Goal: Task Accomplishment & Management: Manage account settings

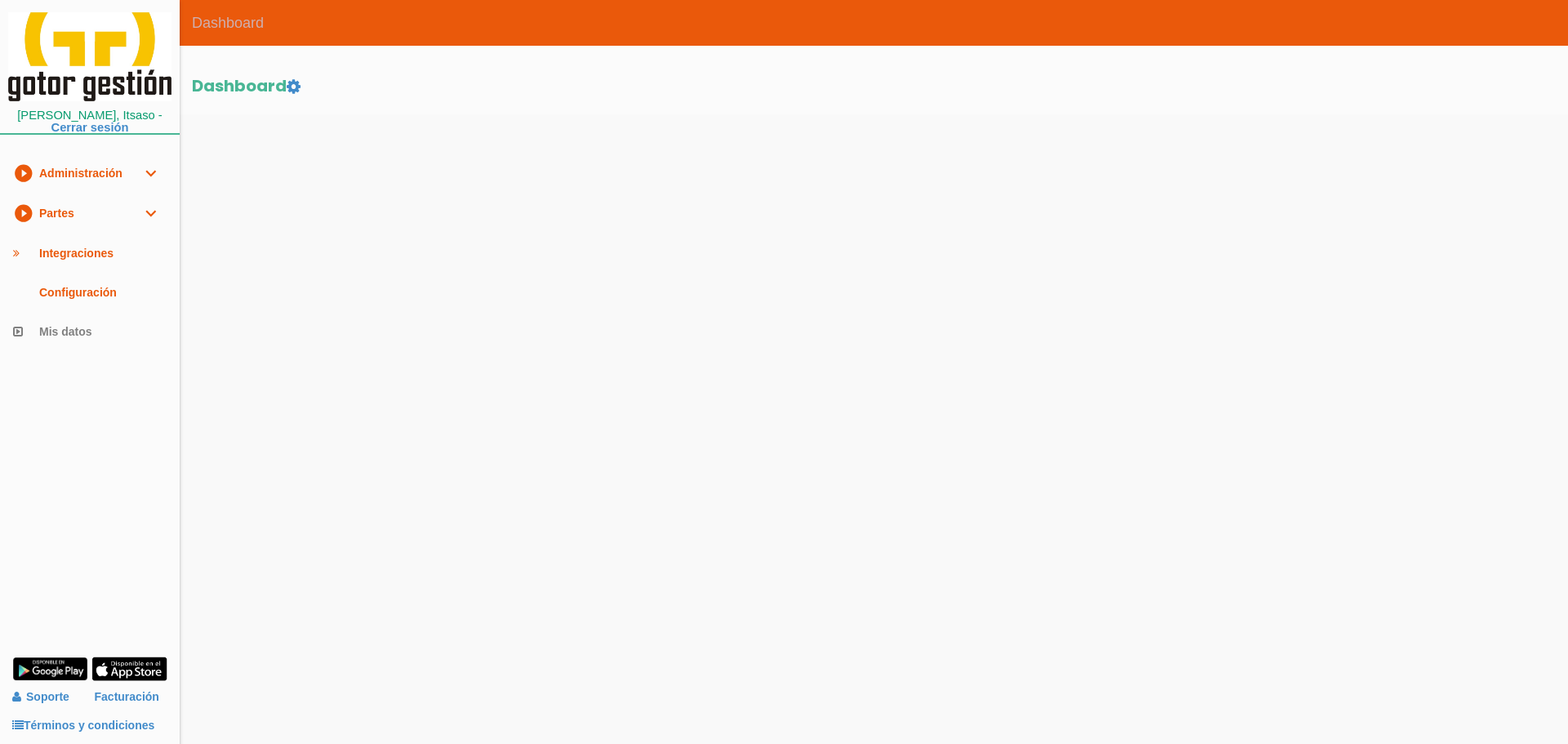
click at [91, 209] on link "play_circle_filled Partes expand_more" at bounding box center [90, 213] width 180 height 40
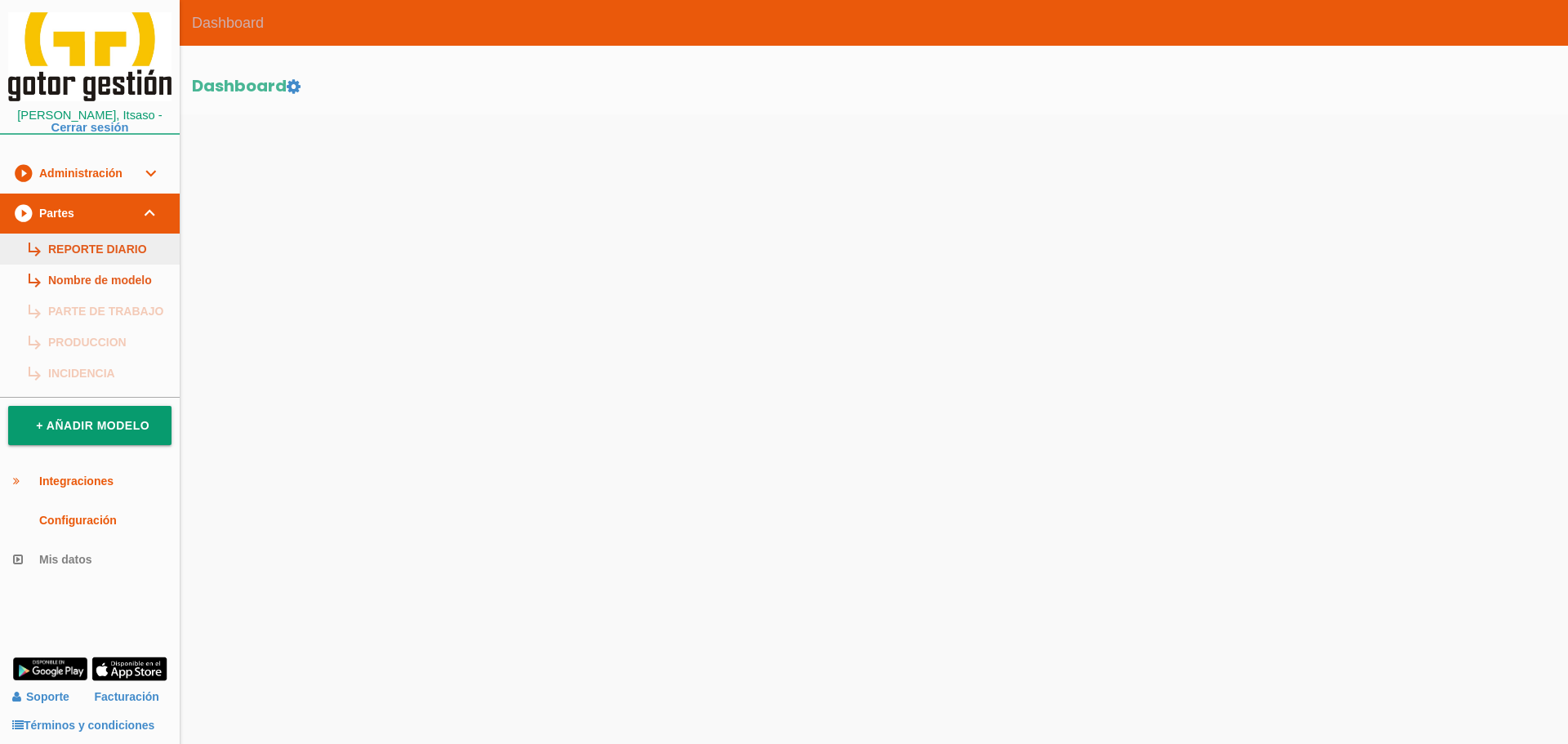
click at [107, 240] on link "subdirectory_arrow_right REPORTE DIARIO" at bounding box center [90, 249] width 180 height 31
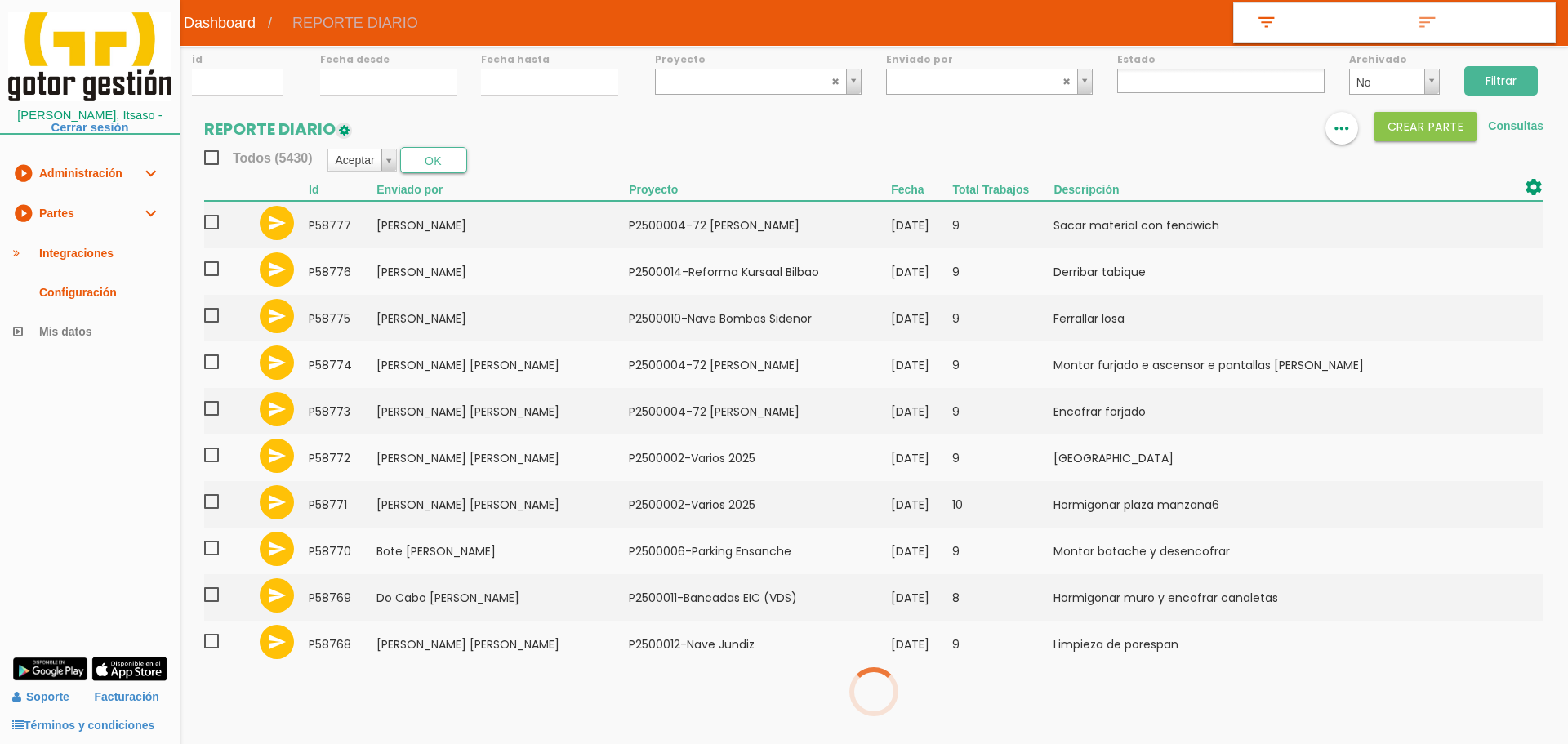
select select
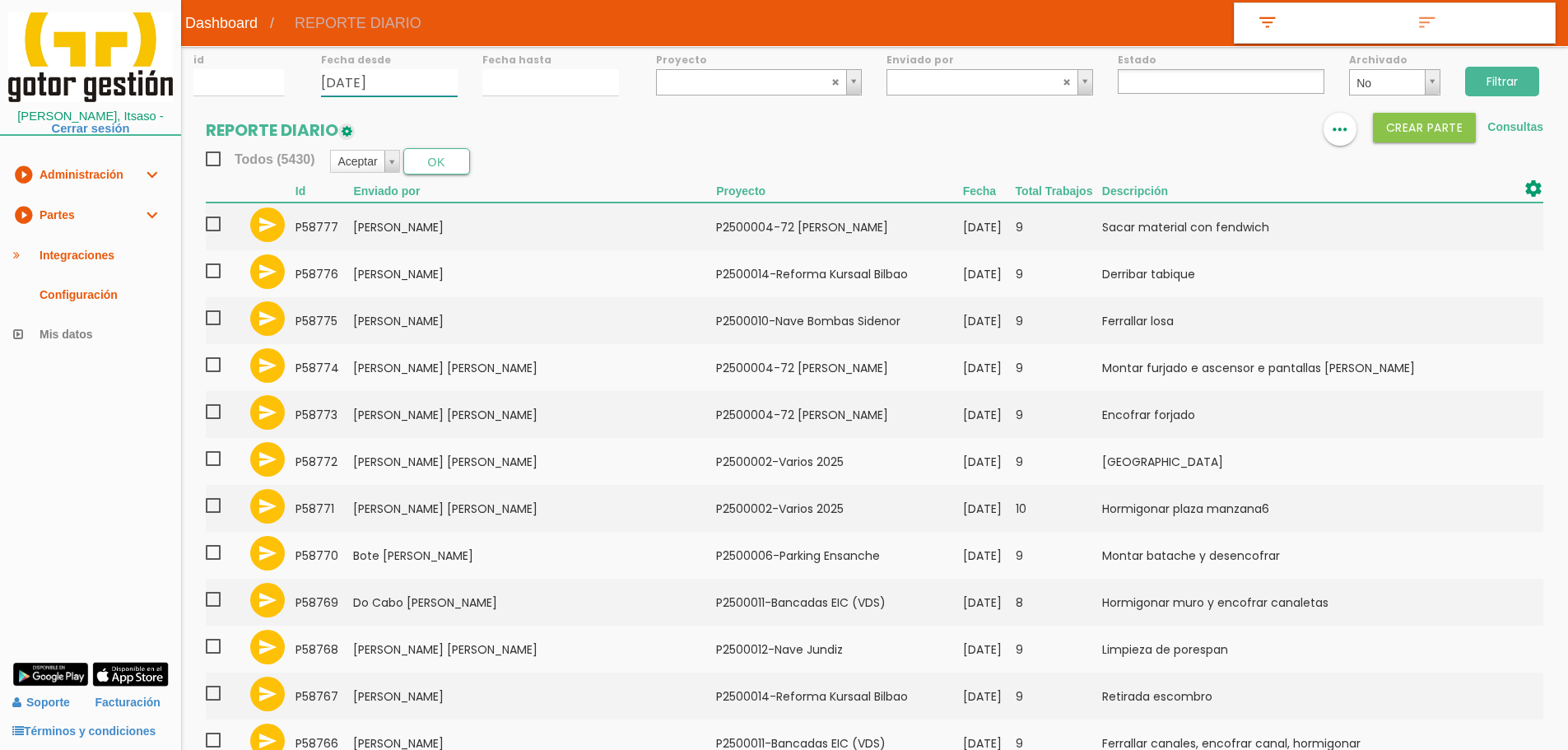
click at [392, 84] on input "28/08/2025" at bounding box center [389, 83] width 137 height 27
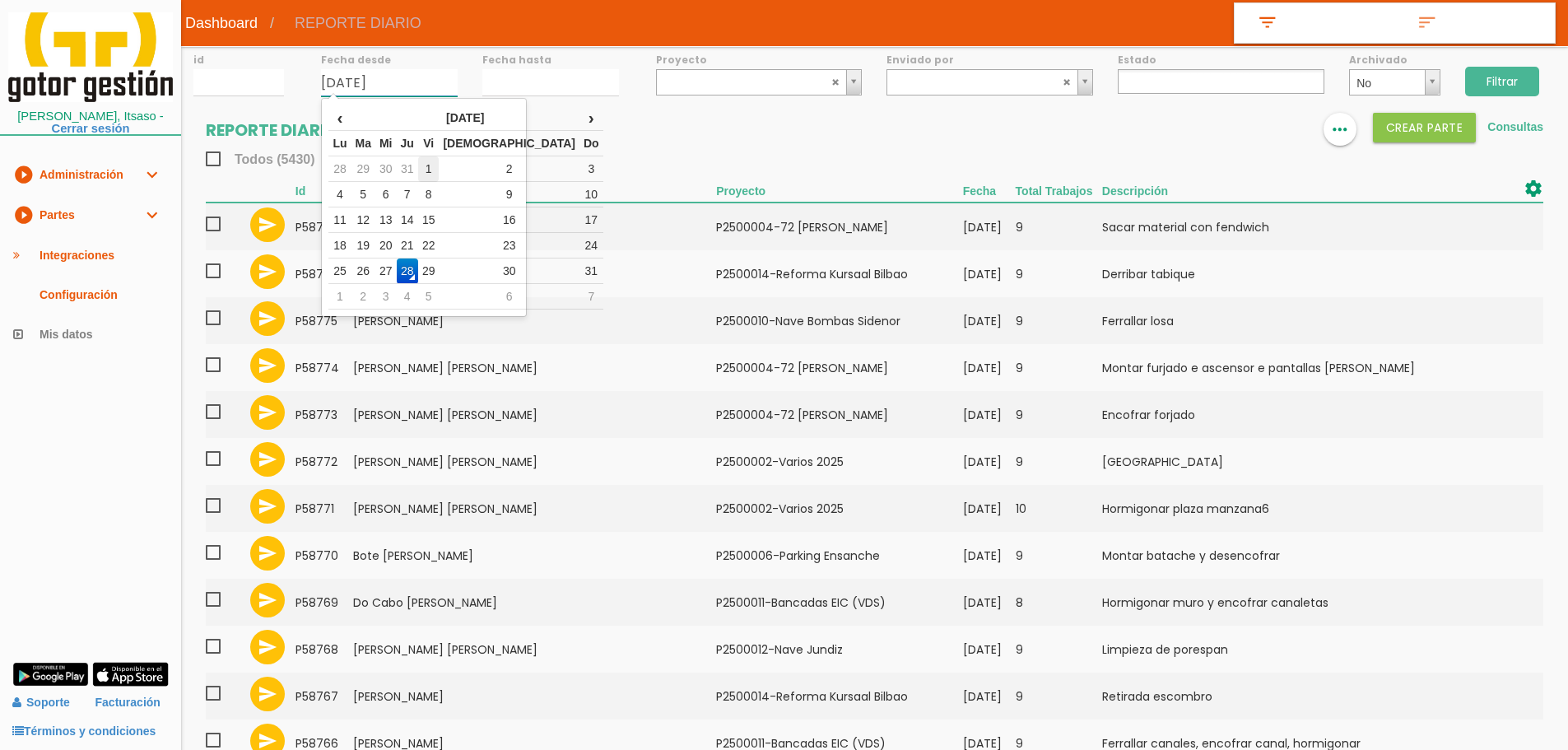
click at [440, 170] on td "1" at bounding box center [429, 170] width 21 height 26
type input "01/08/2025"
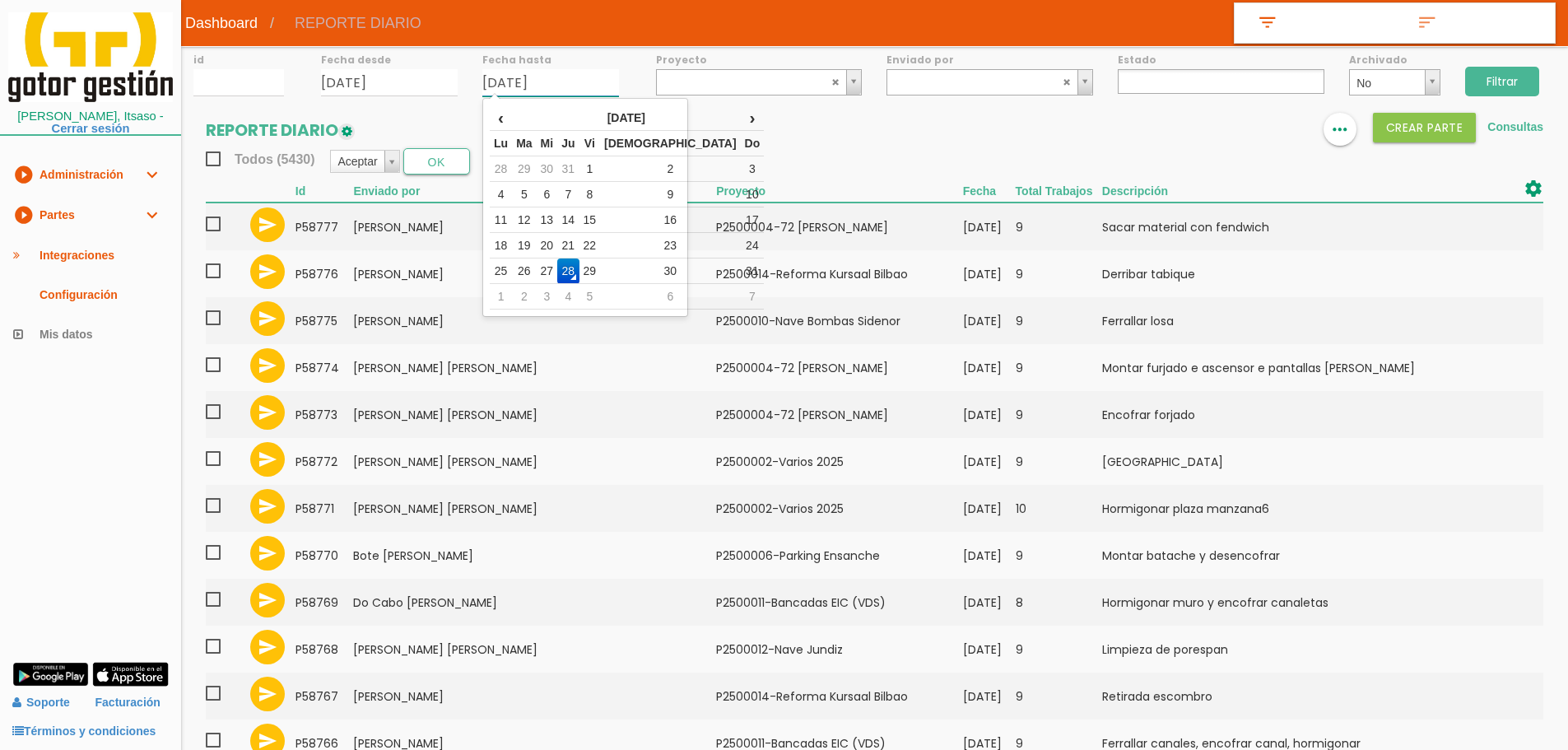
click at [512, 86] on input "28/08/2025" at bounding box center [551, 83] width 137 height 27
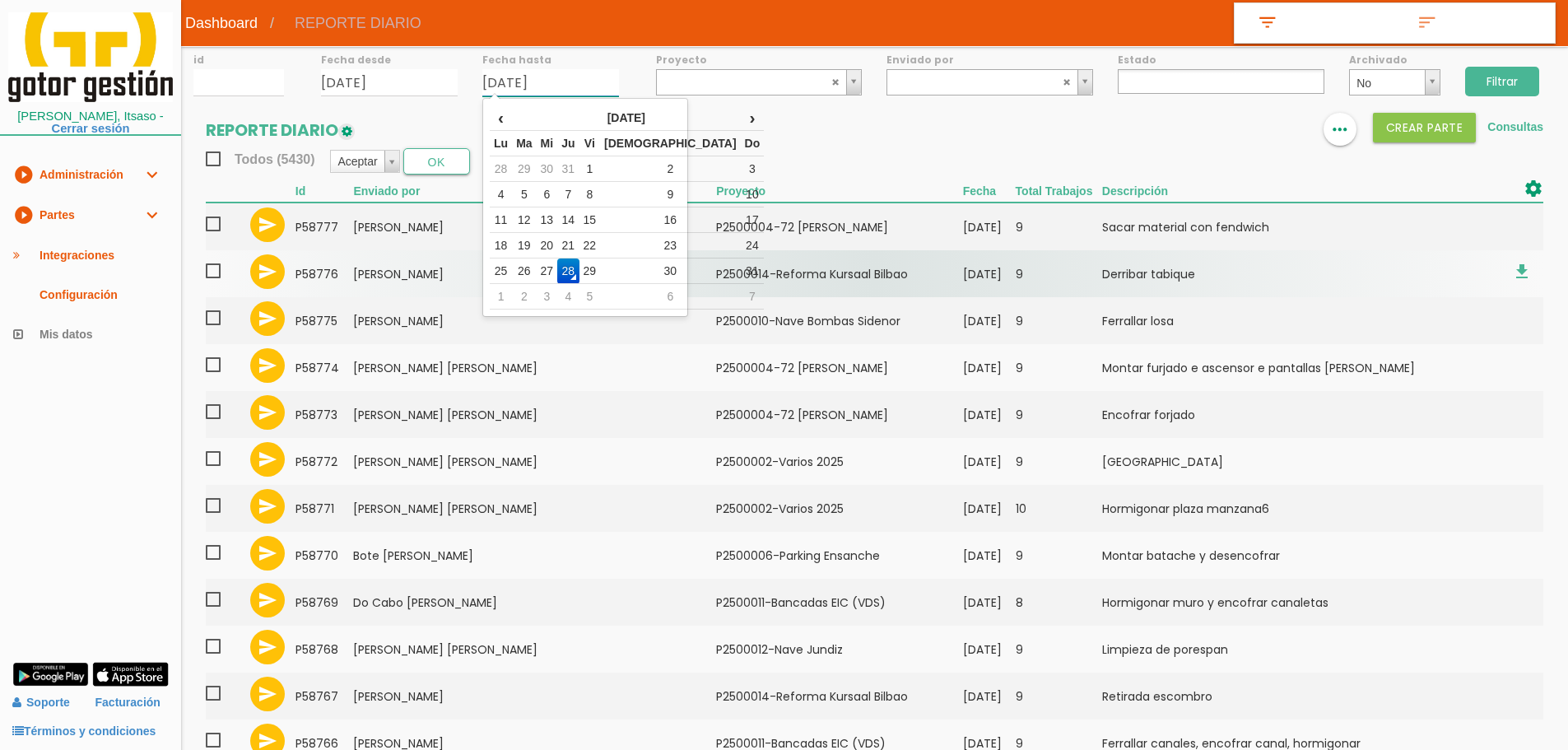
click at [512, 269] on td "25" at bounding box center [501, 271] width 22 height 26
type input "25/08/2025"
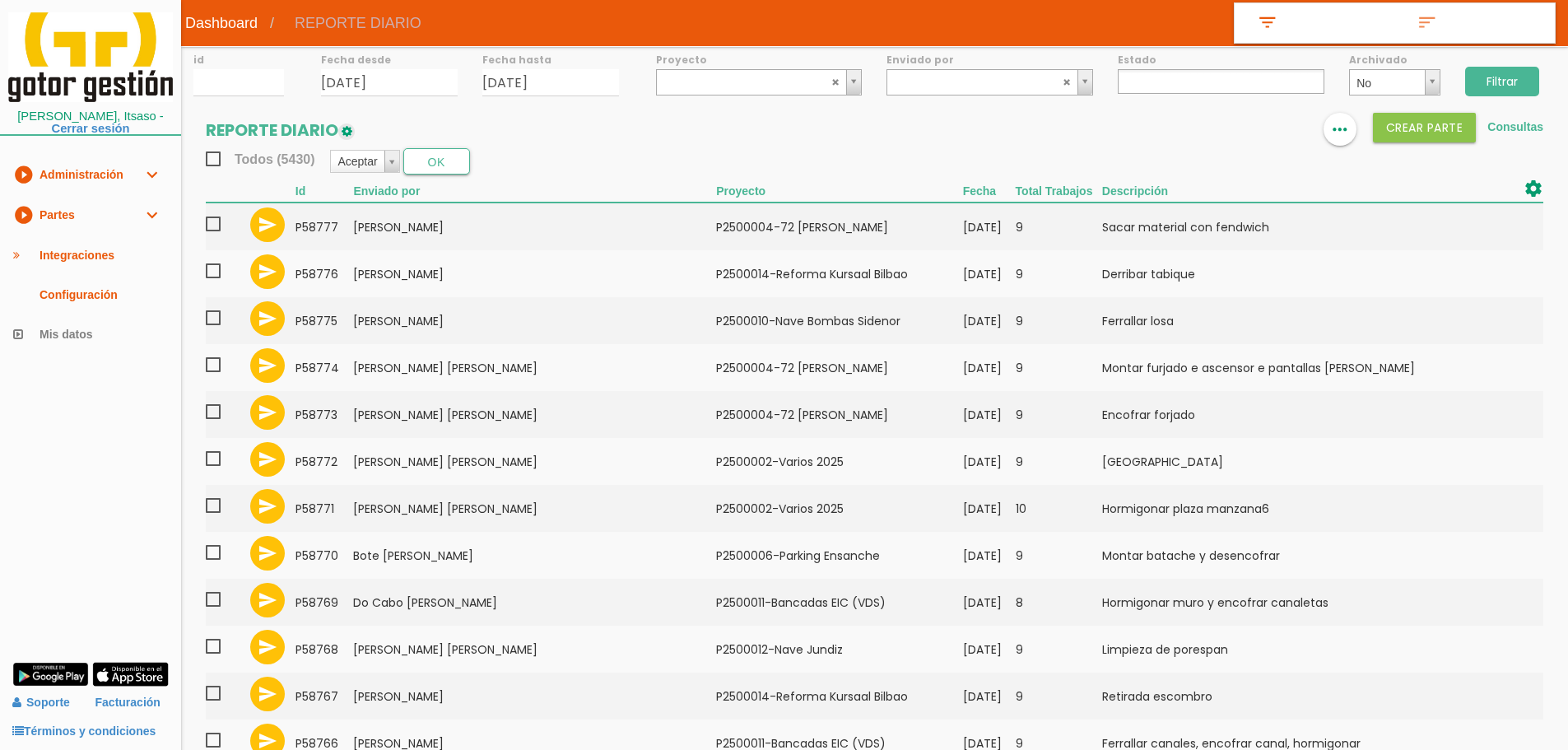
click at [1503, 82] on input "Filtrar" at bounding box center [1502, 81] width 74 height 30
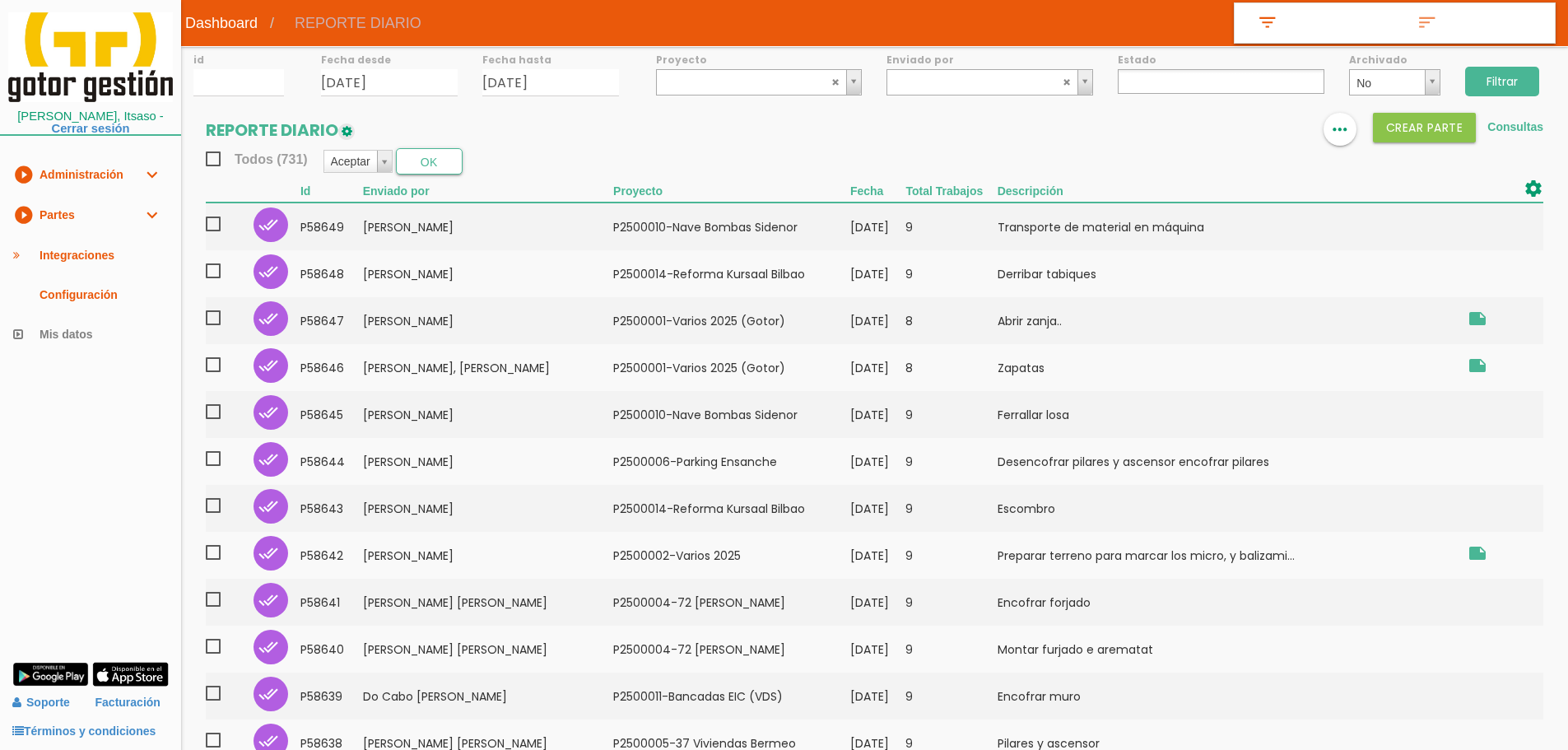
click at [1216, 86] on ul at bounding box center [1221, 81] width 206 height 25
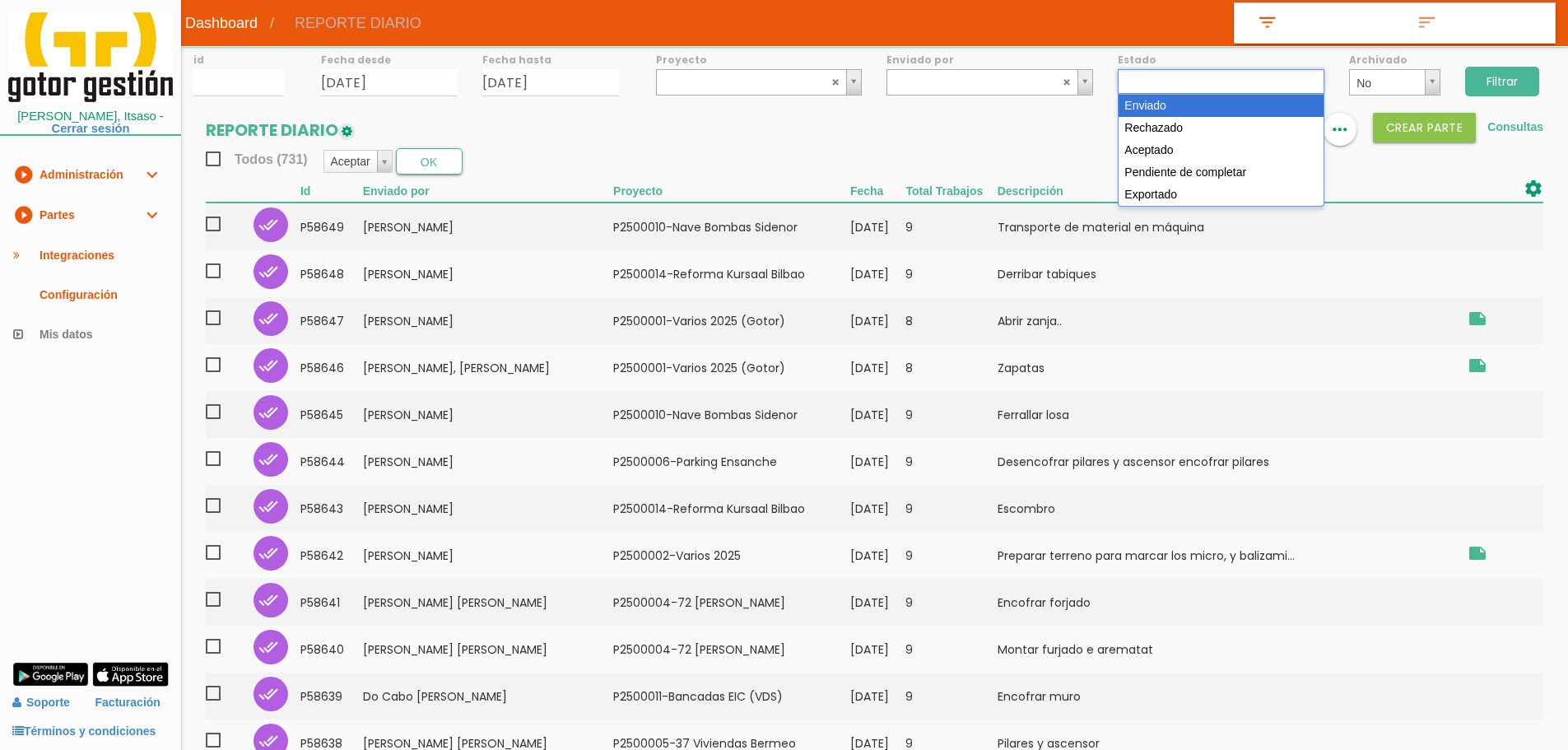
select select "1"
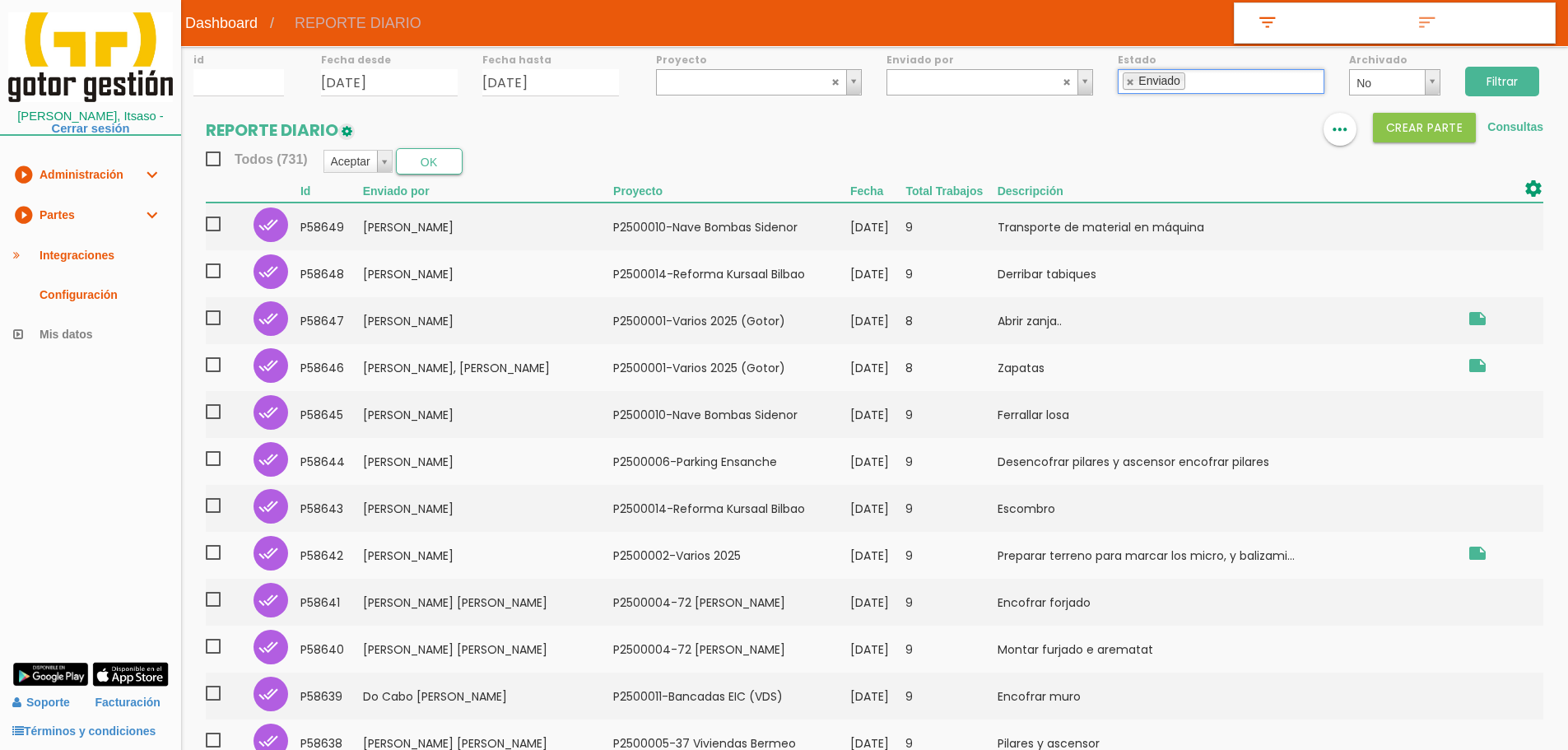
click at [1494, 81] on input "Filtrar" at bounding box center [1502, 81] width 74 height 30
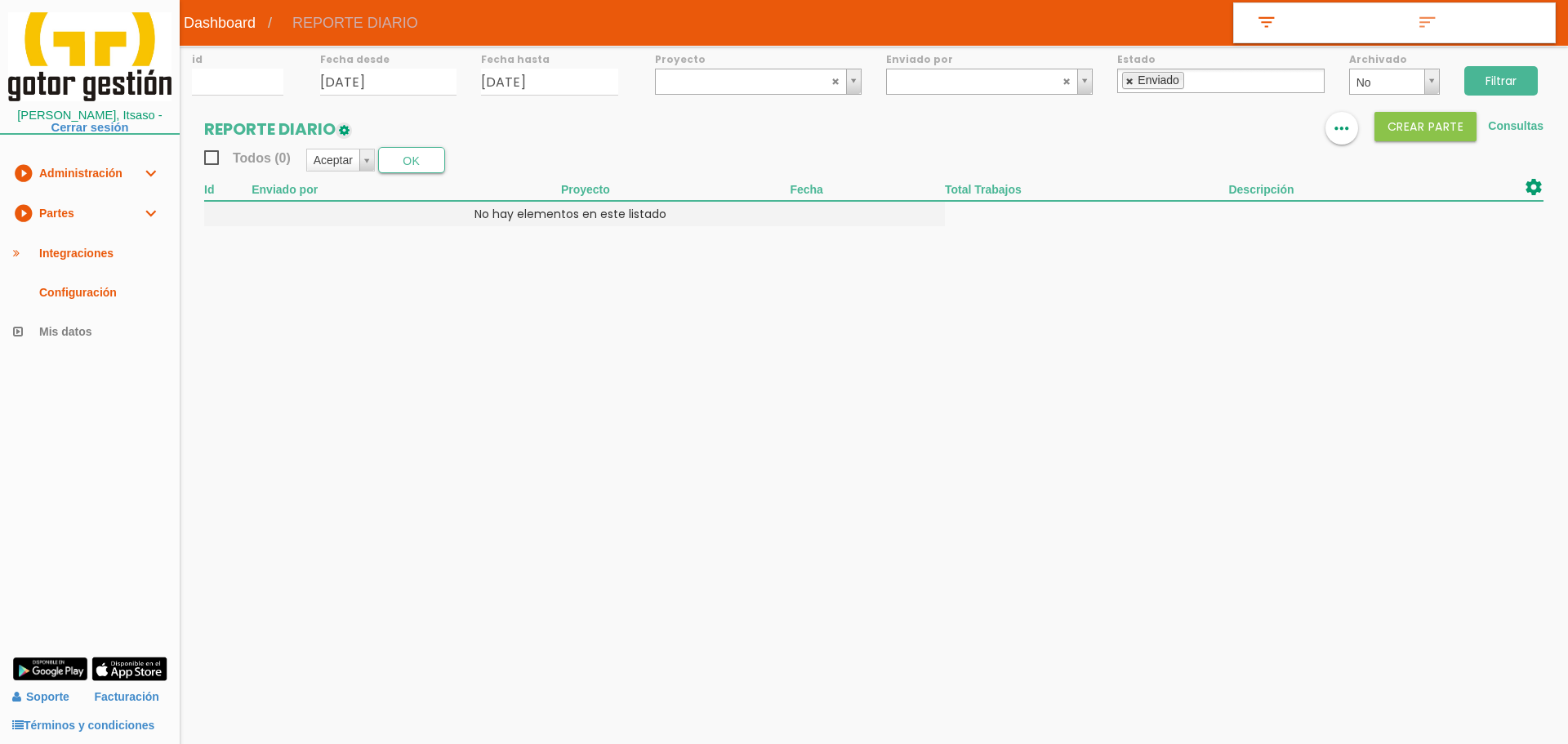
click at [1127, 80] on link at bounding box center [1130, 81] width 10 height 11
select select
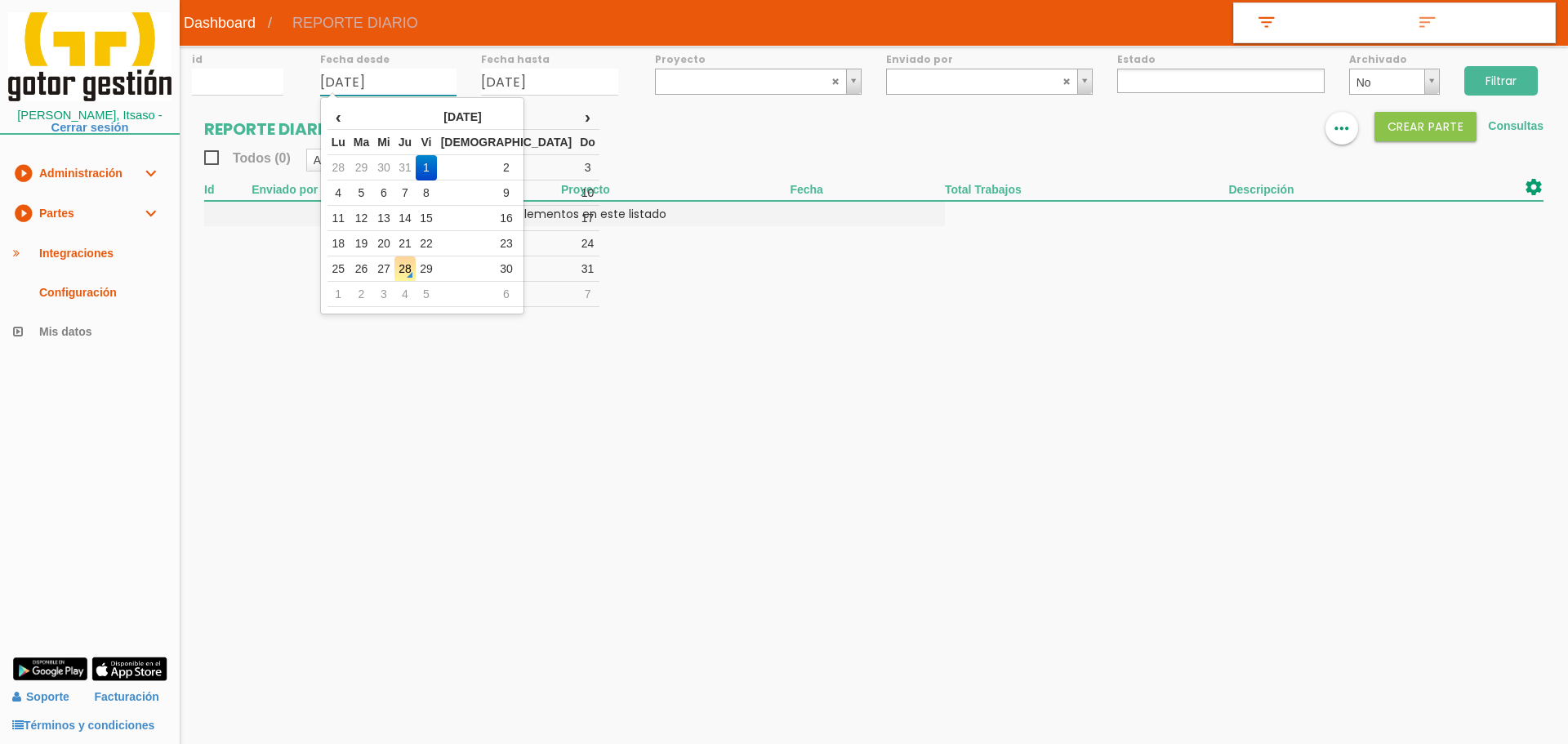
click at [407, 91] on input "[DATE]" at bounding box center [389, 82] width 138 height 27
click at [374, 269] on td "26" at bounding box center [362, 269] width 24 height 25
type input "[DATE]"
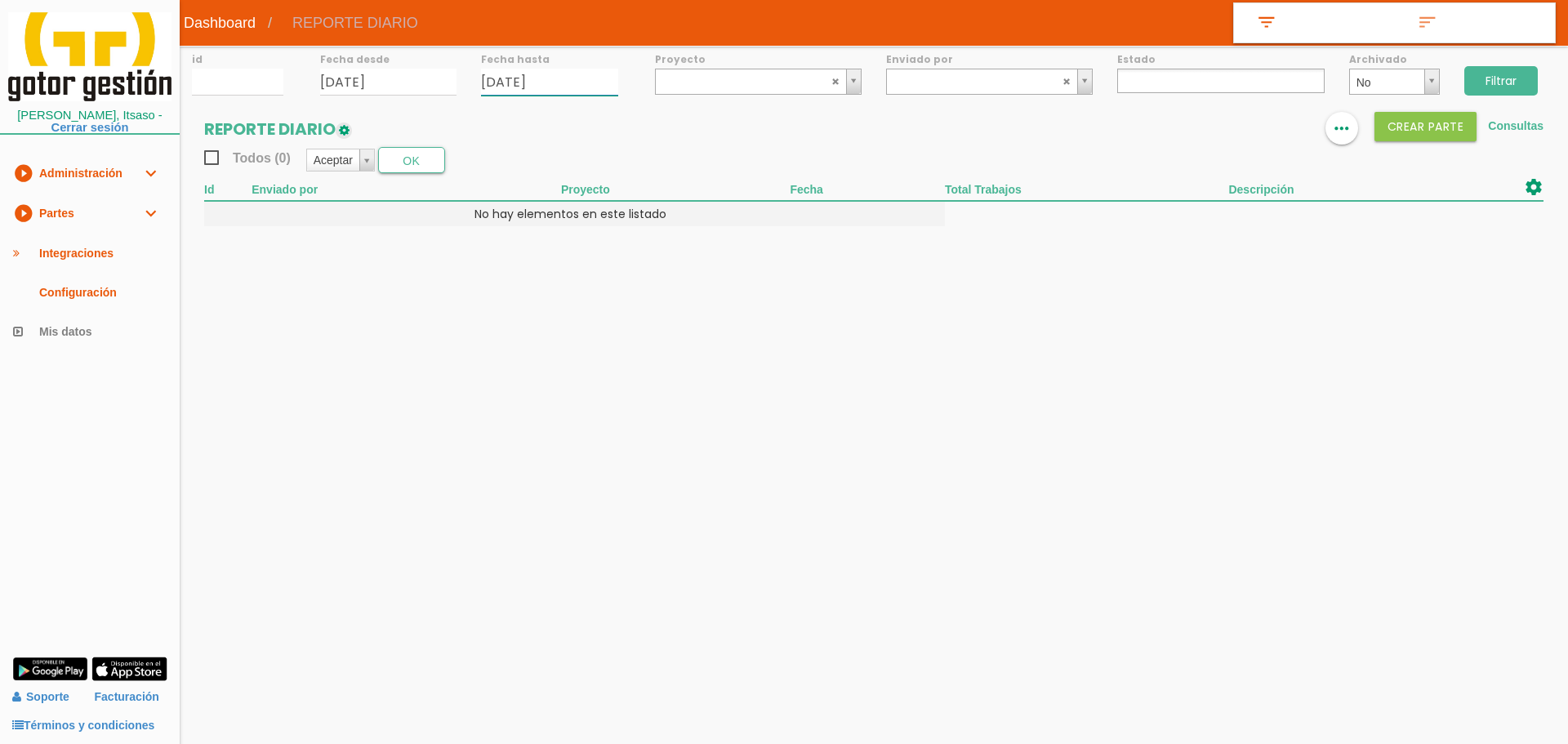
click at [557, 80] on input "25/08/2025" at bounding box center [550, 82] width 138 height 27
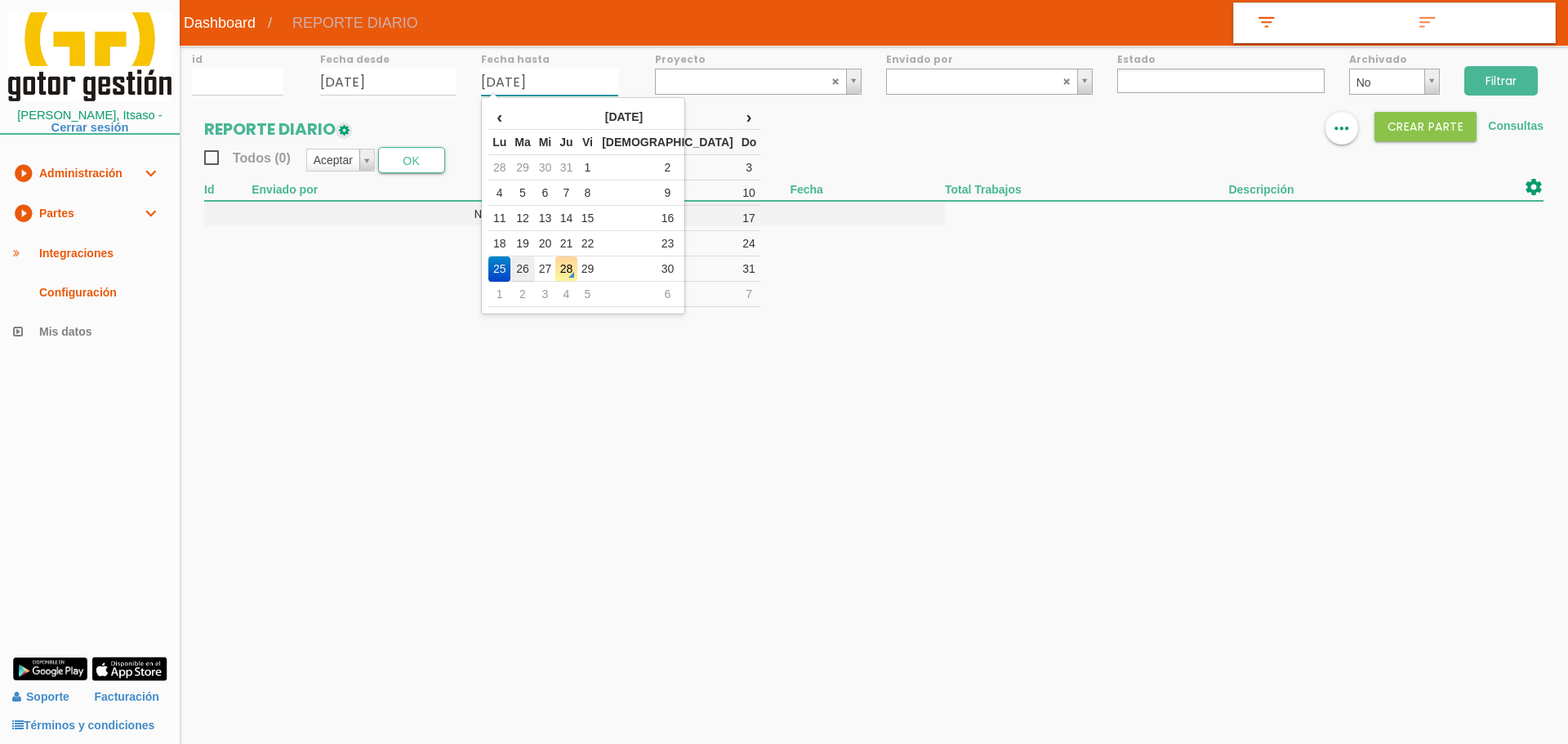
click at [533, 267] on td "26" at bounding box center [522, 269] width 24 height 25
type input "[DATE]"
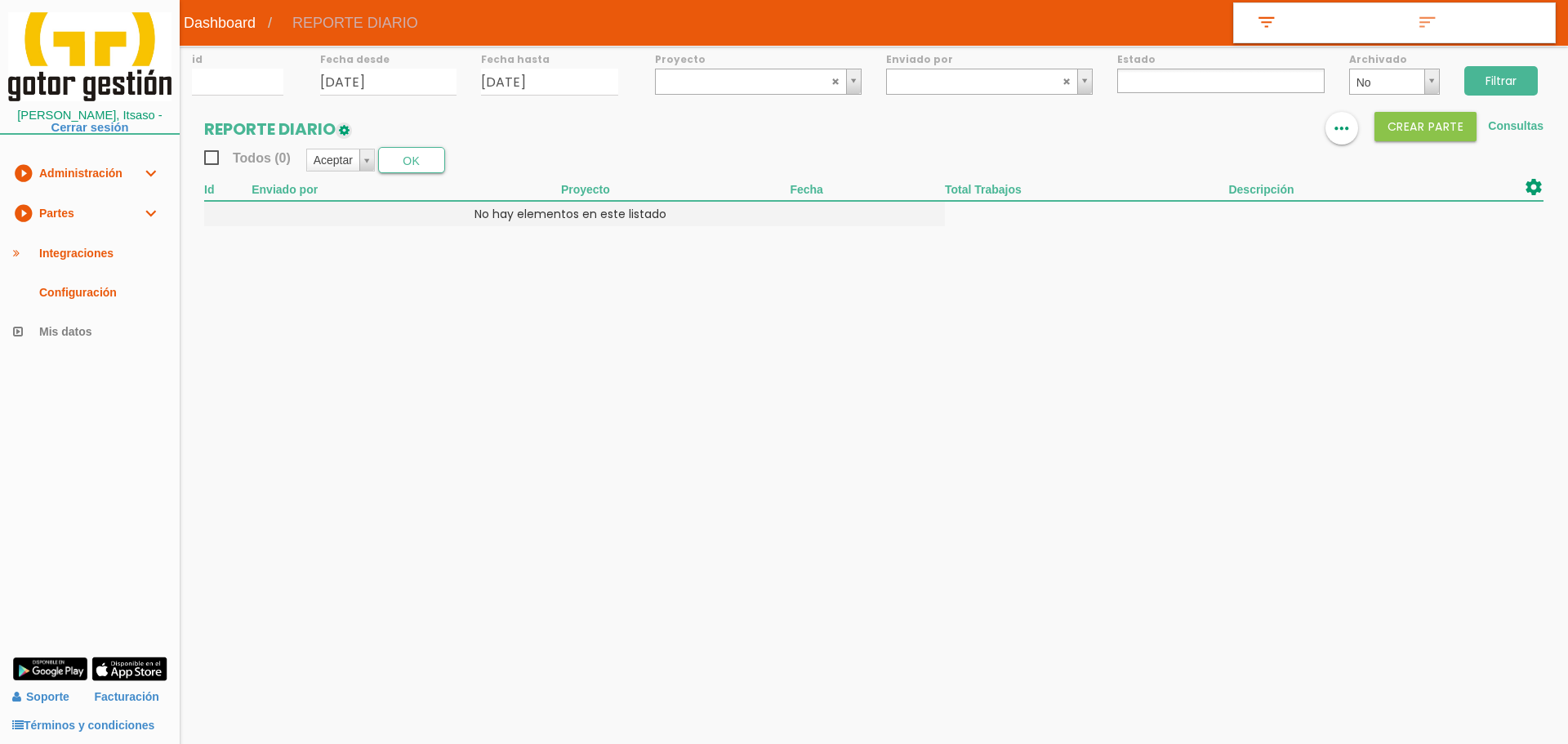
drag, startPoint x: 1513, startPoint y: 63, endPoint x: 1504, endPoint y: 85, distance: 23.8
click at [1512, 65] on div "Filtrar" at bounding box center [1509, 79] width 116 height 66
click at [1504, 86] on input "Filtrar" at bounding box center [1501, 81] width 74 height 30
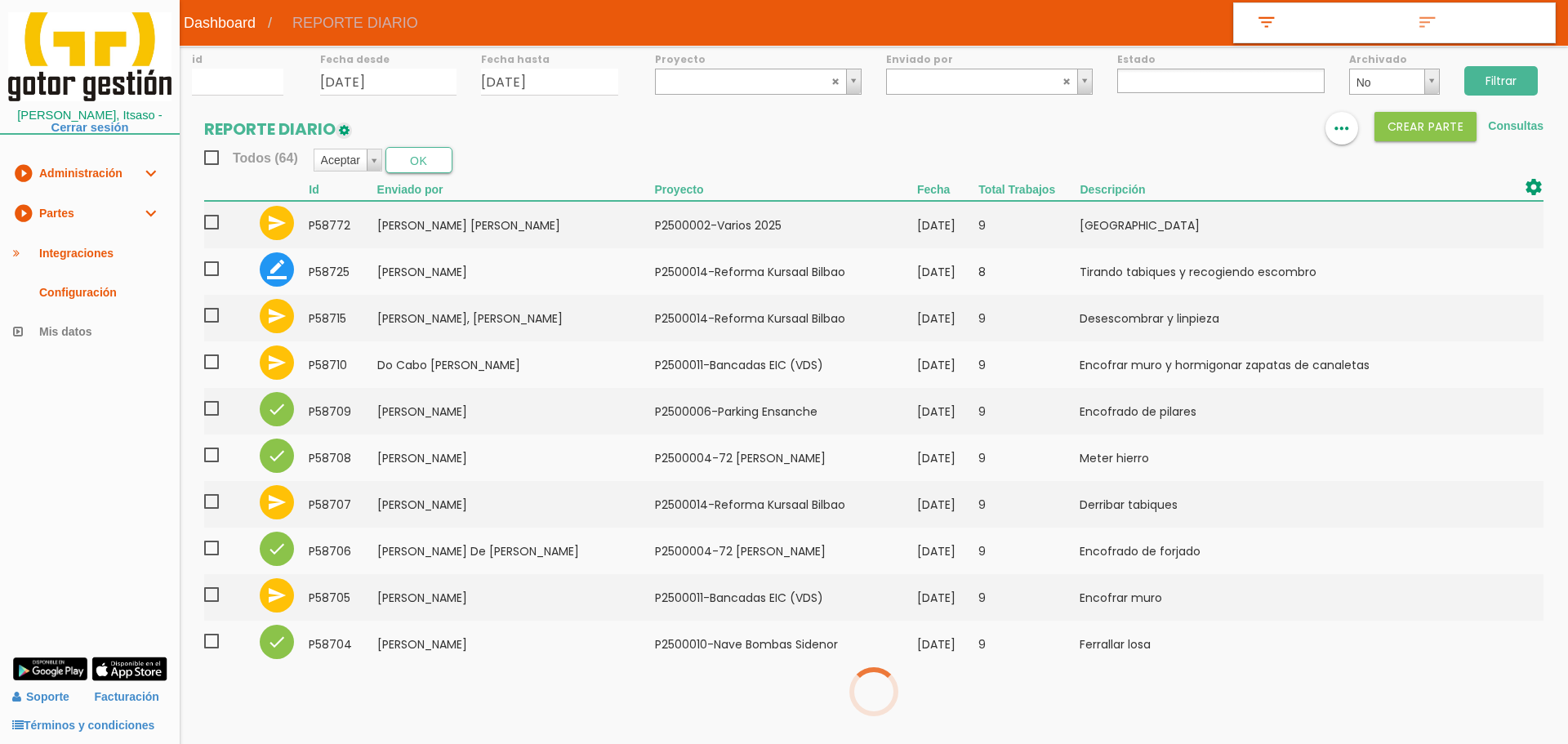
select select
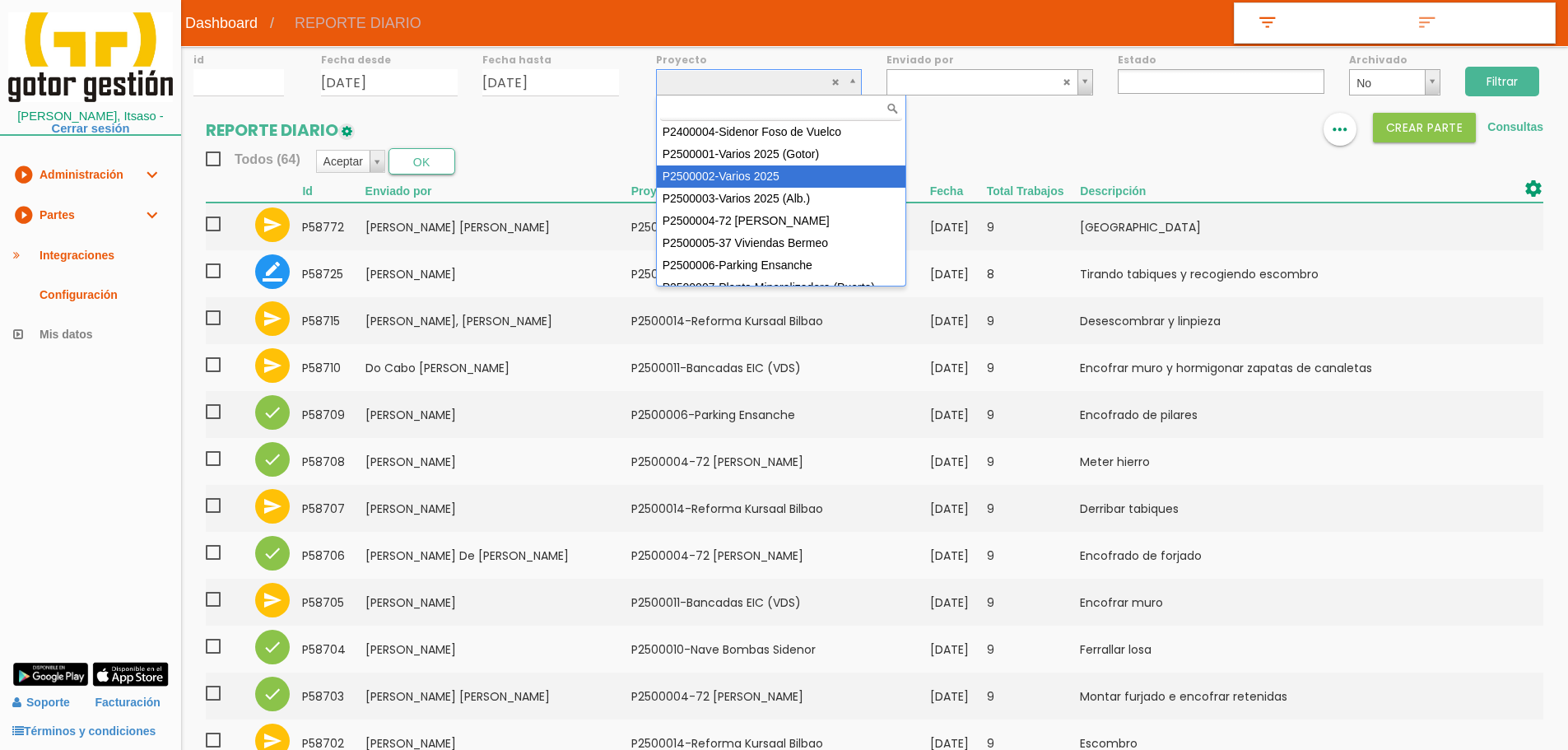
select select "84"
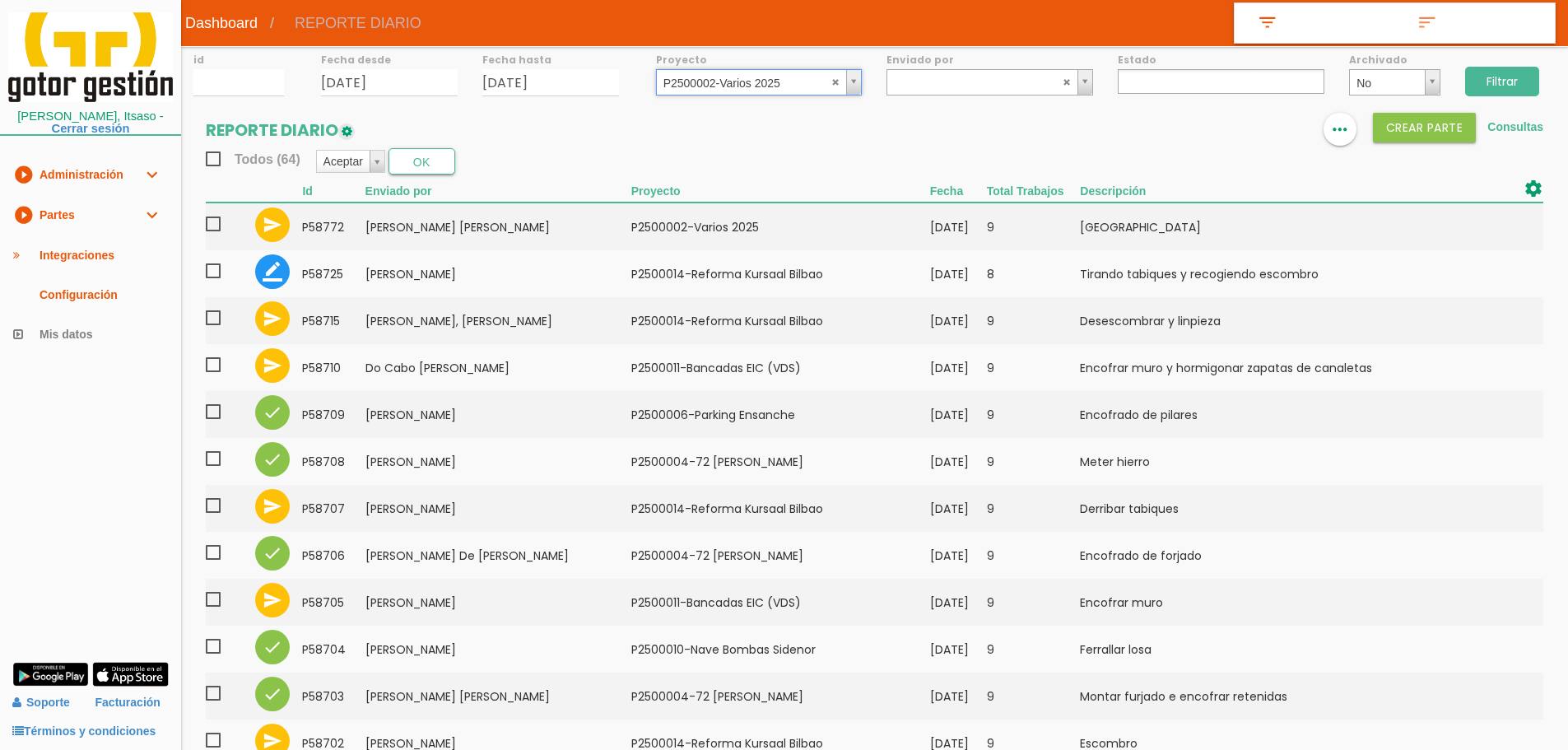
click at [1501, 79] on input "Filtrar" at bounding box center [1502, 81] width 74 height 30
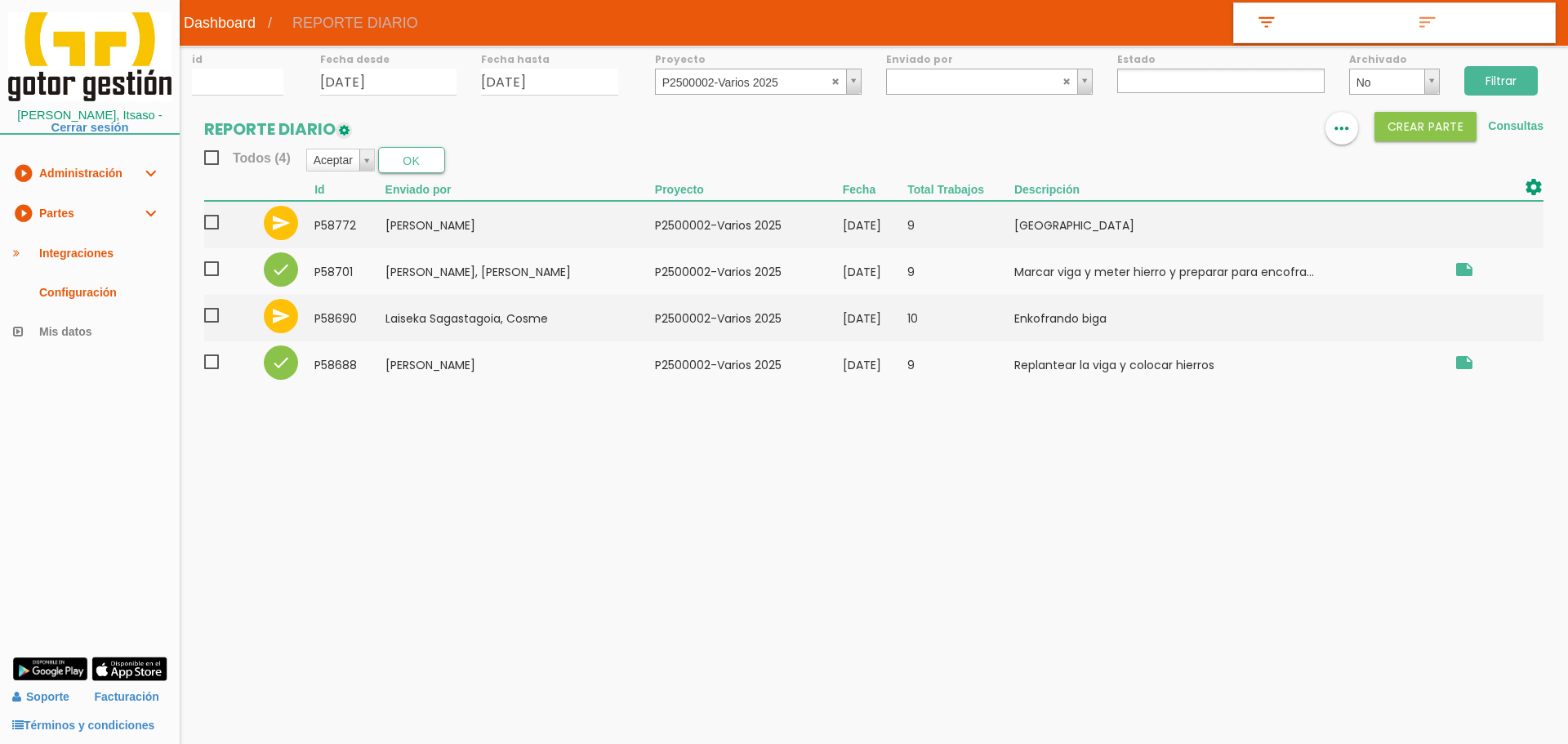
select select
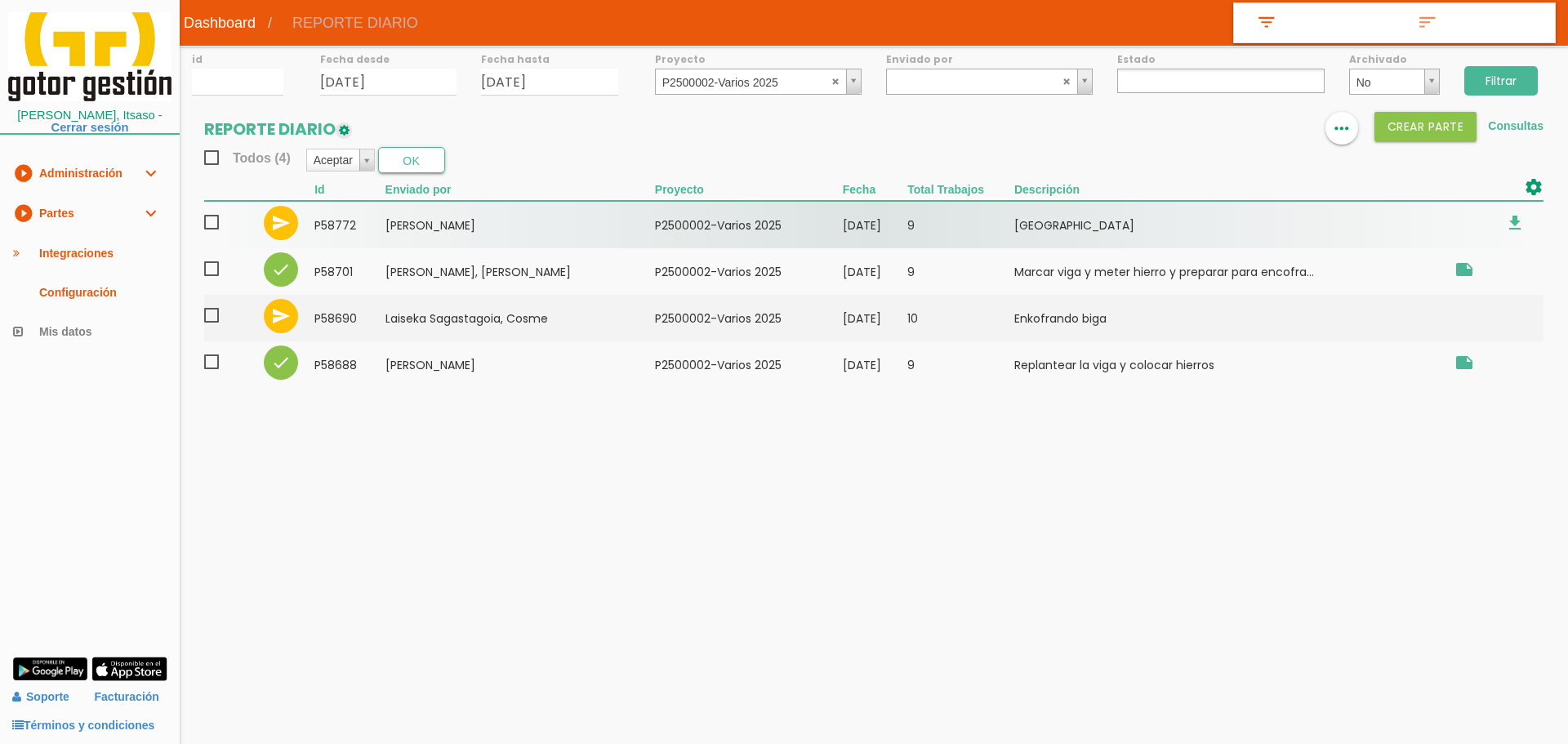
click at [211, 217] on span at bounding box center [218, 223] width 29 height 20
click at [0, 0] on input "checkbox" at bounding box center [0, 0] width 0 height 0
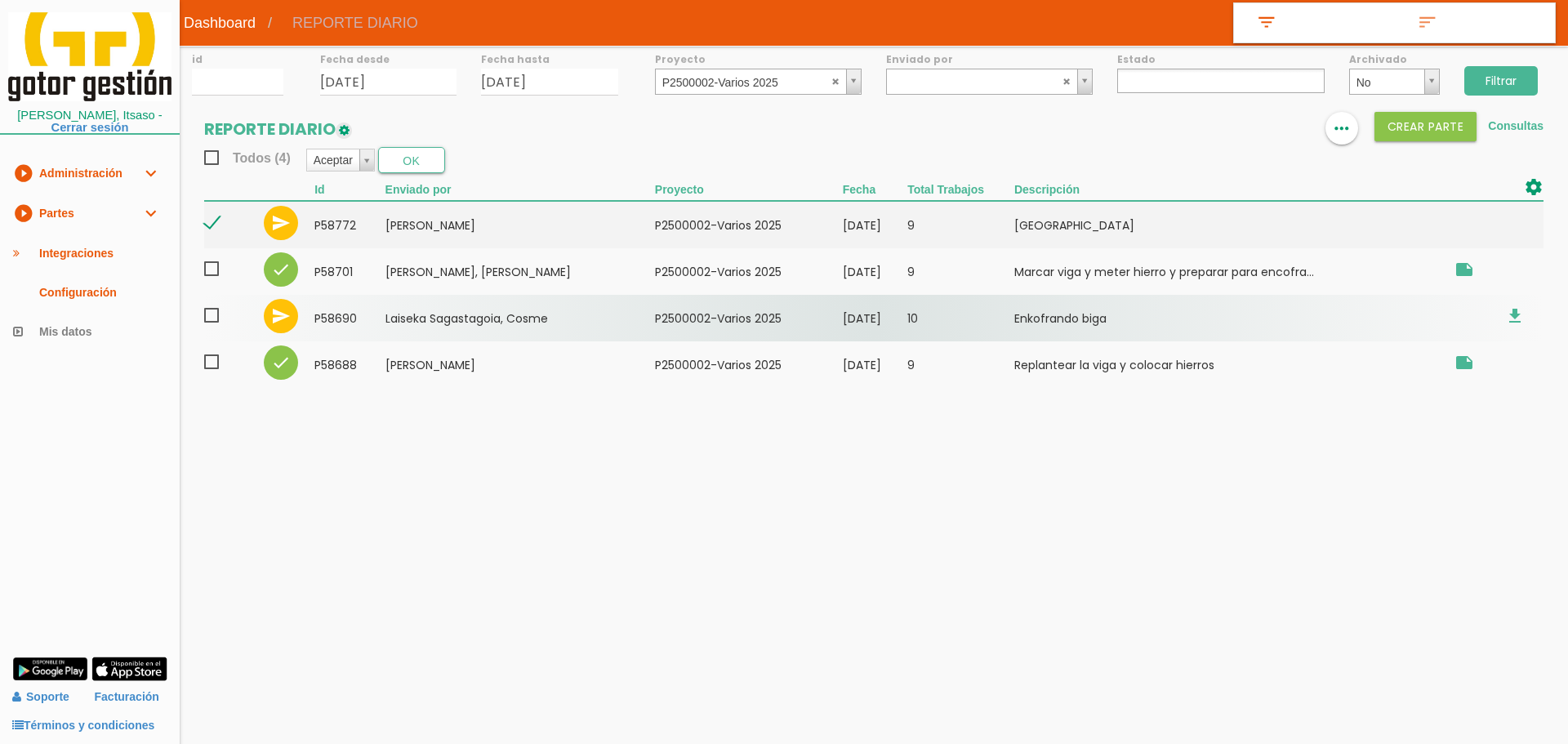
click at [208, 314] on span at bounding box center [218, 316] width 29 height 20
click at [0, 0] on input "checkbox" at bounding box center [0, 0] width 0 height 0
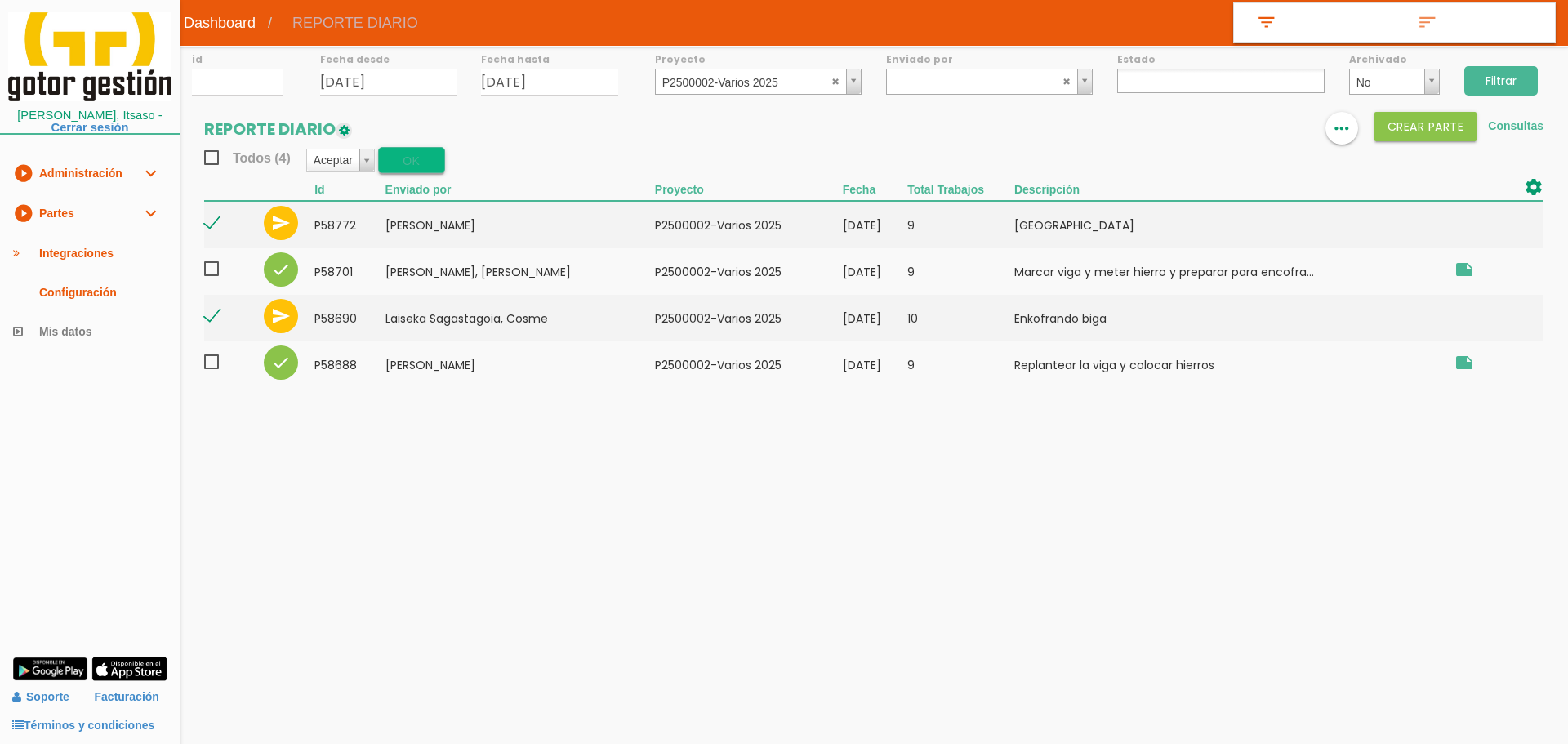
click at [413, 163] on button "OK" at bounding box center [411, 160] width 67 height 26
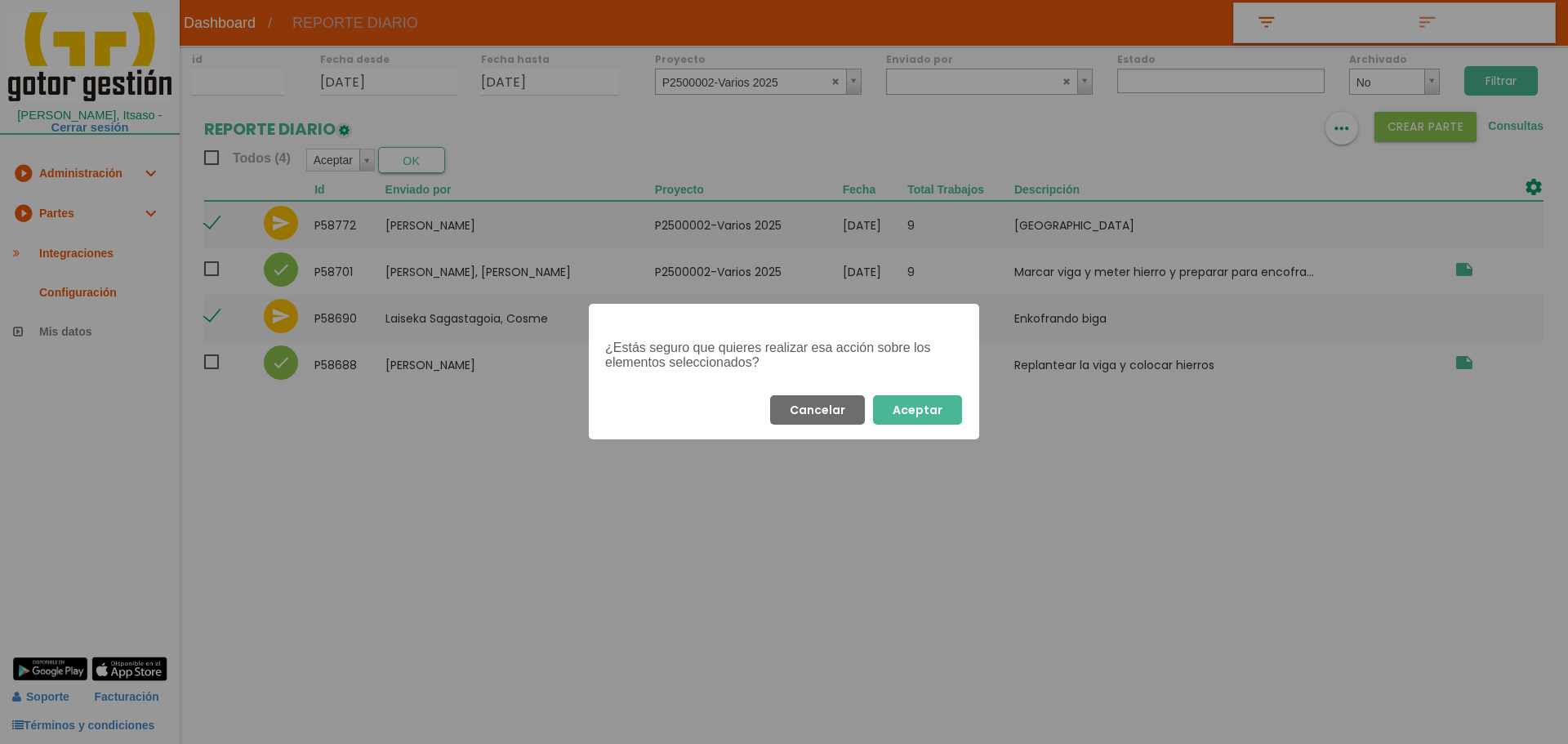
click at [933, 404] on button "Aceptar" at bounding box center [917, 410] width 89 height 30
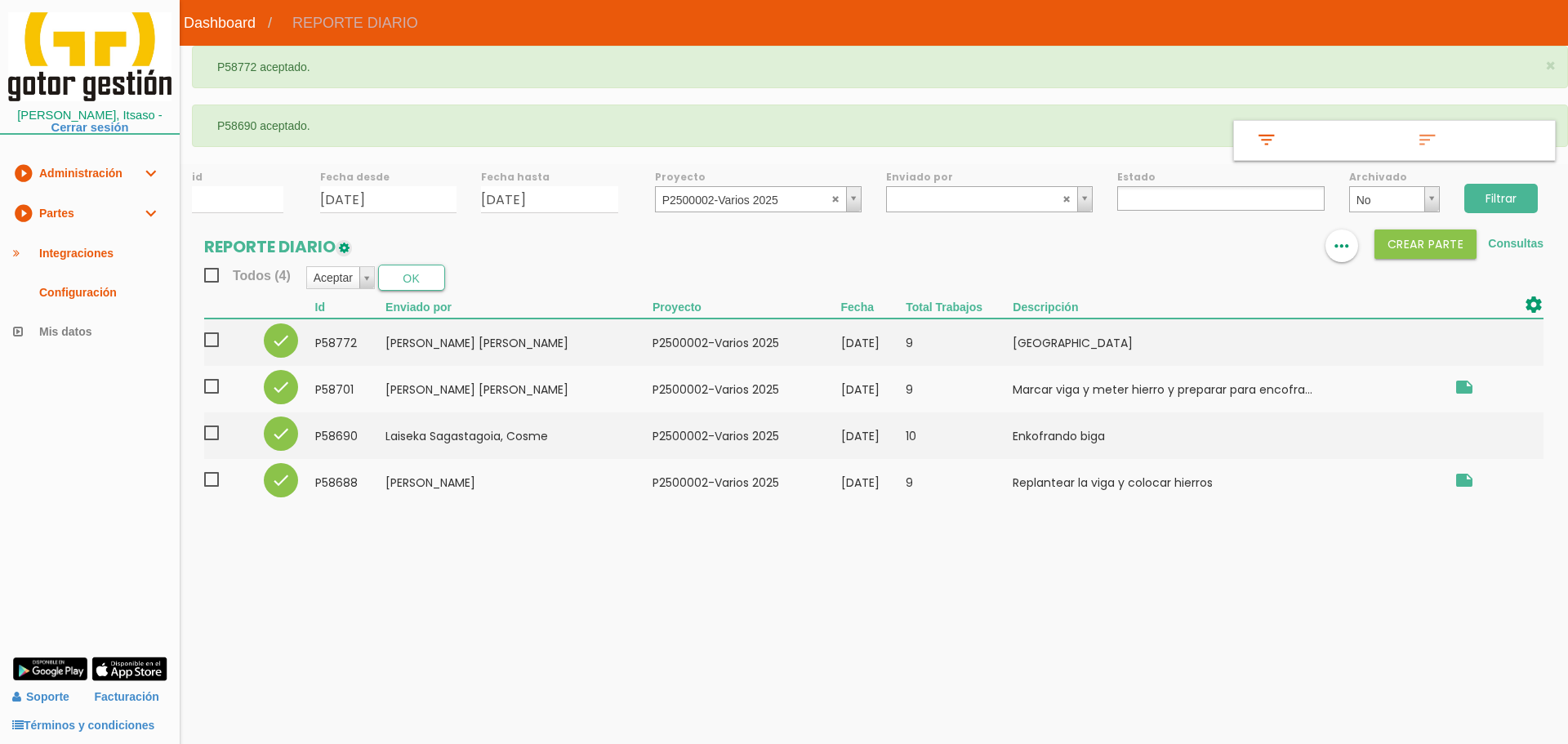
select select
click at [832, 196] on abbr at bounding box center [836, 199] width 10 height 10
click at [1504, 201] on input "Filtrar" at bounding box center [1501, 198] width 74 height 30
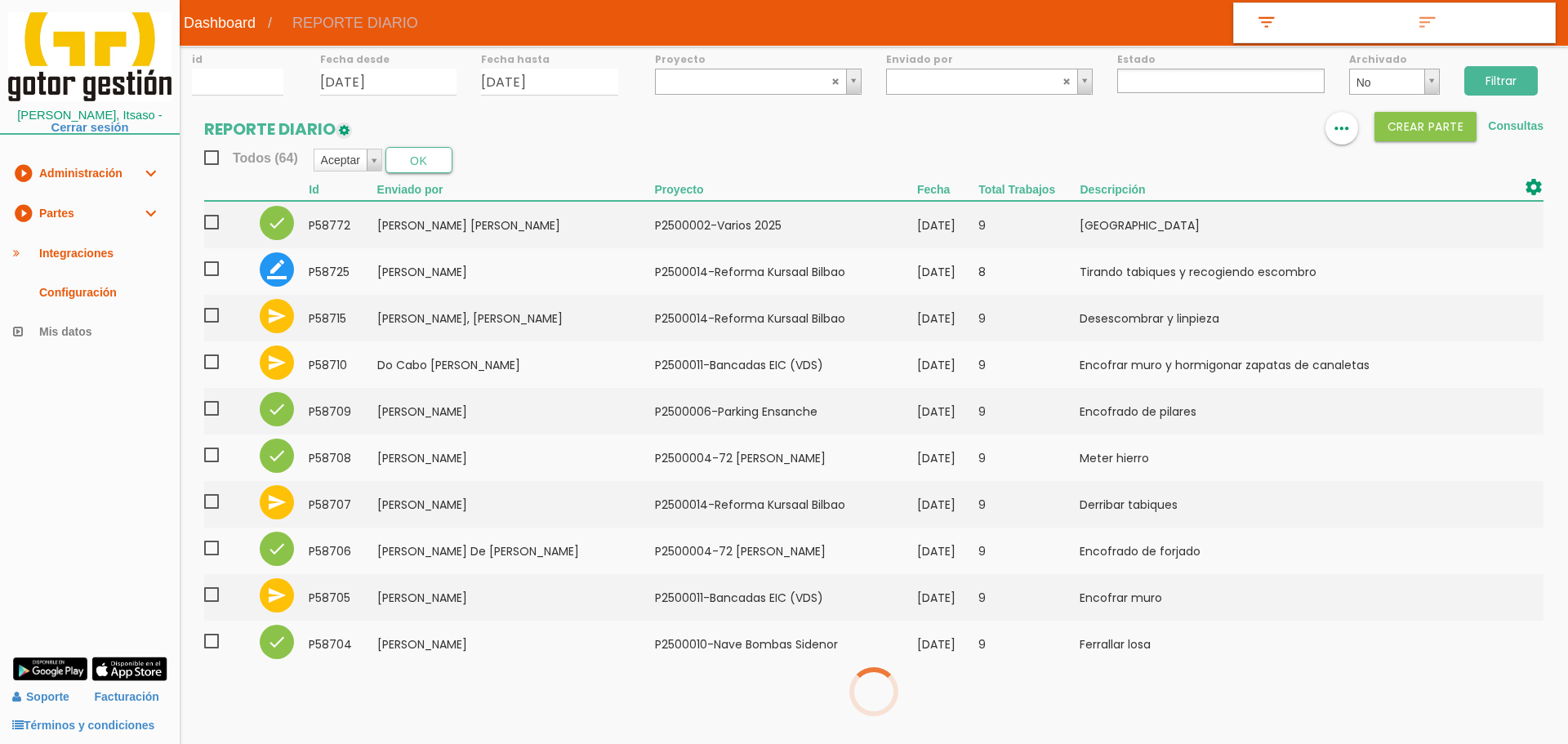
select select
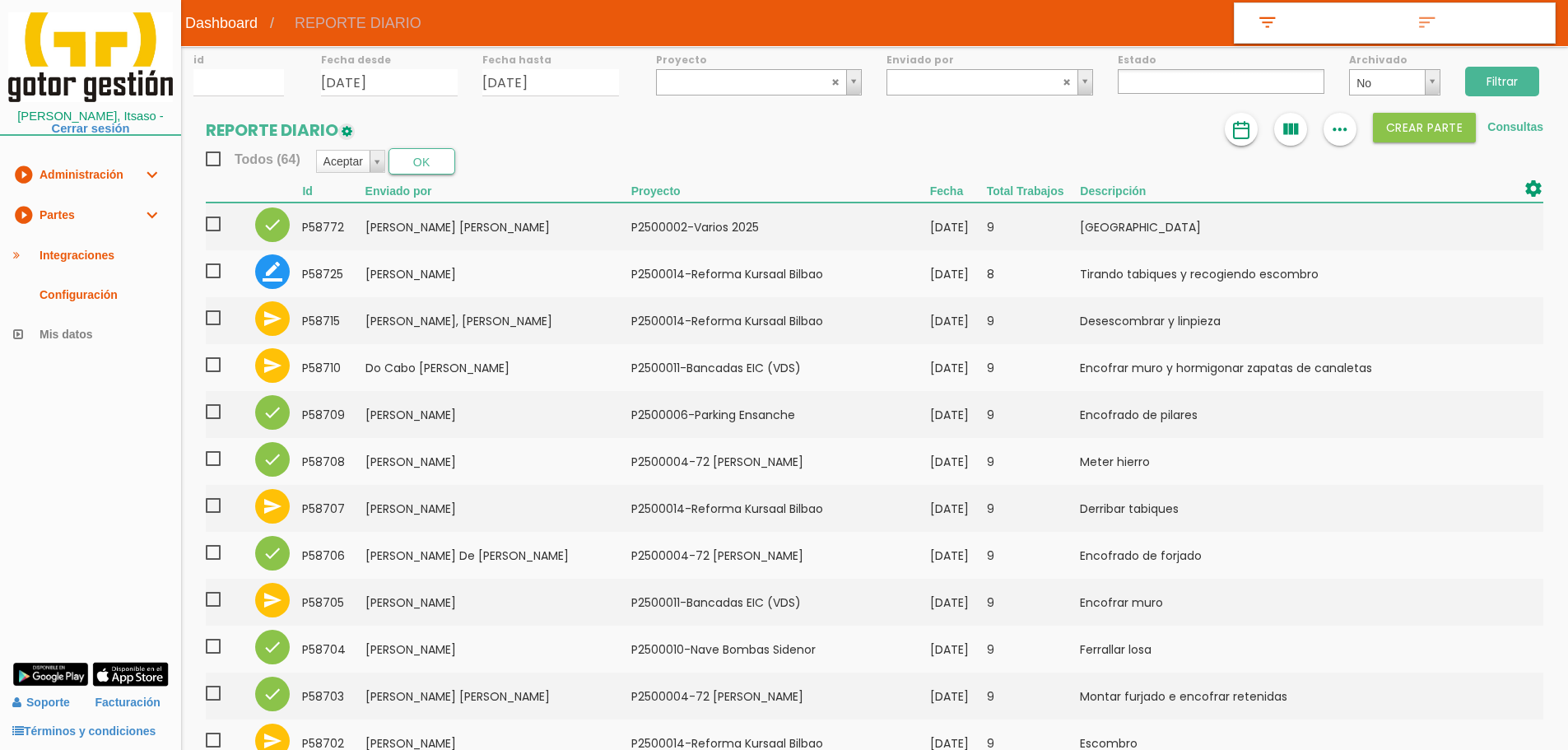
click at [1227, 128] on link at bounding box center [1241, 129] width 33 height 33
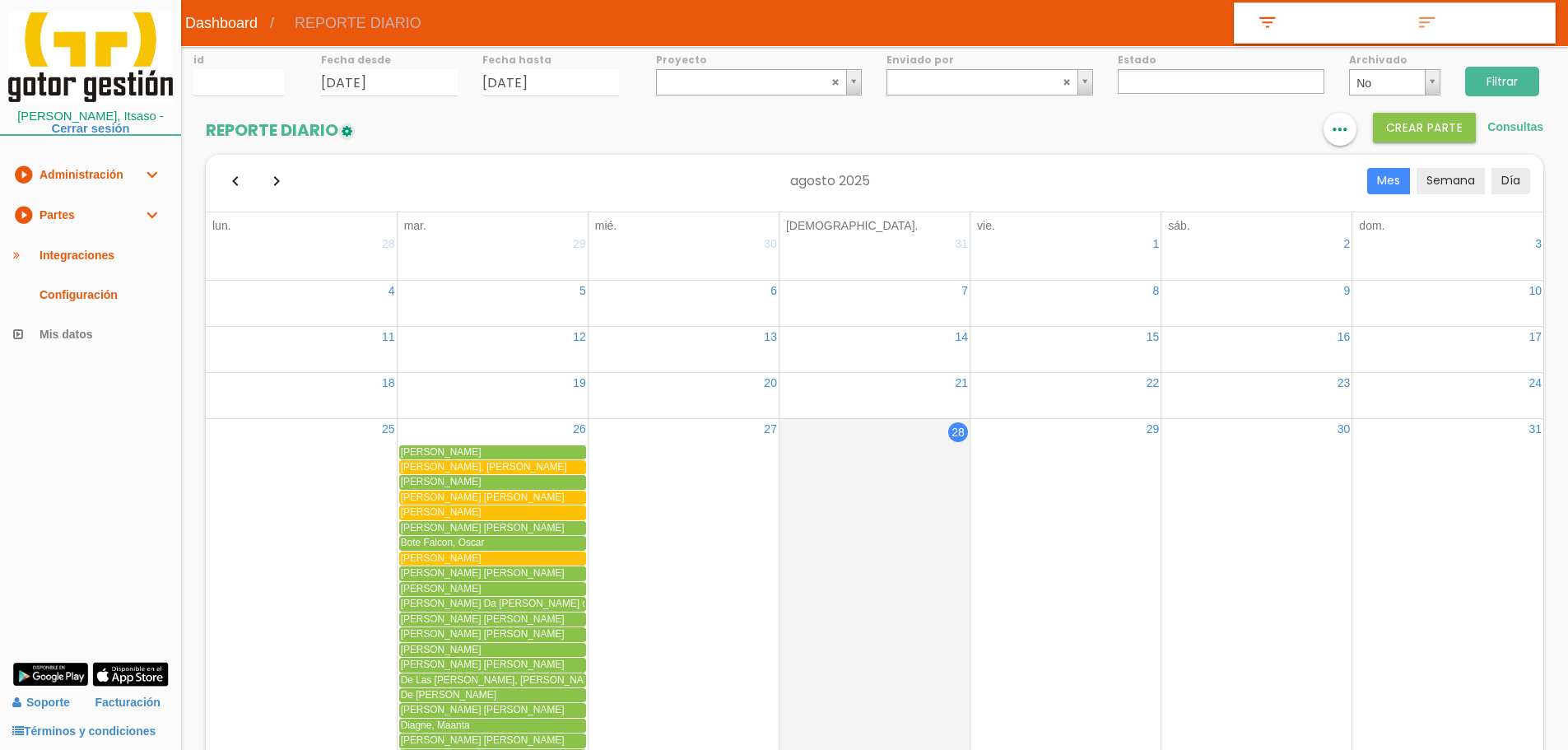
click at [74, 221] on link "play_circle_filled Partes expand_more" at bounding box center [91, 215] width 181 height 40
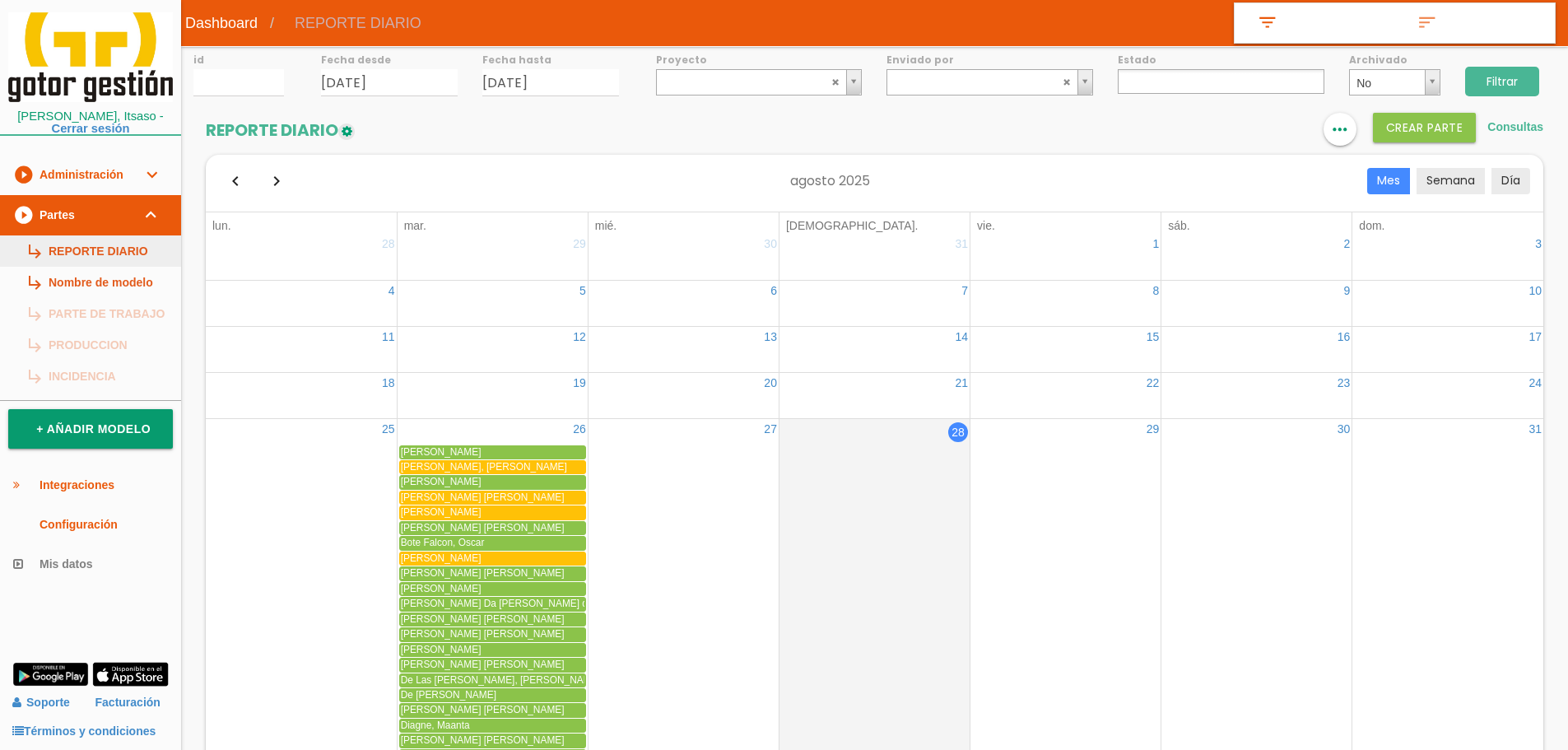
click at [85, 244] on link "subdirectory_arrow_right REPORTE DIARIO" at bounding box center [91, 251] width 181 height 32
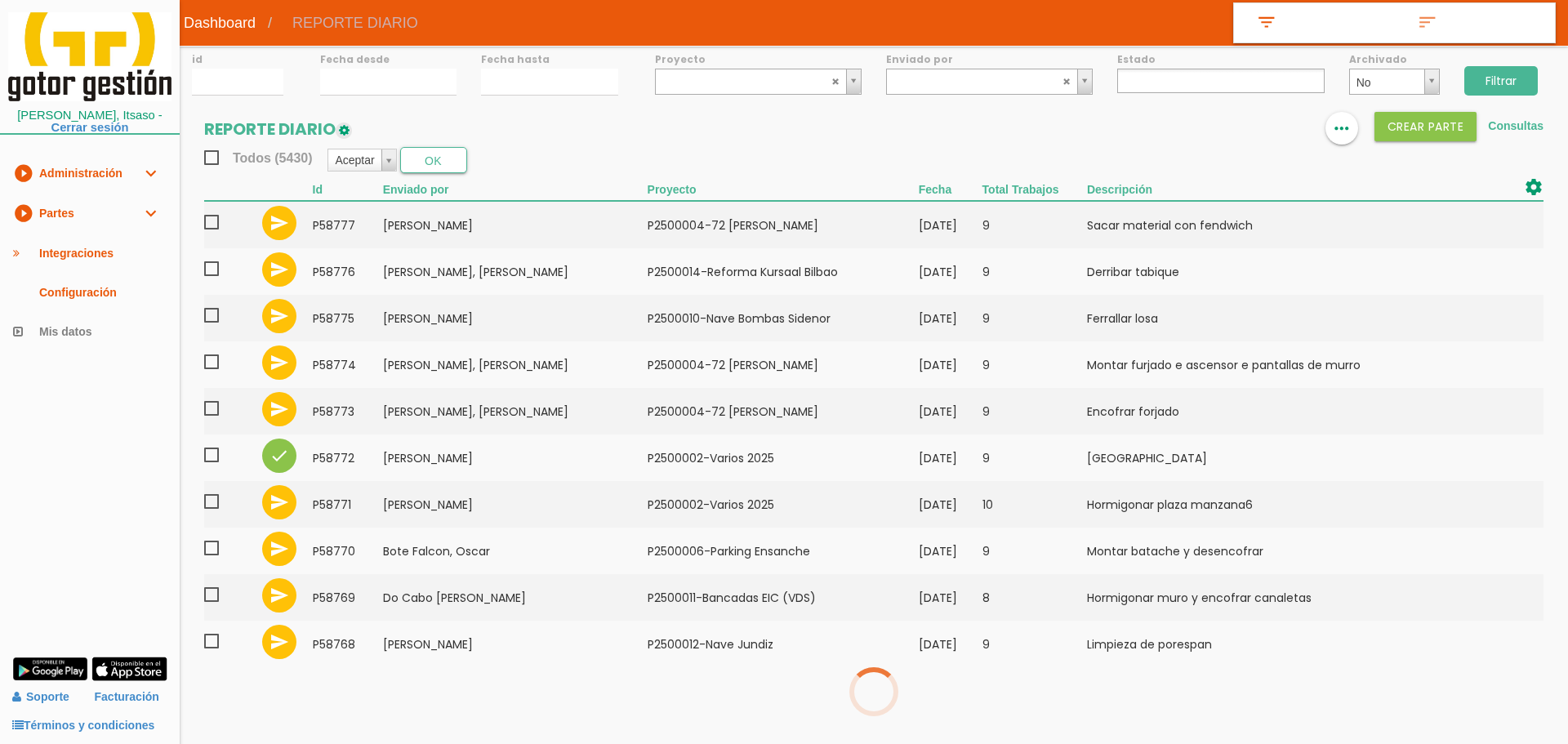
select select
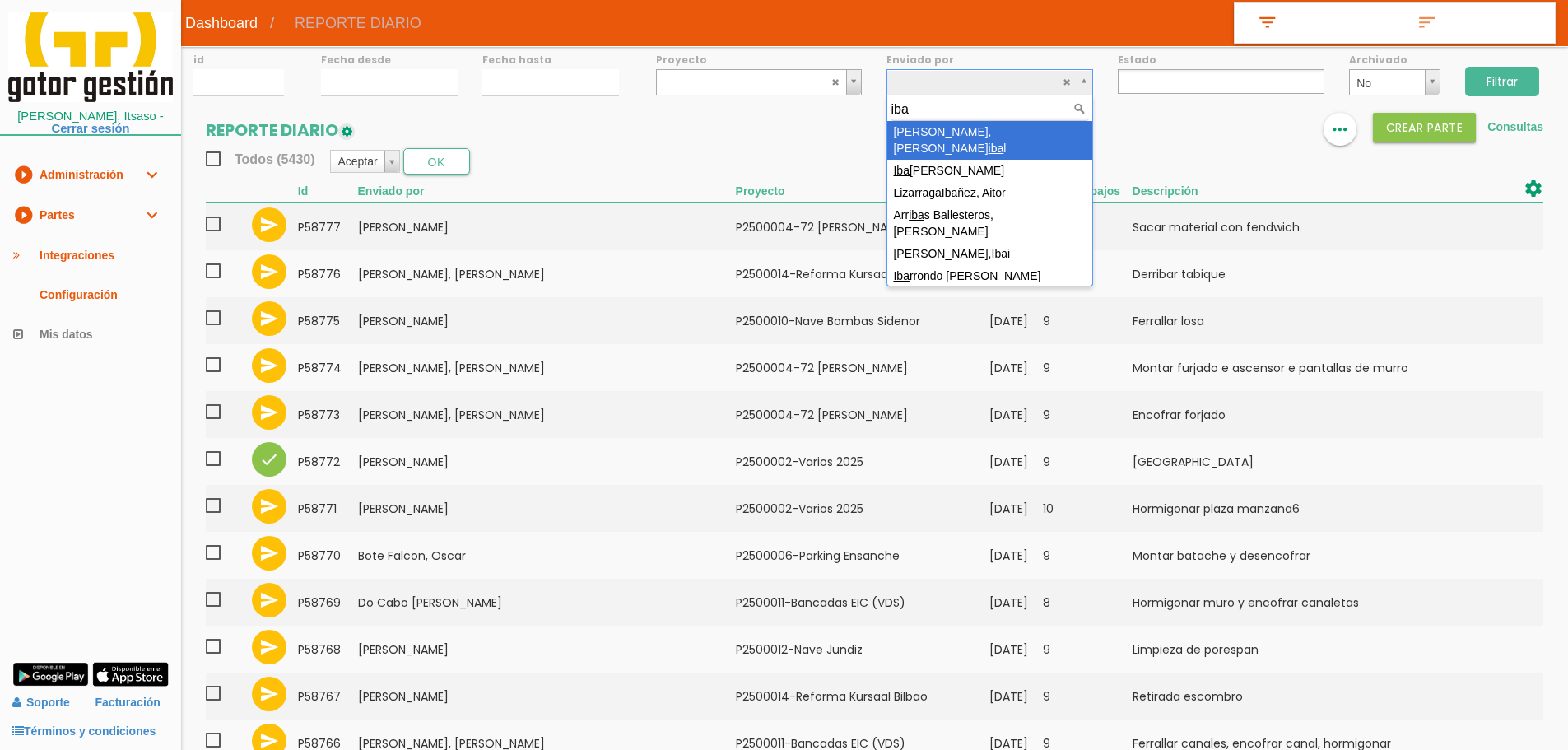
type input "[DEMOGRAPHIC_DATA]"
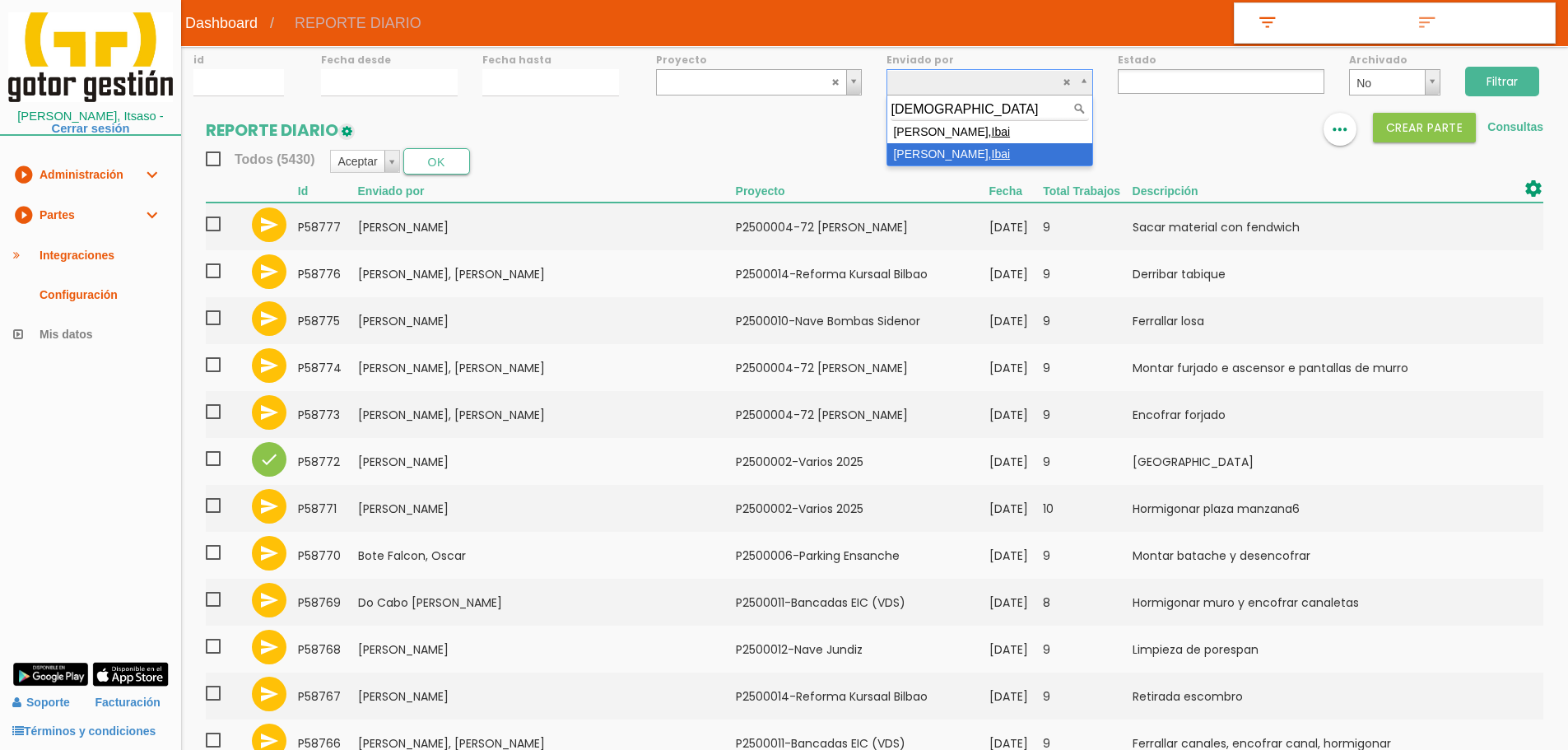
select select "149"
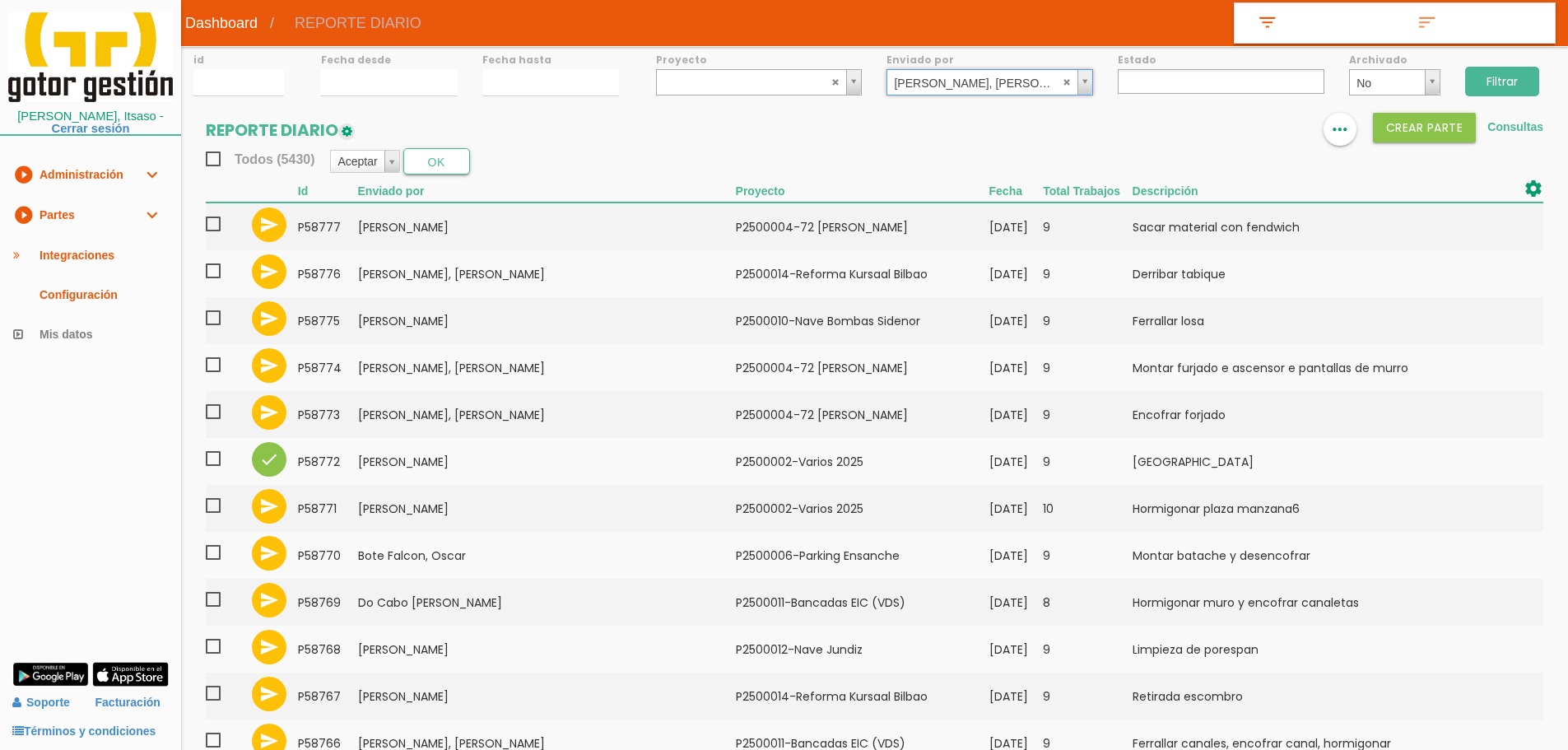
click at [1518, 80] on input "Filtrar" at bounding box center [1502, 81] width 74 height 30
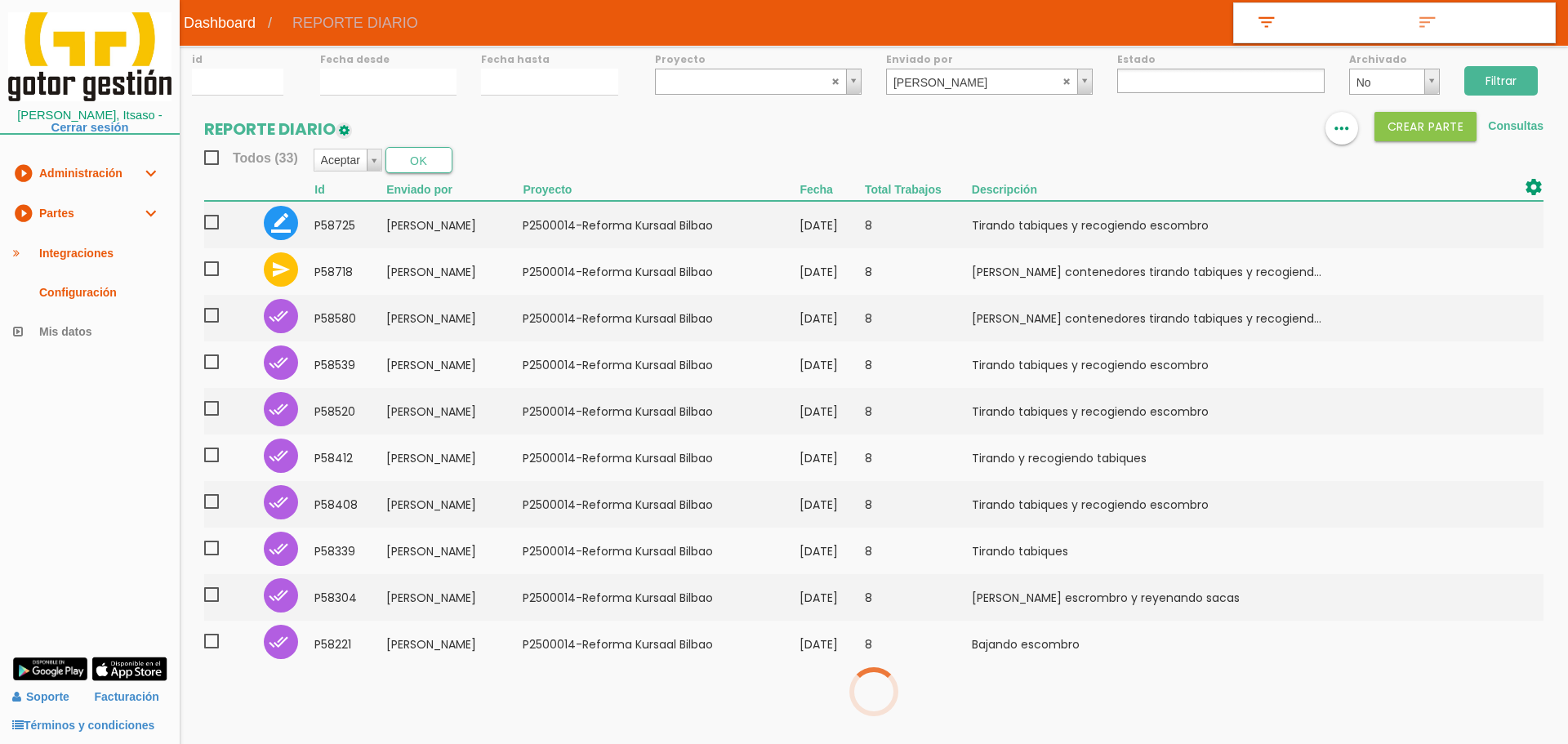
select select
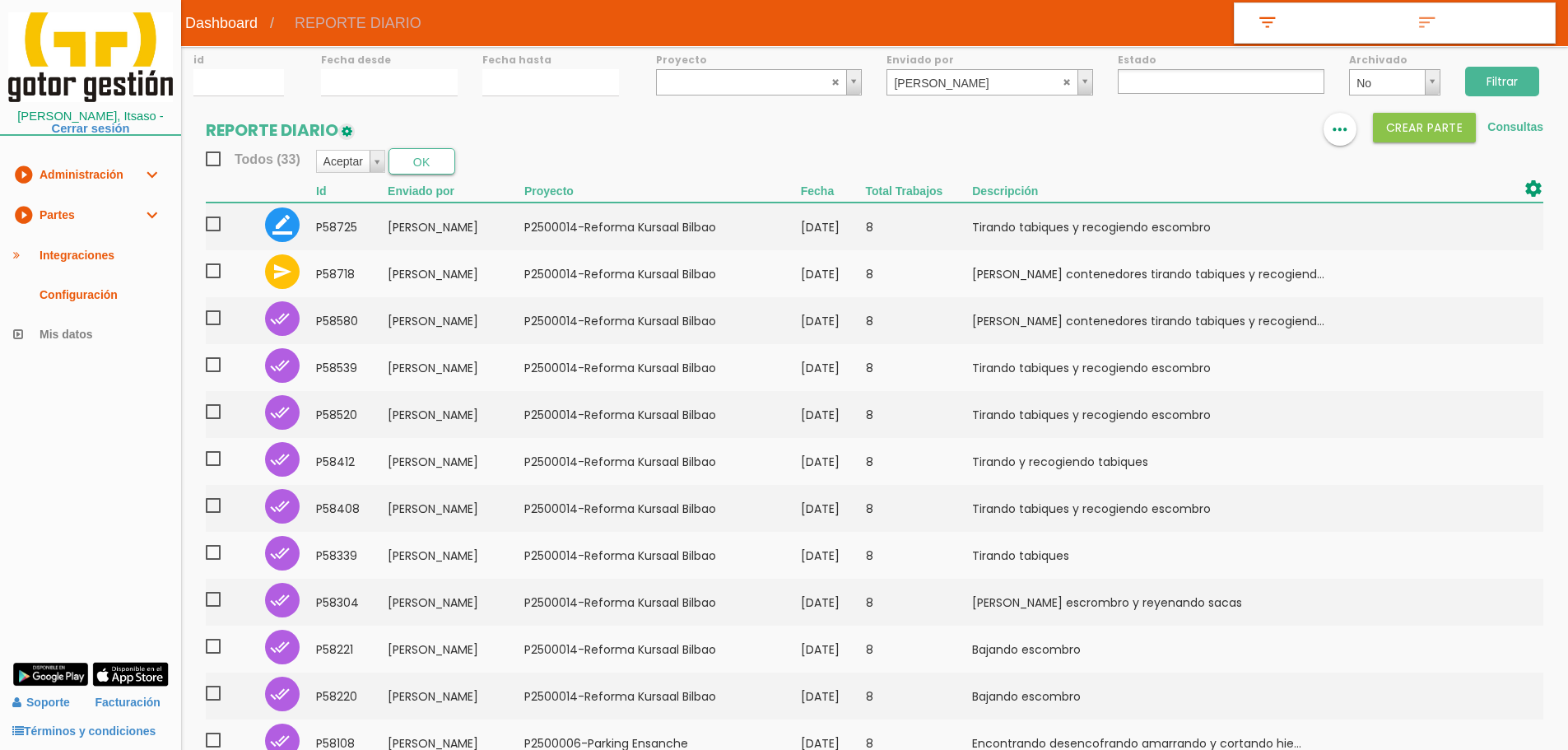
drag, startPoint x: 1516, startPoint y: 82, endPoint x: 1516, endPoint y: 59, distance: 23.0
click at [1516, 80] on input "Filtrar" at bounding box center [1502, 81] width 74 height 30
select select
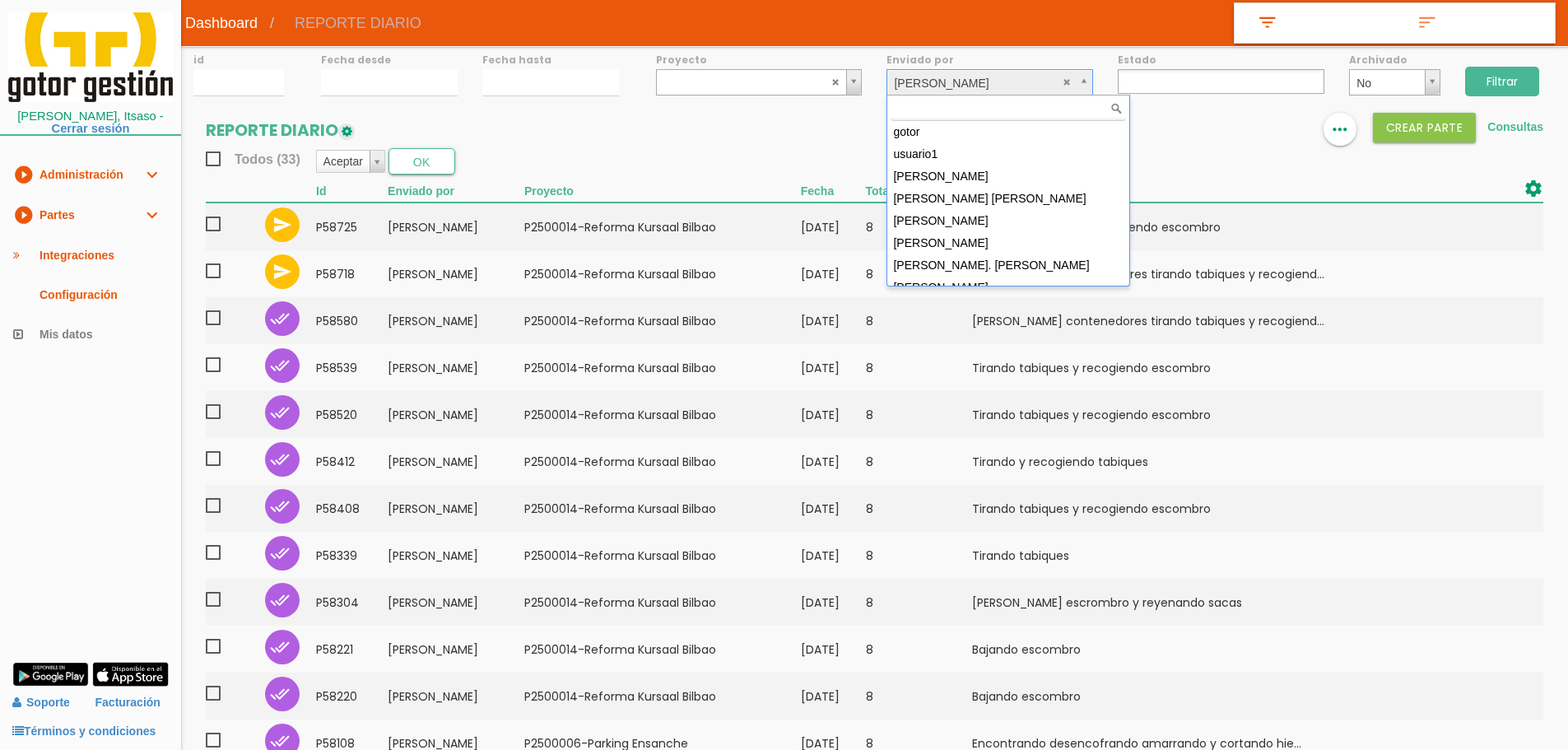
scroll to position [3081, 0]
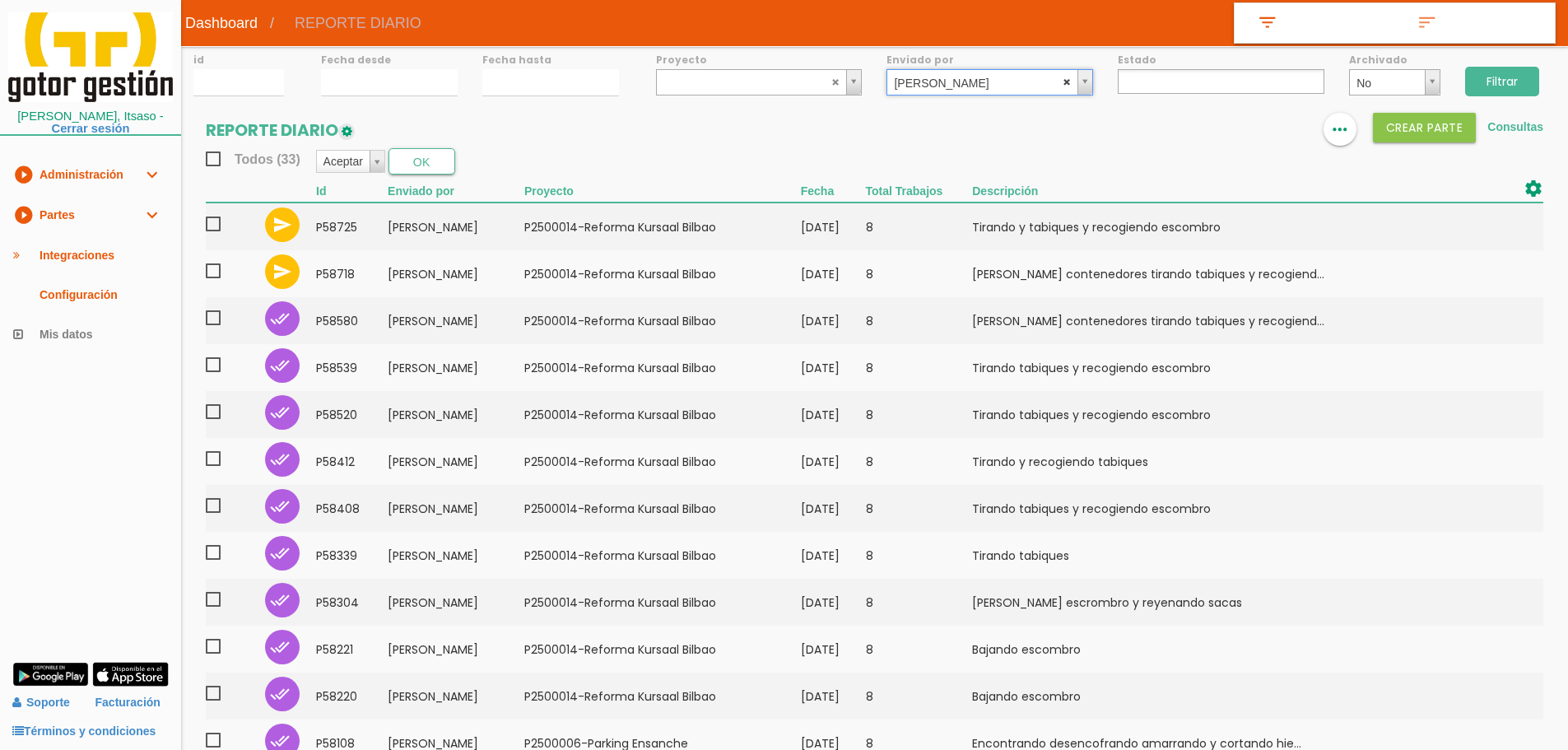
select select
click at [1065, 77] on abbr at bounding box center [1068, 81] width 10 height 10
click at [385, 88] on input "28/08/2025" at bounding box center [389, 83] width 137 height 27
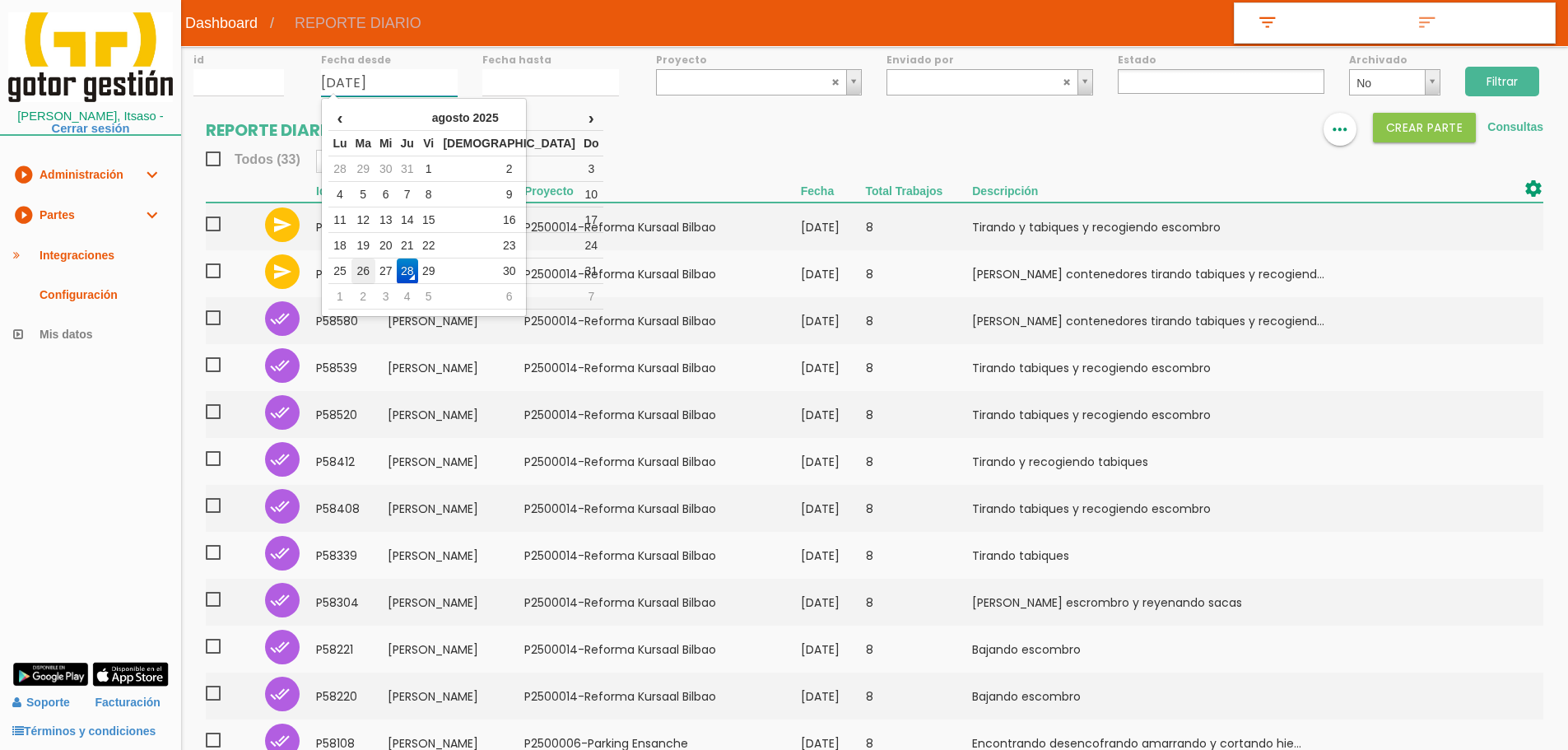
click at [365, 271] on td "26" at bounding box center [364, 271] width 24 height 26
type input "[DATE]"
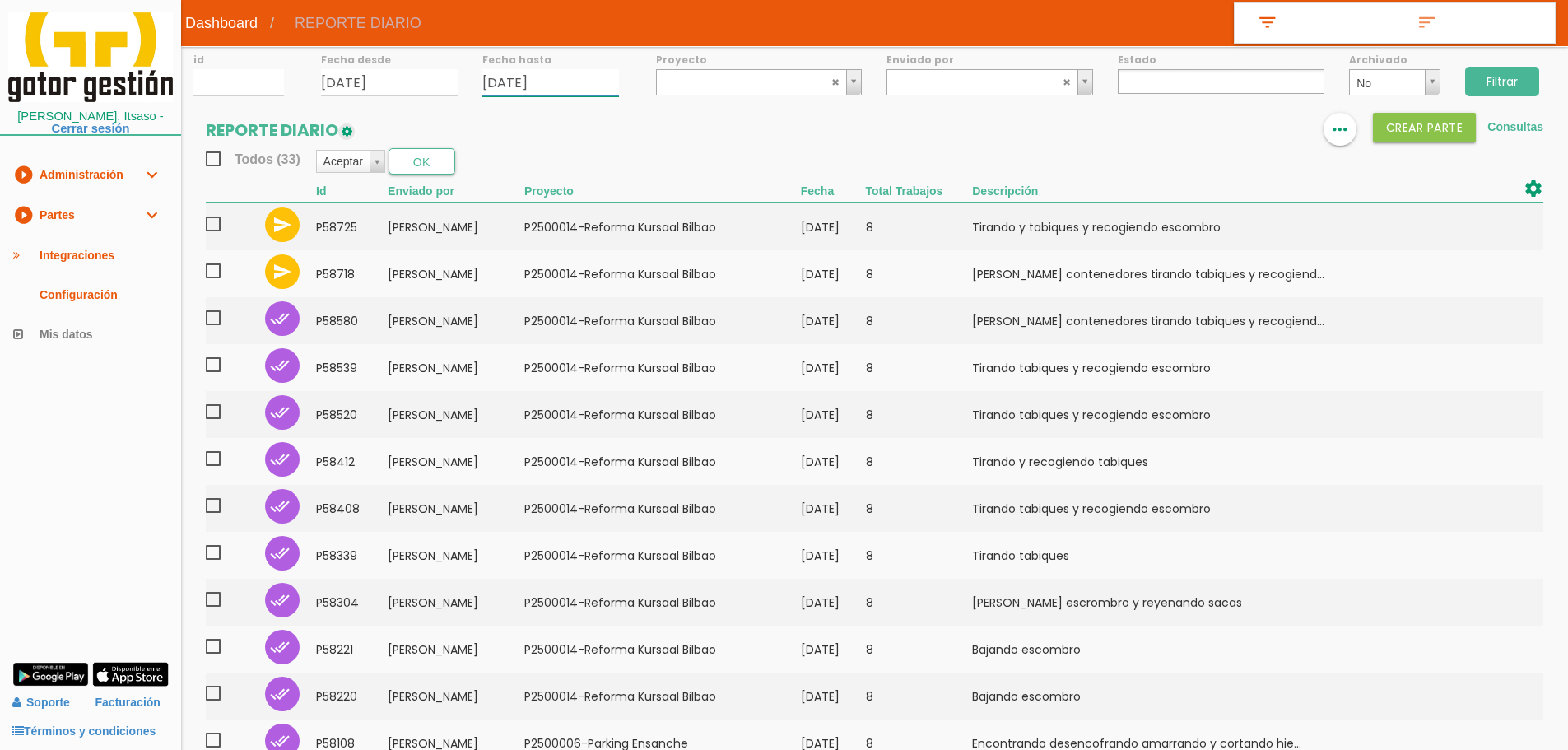
click at [516, 85] on input "28/08/2025" at bounding box center [551, 83] width 137 height 27
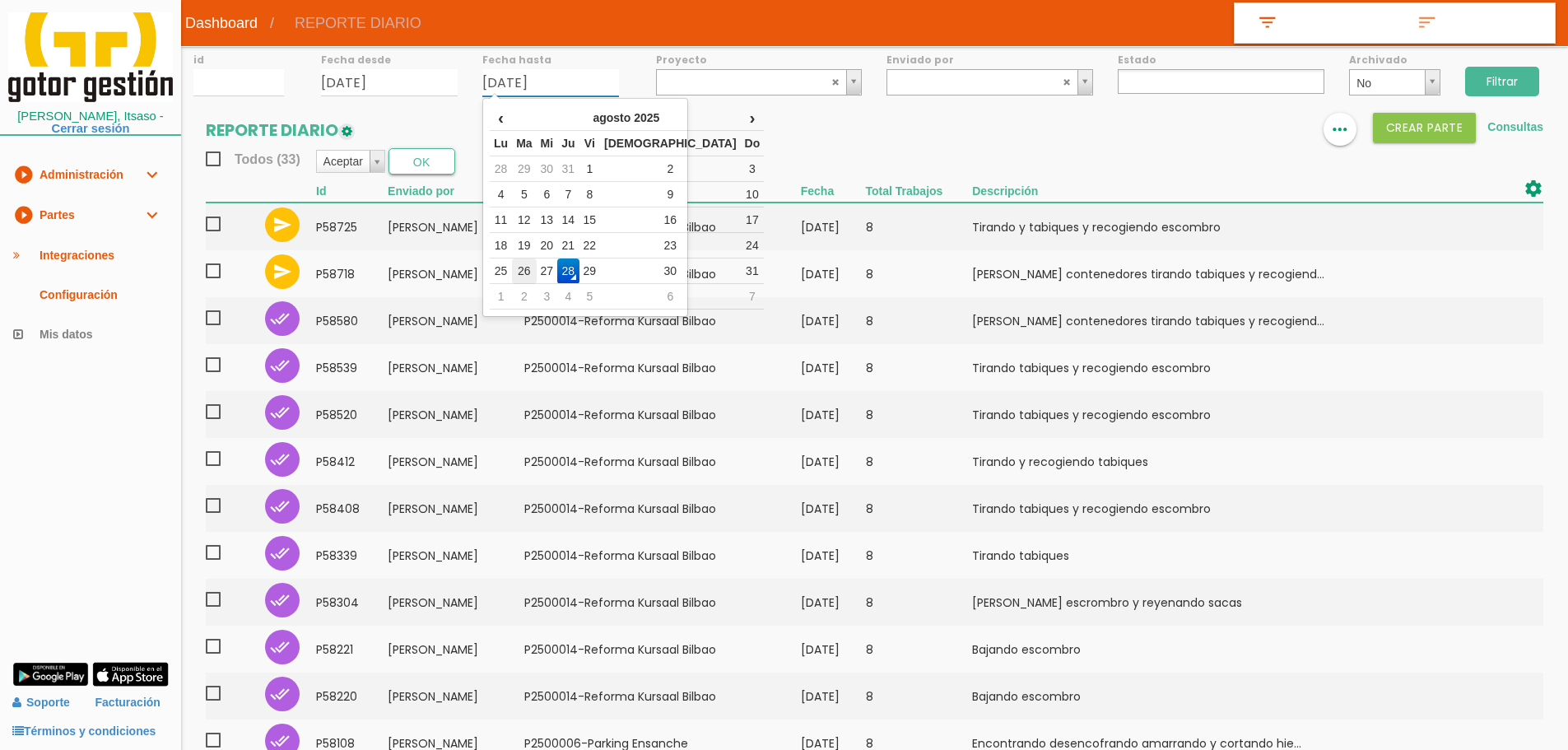
click at [527, 267] on td "26" at bounding box center [524, 271] width 24 height 26
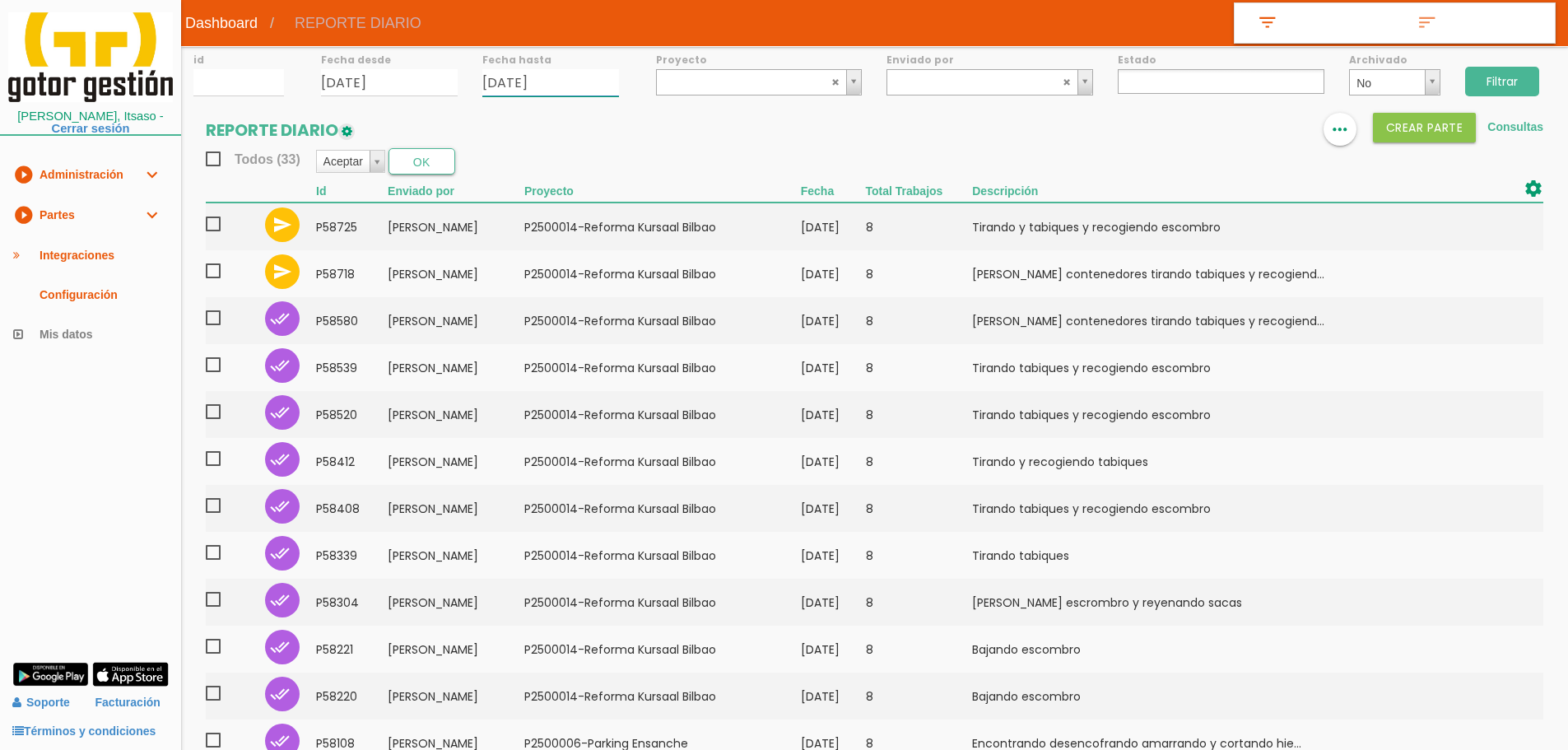
type input "[DATE]"
click at [1506, 71] on input "Filtrar" at bounding box center [1502, 81] width 74 height 30
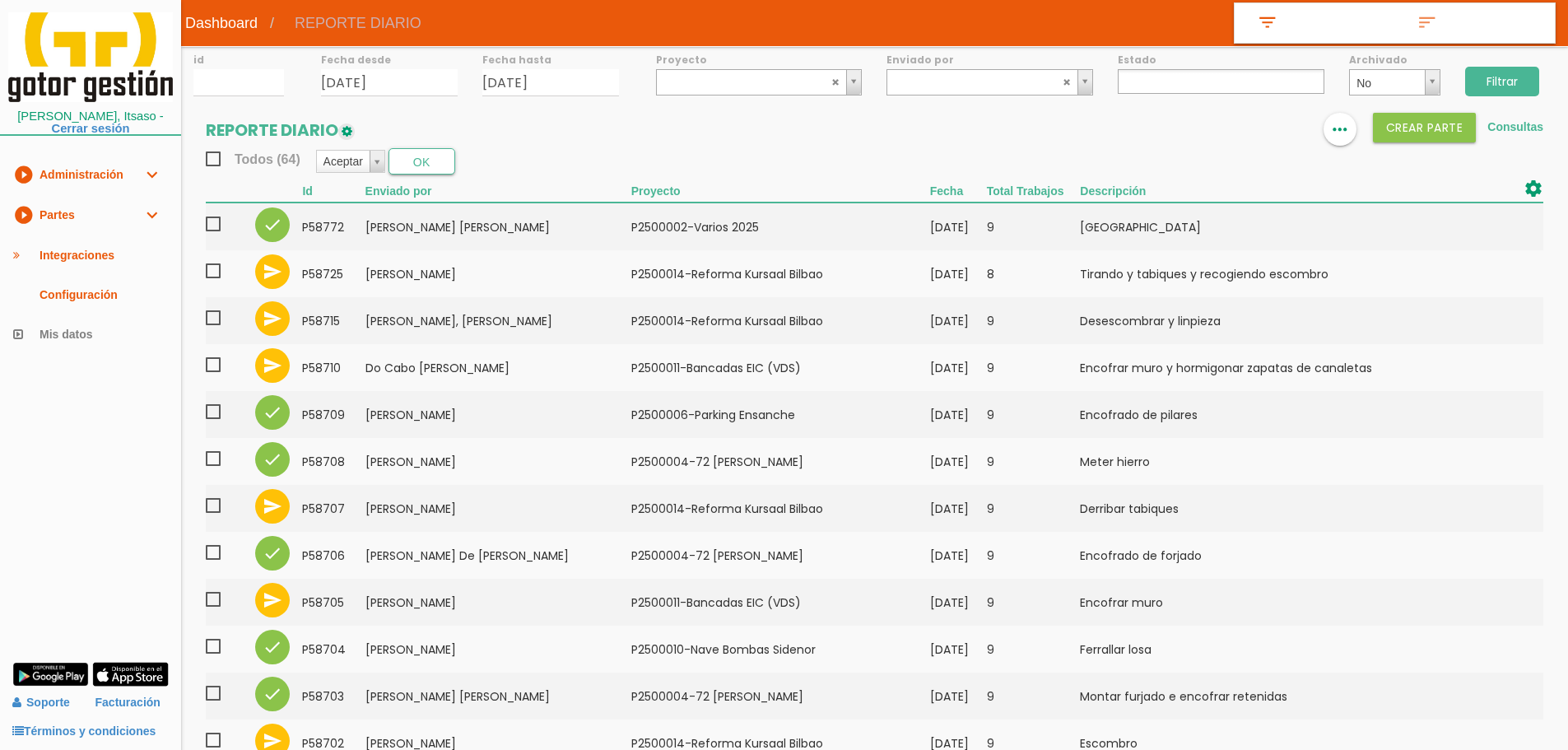
select select
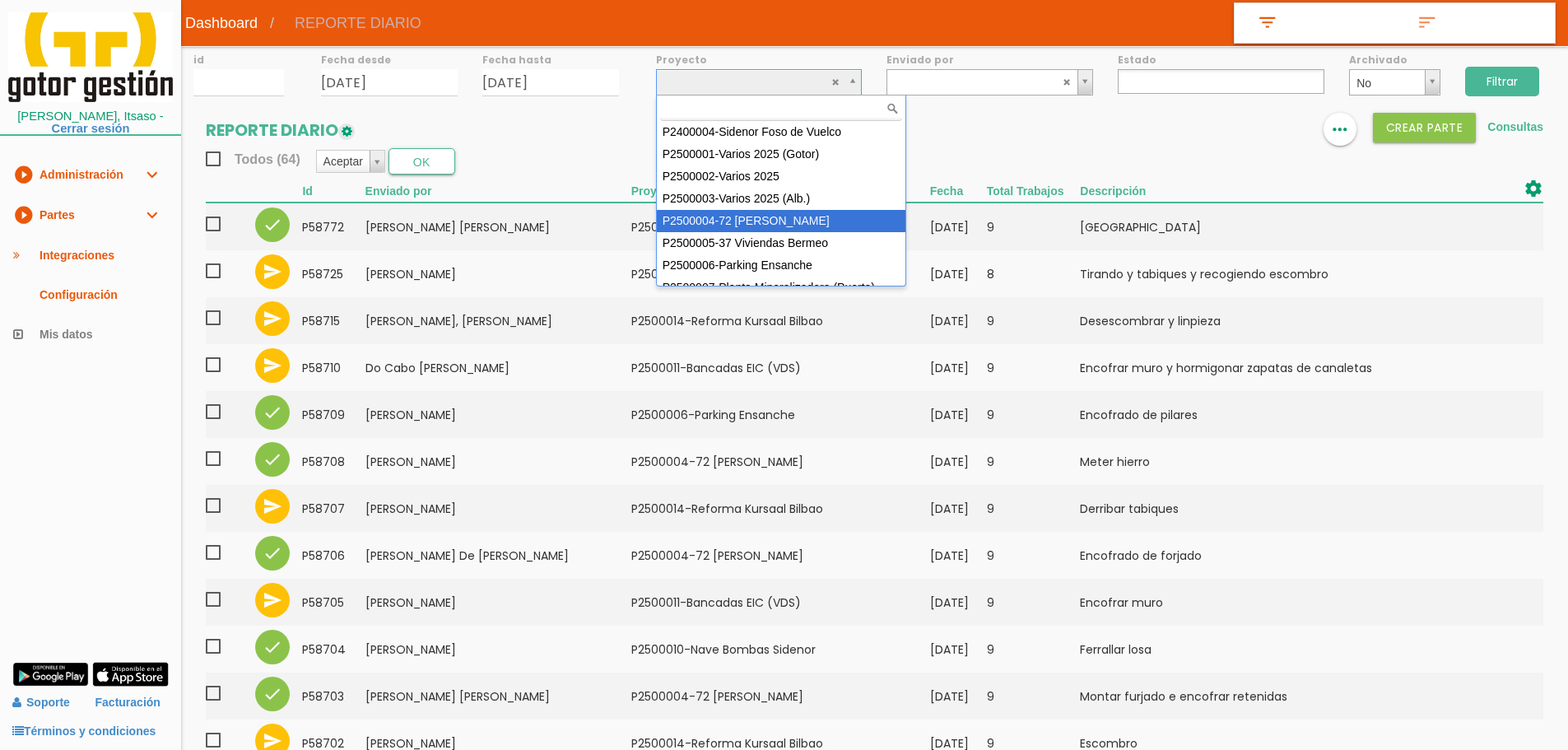
scroll to position [146, 0]
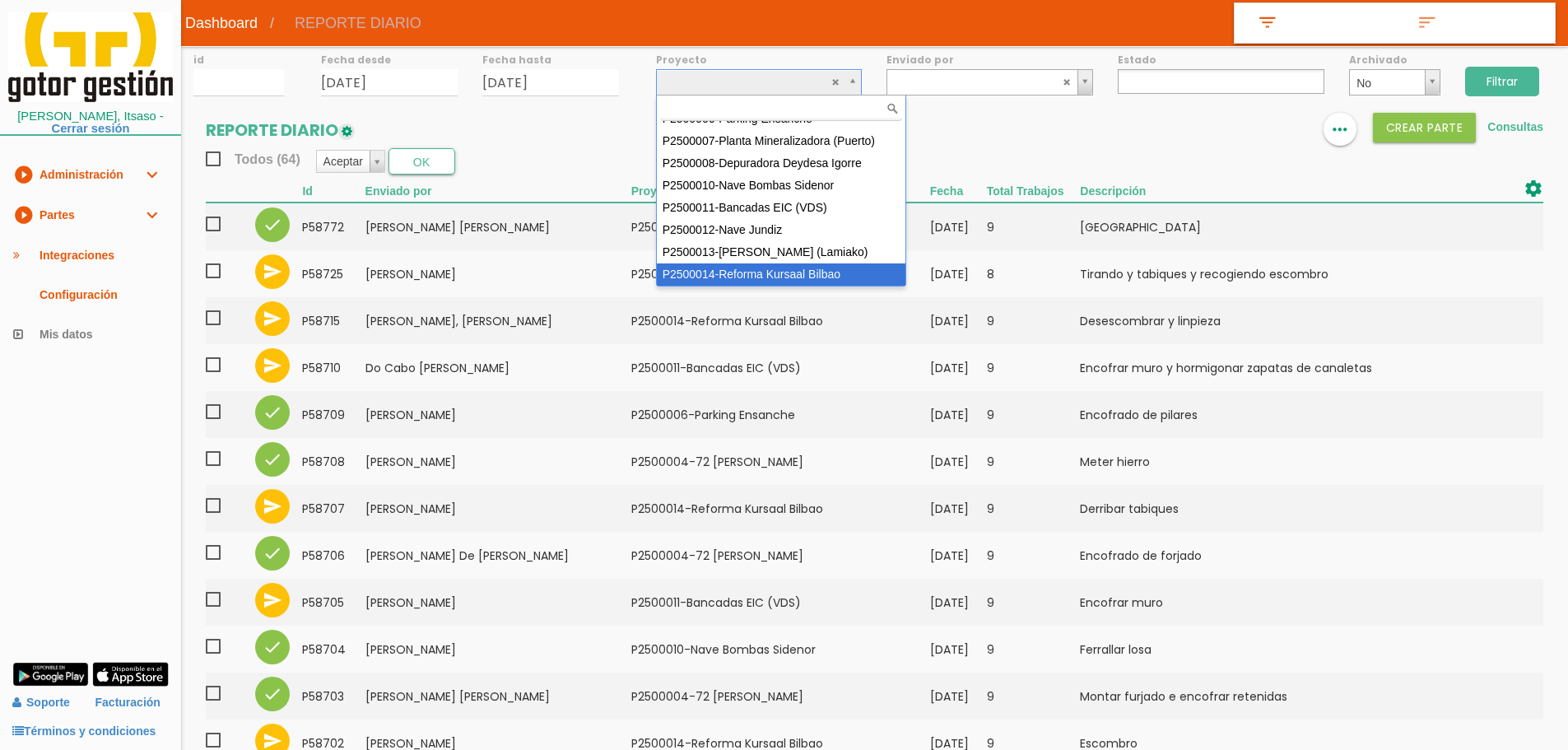
select select "97"
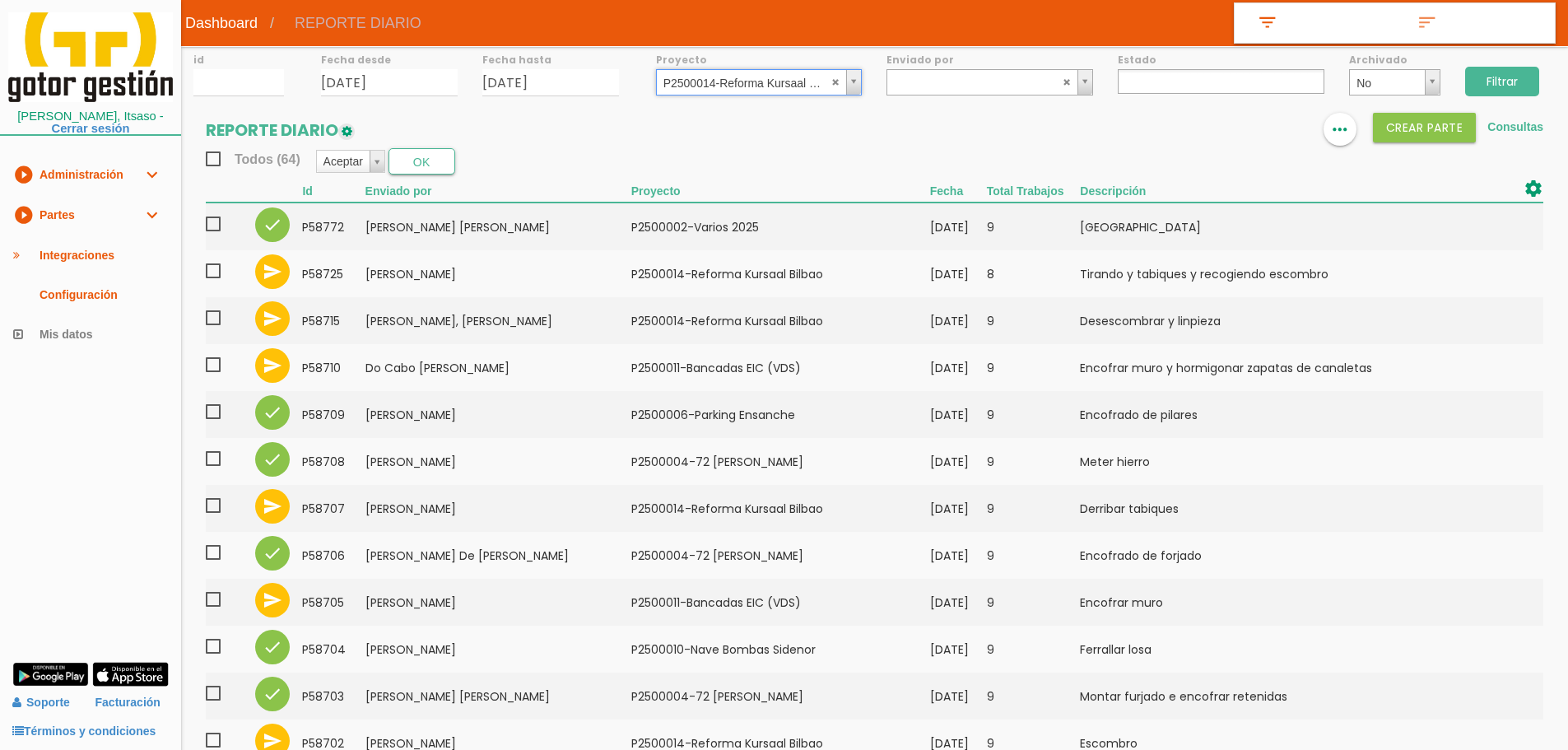
click at [1500, 84] on input "Filtrar" at bounding box center [1502, 81] width 74 height 30
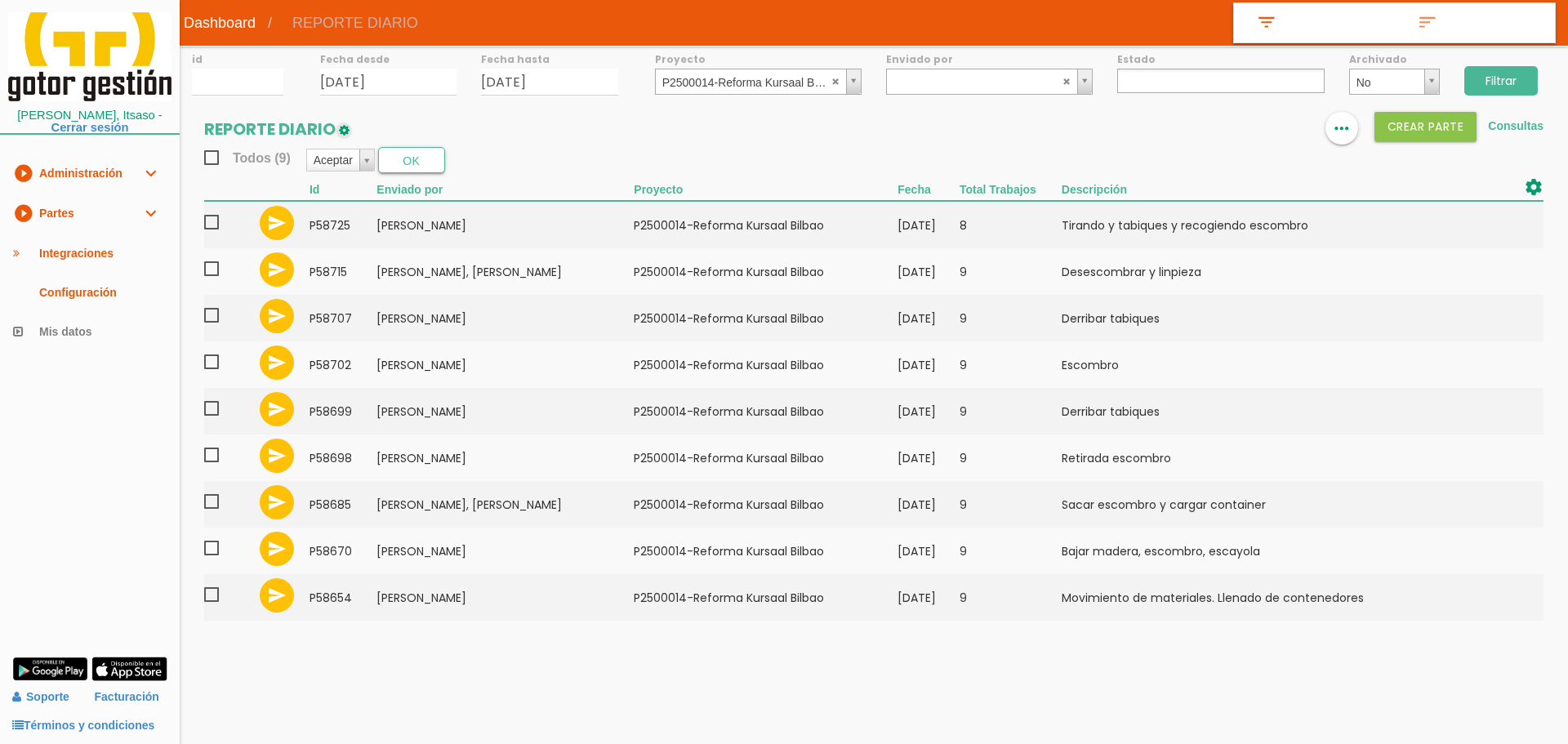
select select
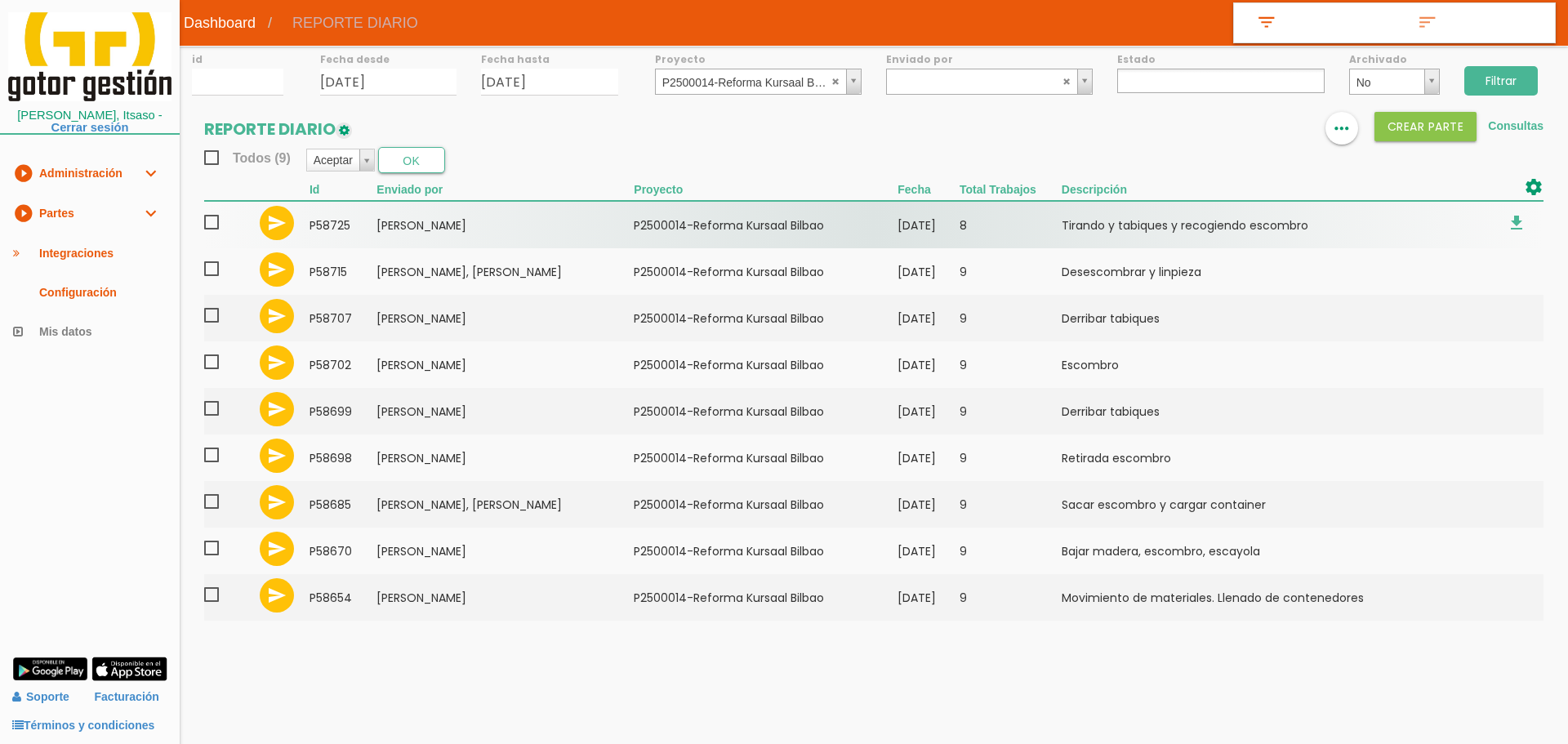
click at [219, 228] on span at bounding box center [218, 223] width 29 height 20
click at [0, 0] on input "checkbox" at bounding box center [0, 0] width 0 height 0
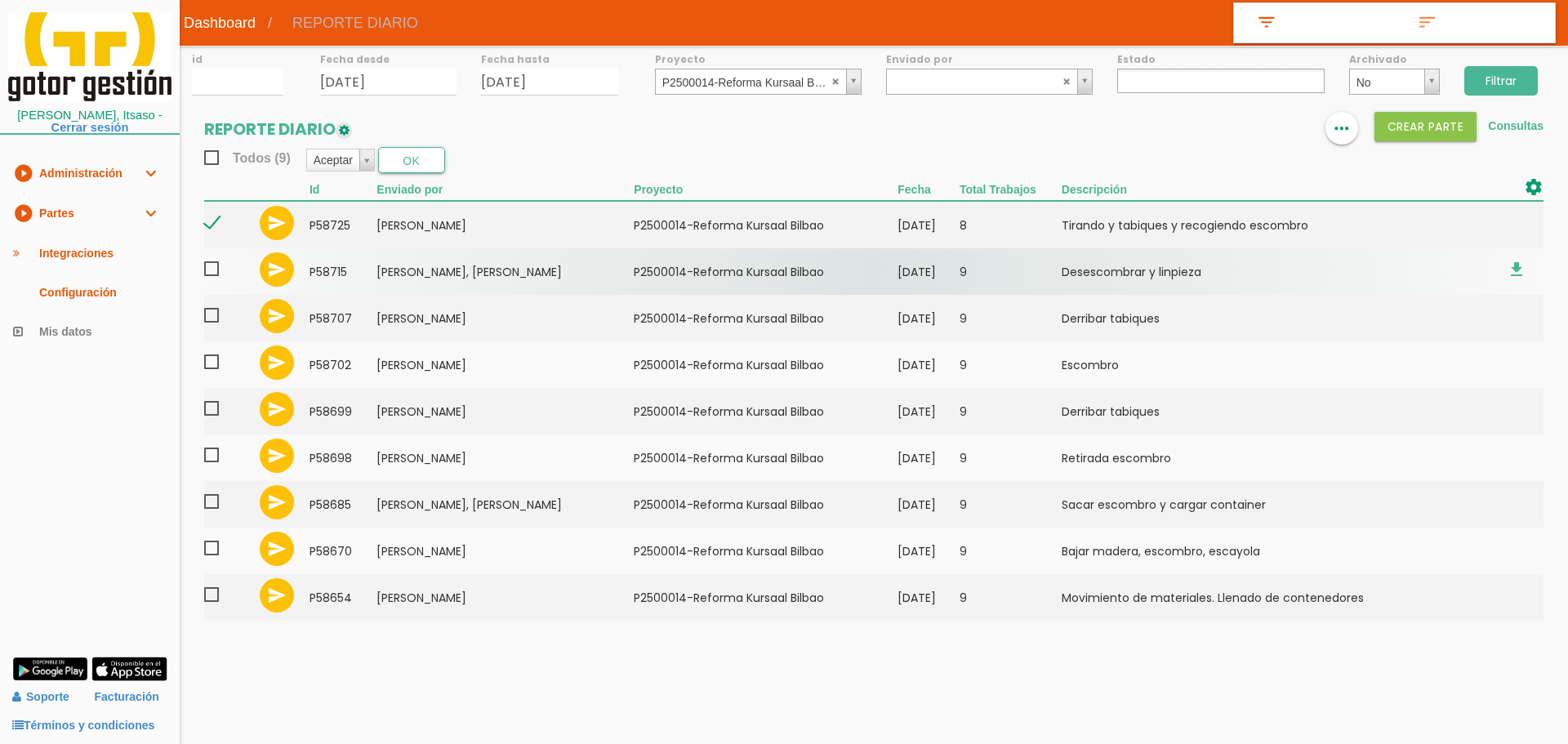
click at [211, 273] on span at bounding box center [218, 269] width 29 height 20
click at [0, 0] on input "checkbox" at bounding box center [0, 0] width 0 height 0
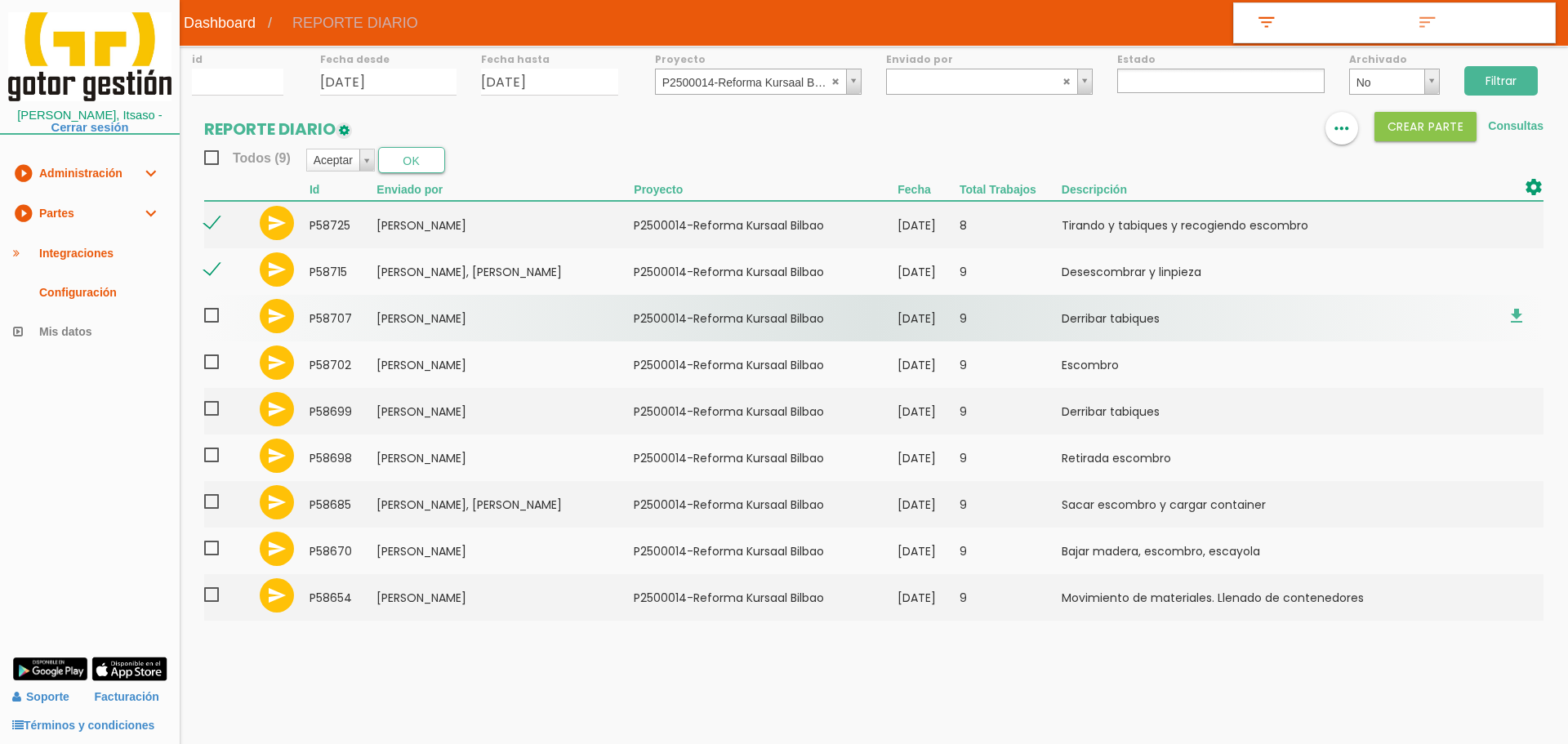
click at [211, 315] on span at bounding box center [218, 316] width 29 height 20
click at [0, 0] on input "checkbox" at bounding box center [0, 0] width 0 height 0
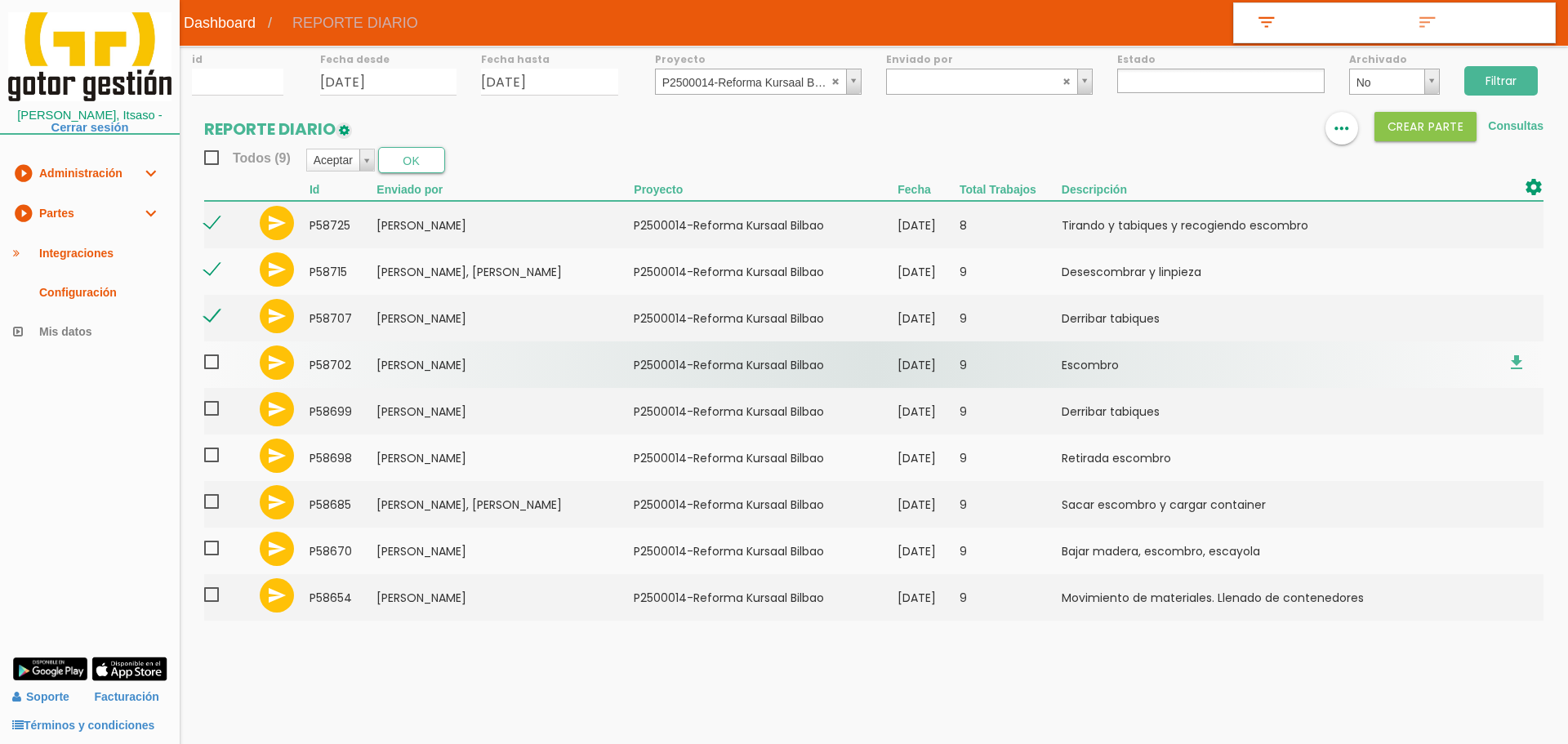
click at [206, 364] on span at bounding box center [218, 363] width 29 height 20
click at [0, 0] on input "checkbox" at bounding box center [0, 0] width 0 height 0
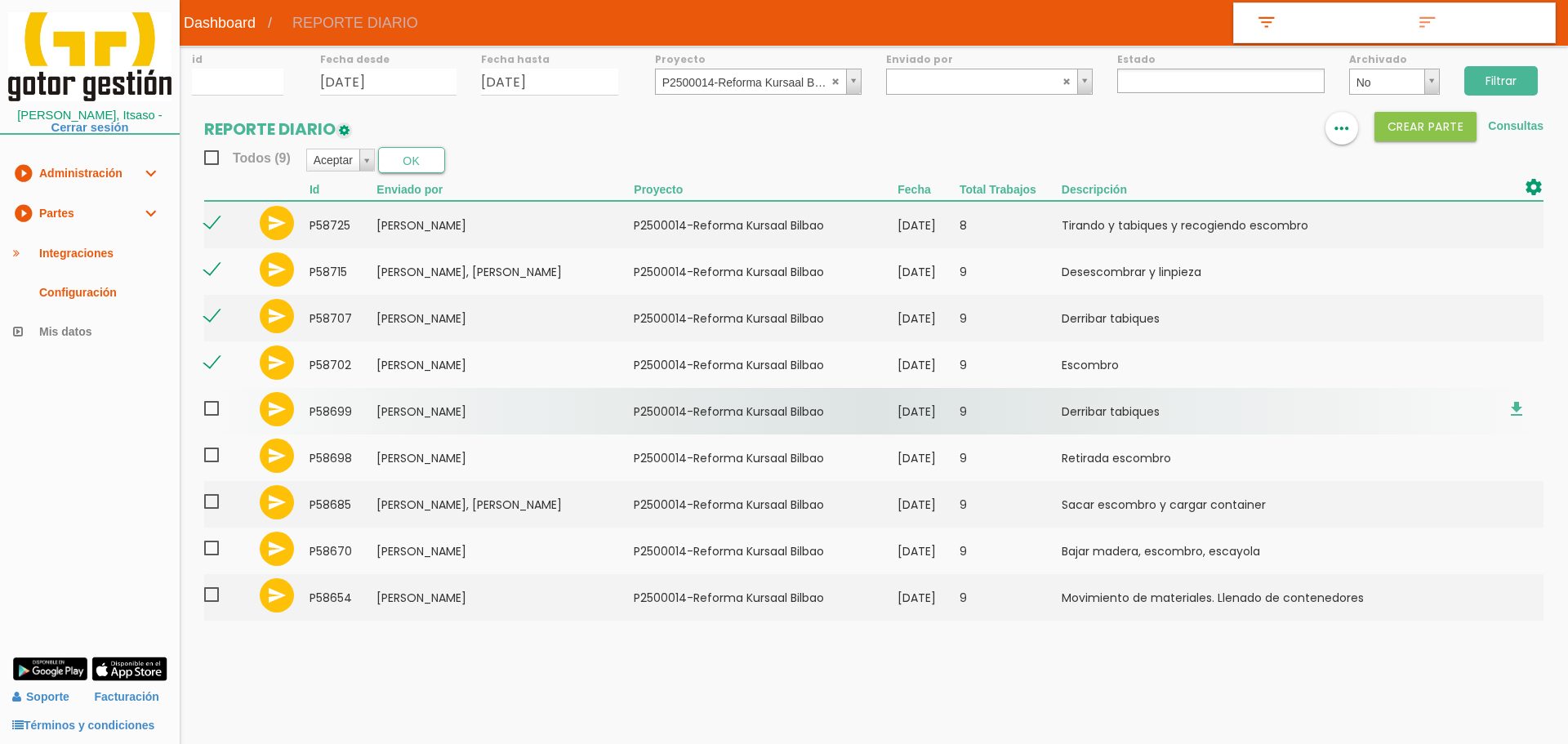
click at [213, 407] on span at bounding box center [218, 409] width 29 height 20
click at [0, 0] on input "checkbox" at bounding box center [0, 0] width 0 height 0
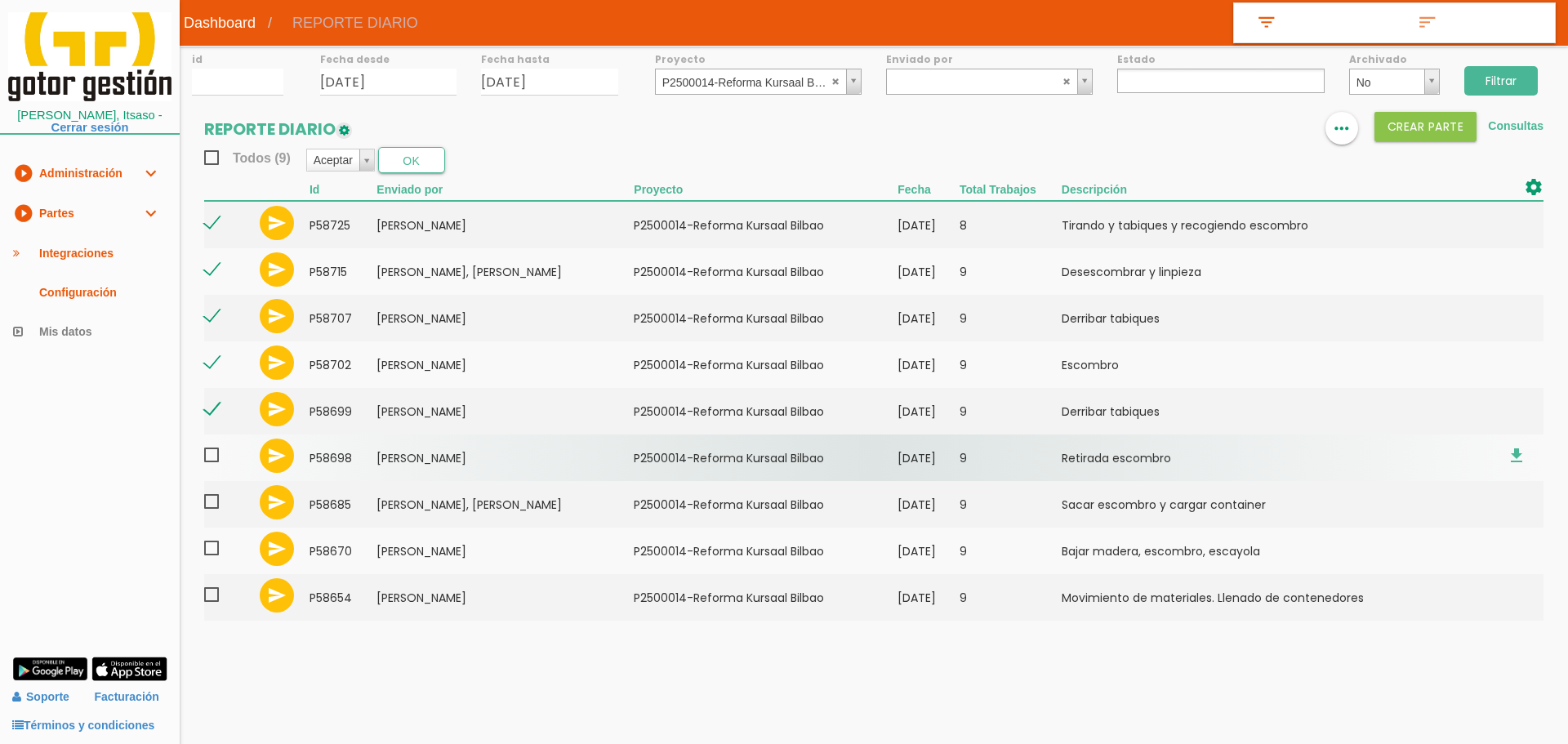
click at [214, 460] on span at bounding box center [218, 455] width 29 height 20
click at [0, 0] on input "checkbox" at bounding box center [0, 0] width 0 height 0
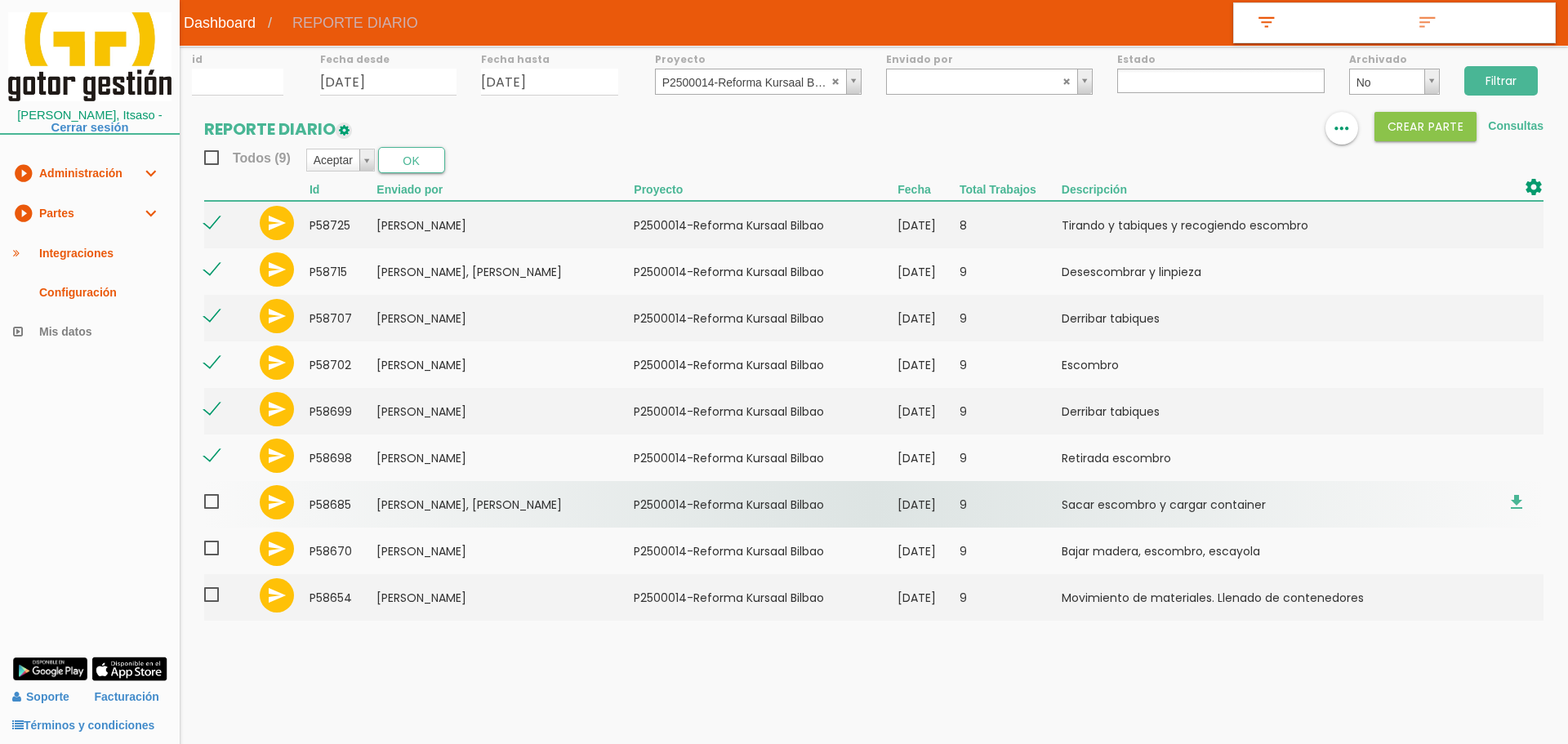
drag, startPoint x: 210, startPoint y: 502, endPoint x: 211, endPoint y: 521, distance: 19.0
click at [210, 503] on span at bounding box center [218, 502] width 29 height 20
click at [0, 0] on input "checkbox" at bounding box center [0, 0] width 0 height 0
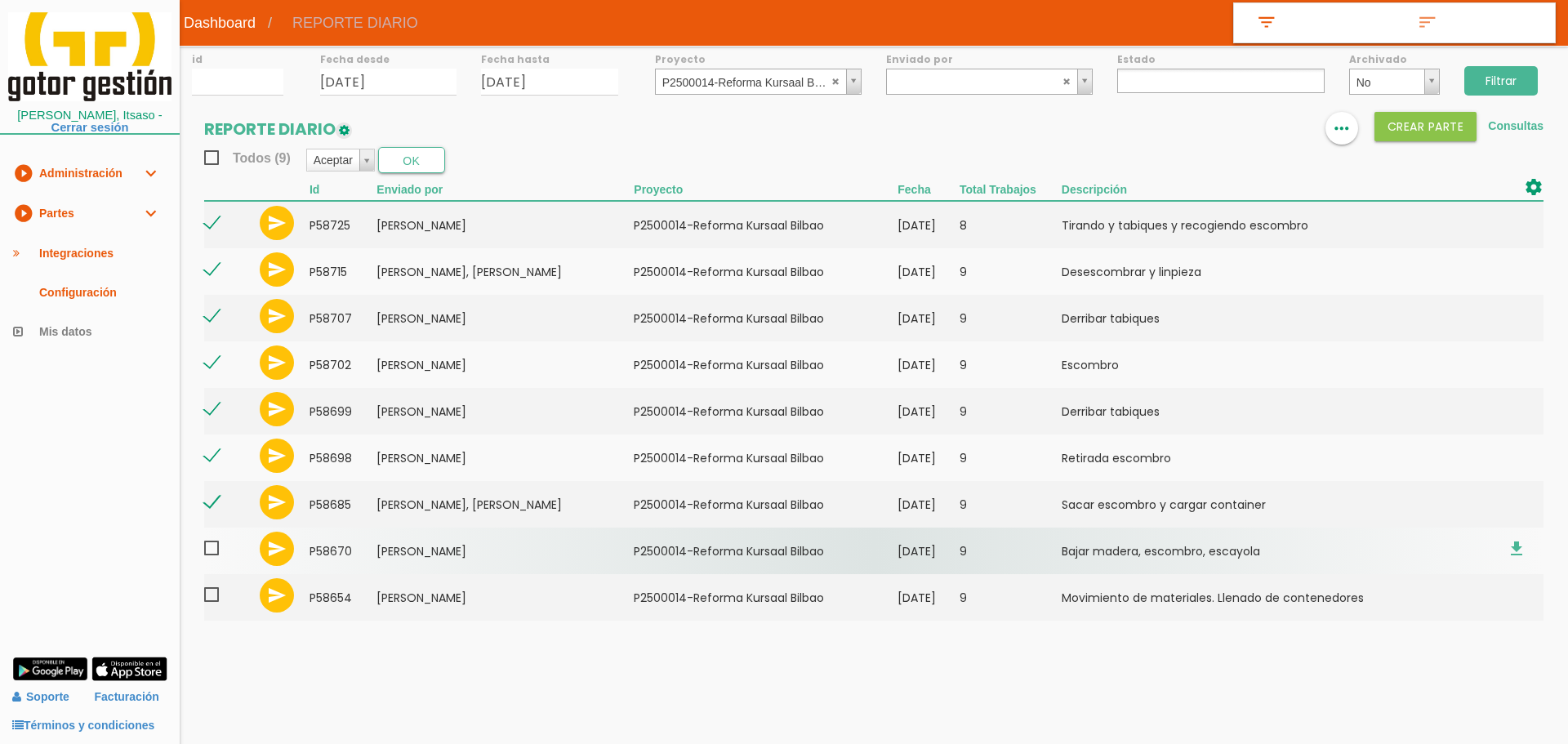
click at [211, 555] on span at bounding box center [218, 549] width 29 height 20
click at [0, 0] on input "checkbox" at bounding box center [0, 0] width 0 height 0
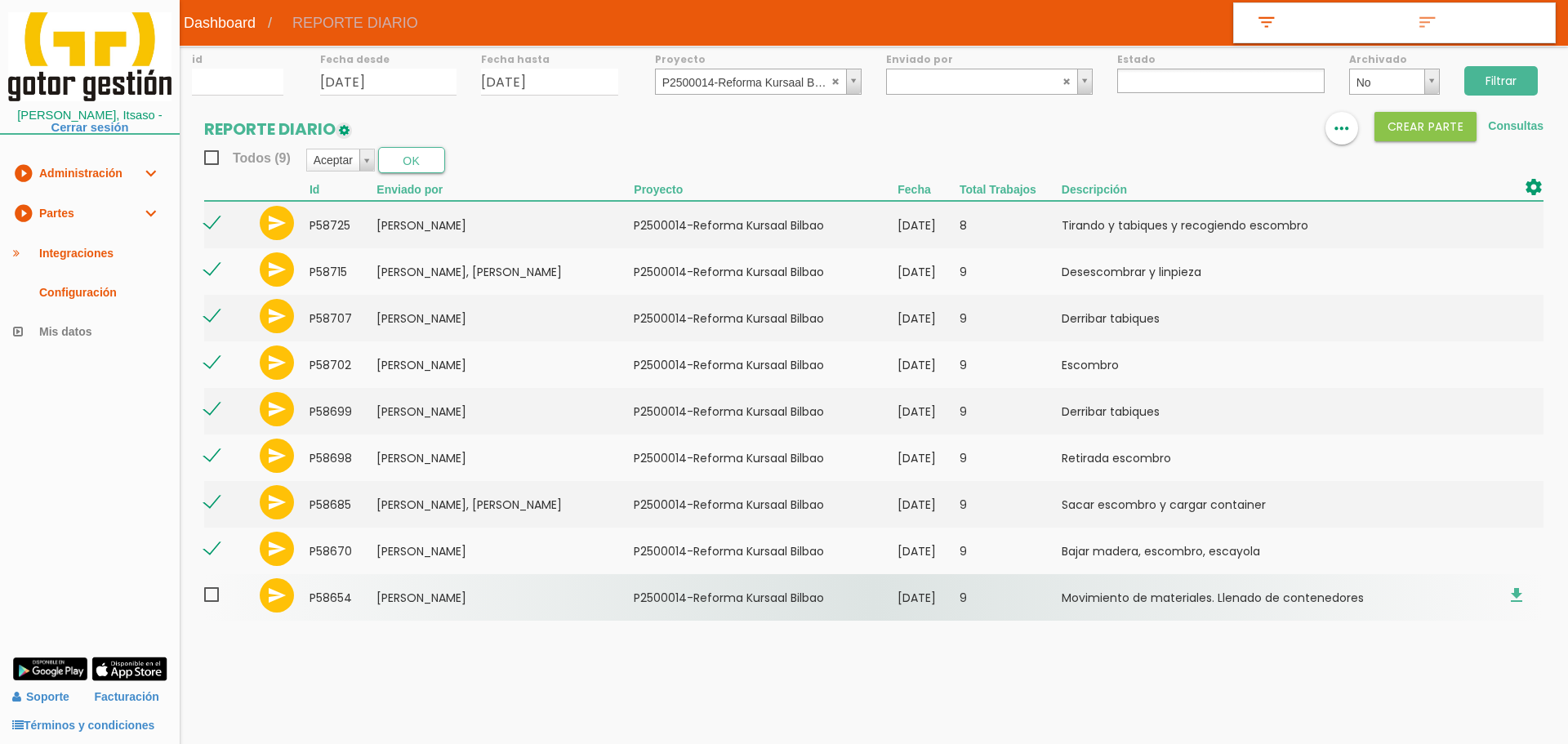
click at [215, 598] on span at bounding box center [218, 595] width 29 height 20
click at [0, 0] on input "checkbox" at bounding box center [0, 0] width 0 height 0
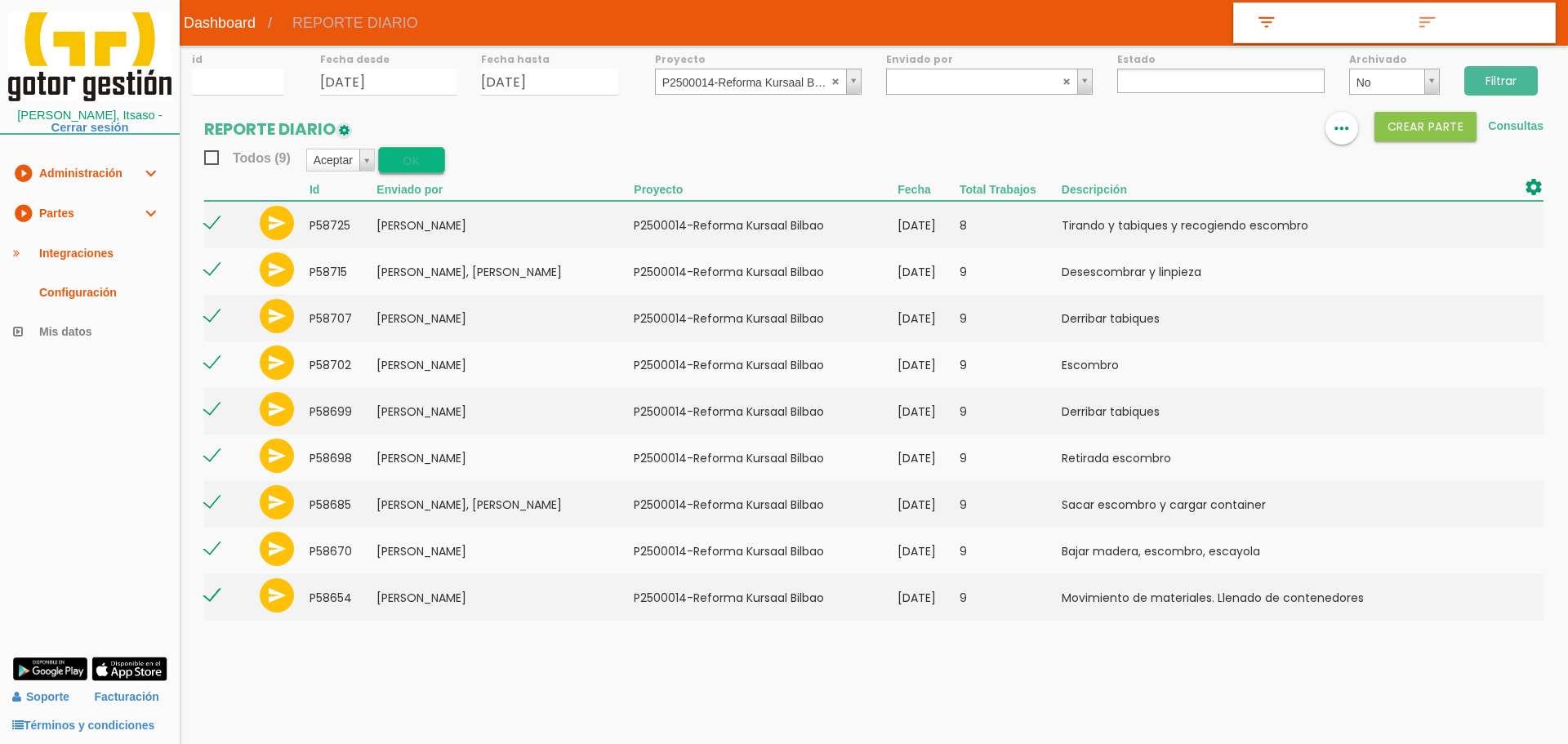
click at [418, 162] on button "OK" at bounding box center [411, 160] width 67 height 26
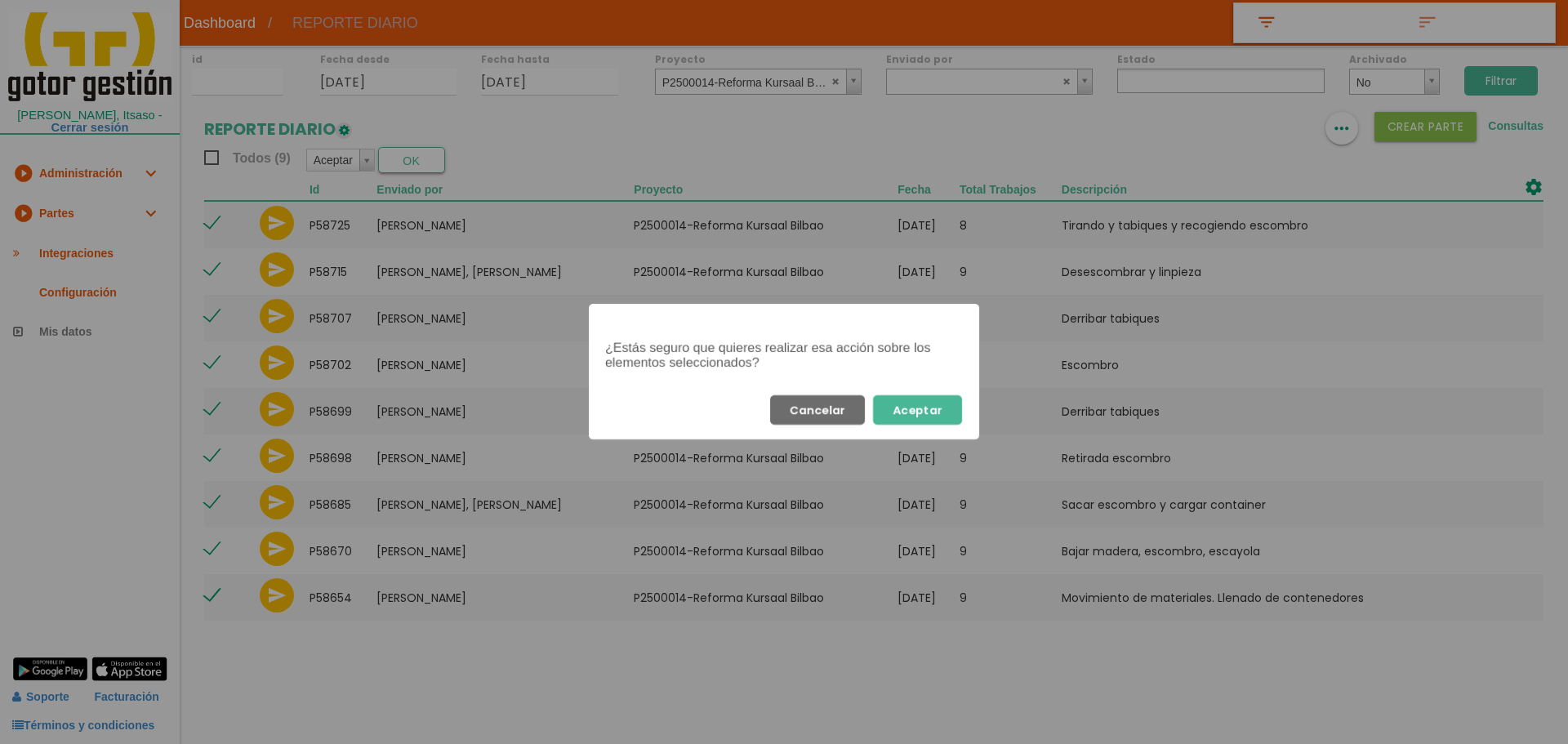
click at [953, 408] on button "Aceptar" at bounding box center [917, 410] width 89 height 30
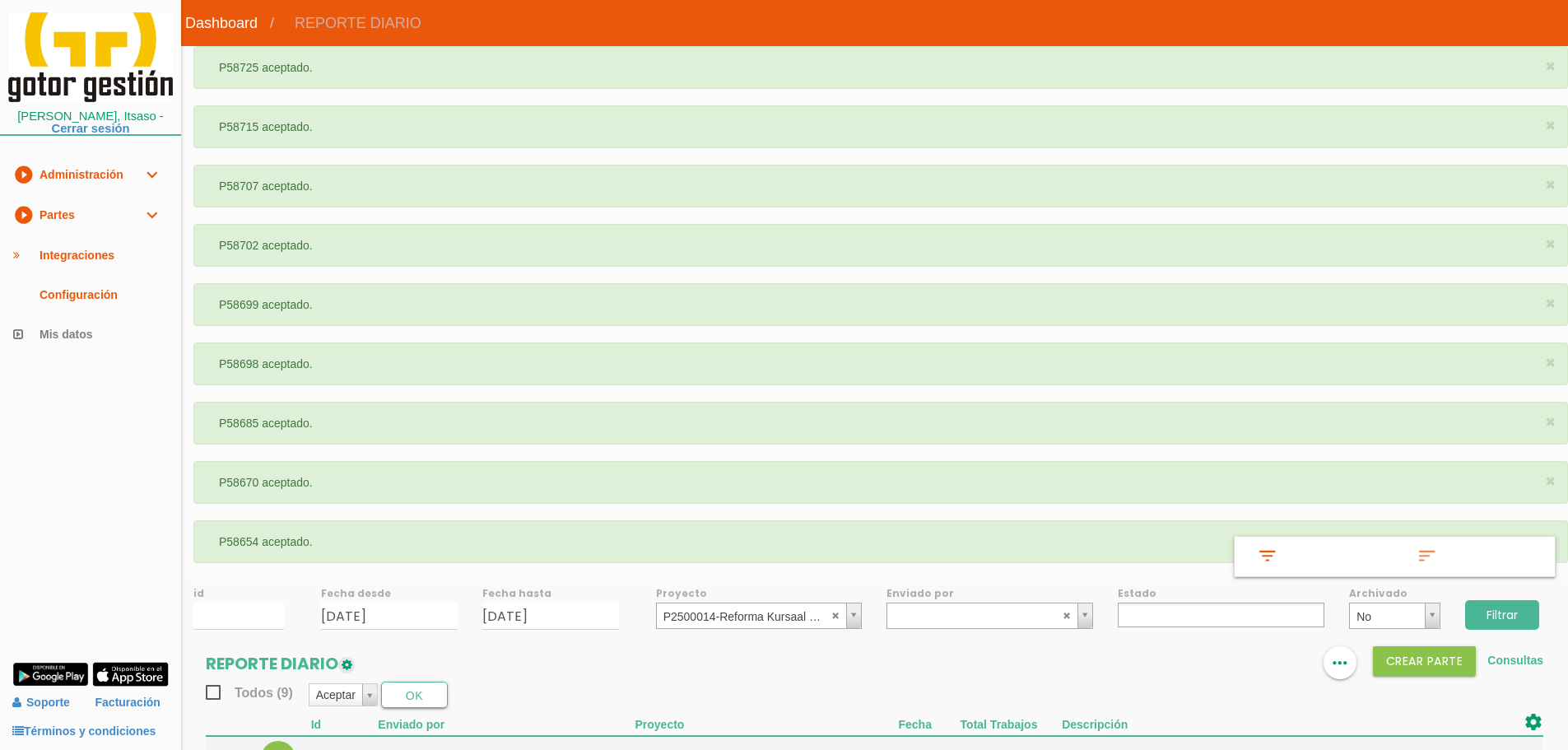
select select
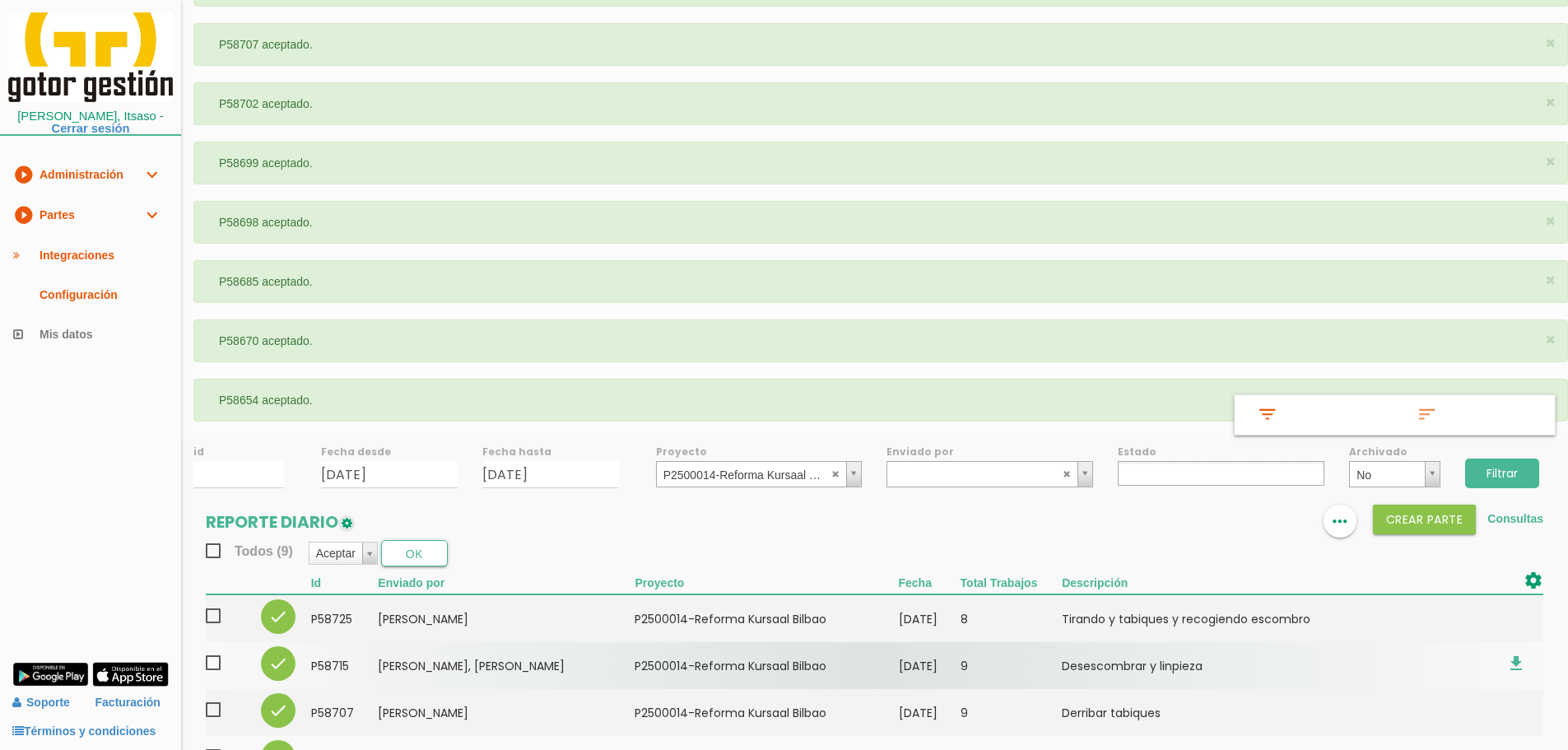
scroll to position [426, 0]
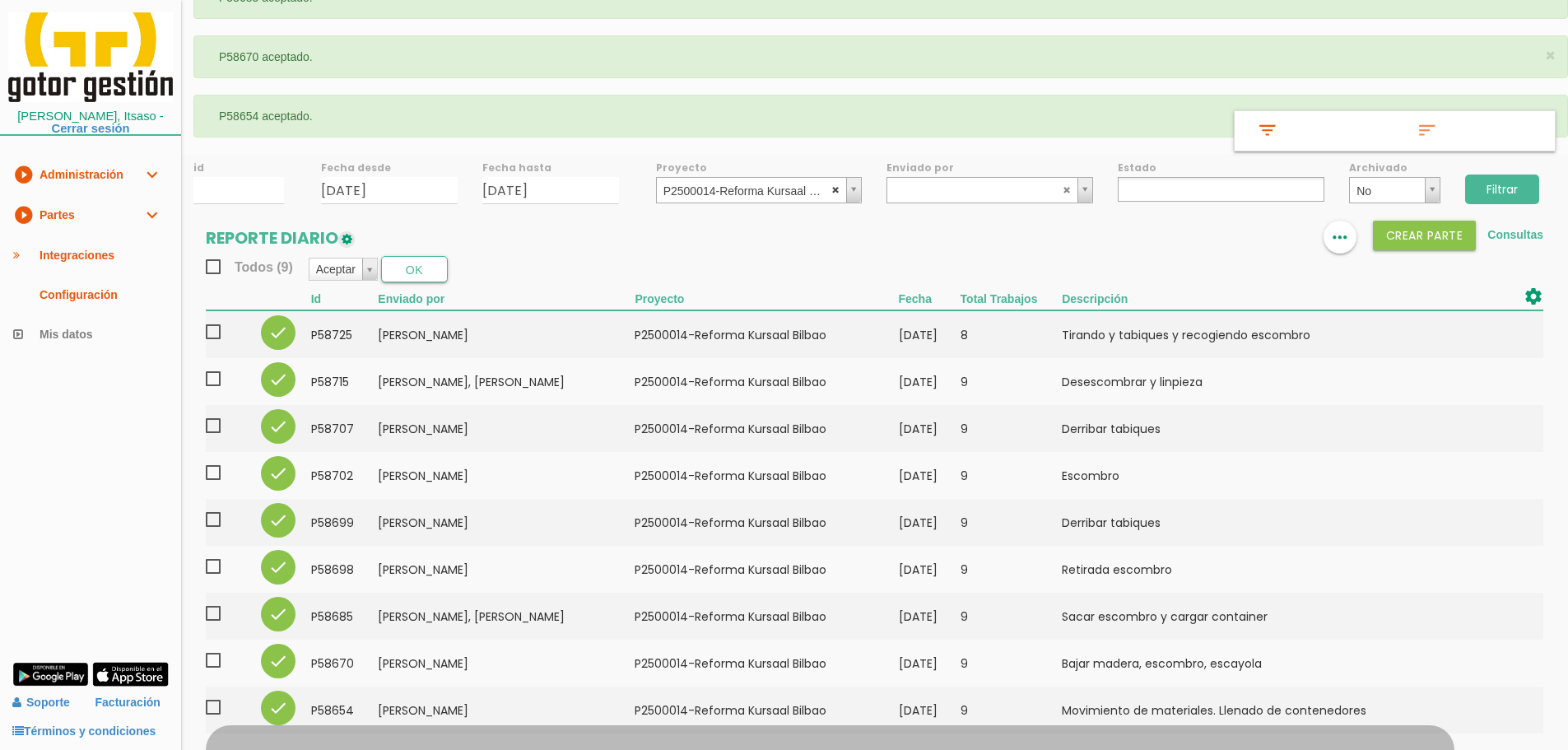
select select
click at [831, 188] on abbr at bounding box center [836, 189] width 10 height 10
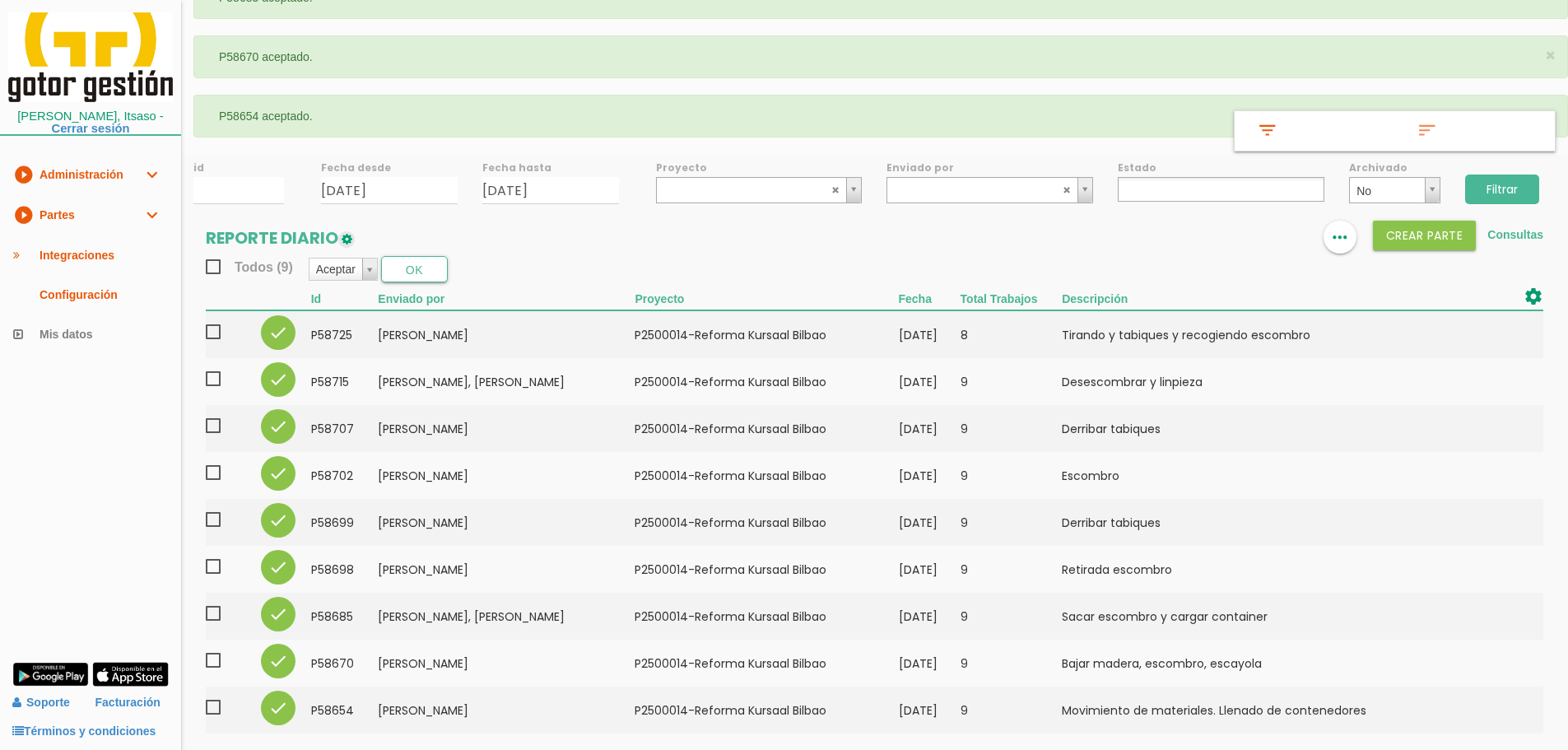
click at [1511, 186] on input "Filtrar" at bounding box center [1502, 189] width 74 height 30
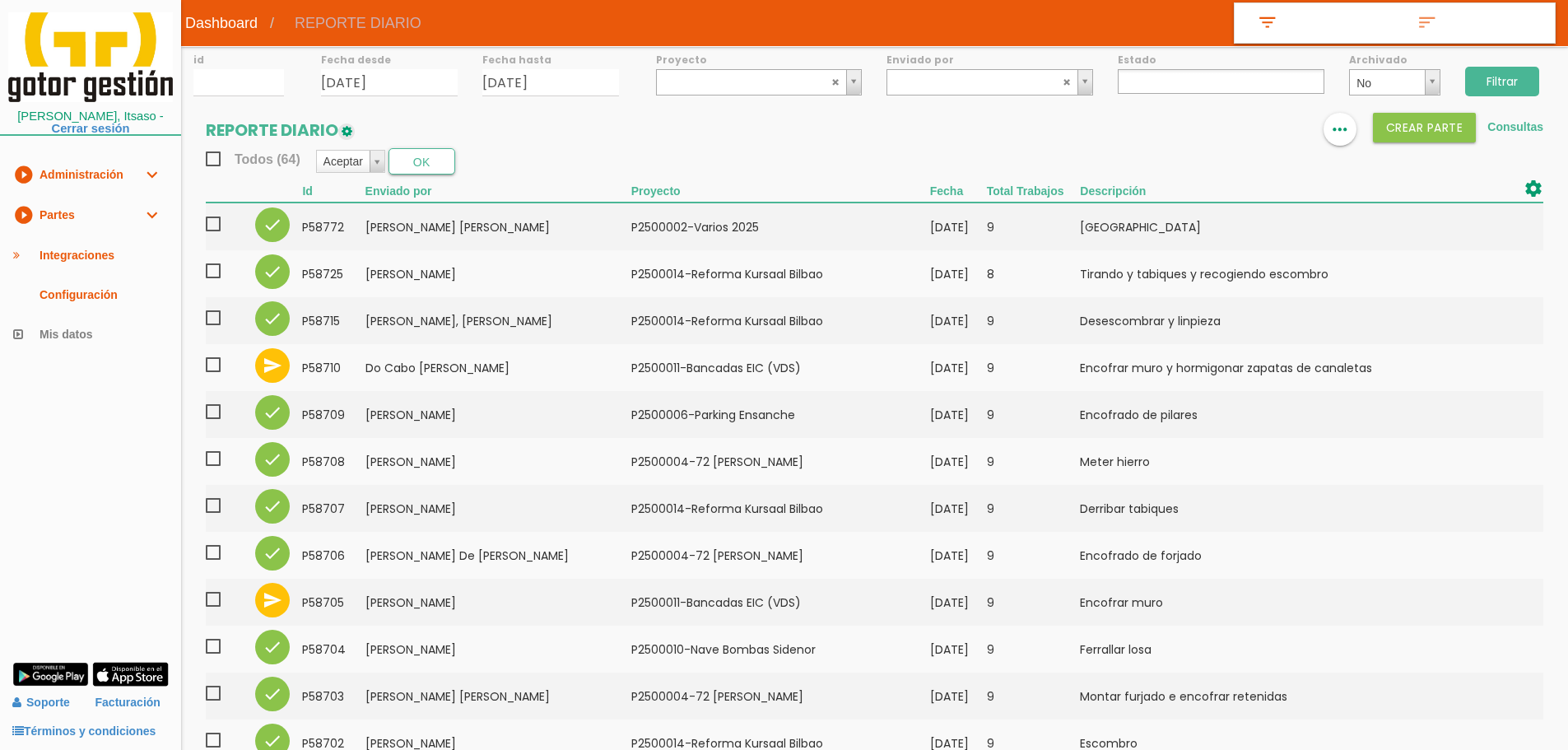
click at [1177, 82] on ul at bounding box center [1221, 81] width 206 height 25
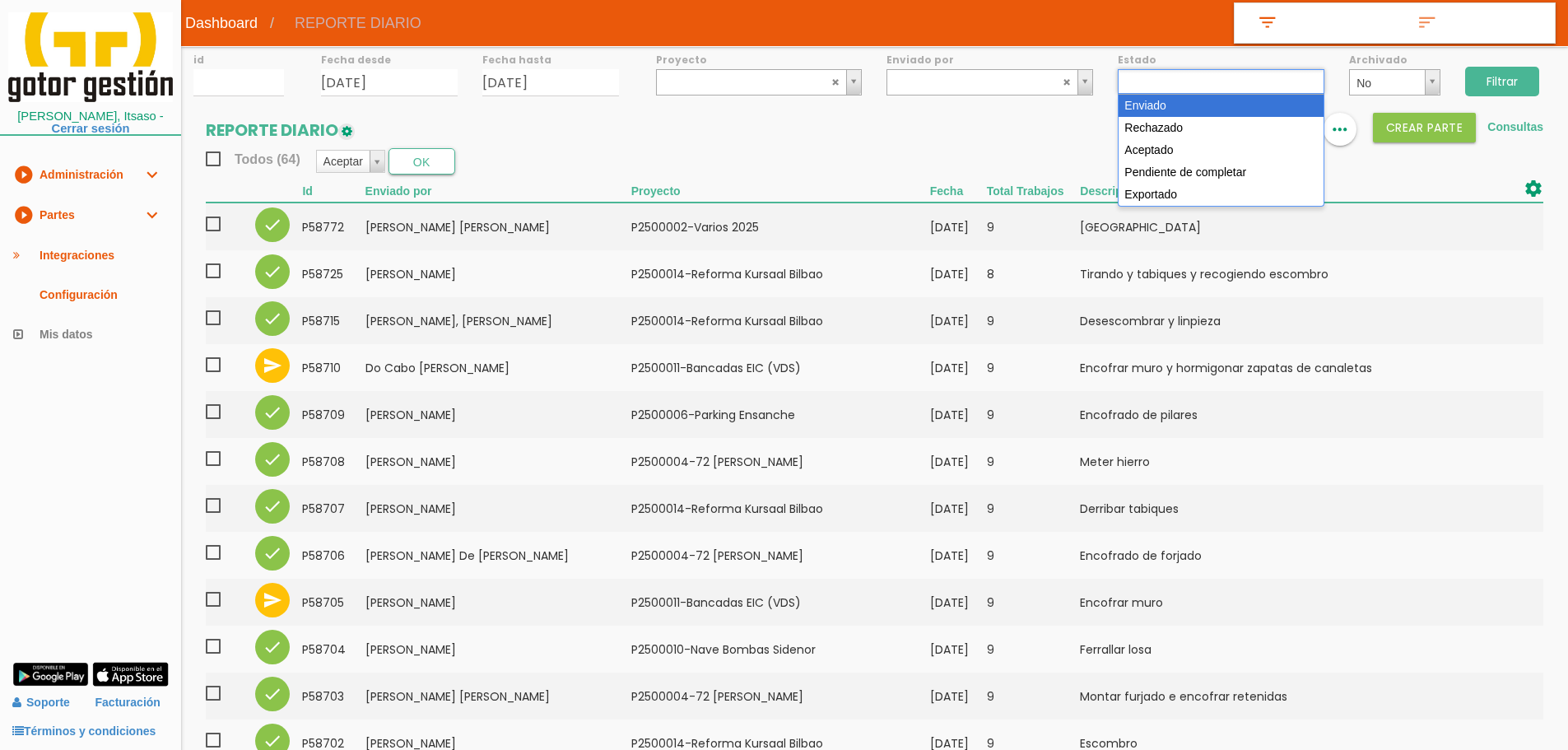
select select "1"
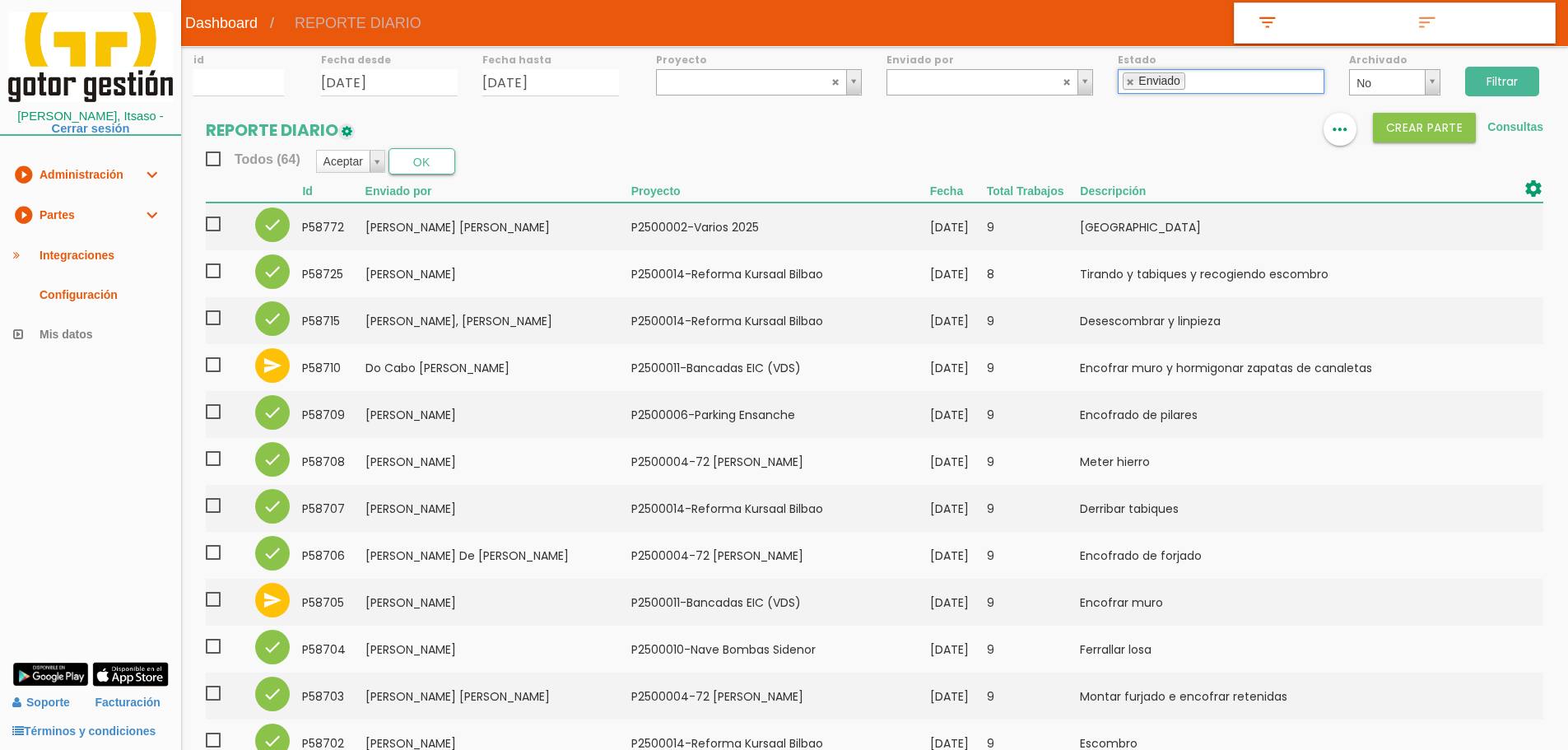
click at [1518, 71] on input "Filtrar" at bounding box center [1502, 81] width 74 height 30
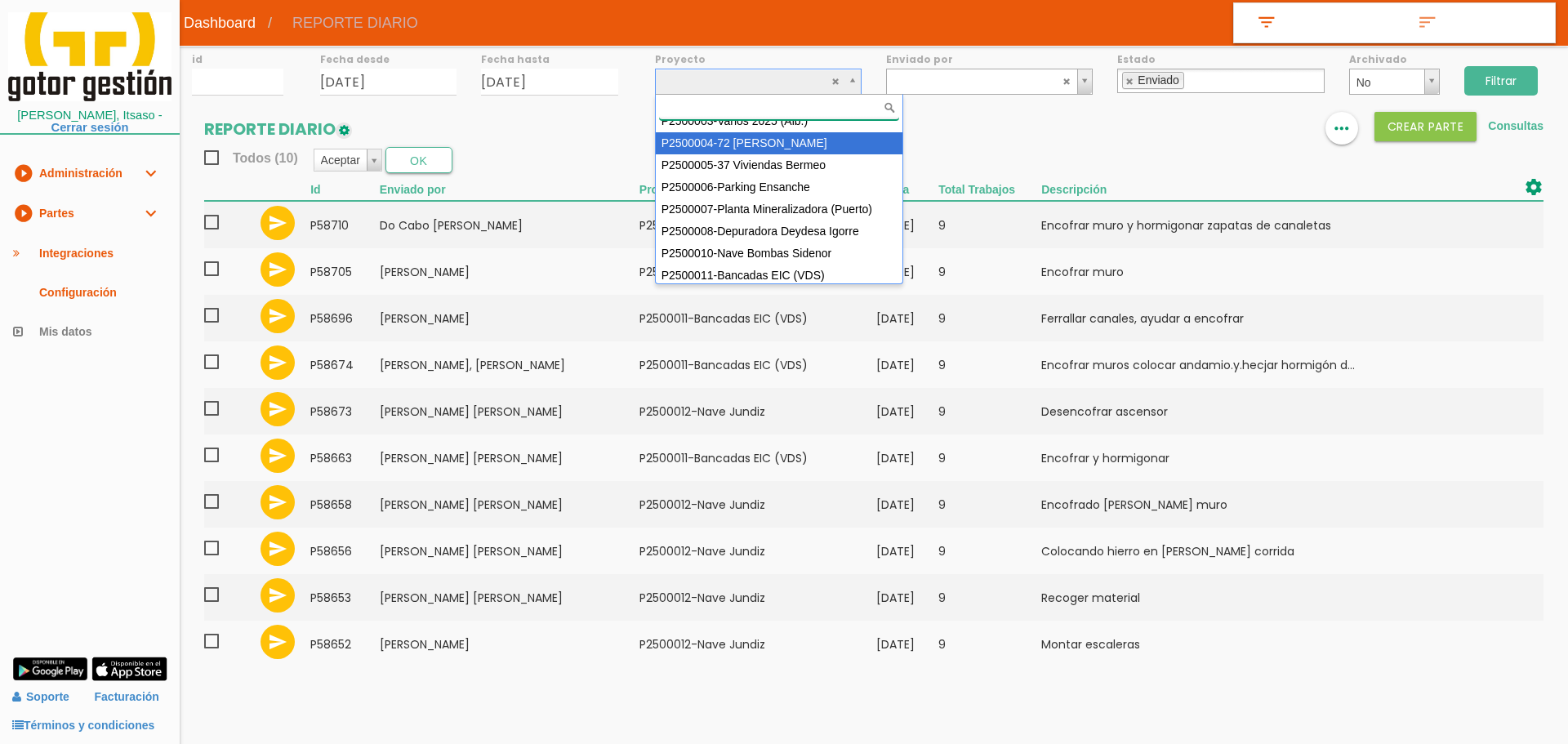
scroll to position [145, 0]
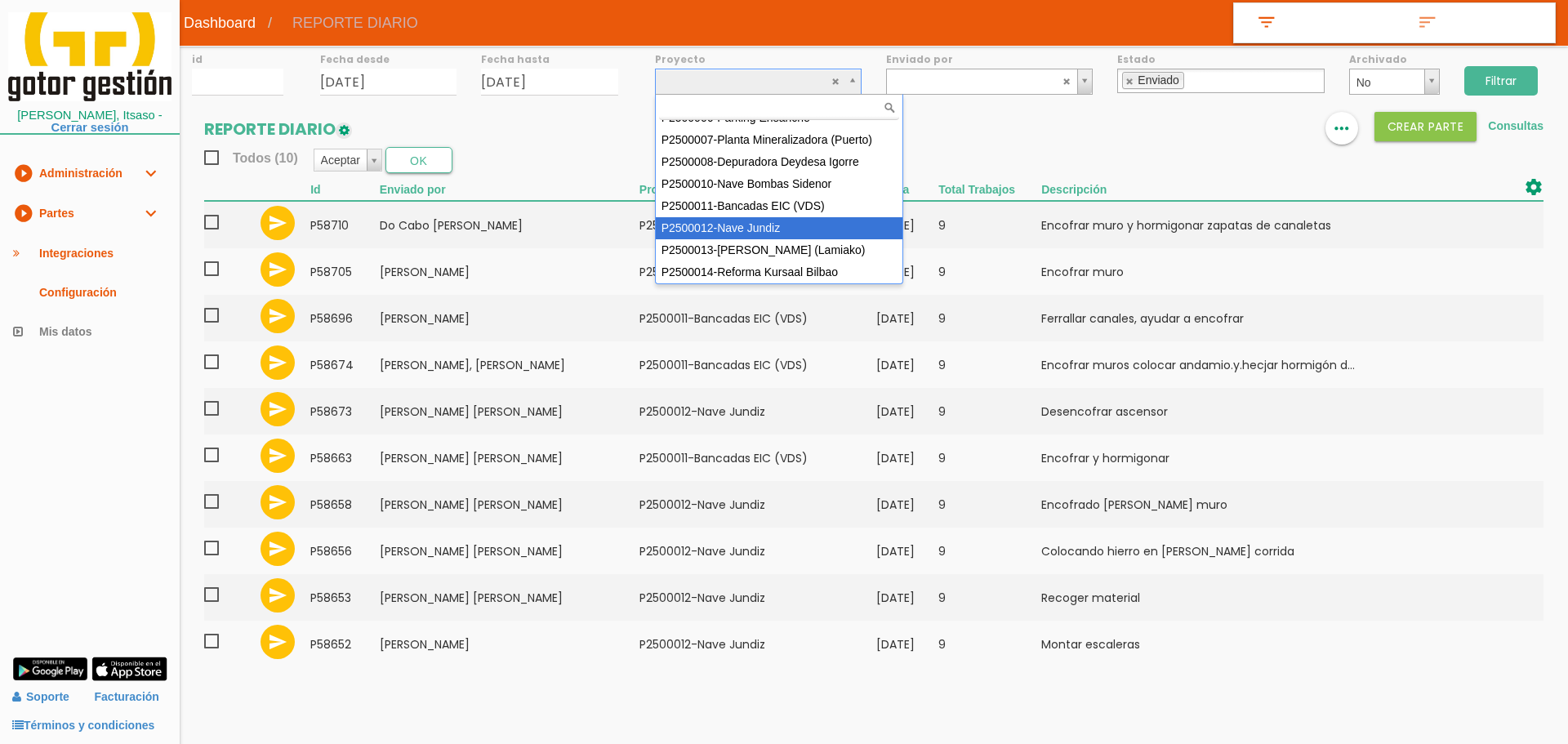
select select "95"
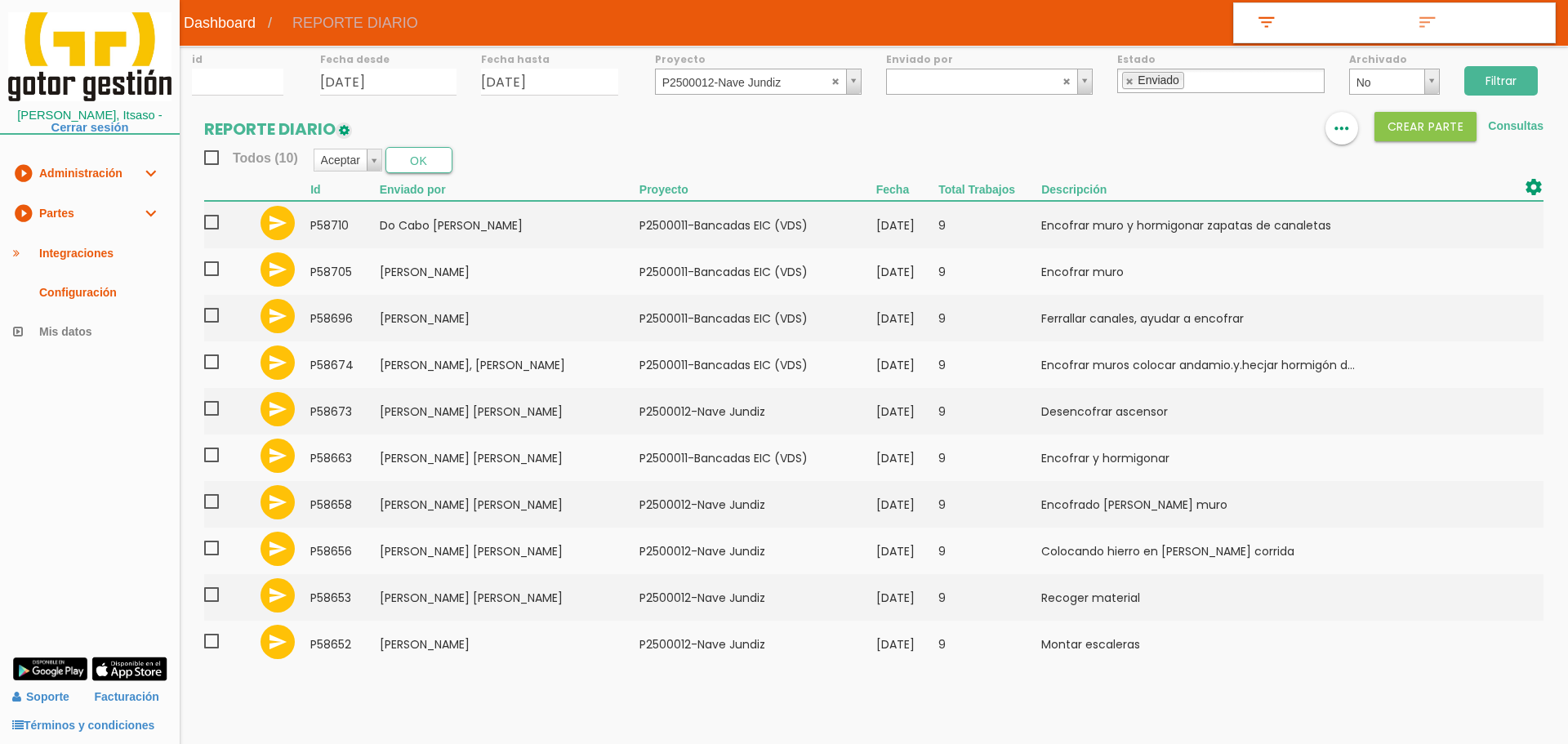
click at [1502, 75] on input "Filtrar" at bounding box center [1501, 81] width 74 height 30
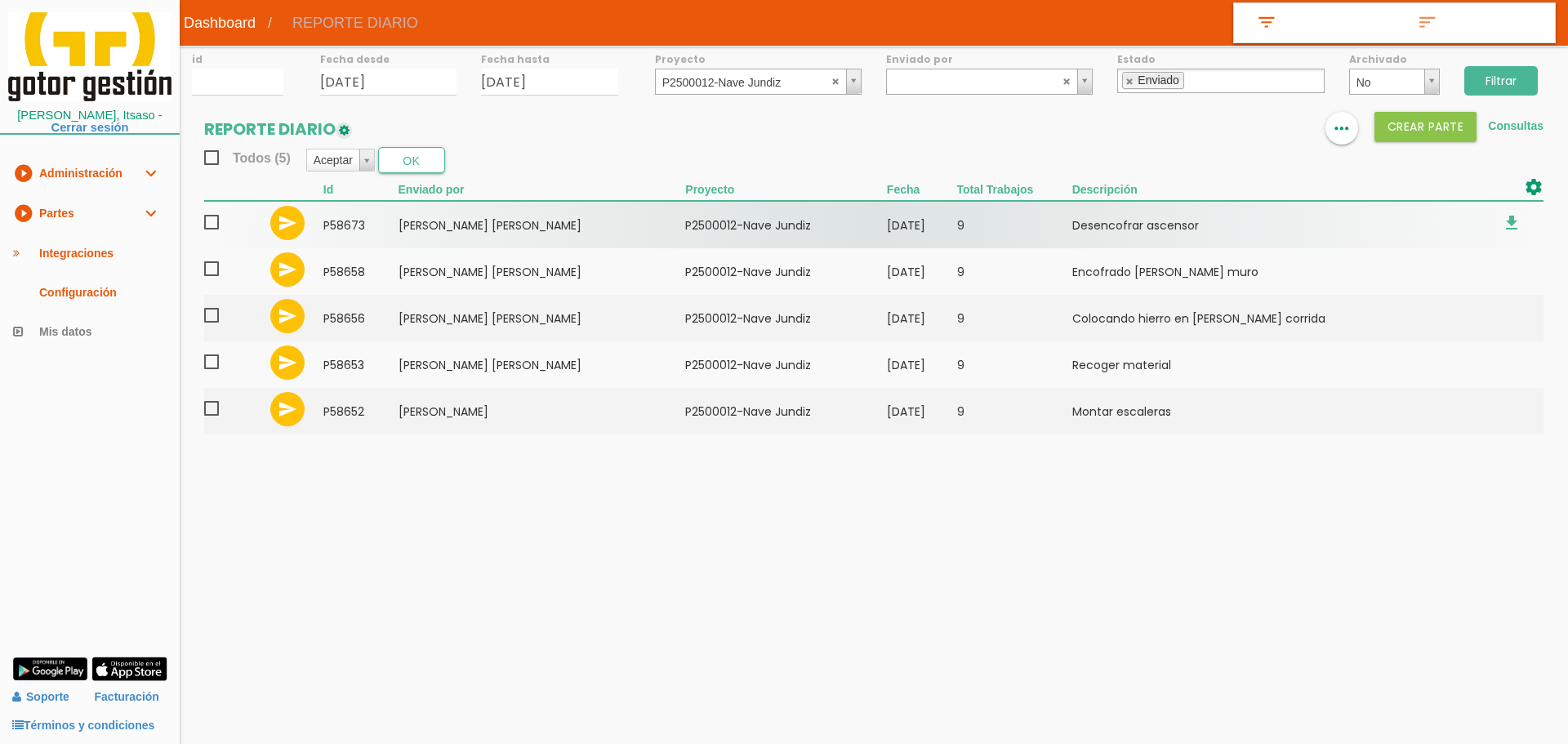
click at [204, 225] on section "REPORTE DIARIO format_list_bulleted view_column more_horiz Crear PARTE Consulta…" at bounding box center [874, 281] width 1388 height 339
click at [216, 223] on span at bounding box center [218, 223] width 29 height 20
click at [0, 0] on input "checkbox" at bounding box center [0, 0] width 0 height 0
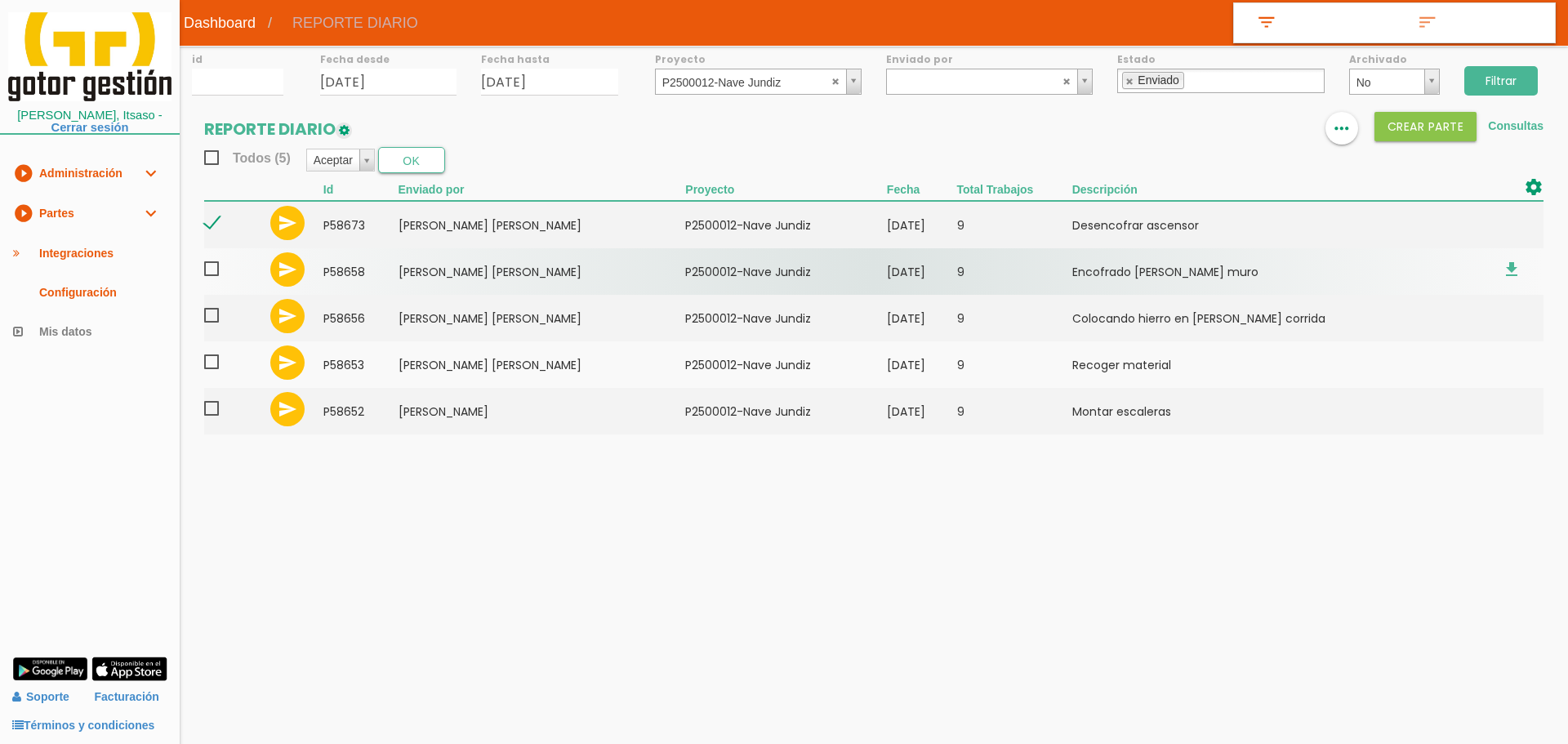
click at [213, 269] on span at bounding box center [218, 269] width 29 height 20
click at [0, 0] on input "checkbox" at bounding box center [0, 0] width 0 height 0
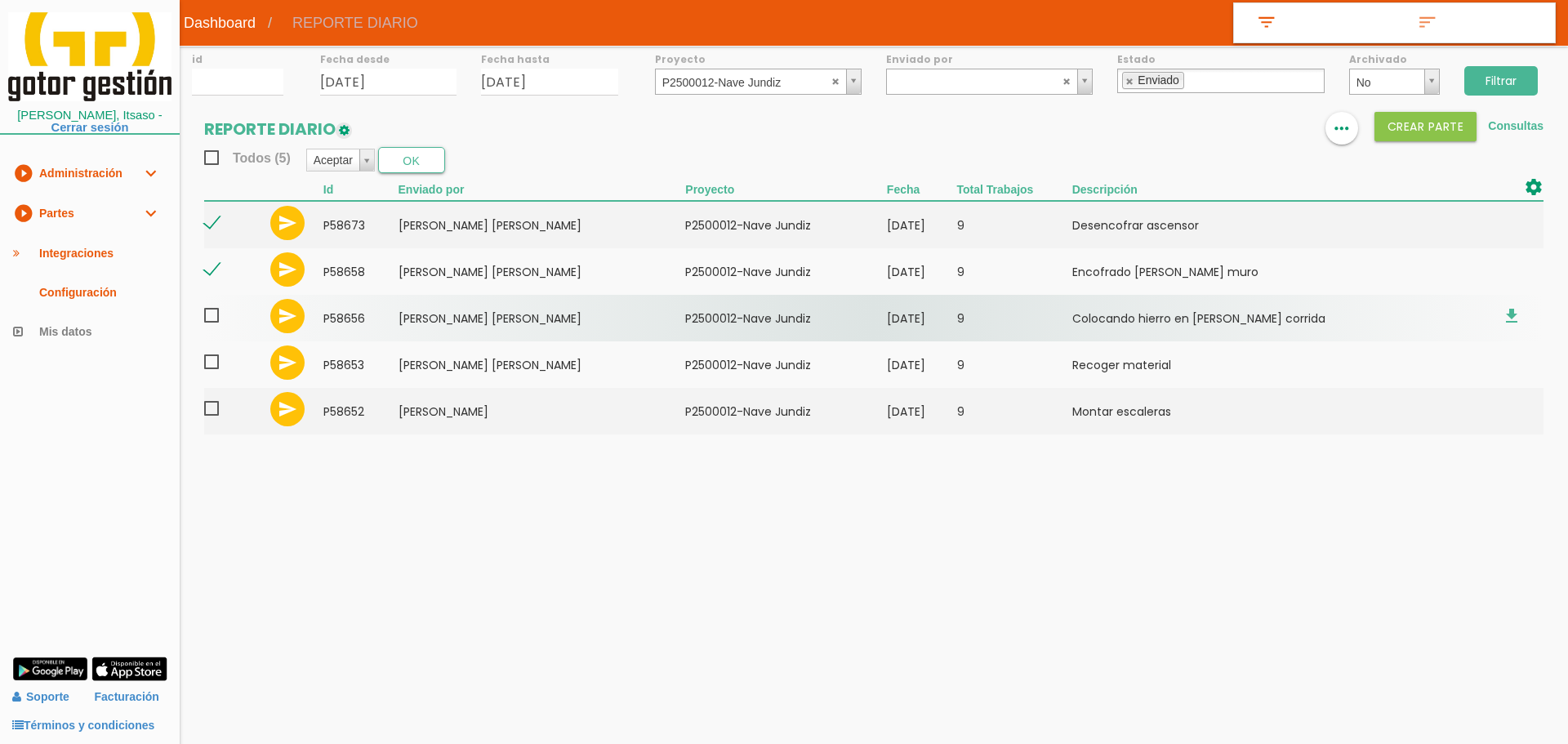
click at [212, 313] on span at bounding box center [218, 316] width 29 height 20
click at [0, 0] on input "checkbox" at bounding box center [0, 0] width 0 height 0
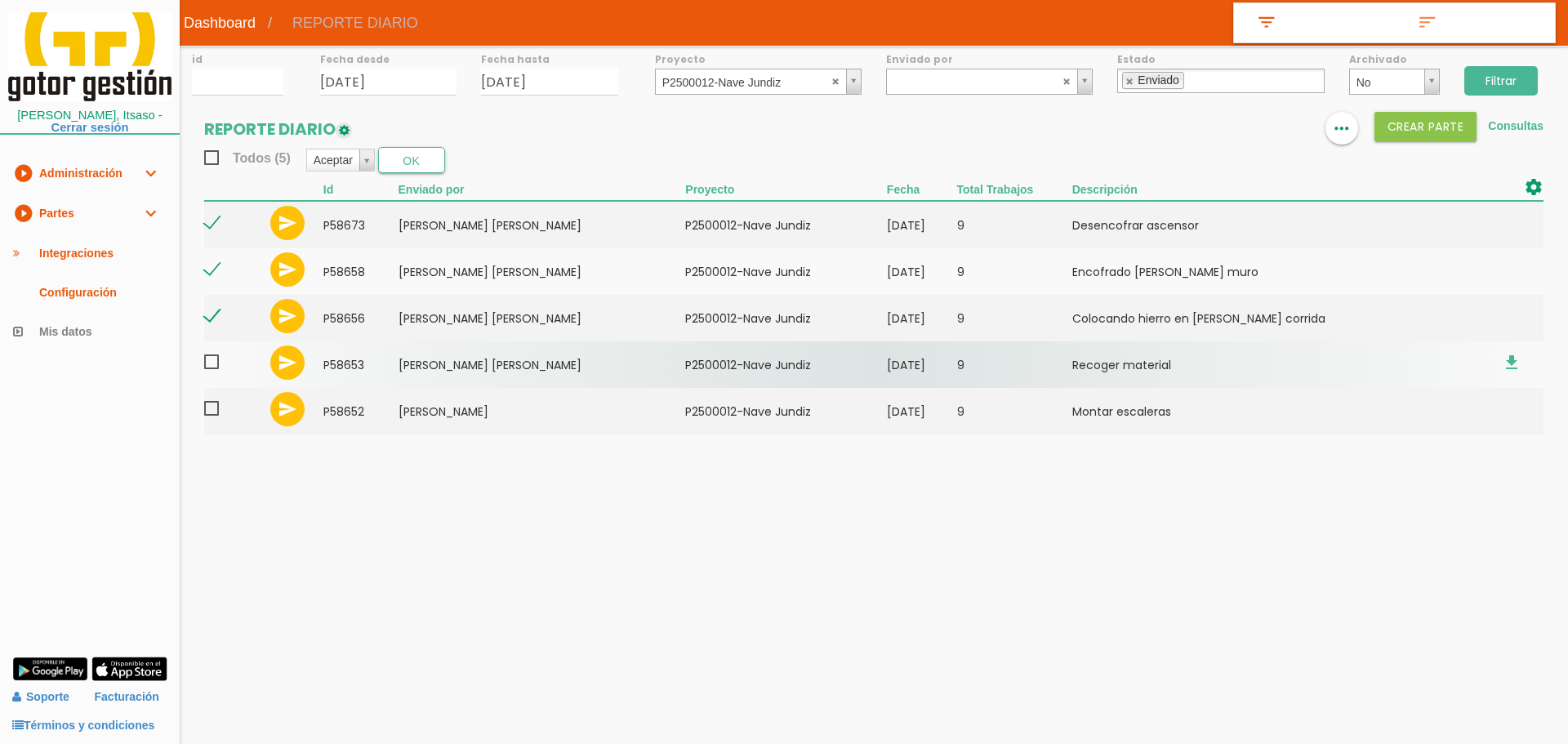
click at [211, 365] on span at bounding box center [218, 363] width 29 height 20
click at [0, 0] on input "checkbox" at bounding box center [0, 0] width 0 height 0
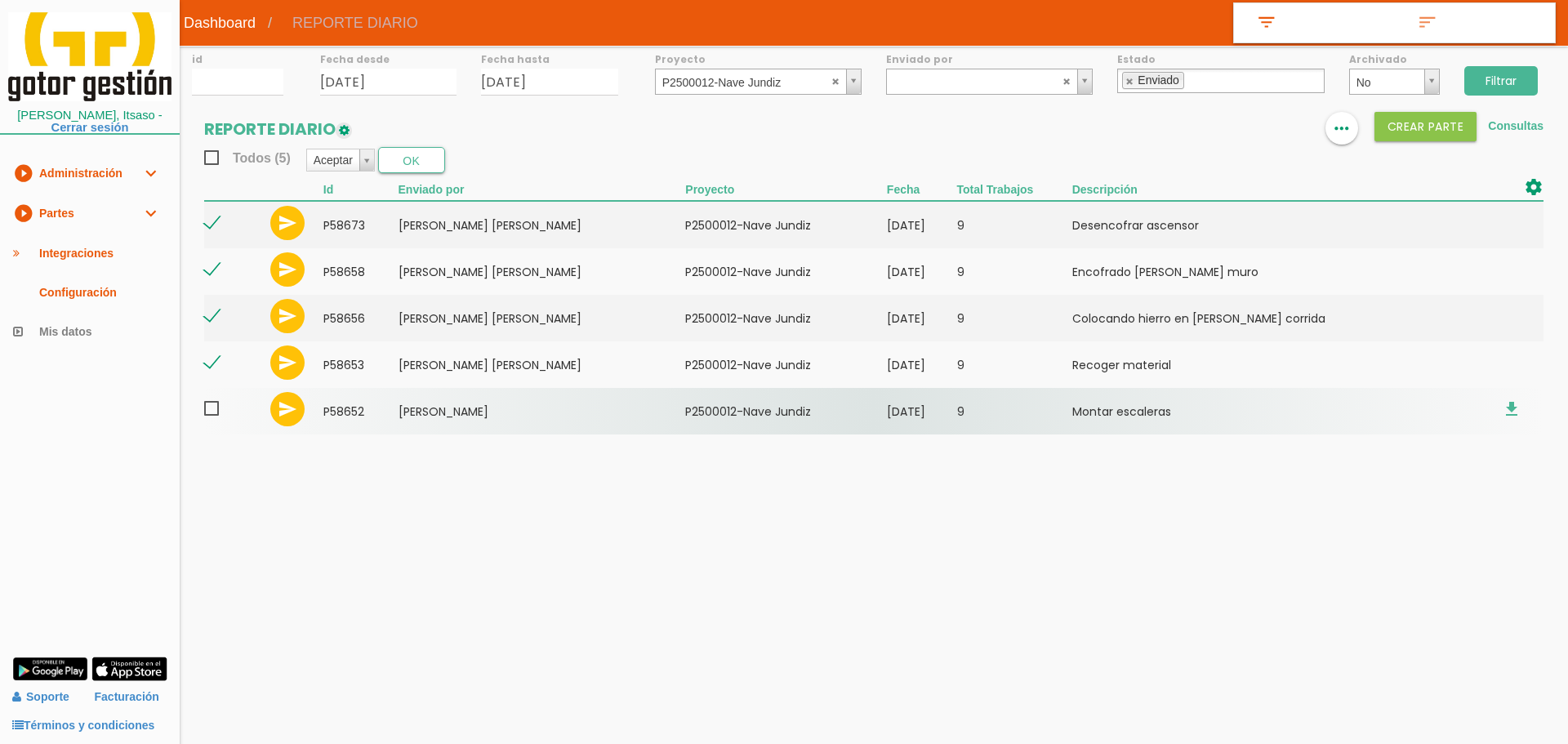
click at [214, 413] on span at bounding box center [218, 409] width 29 height 20
click at [0, 0] on input "checkbox" at bounding box center [0, 0] width 0 height 0
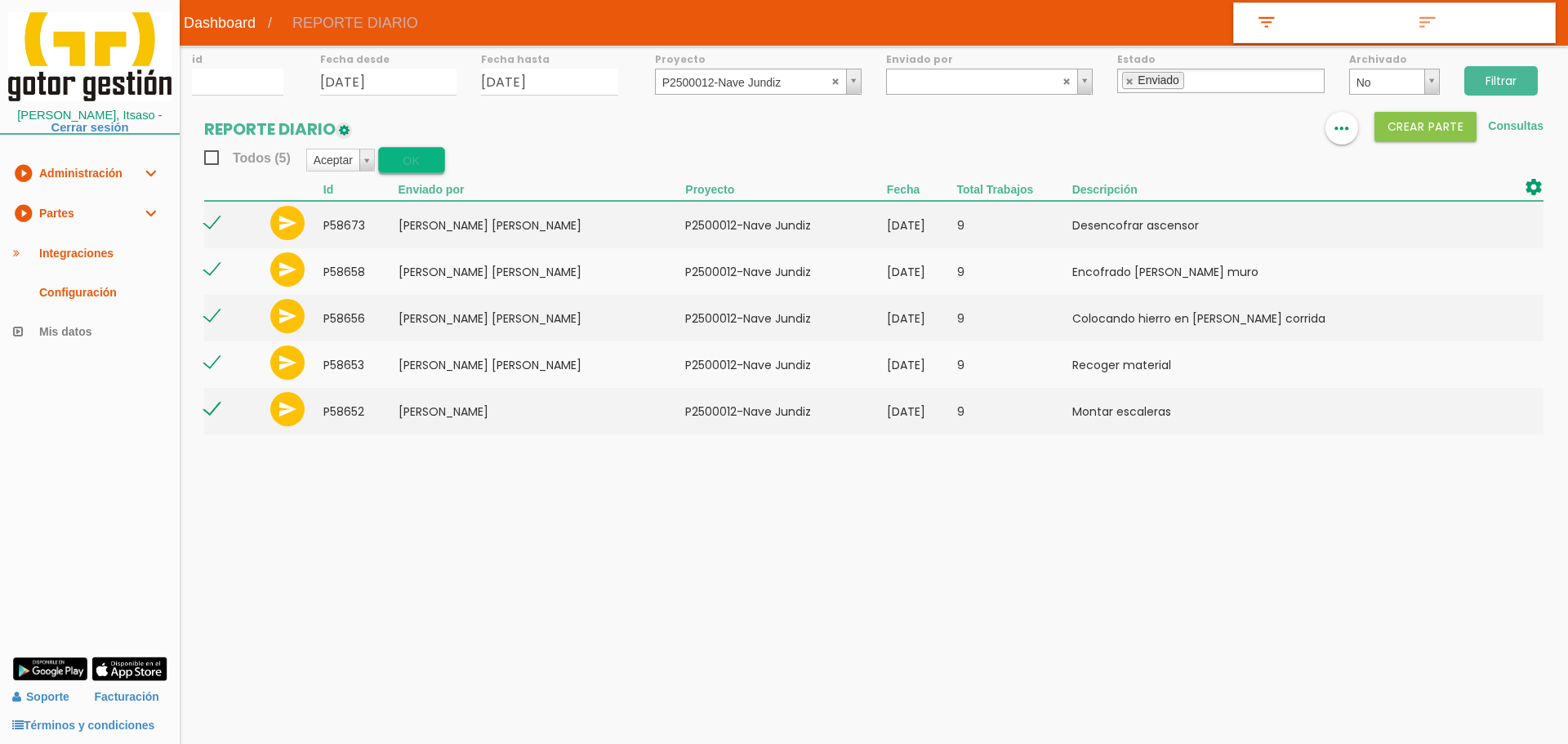
click at [414, 165] on button "OK" at bounding box center [411, 160] width 67 height 26
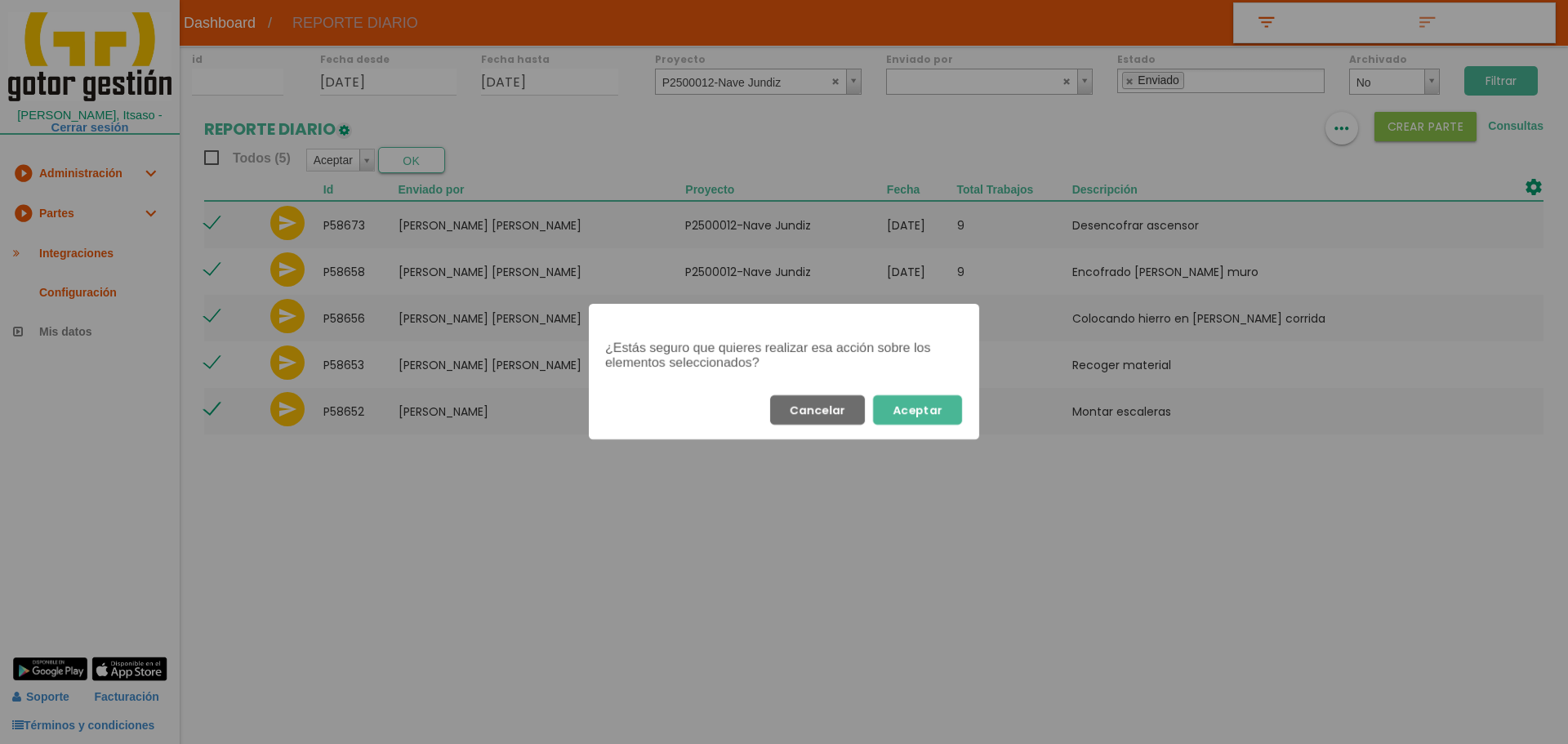
click at [945, 414] on button "Aceptar" at bounding box center [917, 410] width 89 height 30
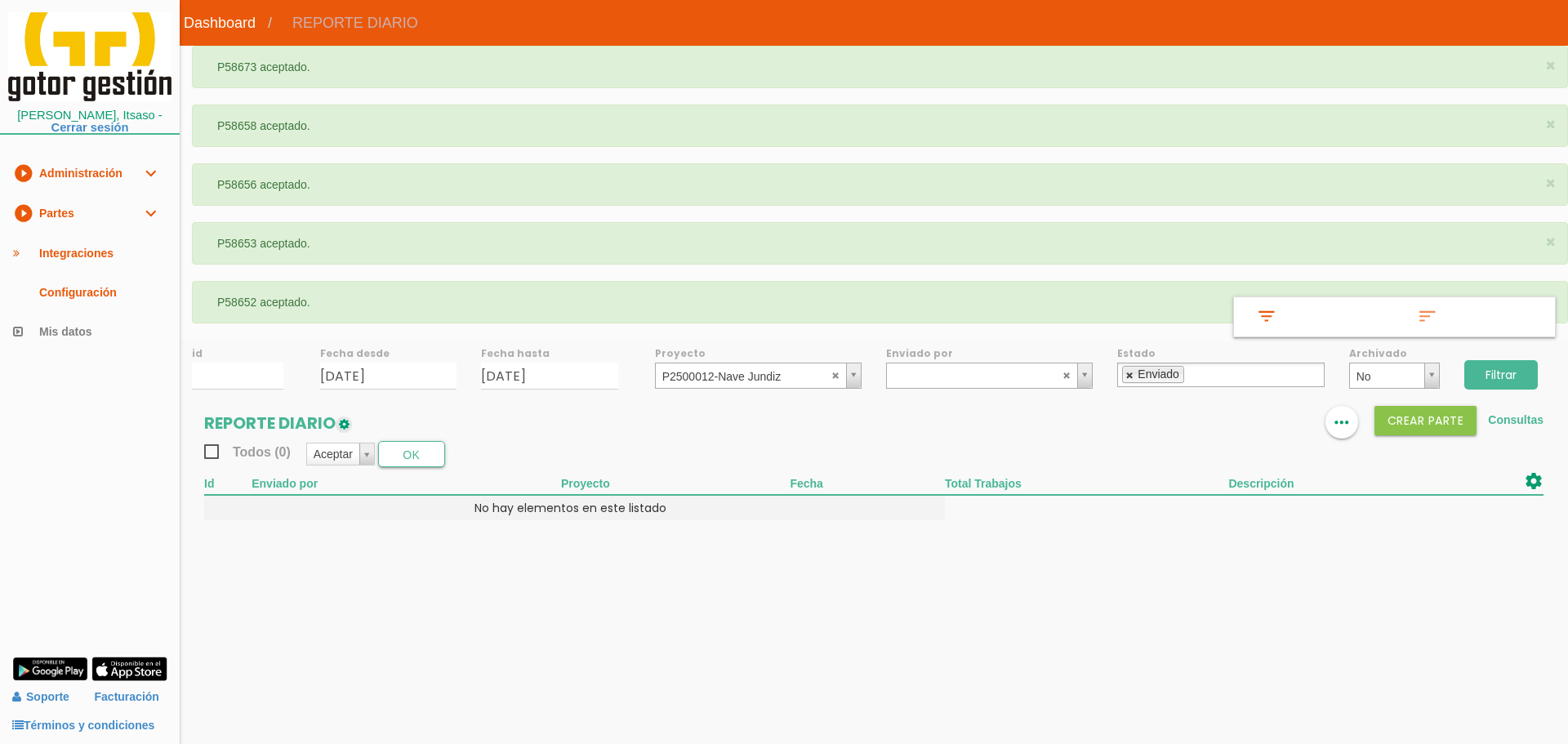
click at [1127, 376] on link at bounding box center [1130, 375] width 10 height 11
select select
click at [1531, 367] on input "Filtrar" at bounding box center [1501, 375] width 74 height 30
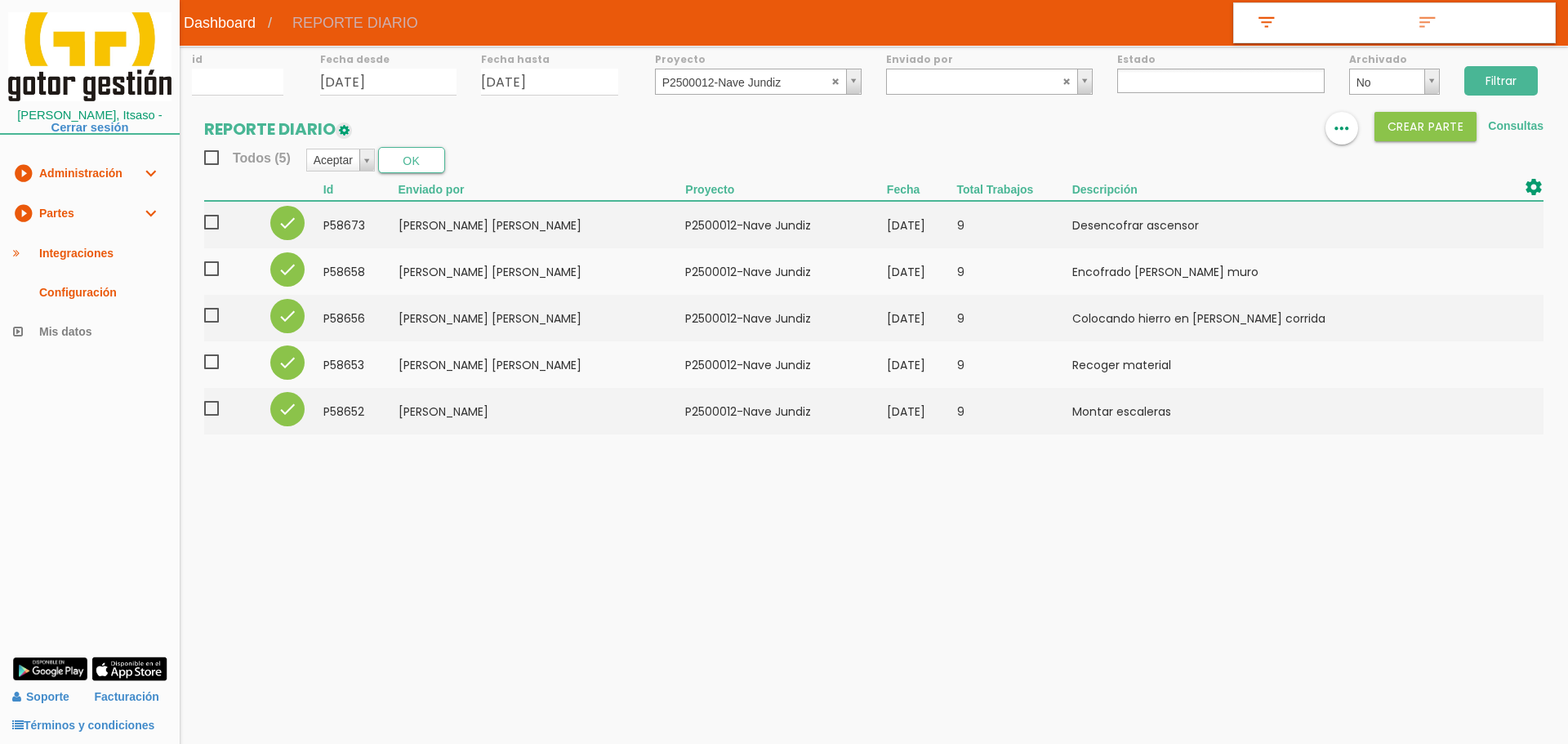
select select
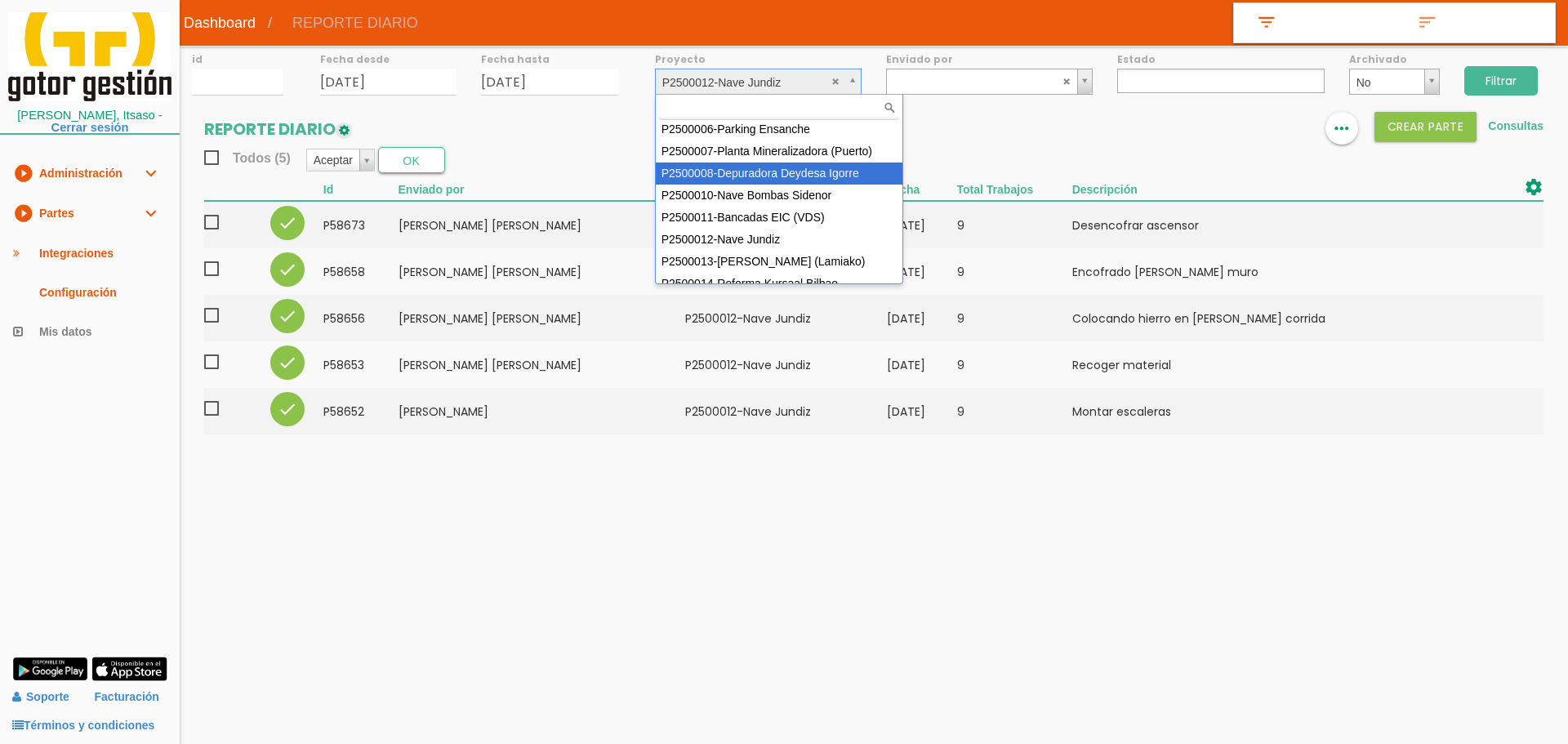
scroll to position [132, 0]
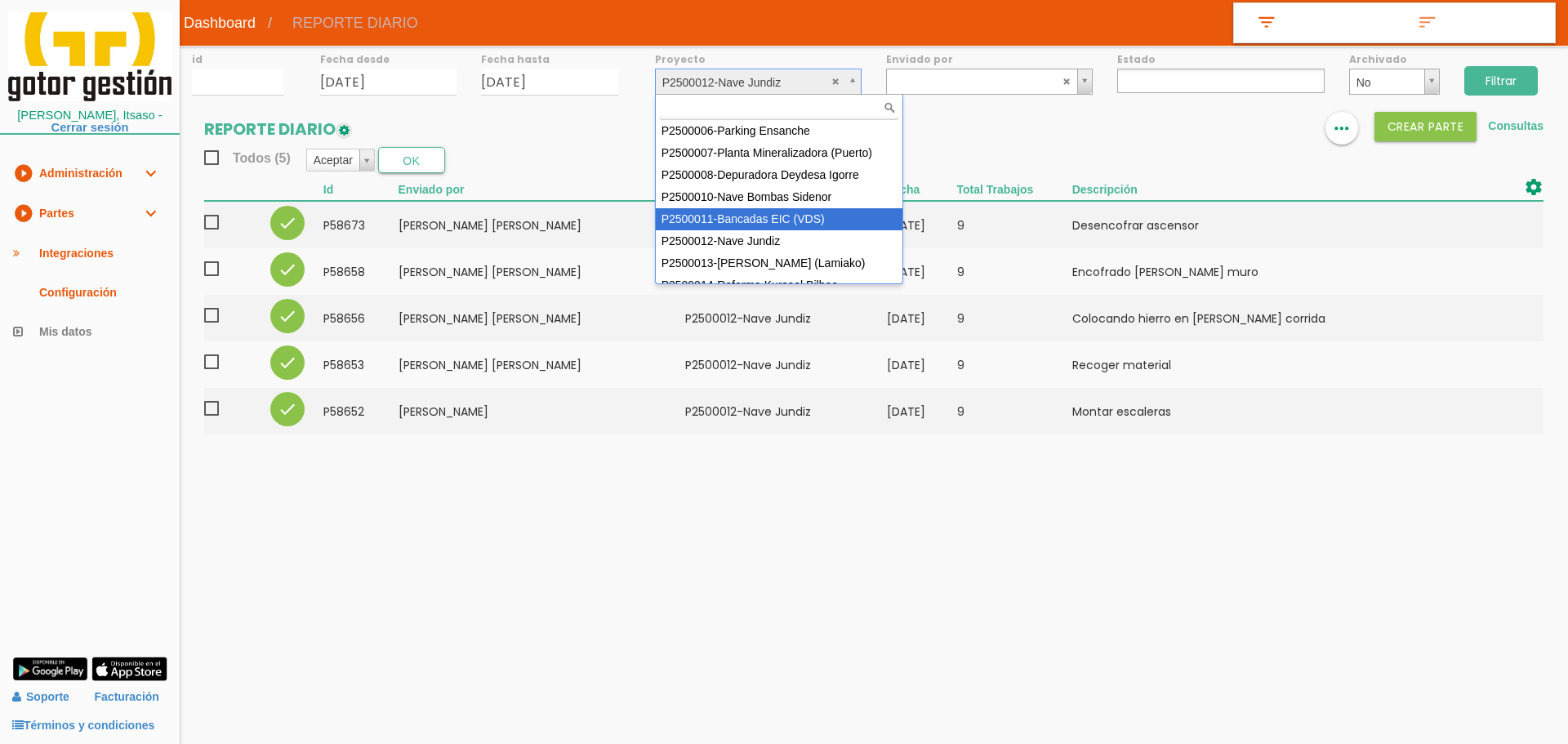
select select "93"
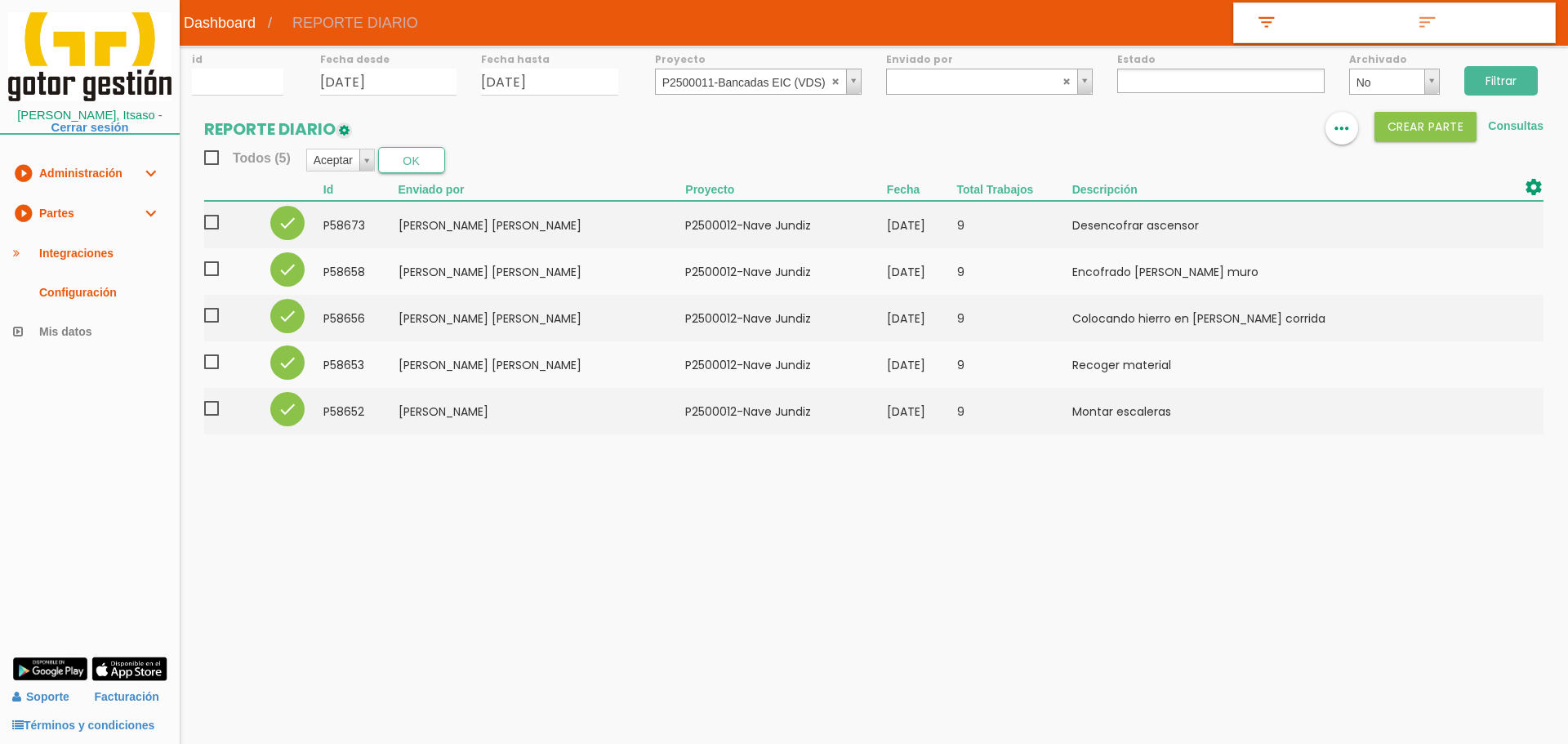
click at [1510, 82] on input "Filtrar" at bounding box center [1501, 81] width 74 height 30
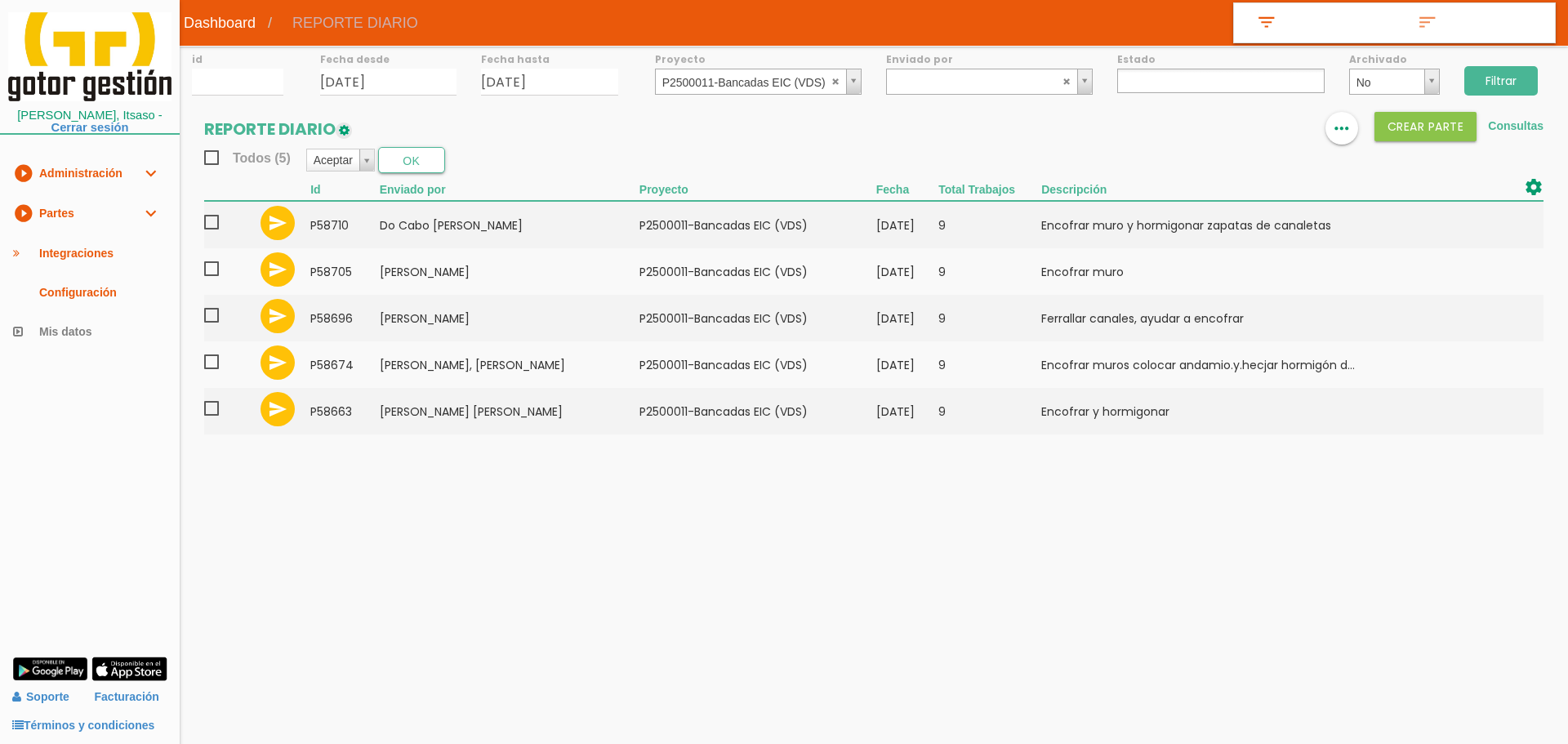
select select
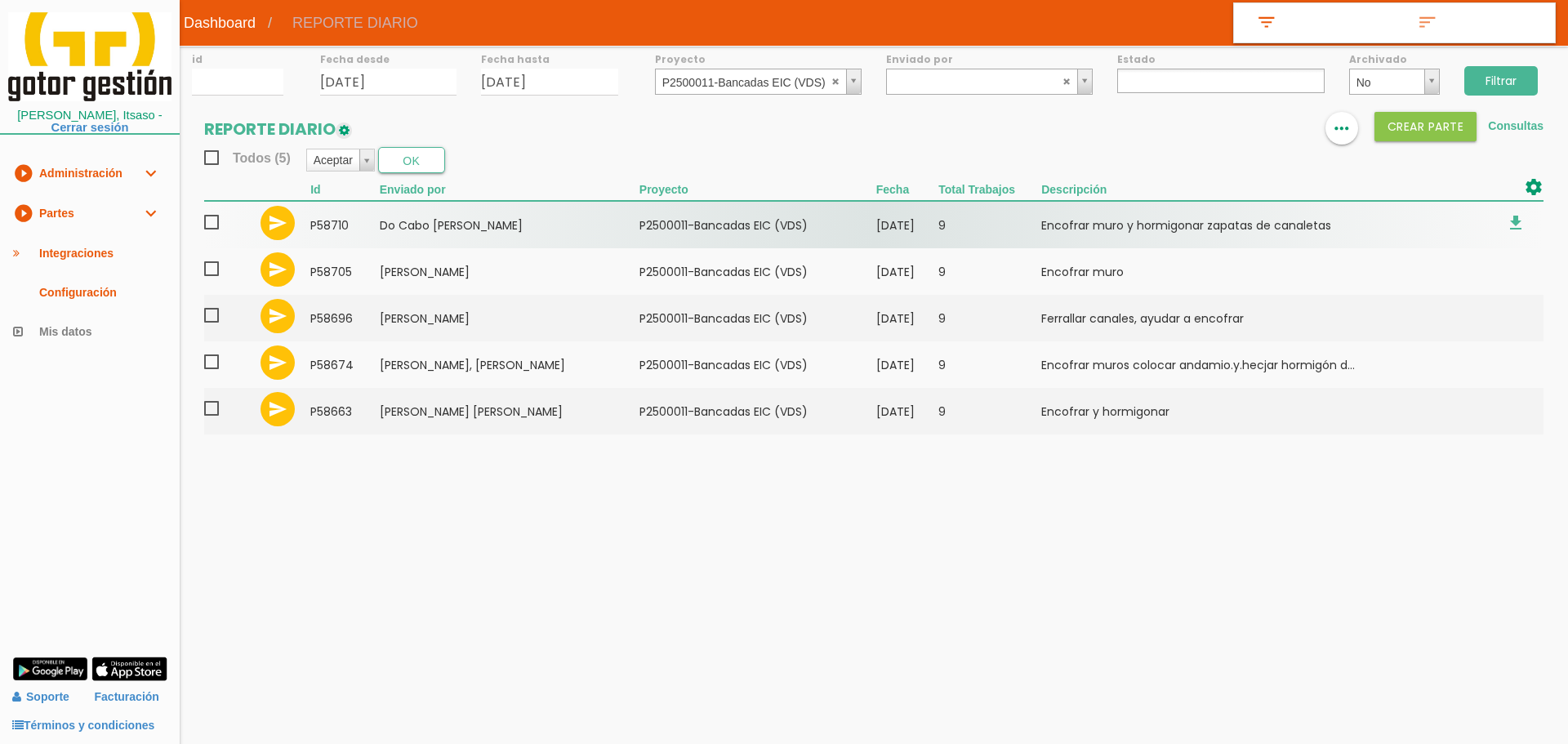
click at [211, 221] on span at bounding box center [218, 223] width 29 height 20
click at [0, 0] on input "checkbox" at bounding box center [0, 0] width 0 height 0
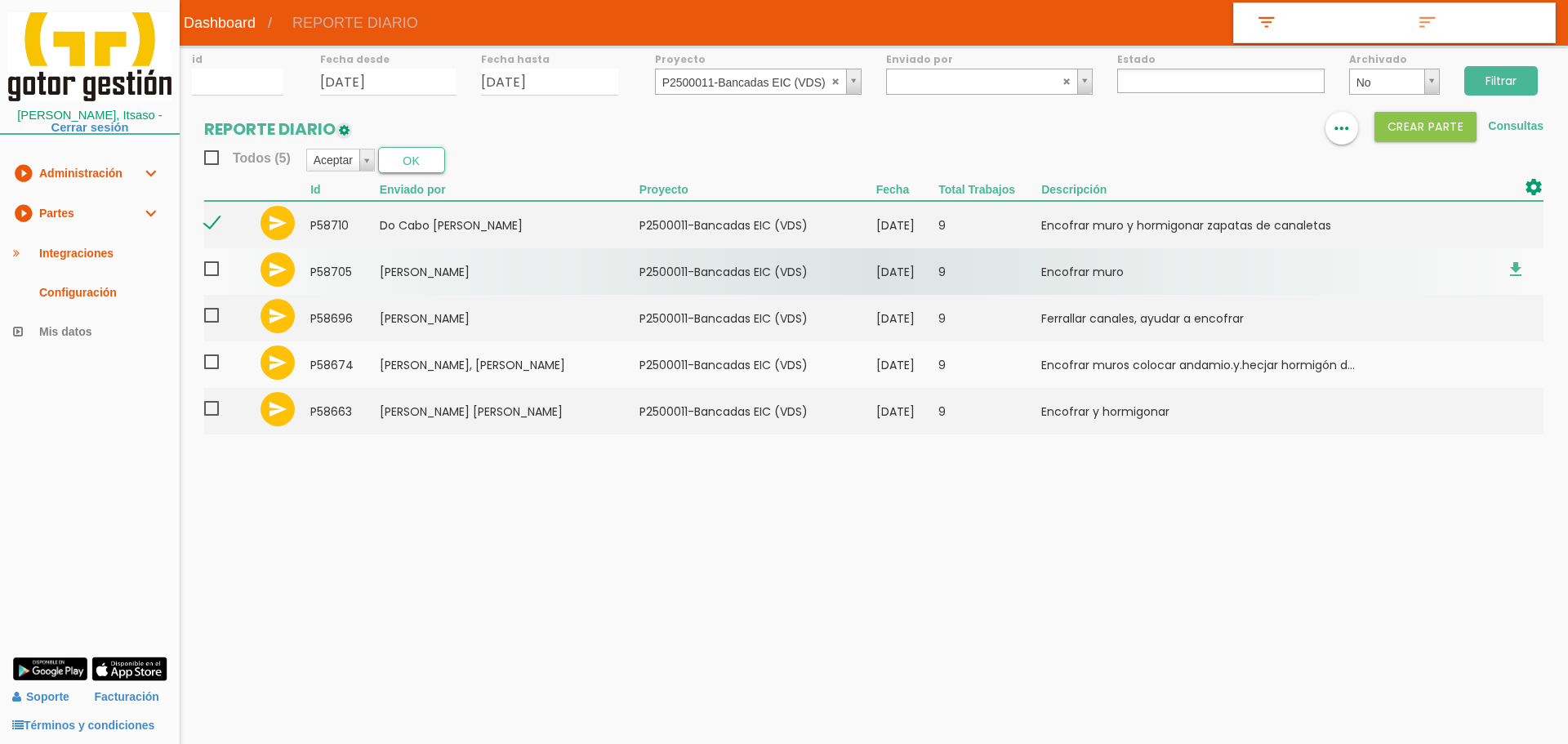
drag, startPoint x: 209, startPoint y: 273, endPoint x: 212, endPoint y: 307, distance: 34.1
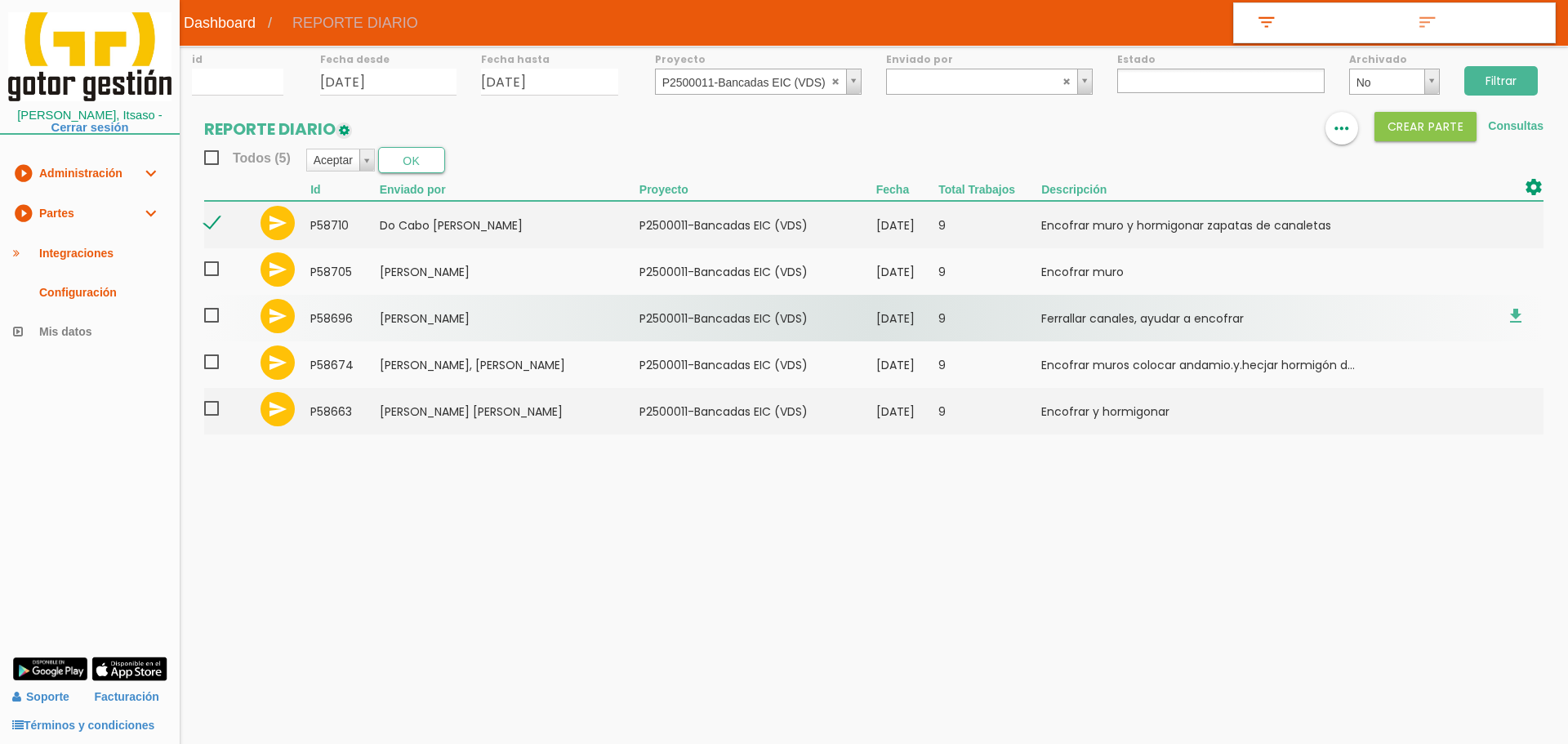
click at [209, 273] on span at bounding box center [218, 269] width 29 height 20
click at [0, 0] on input "checkbox" at bounding box center [0, 0] width 0 height 0
click at [208, 323] on span at bounding box center [218, 316] width 29 height 20
click at [0, 0] on input "checkbox" at bounding box center [0, 0] width 0 height 0
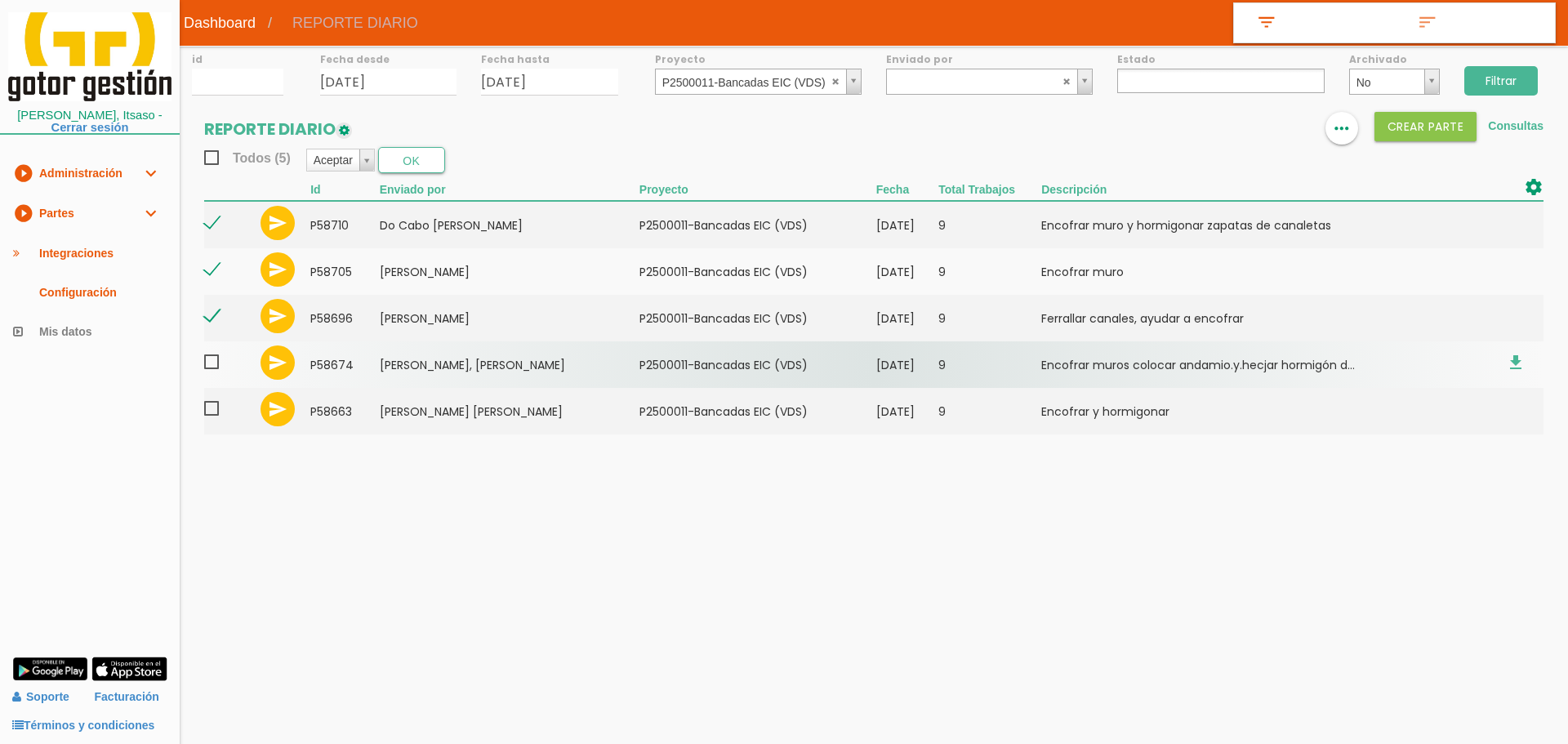
click at [205, 366] on span at bounding box center [218, 363] width 29 height 20
click at [0, 0] on input "checkbox" at bounding box center [0, 0] width 0 height 0
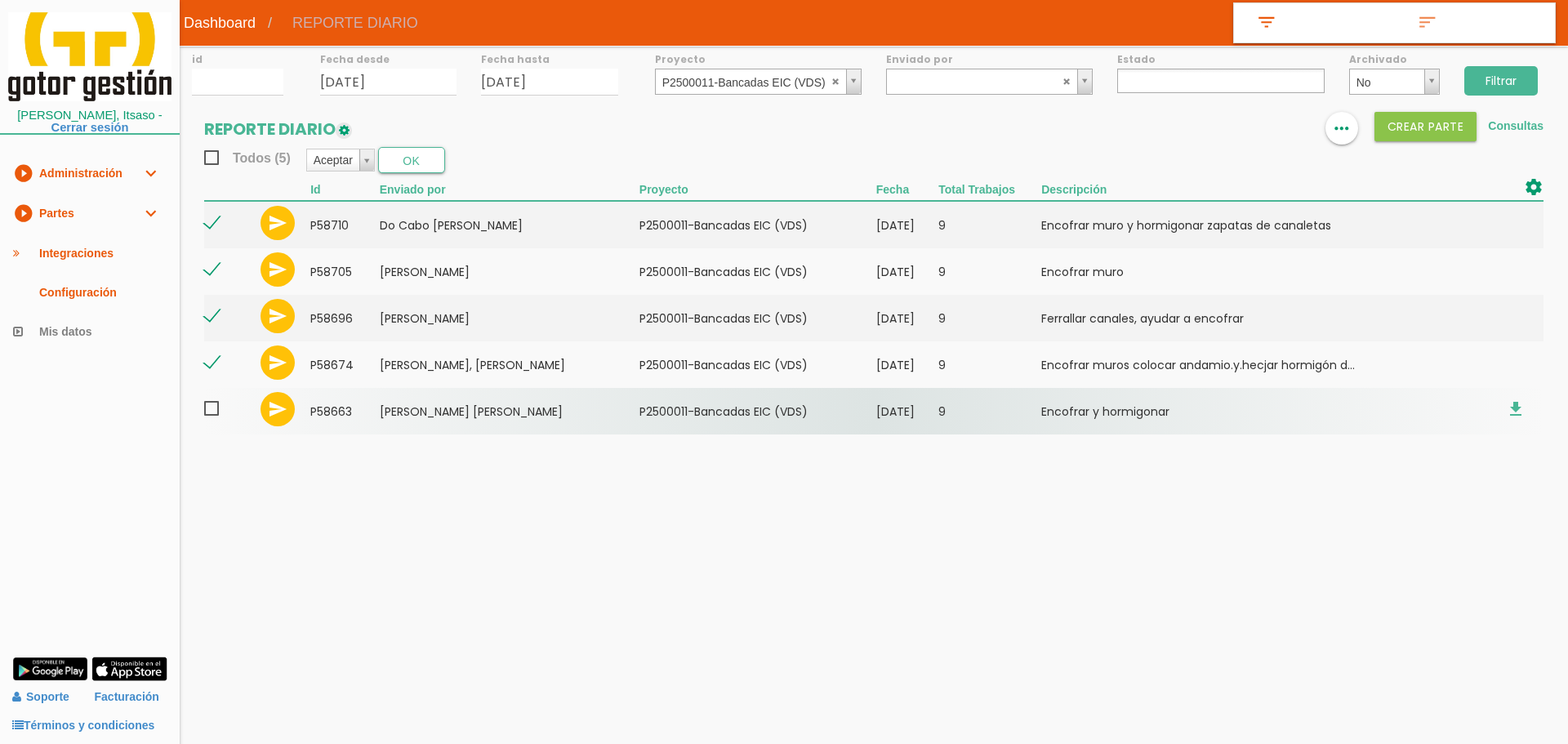
drag, startPoint x: 207, startPoint y: 408, endPoint x: 231, endPoint y: 392, distance: 28.8
click at [208, 408] on span at bounding box center [218, 409] width 29 height 20
click at [0, 0] on input "checkbox" at bounding box center [0, 0] width 0 height 0
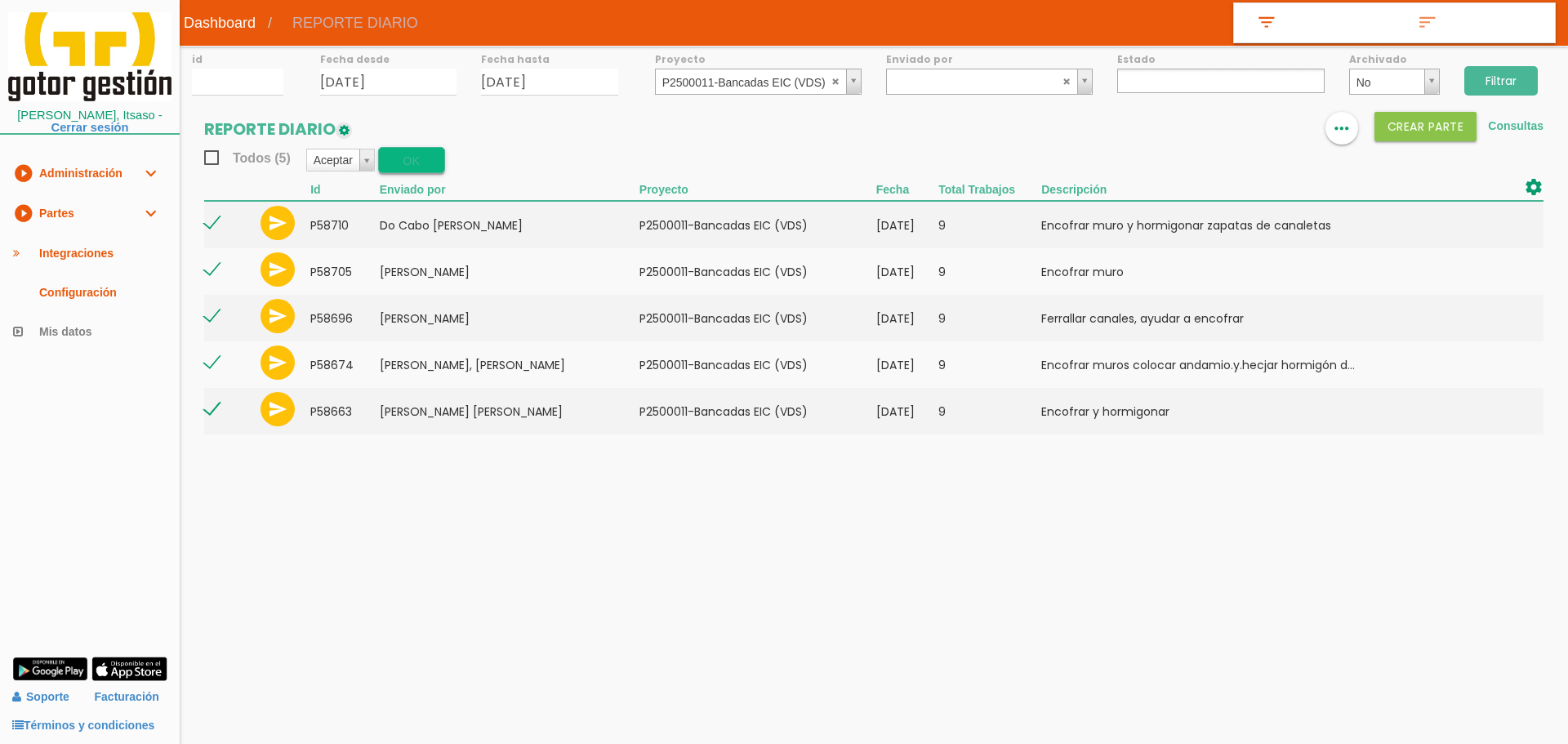
click at [408, 162] on button "OK" at bounding box center [411, 160] width 67 height 26
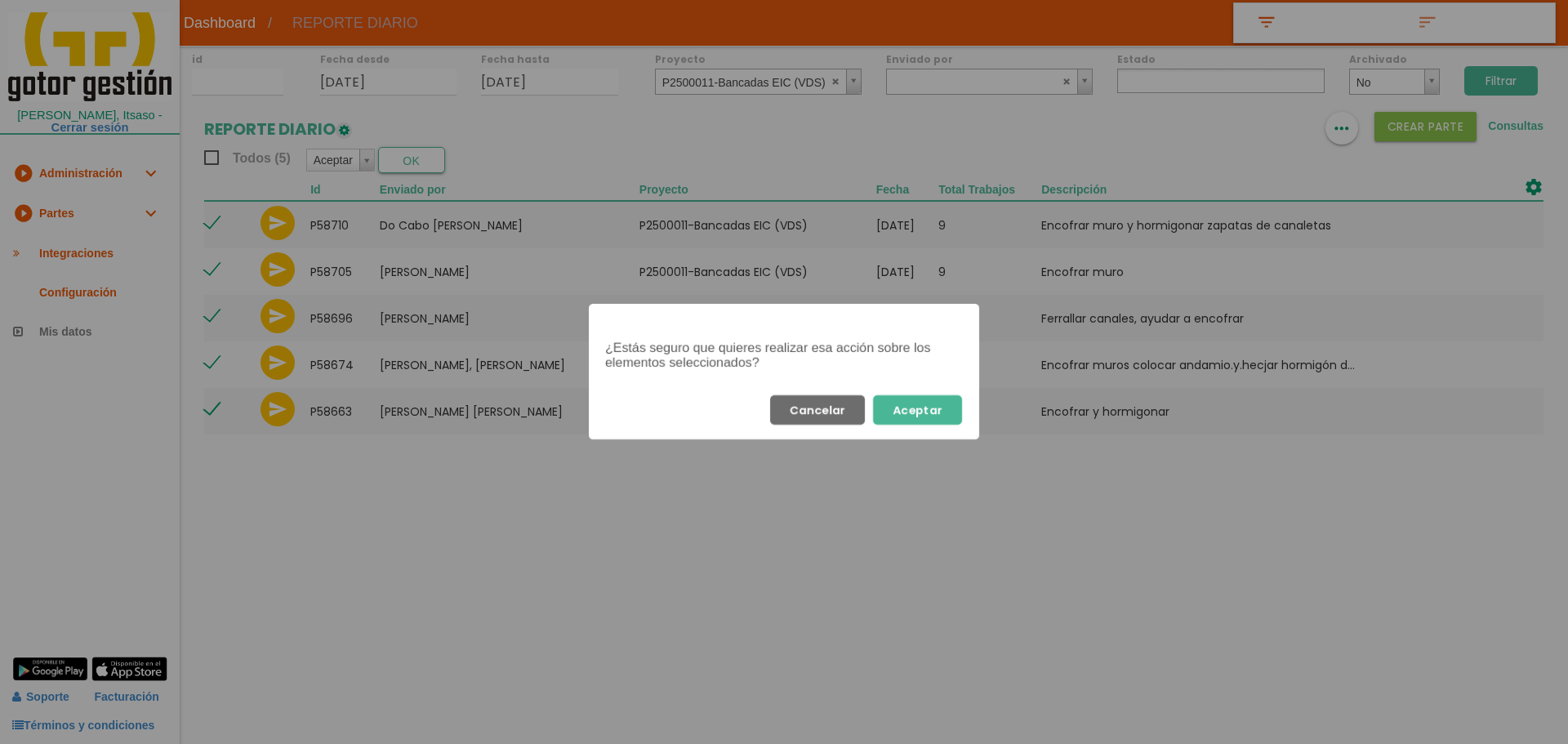
click at [906, 400] on button "Aceptar" at bounding box center [917, 410] width 89 height 30
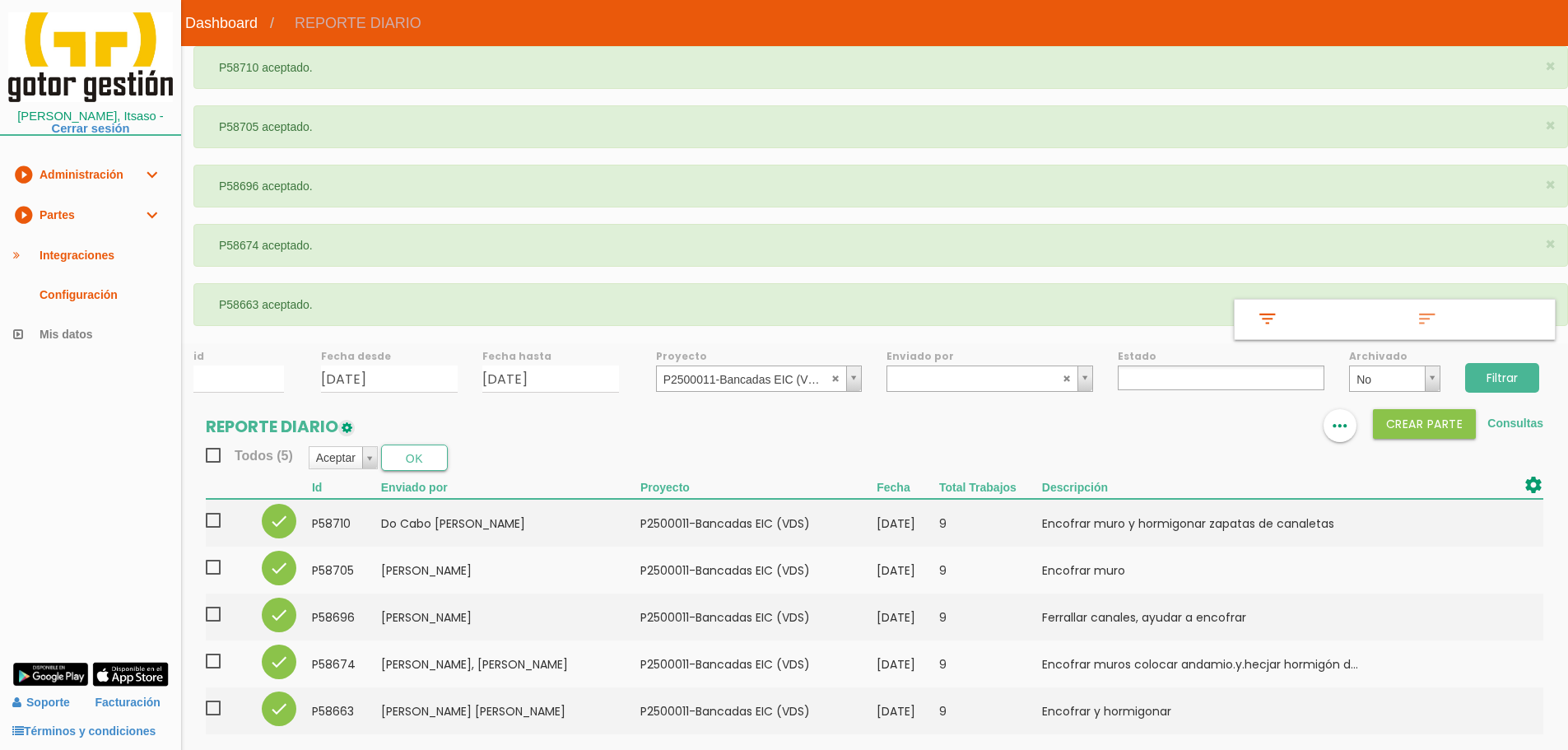
select select
click at [837, 378] on abbr at bounding box center [836, 378] width 10 height 10
click at [101, 204] on link "play_circle_filled Partes expand_more" at bounding box center [91, 215] width 181 height 40
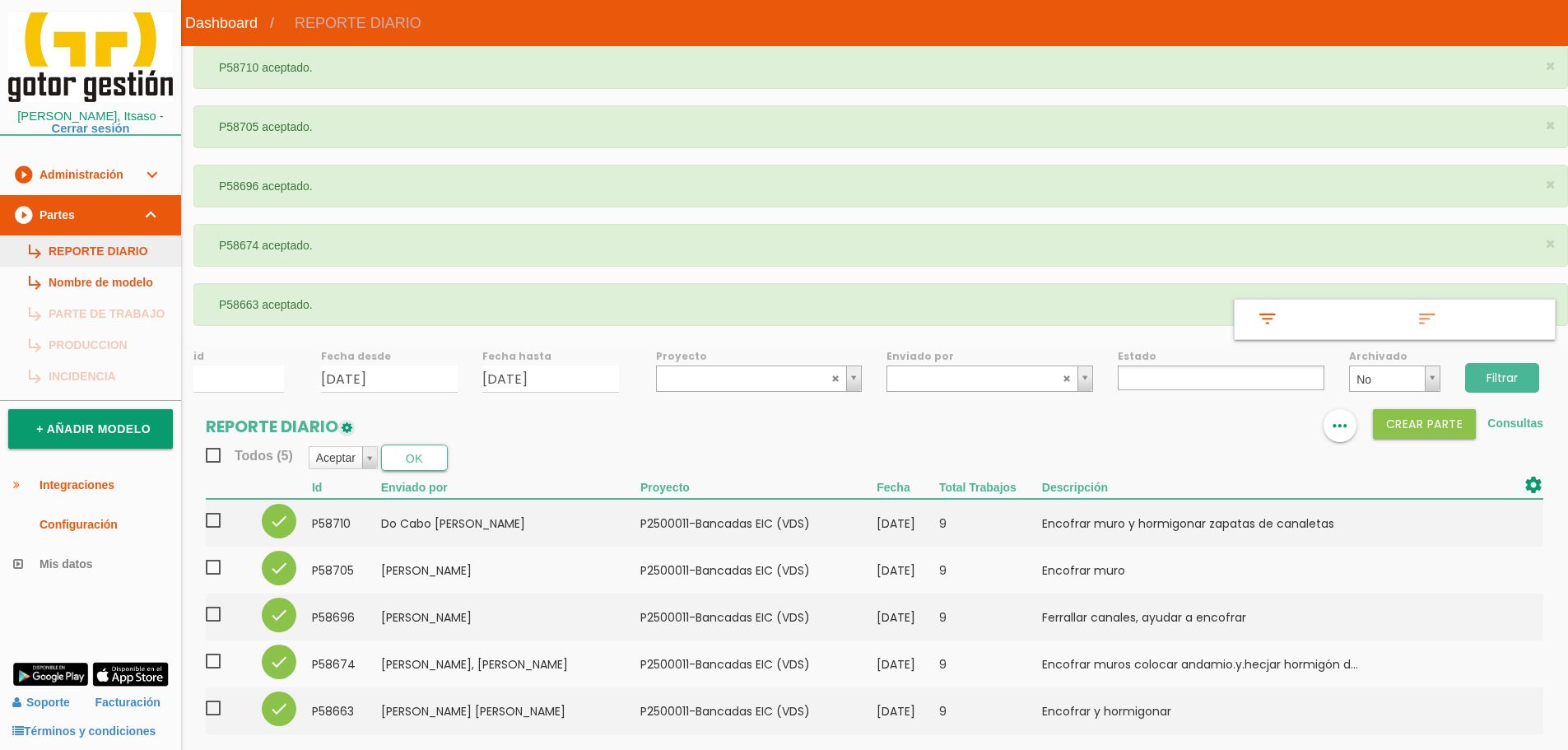
click at [75, 248] on link "subdirectory_arrow_right REPORTE DIARIO" at bounding box center [91, 251] width 181 height 32
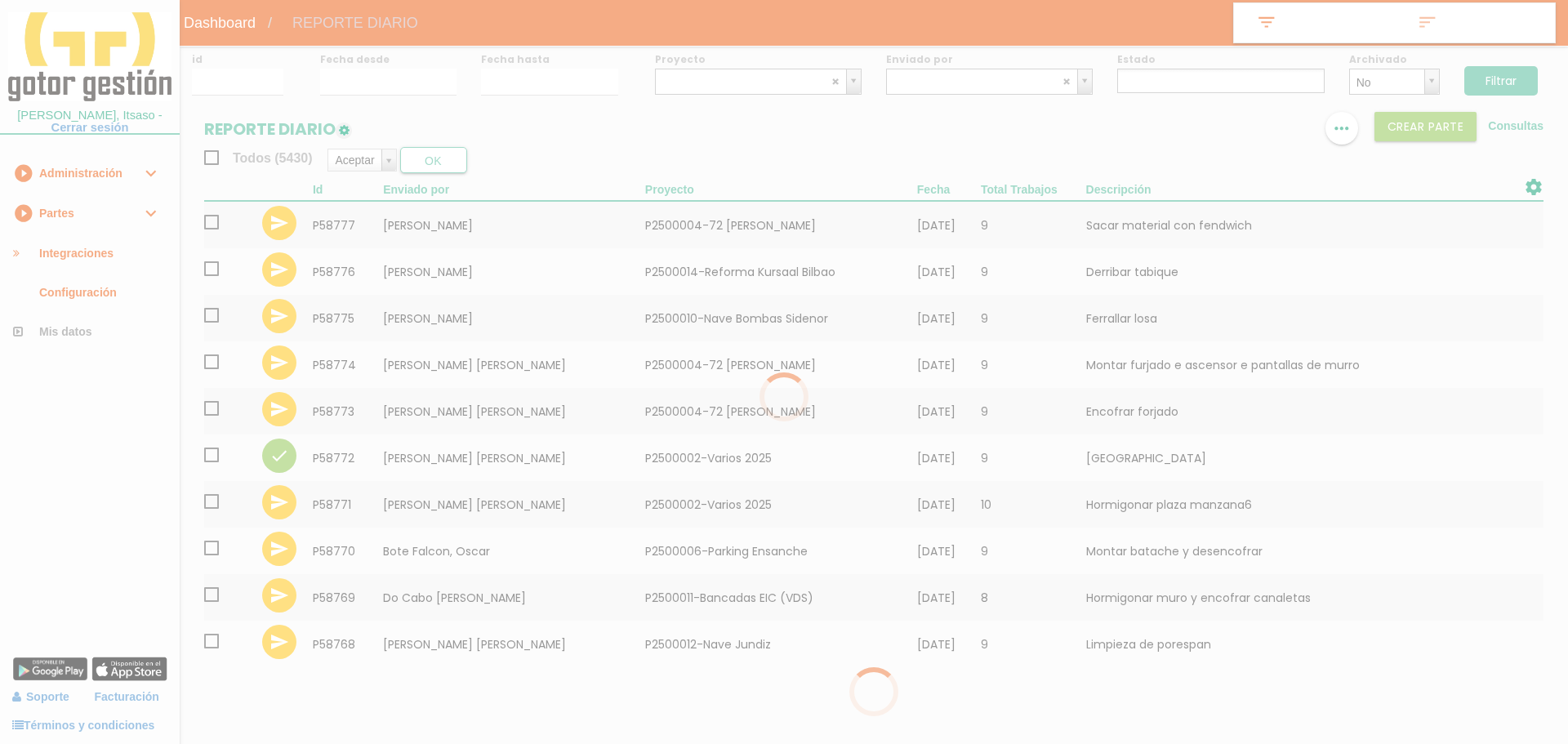
select select
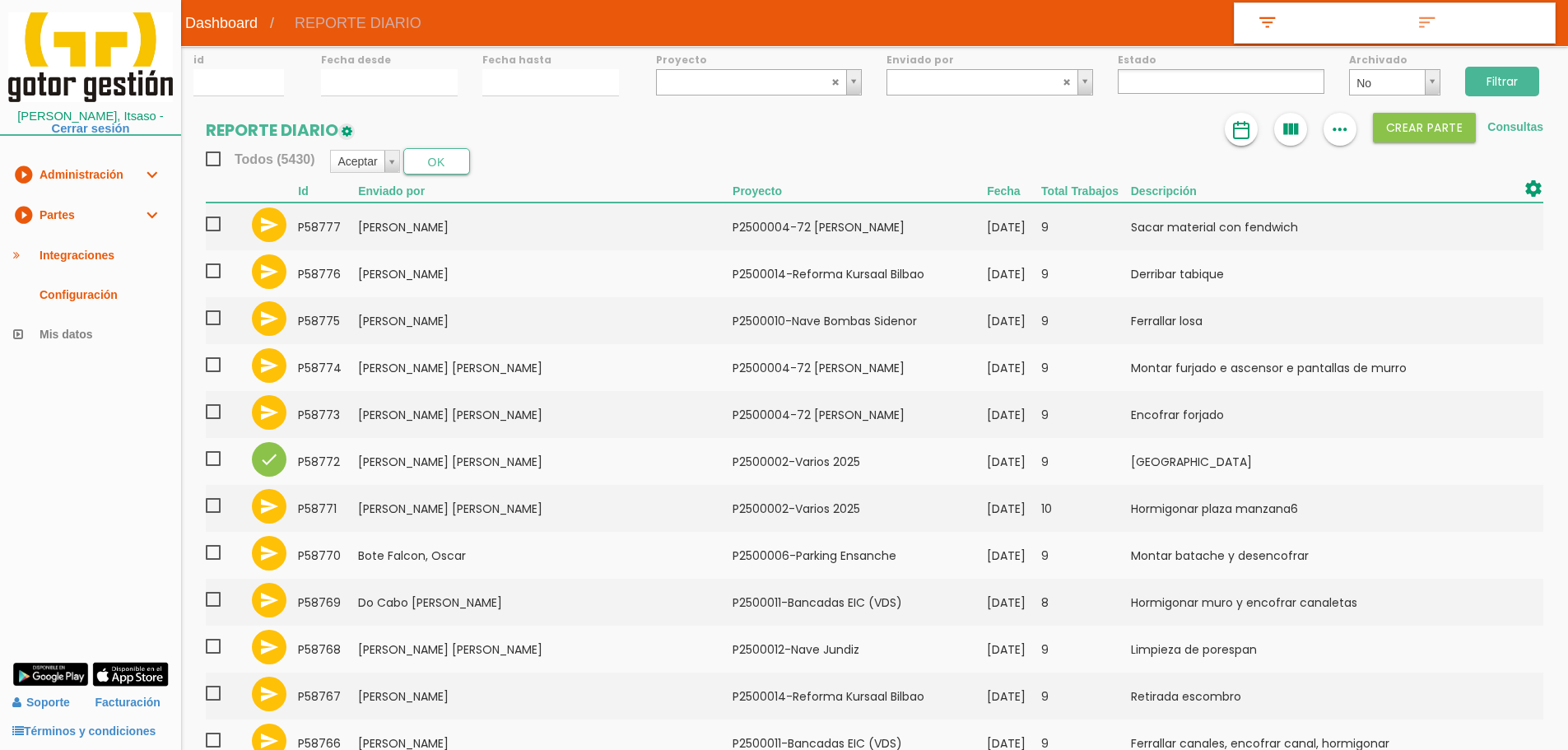
click at [1238, 134] on img at bounding box center [1241, 129] width 20 height 20
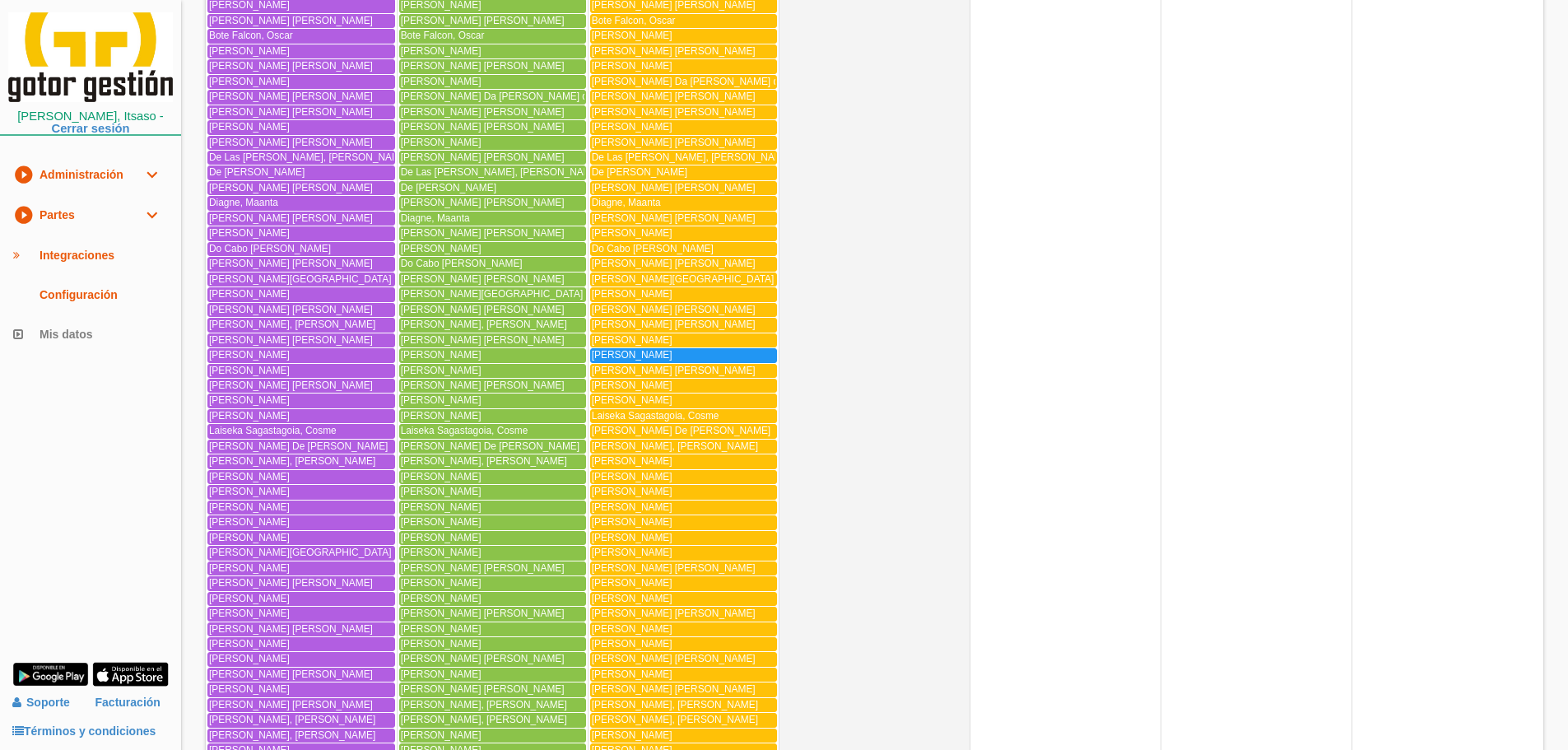
scroll to position [3813, 0]
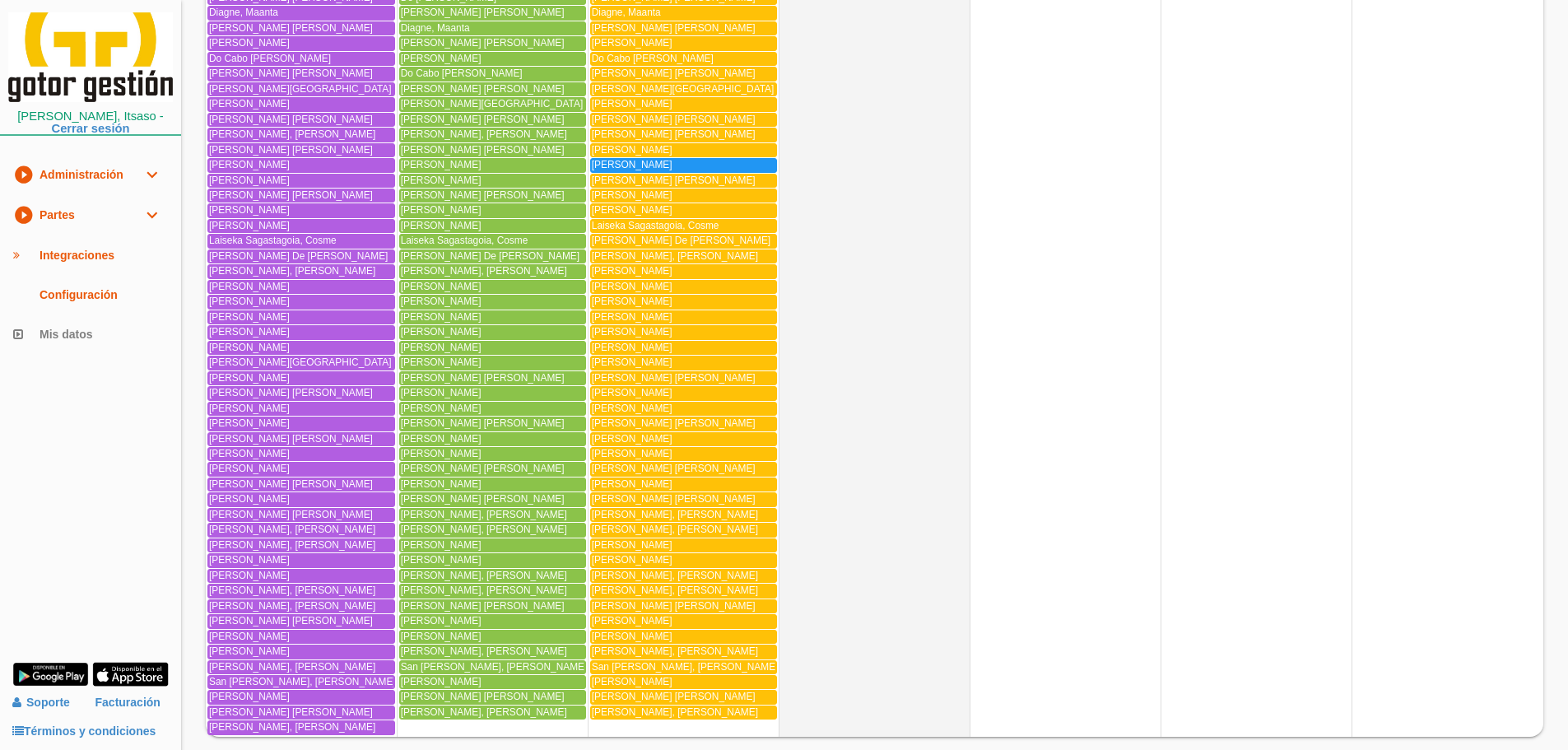
click at [743, 167] on div "Hernandez Rey, Alejandro" at bounding box center [684, 165] width 183 height 12
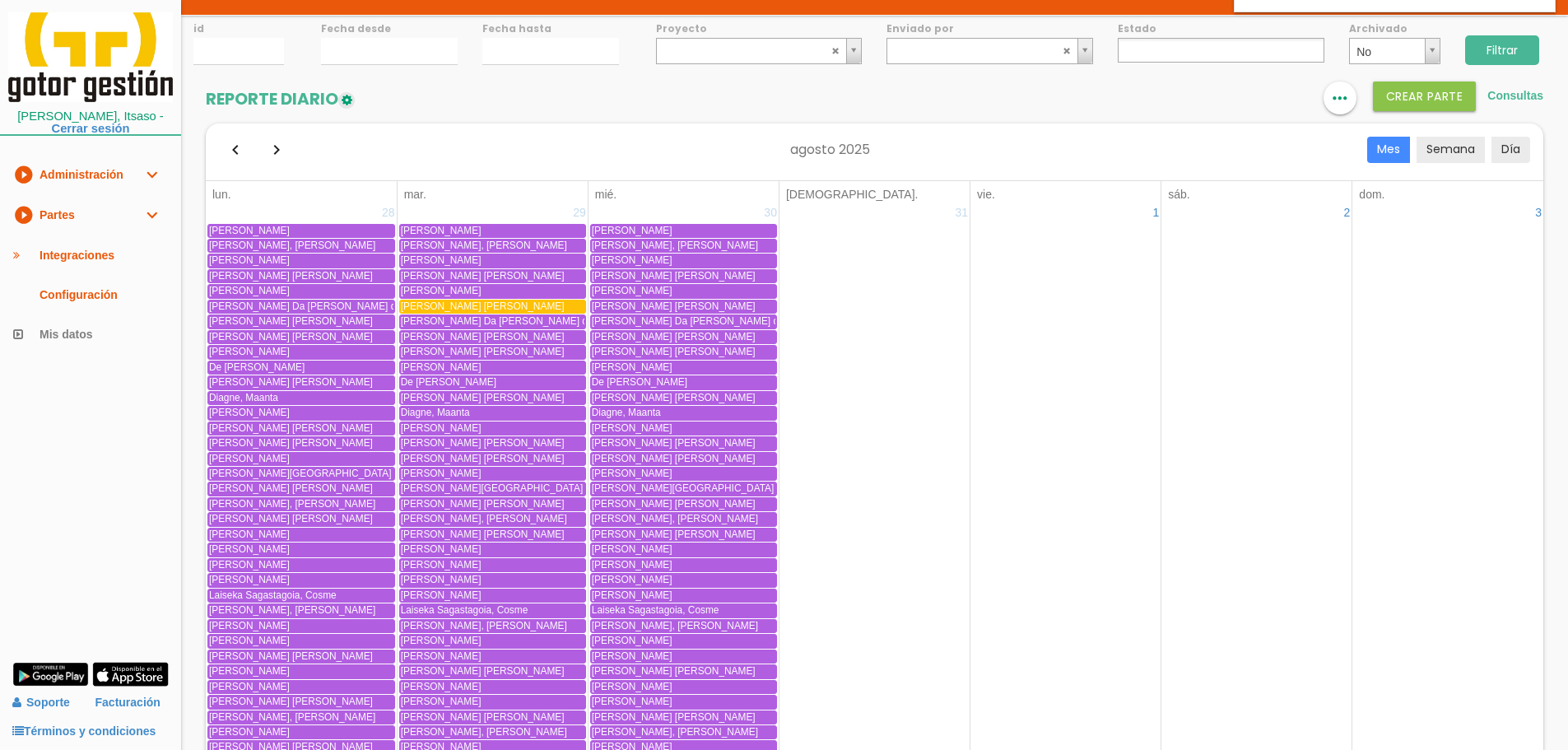
scroll to position [0, 0]
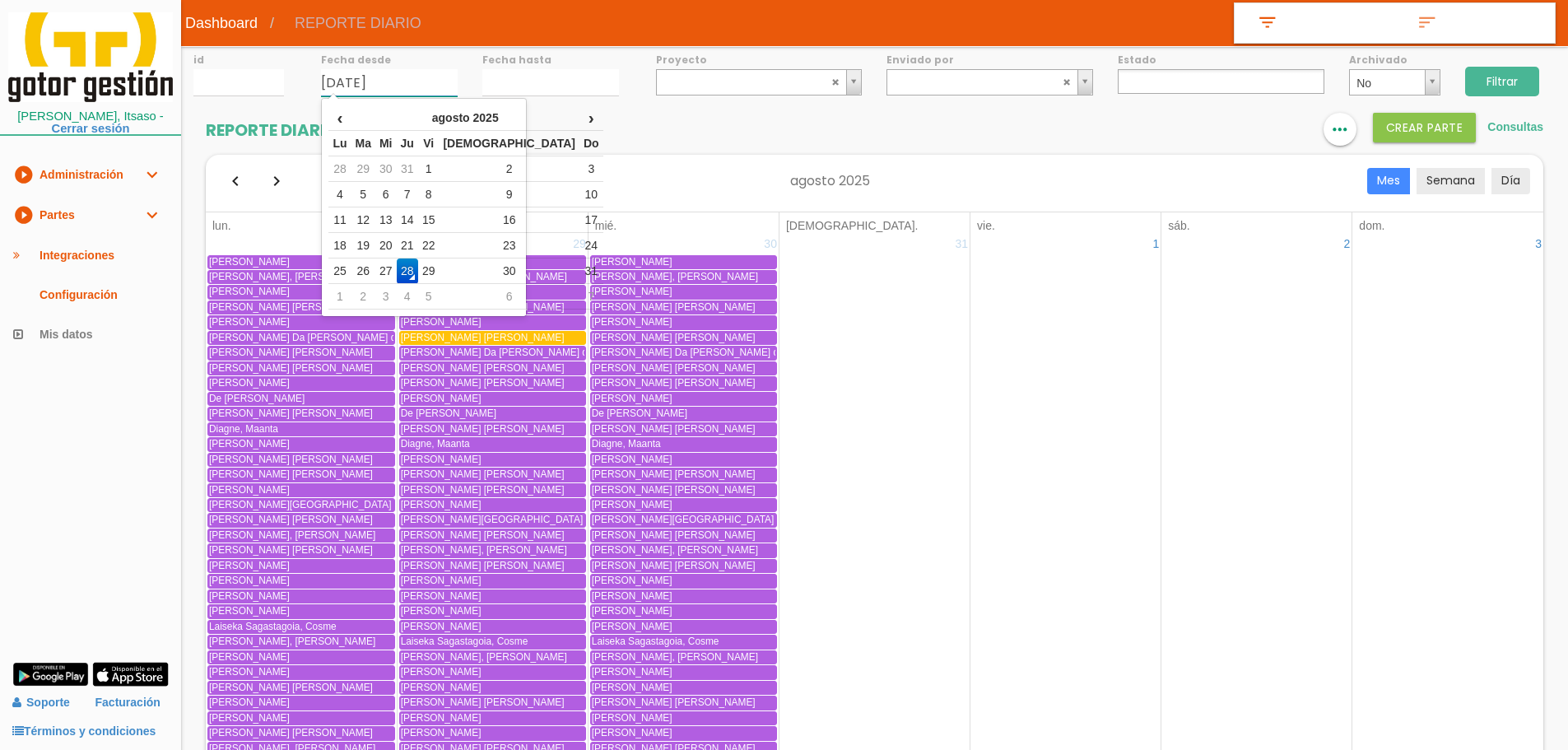
click at [371, 82] on input "28/08/2025" at bounding box center [389, 83] width 137 height 27
click at [389, 268] on td "27" at bounding box center [386, 271] width 21 height 26
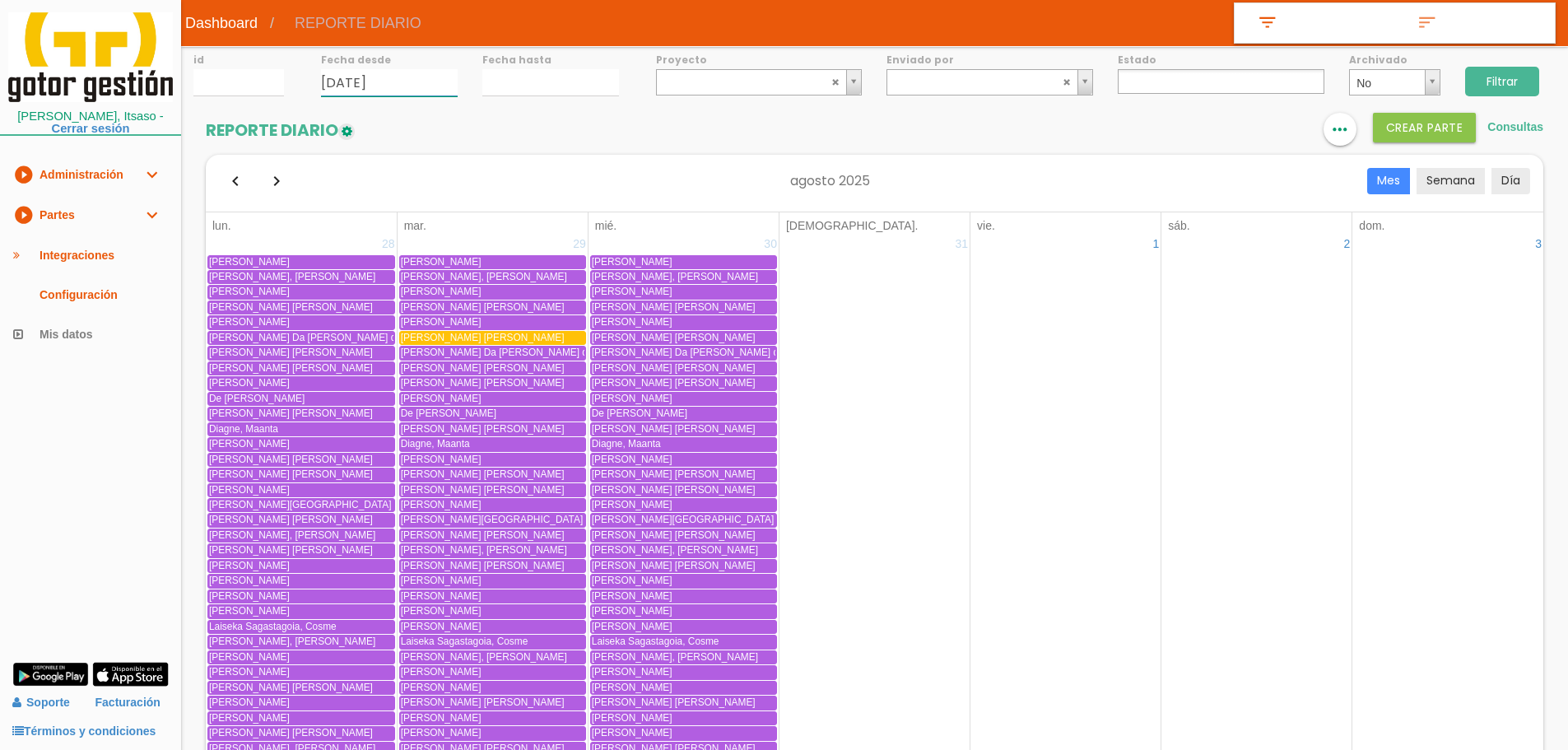
type input "[DATE]"
click at [513, 76] on input "28/08/2025" at bounding box center [551, 83] width 137 height 27
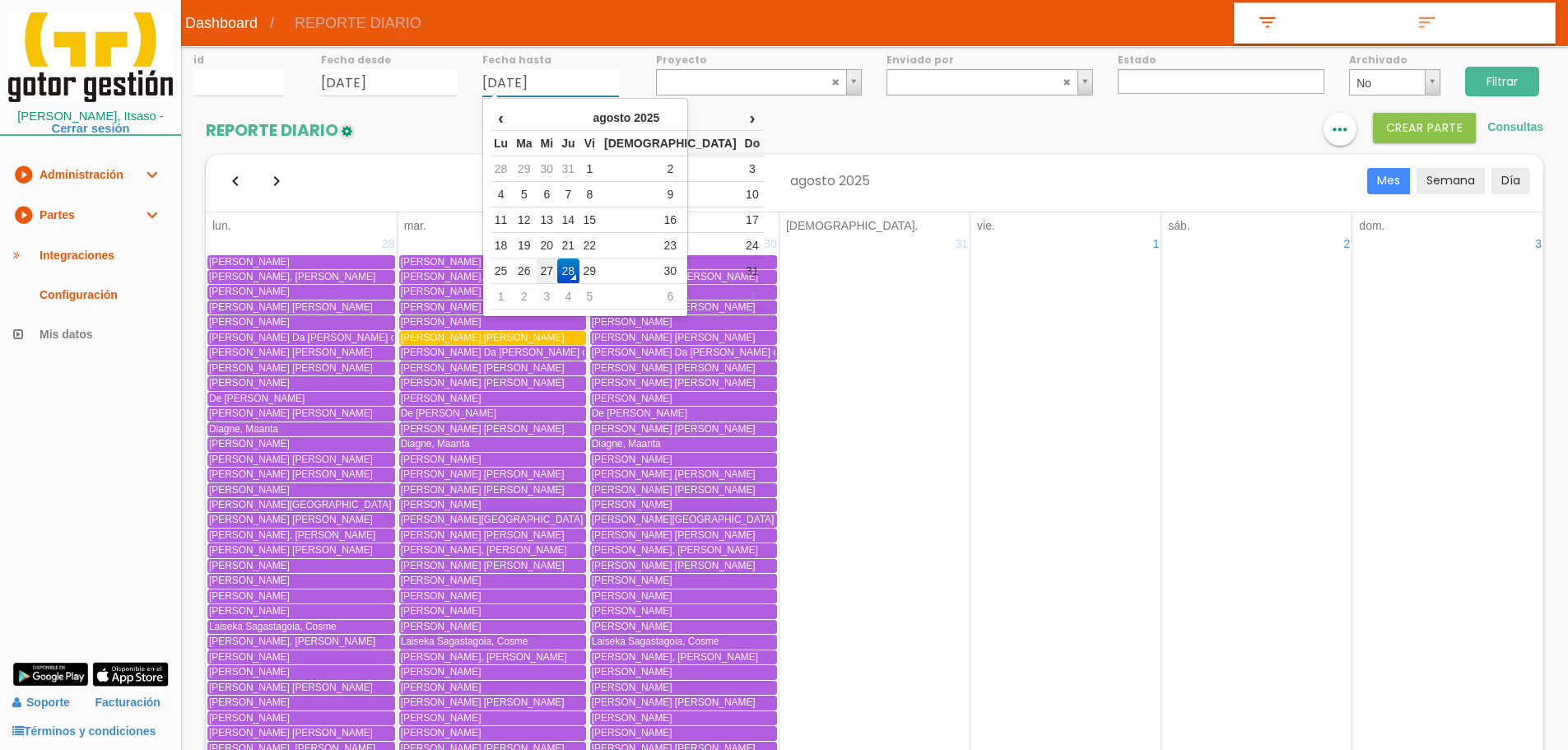
click at [558, 278] on td "27" at bounding box center [547, 271] width 21 height 26
type input "[DATE]"
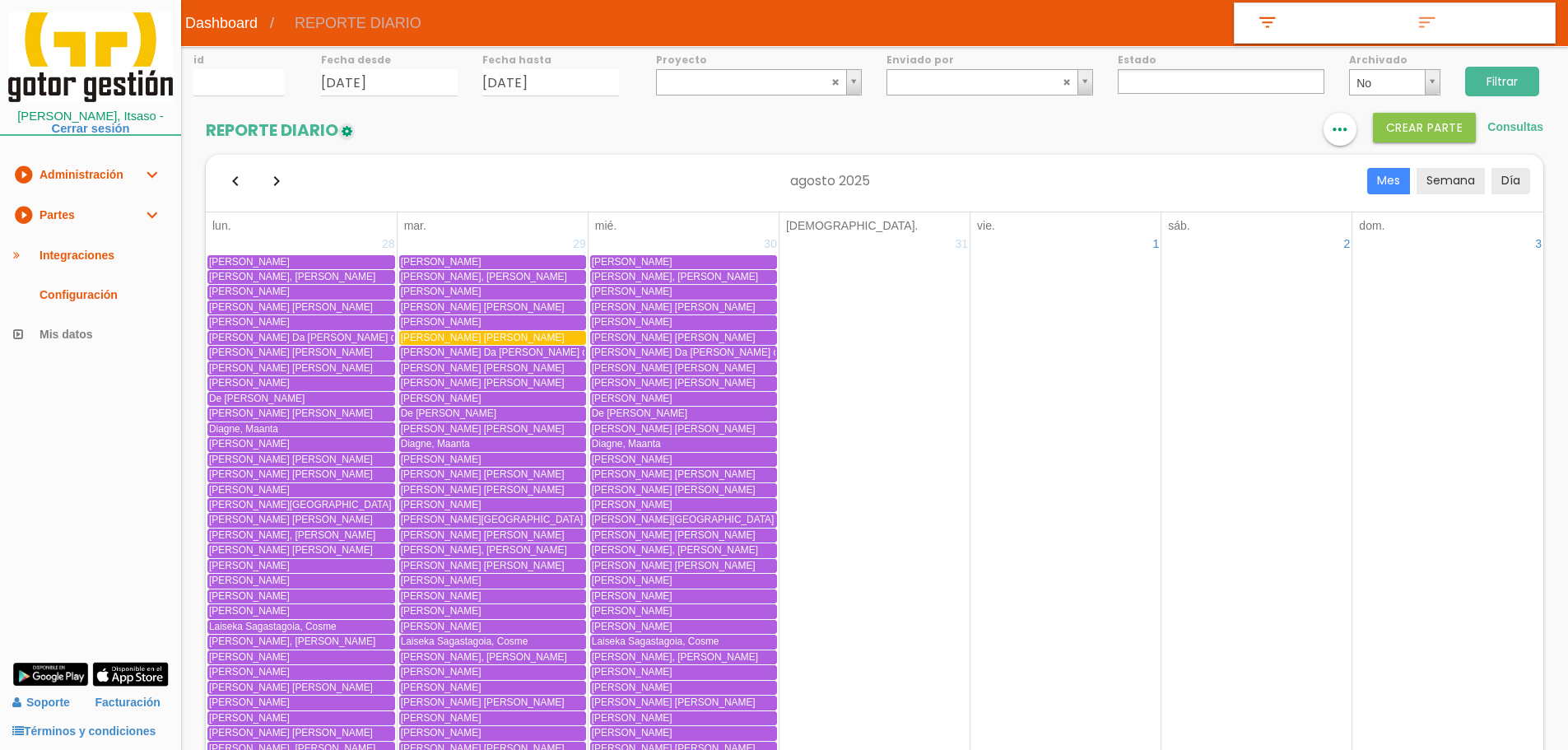
click at [1500, 76] on input "Filtrar" at bounding box center [1502, 81] width 74 height 30
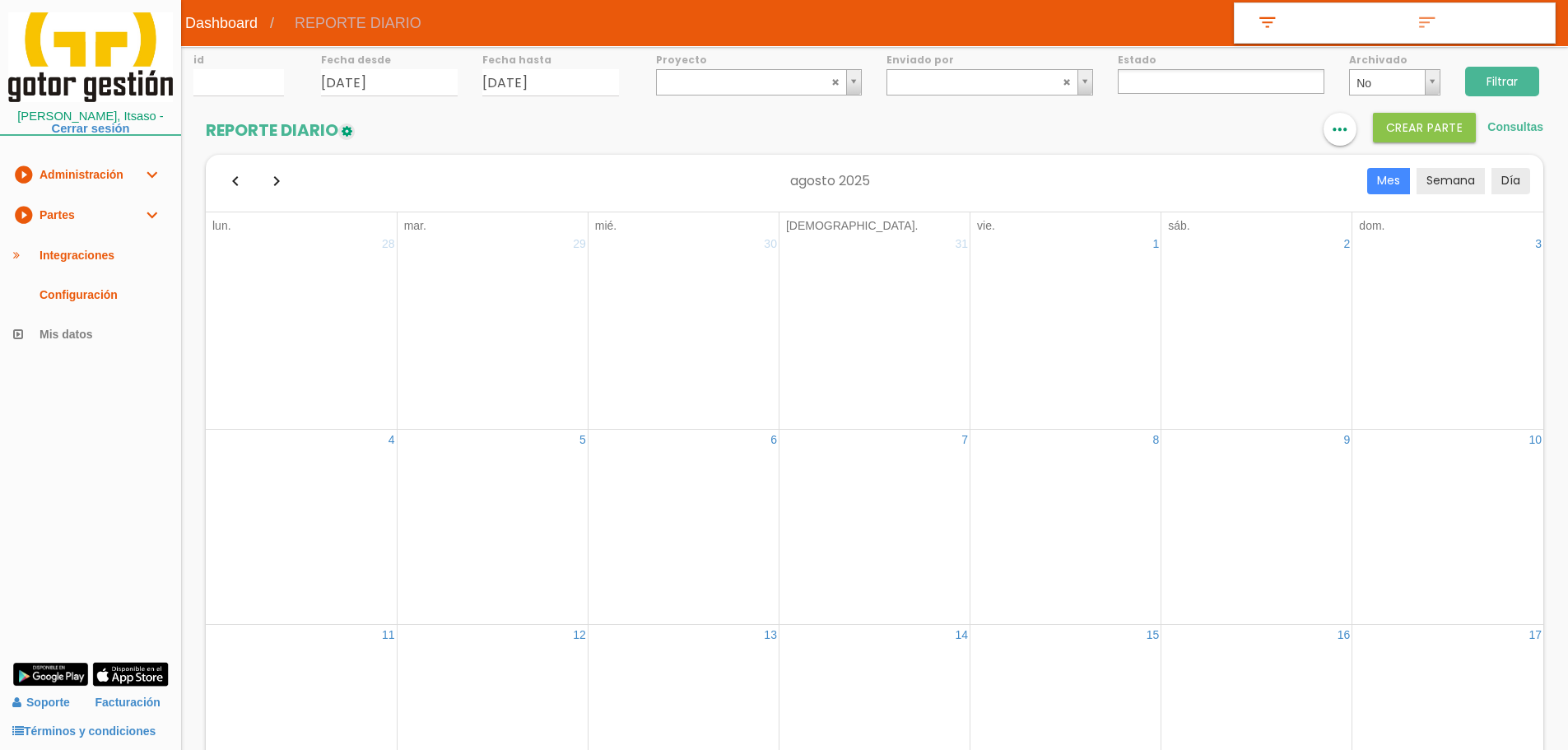
select select
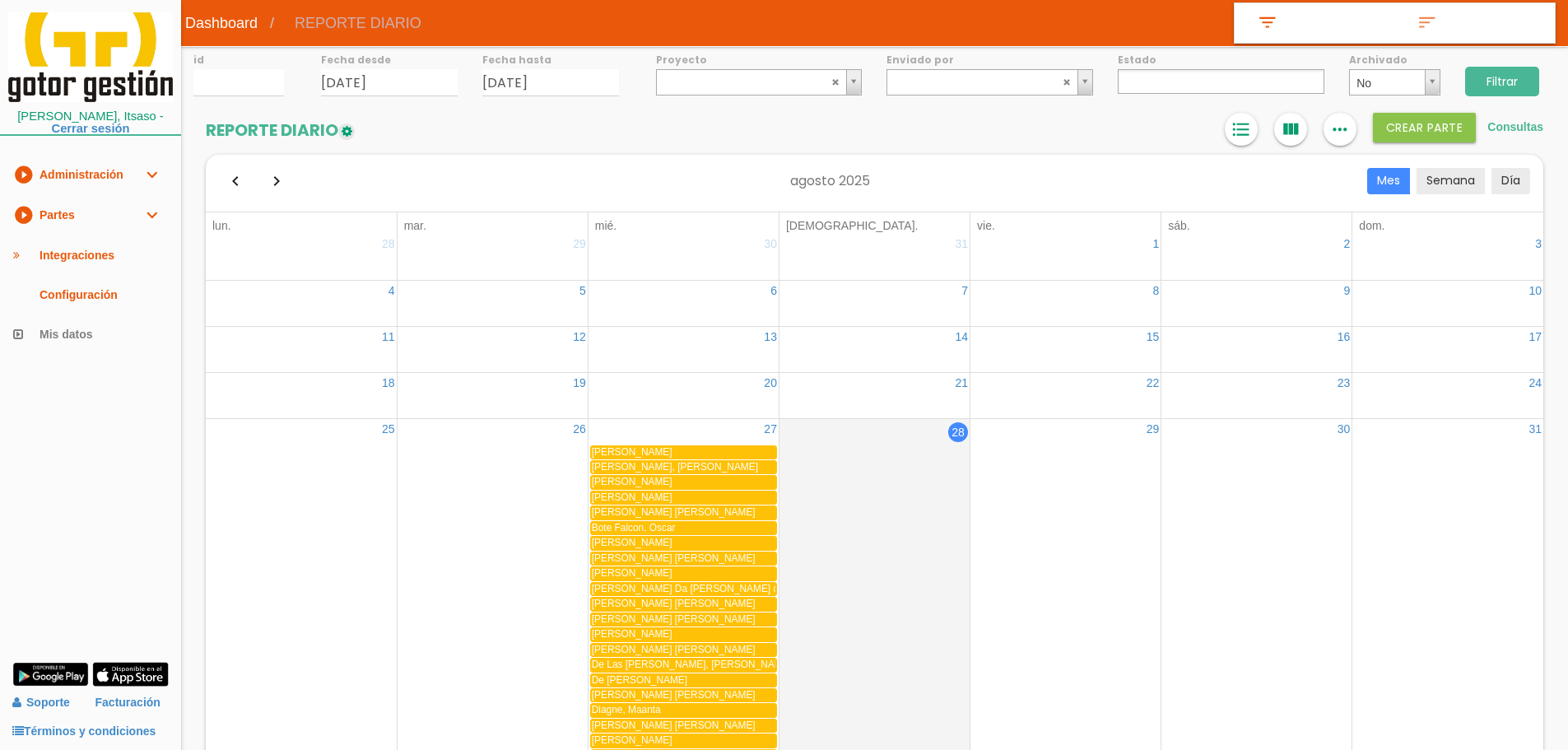
click at [1248, 128] on icon "format_list_bulleted" at bounding box center [1241, 129] width 21 height 33
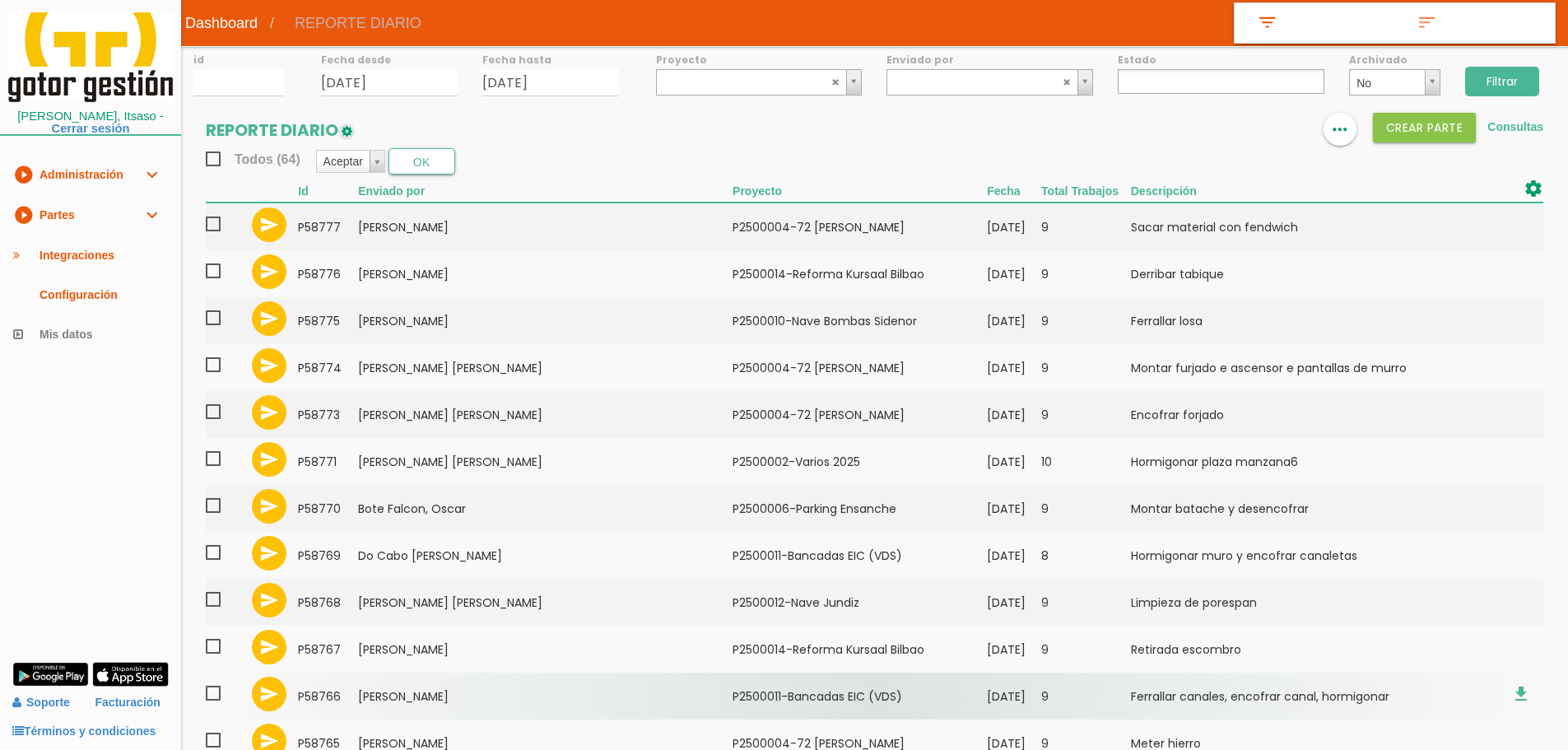
click at [496, 701] on td "Iglesias Perales, Ramiro" at bounding box center [545, 696] width 375 height 47
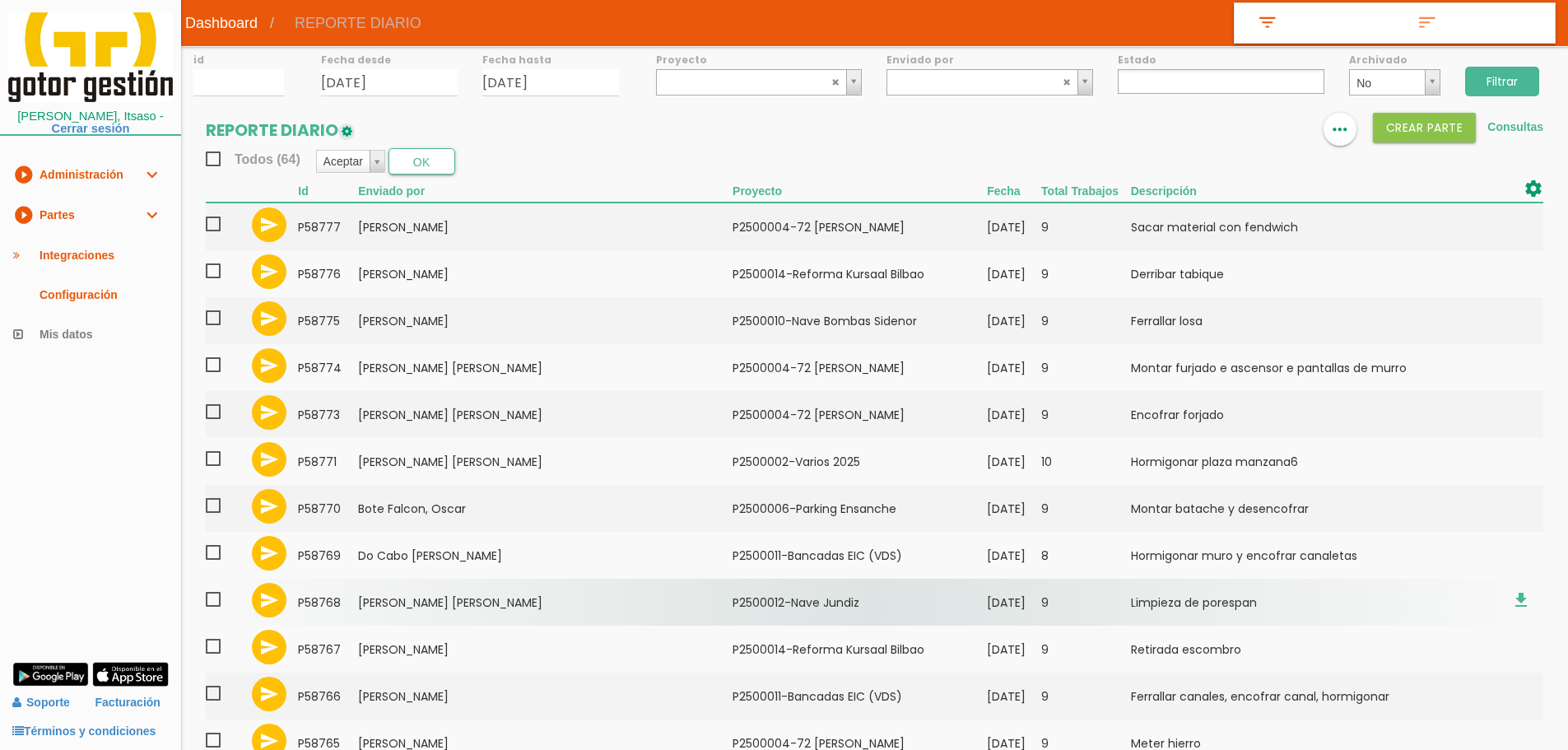
click at [437, 615] on td "Gonzalez Alvarez, Juan Antonio" at bounding box center [545, 602] width 375 height 47
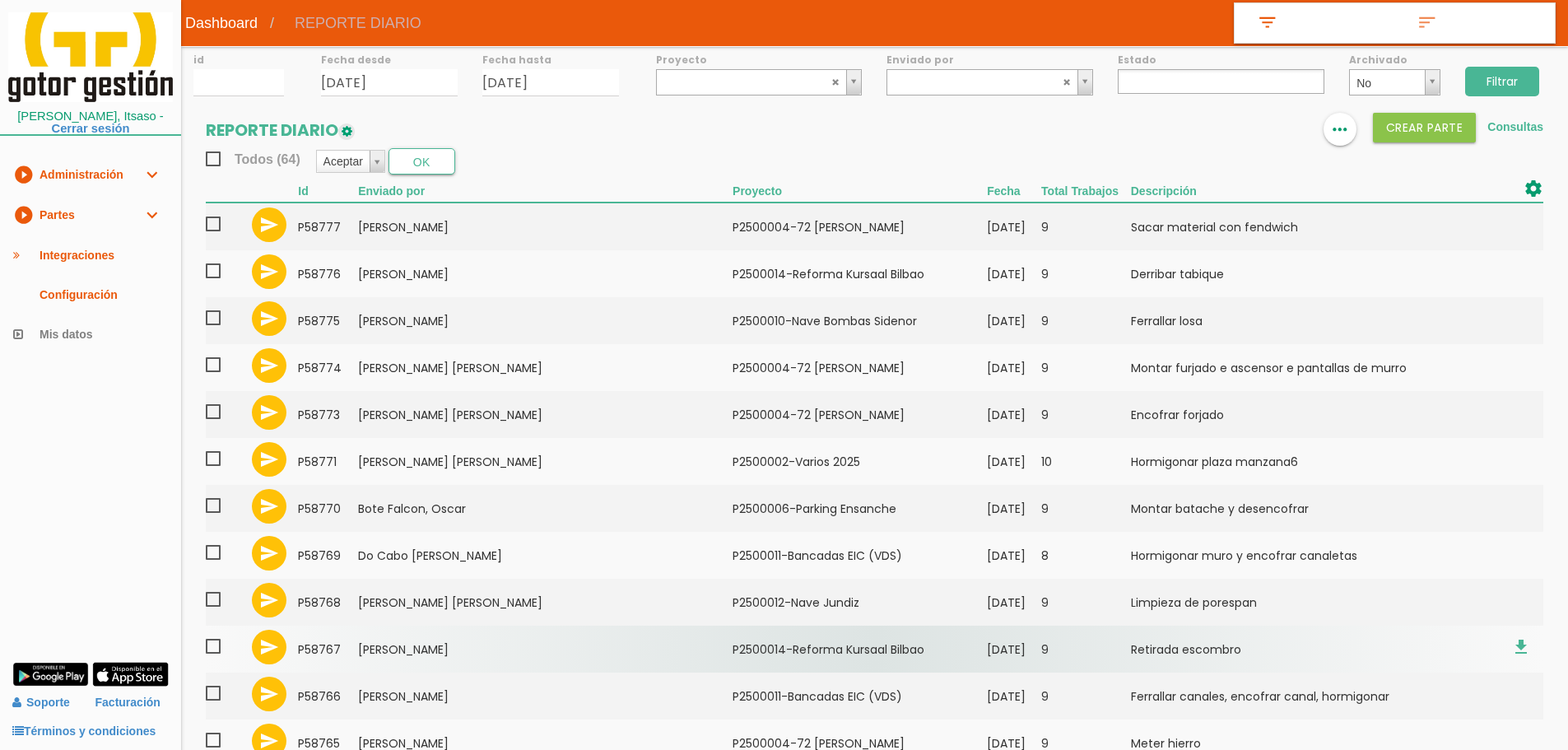
click at [459, 640] on td "[PERSON_NAME]" at bounding box center [545, 649] width 375 height 47
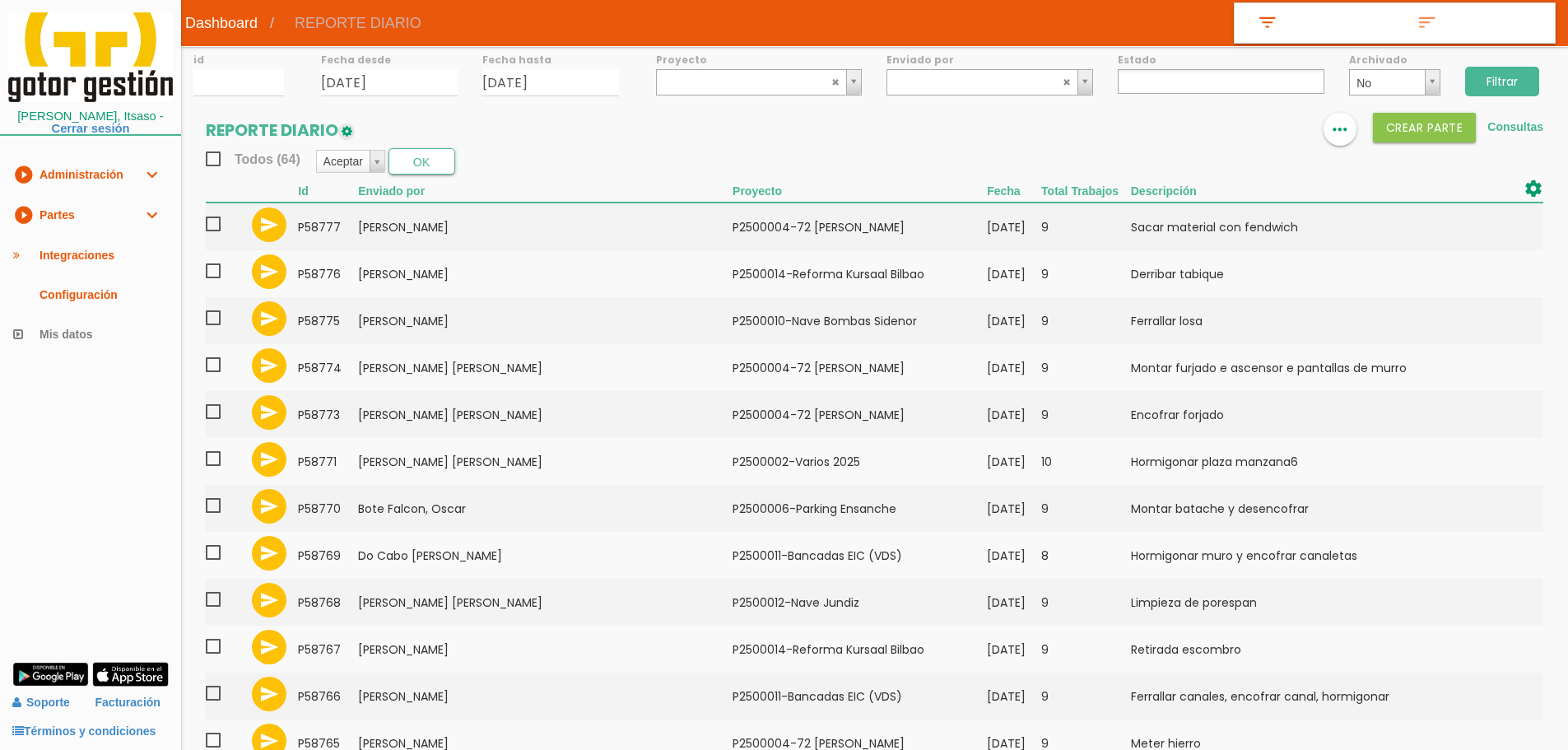
click at [763, 100] on div "id Fecha desde 27/08/2025 Fecha hasta 27/08/2025 Proyecto ﻿P2400004-Sidenor Fos…" at bounding box center [875, 602] width 1387 height 1112
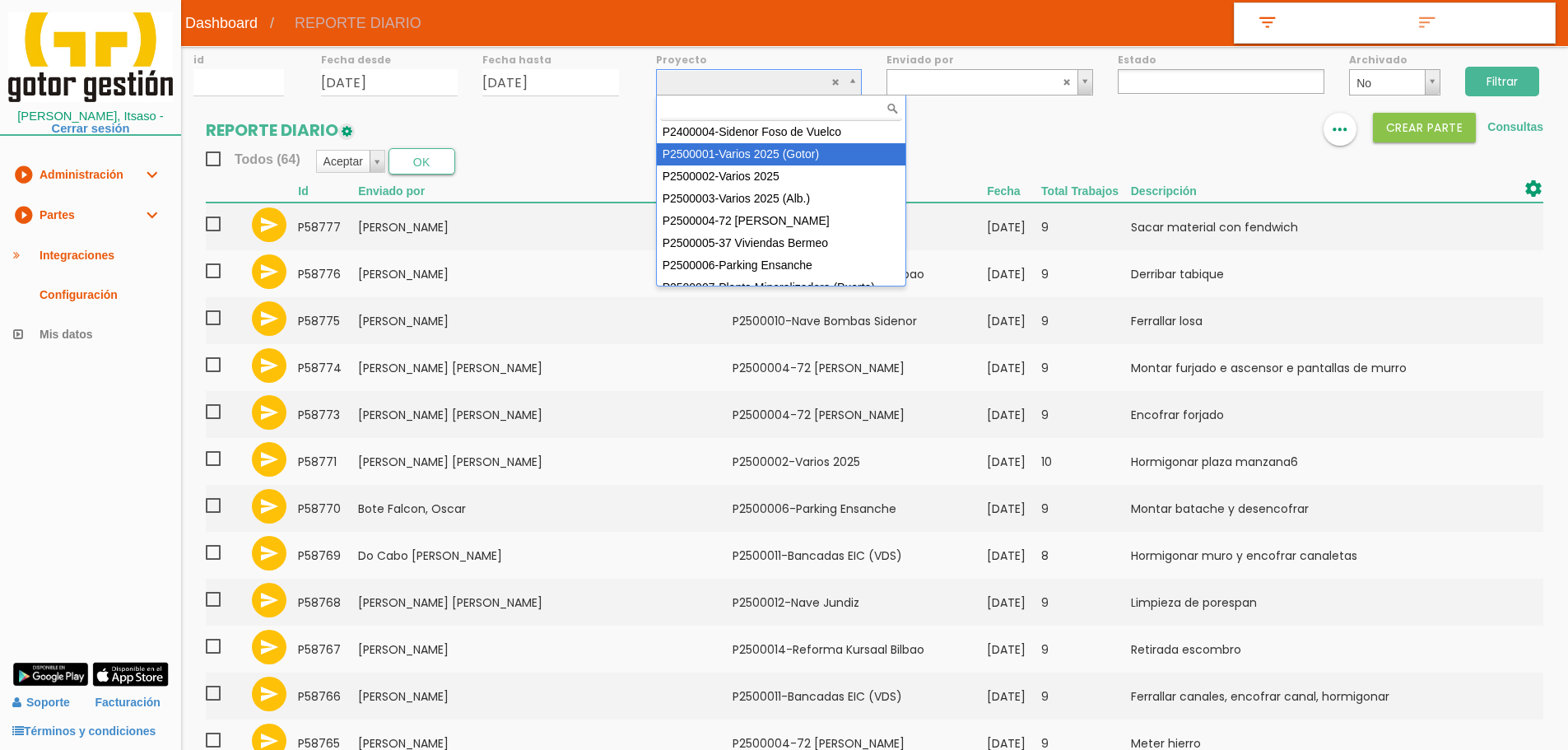
select select "83"
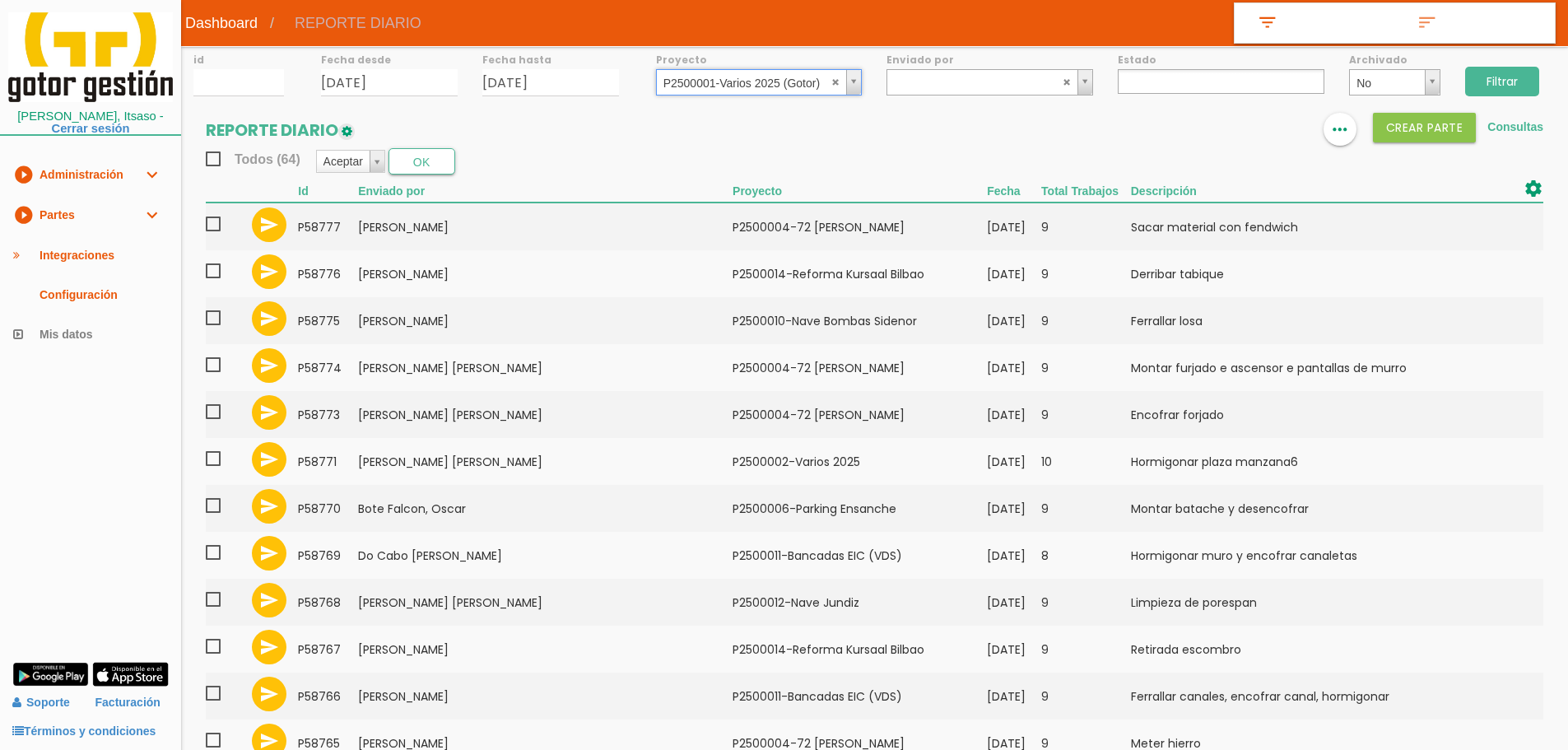
click at [1483, 74] on input "Filtrar" at bounding box center [1502, 81] width 74 height 30
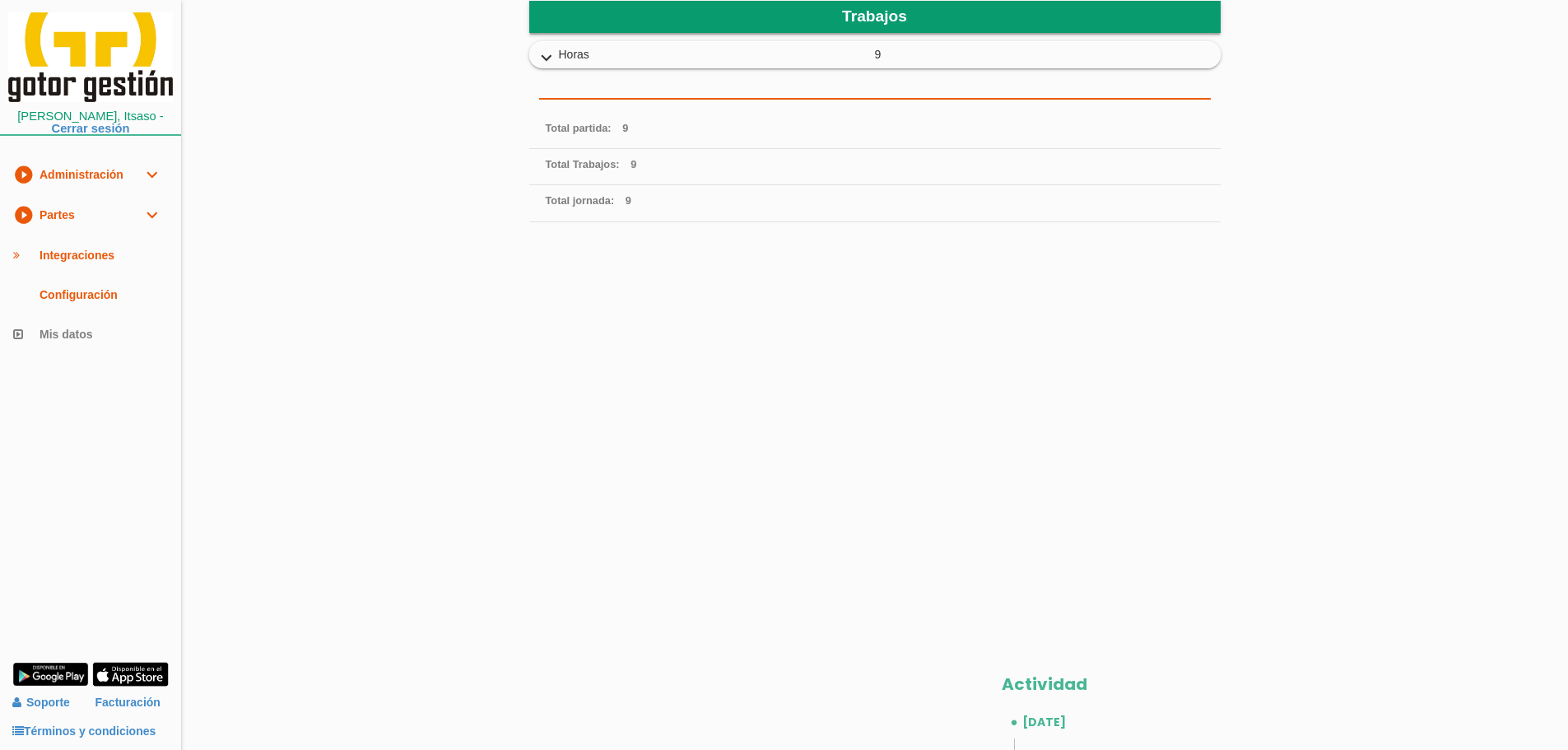
scroll to position [499, 0]
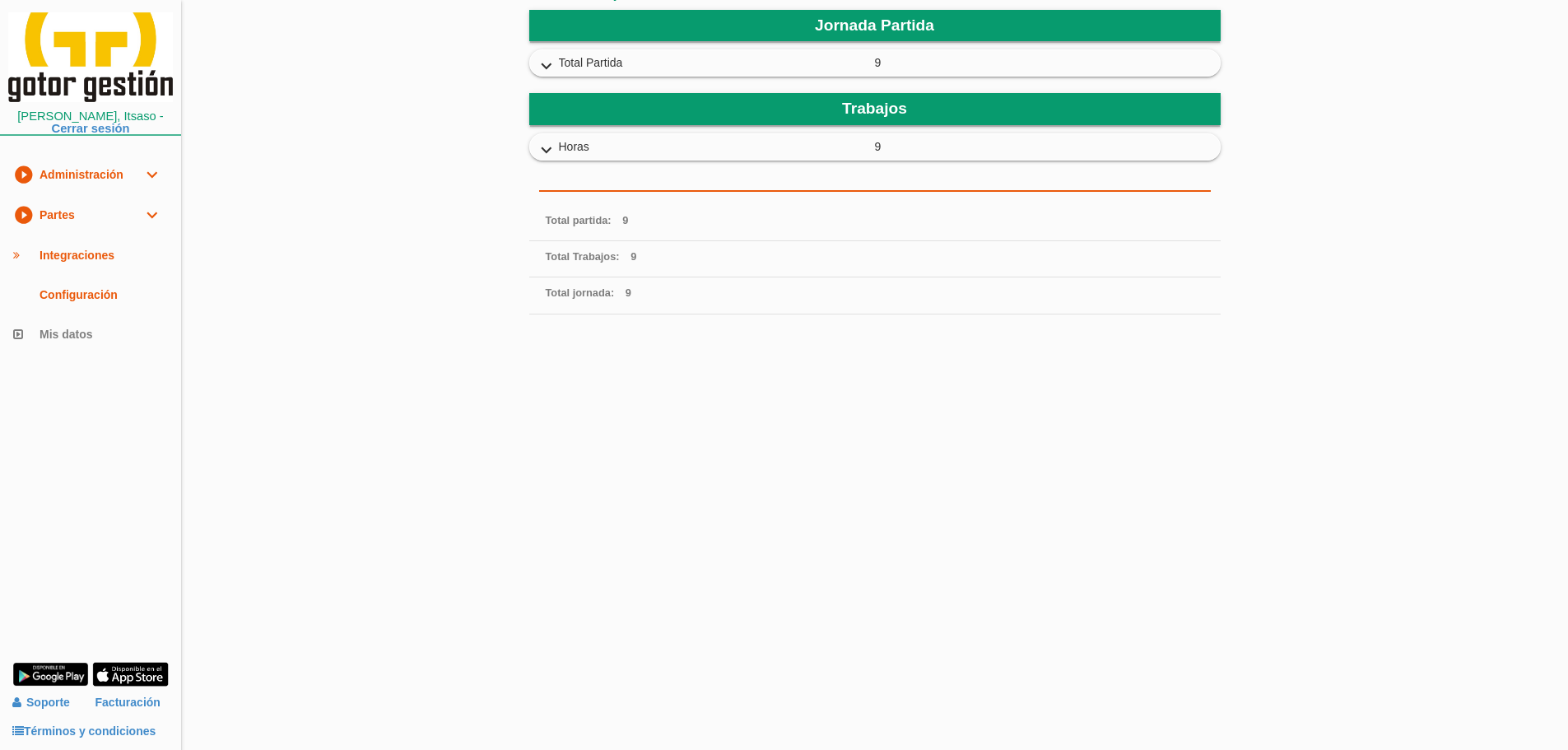
scroll to position [499, 0]
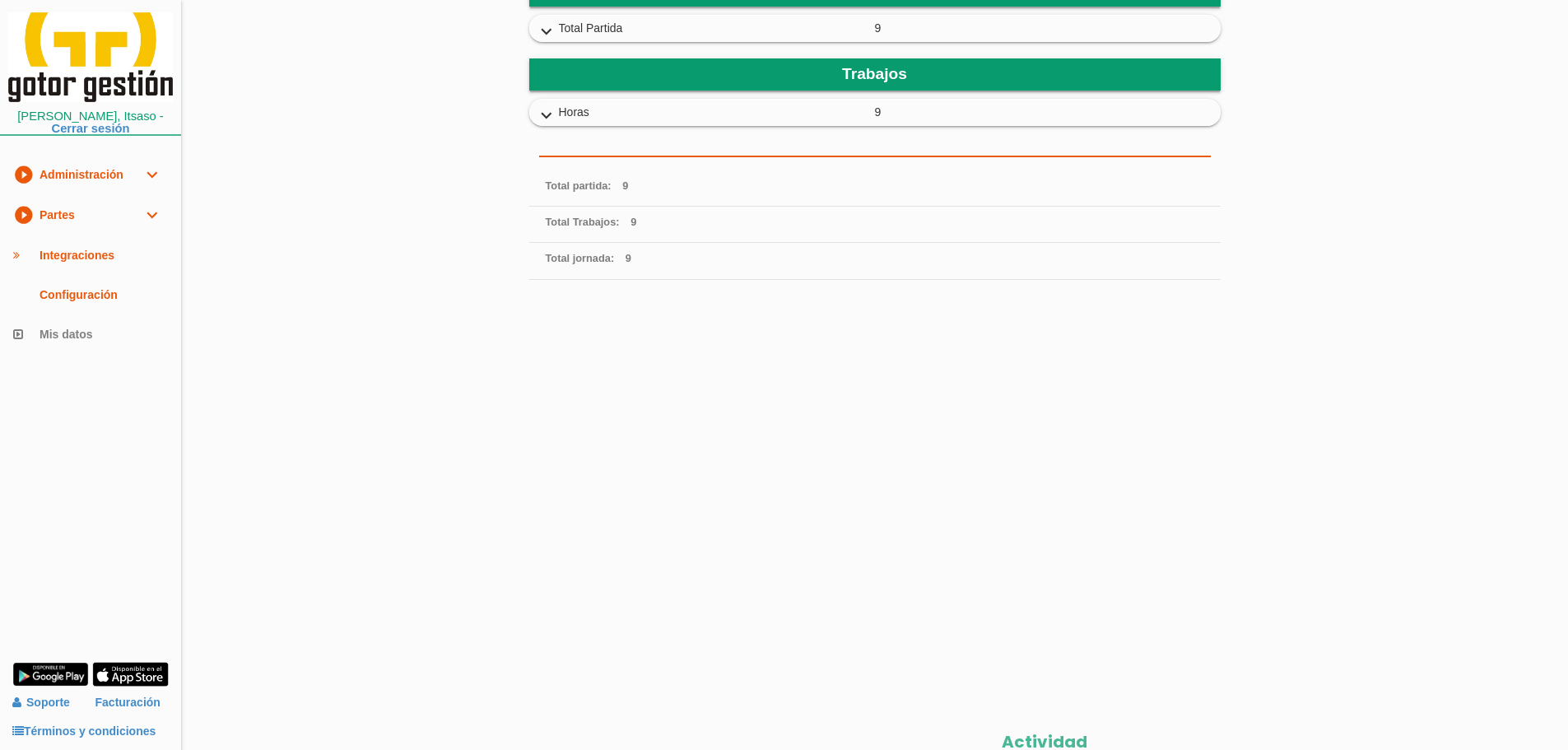
scroll to position [499, 0]
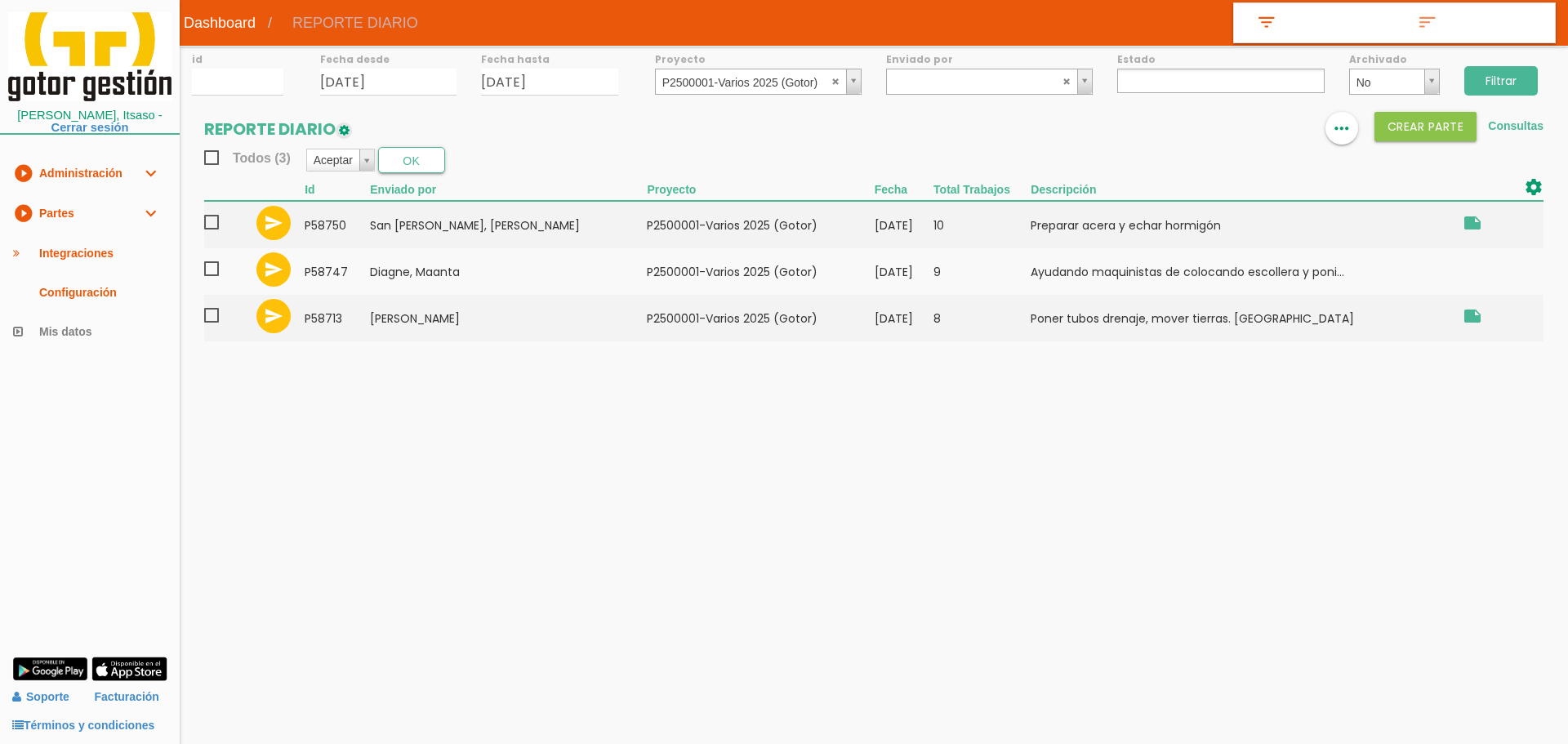
select select
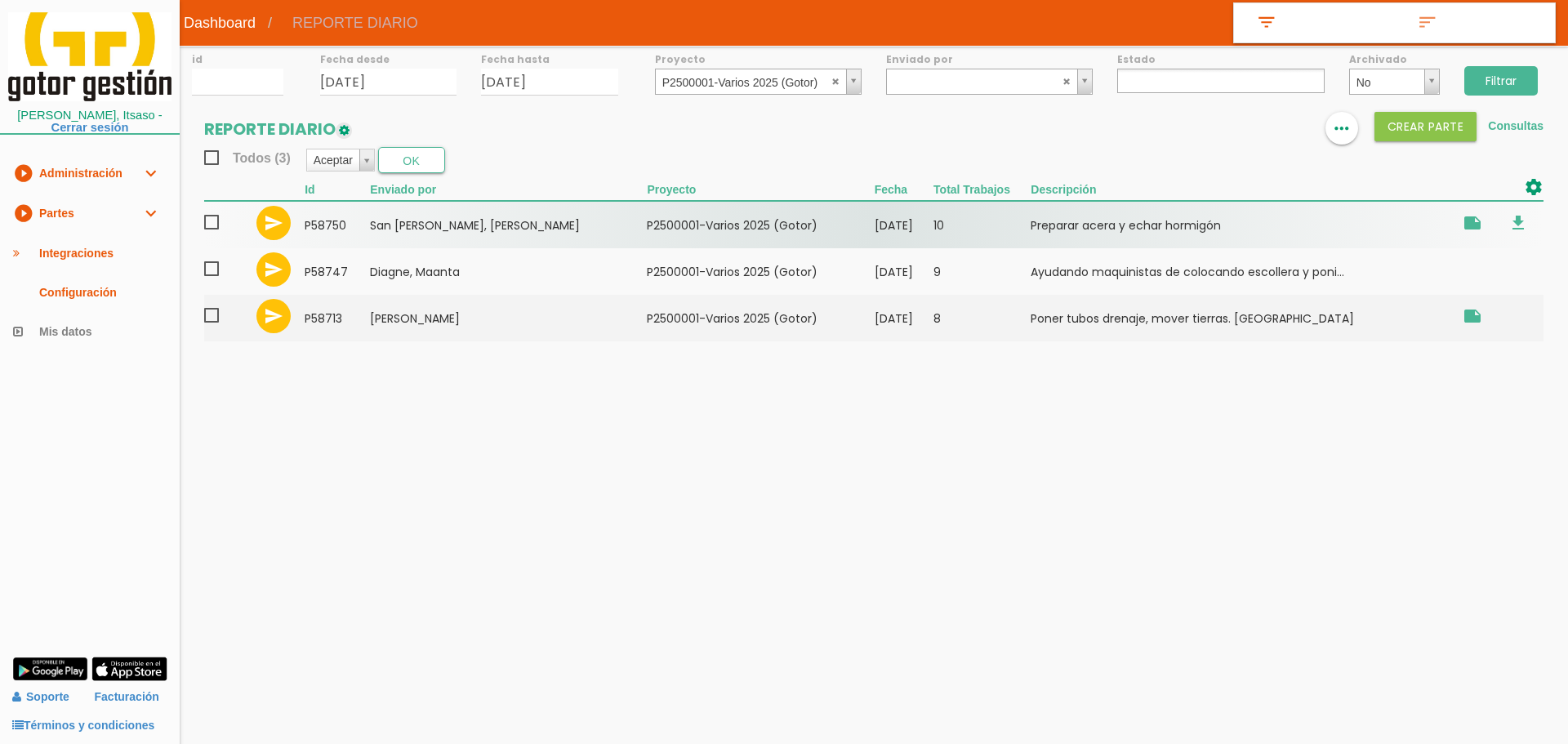
click at [213, 224] on span at bounding box center [218, 223] width 29 height 20
click at [0, 0] on input "checkbox" at bounding box center [0, 0] width 0 height 0
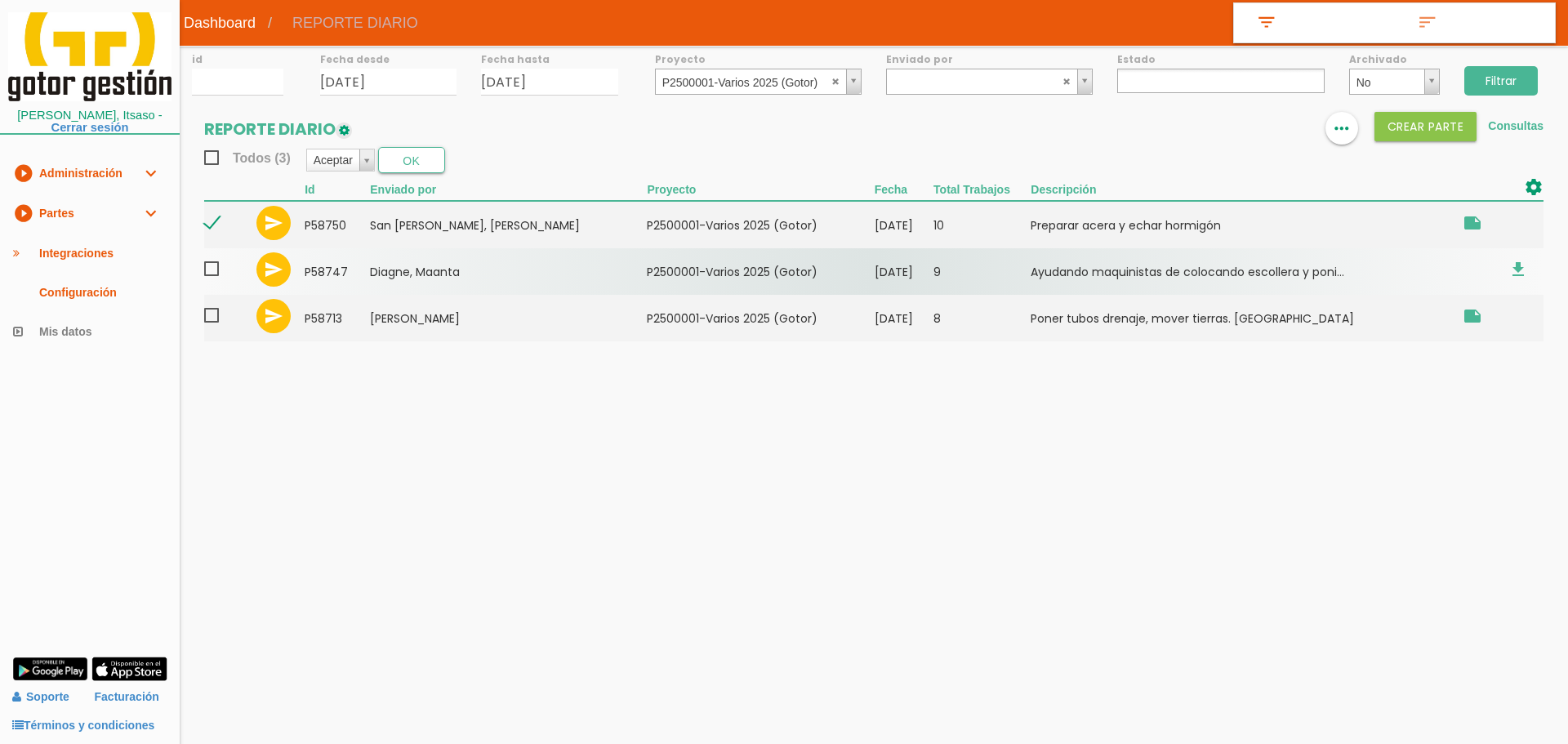
click at [213, 269] on span at bounding box center [218, 269] width 29 height 20
click at [0, 0] on input "checkbox" at bounding box center [0, 0] width 0 height 0
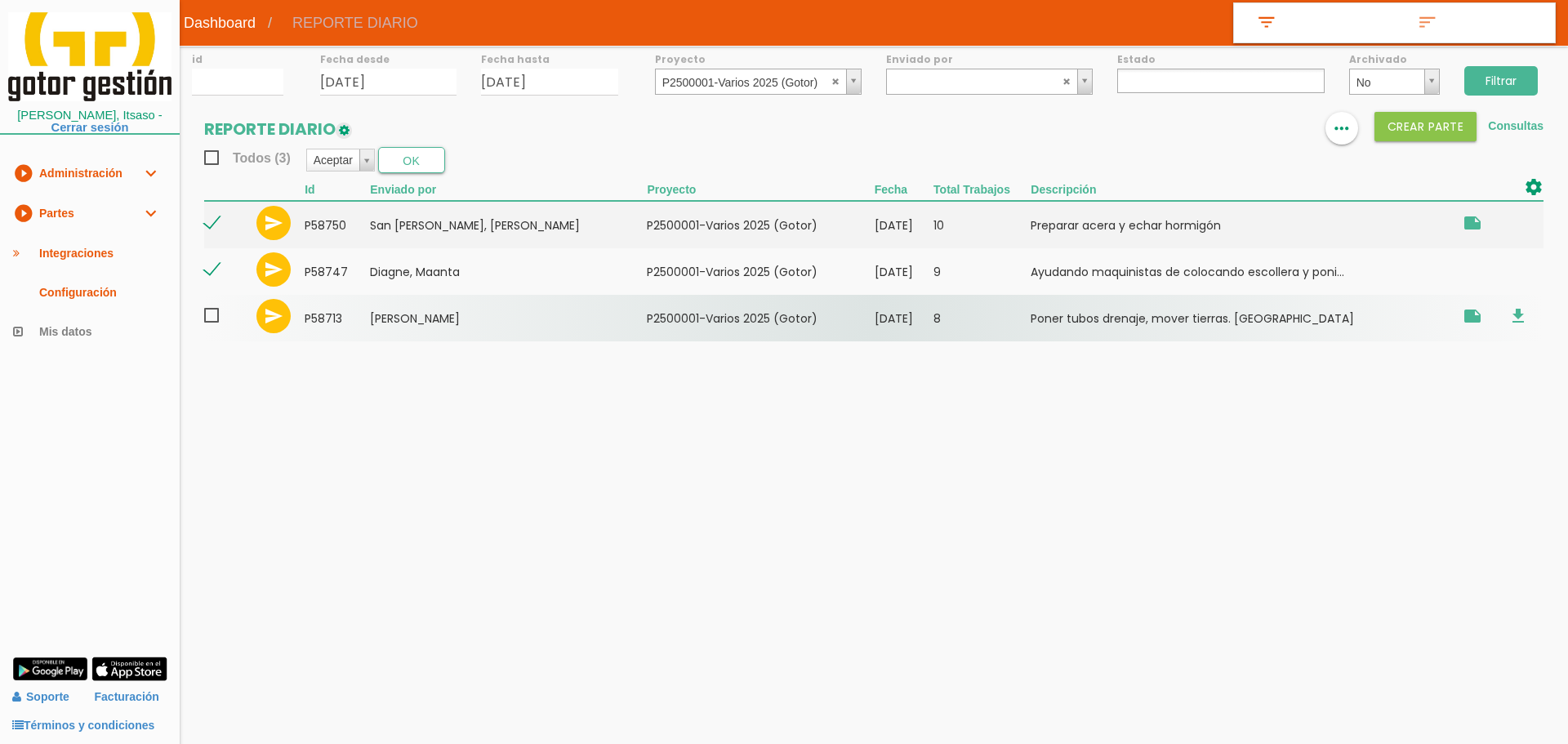
click at [206, 313] on span at bounding box center [218, 316] width 29 height 20
click at [0, 0] on input "checkbox" at bounding box center [0, 0] width 0 height 0
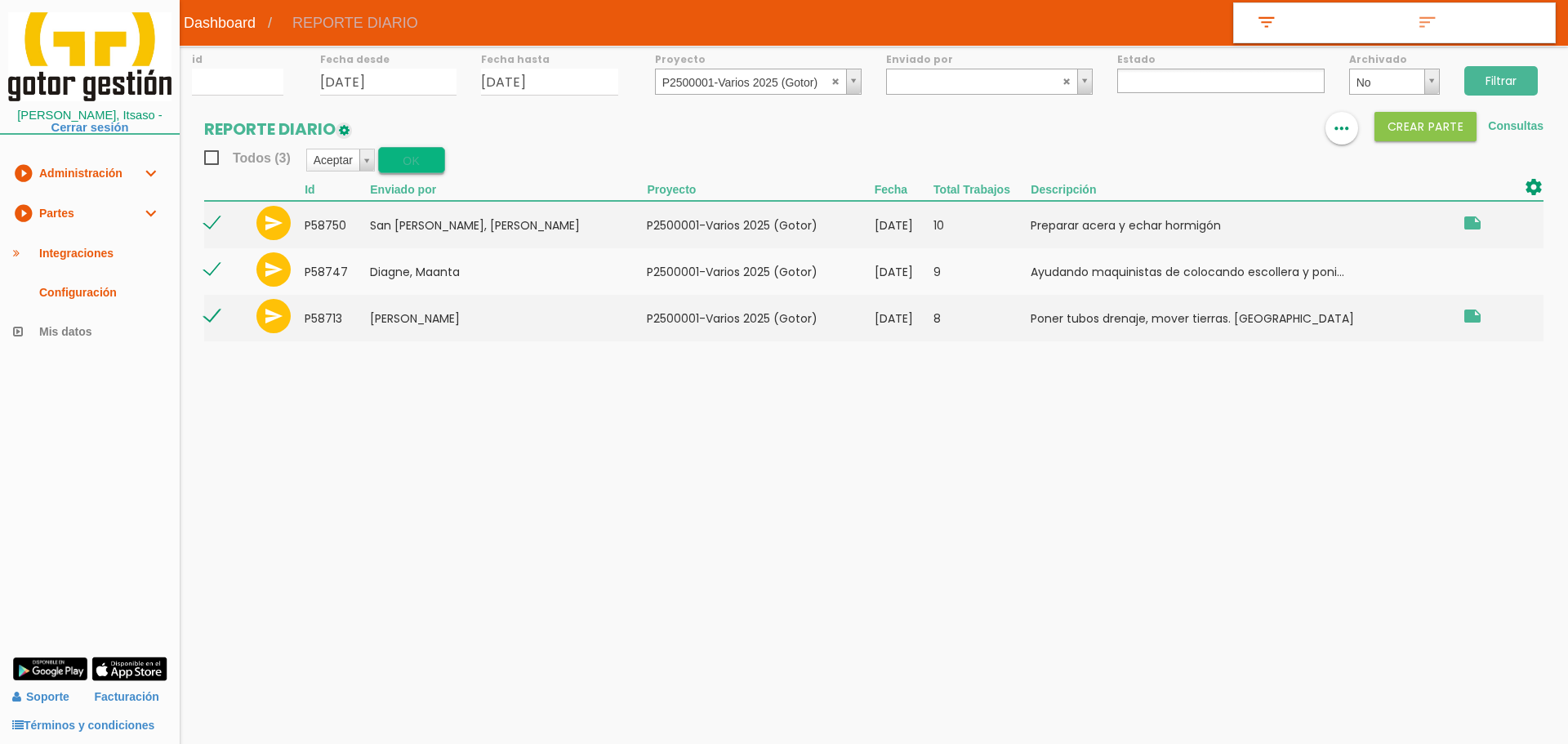
click at [421, 161] on button "OK" at bounding box center [411, 160] width 67 height 26
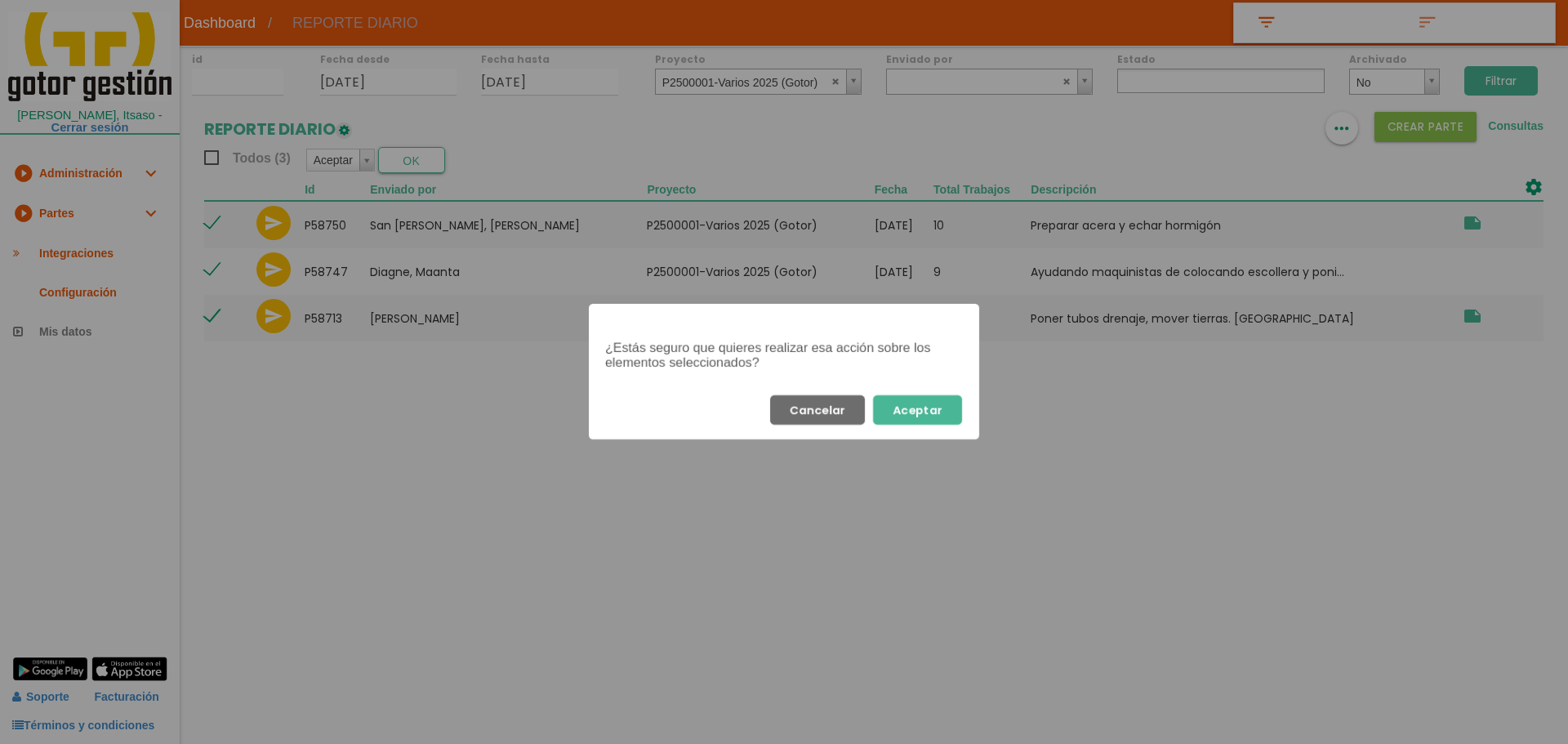
click at [909, 410] on button "Aceptar" at bounding box center [917, 410] width 89 height 30
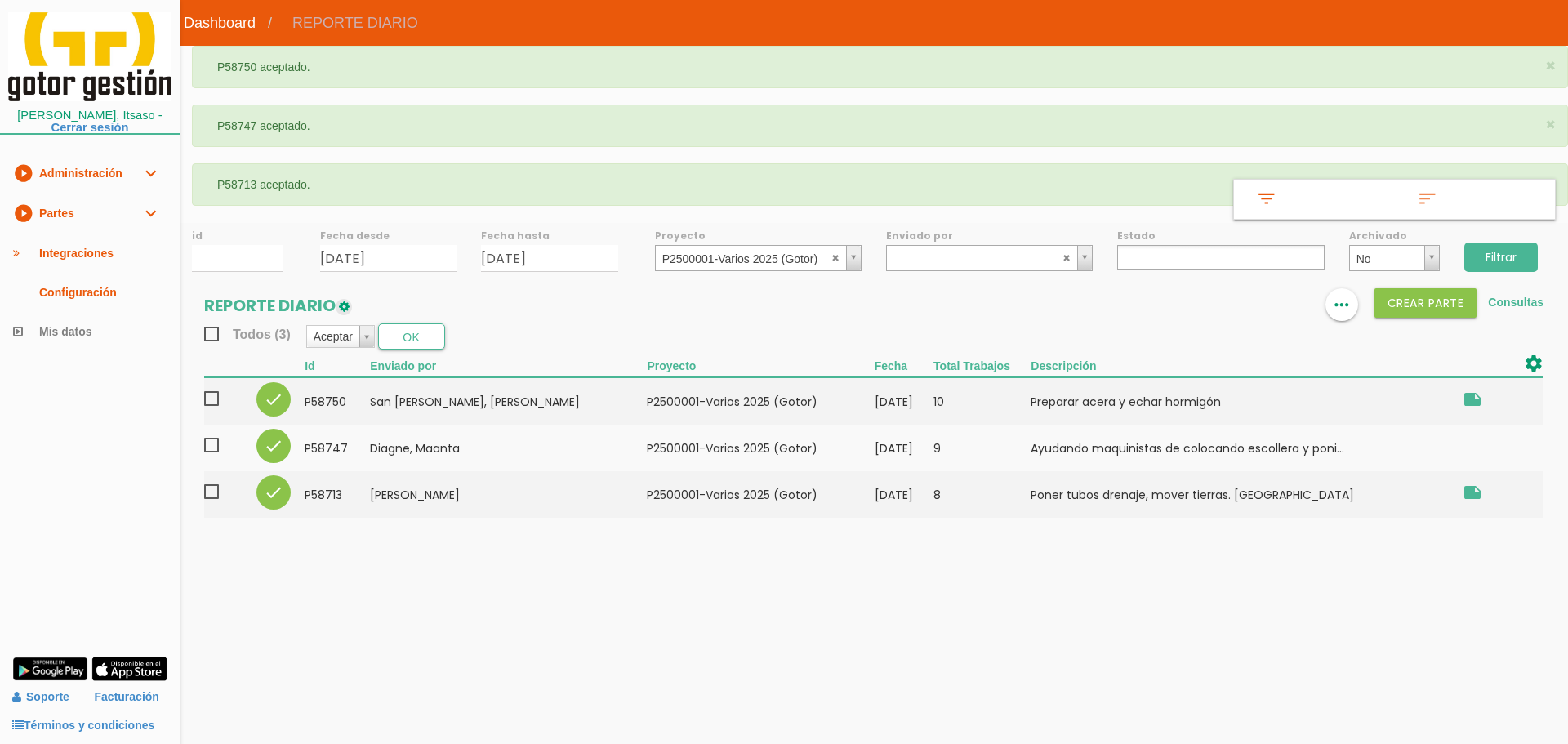
select select
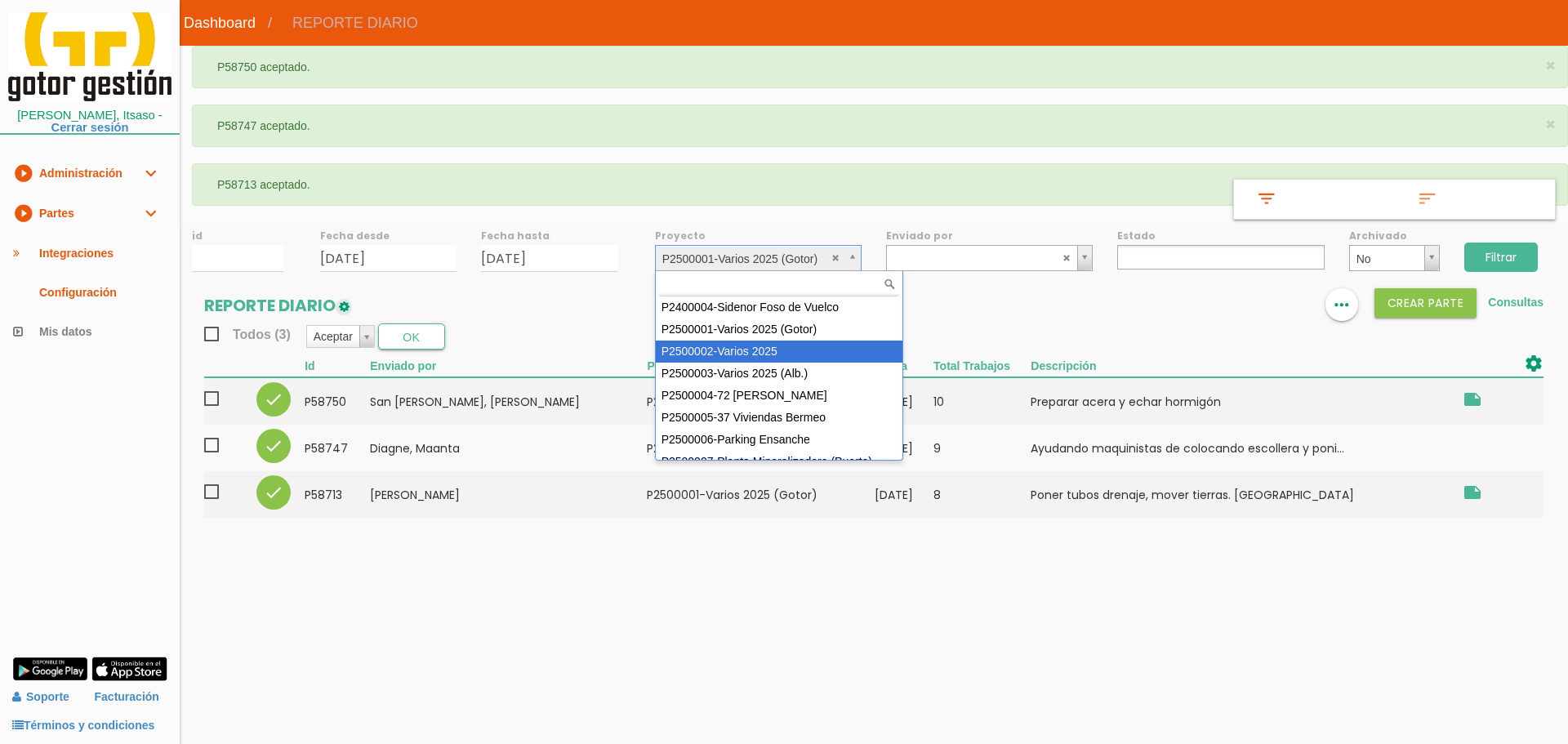
select select "84"
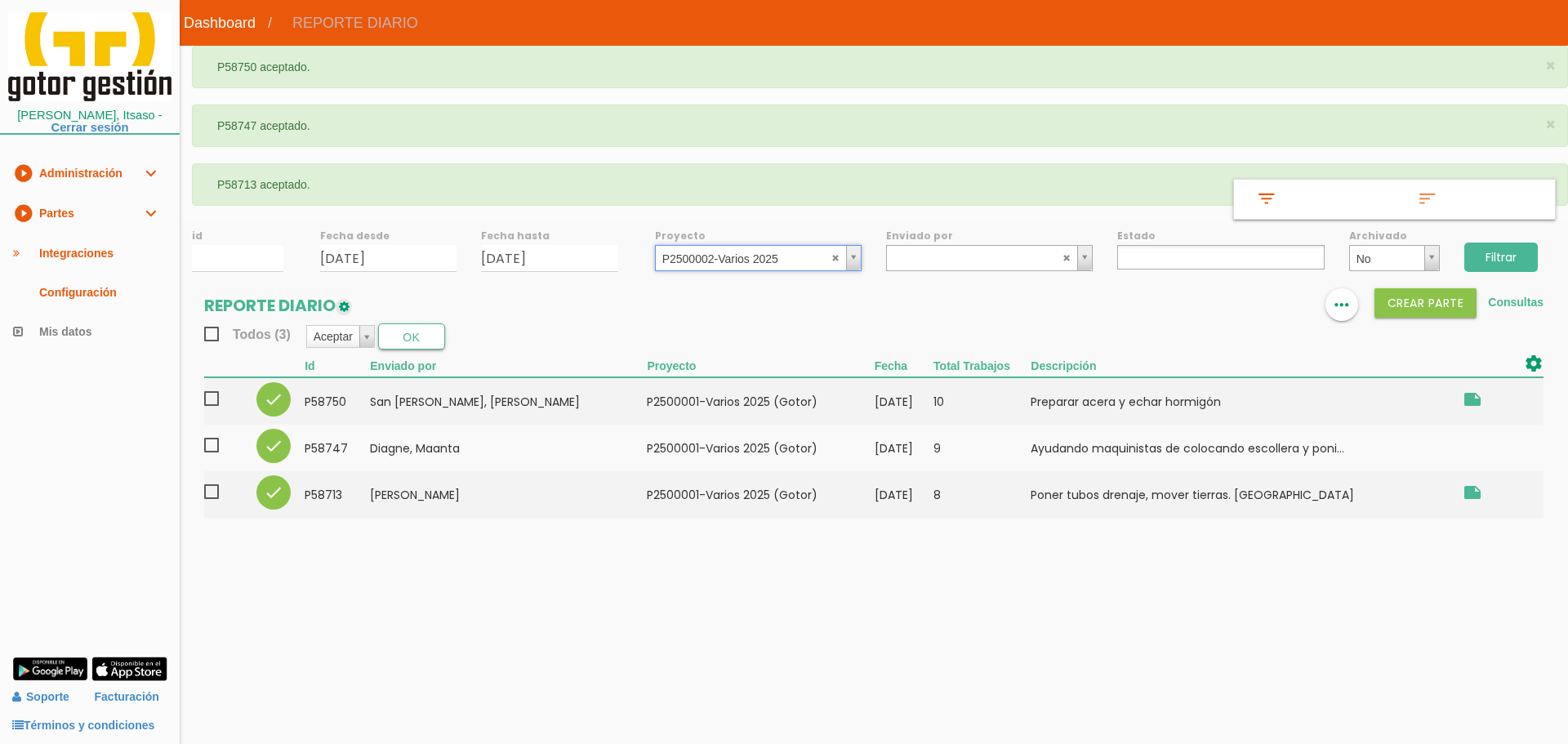
click at [1467, 256] on input "Filtrar" at bounding box center [1501, 257] width 74 height 30
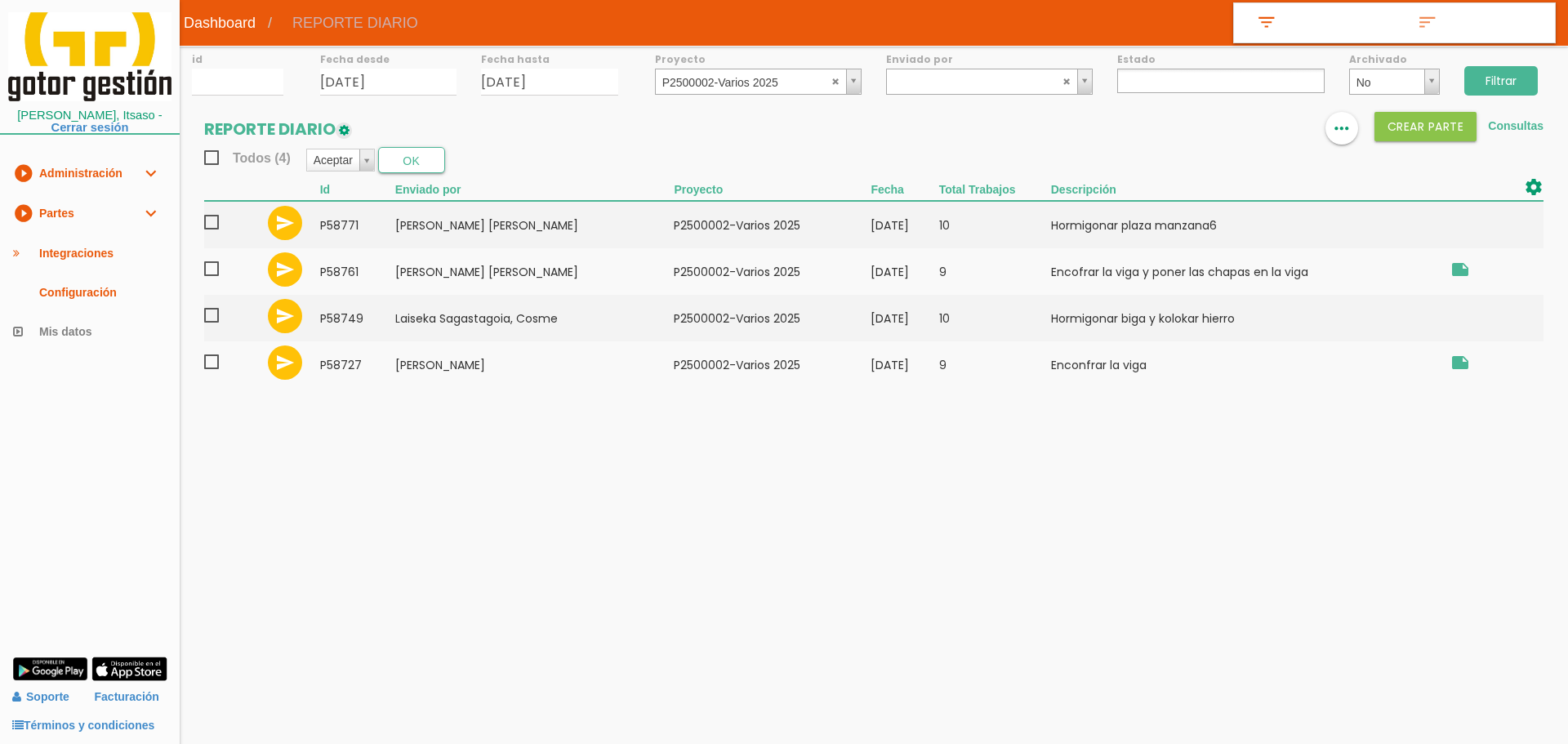
select select
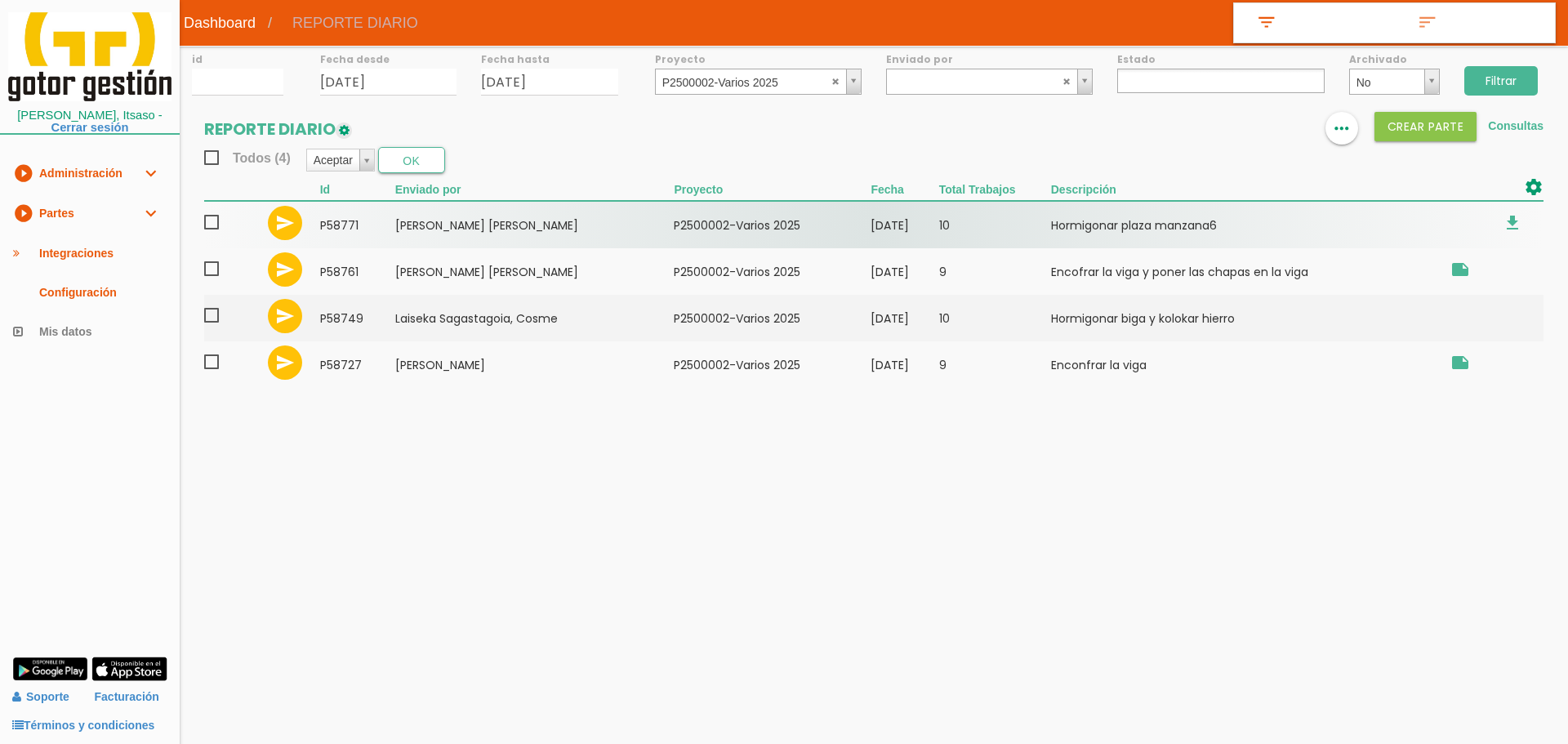
click at [219, 220] on span at bounding box center [218, 223] width 29 height 20
click at [0, 0] on input "checkbox" at bounding box center [0, 0] width 0 height 0
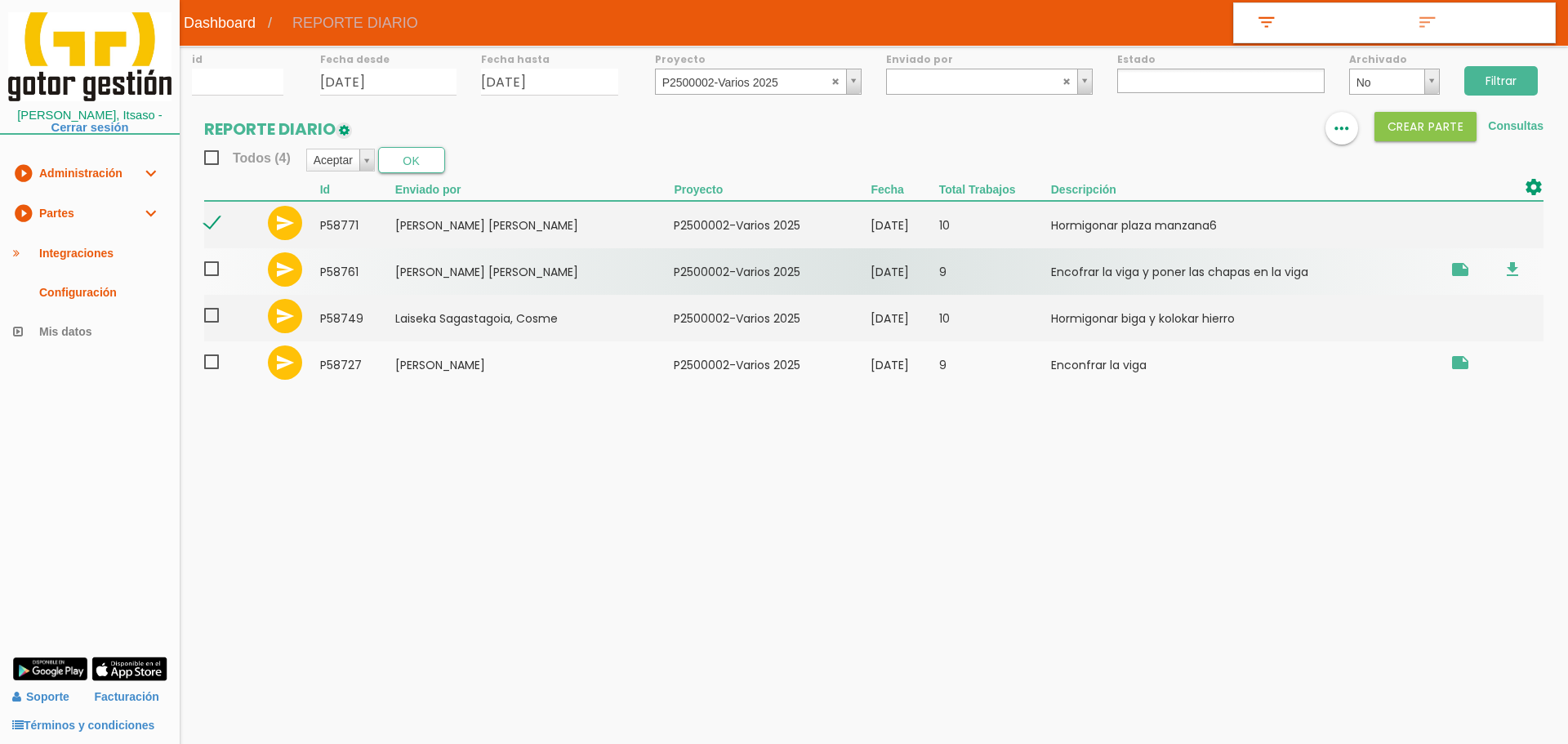
click at [212, 268] on span at bounding box center [218, 269] width 29 height 20
click at [0, 0] on input "checkbox" at bounding box center [0, 0] width 0 height 0
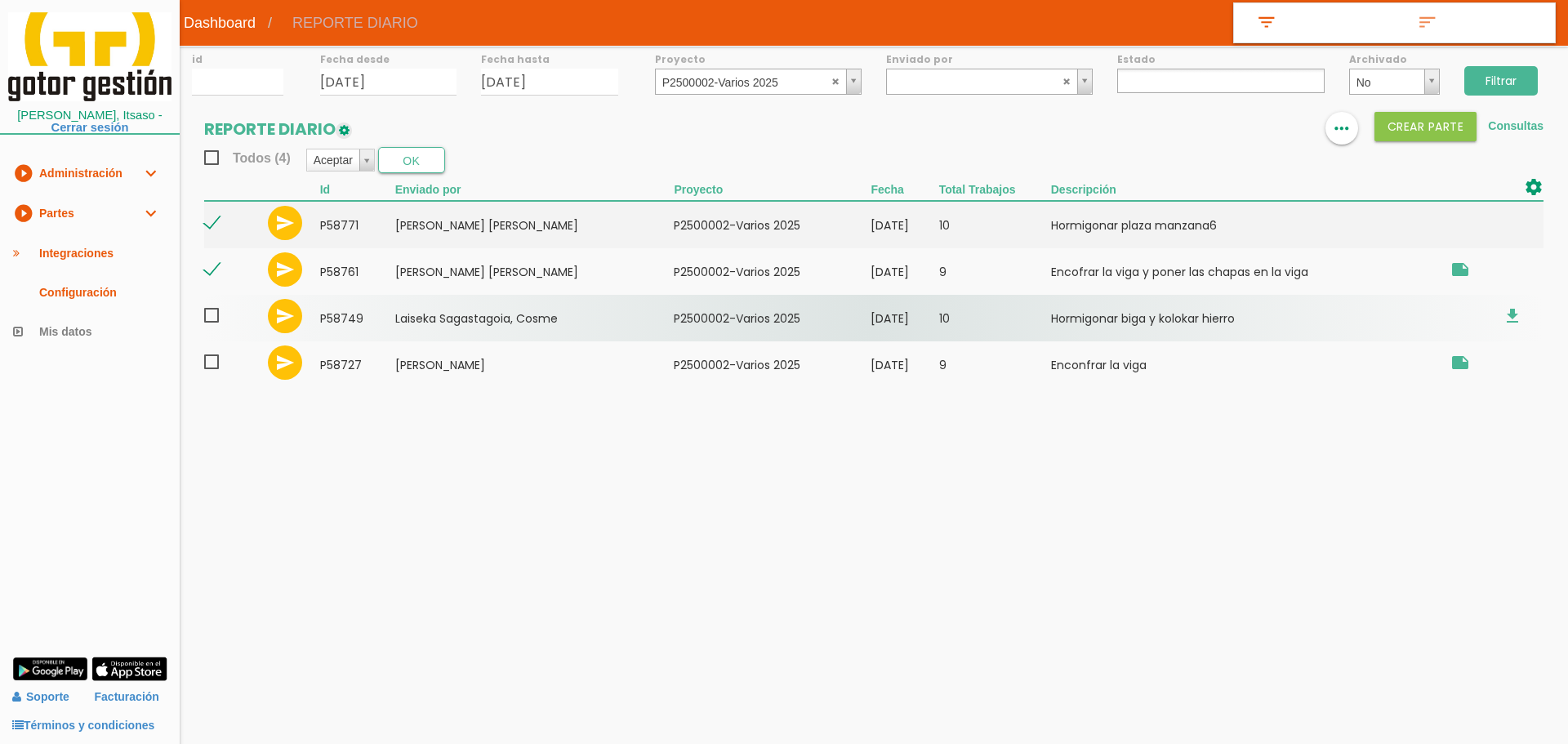
click at [211, 318] on span at bounding box center [218, 316] width 29 height 20
click at [0, 0] on input "checkbox" at bounding box center [0, 0] width 0 height 0
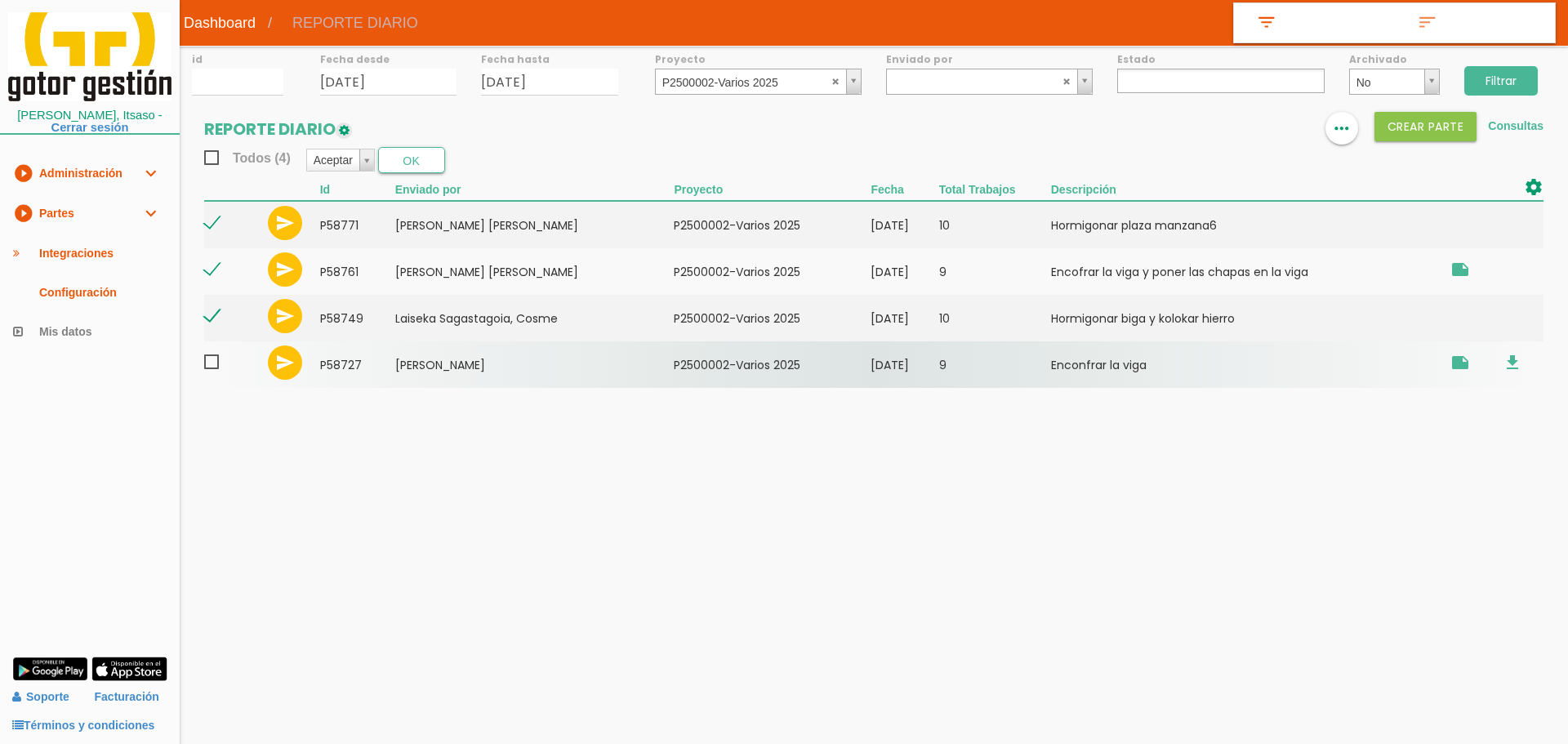
click at [215, 365] on span at bounding box center [218, 363] width 29 height 20
click at [0, 0] on input "checkbox" at bounding box center [0, 0] width 0 height 0
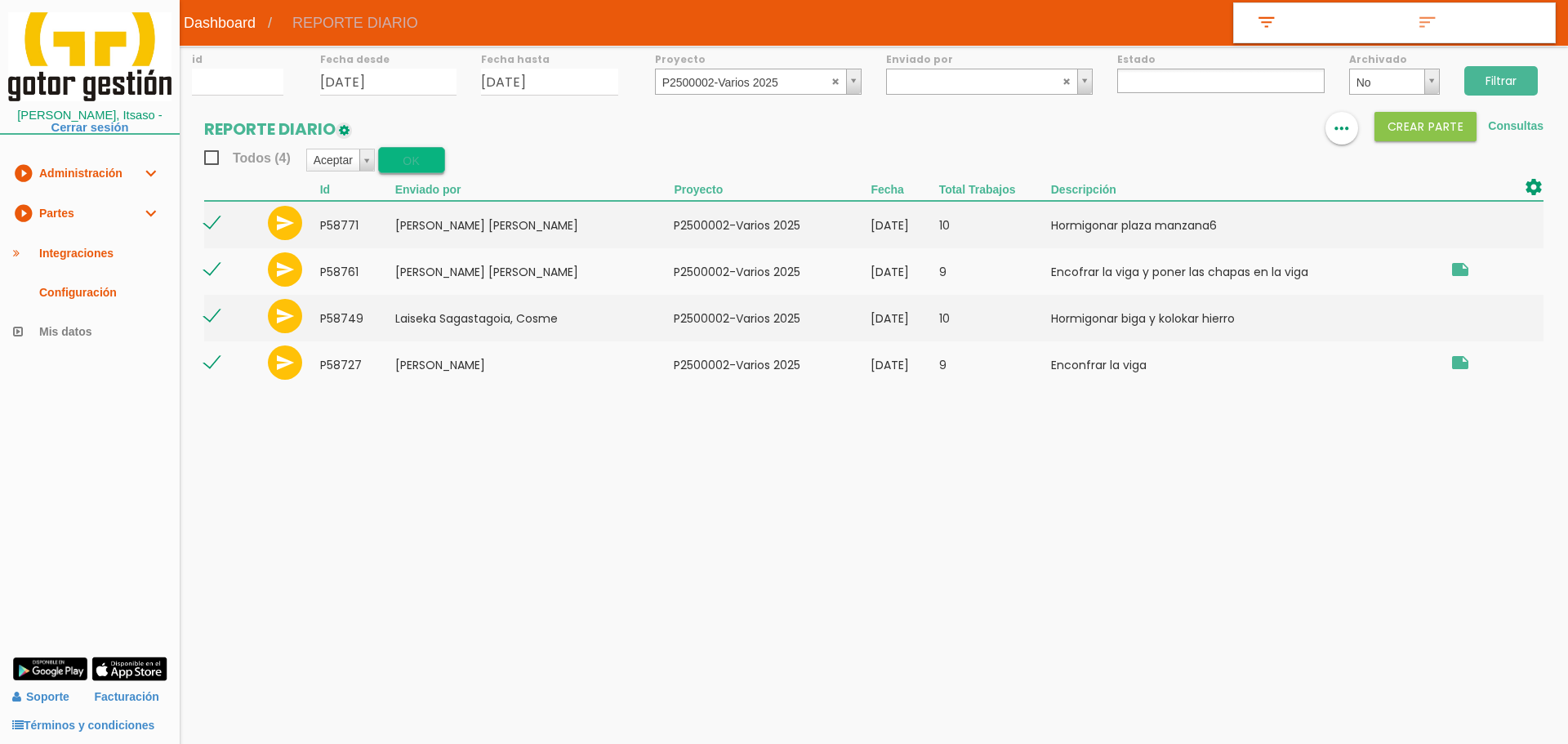
click at [429, 159] on button "OK" at bounding box center [411, 160] width 67 height 26
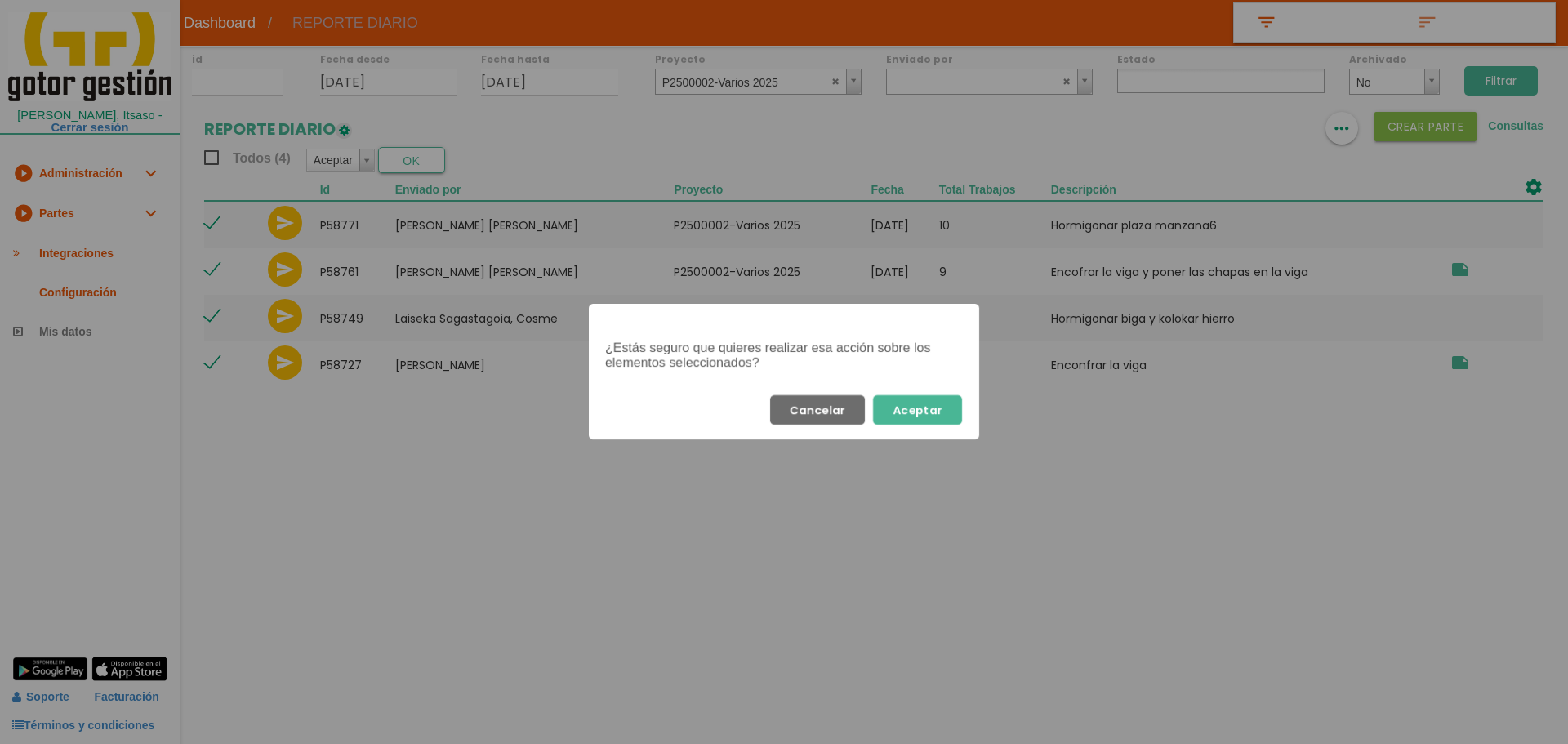
click at [942, 409] on button "Aceptar" at bounding box center [917, 410] width 89 height 30
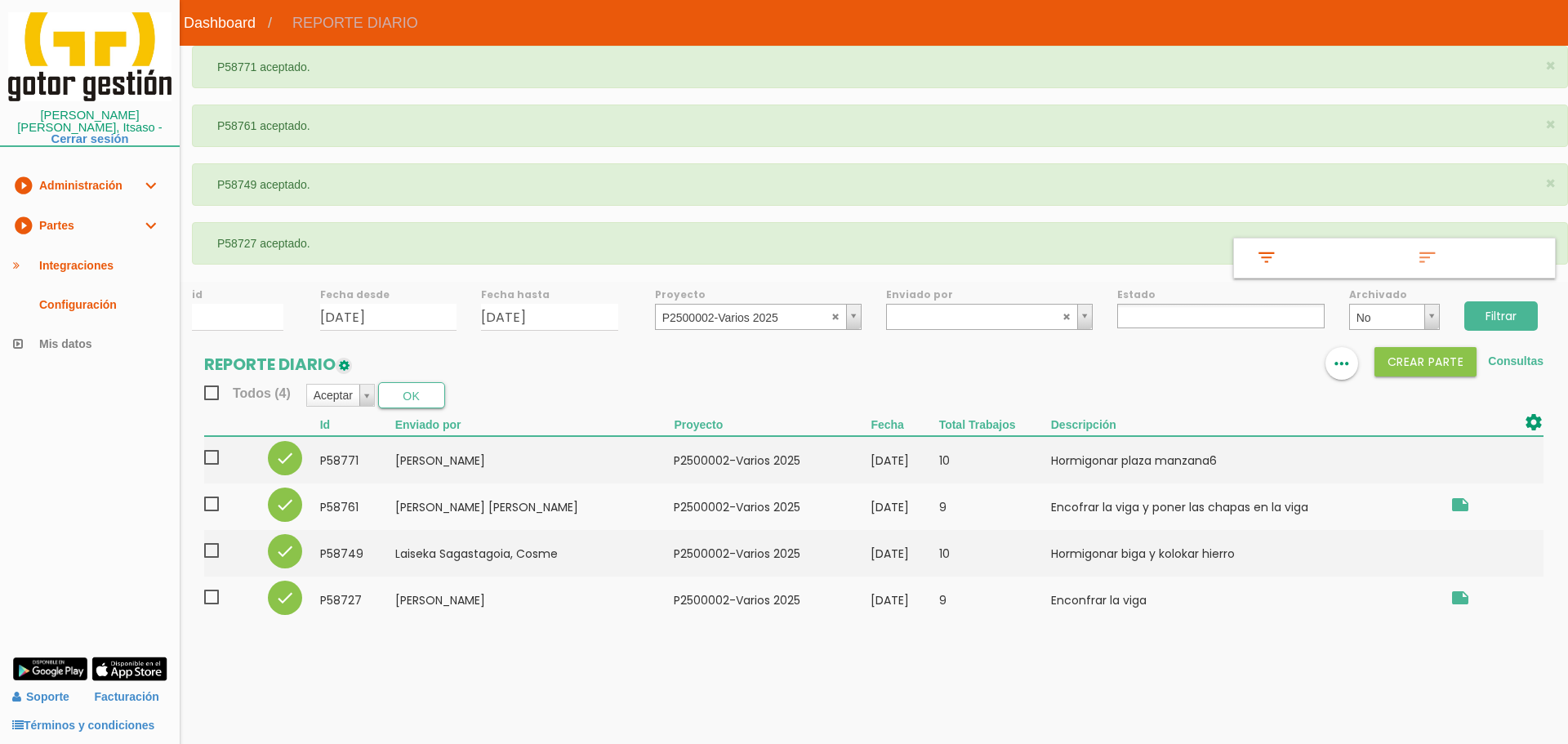
select select
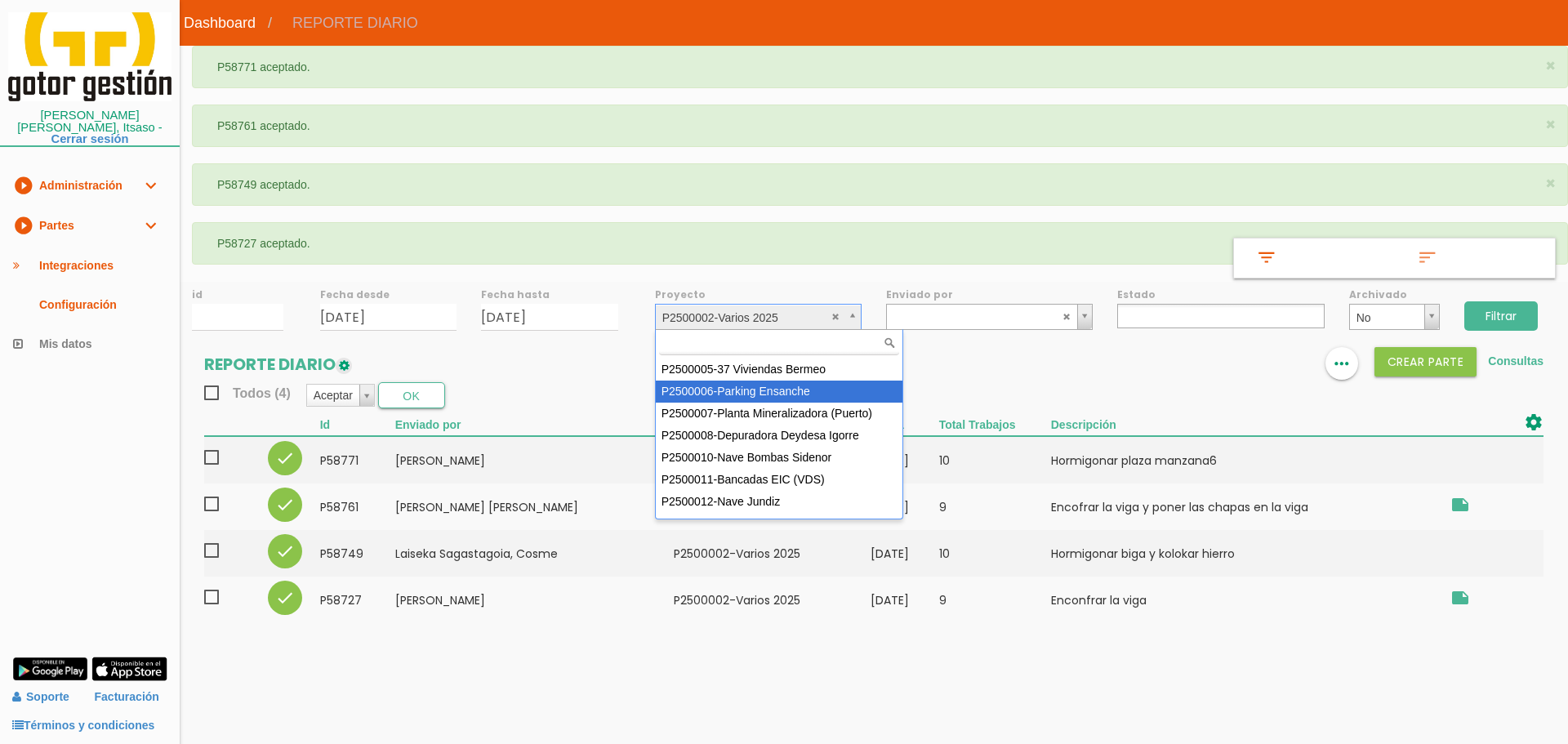
scroll to position [145, 0]
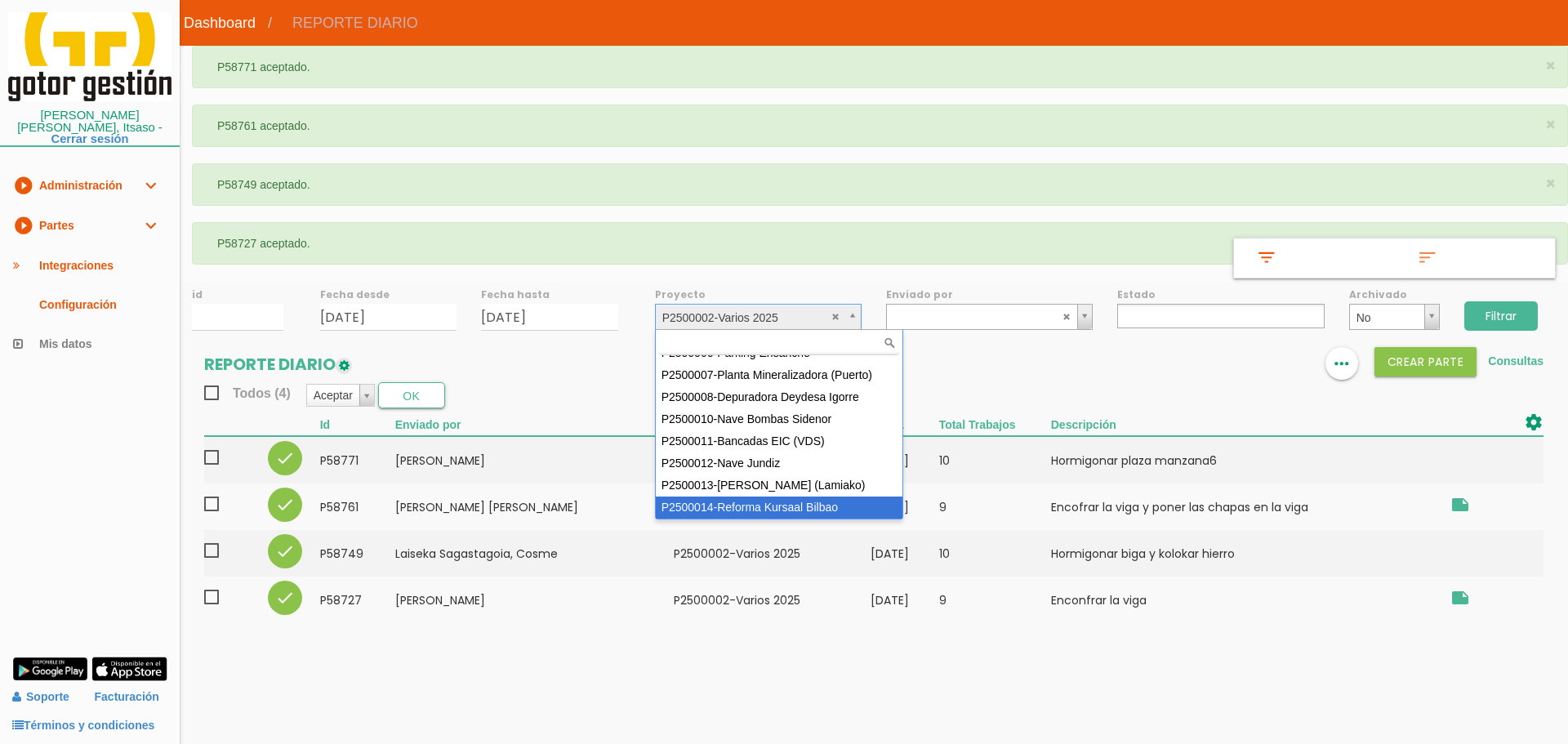
select select "97"
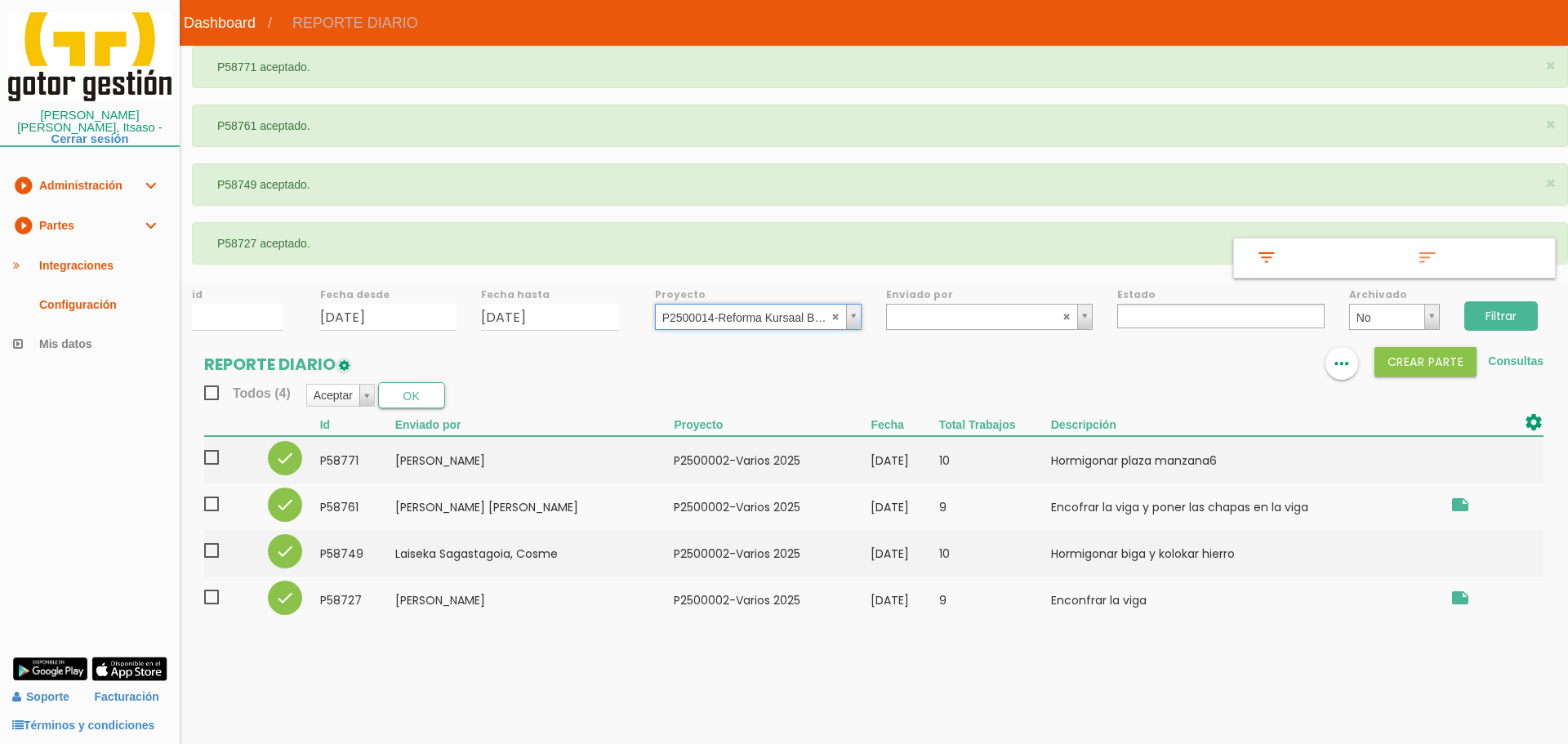
click at [1504, 323] on input "Filtrar" at bounding box center [1501, 316] width 74 height 30
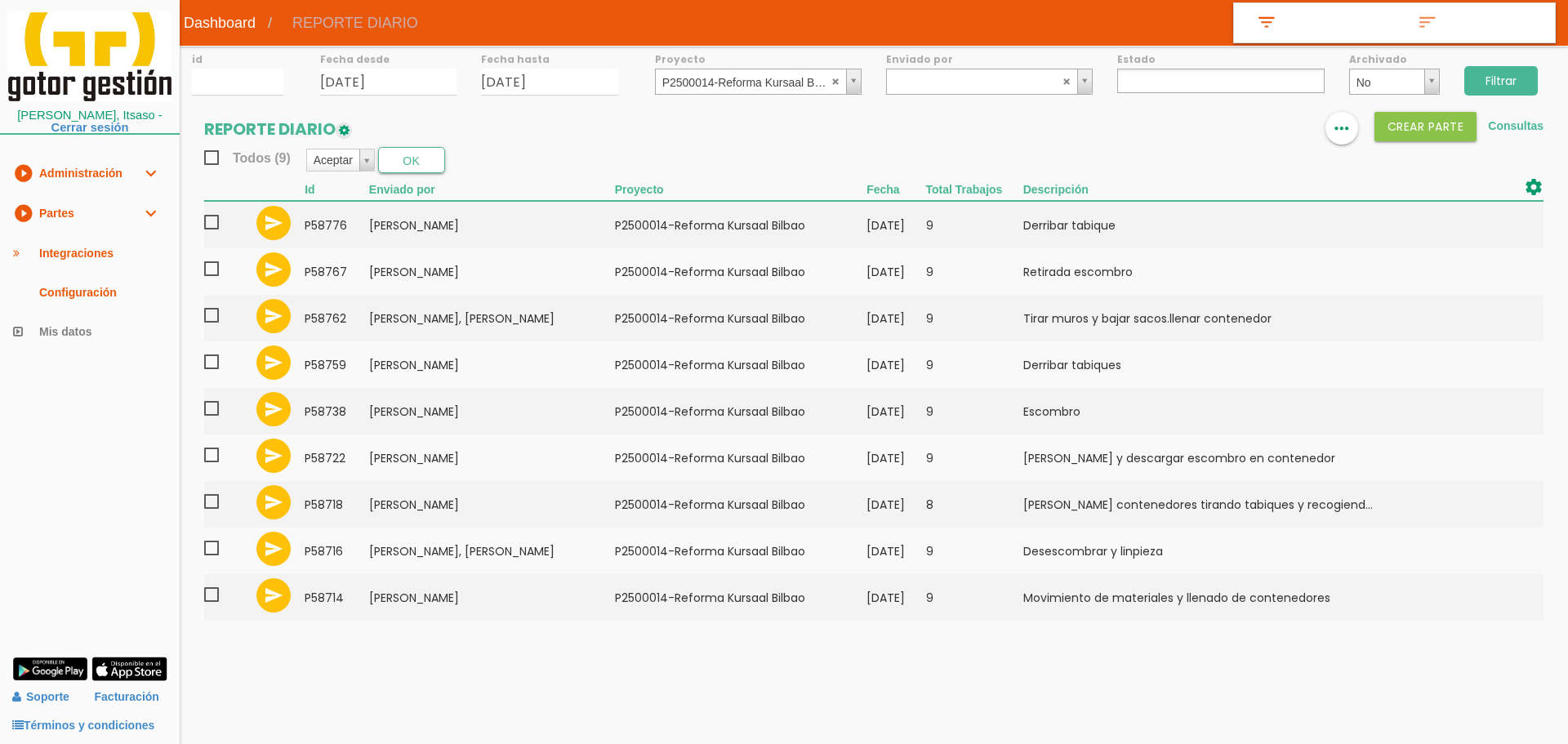
select select
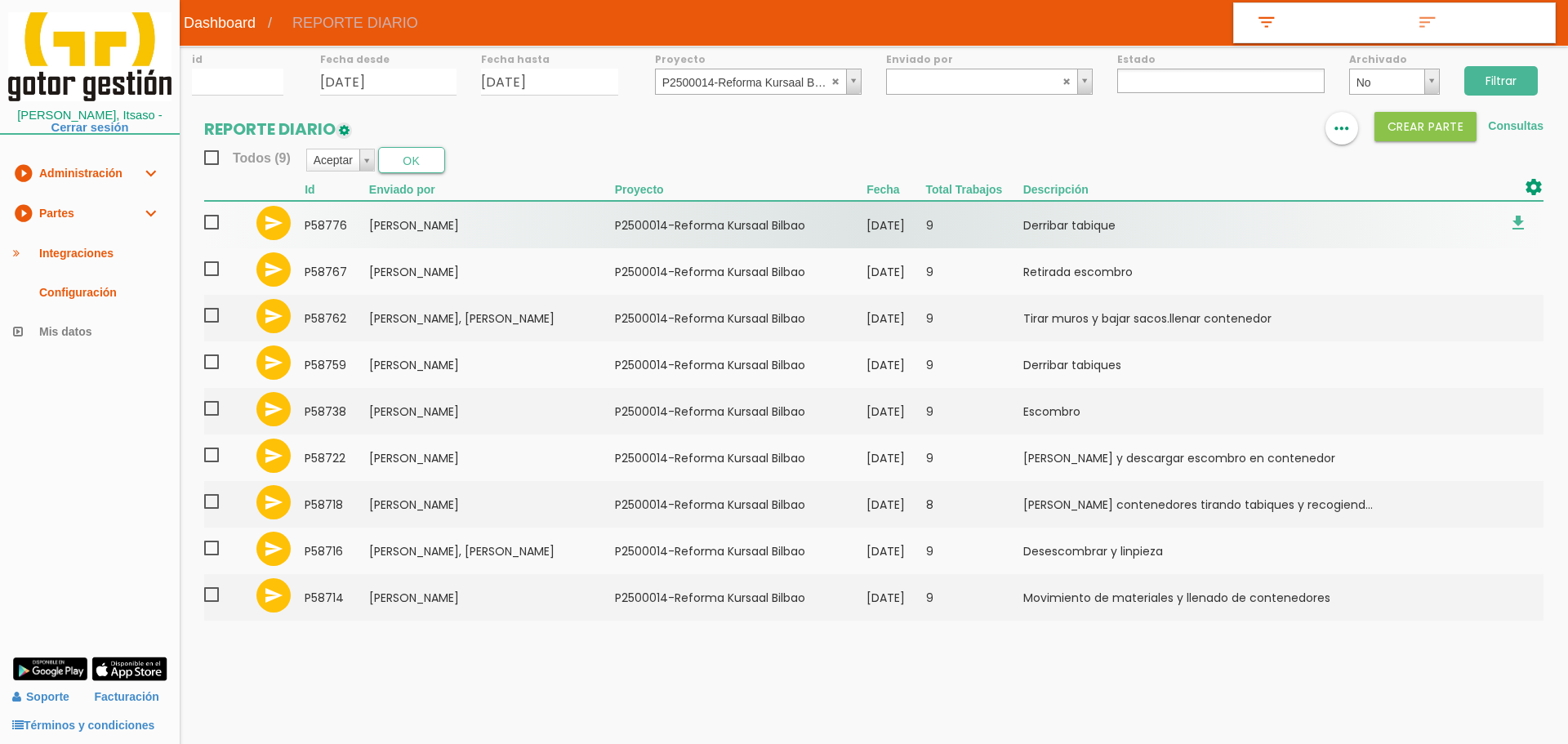
click at [211, 225] on span at bounding box center [218, 223] width 29 height 20
click at [0, 0] on input "checkbox" at bounding box center [0, 0] width 0 height 0
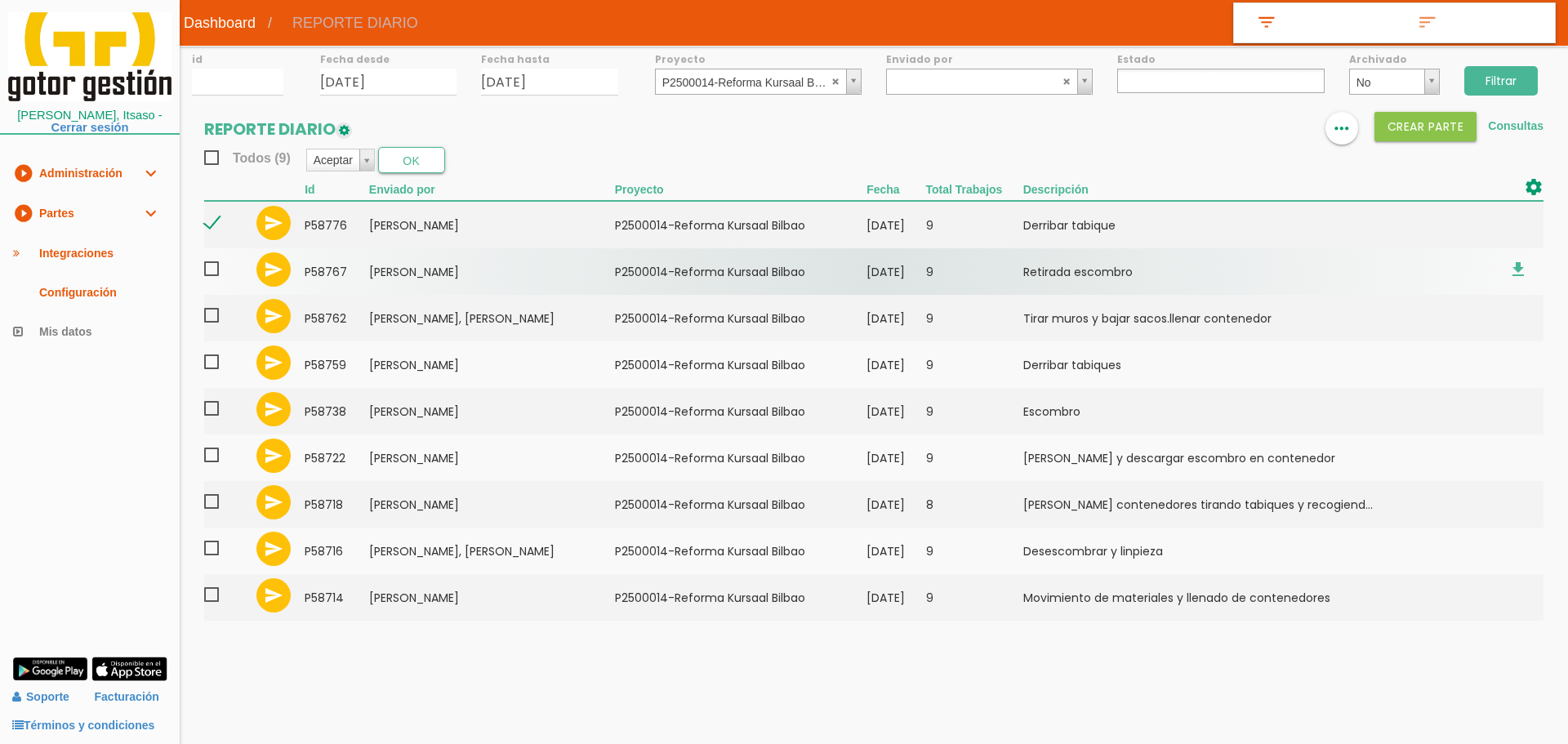
click at [213, 275] on span at bounding box center [218, 269] width 29 height 20
click at [0, 0] on input "checkbox" at bounding box center [0, 0] width 0 height 0
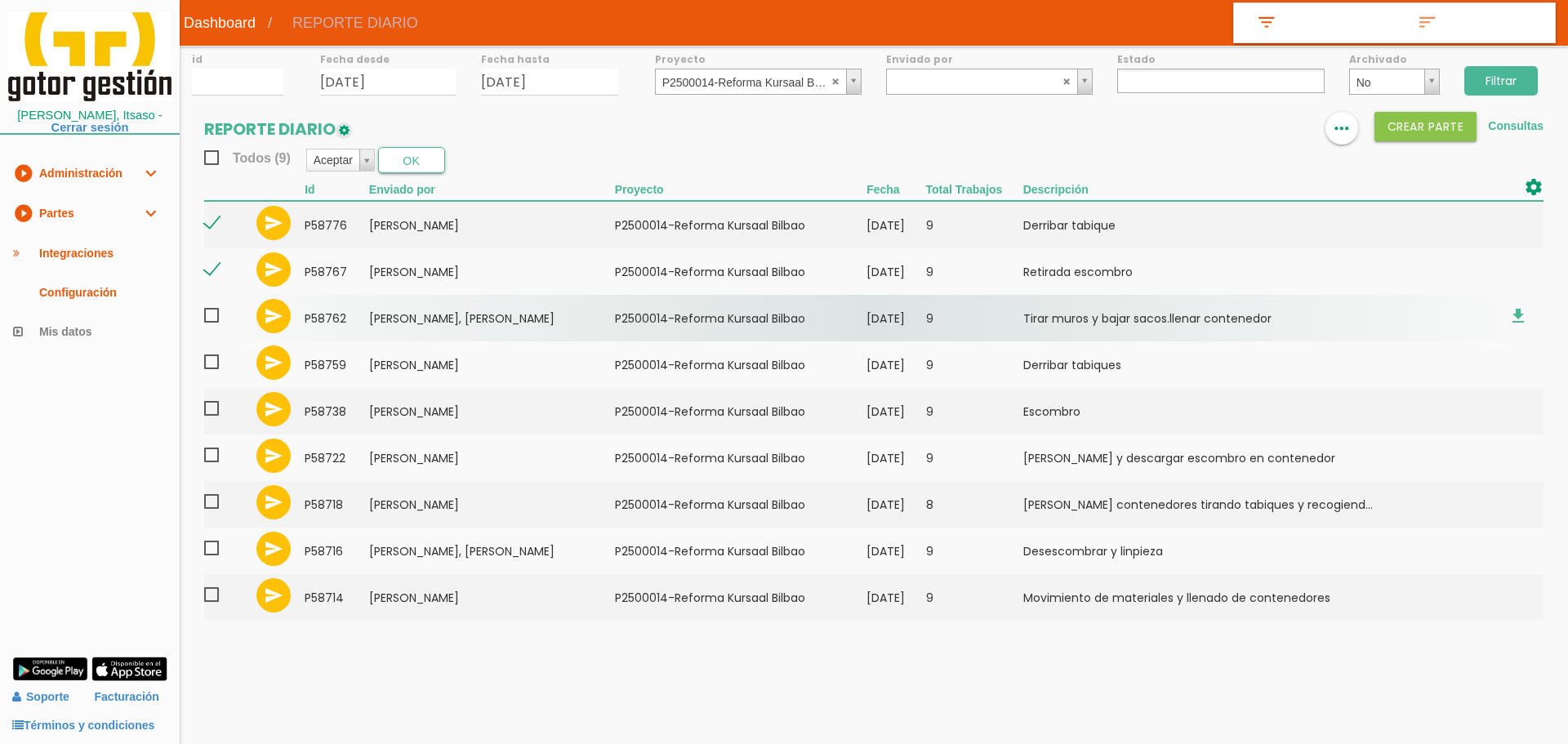
click at [213, 313] on span at bounding box center [218, 316] width 29 height 20
click at [0, 0] on input "checkbox" at bounding box center [0, 0] width 0 height 0
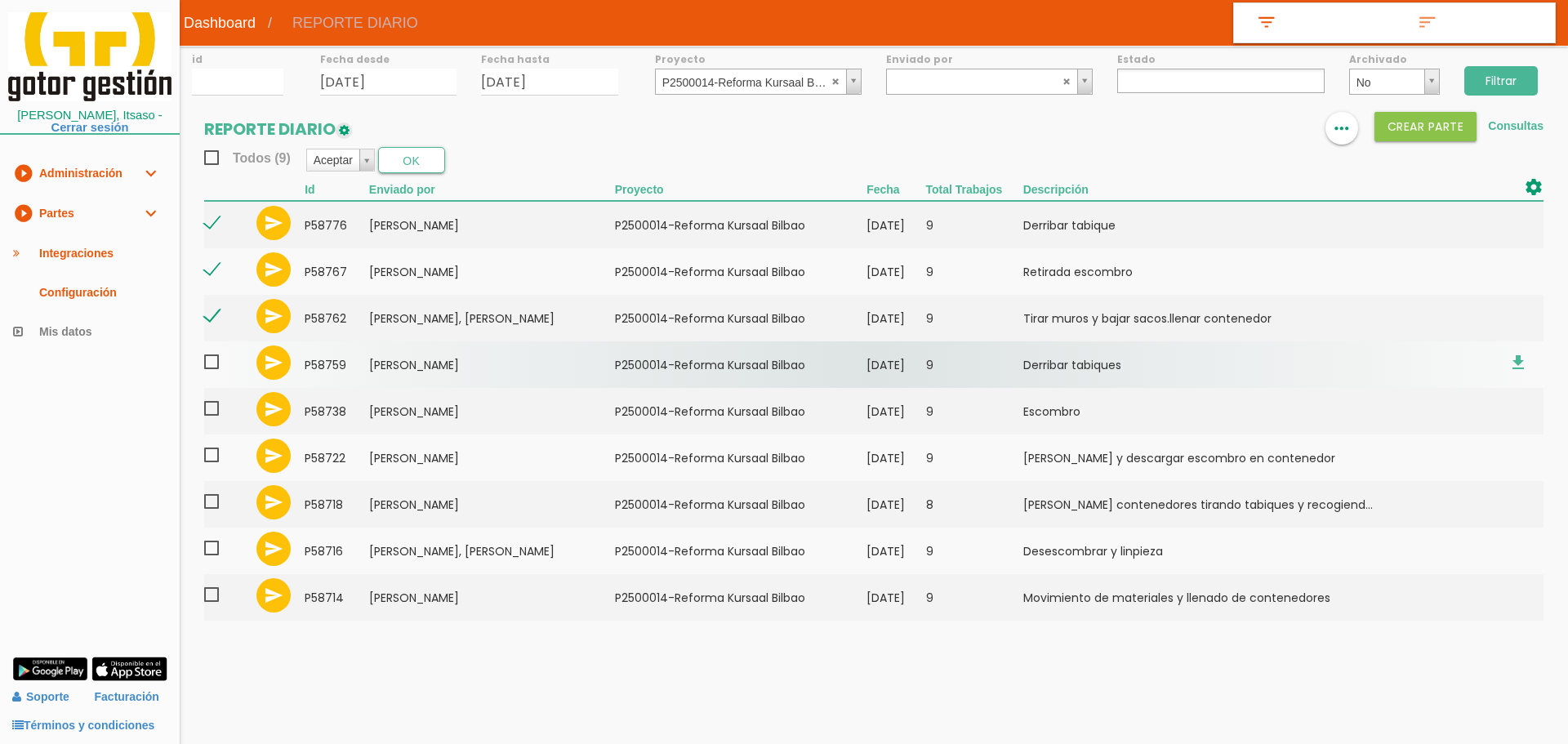
click at [217, 359] on span at bounding box center [218, 363] width 29 height 20
click at [0, 0] on input "checkbox" at bounding box center [0, 0] width 0 height 0
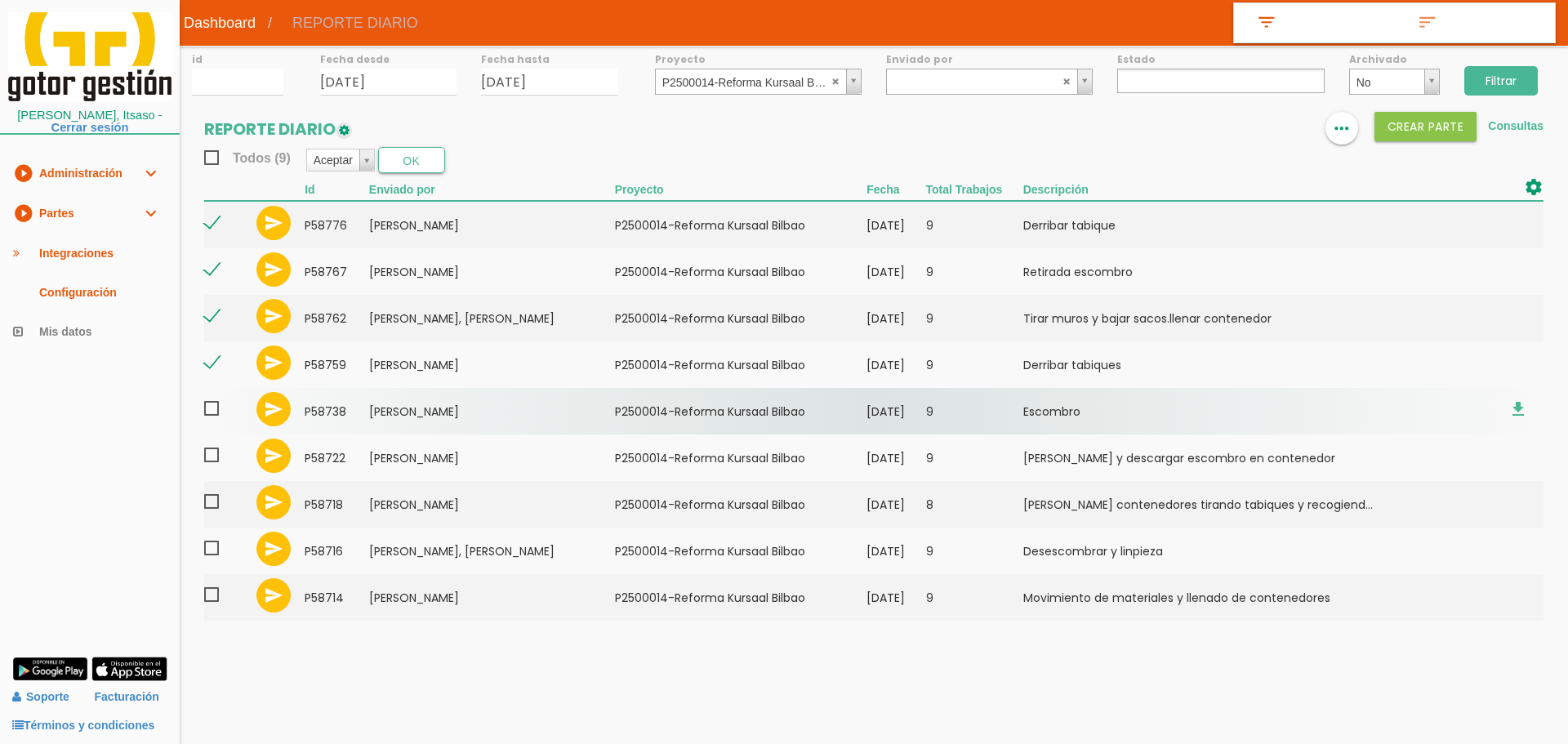
click at [208, 414] on span at bounding box center [218, 409] width 29 height 20
click at [0, 0] on input "checkbox" at bounding box center [0, 0] width 0 height 0
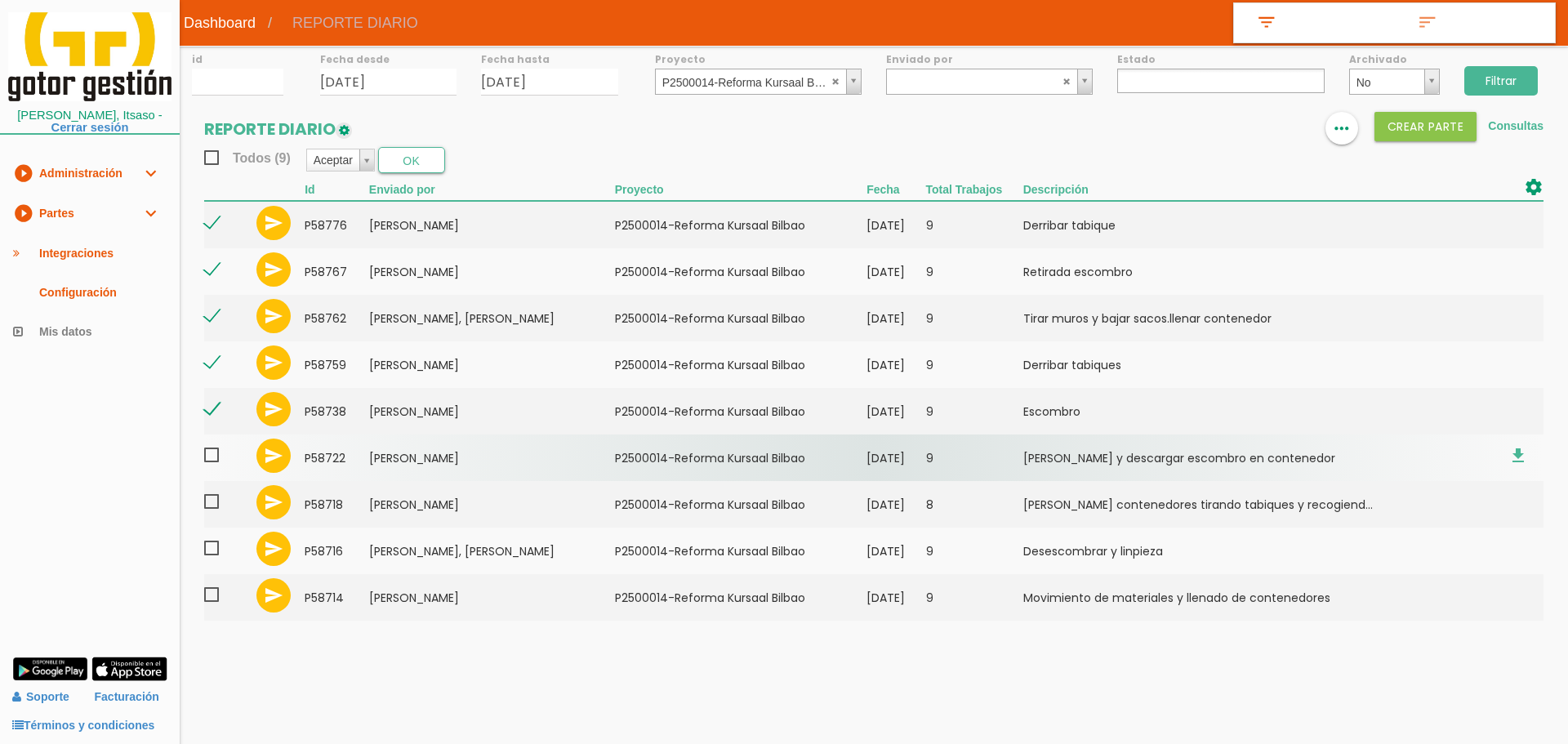
click at [211, 459] on span at bounding box center [218, 455] width 29 height 20
click at [0, 0] on input "checkbox" at bounding box center [0, 0] width 0 height 0
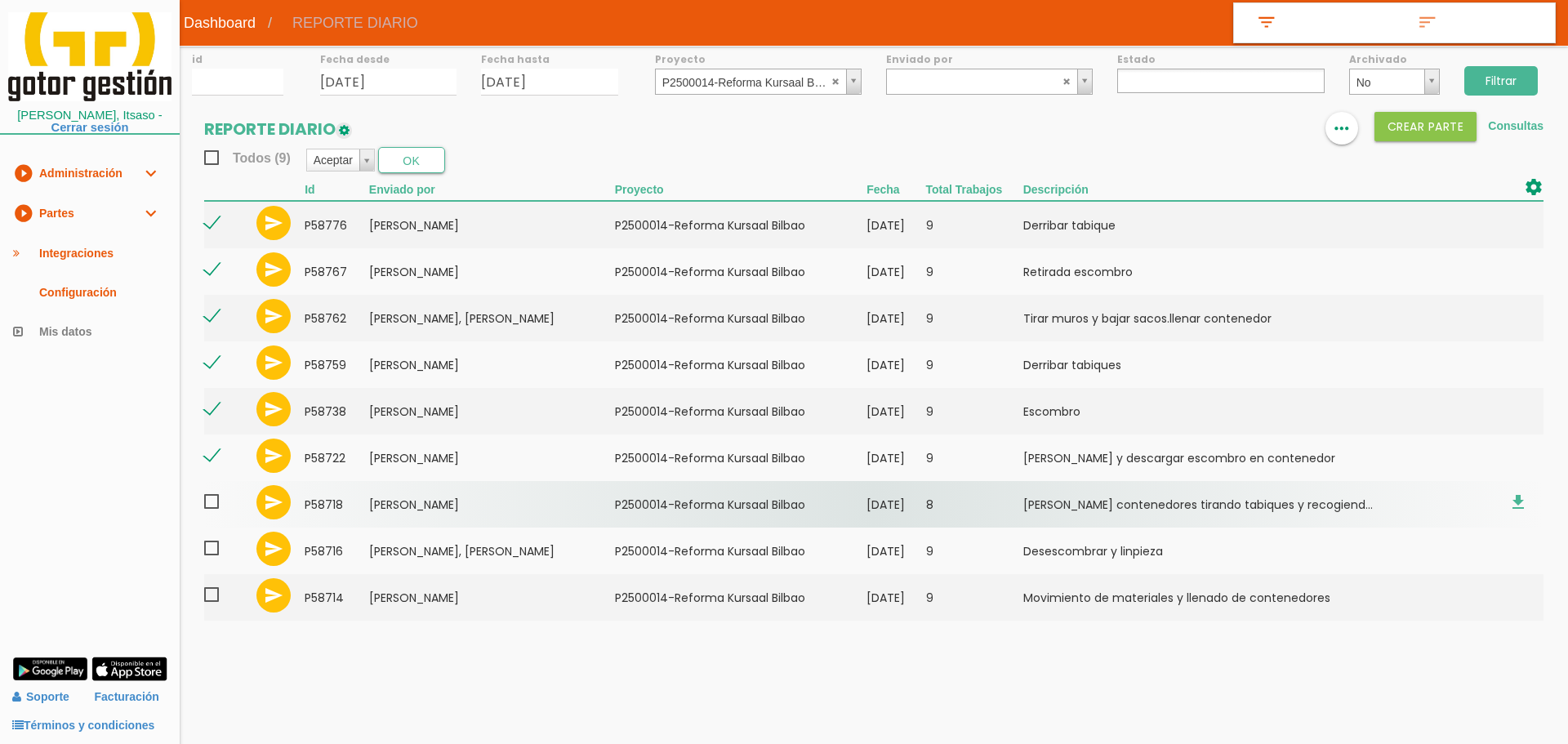
click at [214, 507] on span at bounding box center [218, 502] width 29 height 20
click at [0, 0] on input "checkbox" at bounding box center [0, 0] width 0 height 0
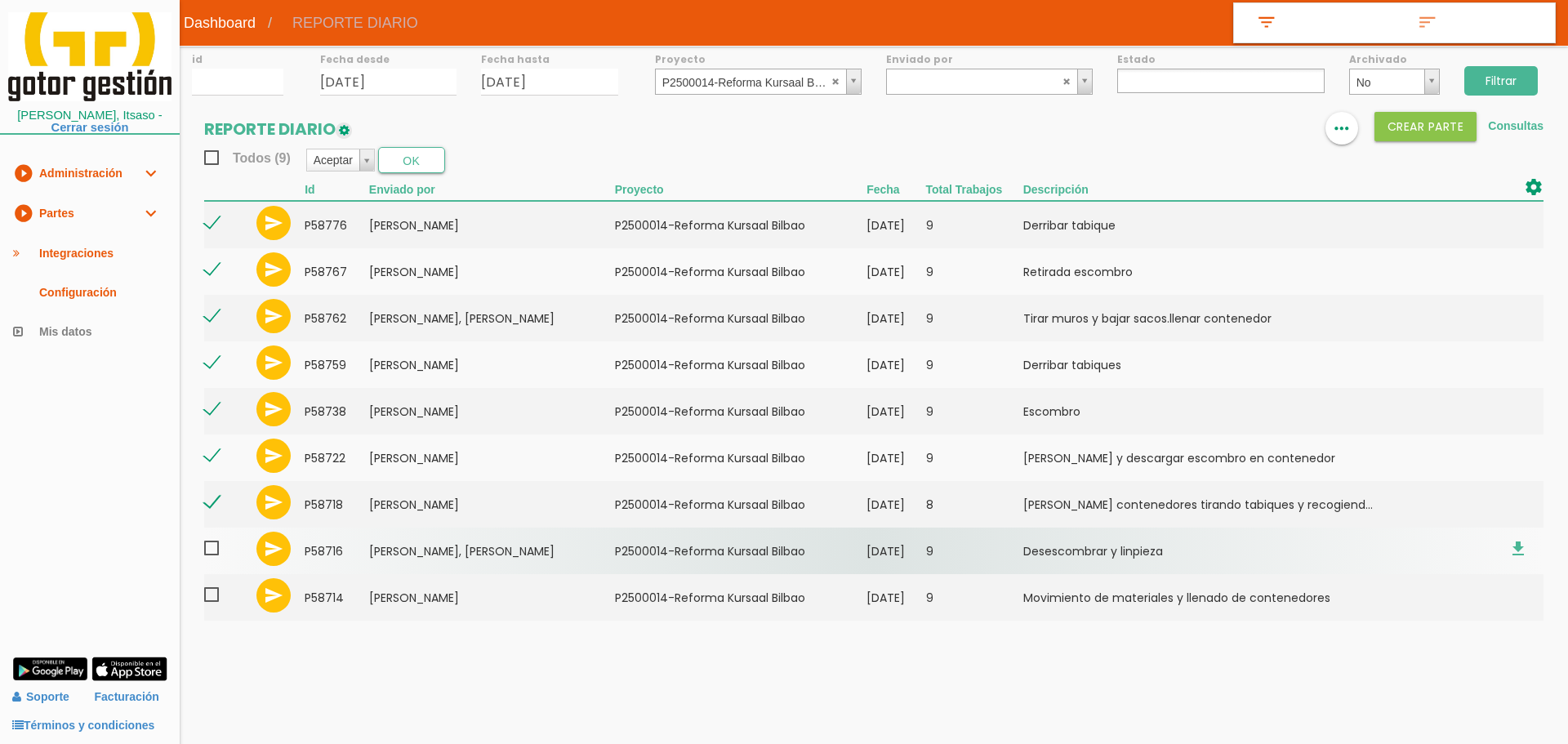
click at [215, 549] on span at bounding box center [218, 549] width 29 height 20
click at [0, 0] on input "checkbox" at bounding box center [0, 0] width 0 height 0
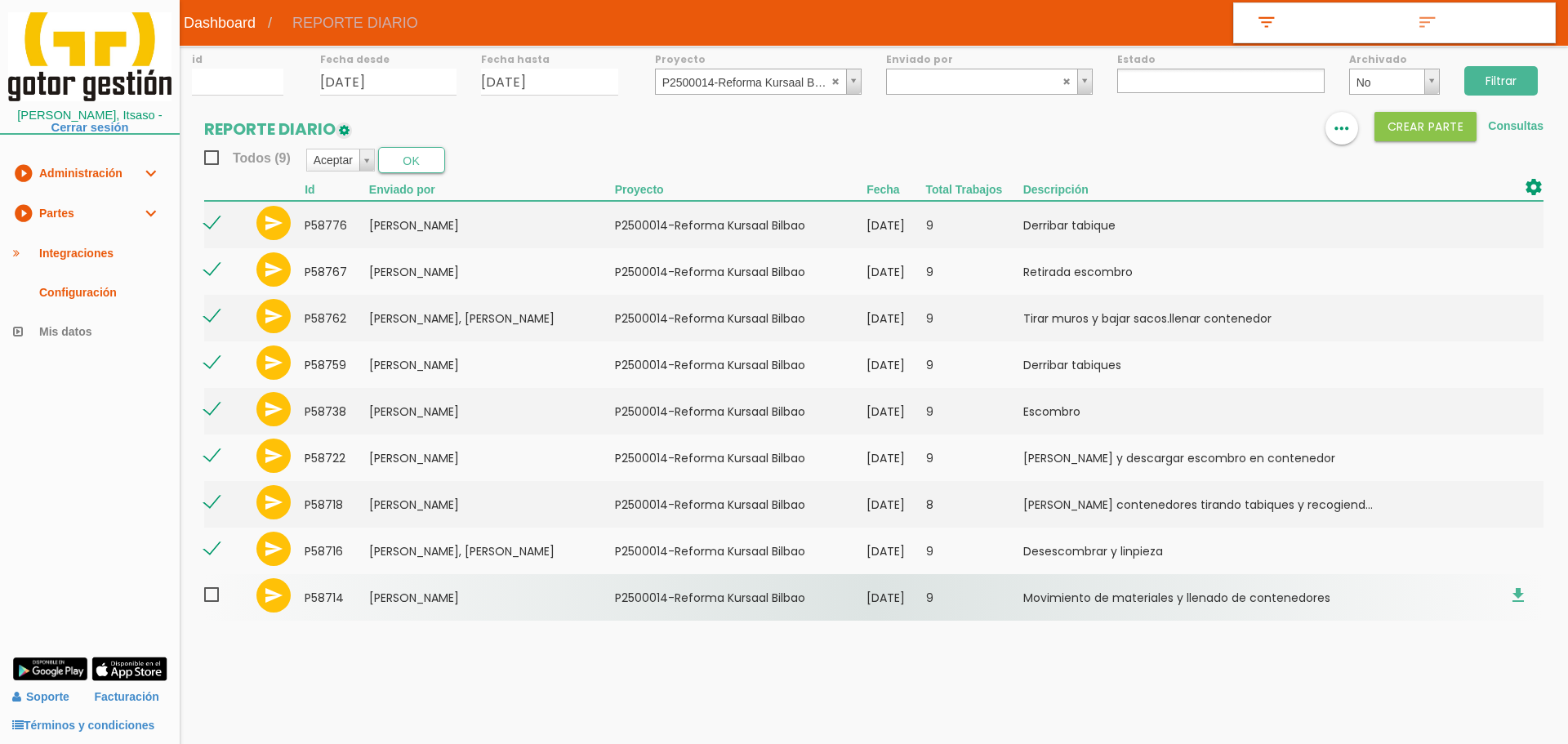
drag, startPoint x: 215, startPoint y: 600, endPoint x: 215, endPoint y: 560, distance: 40.0
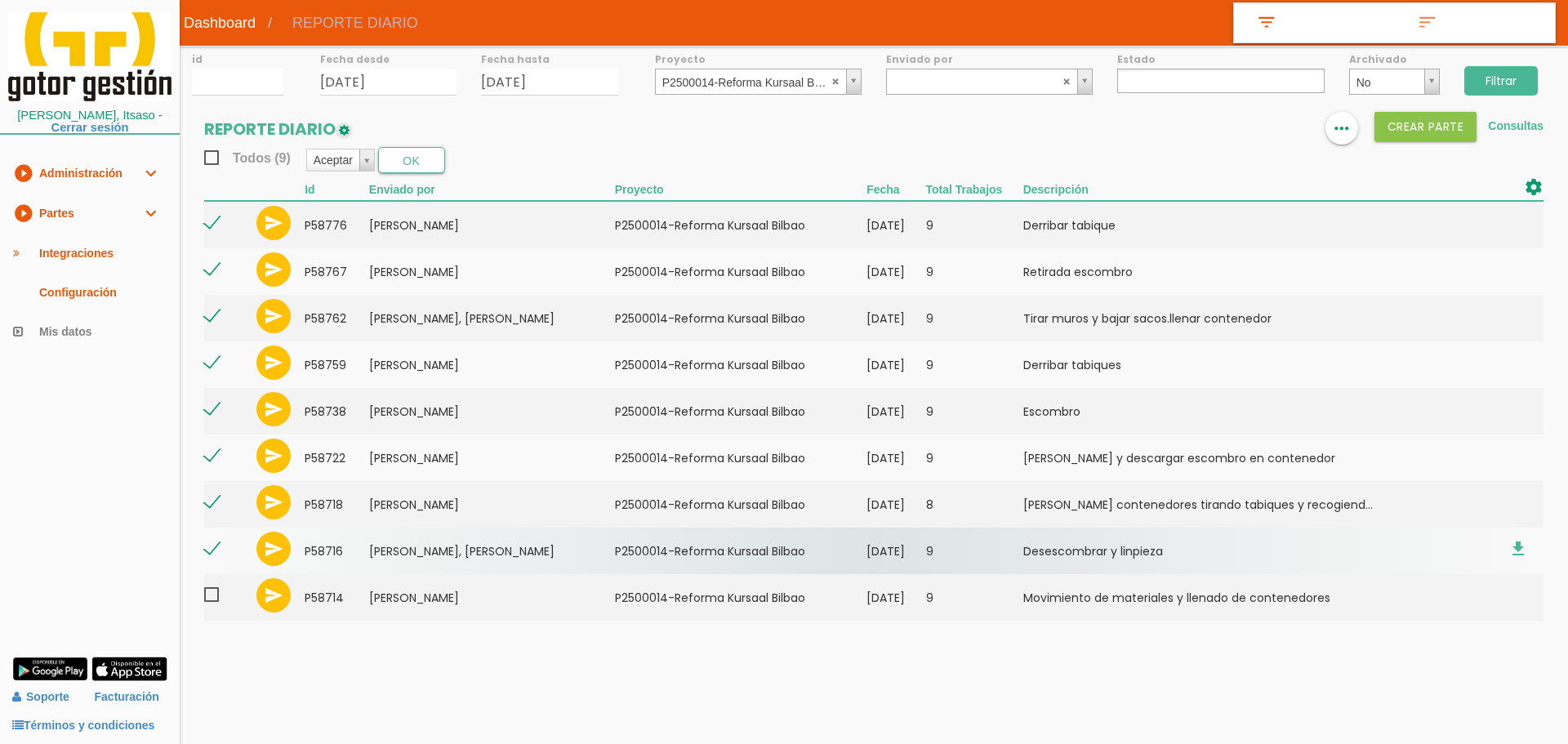
click at [215, 601] on span at bounding box center [218, 595] width 29 height 20
click at [0, 0] on input "checkbox" at bounding box center [0, 0] width 0 height 0
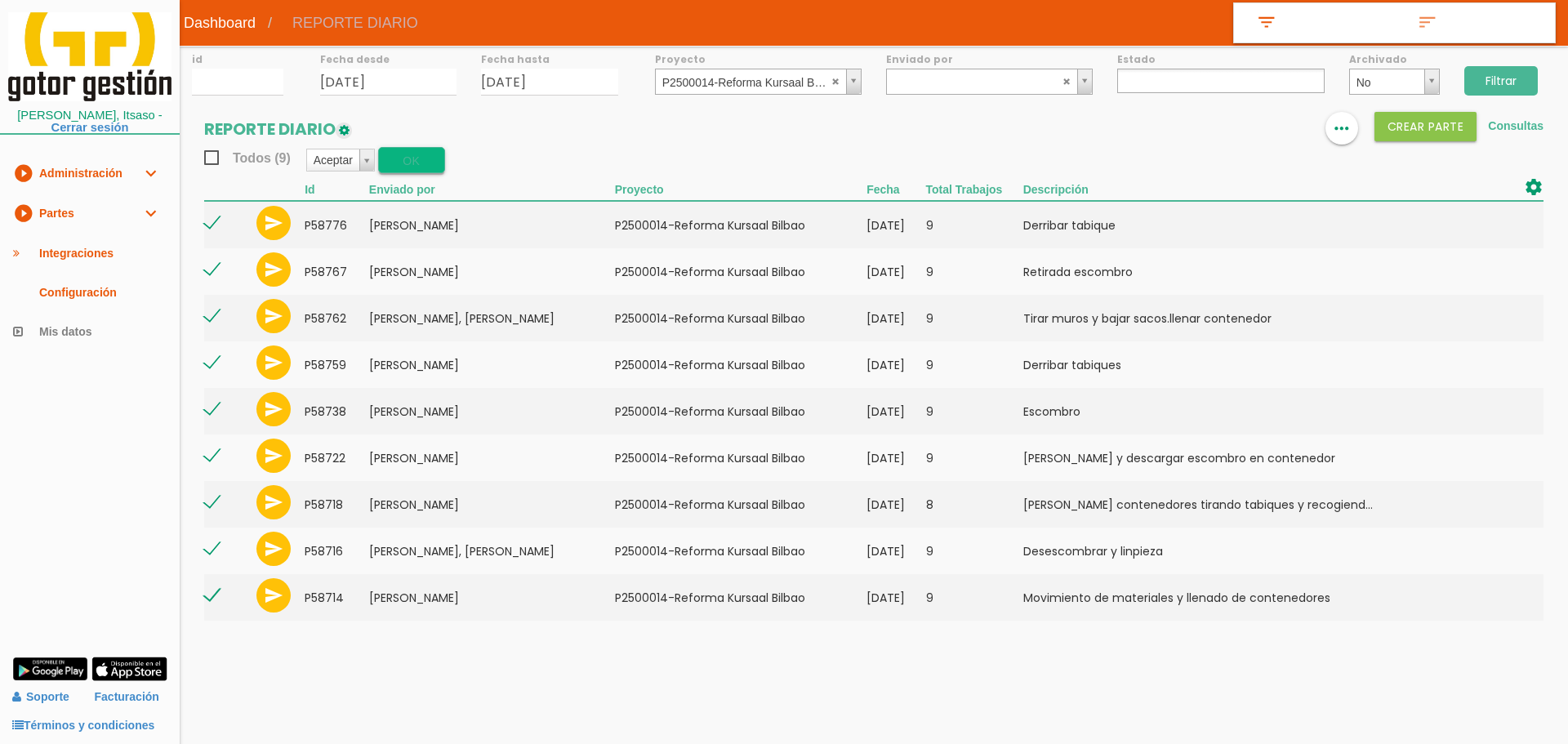
click at [413, 164] on button "OK" at bounding box center [411, 160] width 67 height 26
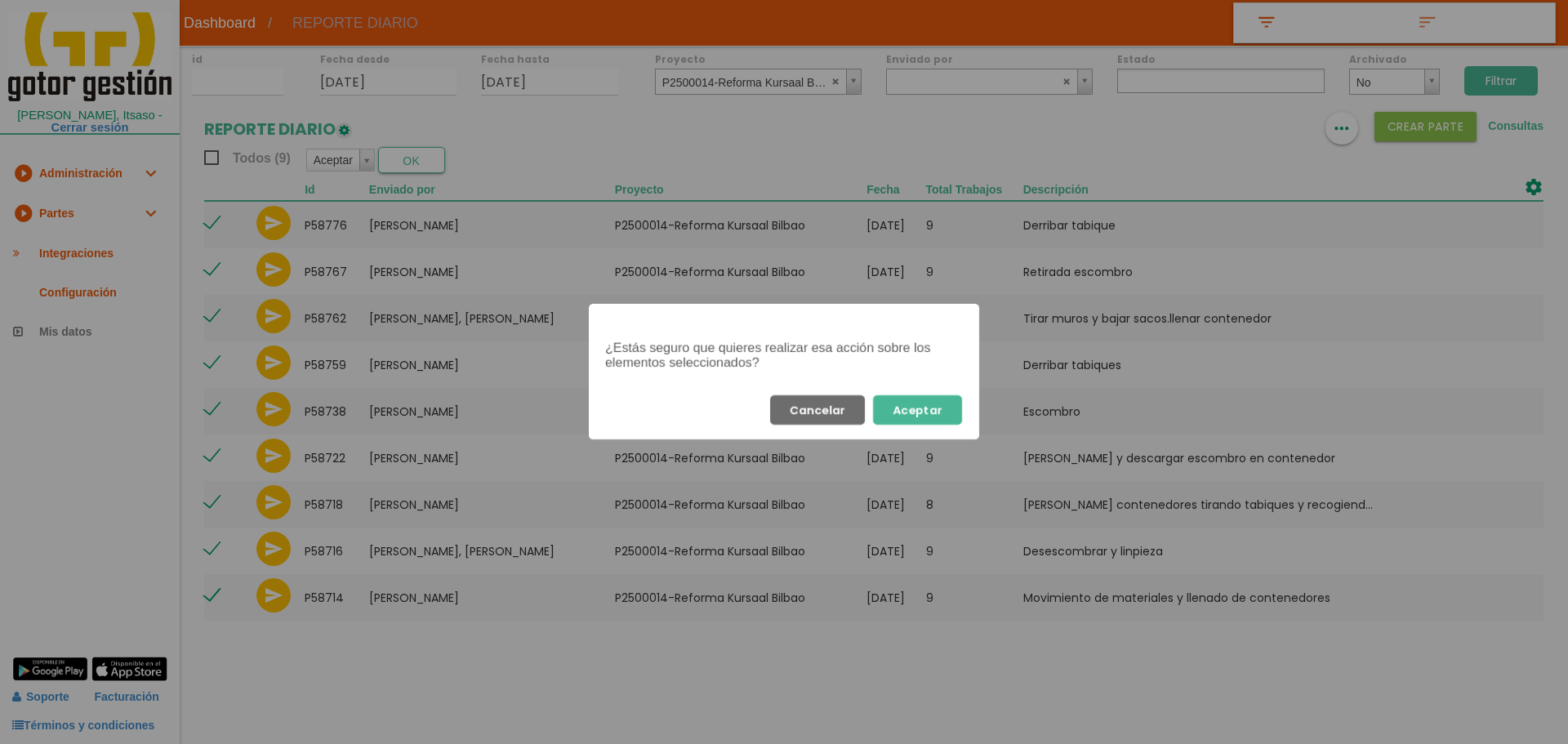
drag, startPoint x: 945, startPoint y: 415, endPoint x: 974, endPoint y: 324, distance: 95.5
click at [945, 395] on div "Cancelar Aceptar" at bounding box center [784, 409] width 391 height 59
click at [961, 407] on button "Aceptar" at bounding box center [917, 410] width 89 height 30
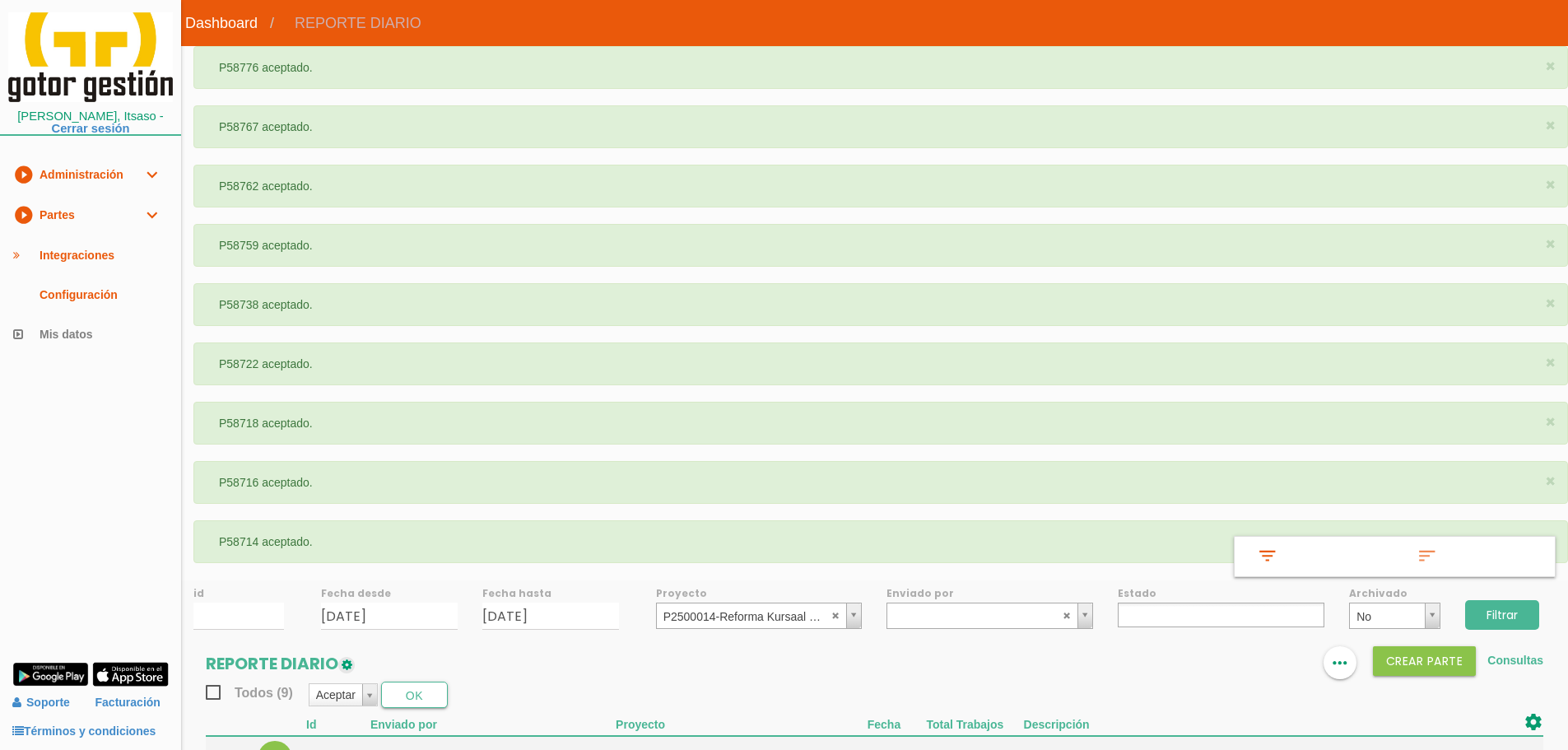
select select
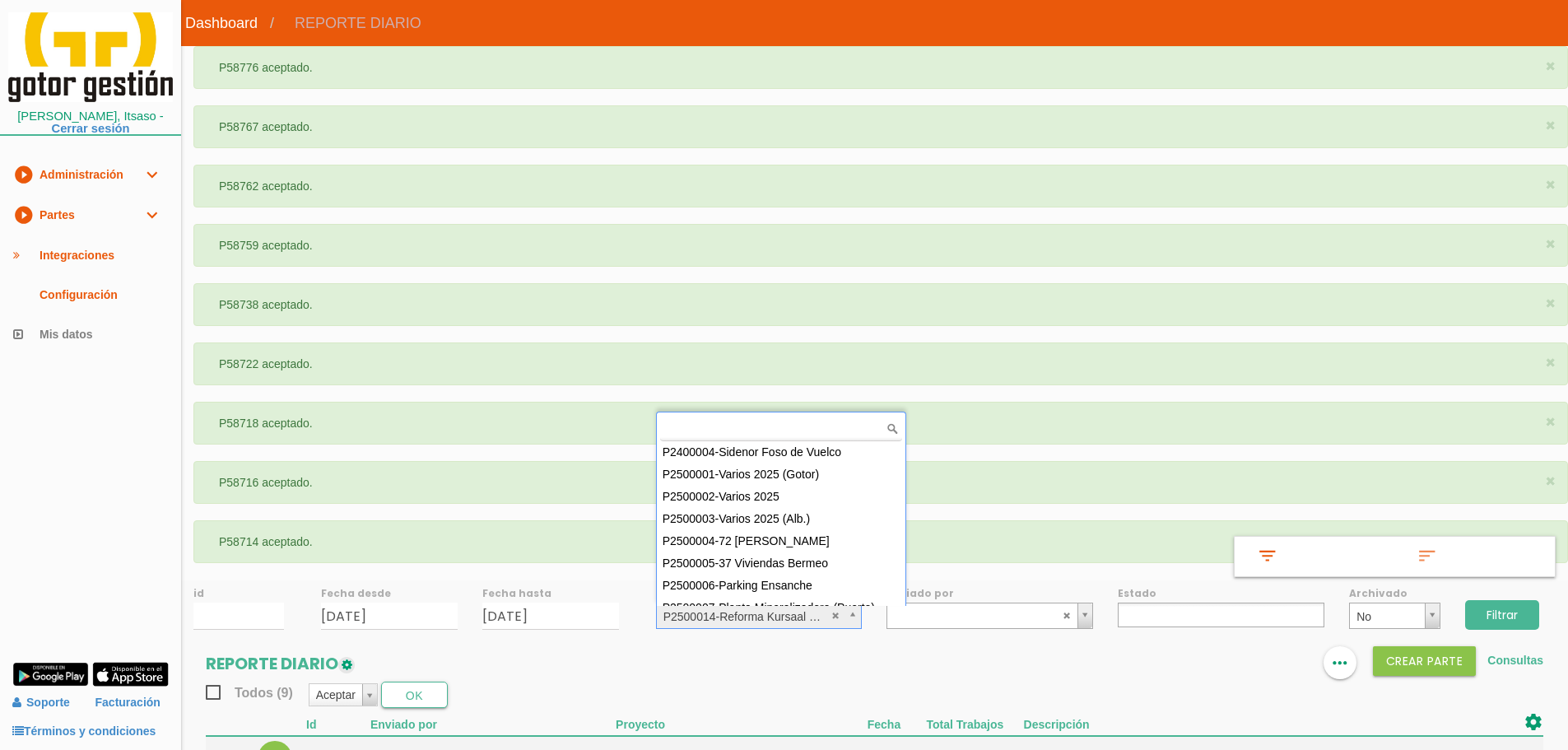
scroll to position [146, 0]
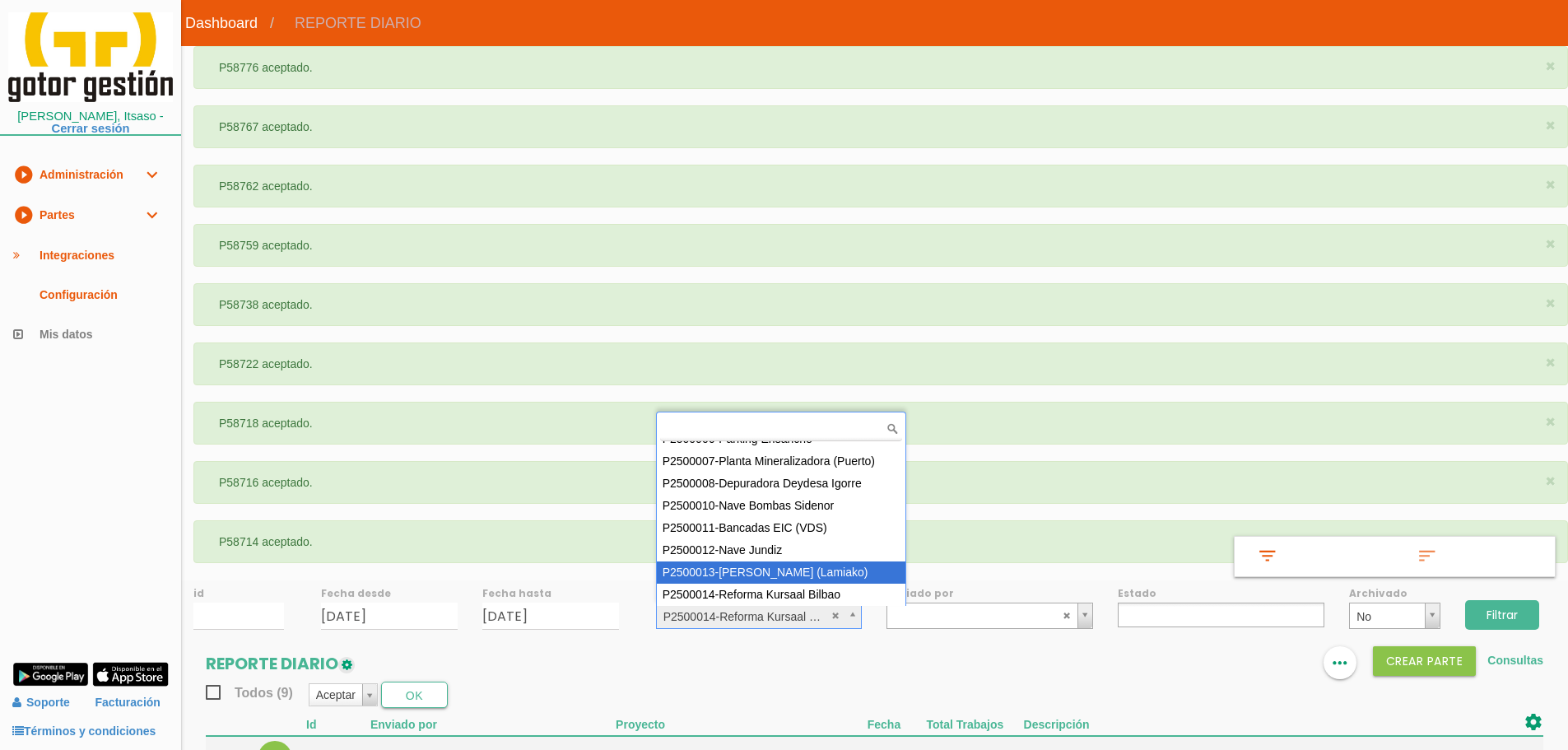
select select "96"
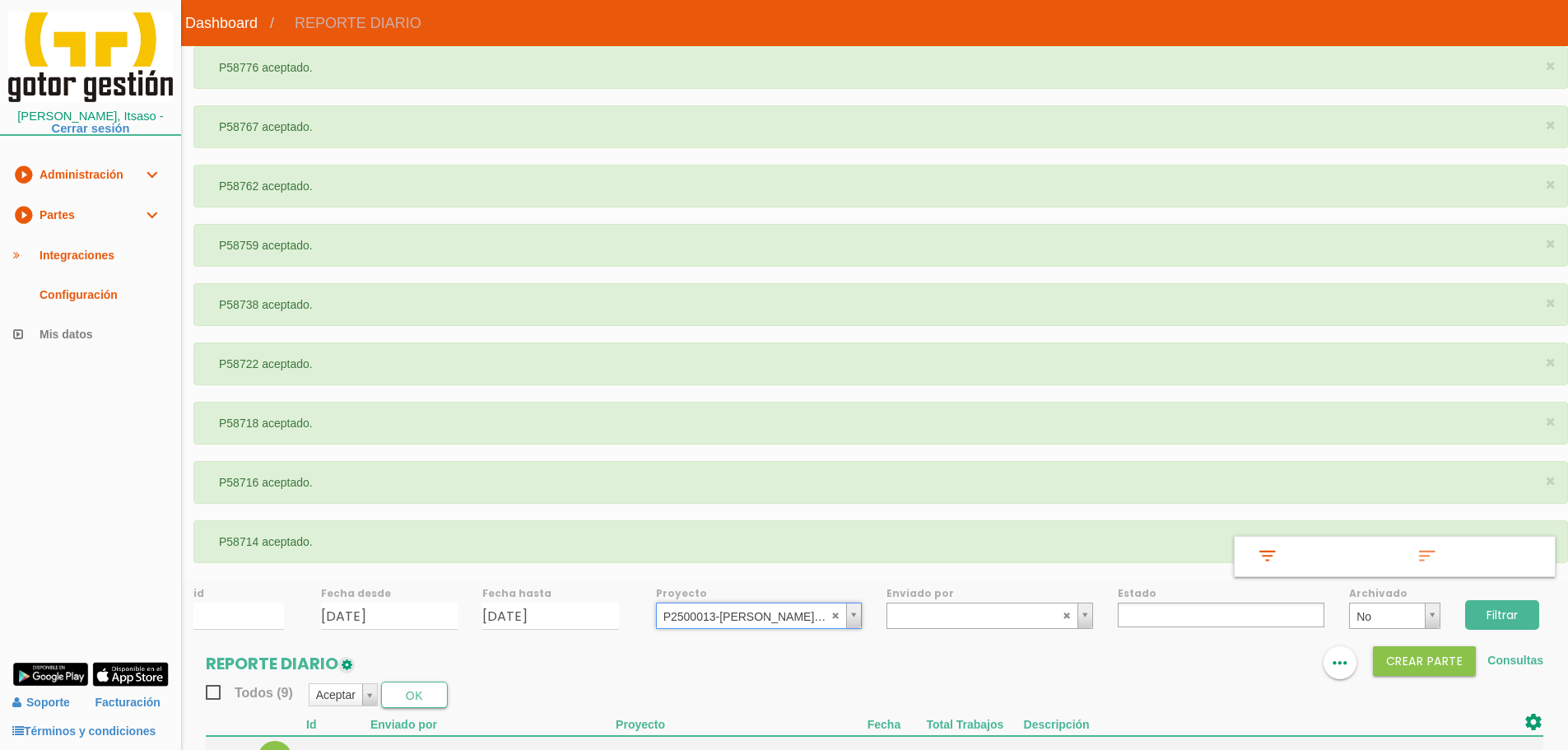
click at [1518, 615] on input "Filtrar" at bounding box center [1502, 615] width 74 height 30
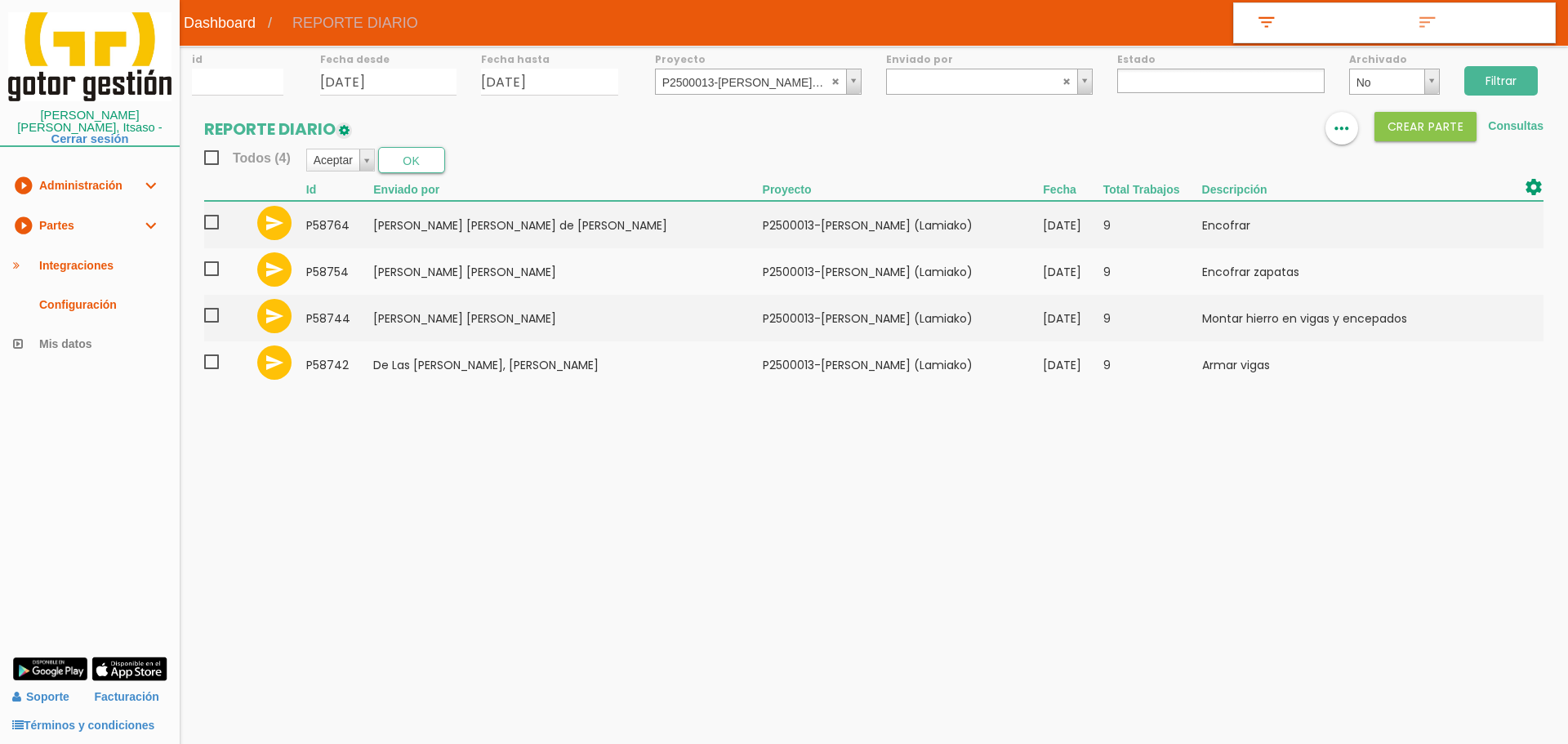
select select
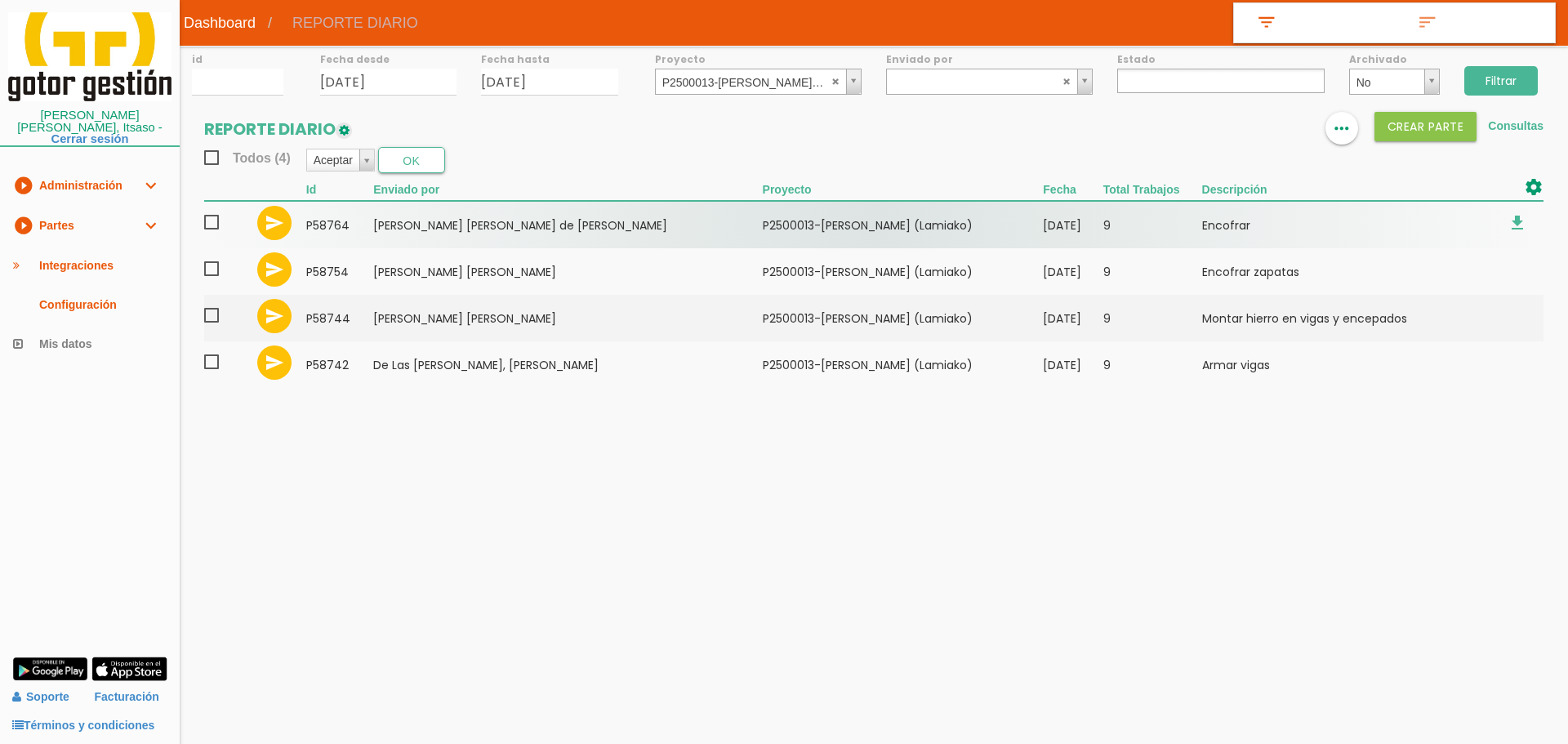
click at [212, 218] on span at bounding box center [218, 223] width 29 height 20
click at [0, 0] on input "checkbox" at bounding box center [0, 0] width 0 height 0
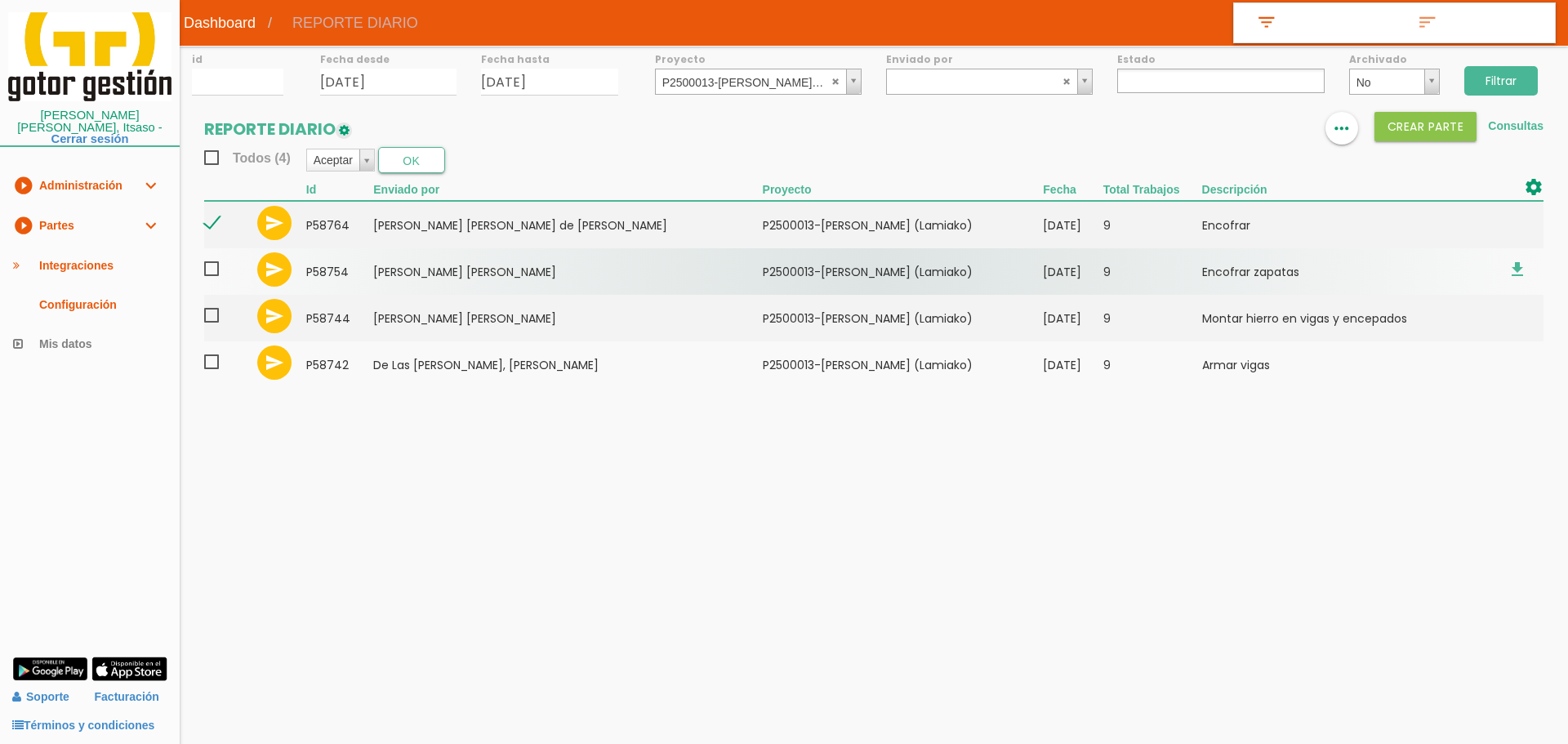
click at [209, 269] on span at bounding box center [218, 269] width 29 height 20
click at [0, 0] on input "checkbox" at bounding box center [0, 0] width 0 height 0
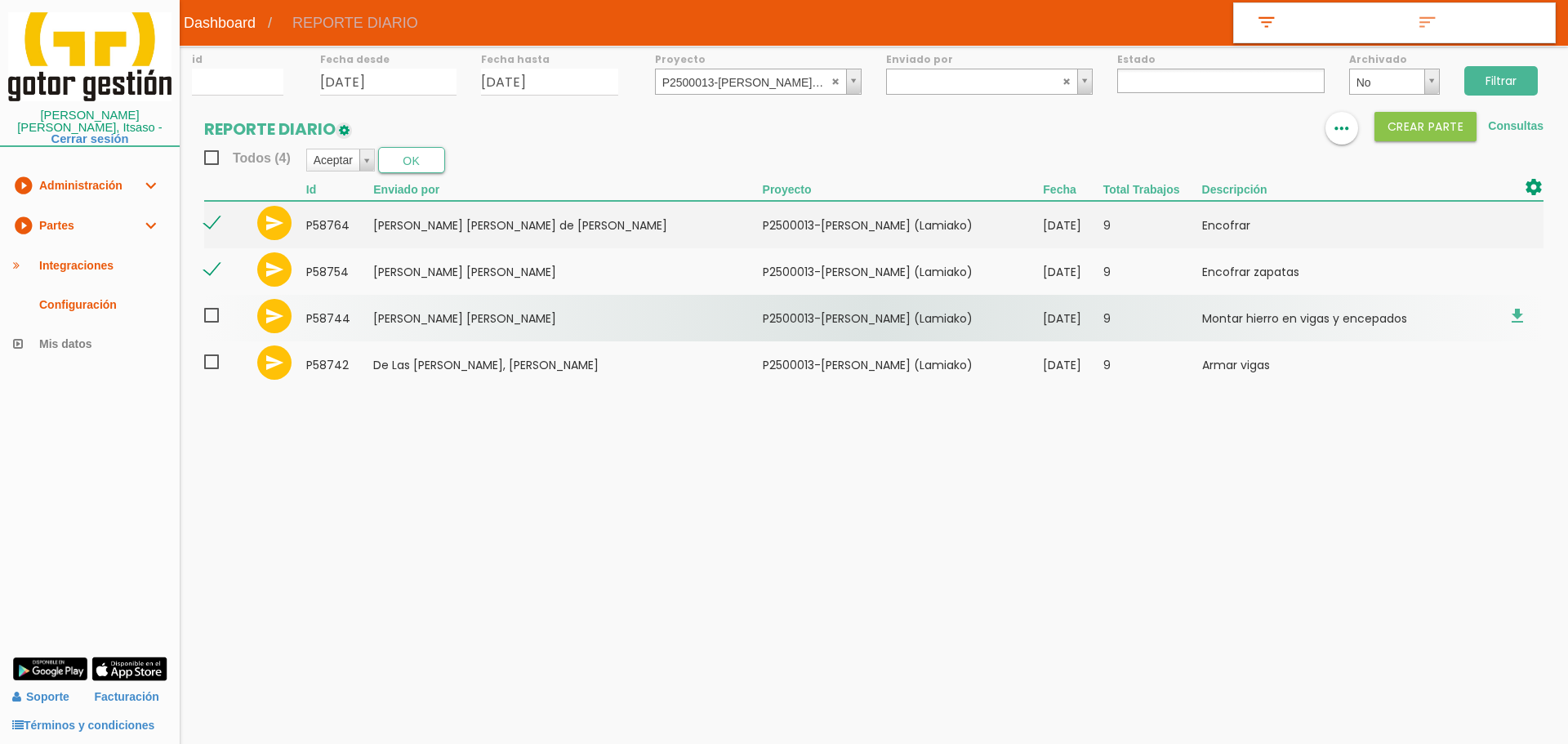
click at [210, 318] on span at bounding box center [218, 316] width 29 height 20
click at [0, 0] on input "checkbox" at bounding box center [0, 0] width 0 height 0
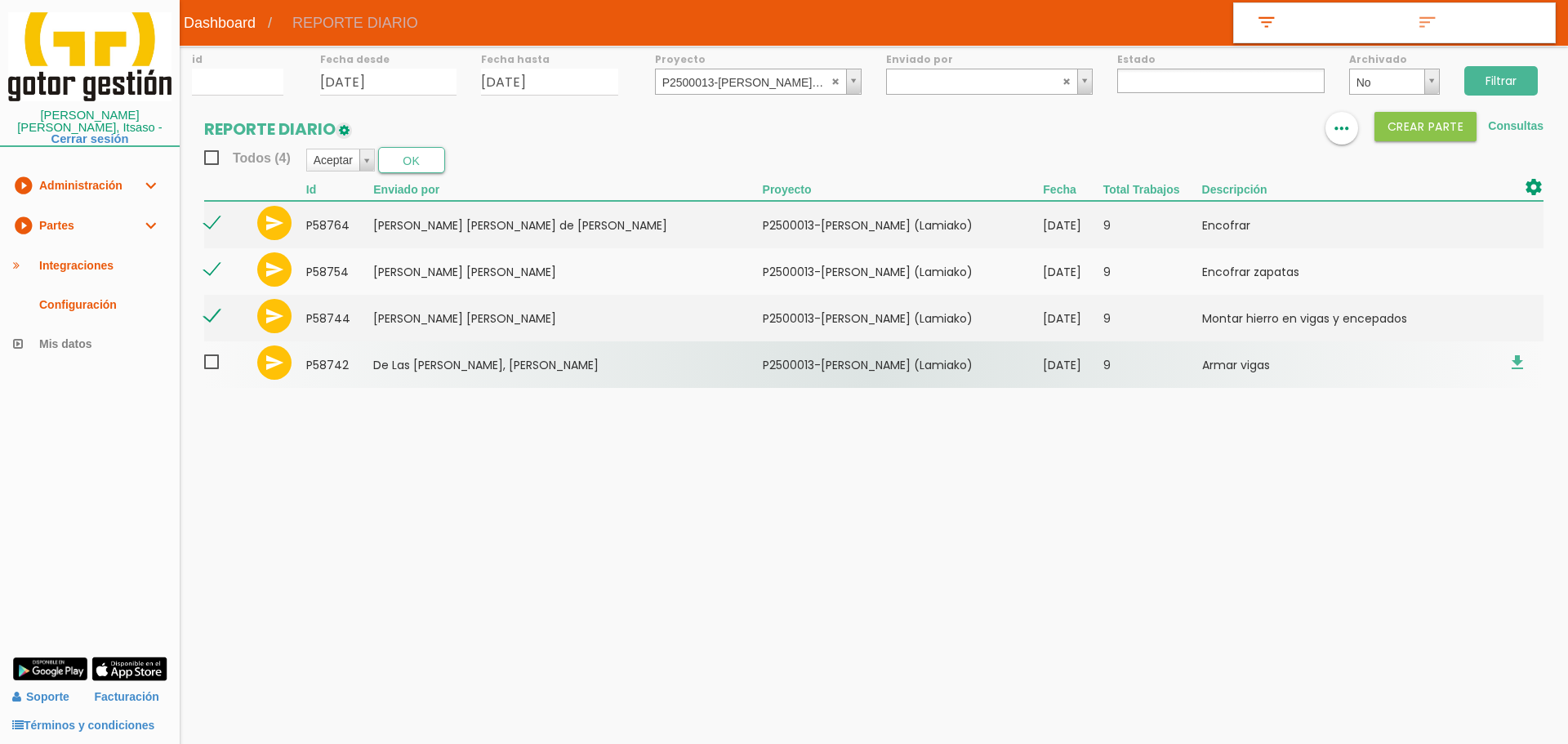
click at [211, 364] on span at bounding box center [218, 363] width 29 height 20
click at [0, 0] on input "checkbox" at bounding box center [0, 0] width 0 height 0
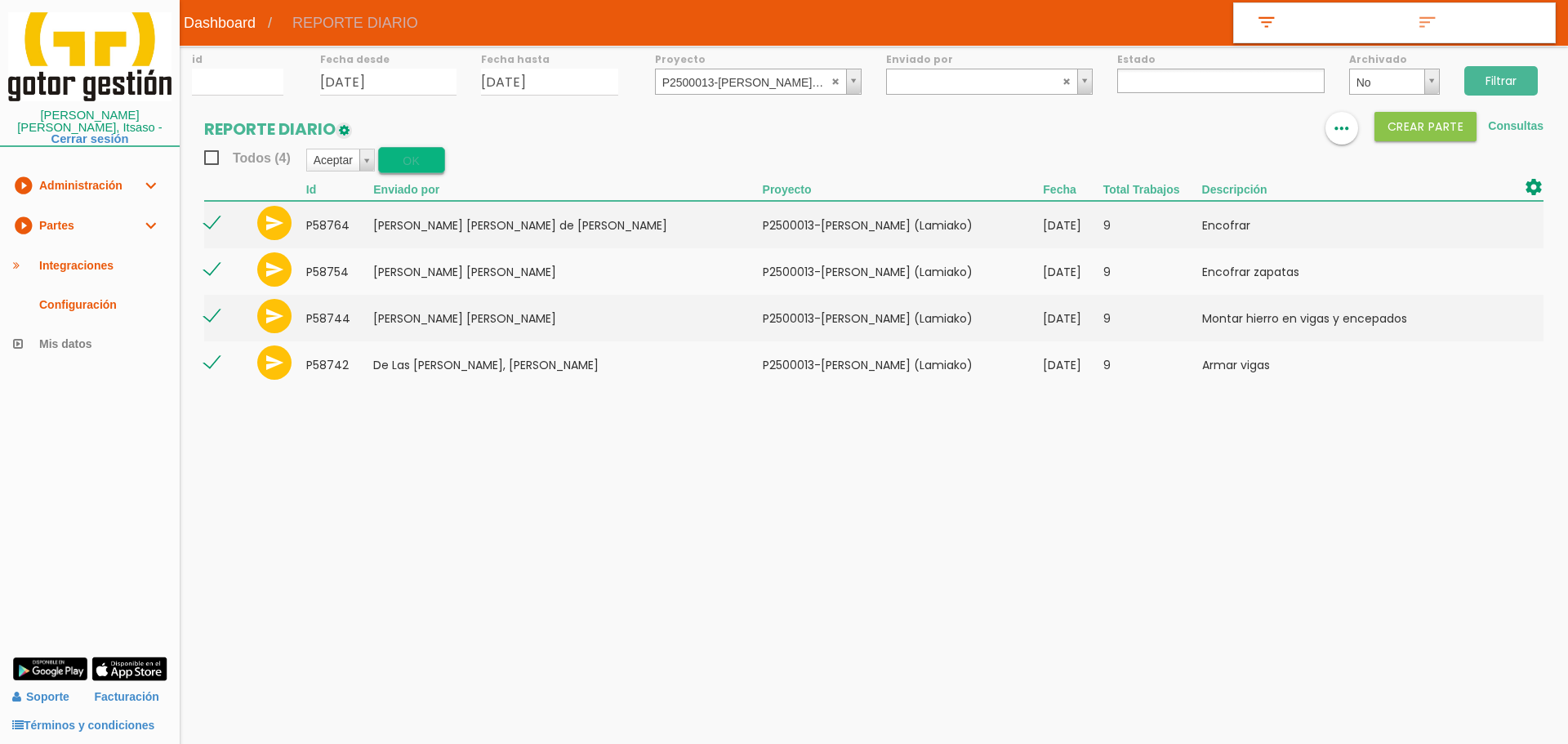
click at [400, 169] on button "OK" at bounding box center [411, 160] width 67 height 26
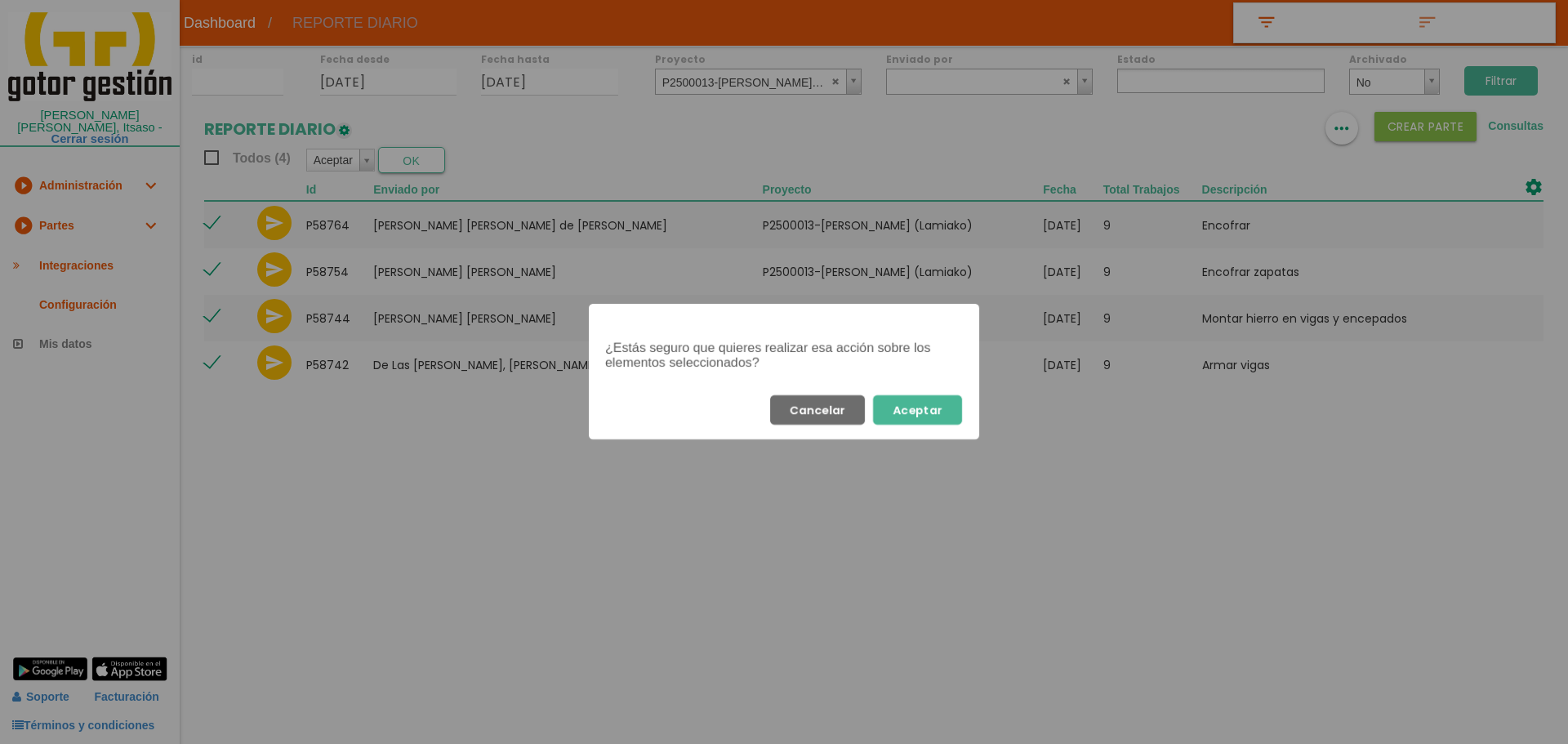
click at [943, 414] on button "Aceptar" at bounding box center [917, 410] width 89 height 30
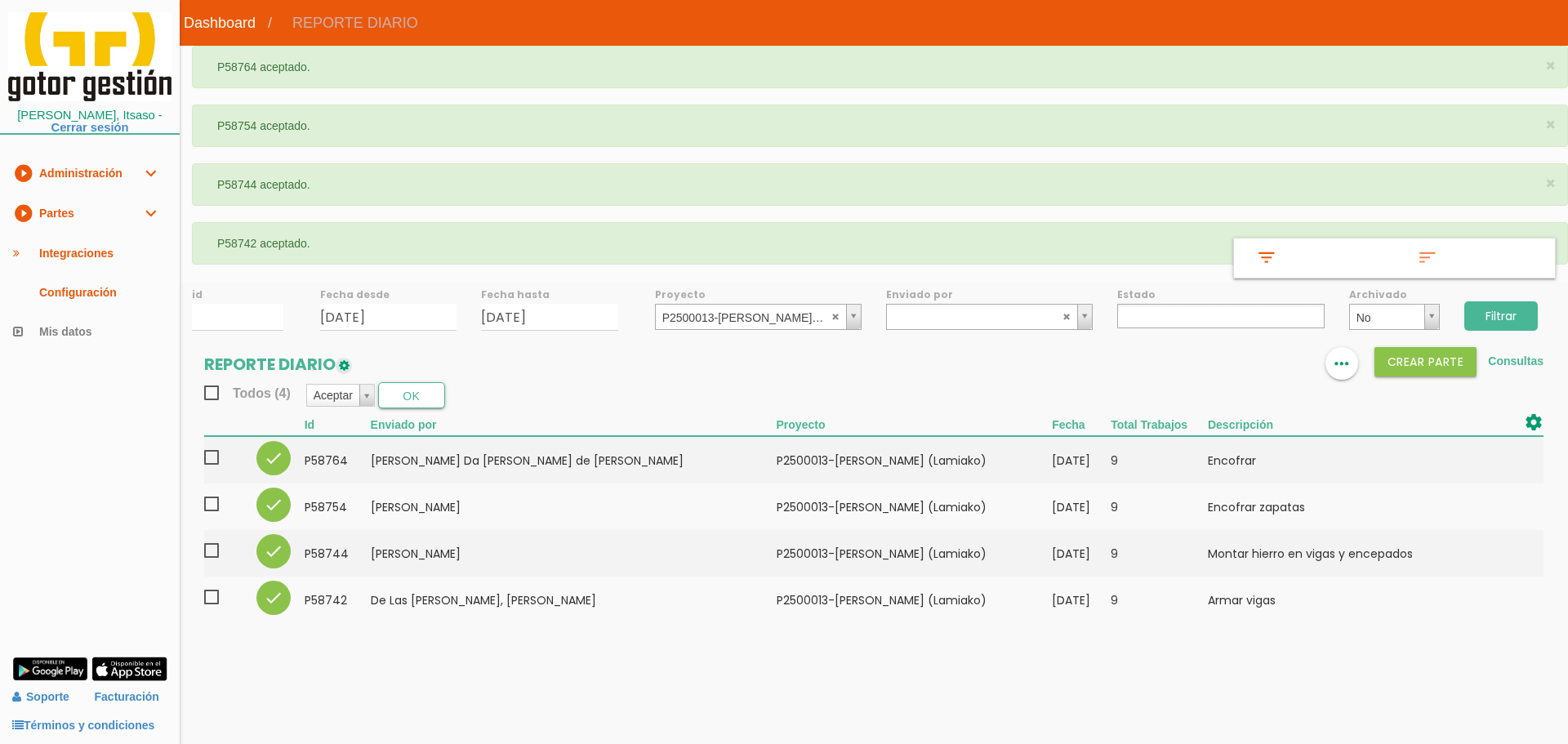
select select
click at [741, 303] on div "Proyecto P2500013-Viviendas [PERSON_NAME] (Lamiako) ﻿P2400004-Sidenor Foso de V…" at bounding box center [758, 306] width 231 height 49
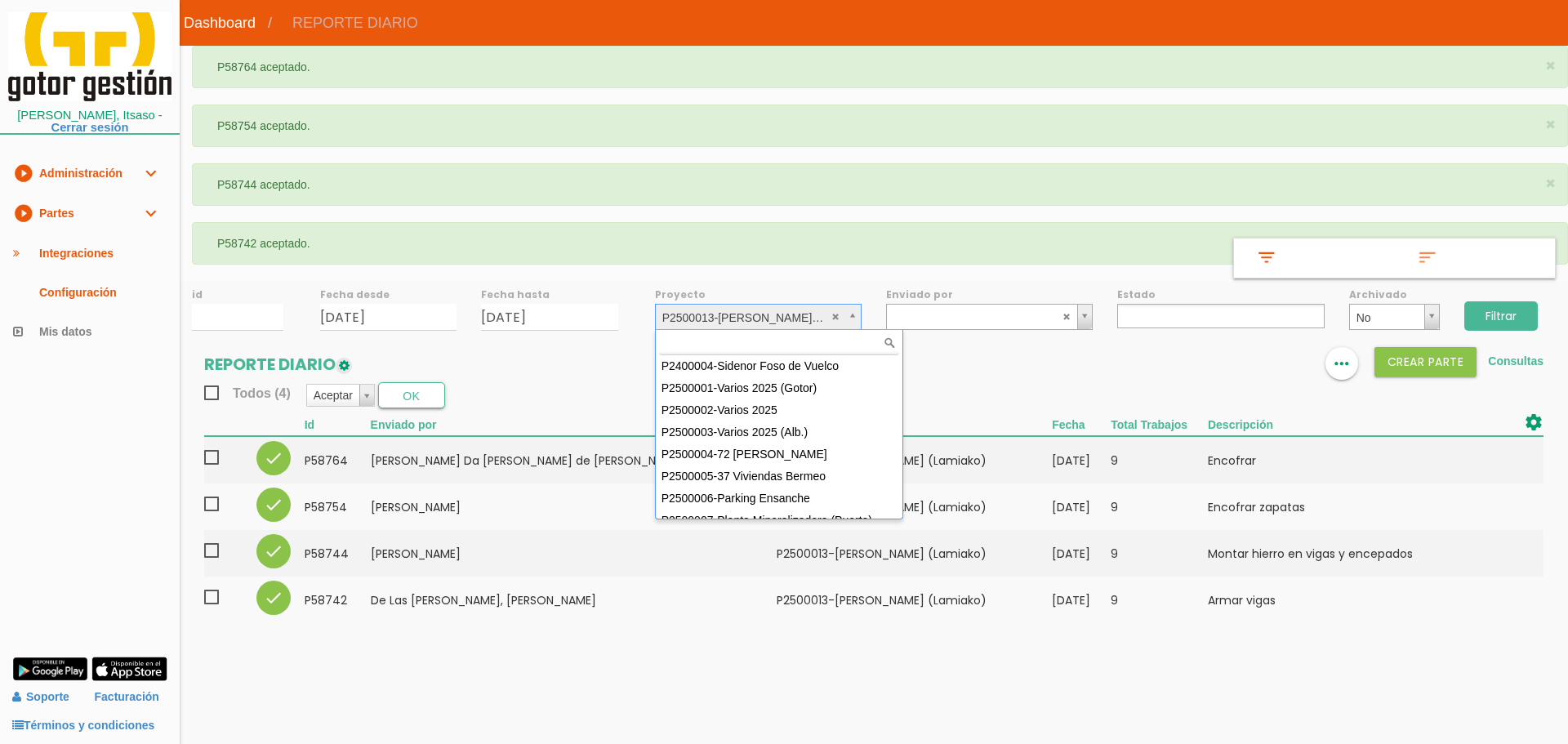
scroll to position [145, 0]
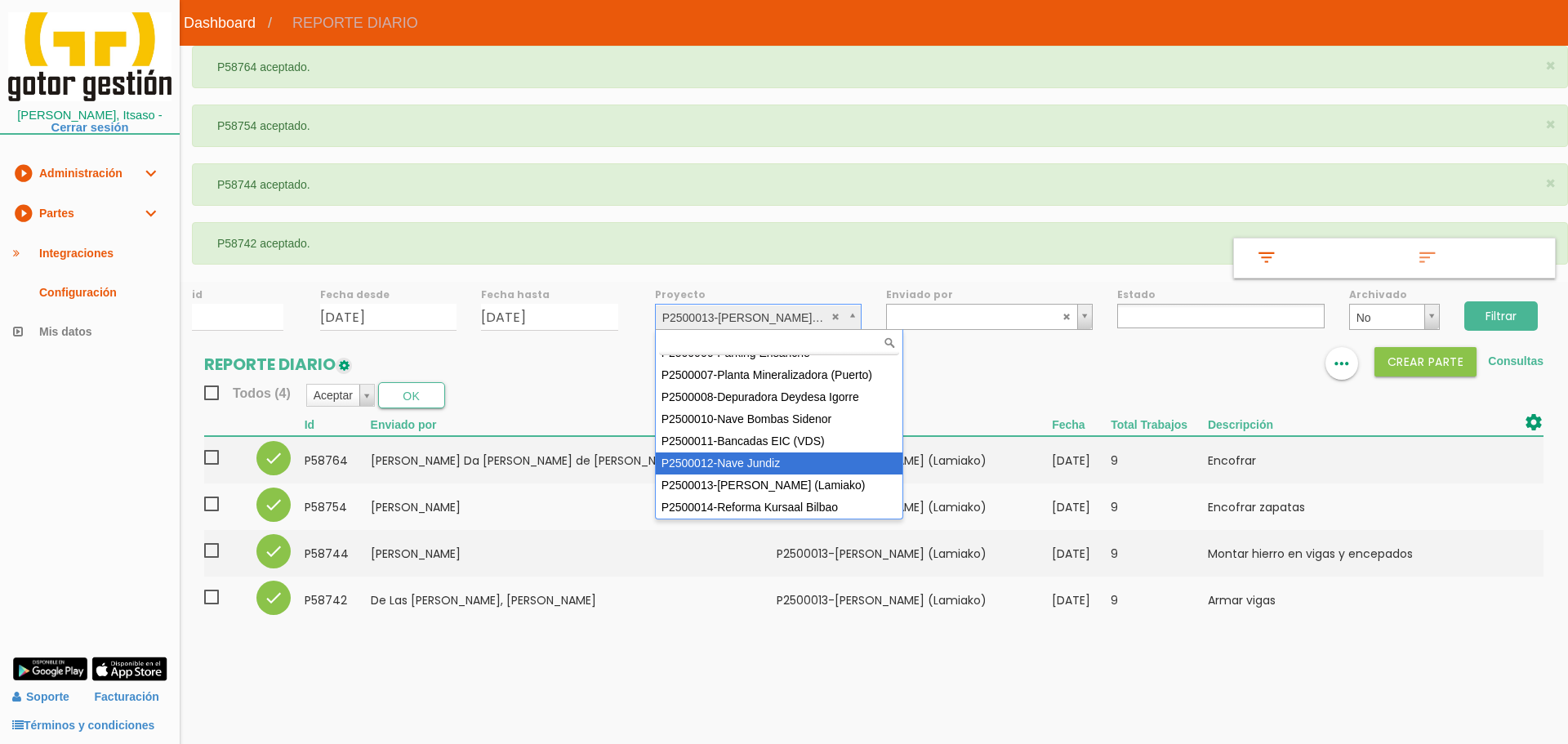
select select "95"
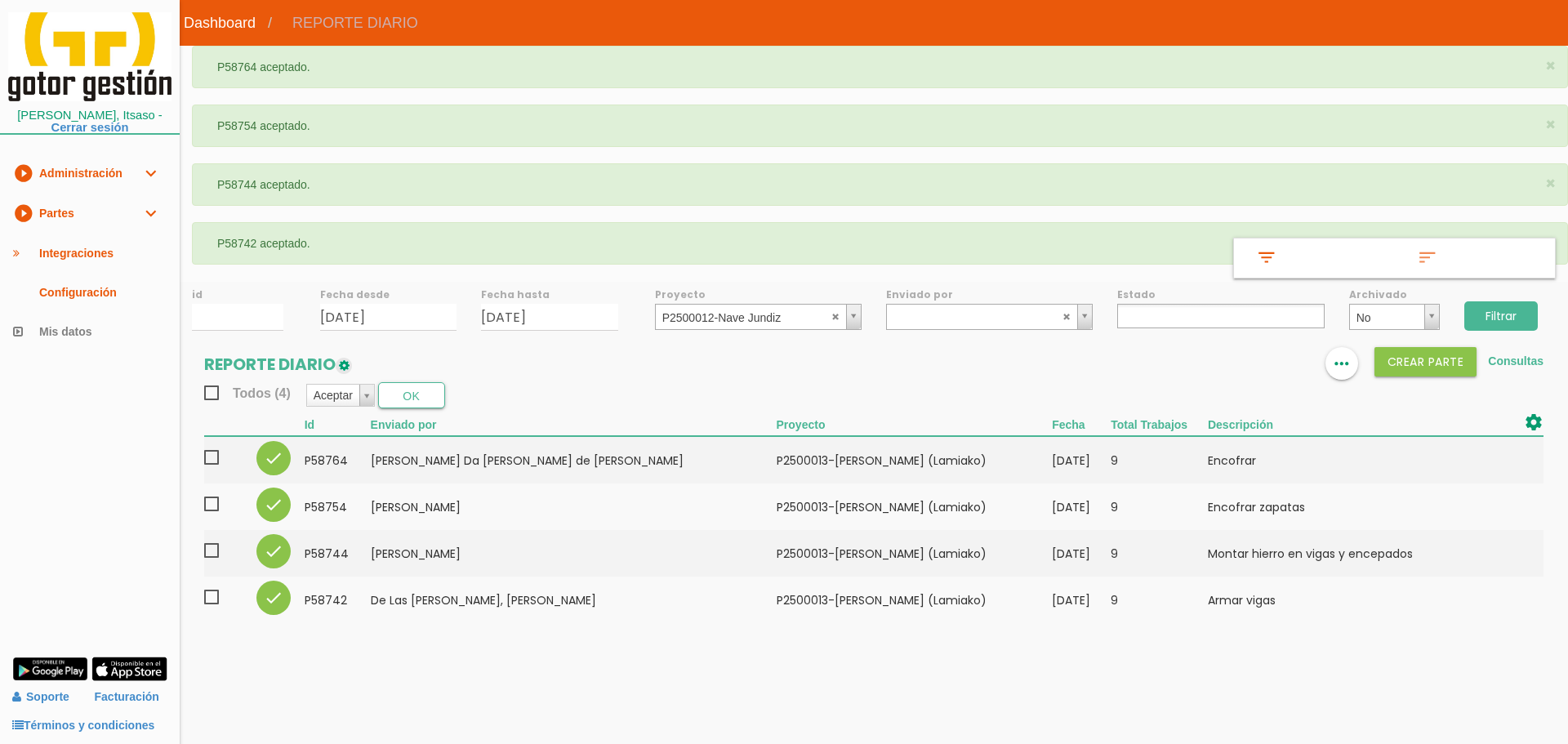
click at [1520, 324] on input "Filtrar" at bounding box center [1501, 316] width 74 height 30
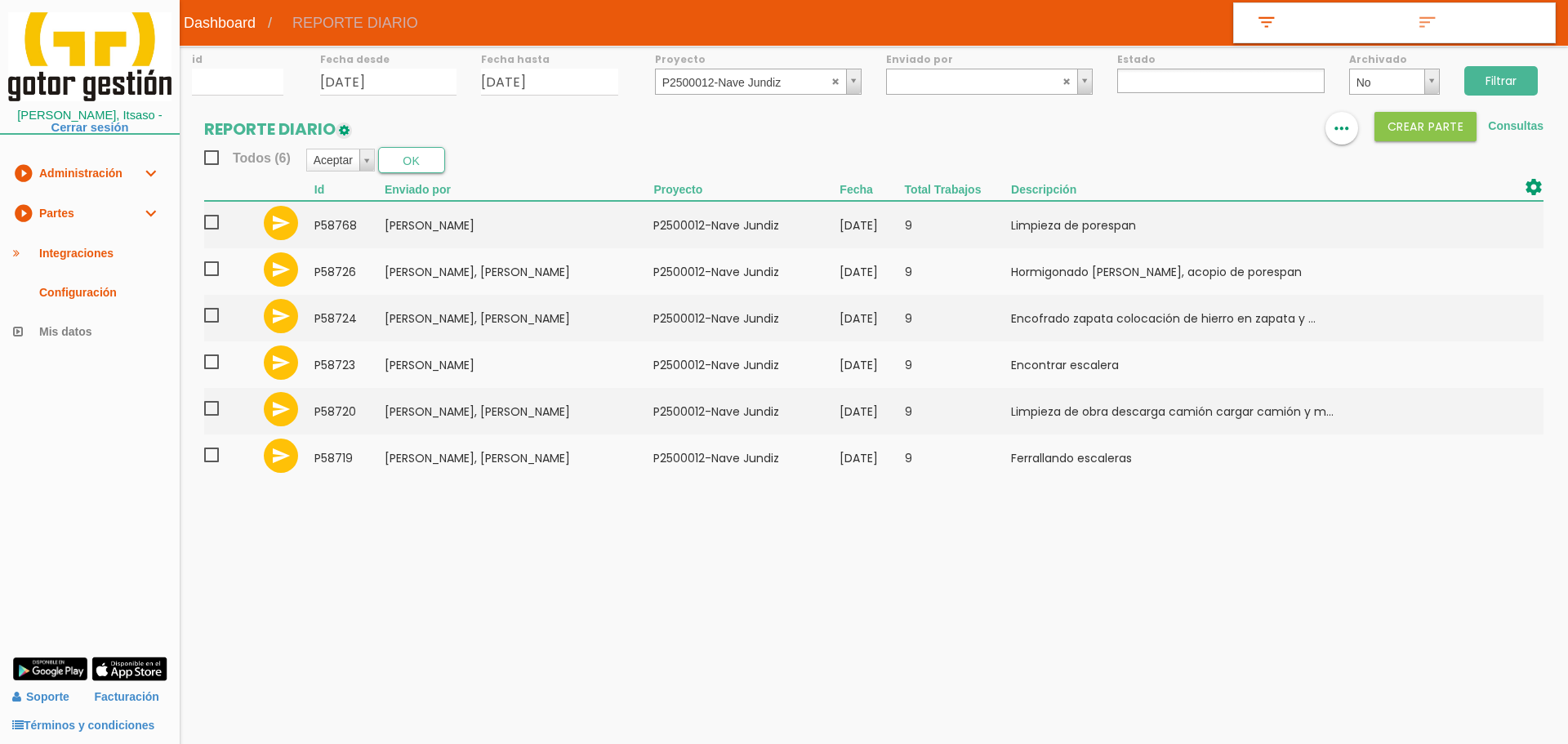
select select
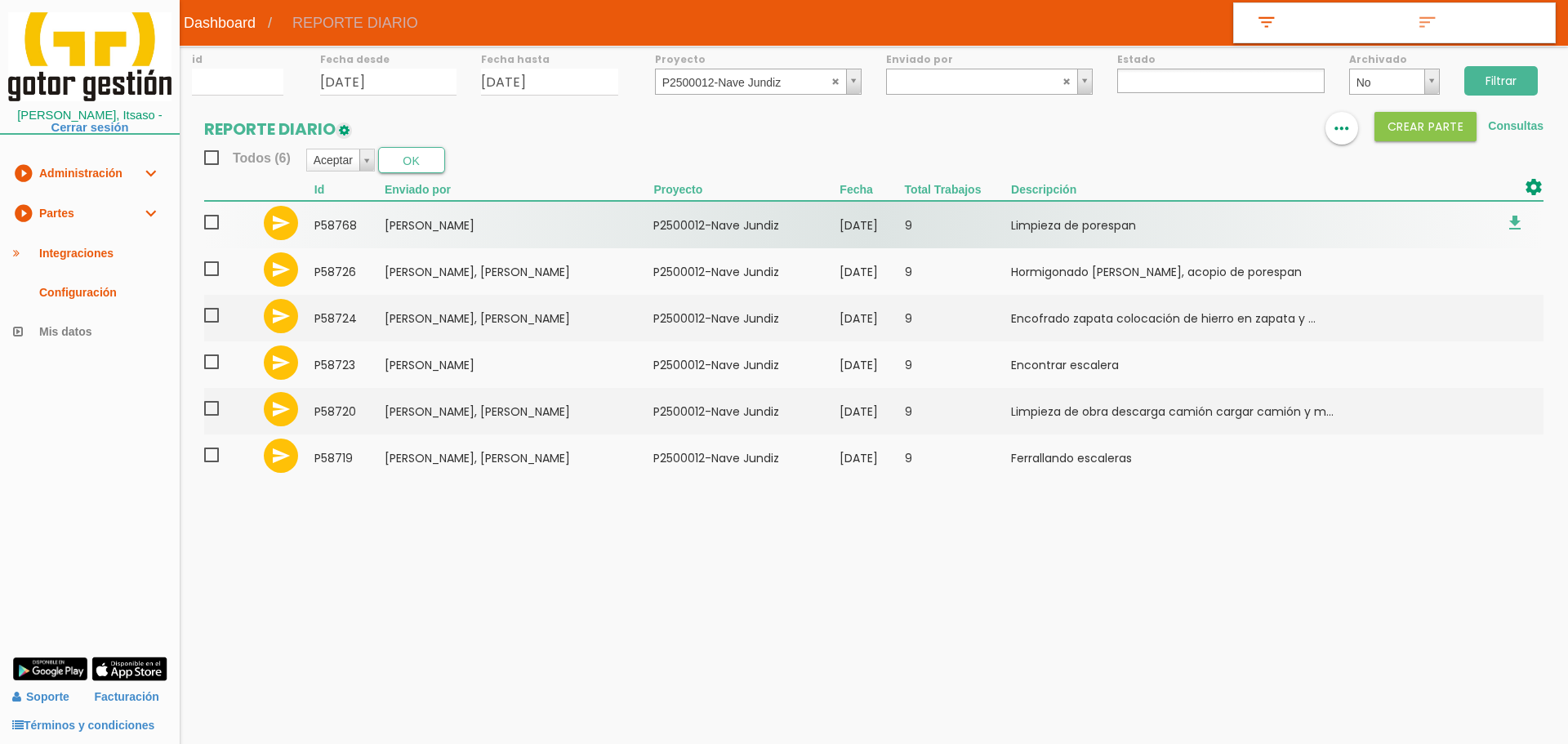
click at [210, 222] on span at bounding box center [218, 223] width 29 height 20
click at [0, 0] on input "checkbox" at bounding box center [0, 0] width 0 height 0
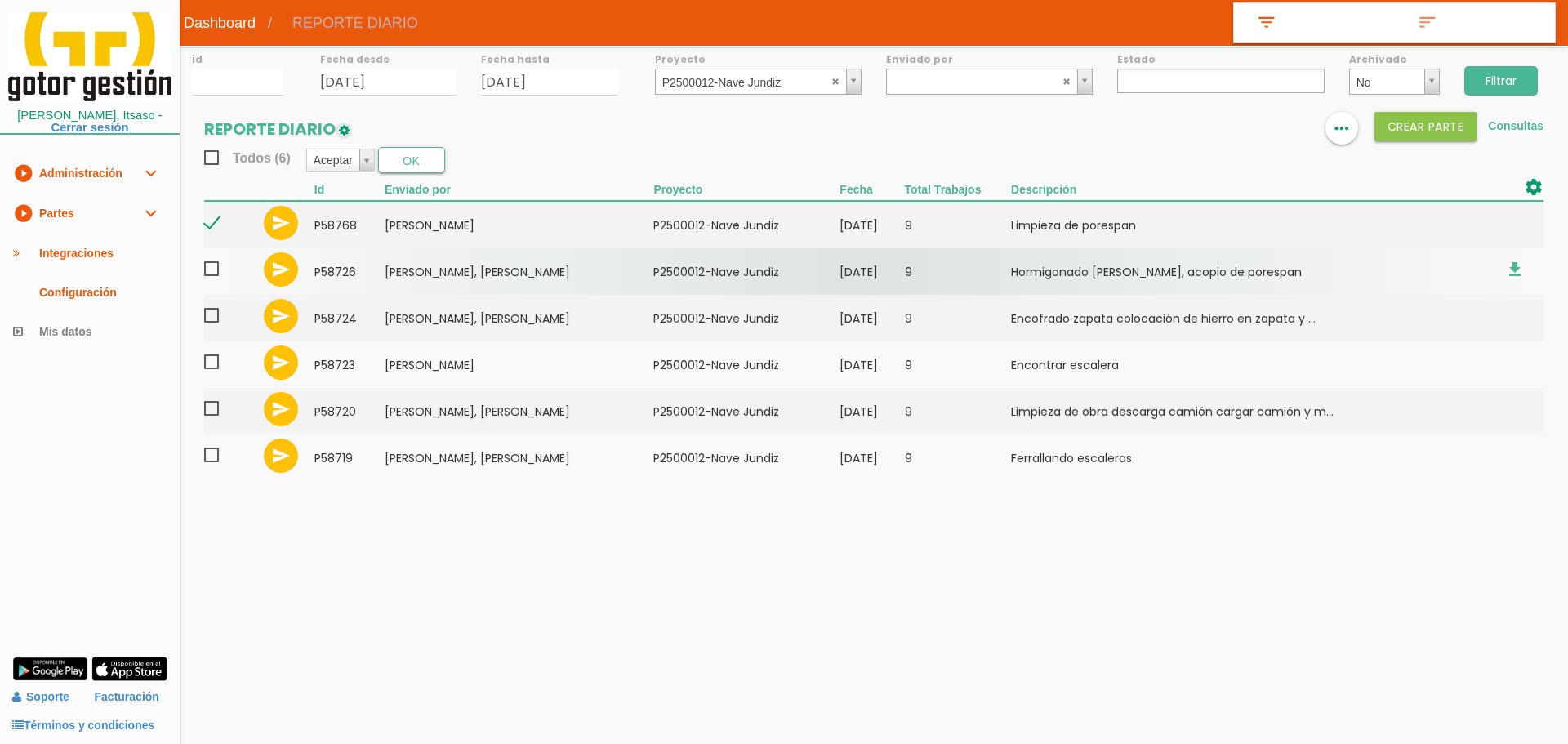
click at [212, 267] on span at bounding box center [218, 269] width 29 height 20
click at [0, 0] on input "checkbox" at bounding box center [0, 0] width 0 height 0
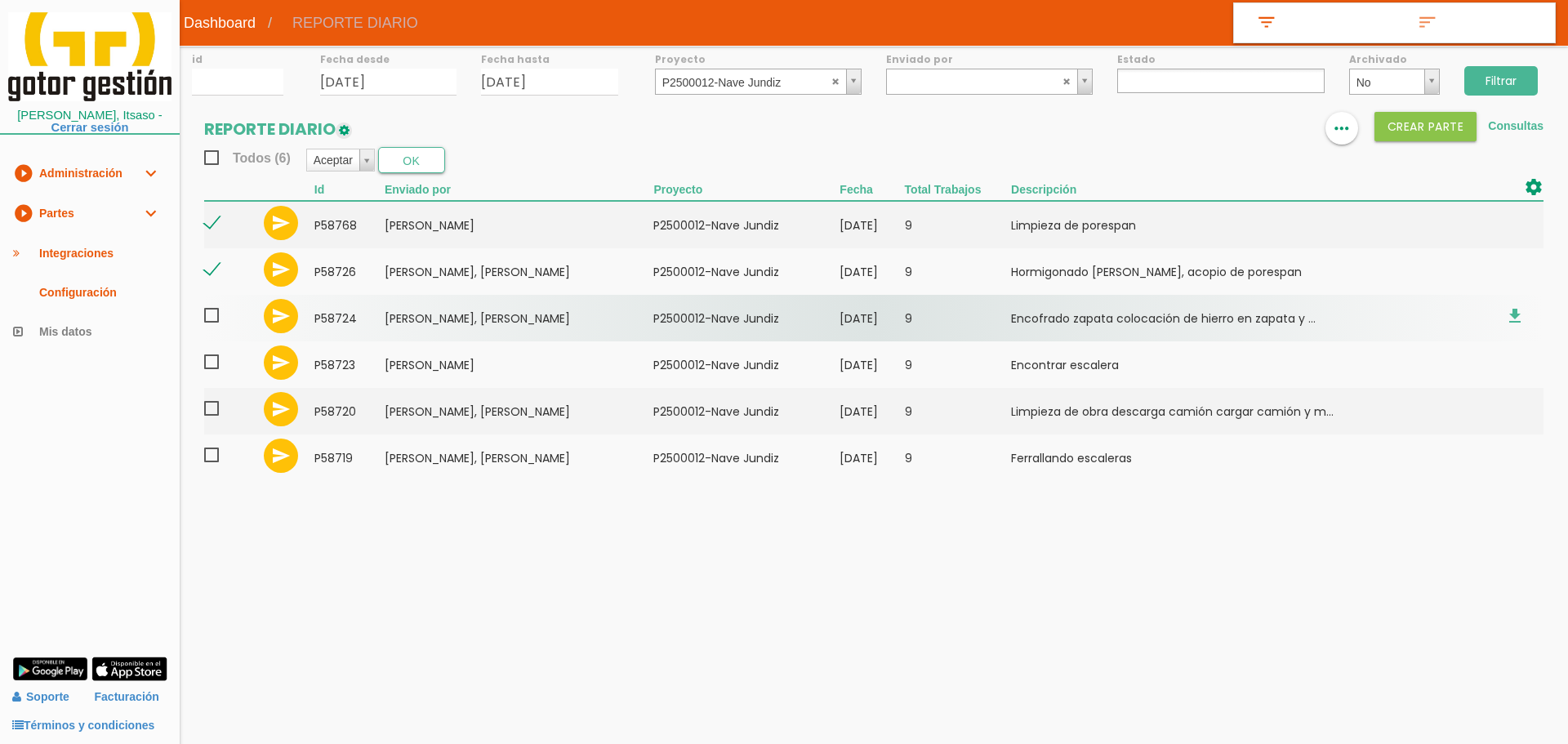
drag, startPoint x: 216, startPoint y: 309, endPoint x: 212, endPoint y: 337, distance: 28.3
click at [216, 310] on span at bounding box center [218, 316] width 29 height 20
click at [0, 0] on input "checkbox" at bounding box center [0, 0] width 0 height 0
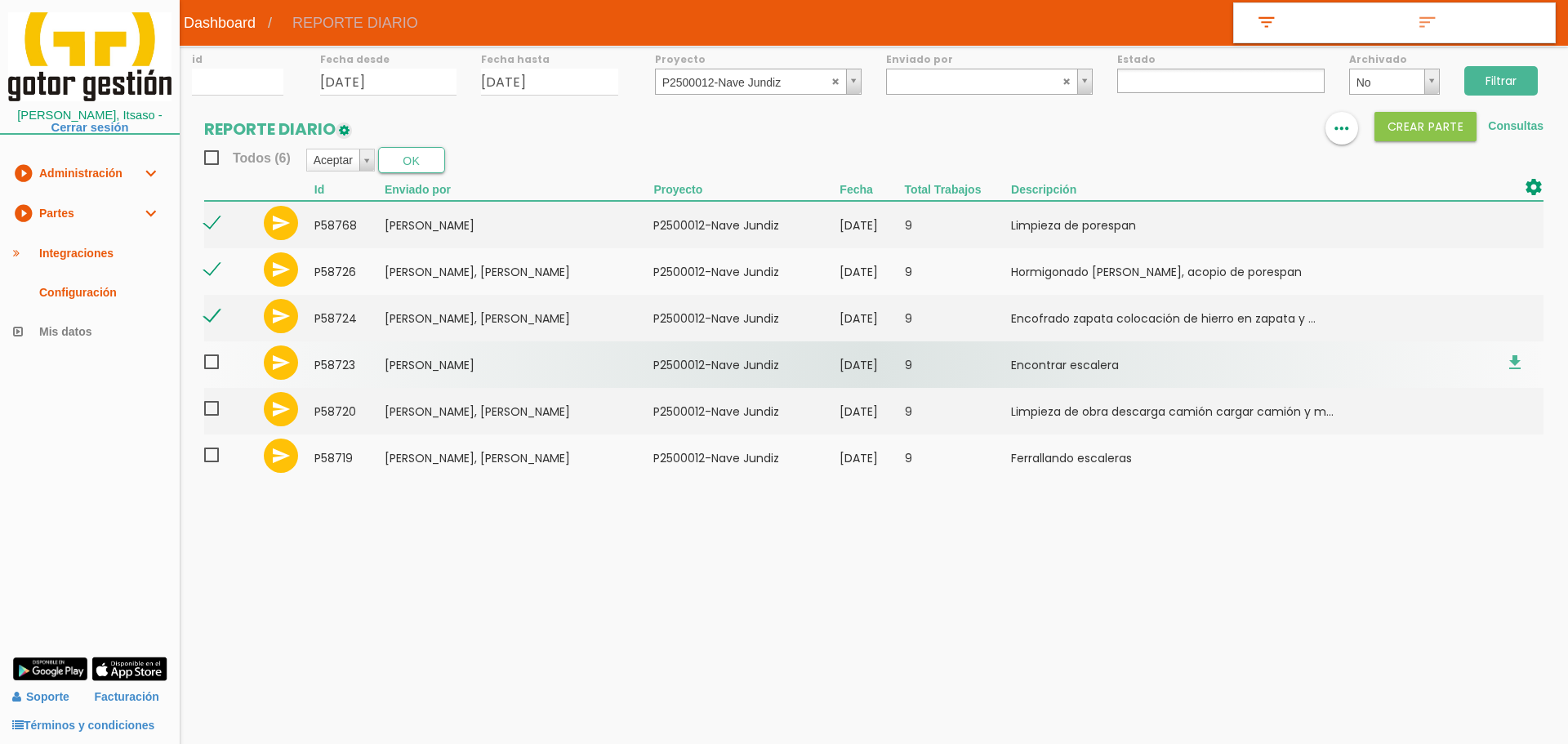
drag, startPoint x: 211, startPoint y: 358, endPoint x: 211, endPoint y: 380, distance: 22.0
click at [211, 363] on span at bounding box center [218, 363] width 29 height 20
click at [0, 0] on input "checkbox" at bounding box center [0, 0] width 0 height 0
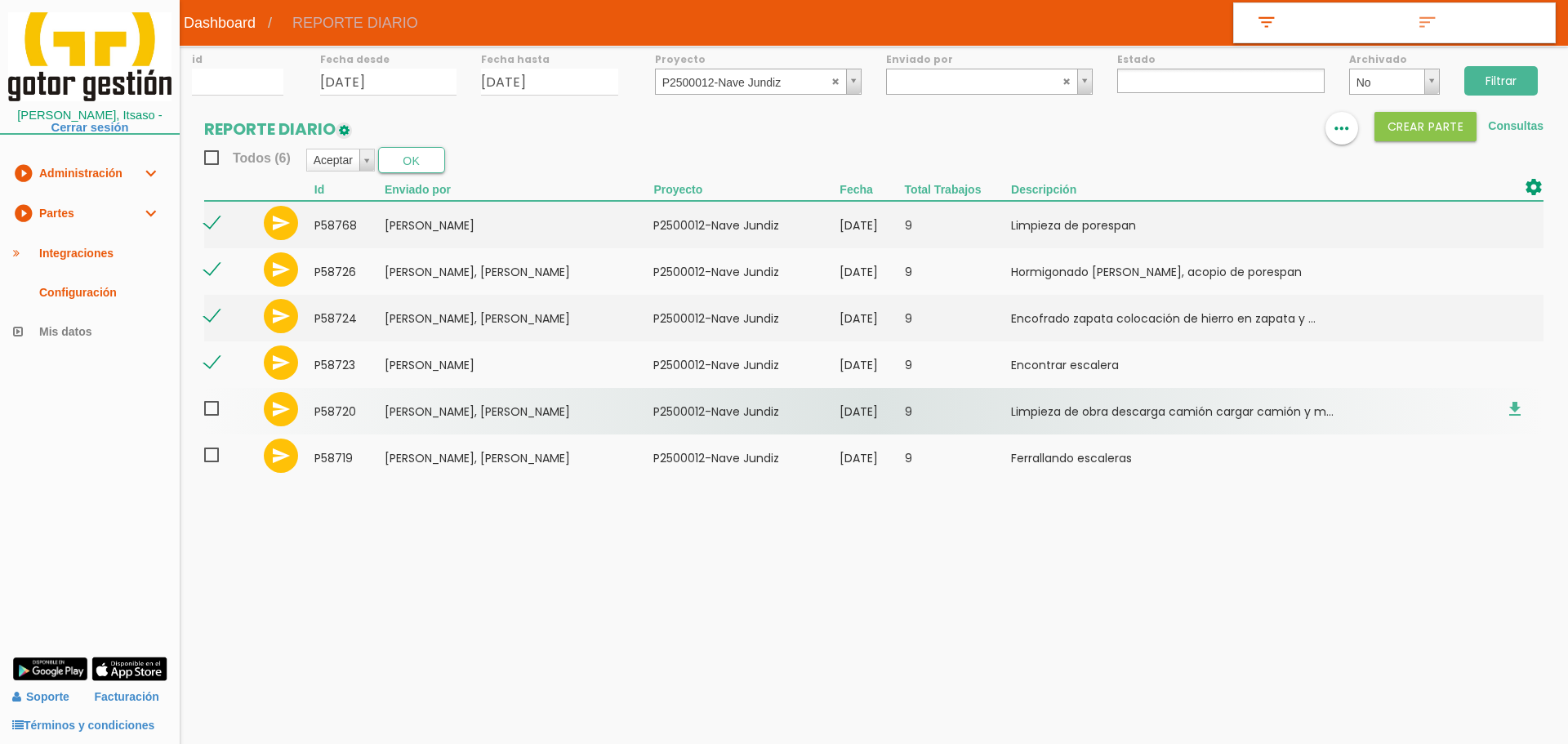
click at [211, 407] on span at bounding box center [218, 409] width 29 height 20
click at [0, 0] on input "checkbox" at bounding box center [0, 0] width 0 height 0
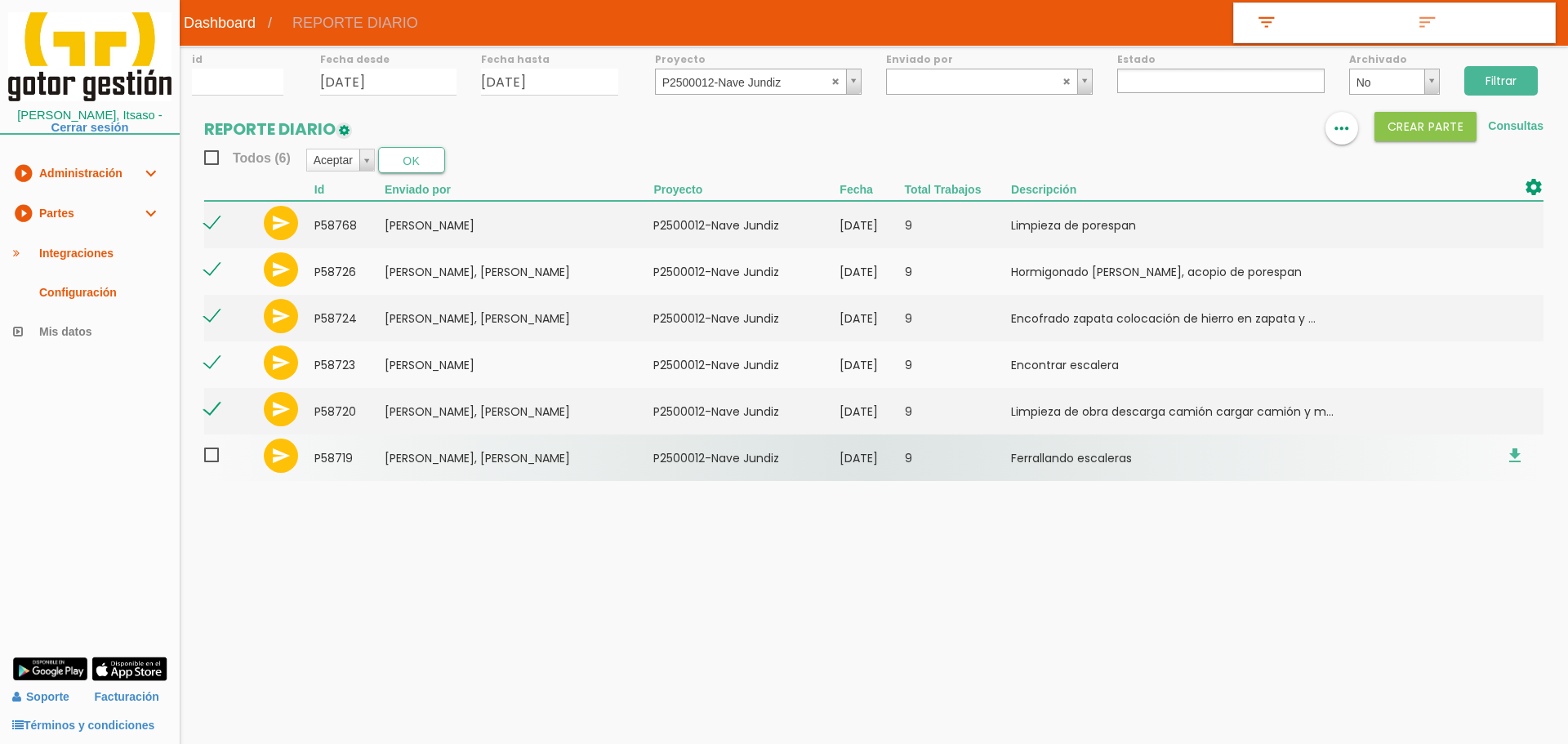
click at [212, 456] on span at bounding box center [218, 455] width 29 height 20
click at [0, 0] on input "checkbox" at bounding box center [0, 0] width 0 height 0
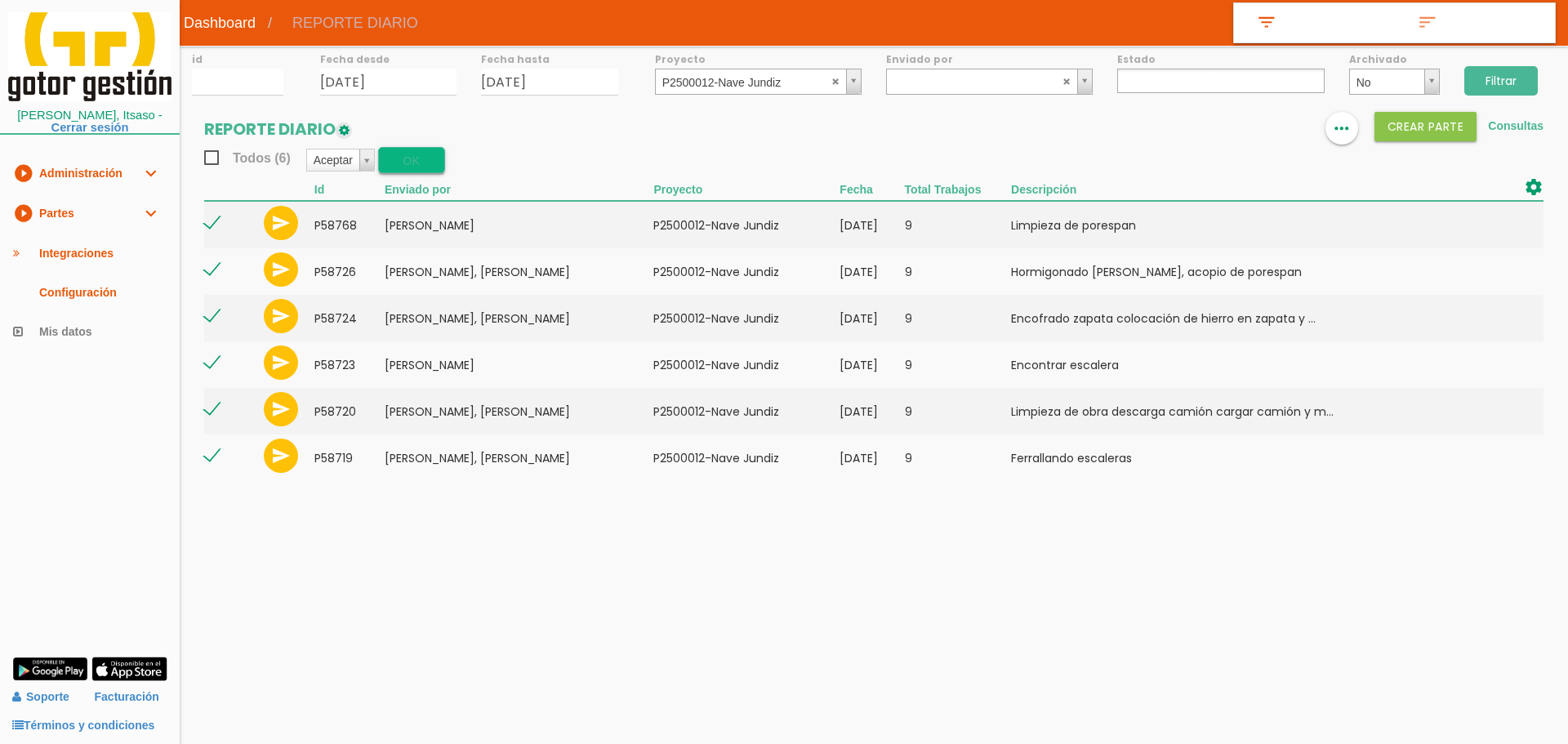
click at [414, 158] on button "OK" at bounding box center [411, 160] width 67 height 26
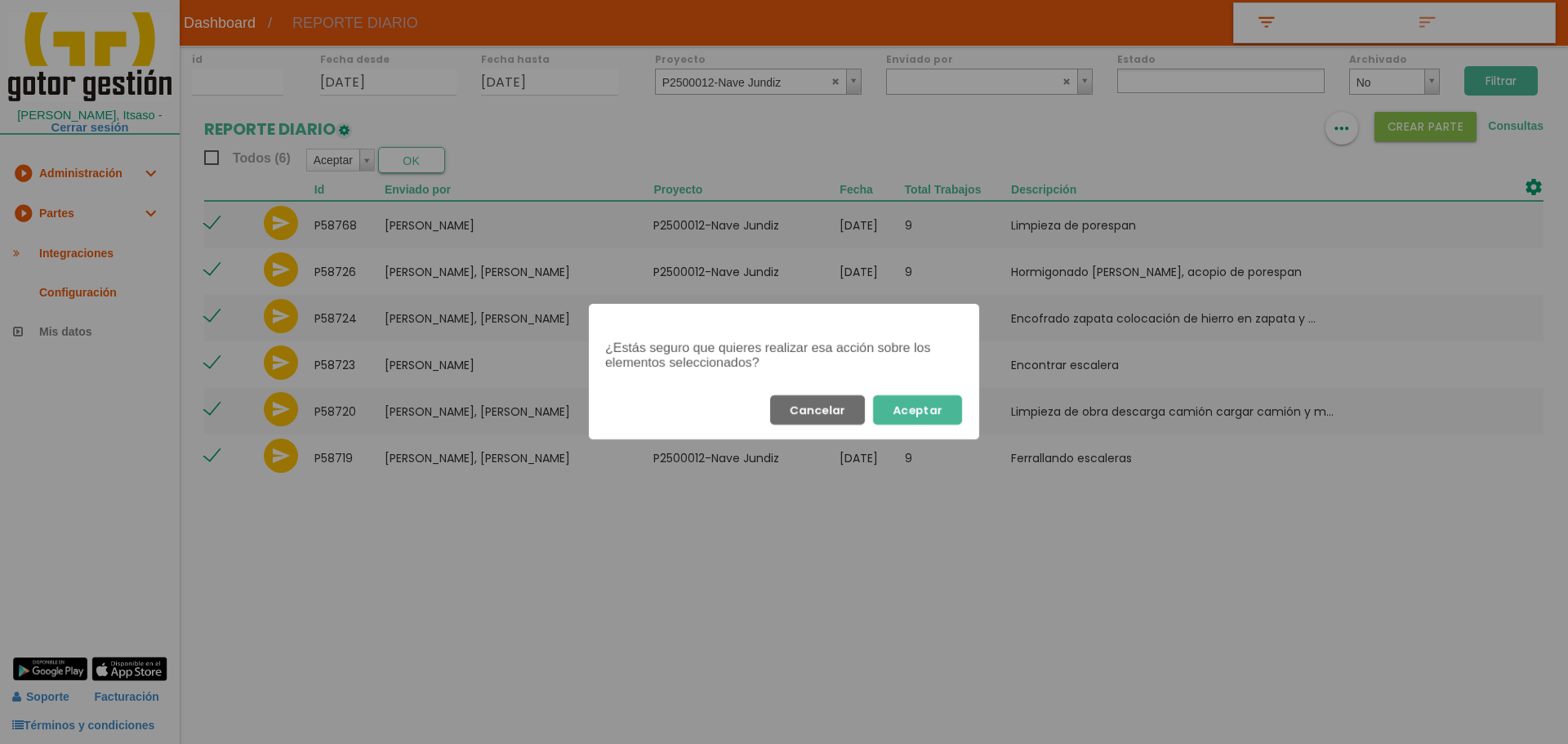
click at [916, 418] on button "Aceptar" at bounding box center [917, 410] width 89 height 30
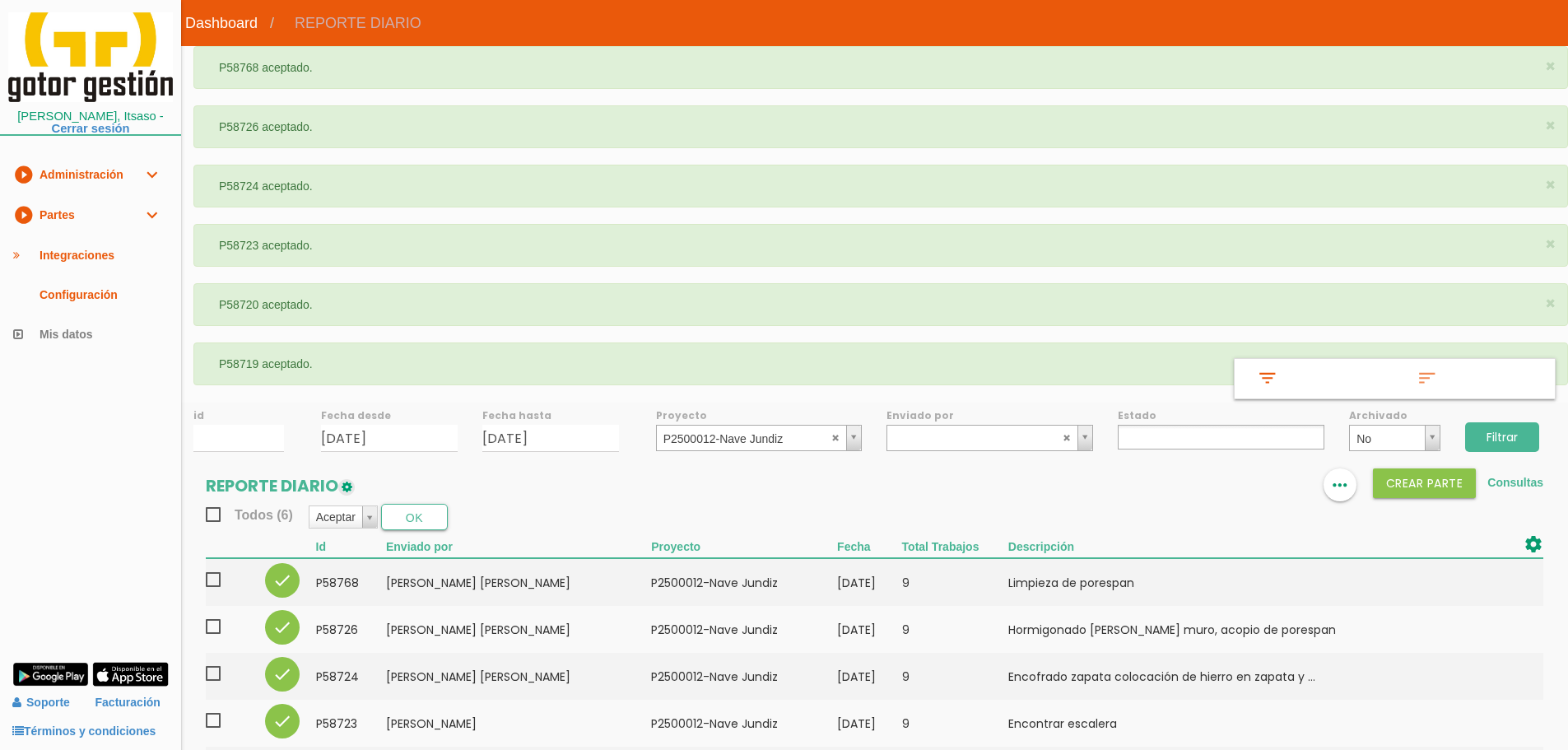
select select
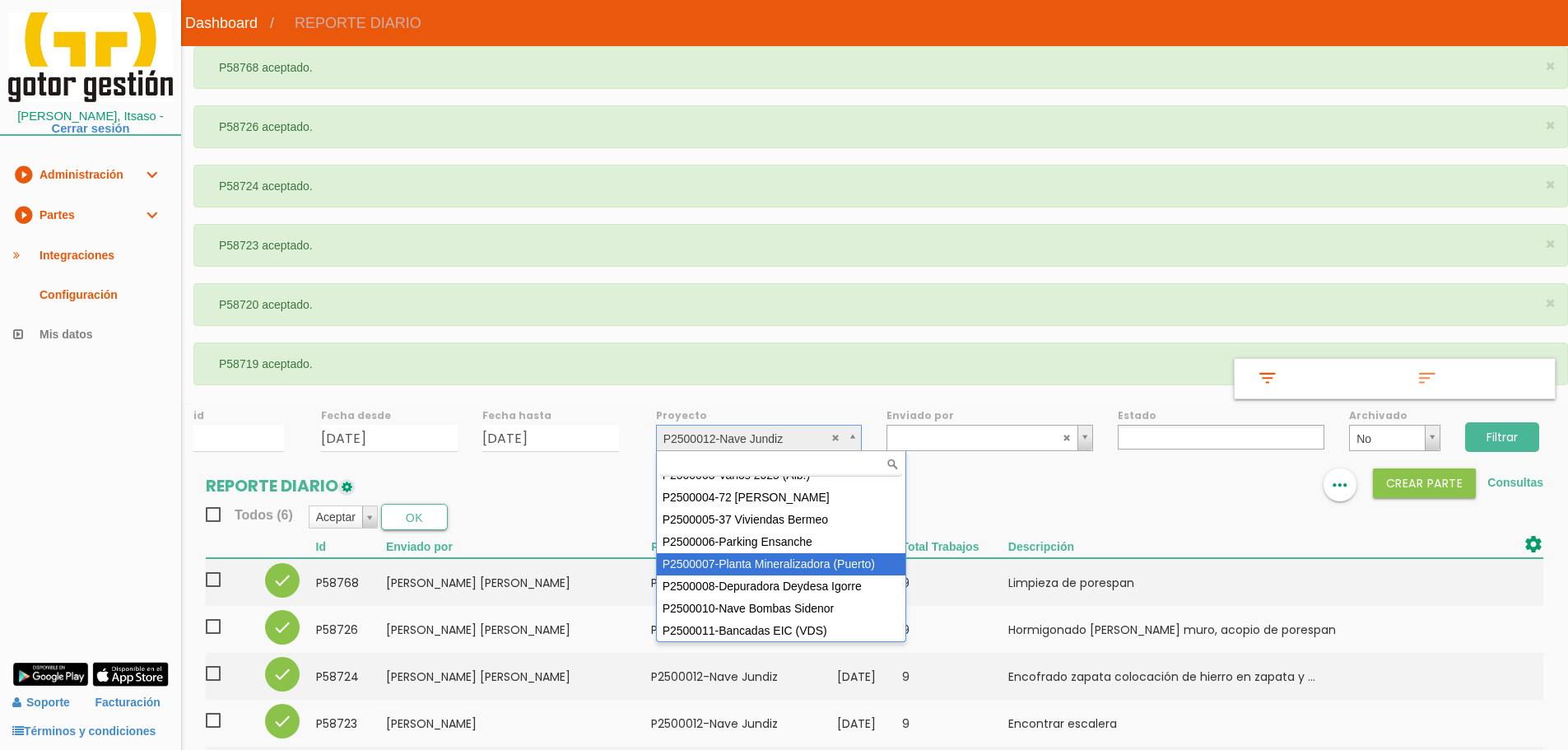
scroll to position [51, 0]
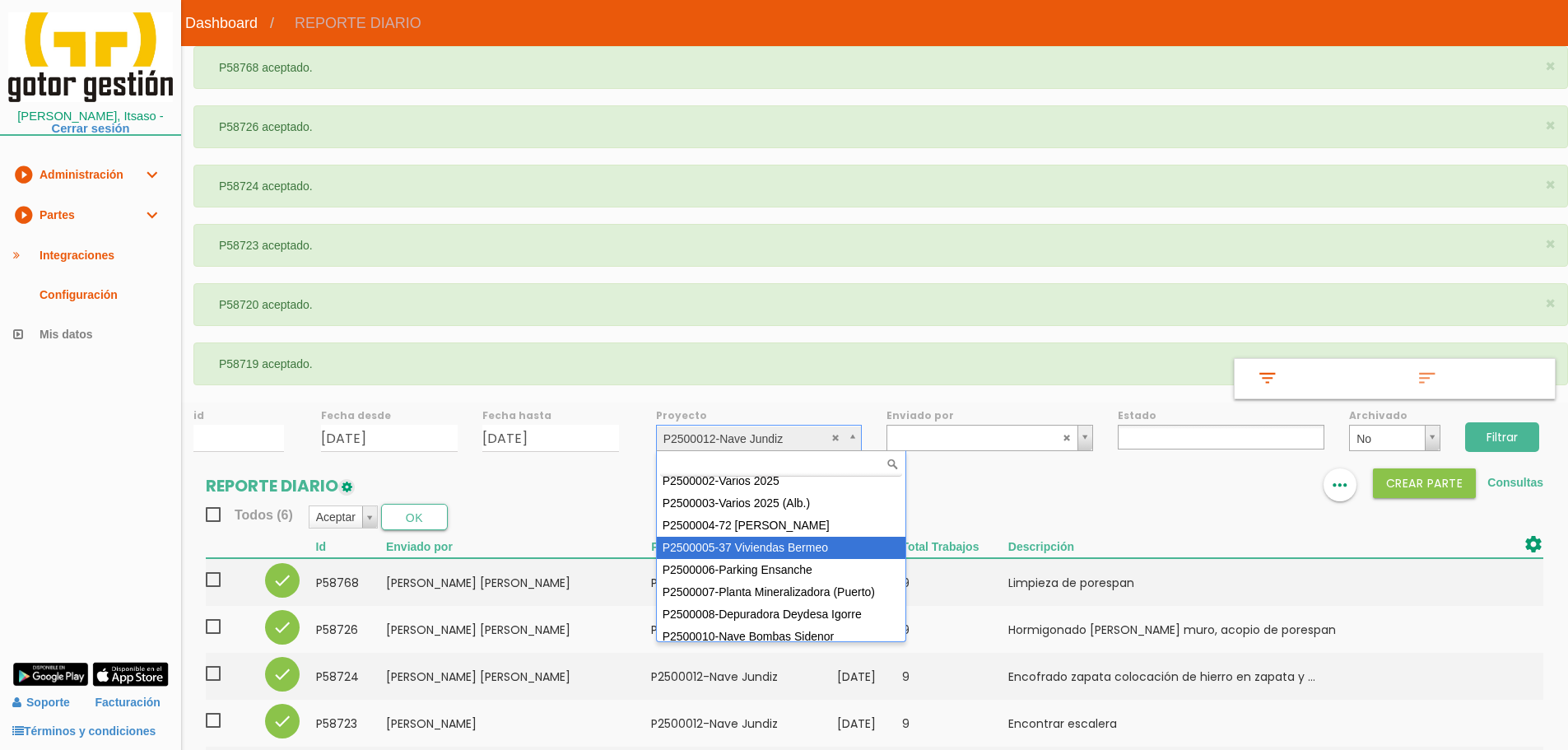
select select "87"
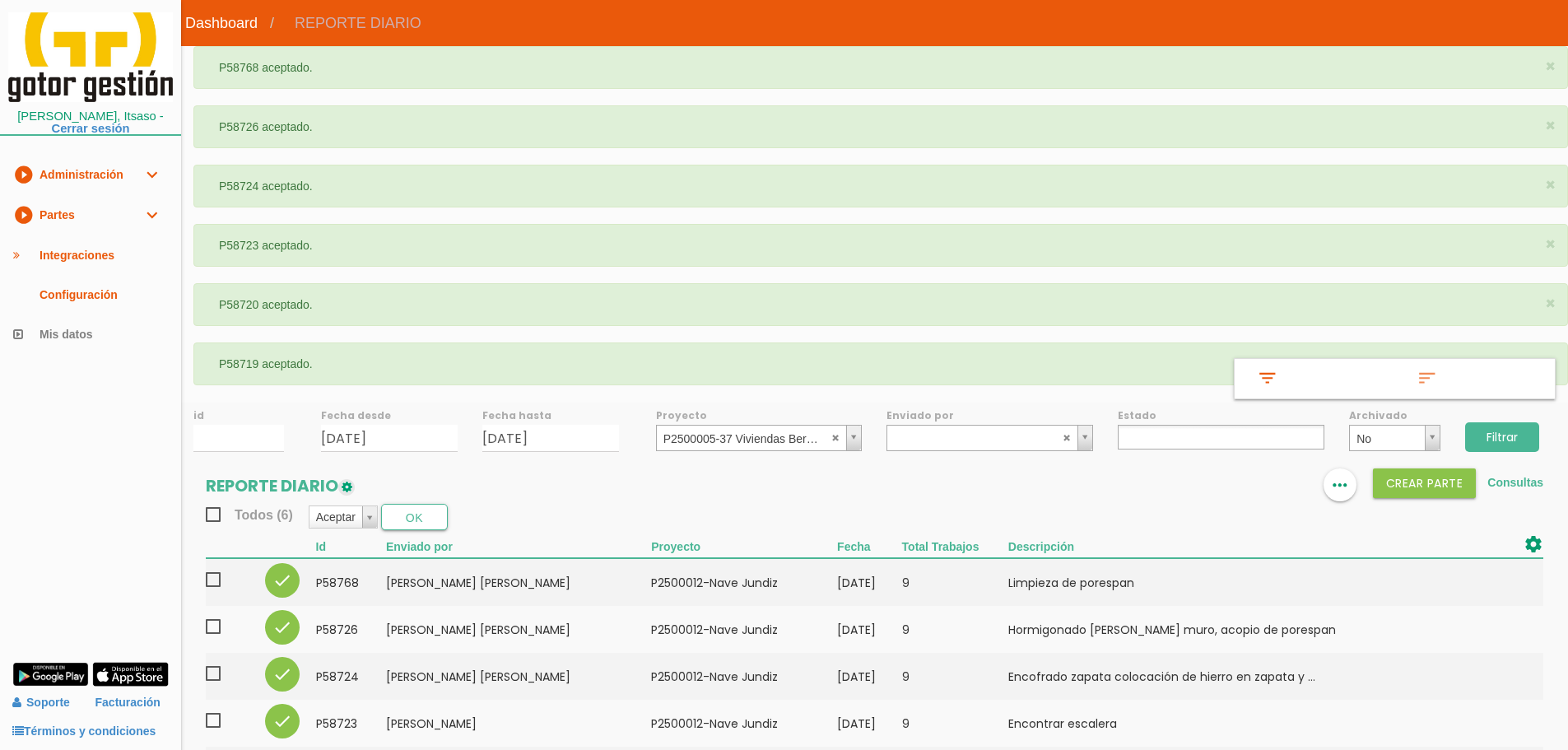
click at [1503, 439] on input "Filtrar" at bounding box center [1502, 437] width 74 height 30
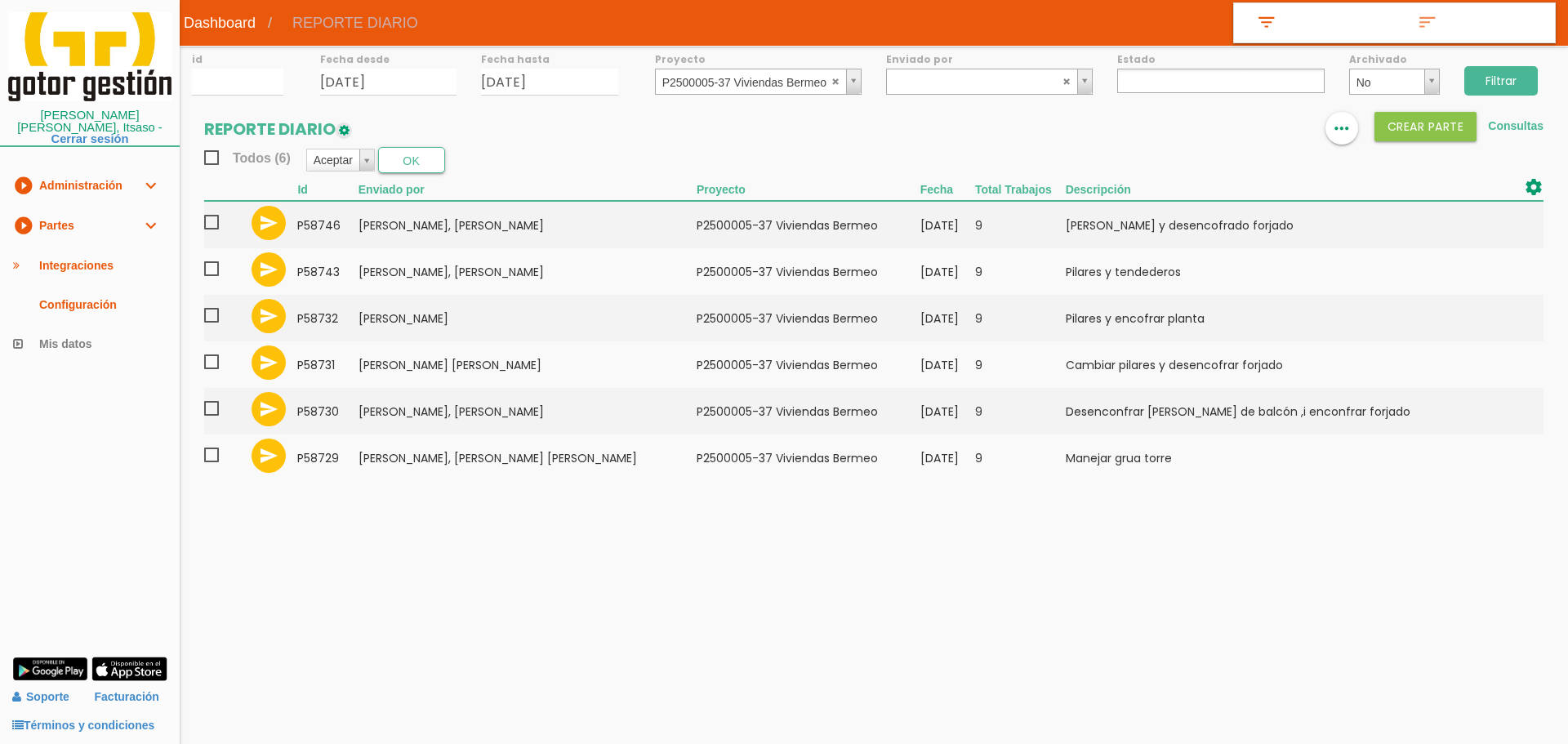
select select
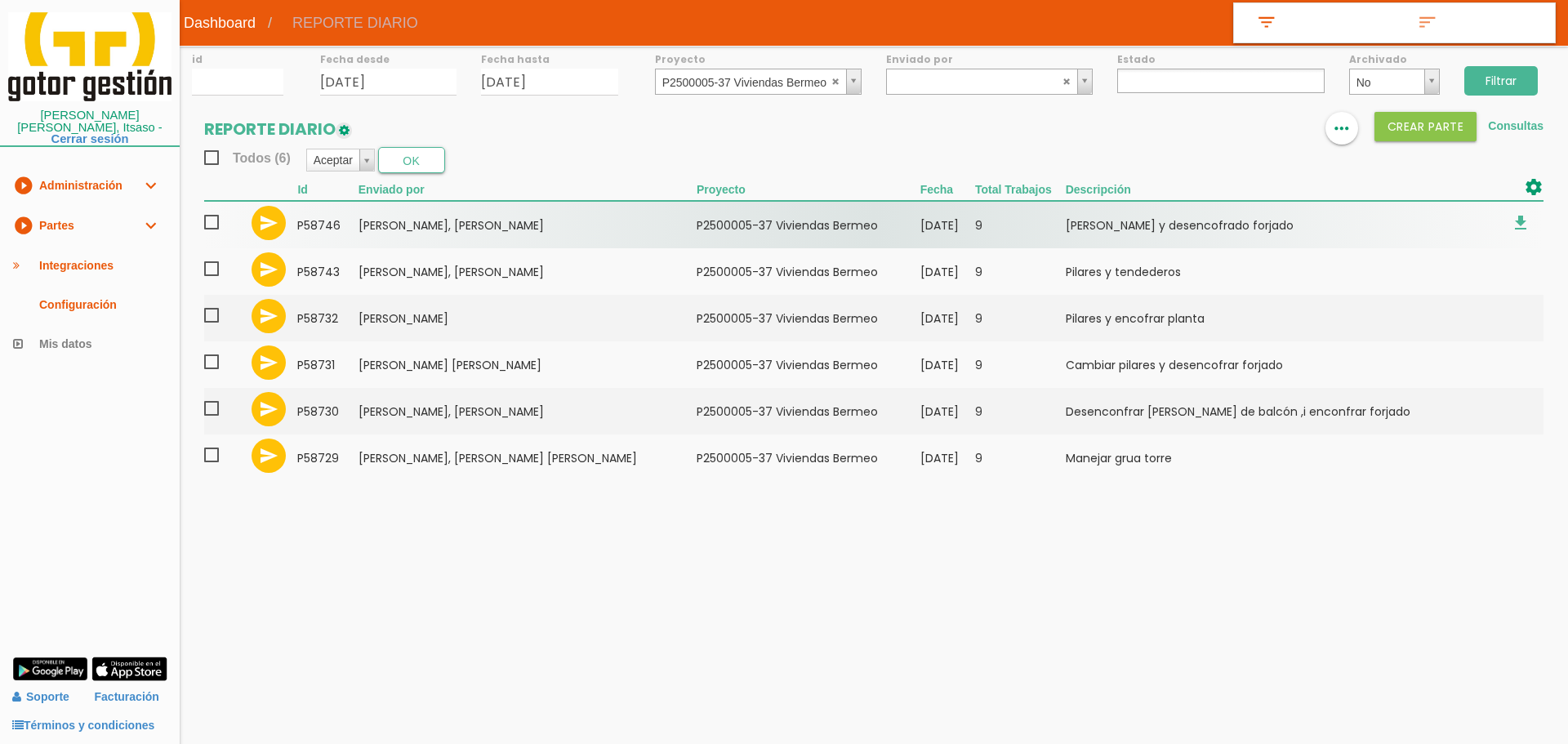
click at [209, 228] on span at bounding box center [218, 223] width 29 height 20
click at [0, 0] on input "checkbox" at bounding box center [0, 0] width 0 height 0
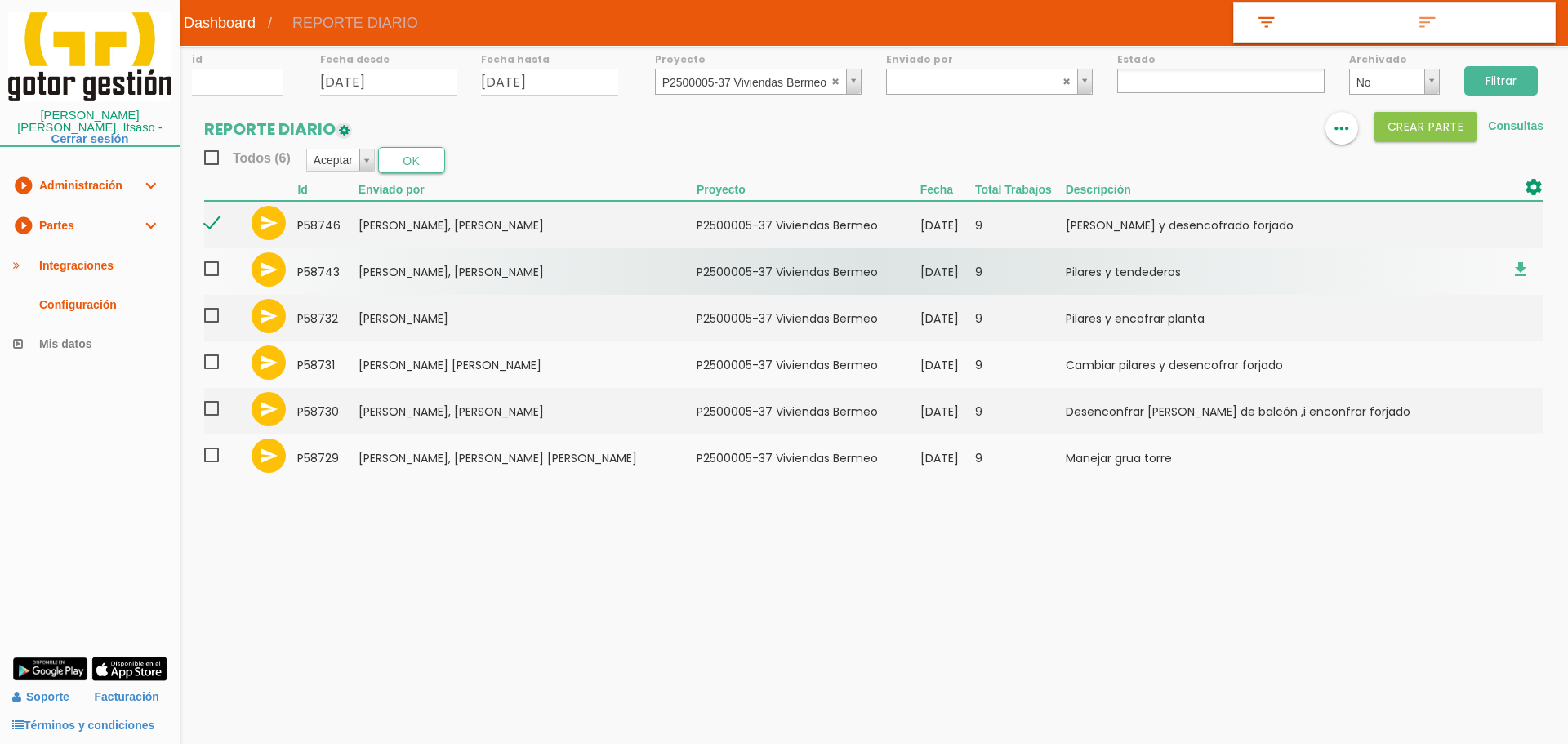
click at [212, 266] on span at bounding box center [218, 269] width 29 height 20
click at [0, 0] on input "checkbox" at bounding box center [0, 0] width 0 height 0
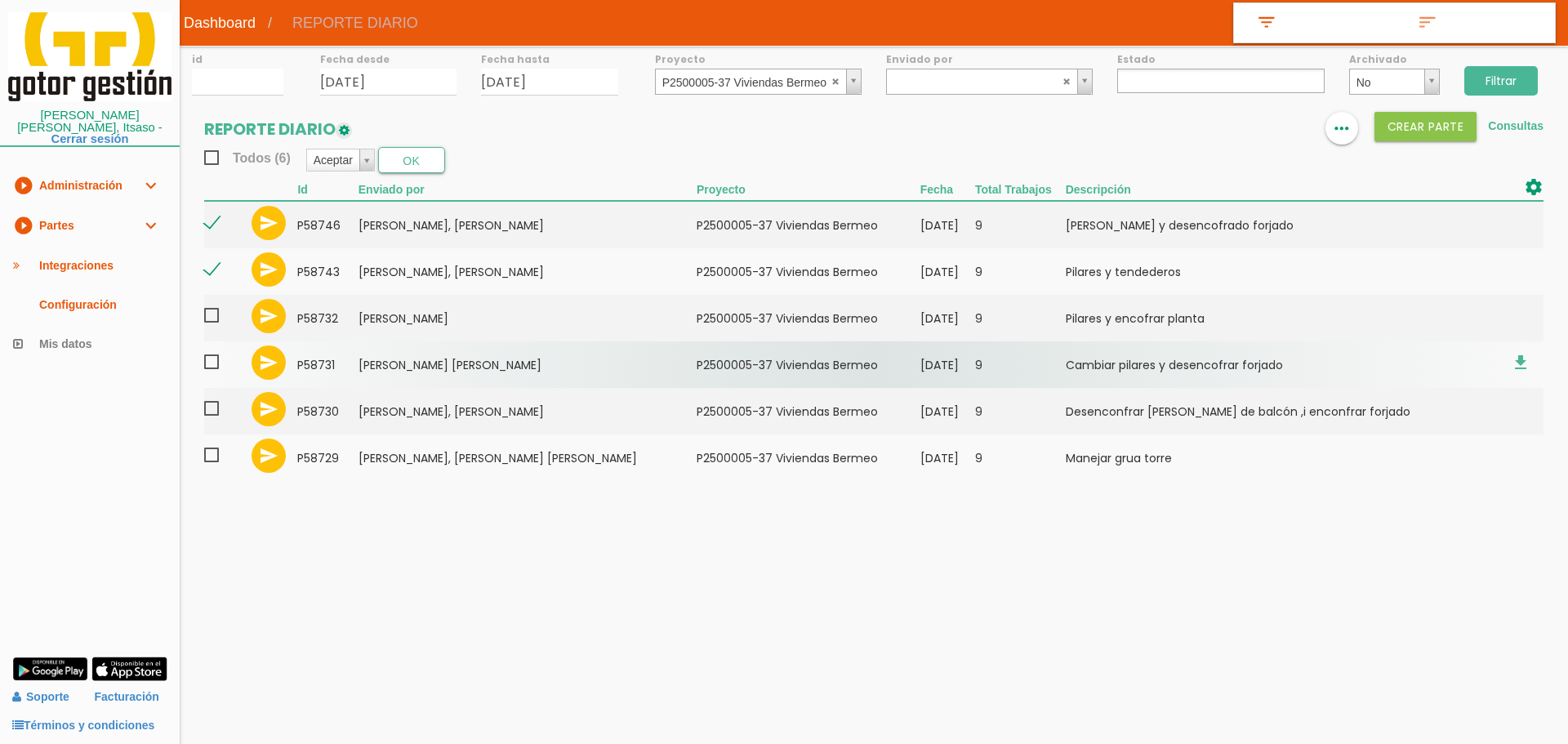
drag, startPoint x: 212, startPoint y: 313, endPoint x: 210, endPoint y: 343, distance: 30.1
click at [212, 314] on span at bounding box center [218, 316] width 29 height 20
click at [0, 0] on input "checkbox" at bounding box center [0, 0] width 0 height 0
click at [208, 365] on span at bounding box center [218, 363] width 29 height 20
click at [0, 0] on input "checkbox" at bounding box center [0, 0] width 0 height 0
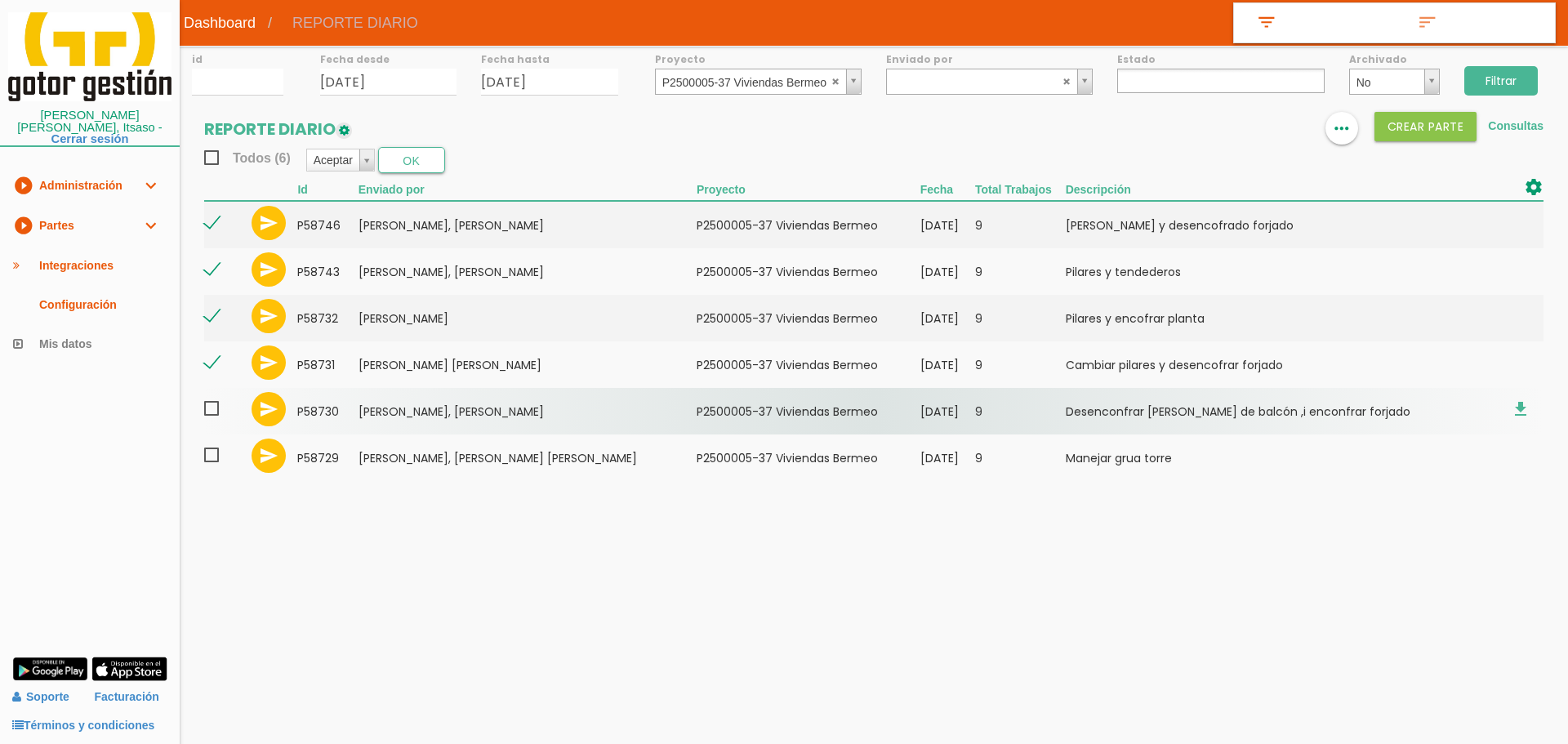
click at [214, 408] on span at bounding box center [218, 409] width 29 height 20
click at [0, 0] on input "checkbox" at bounding box center [0, 0] width 0 height 0
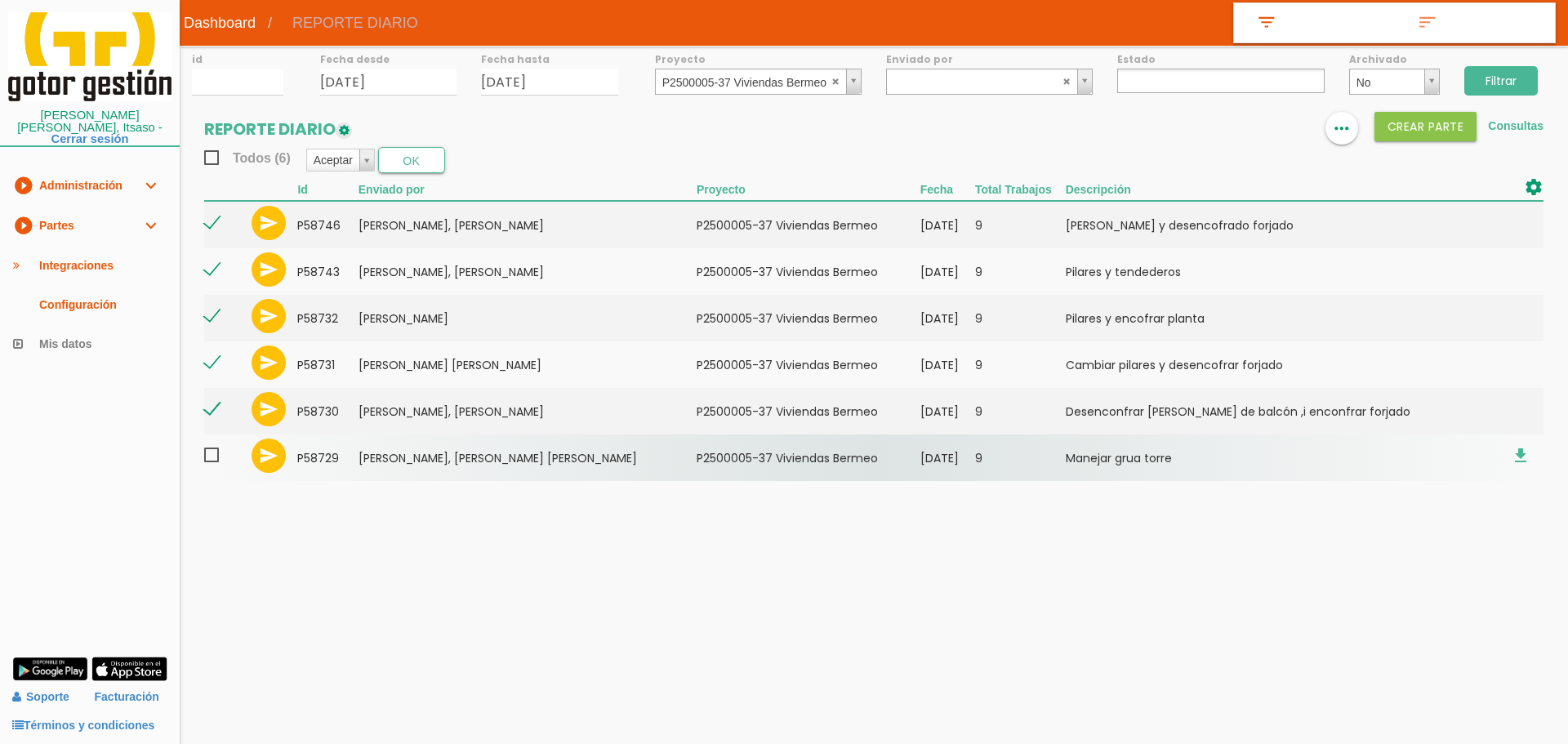
click at [211, 460] on span at bounding box center [218, 455] width 29 height 20
click at [0, 0] on input "checkbox" at bounding box center [0, 0] width 0 height 0
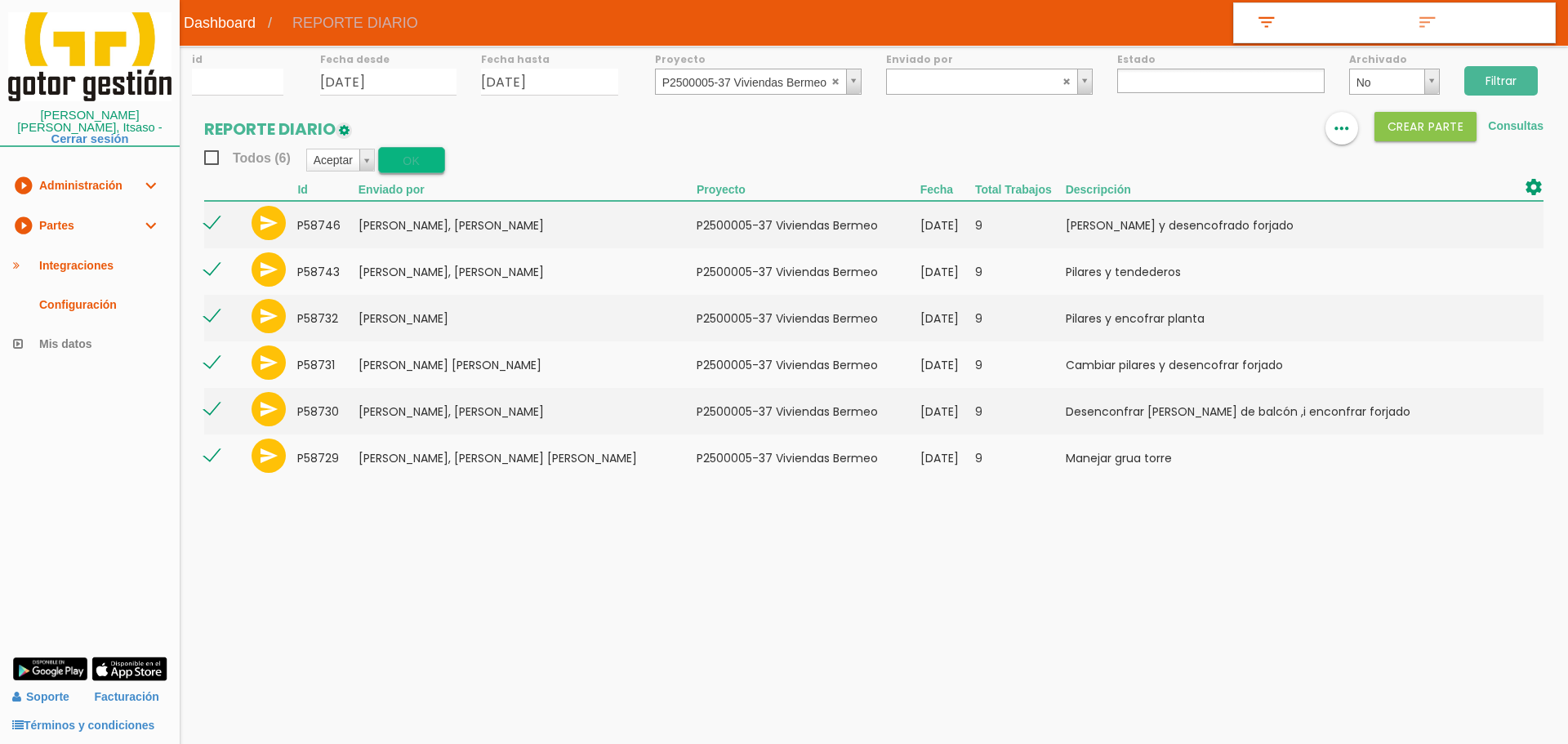
click at [407, 165] on button "OK" at bounding box center [411, 160] width 67 height 26
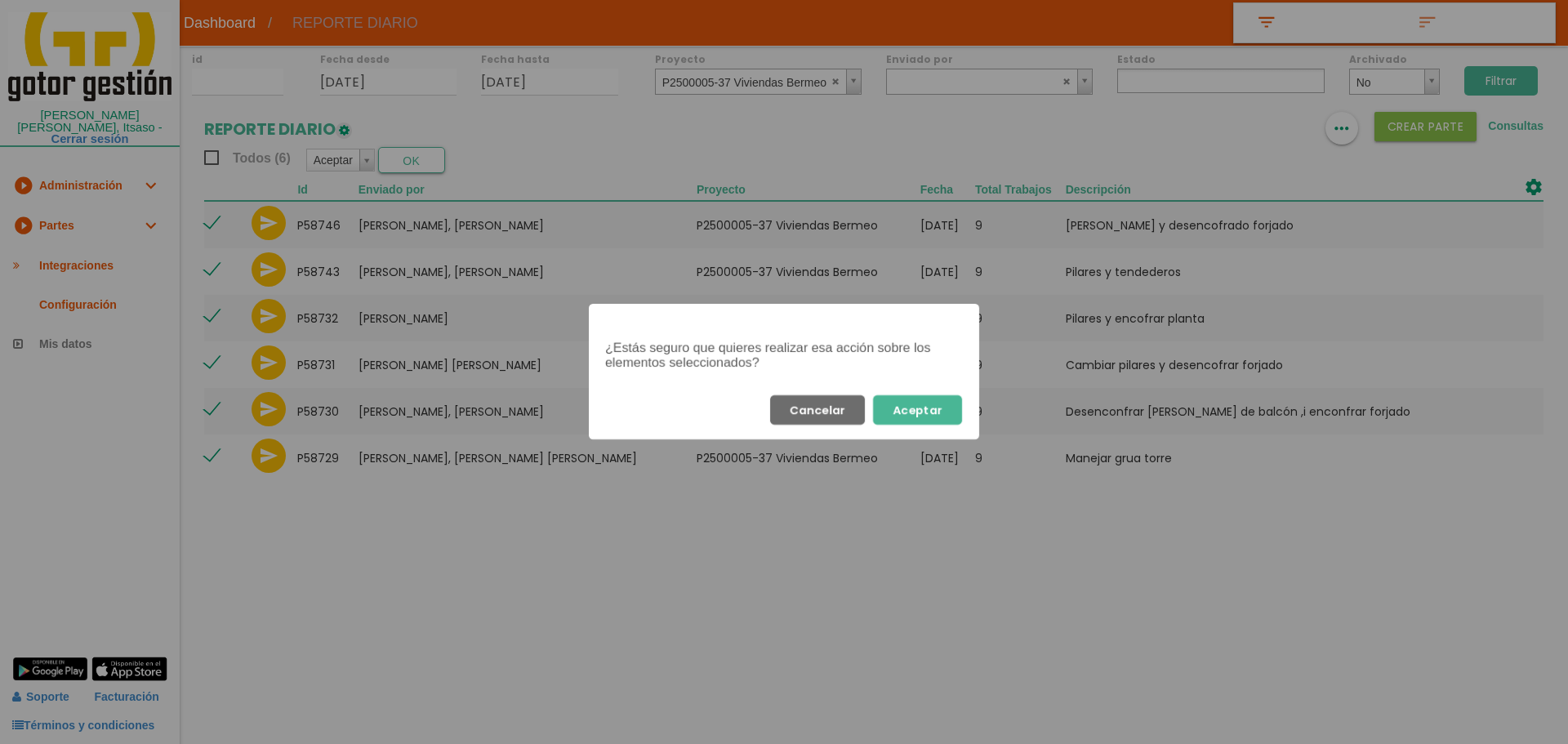
click at [919, 401] on button "Aceptar" at bounding box center [917, 410] width 89 height 30
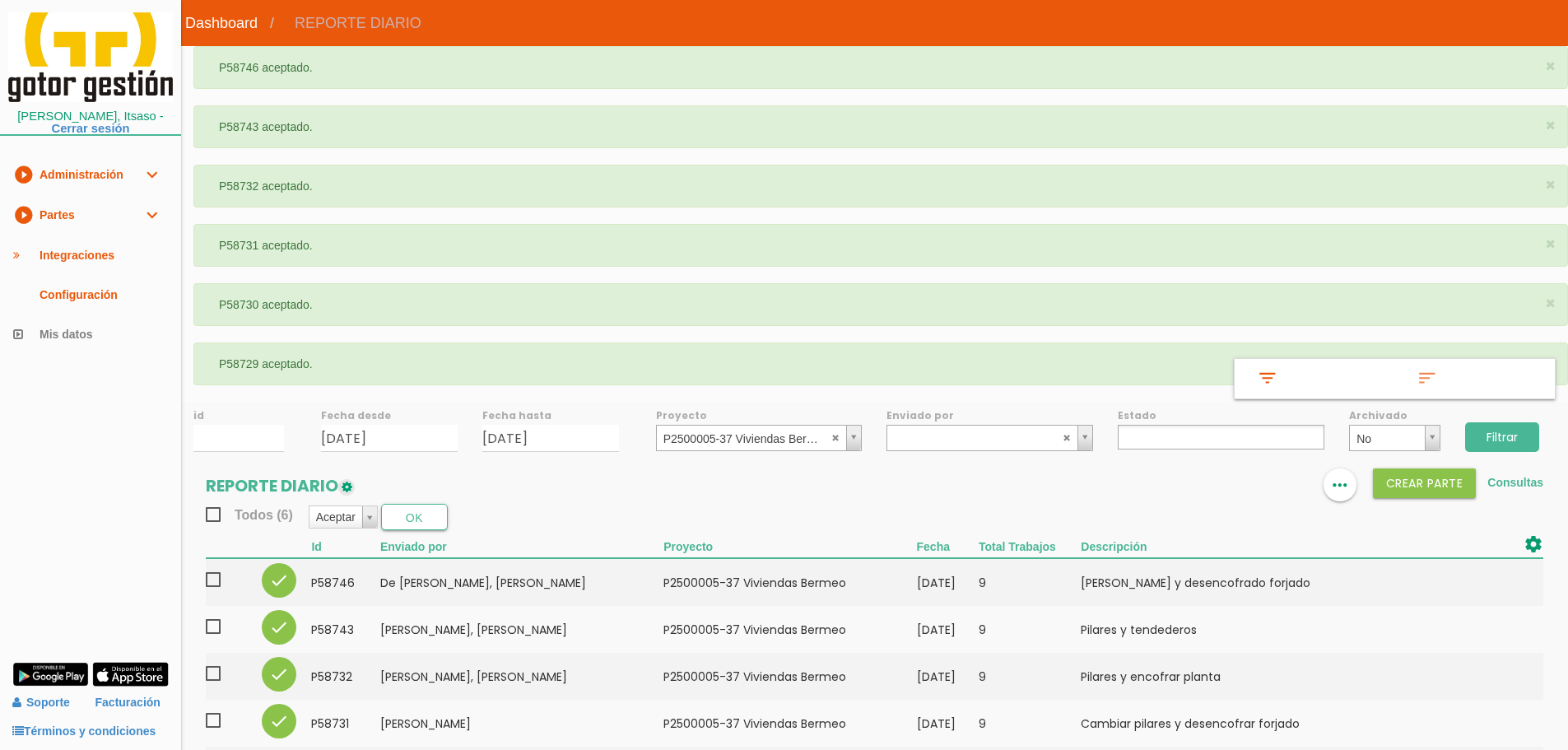
select select
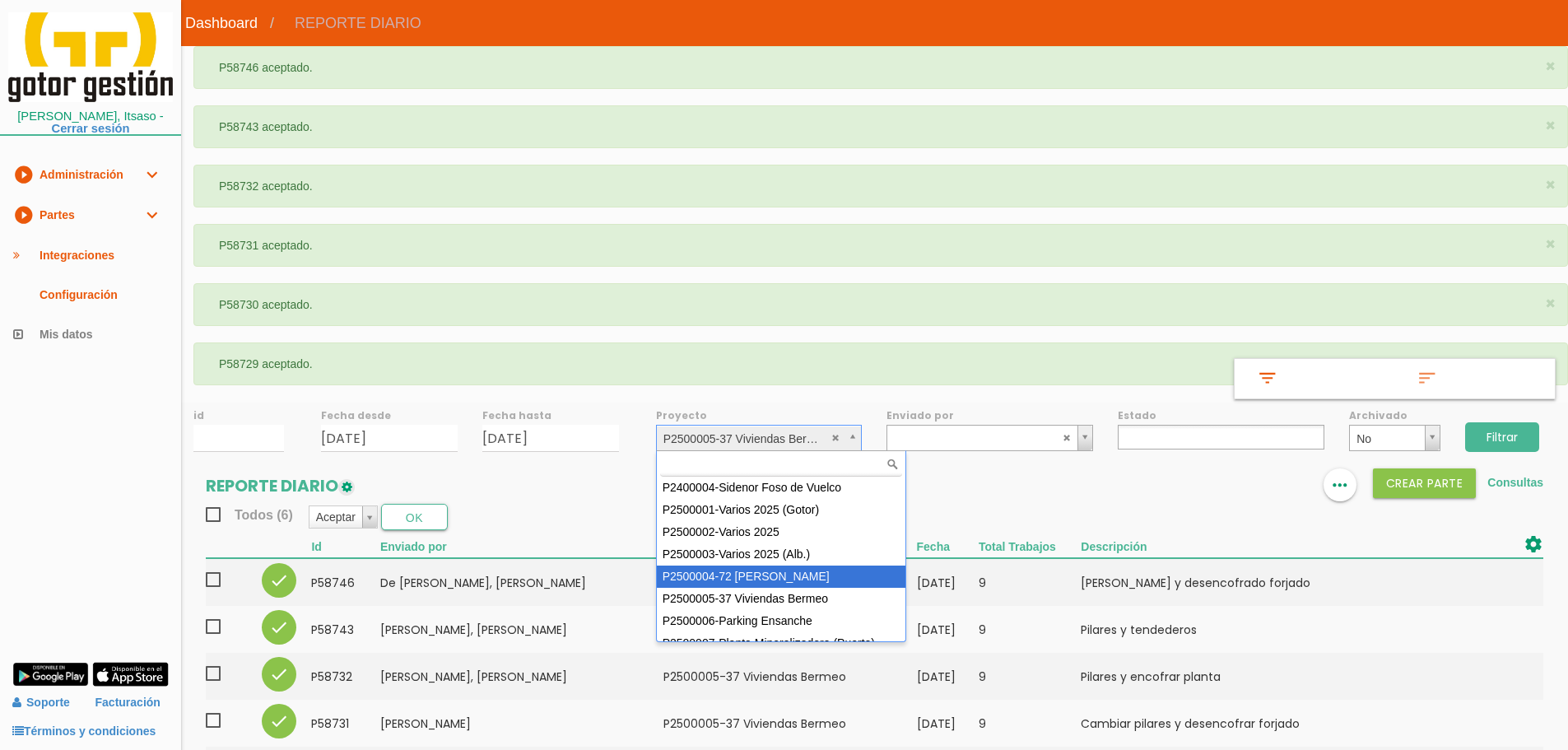
select select "86"
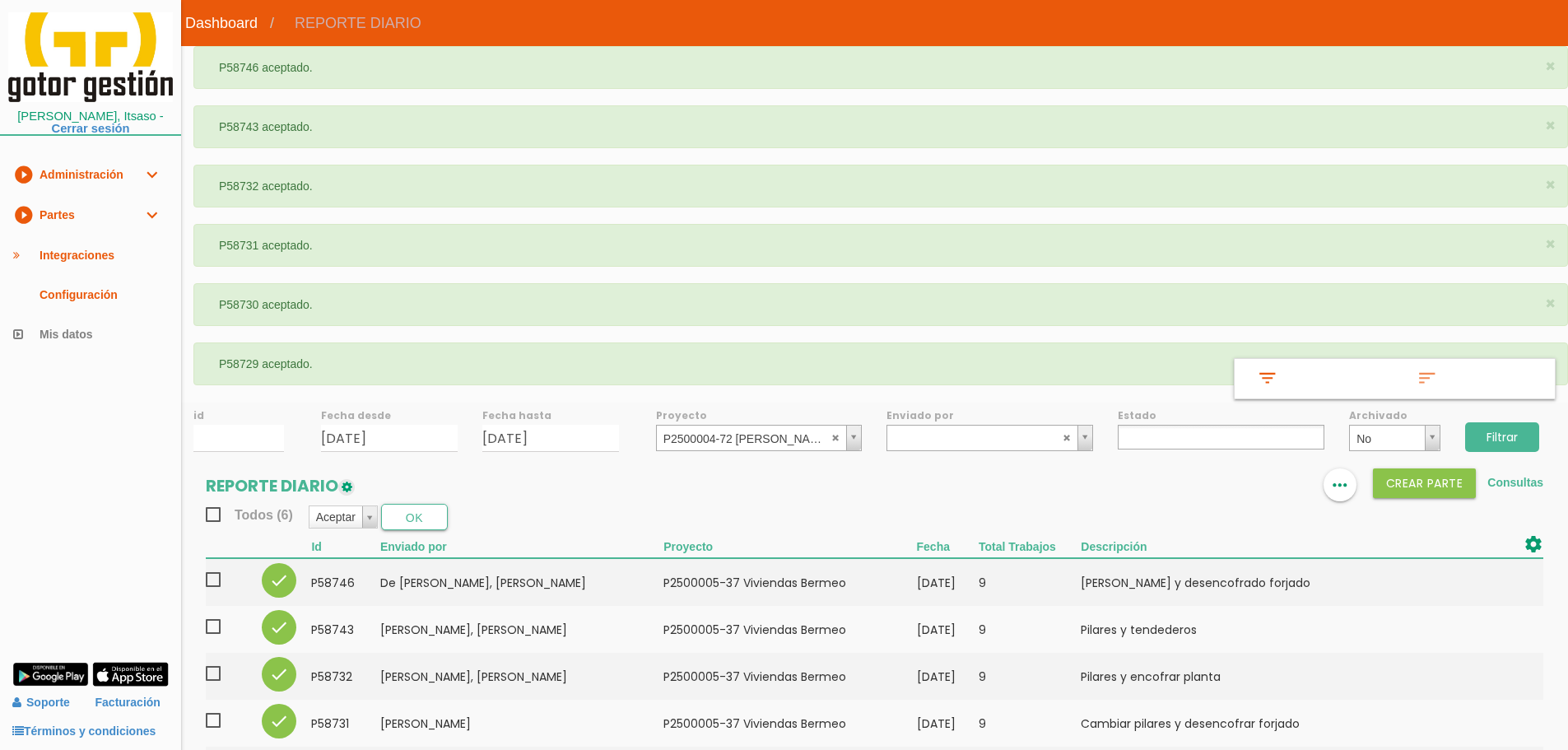
click at [1518, 443] on input "Filtrar" at bounding box center [1502, 437] width 74 height 30
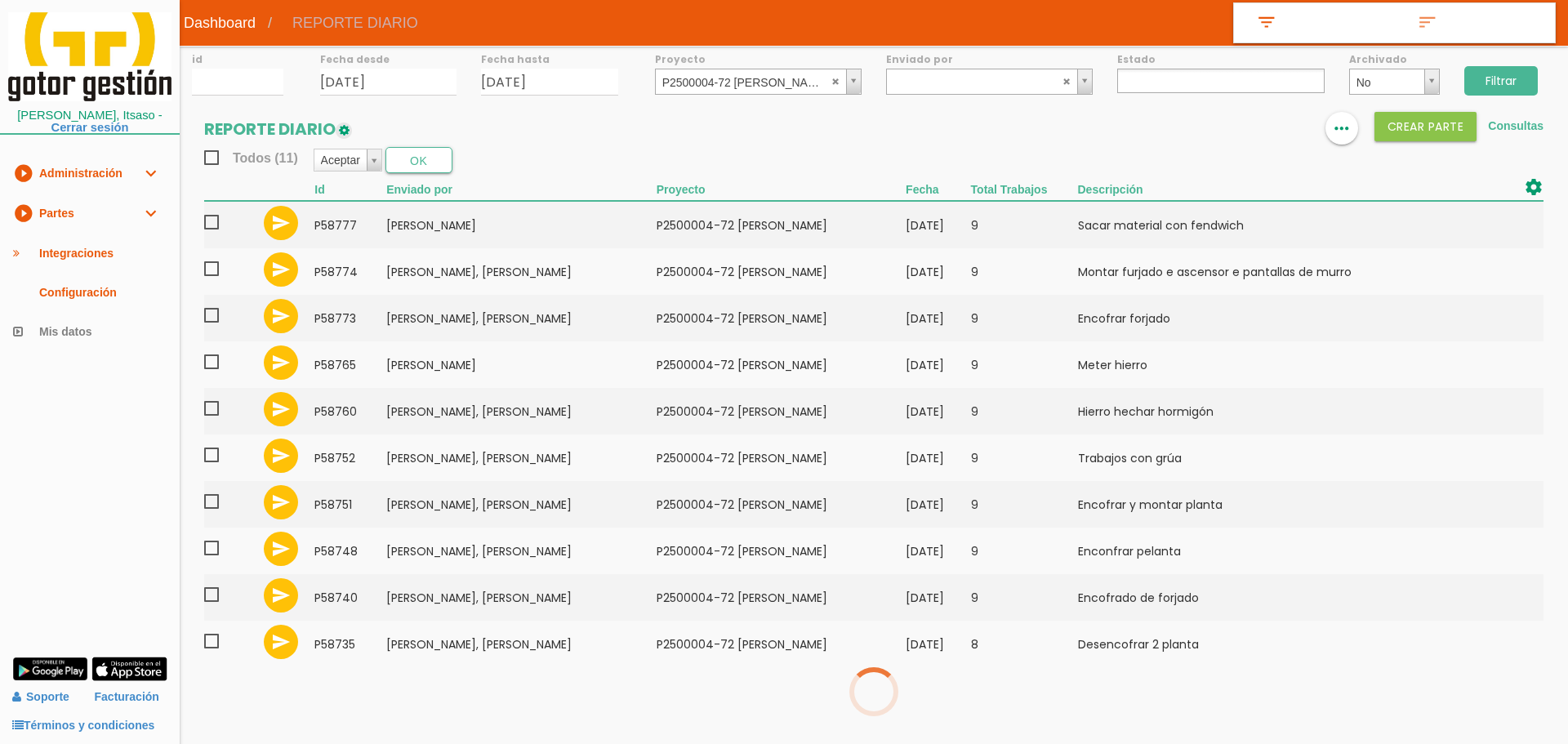
select select
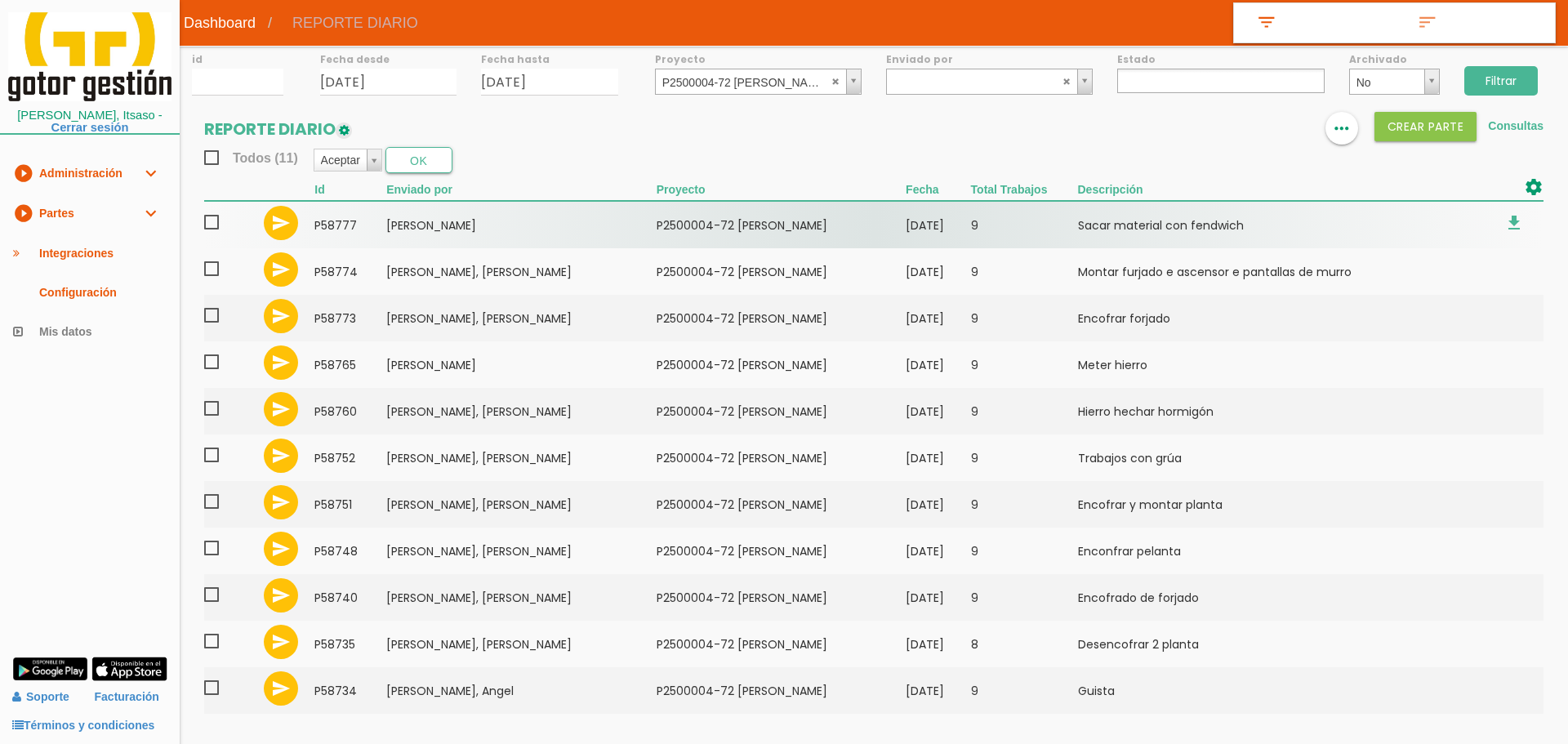
click at [206, 217] on span at bounding box center [218, 223] width 29 height 20
click at [0, 0] on input "checkbox" at bounding box center [0, 0] width 0 height 0
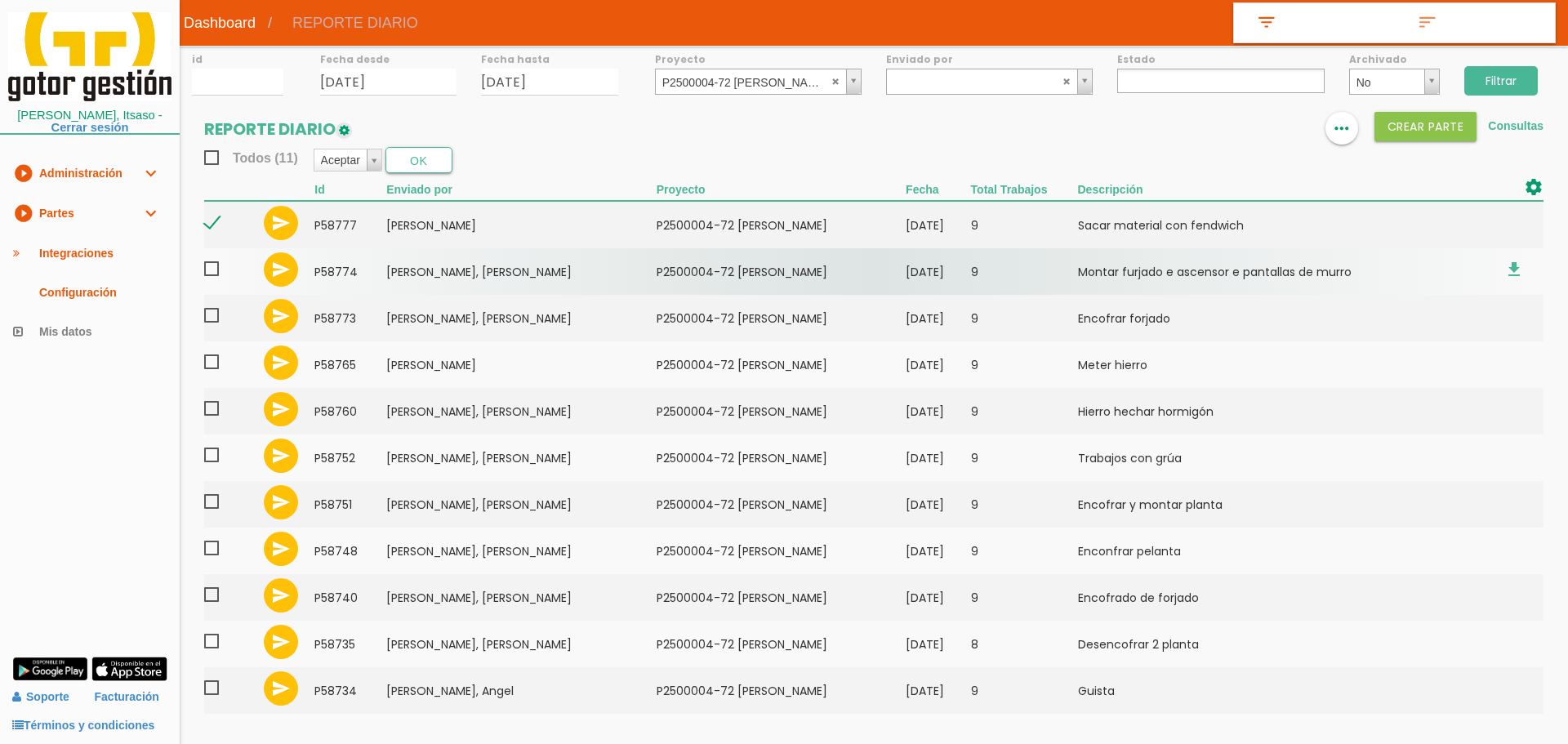
click at [214, 271] on span at bounding box center [218, 269] width 29 height 20
click at [0, 0] on input "checkbox" at bounding box center [0, 0] width 0 height 0
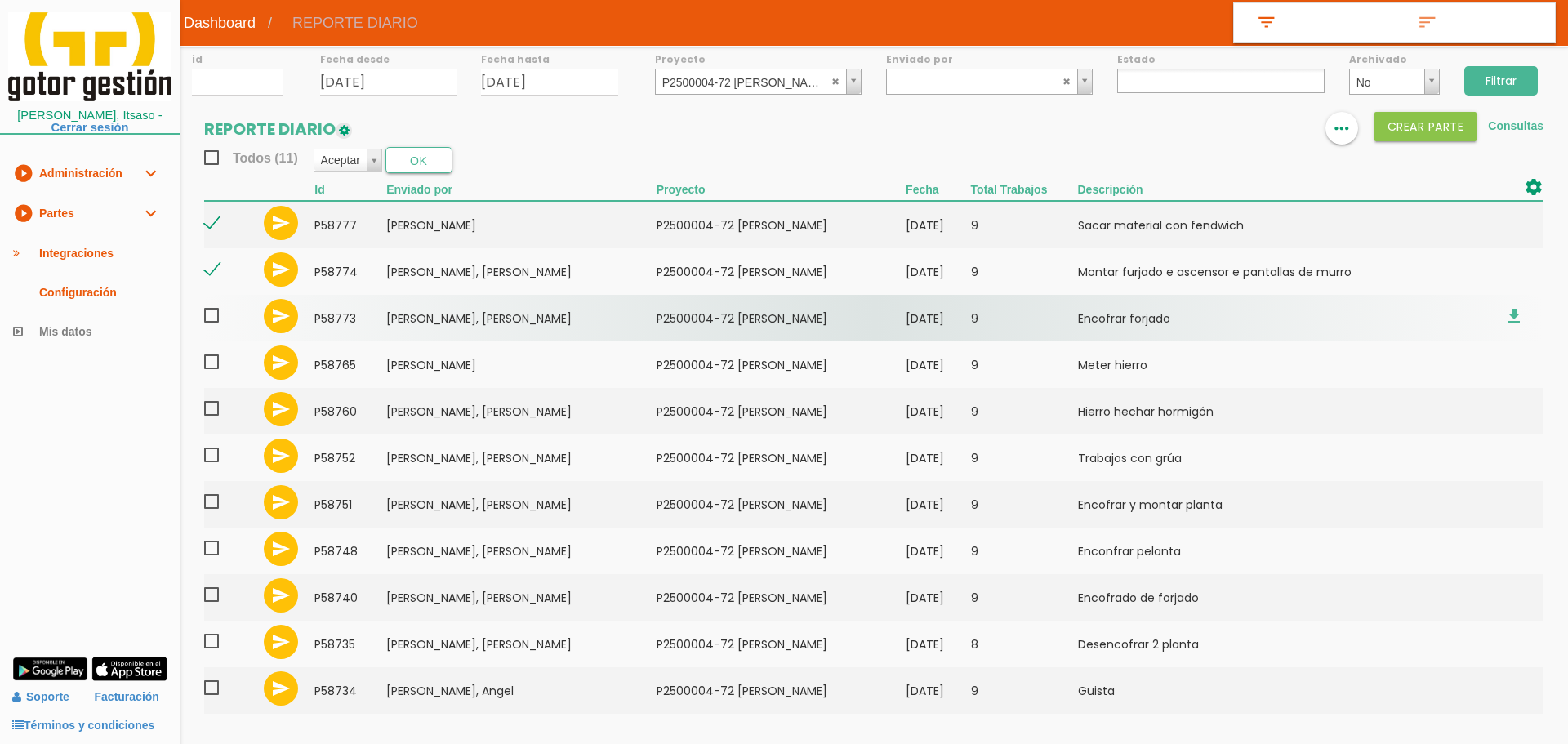
click at [212, 313] on span at bounding box center [218, 316] width 29 height 20
click at [0, 0] on input "checkbox" at bounding box center [0, 0] width 0 height 0
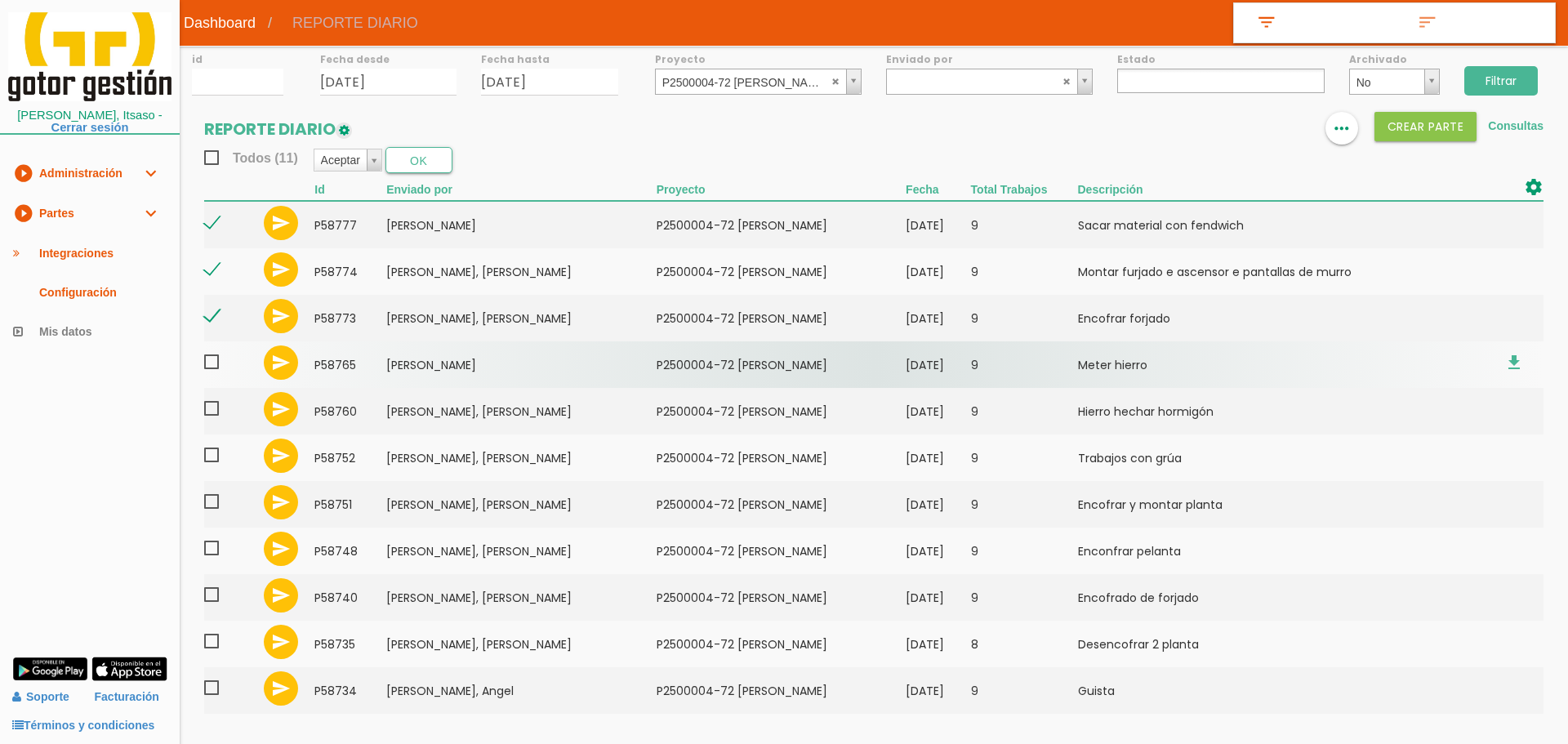
click at [214, 364] on span at bounding box center [218, 363] width 29 height 20
click at [0, 0] on input "checkbox" at bounding box center [0, 0] width 0 height 0
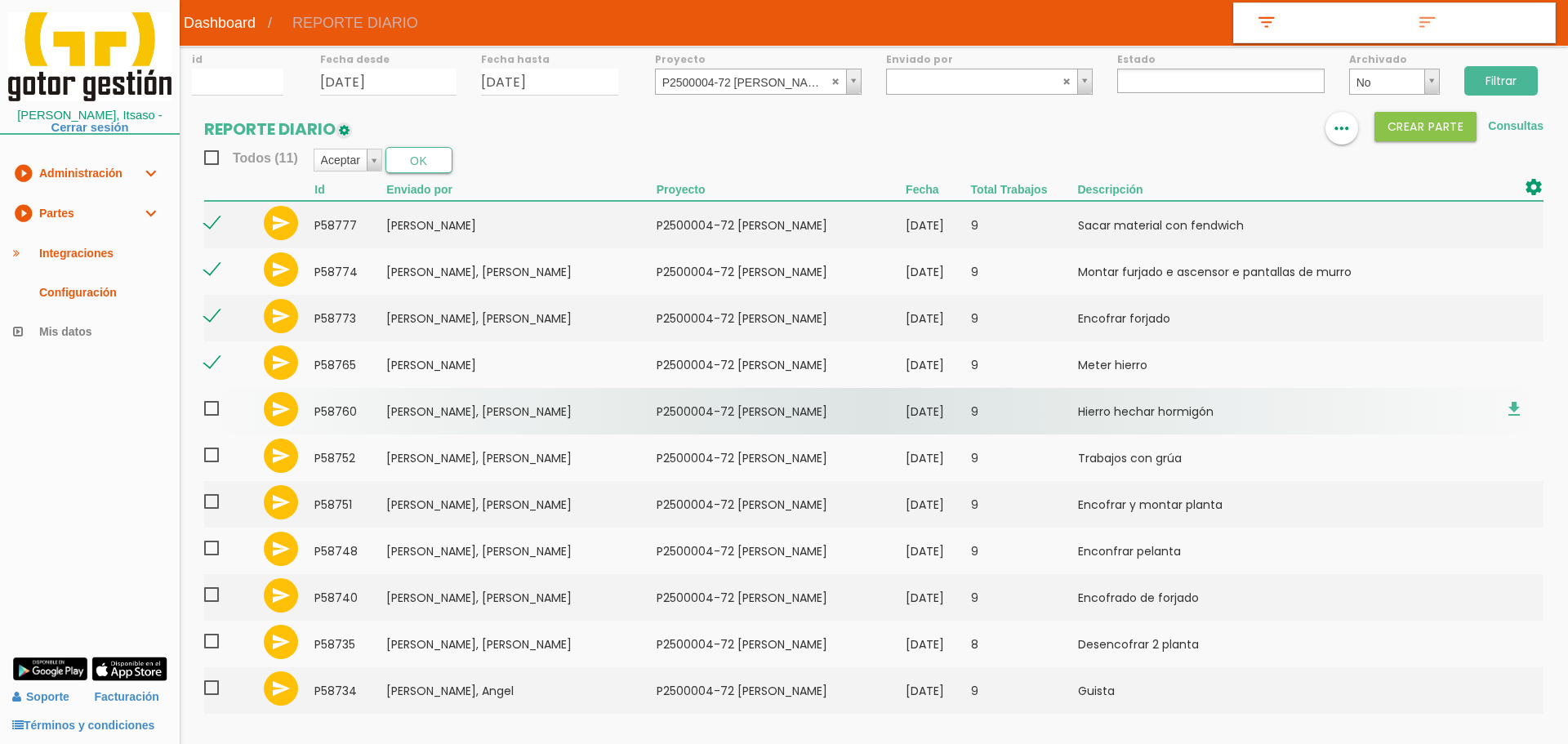
click at [216, 409] on span at bounding box center [218, 409] width 29 height 20
click at [0, 0] on input "checkbox" at bounding box center [0, 0] width 0 height 0
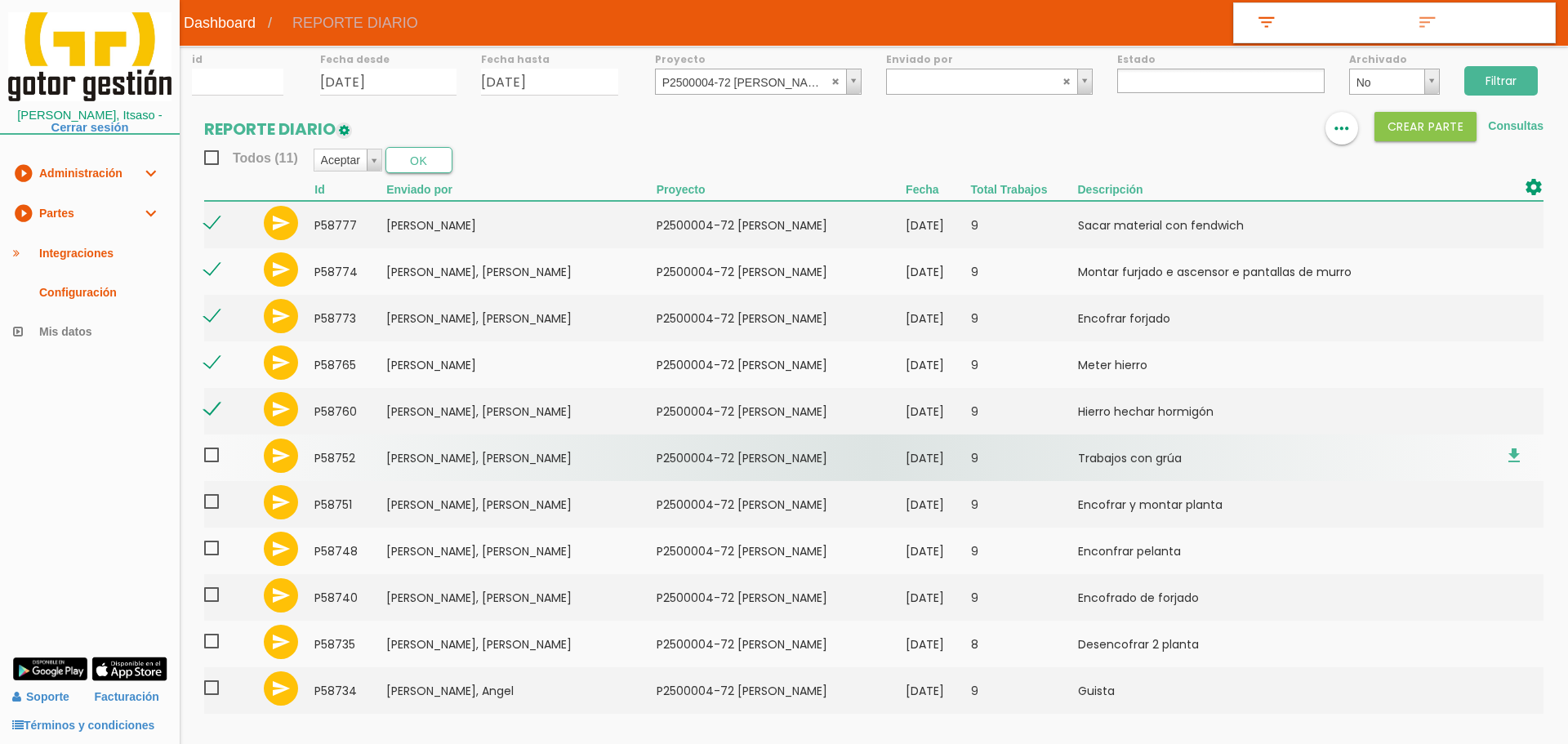
drag, startPoint x: 213, startPoint y: 463, endPoint x: 213, endPoint y: 479, distance: 16.0
click at [213, 465] on span at bounding box center [218, 455] width 29 height 20
click at [0, 0] on input "checkbox" at bounding box center [0, 0] width 0 height 0
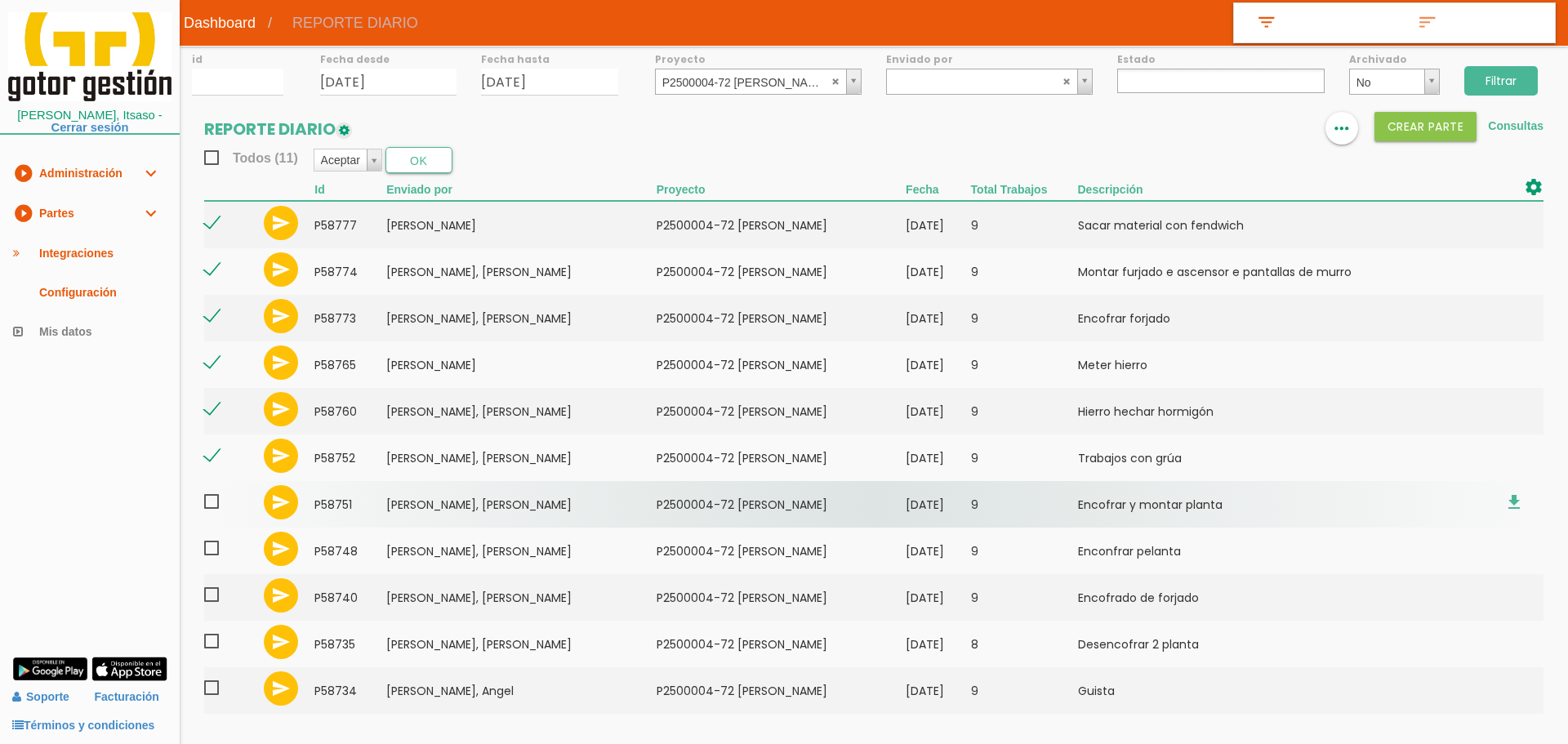
drag, startPoint x: 211, startPoint y: 509, endPoint x: 211, endPoint y: 525, distance: 16.0
click at [211, 510] on span at bounding box center [218, 502] width 29 height 20
click at [0, 0] on input "checkbox" at bounding box center [0, 0] width 0 height 0
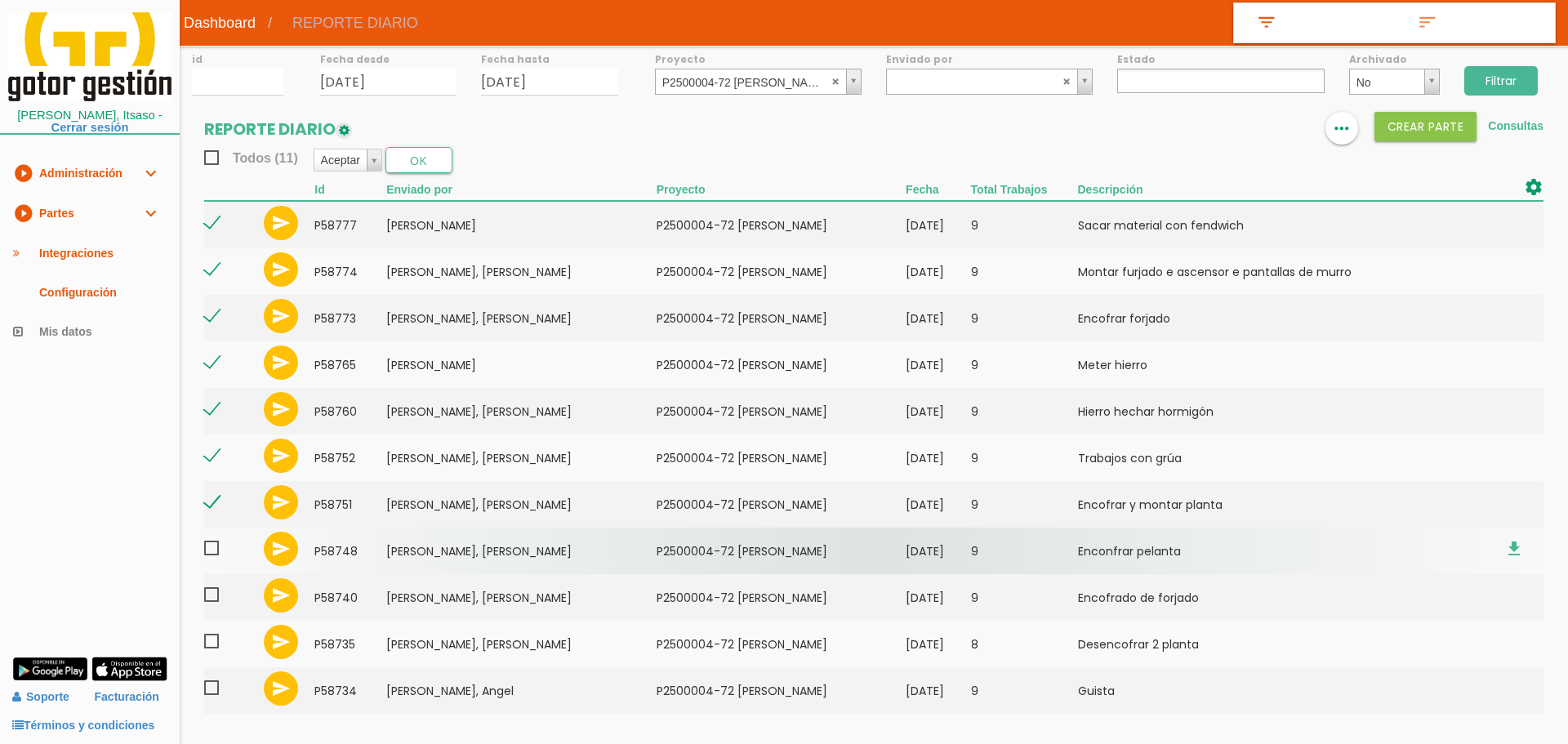
click at [216, 555] on span at bounding box center [218, 549] width 29 height 20
click at [0, 0] on input "checkbox" at bounding box center [0, 0] width 0 height 0
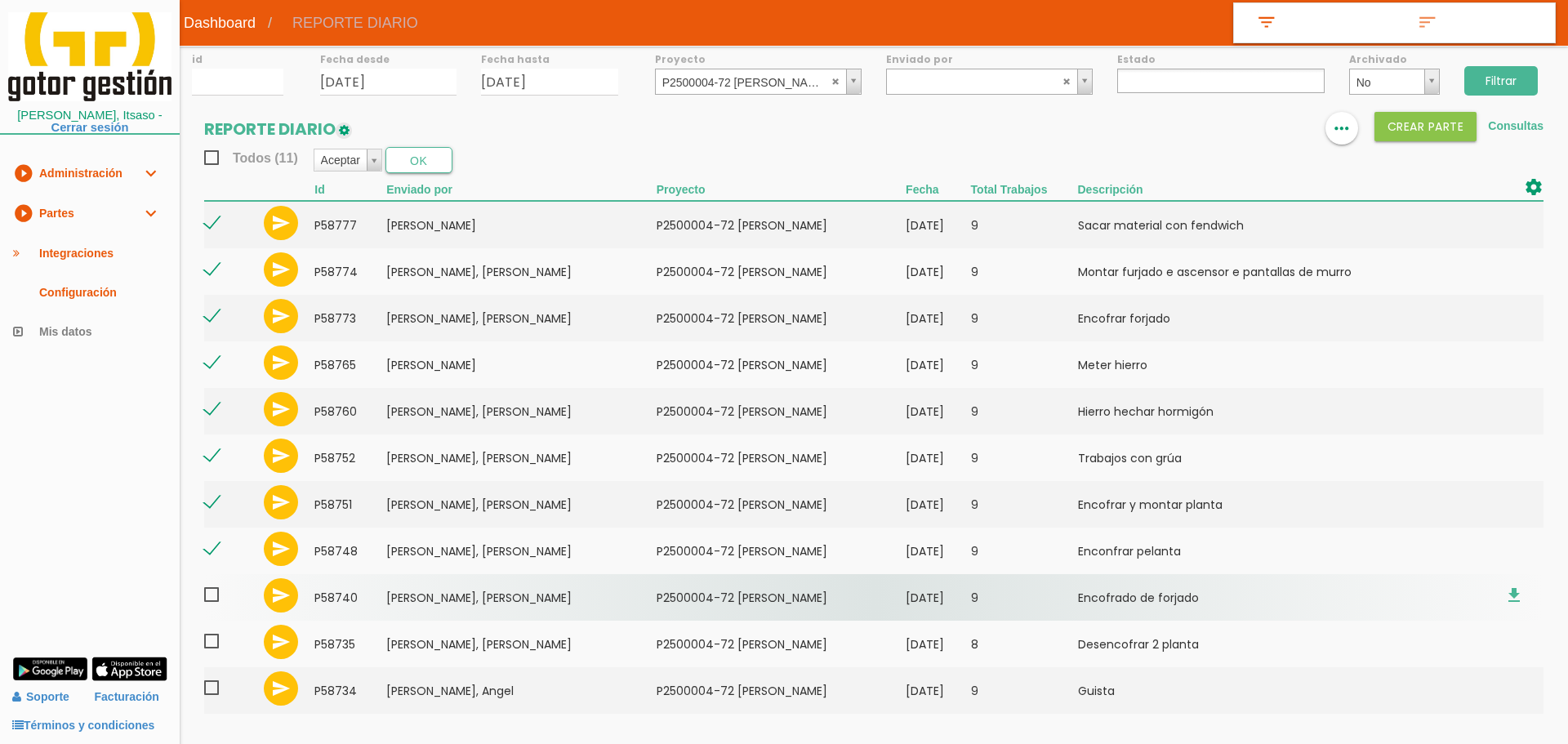
click at [212, 600] on span at bounding box center [218, 595] width 29 height 20
click at [0, 0] on input "checkbox" at bounding box center [0, 0] width 0 height 0
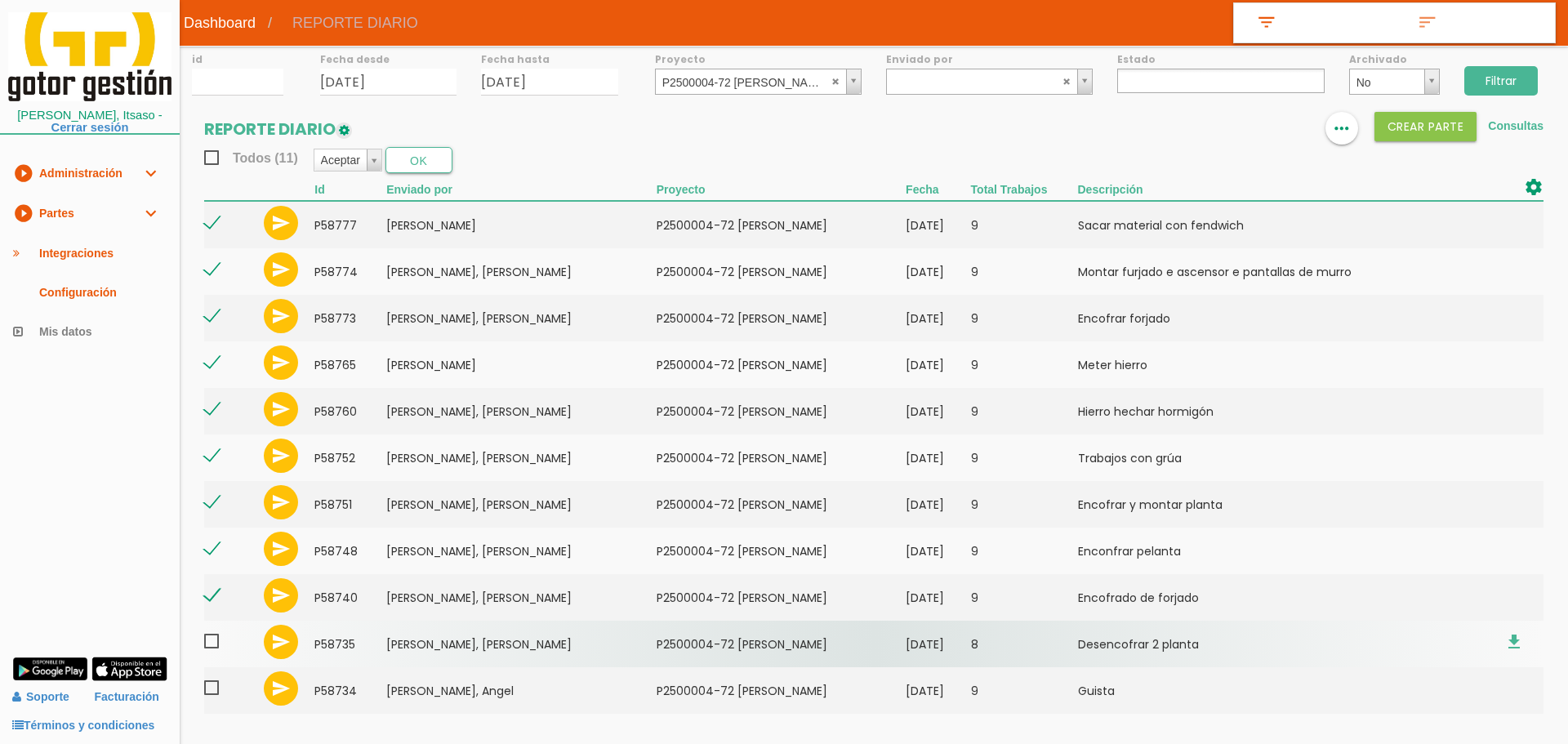
click at [212, 651] on span at bounding box center [218, 642] width 29 height 20
click at [0, 0] on input "checkbox" at bounding box center [0, 0] width 0 height 0
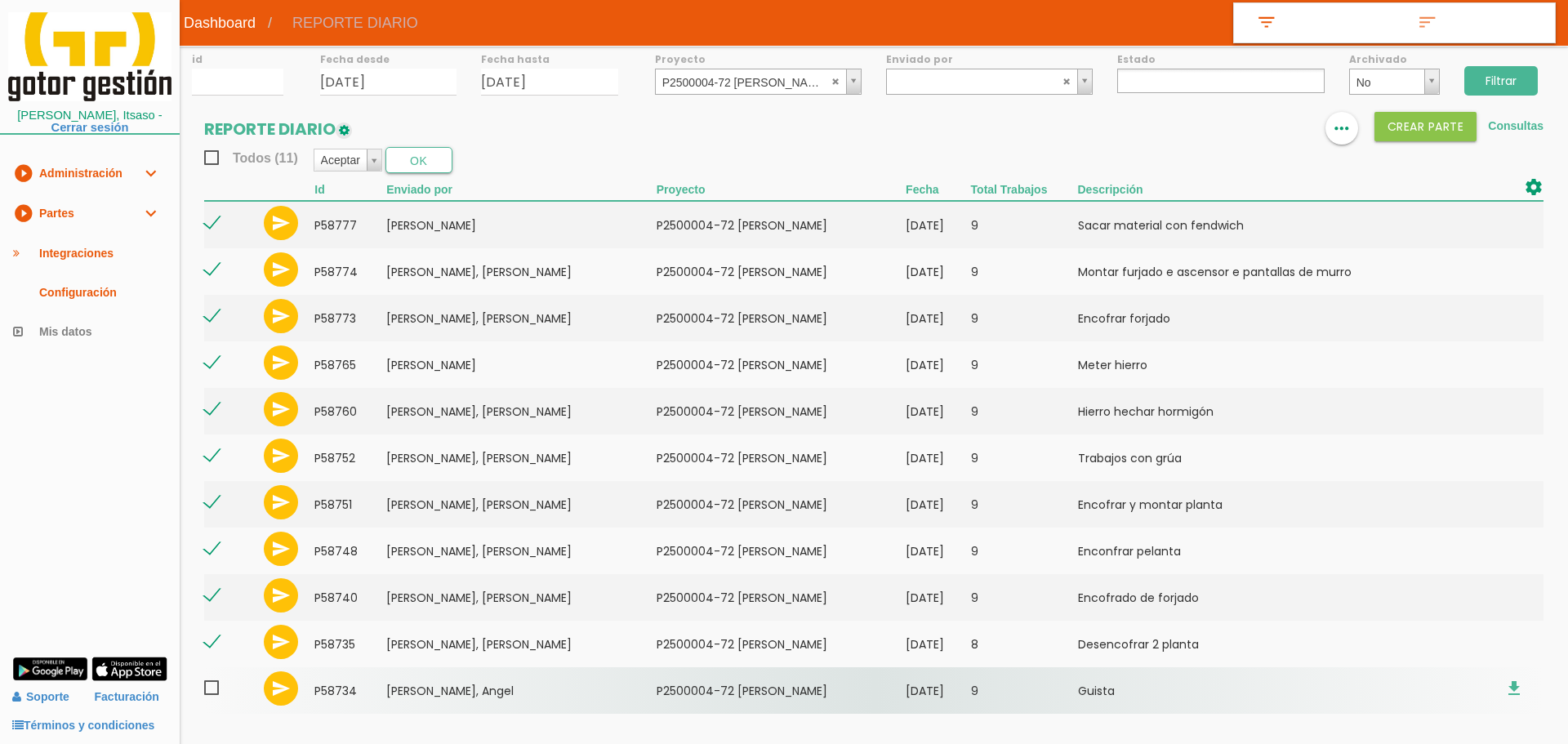
click at [212, 690] on span at bounding box center [218, 688] width 29 height 20
click at [0, 0] on input "checkbox" at bounding box center [0, 0] width 0 height 0
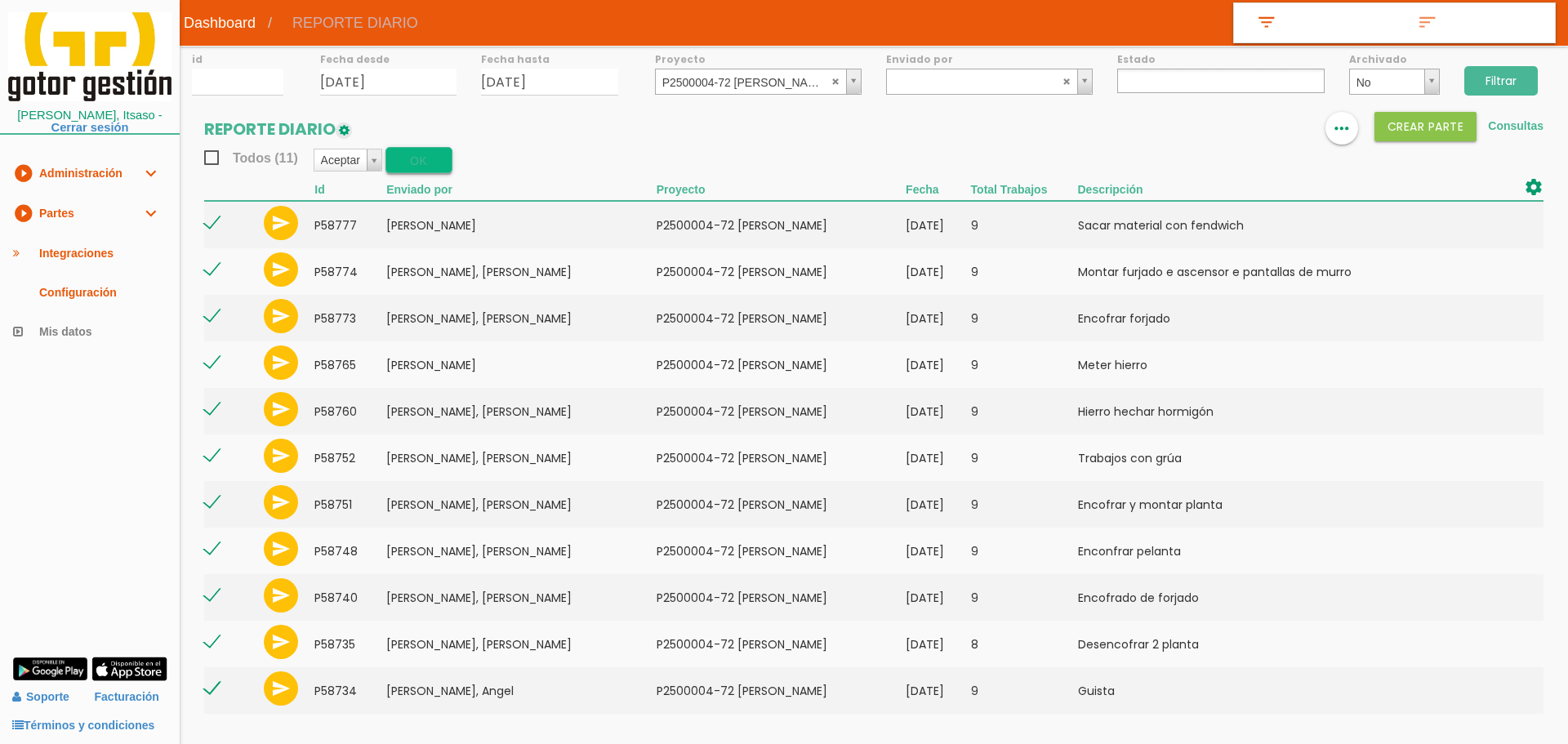
click at [427, 168] on button "OK" at bounding box center [419, 160] width 67 height 26
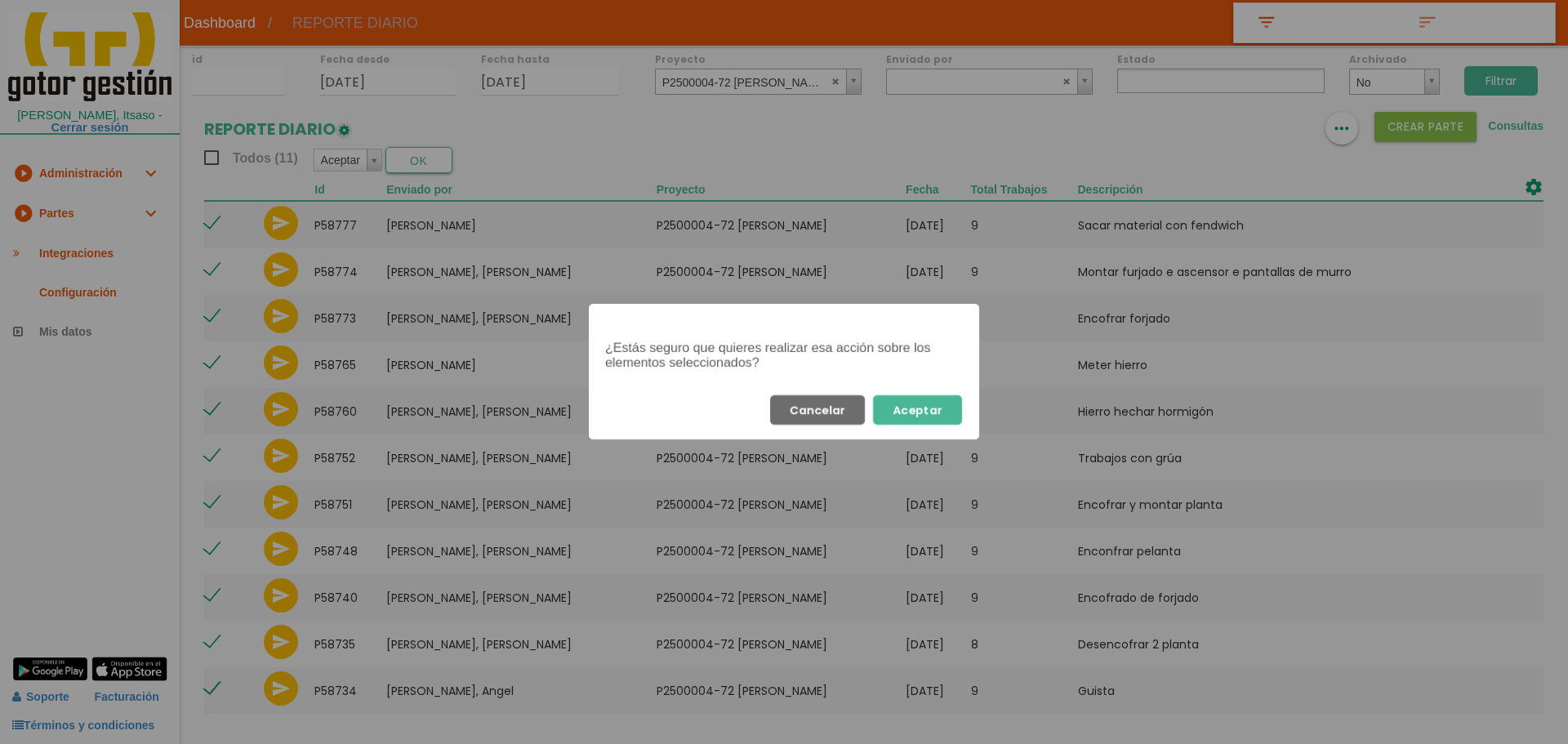
click at [920, 417] on button "Aceptar" at bounding box center [917, 410] width 89 height 30
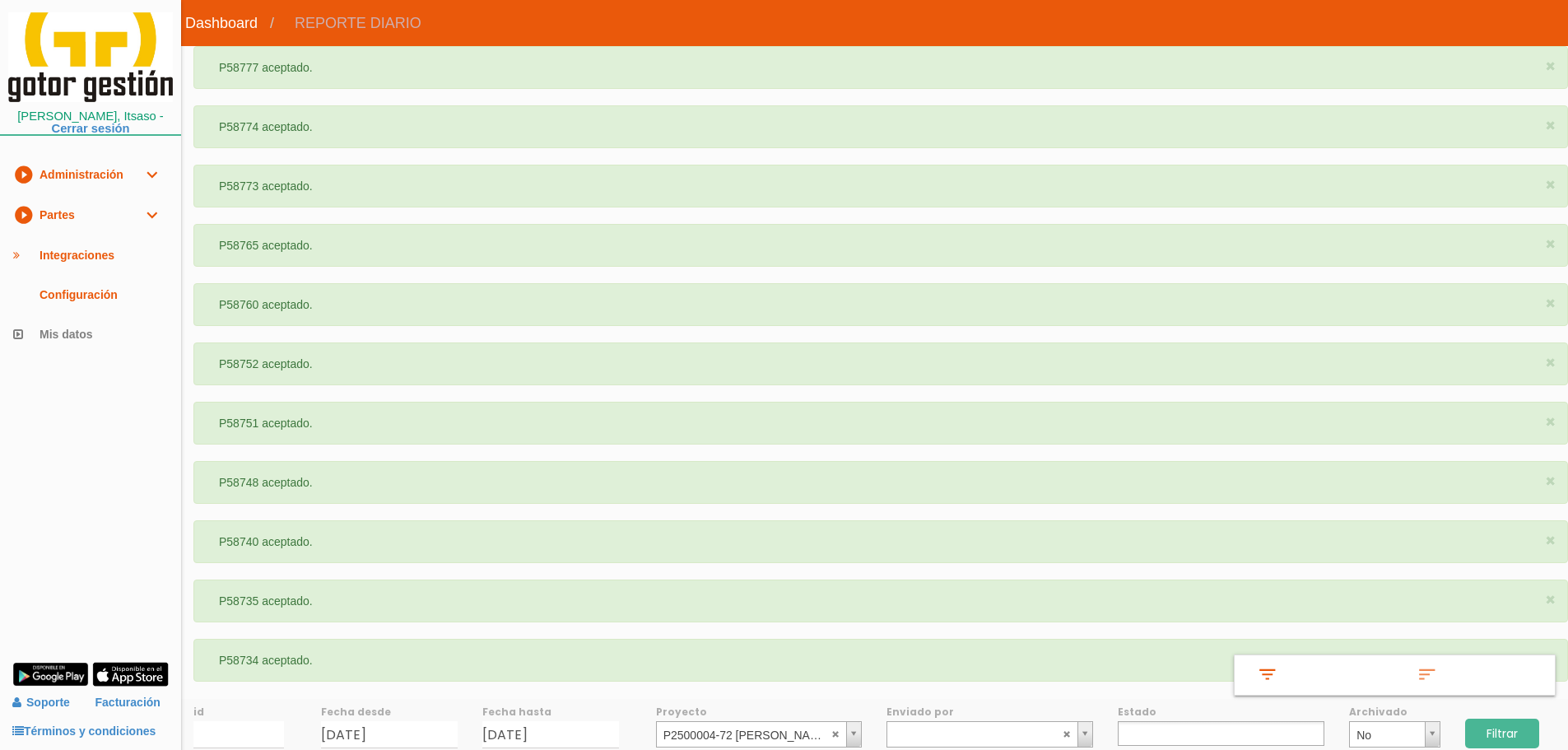
select select
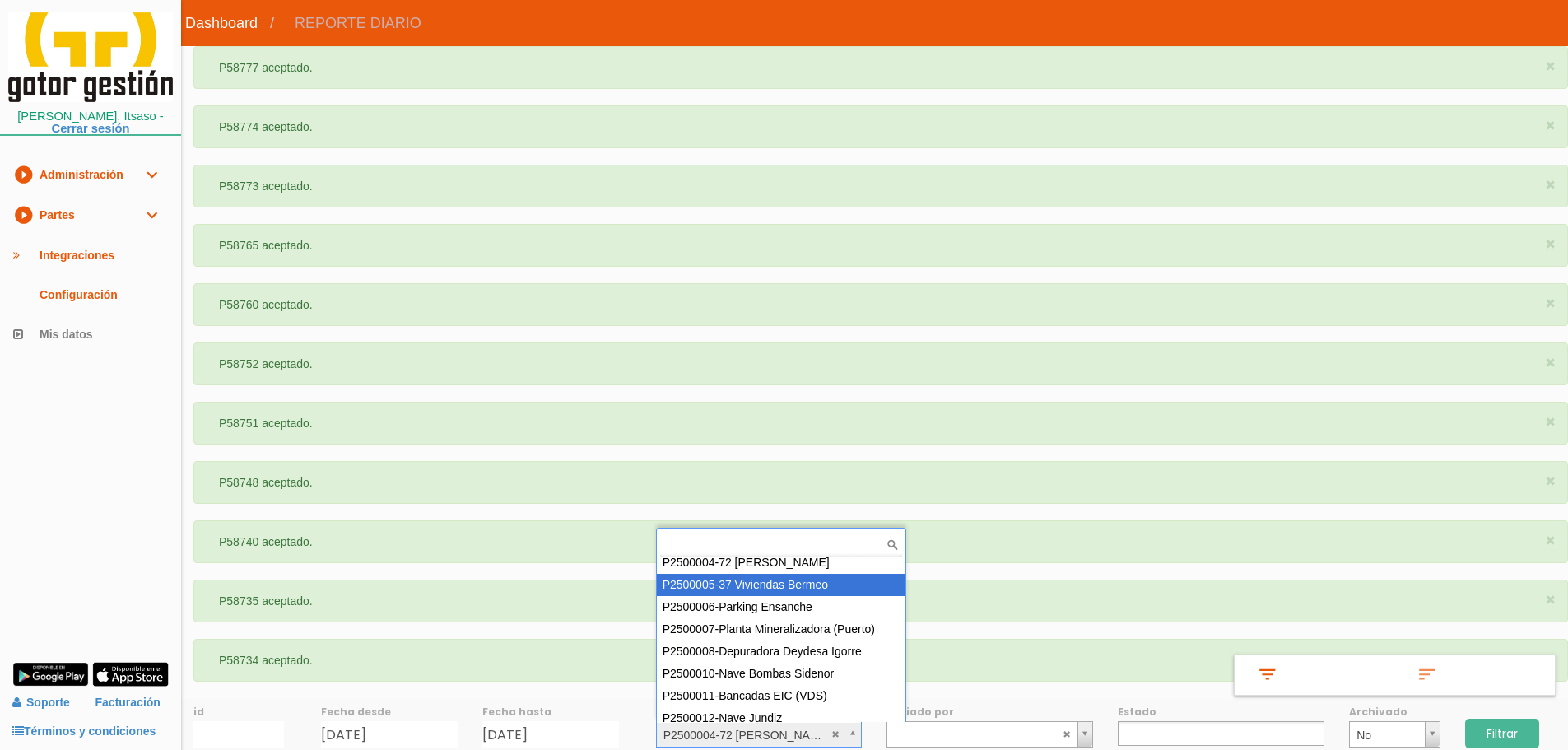
scroll to position [96, 0]
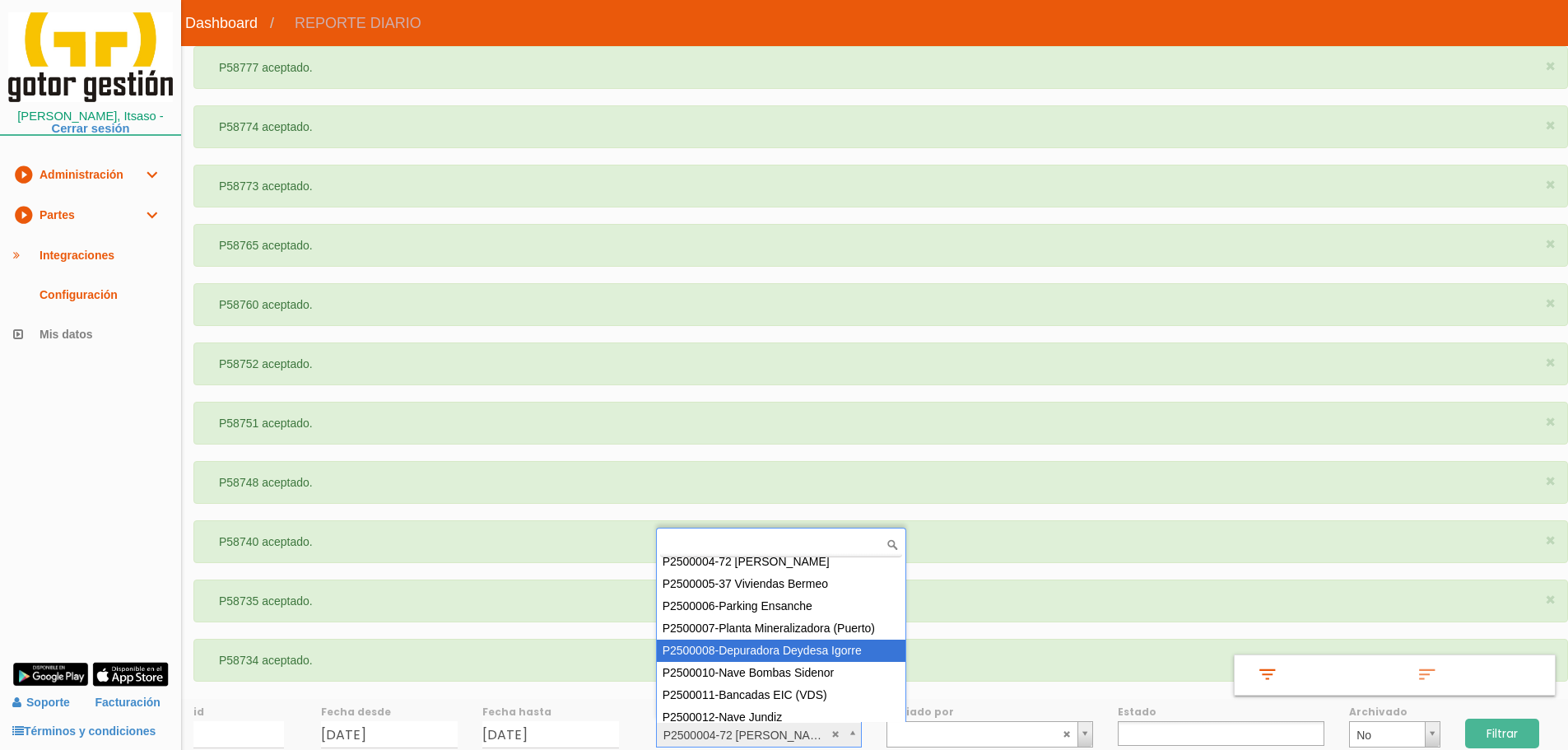
select select "90"
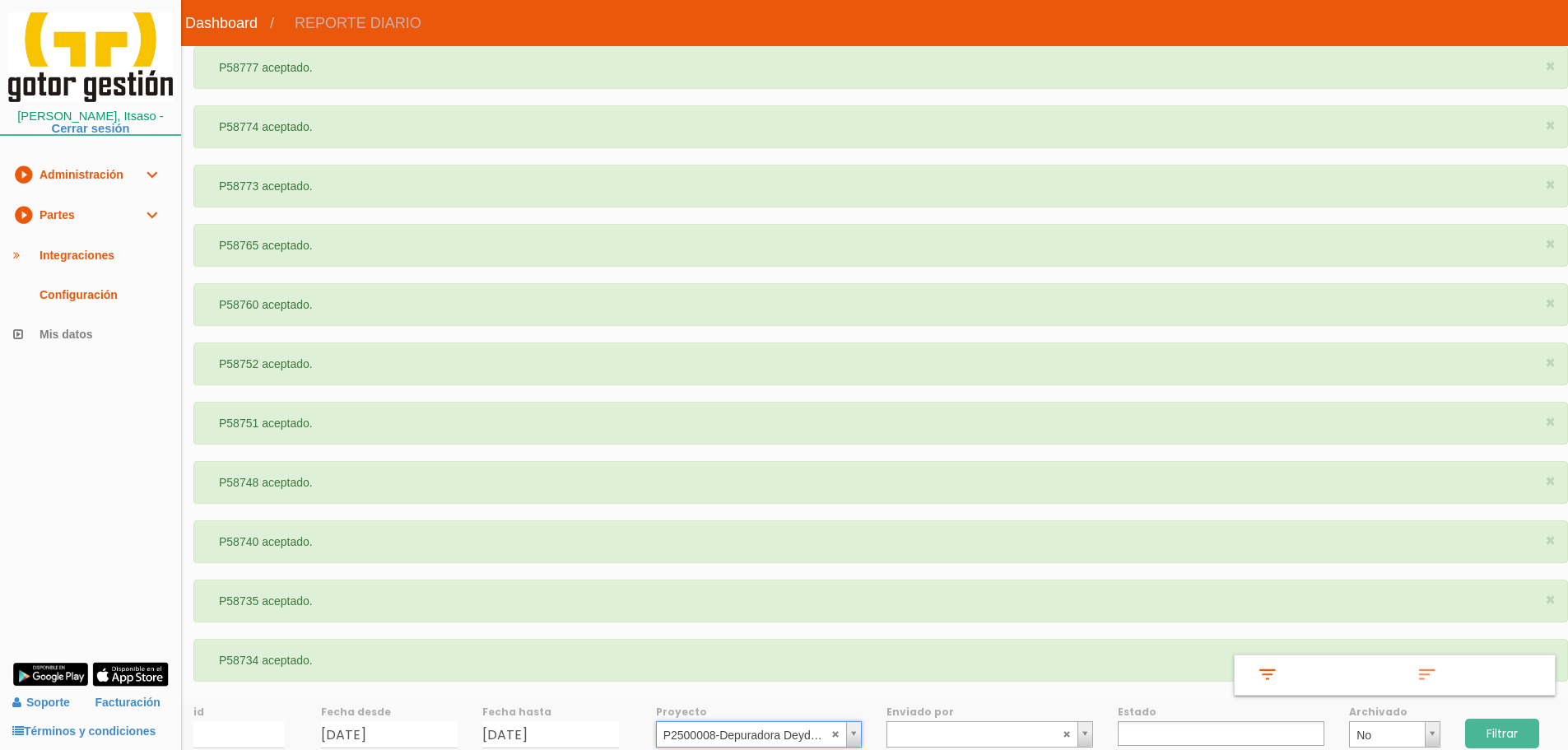
click at [1494, 727] on input "Filtrar" at bounding box center [1502, 734] width 74 height 30
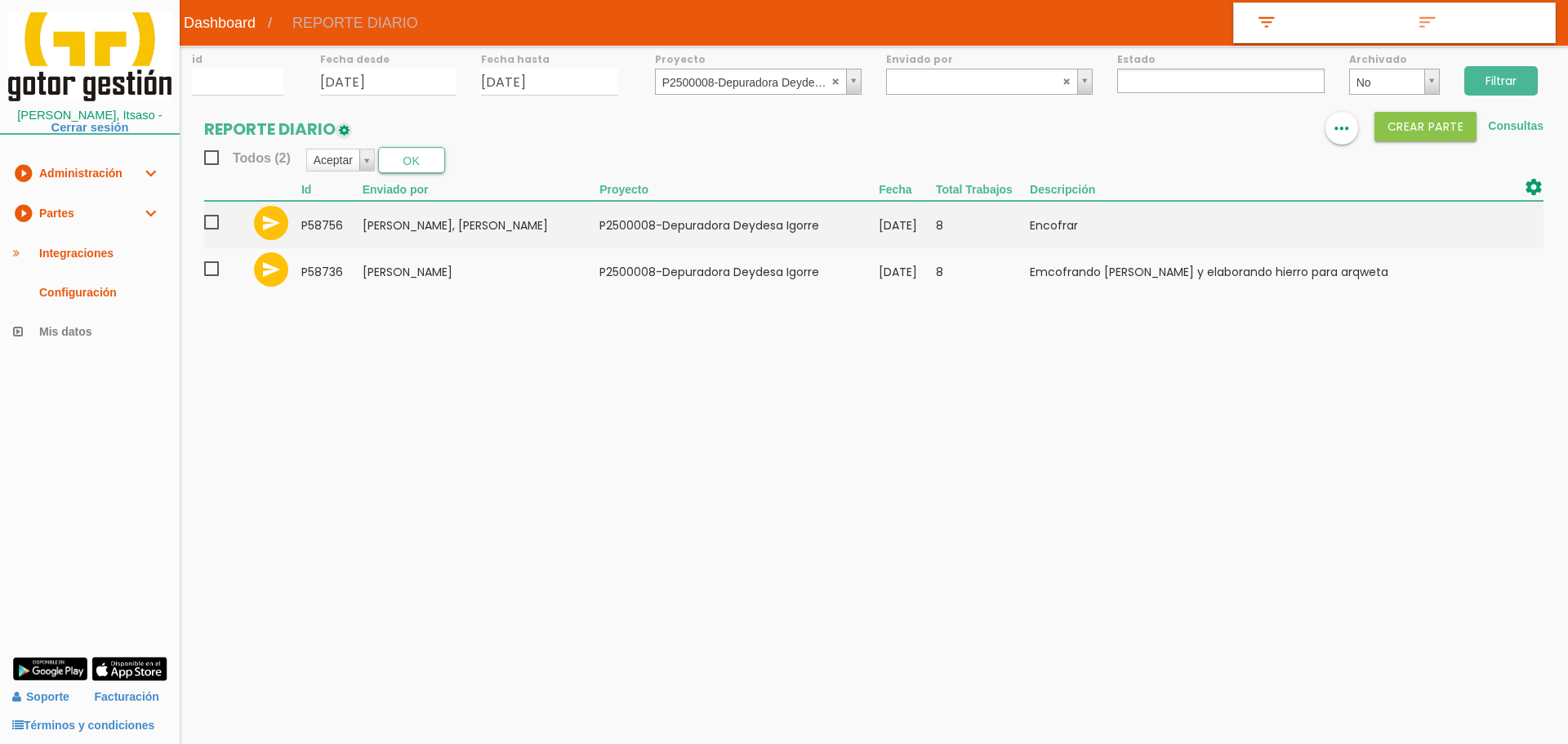
select select
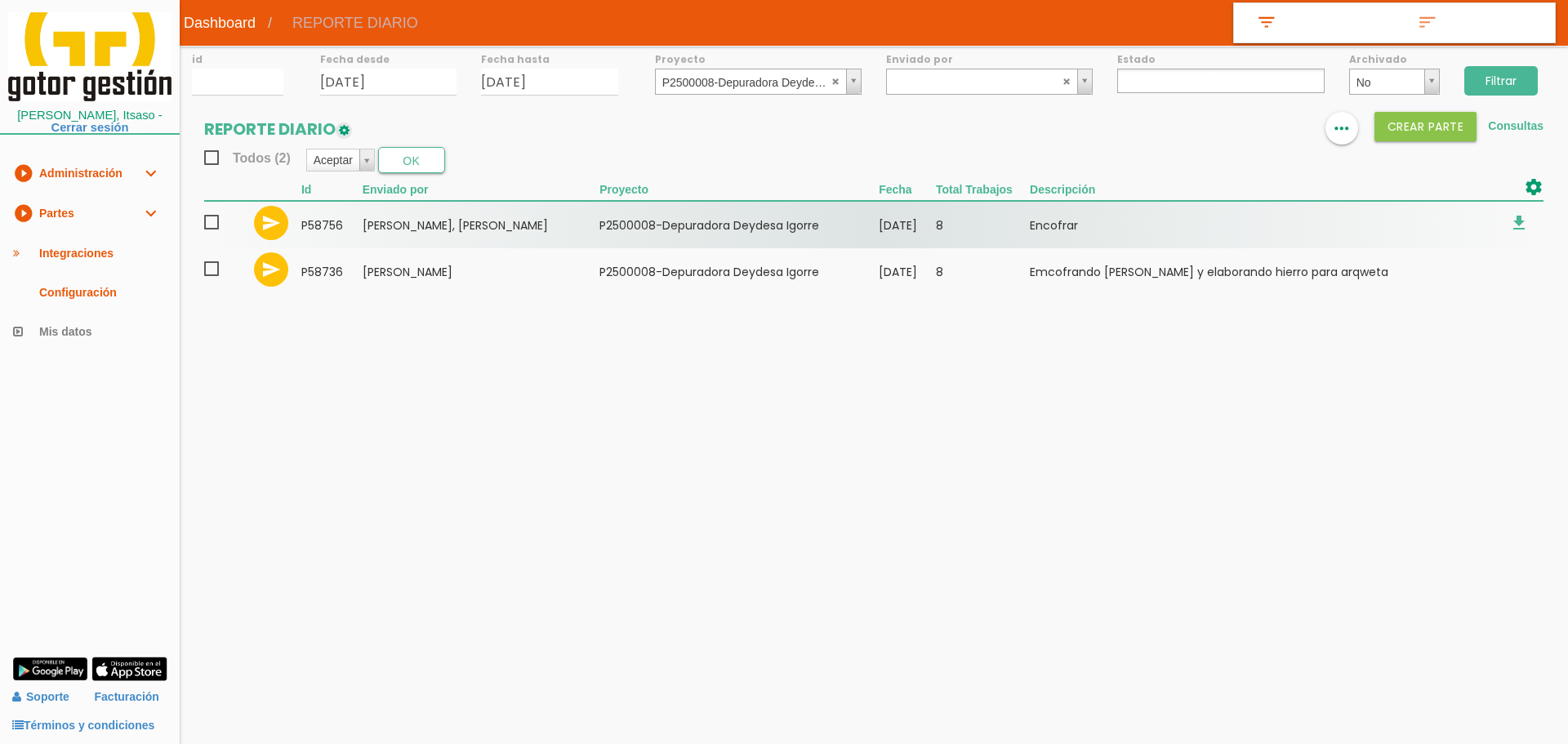
click at [208, 228] on span at bounding box center [218, 223] width 29 height 20
click at [0, 0] on input "checkbox" at bounding box center [0, 0] width 0 height 0
drag, startPoint x: 212, startPoint y: 268, endPoint x: 317, endPoint y: 212, distance: 119.0
click at [215, 267] on span at bounding box center [218, 269] width 29 height 20
click at [0, 0] on input "checkbox" at bounding box center [0, 0] width 0 height 0
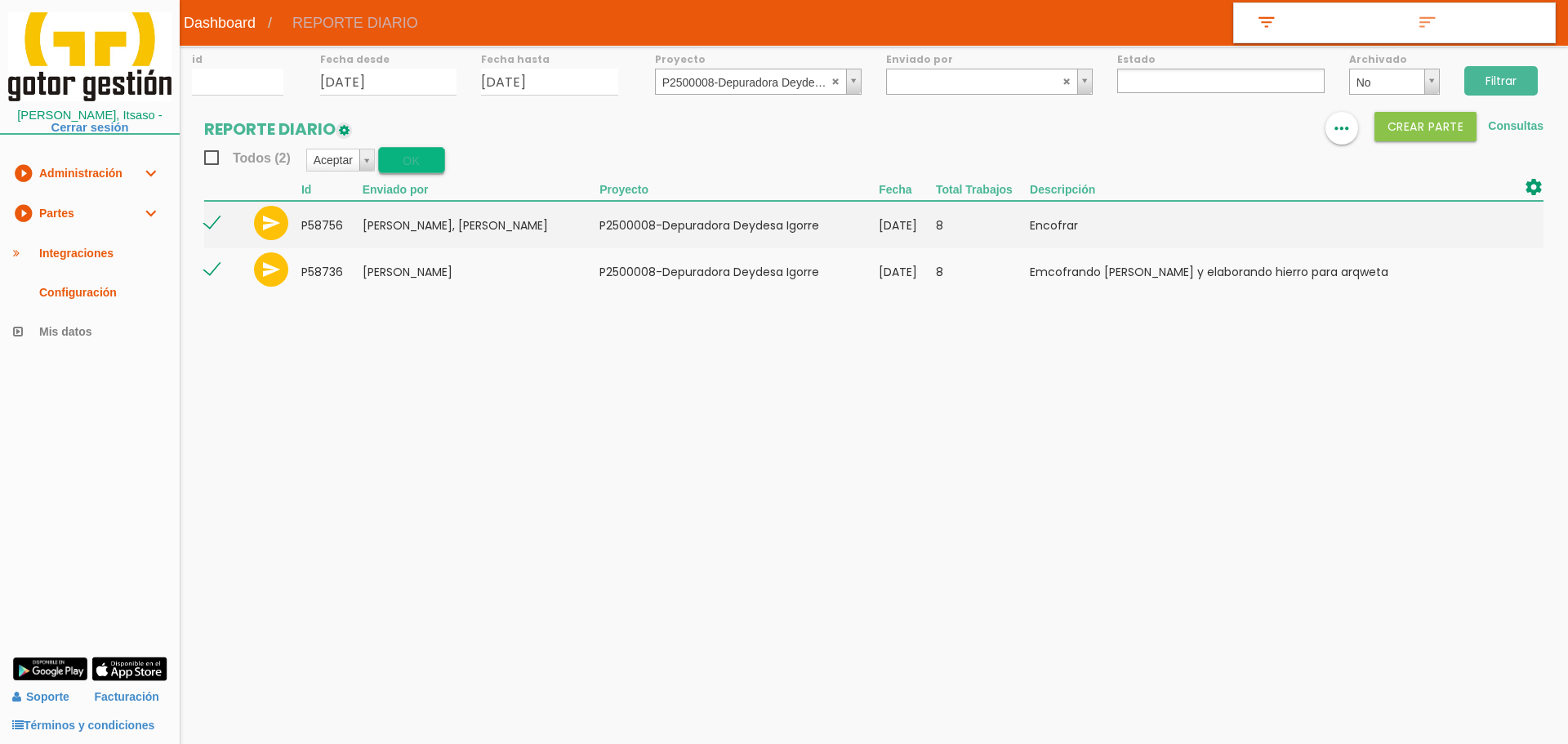
click at [392, 169] on button "OK" at bounding box center [411, 160] width 67 height 26
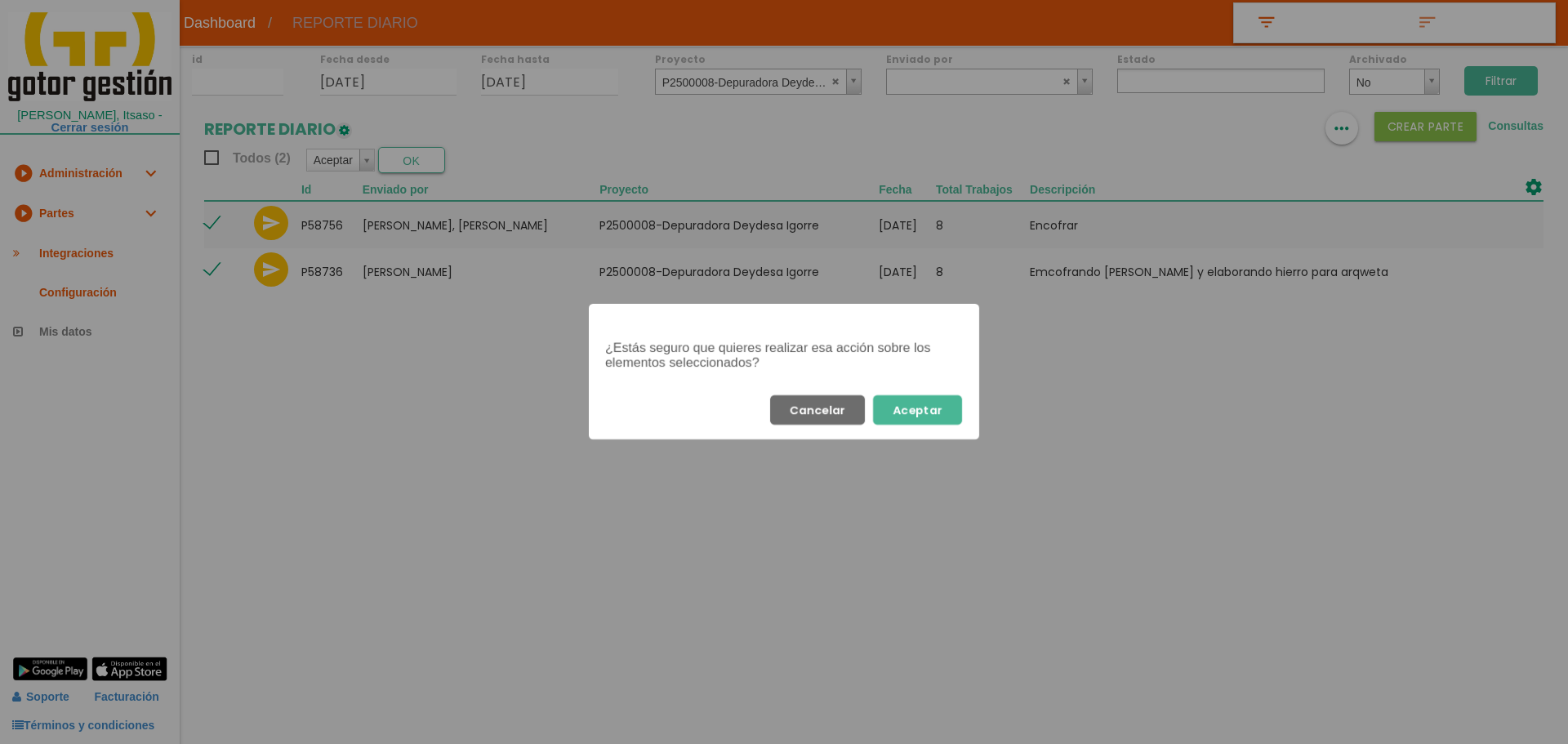
click at [934, 412] on button "Aceptar" at bounding box center [917, 410] width 89 height 30
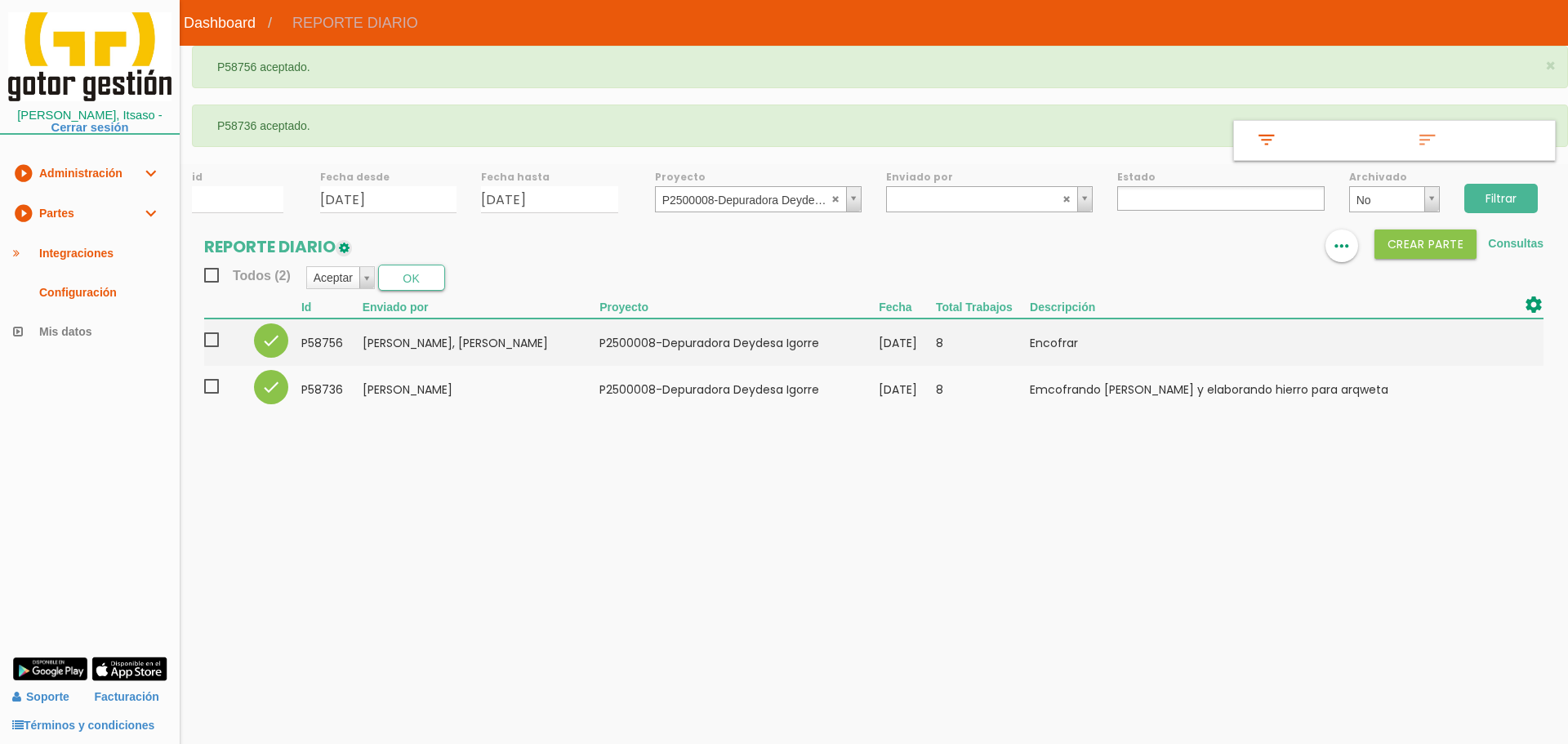
select select
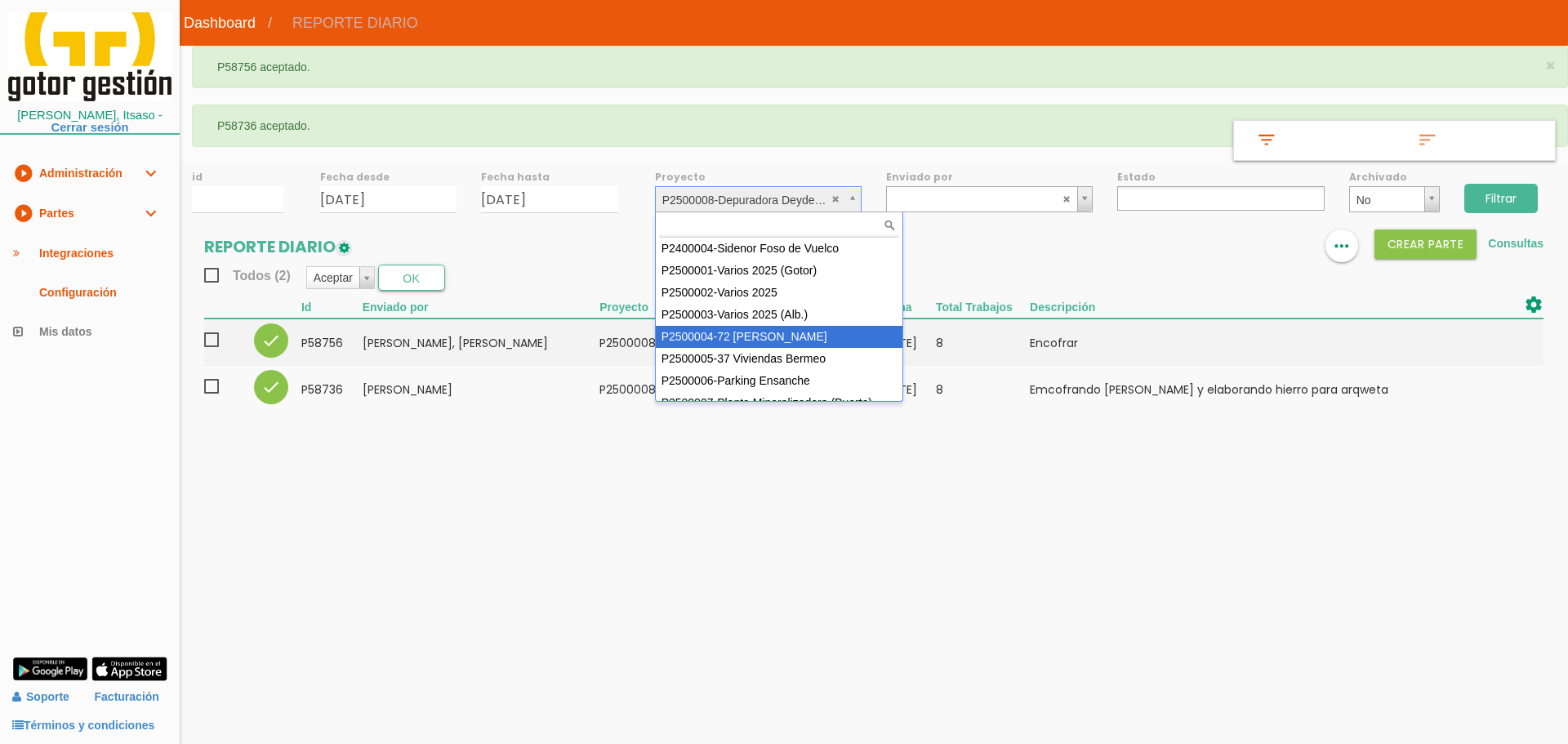
scroll to position [66, 0]
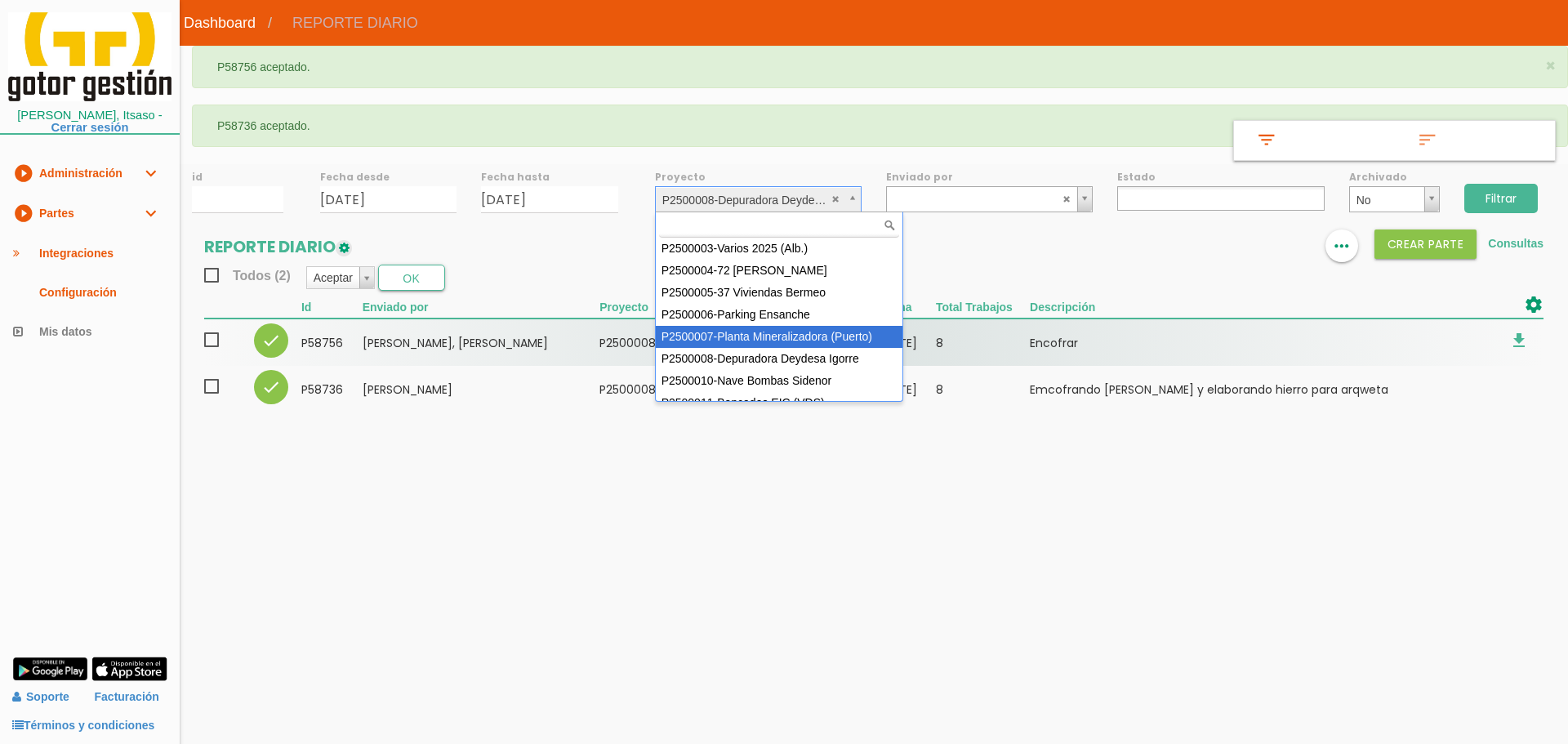
select select "89"
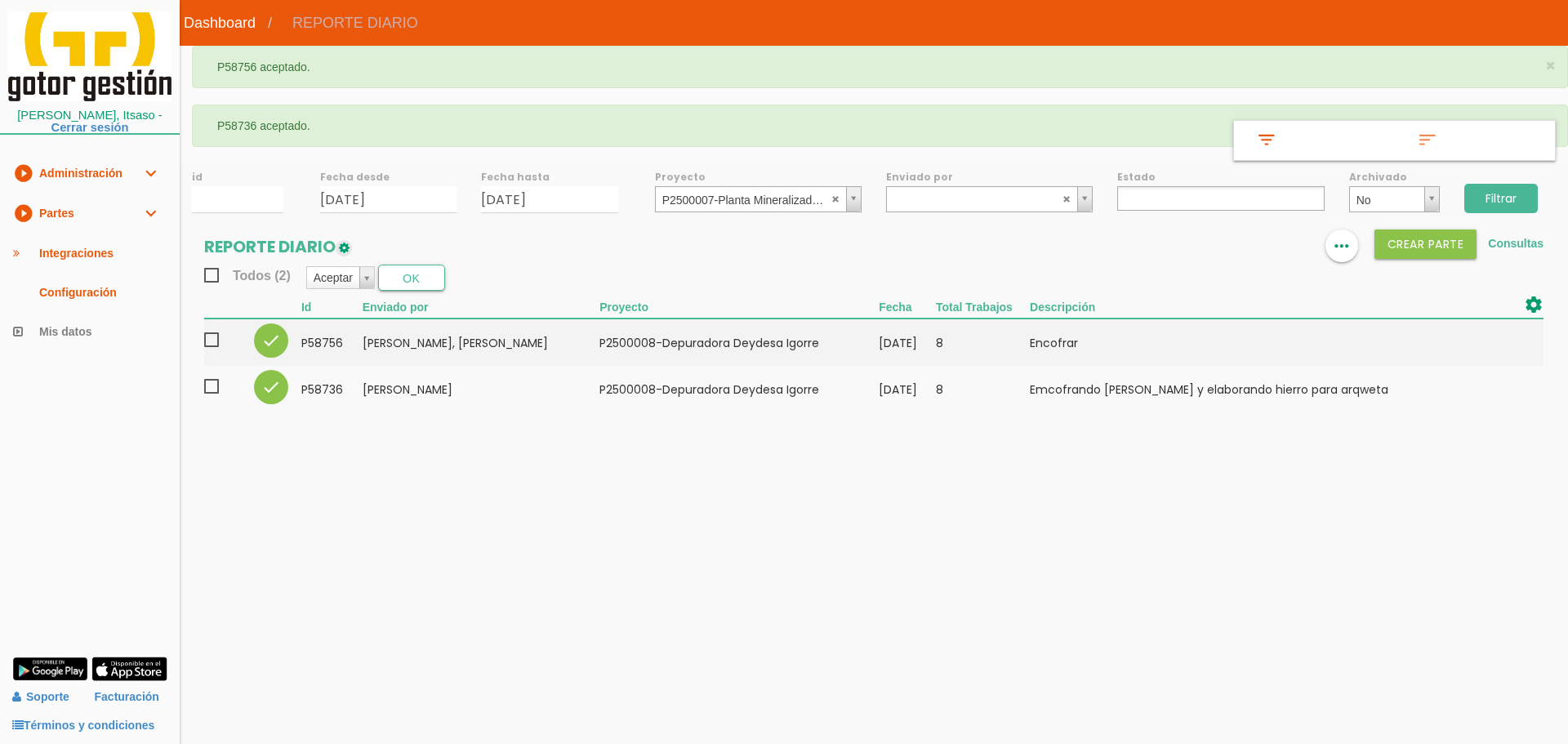
click at [1484, 197] on input "Filtrar" at bounding box center [1501, 198] width 74 height 30
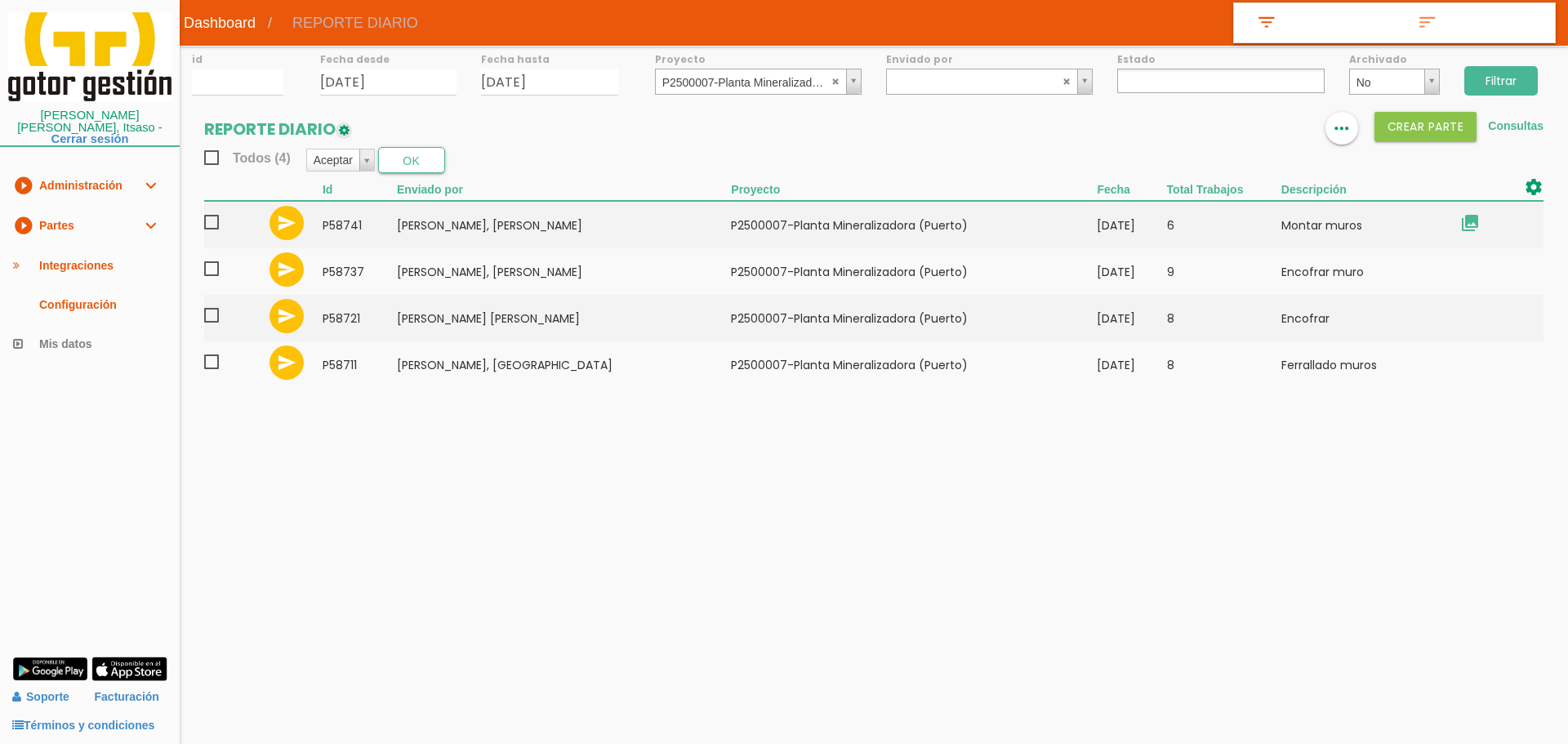
select select
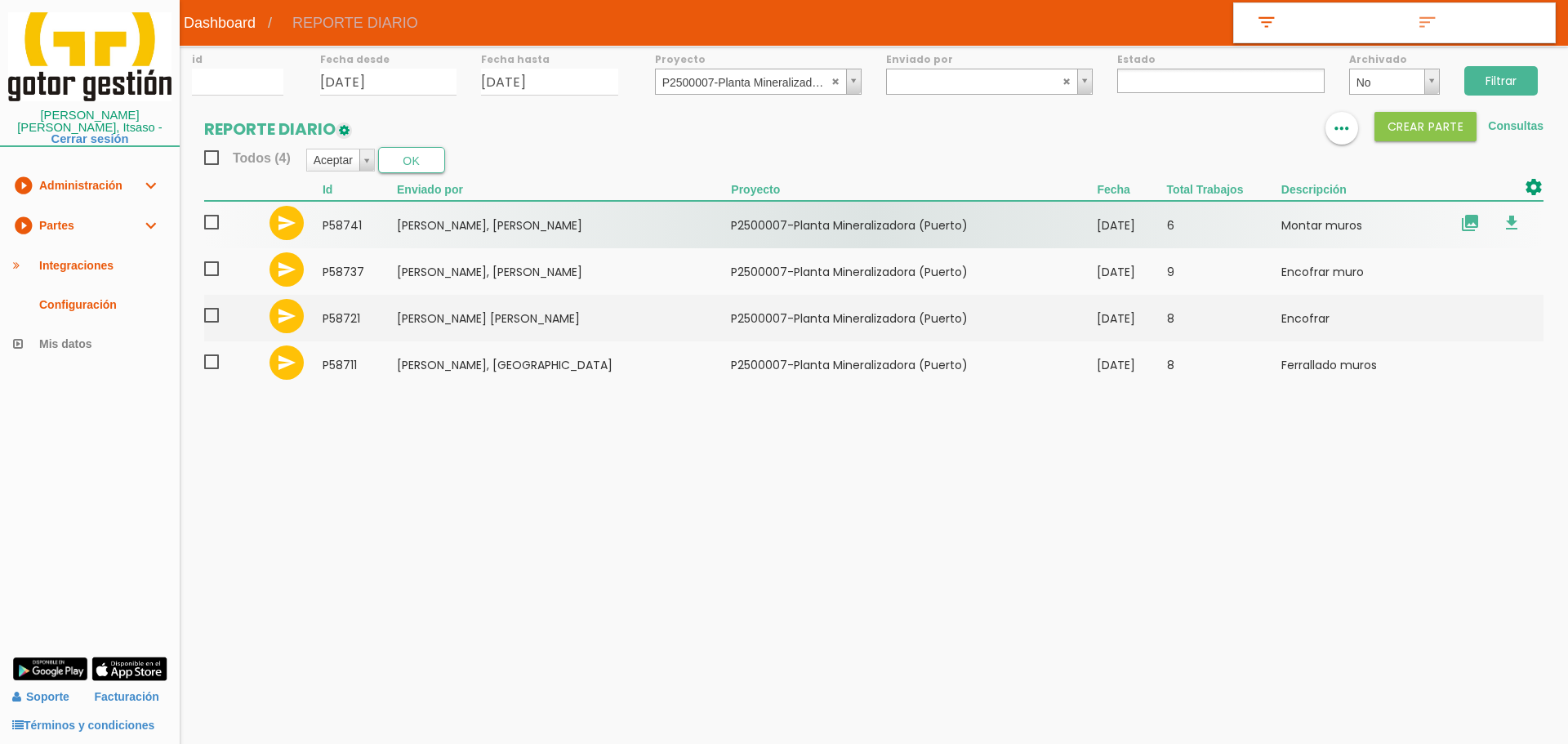
click at [374, 238] on td "58741" at bounding box center [360, 225] width 75 height 48
click at [214, 223] on span at bounding box center [218, 223] width 29 height 20
click at [0, 0] on input "checkbox" at bounding box center [0, 0] width 0 height 0
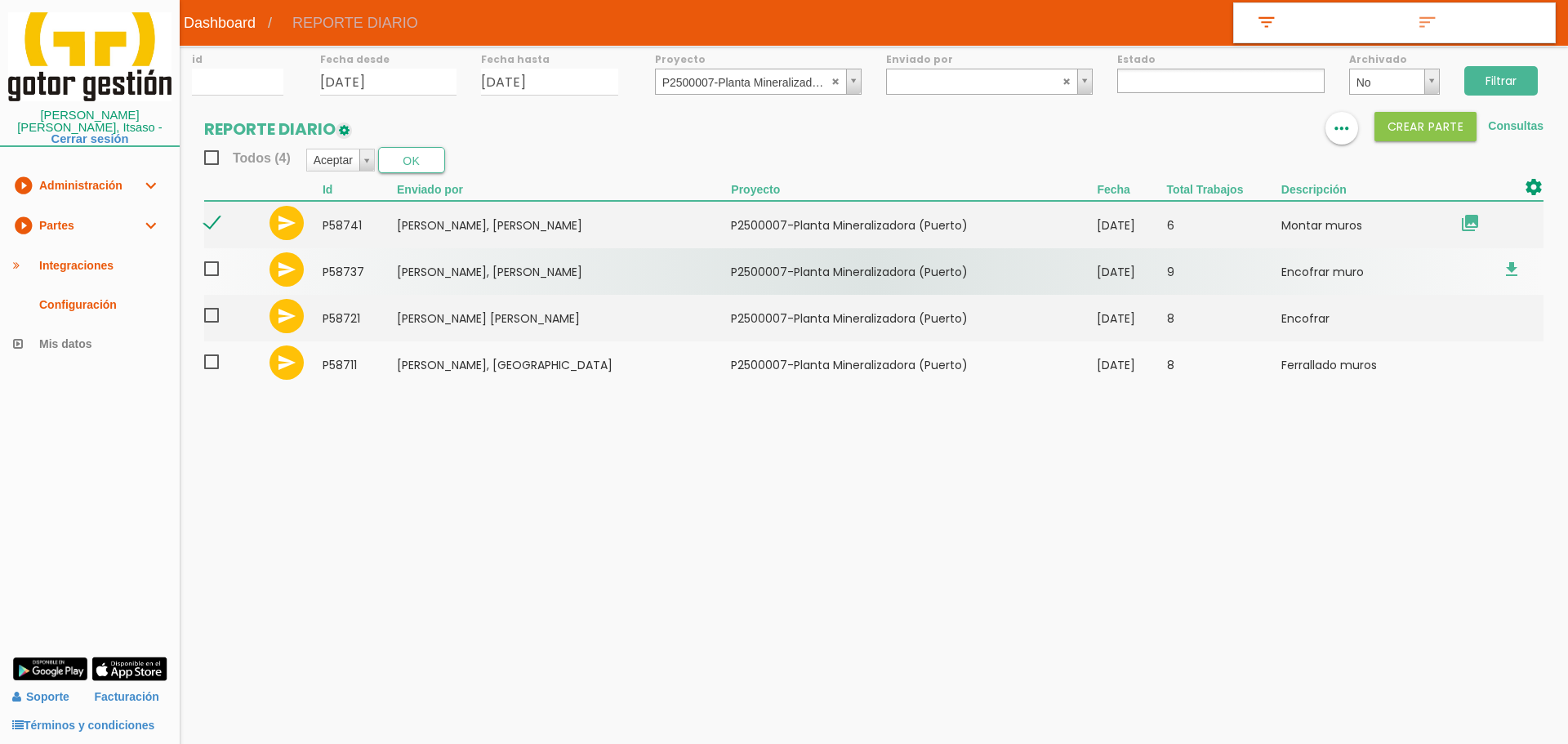
click at [215, 266] on span at bounding box center [218, 269] width 29 height 20
click at [0, 0] on input "checkbox" at bounding box center [0, 0] width 0 height 0
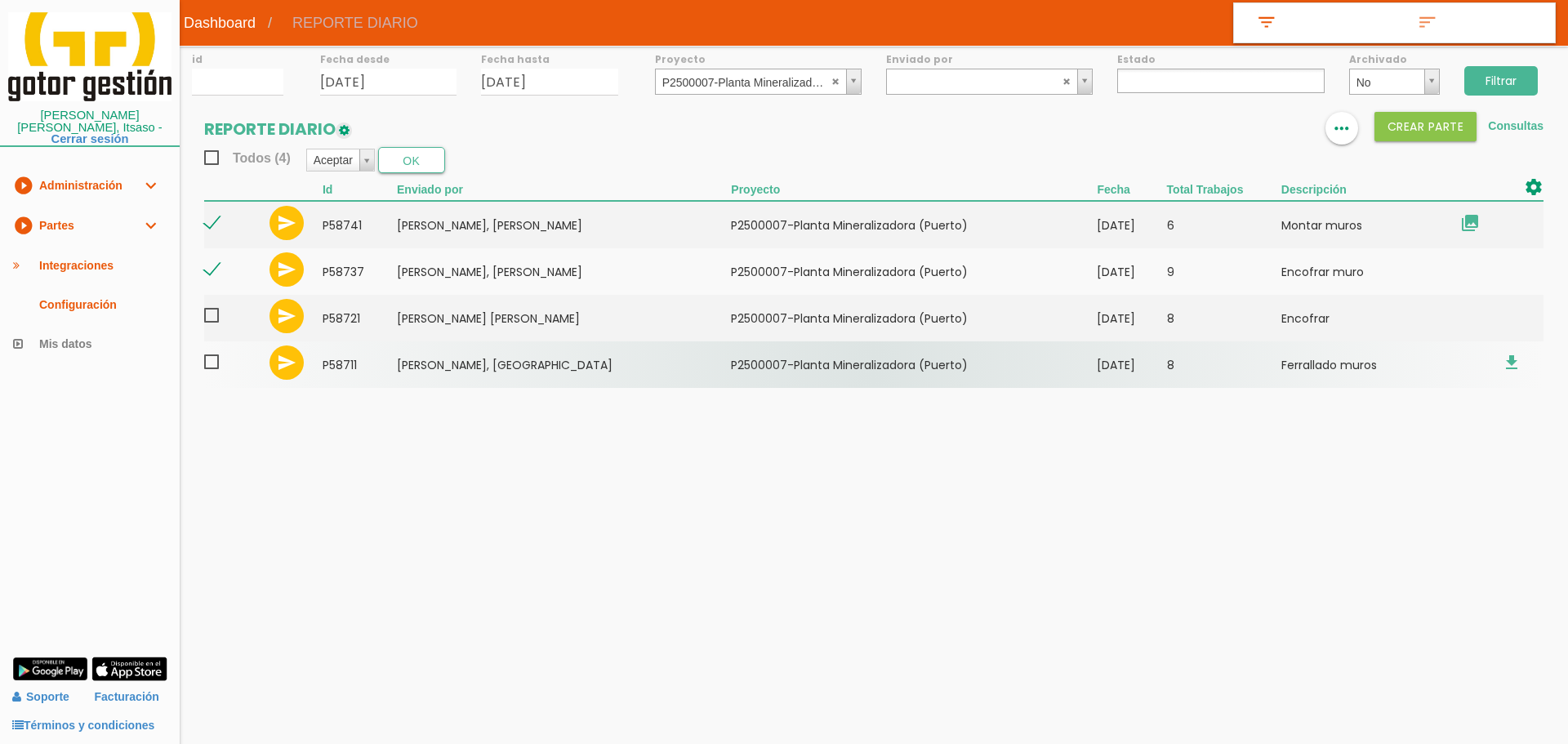
drag, startPoint x: 214, startPoint y: 309, endPoint x: 209, endPoint y: 343, distance: 34.4
click at [214, 311] on span at bounding box center [218, 316] width 29 height 20
click at [0, 0] on input "checkbox" at bounding box center [0, 0] width 0 height 0
click at [205, 369] on span at bounding box center [218, 363] width 29 height 20
click at [0, 0] on input "checkbox" at bounding box center [0, 0] width 0 height 0
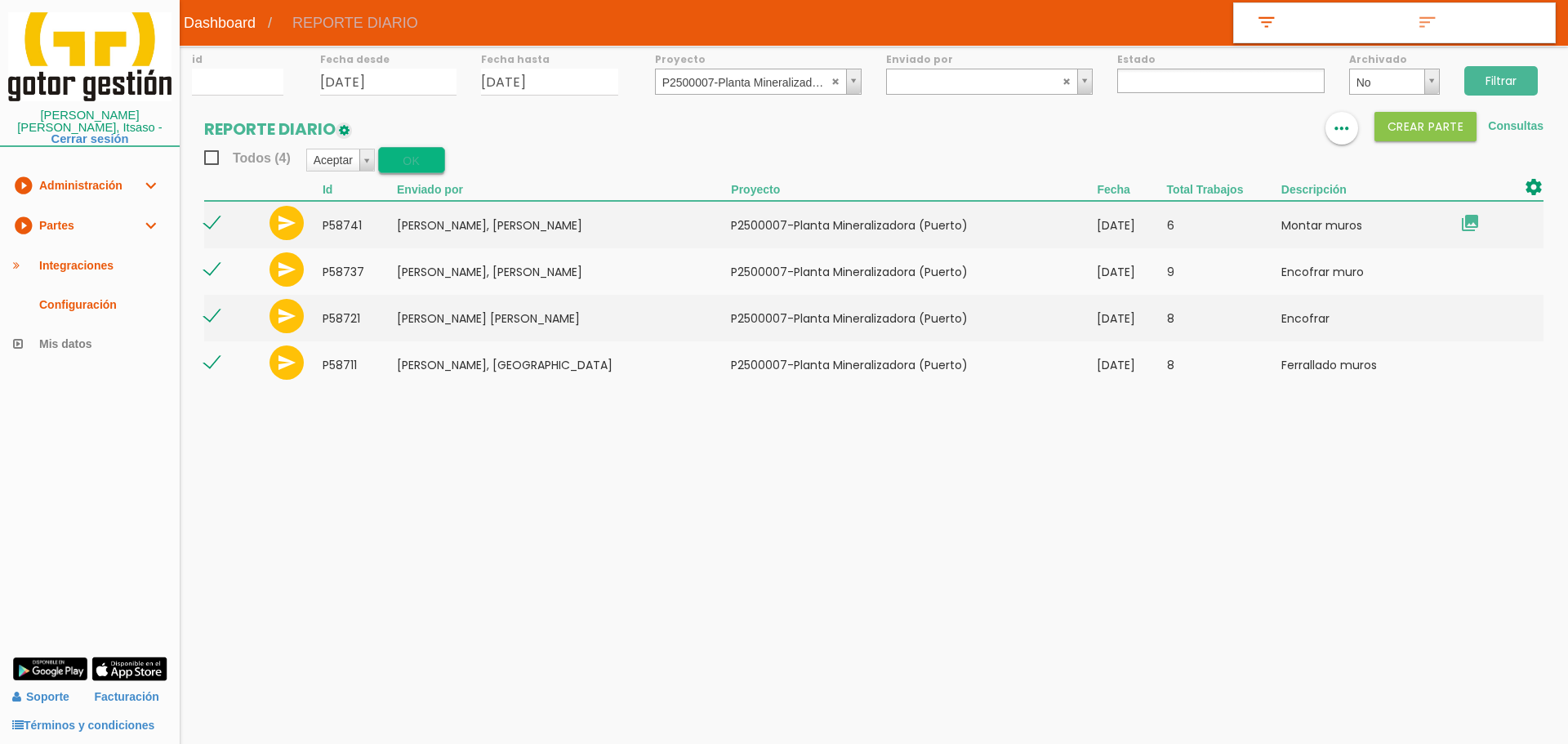
click at [408, 172] on button "OK" at bounding box center [411, 160] width 67 height 26
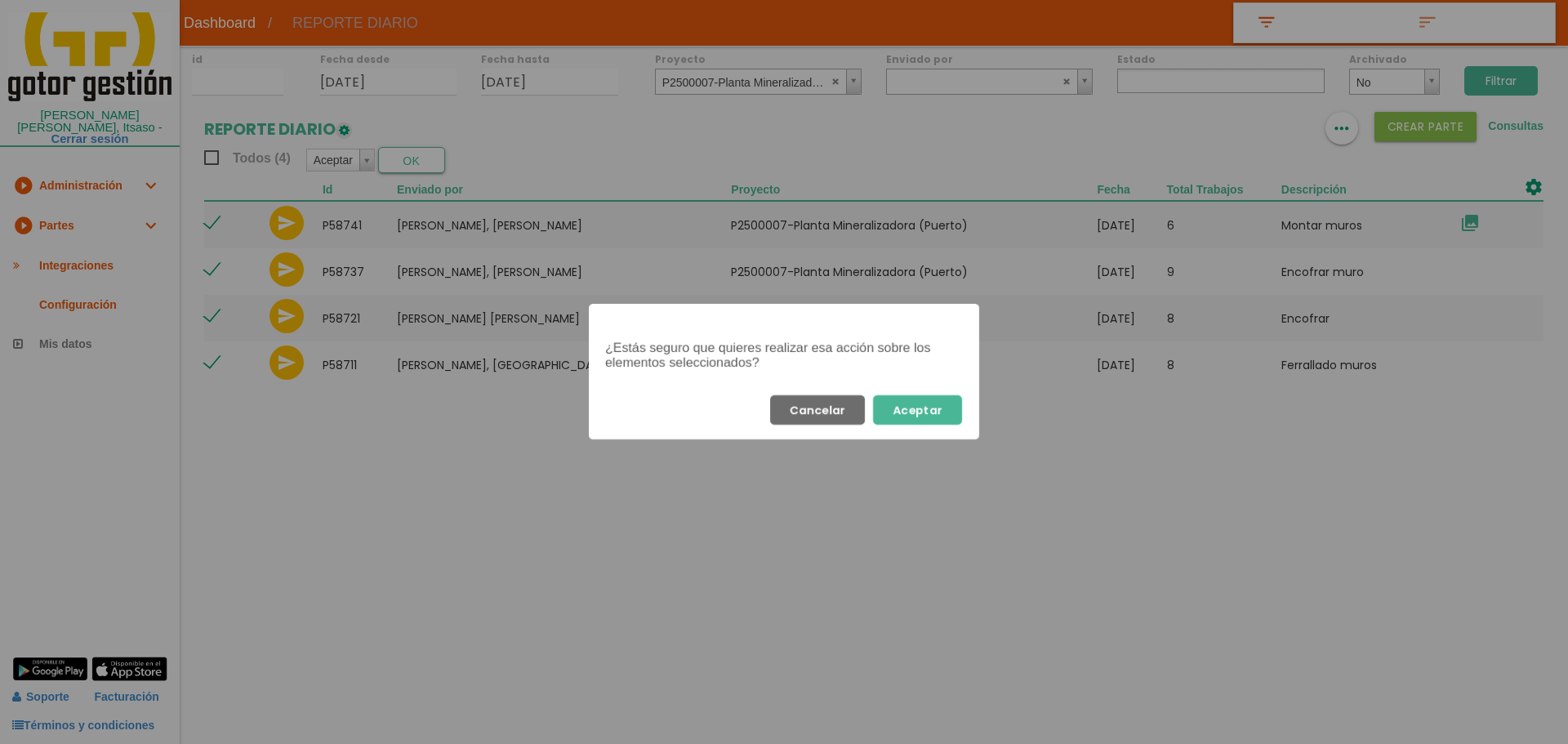
click at [917, 415] on button "Aceptar" at bounding box center [917, 410] width 89 height 30
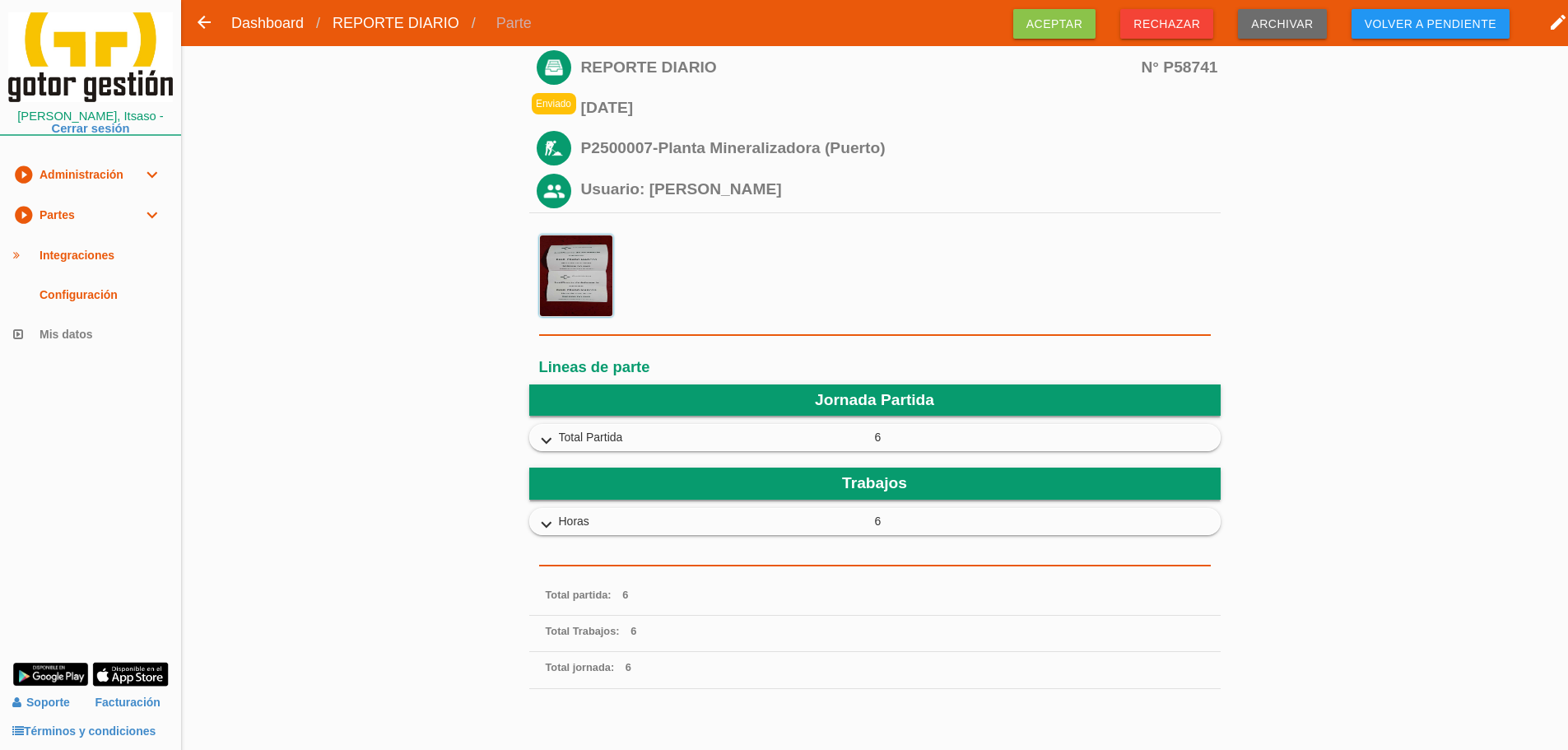
click at [590, 272] on img at bounding box center [576, 276] width 74 height 82
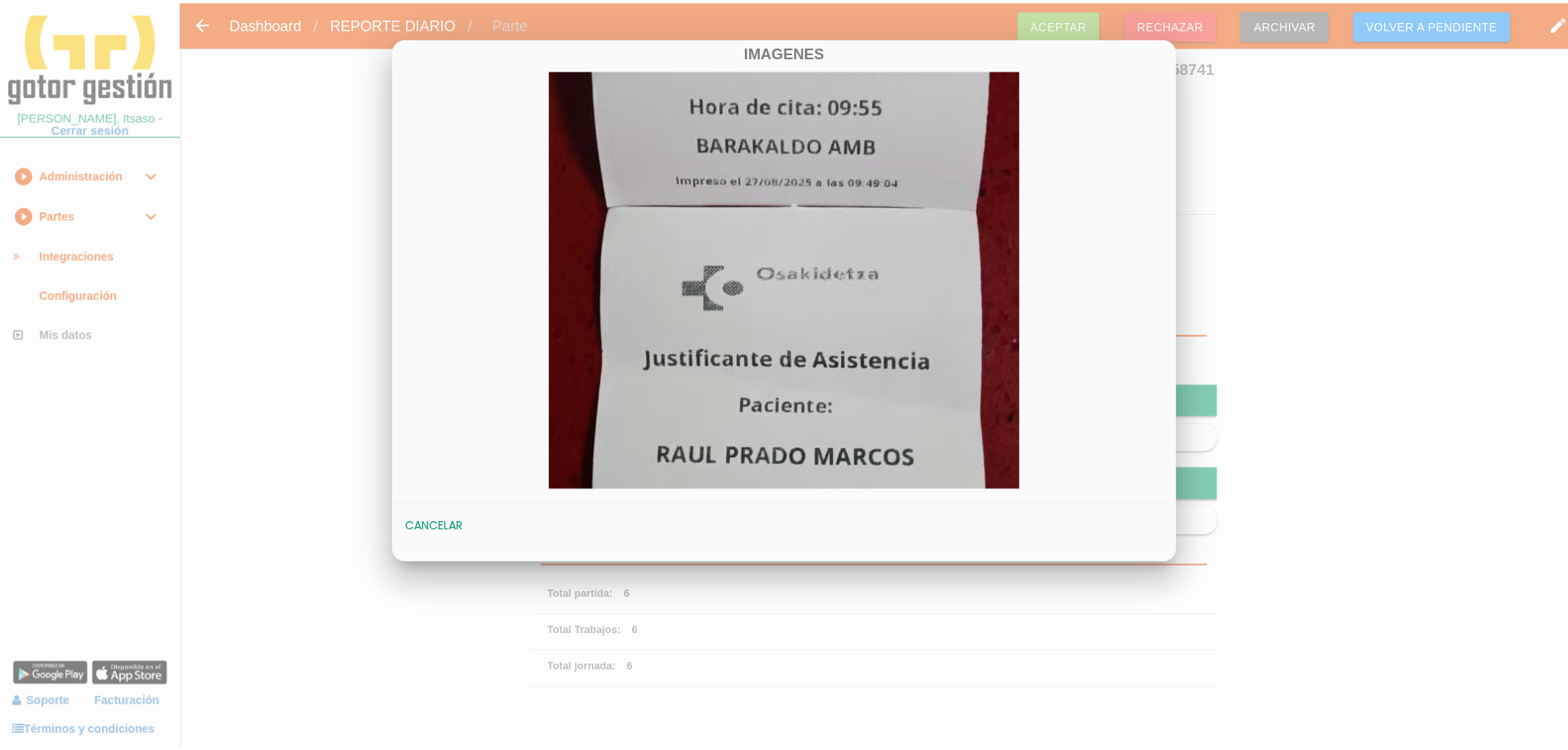
scroll to position [494, 0]
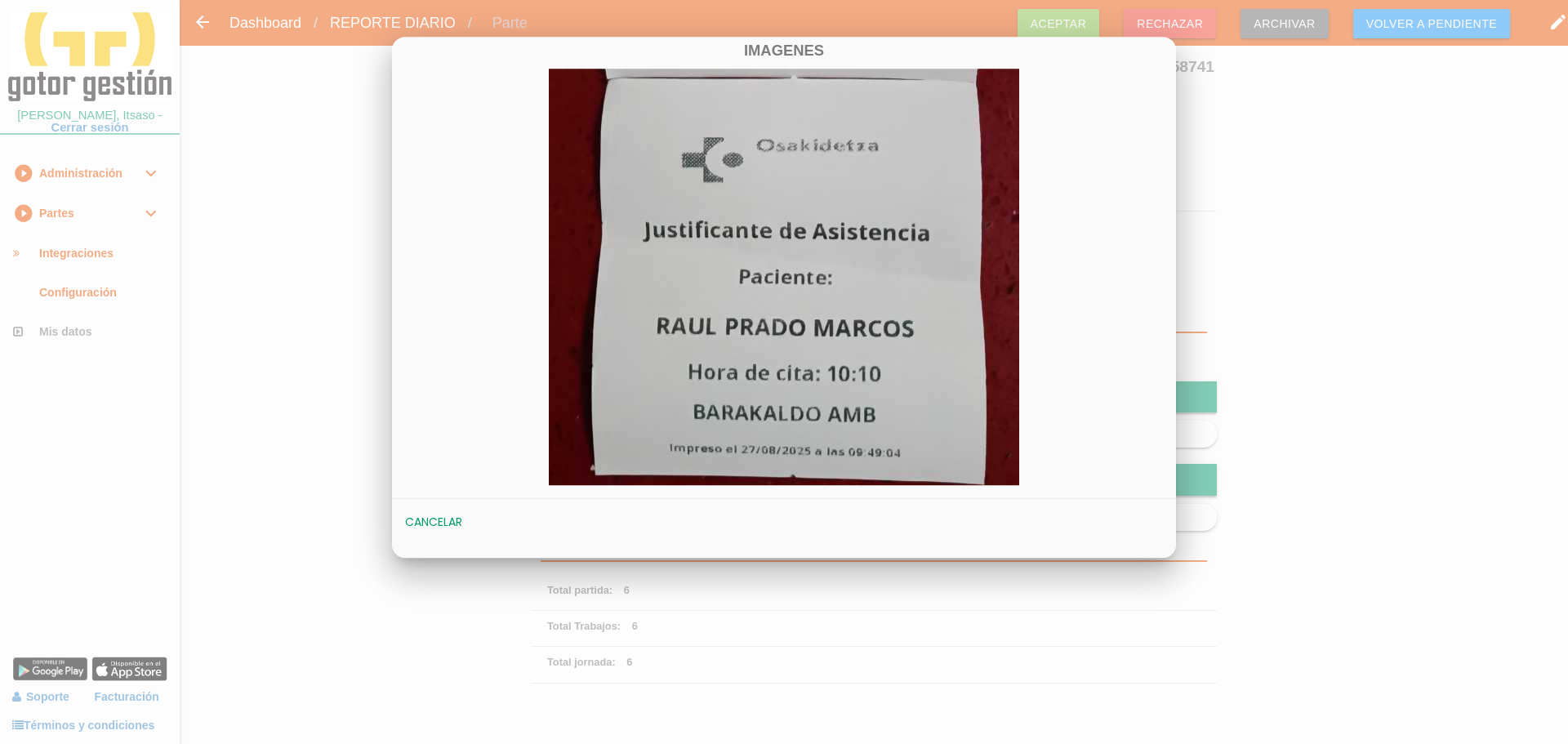
click at [1250, 253] on div at bounding box center [784, 279] width 1568 height 931
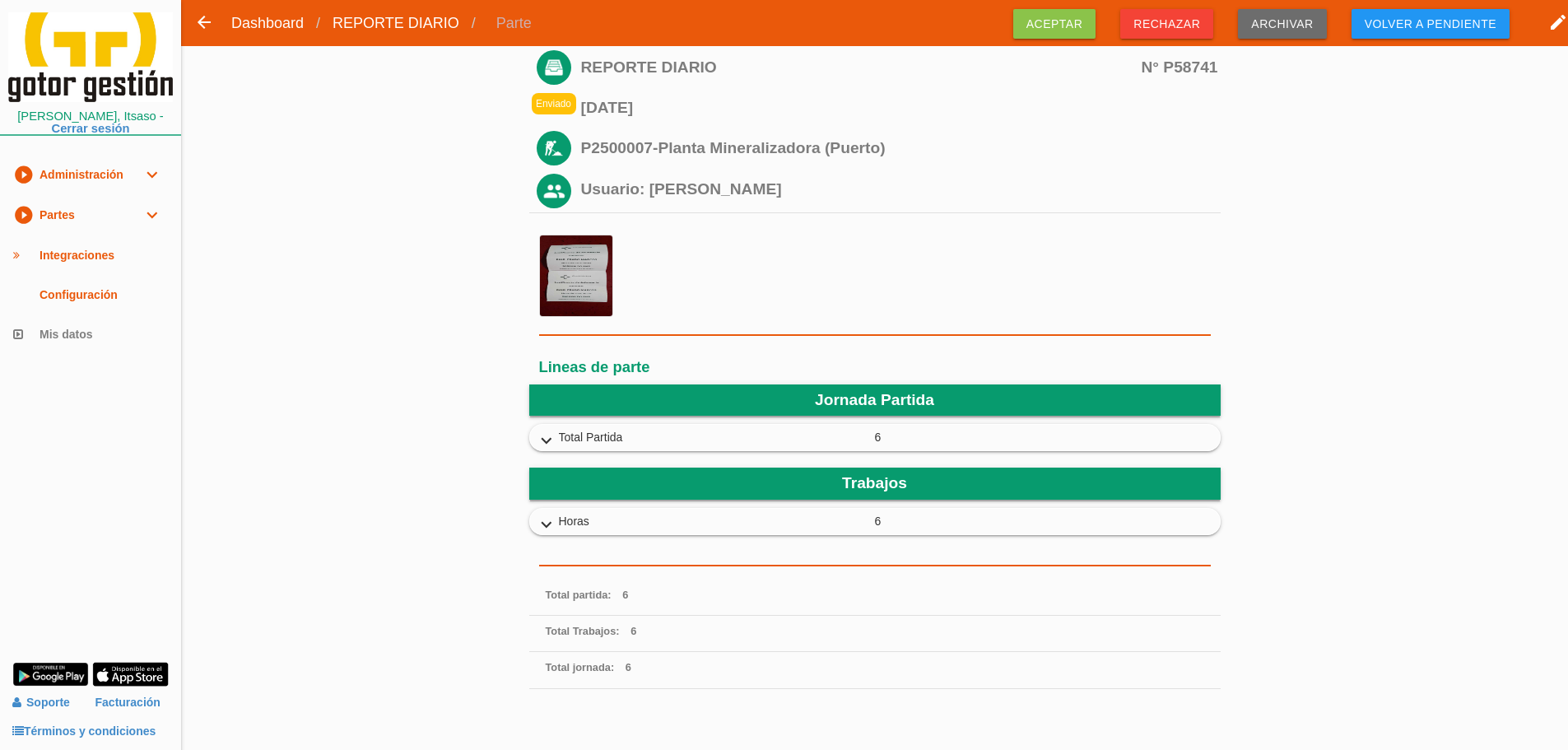
click at [549, 439] on icon "expand_more" at bounding box center [546, 441] width 27 height 21
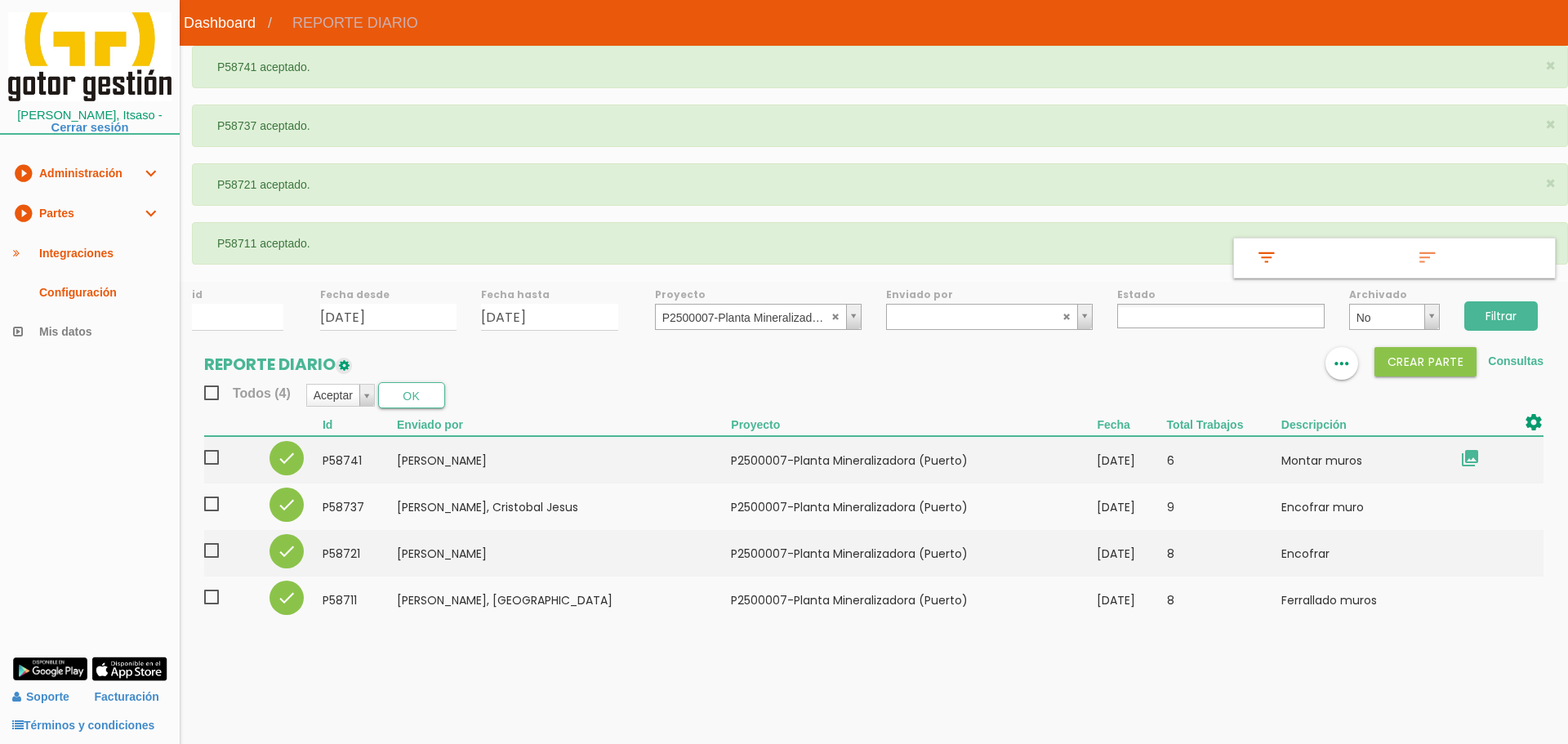
select select
click at [784, 332] on div "id Fecha desde [DATE] Fecha hasta [DATE] Proyecto ﻿P2500007-Planta Mineralizado…" at bounding box center [874, 460] width 1388 height 358
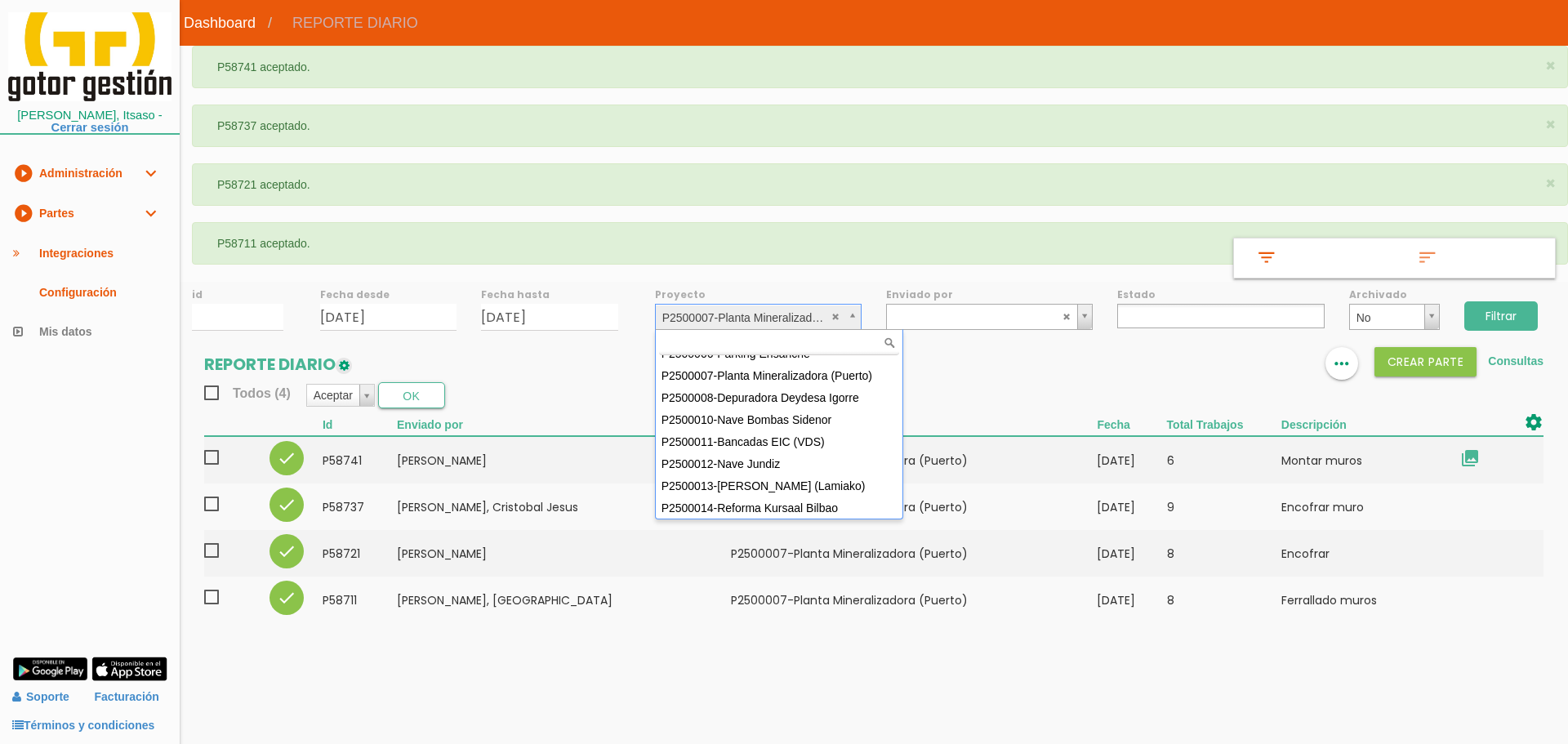
scroll to position [145, 0]
select select "92"
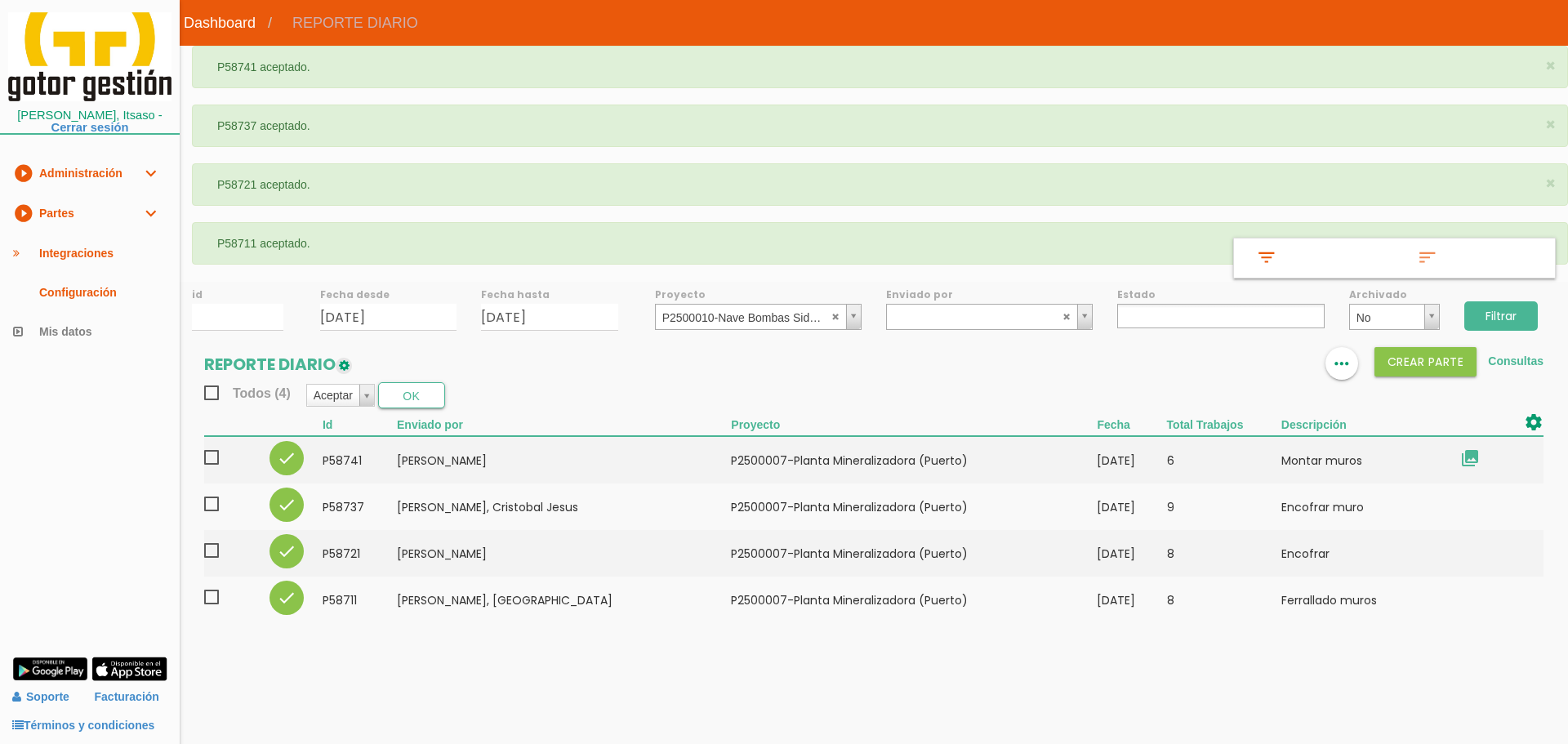
click at [1485, 313] on input "Filtrar" at bounding box center [1501, 316] width 74 height 30
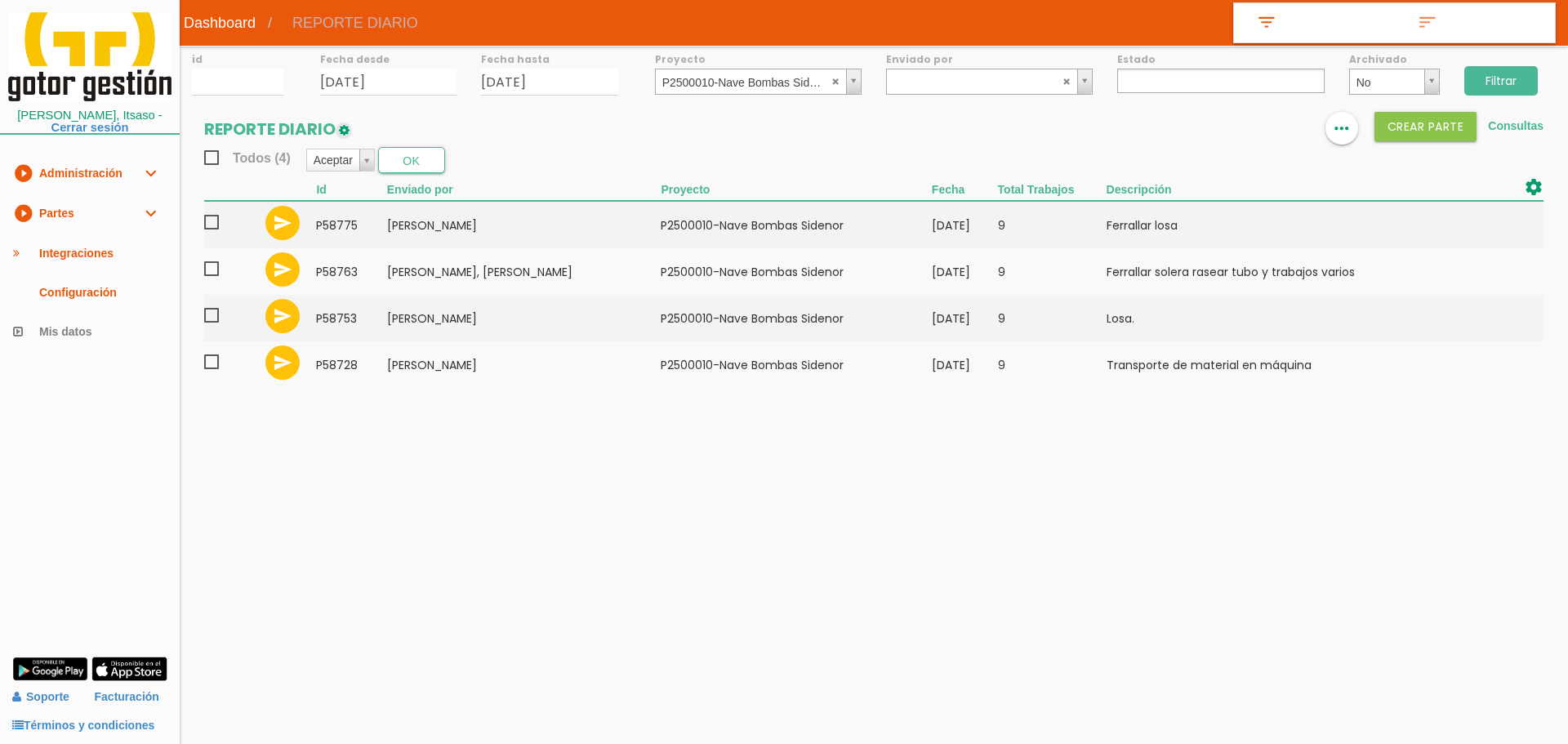
select select
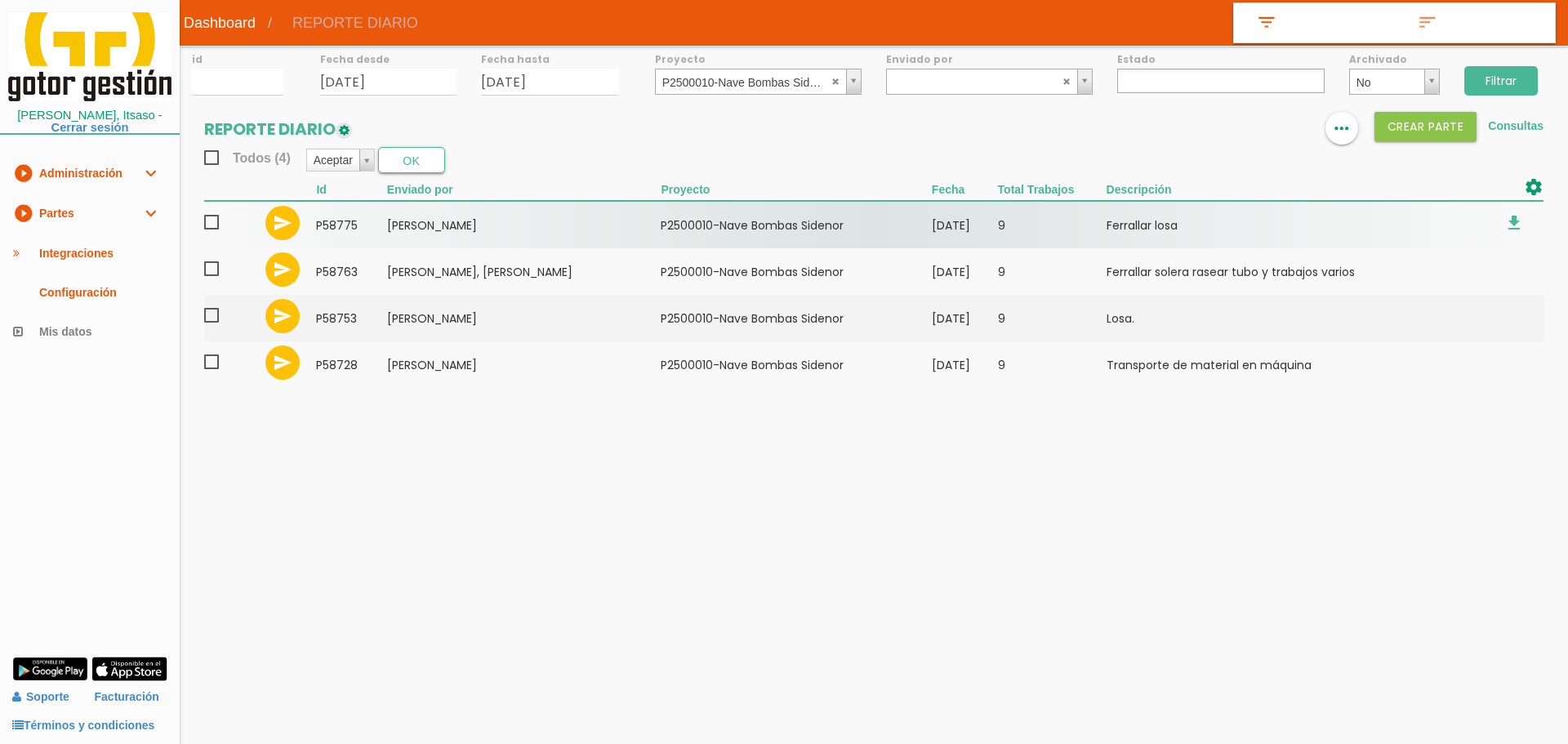
click at [220, 224] on span at bounding box center [218, 223] width 29 height 20
click at [0, 0] on input "checkbox" at bounding box center [0, 0] width 0 height 0
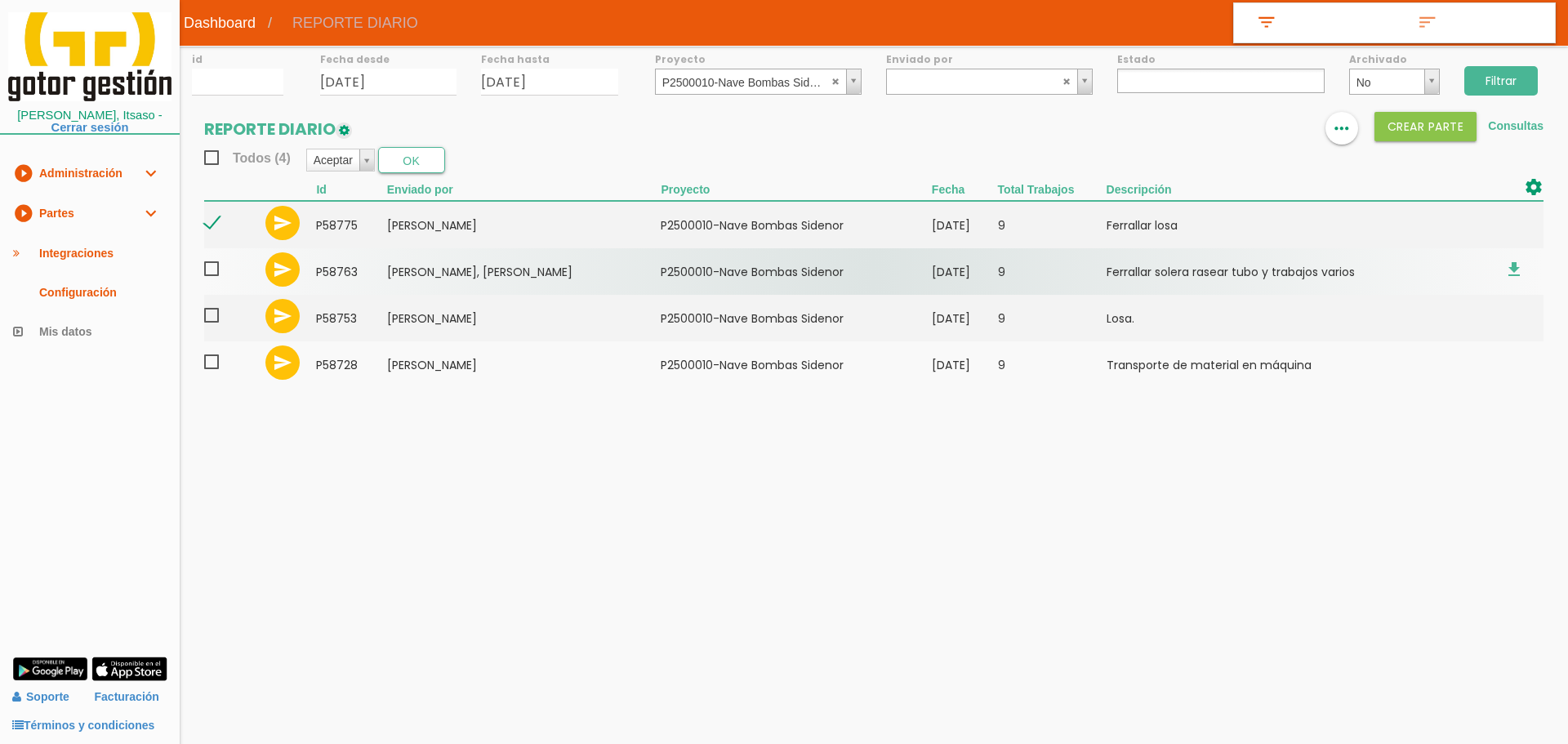
click at [214, 270] on span at bounding box center [218, 269] width 29 height 20
click at [0, 0] on input "checkbox" at bounding box center [0, 0] width 0 height 0
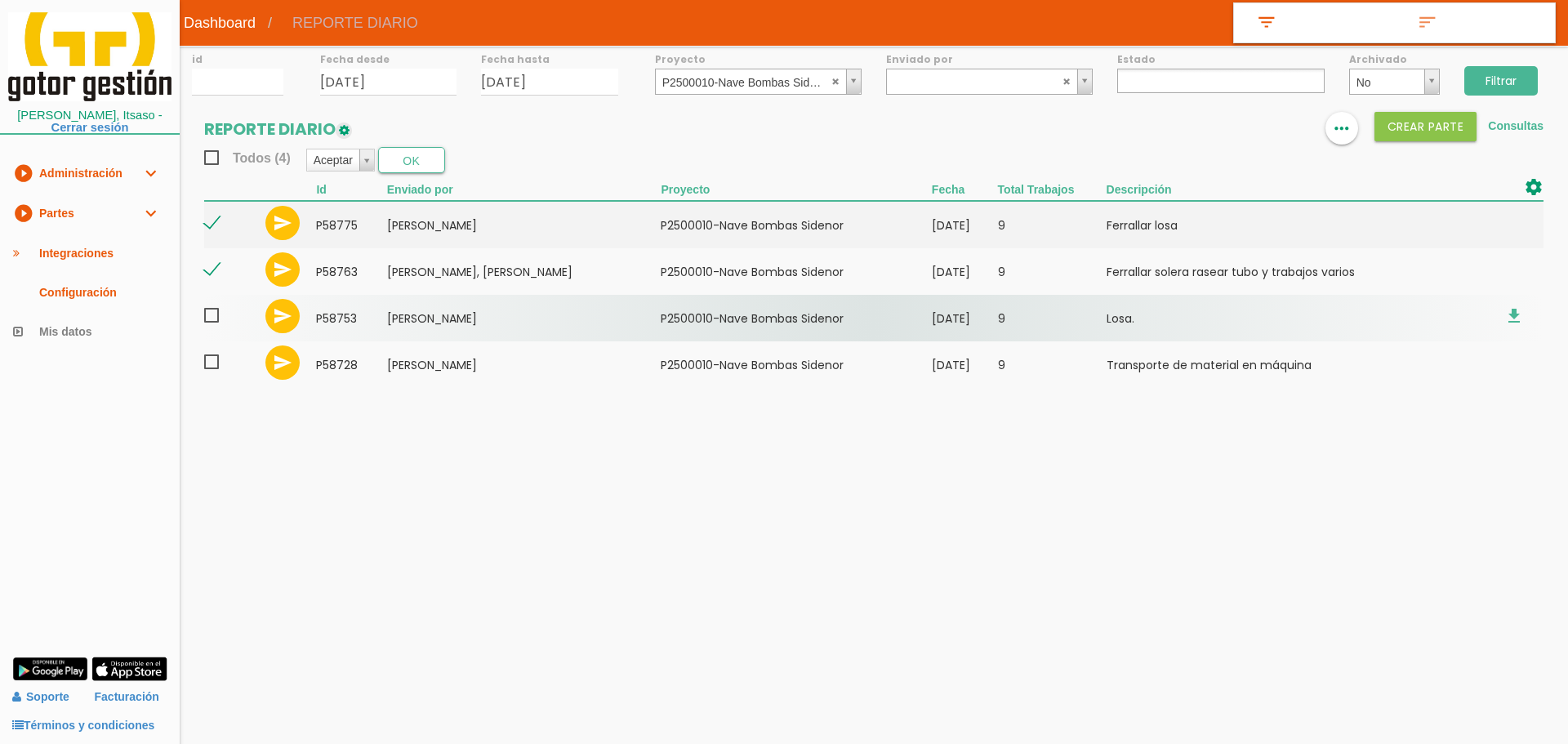
click at [216, 317] on span at bounding box center [218, 316] width 29 height 20
click at [0, 0] on input "checkbox" at bounding box center [0, 0] width 0 height 0
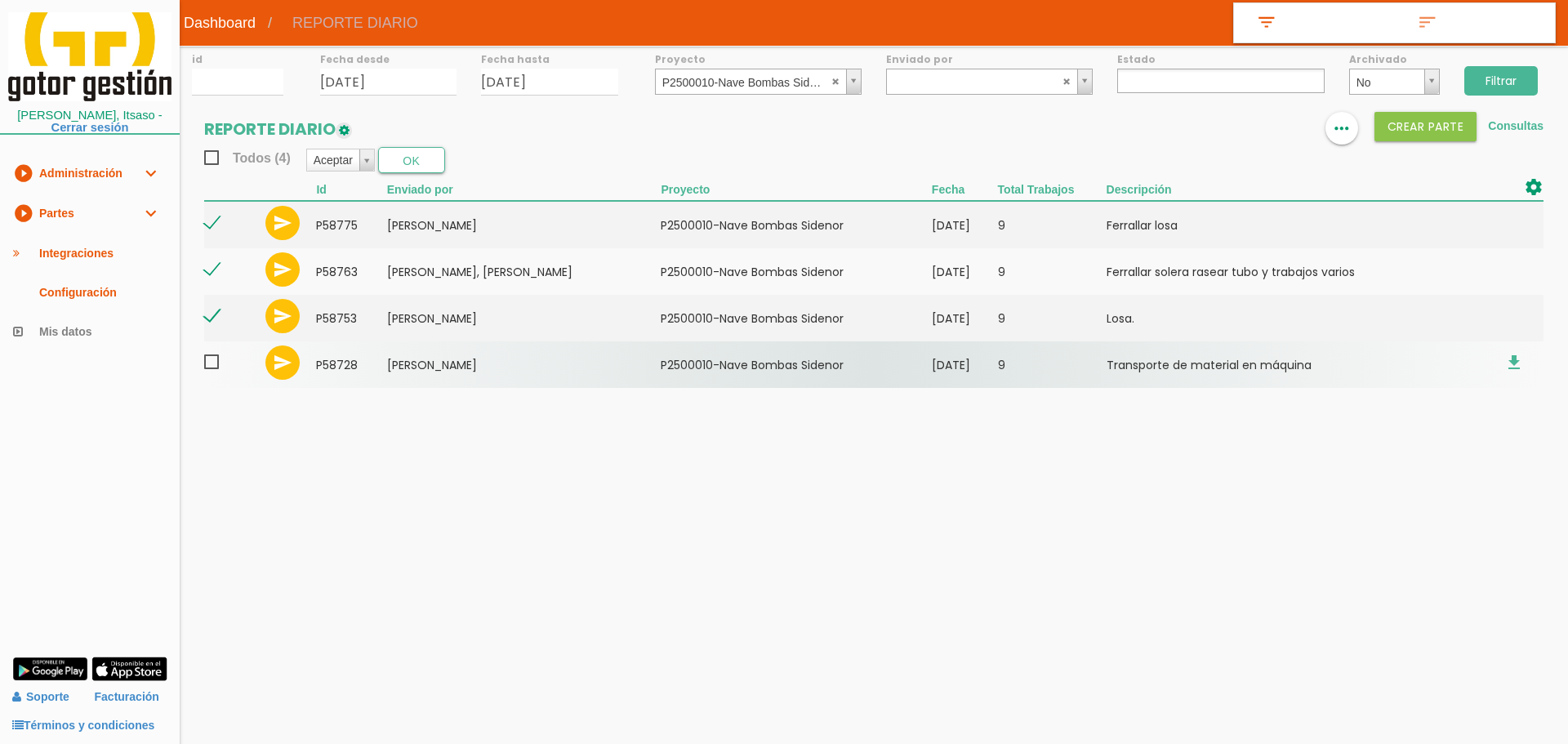
click at [214, 366] on span at bounding box center [218, 363] width 29 height 20
click at [0, 0] on input "checkbox" at bounding box center [0, 0] width 0 height 0
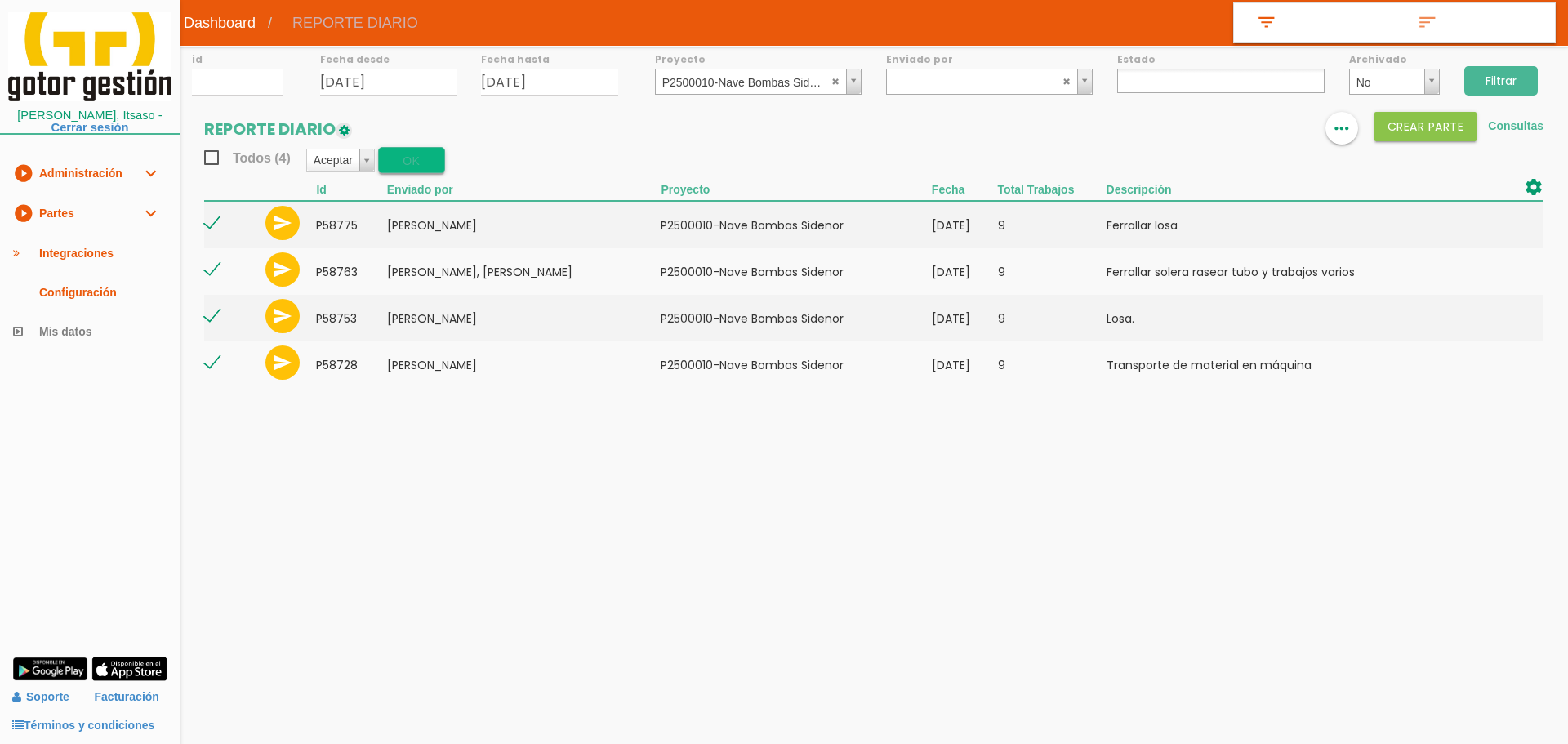
click at [423, 158] on button "OK" at bounding box center [411, 160] width 67 height 26
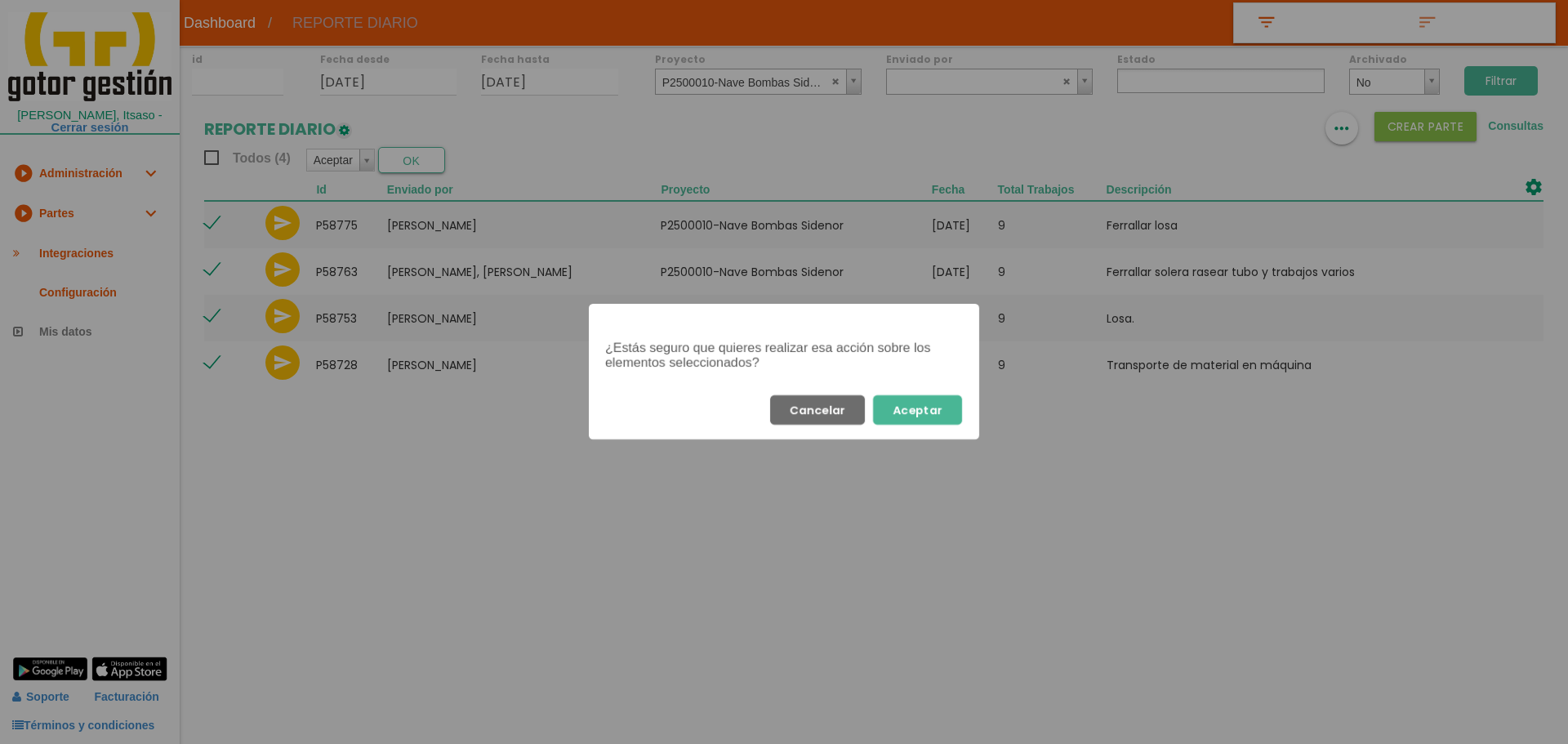
click at [936, 413] on button "Aceptar" at bounding box center [917, 410] width 89 height 30
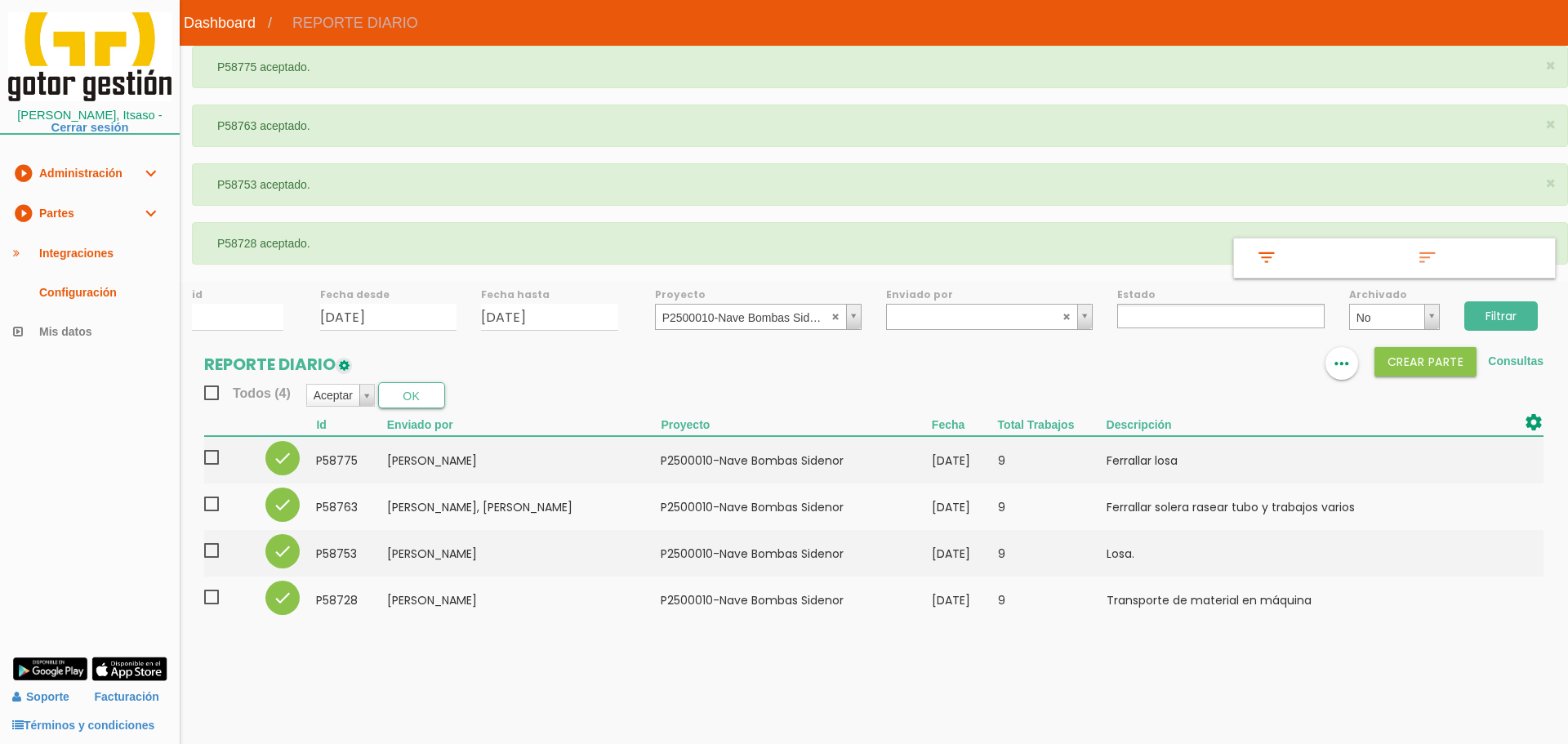
select select
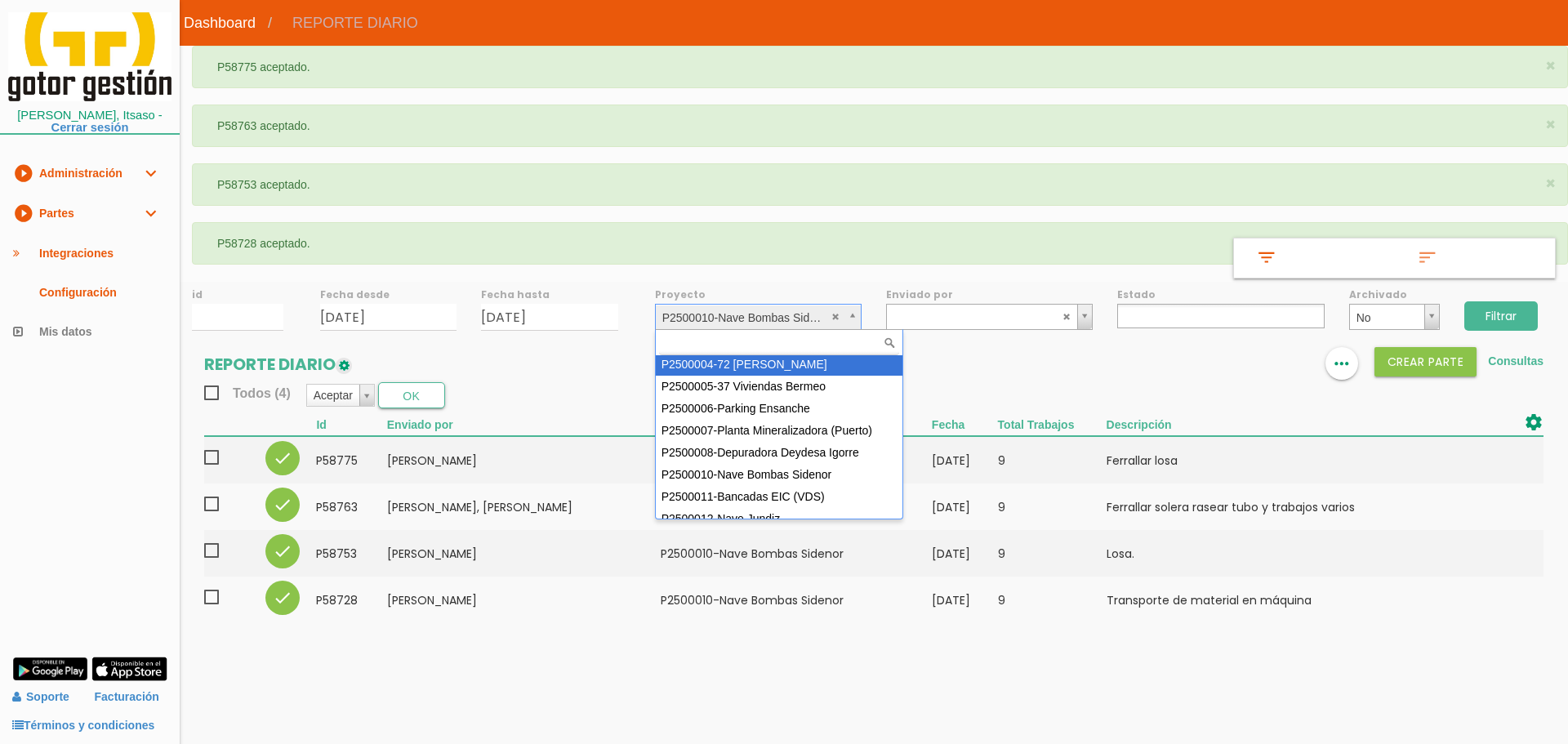
scroll to position [88, 0]
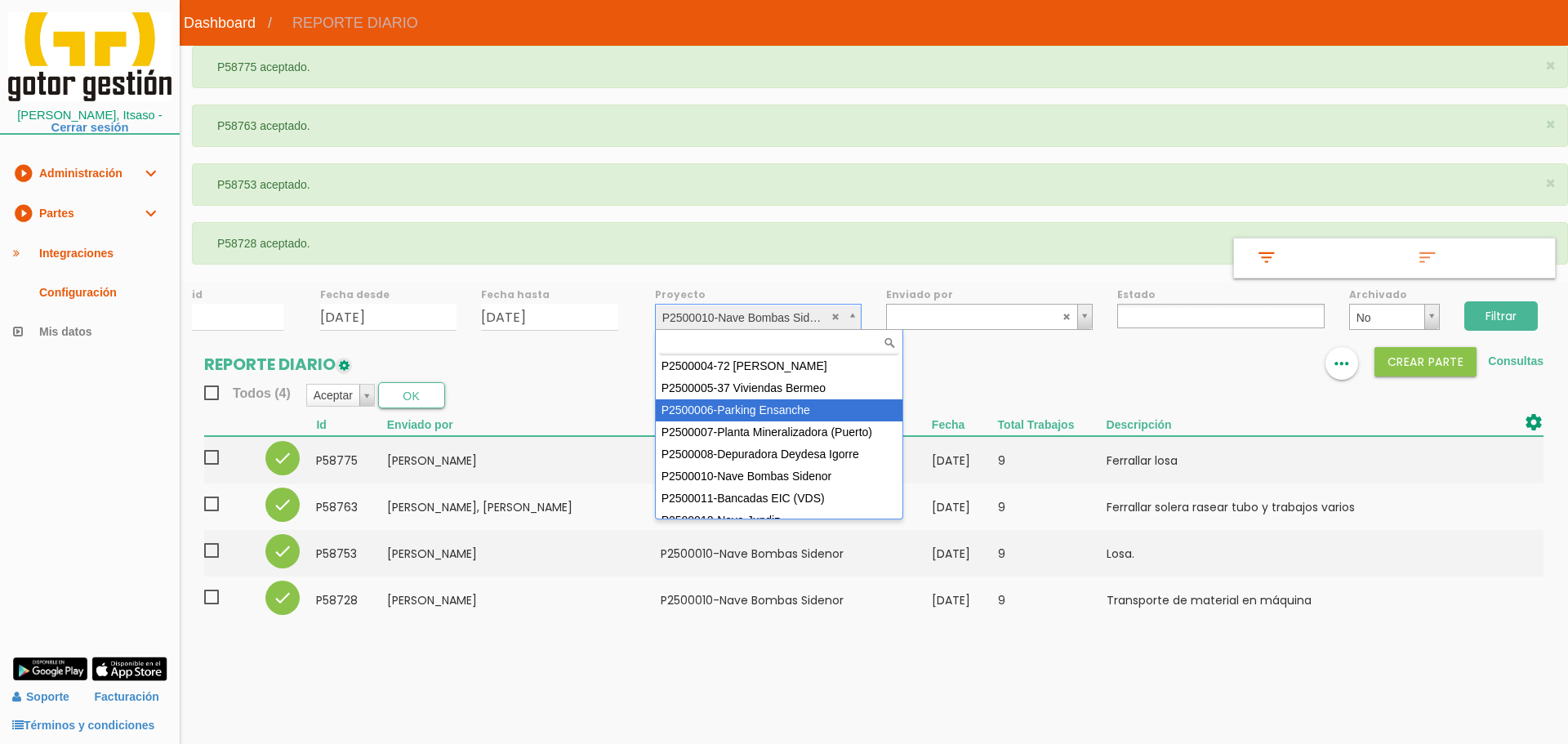
select select "88"
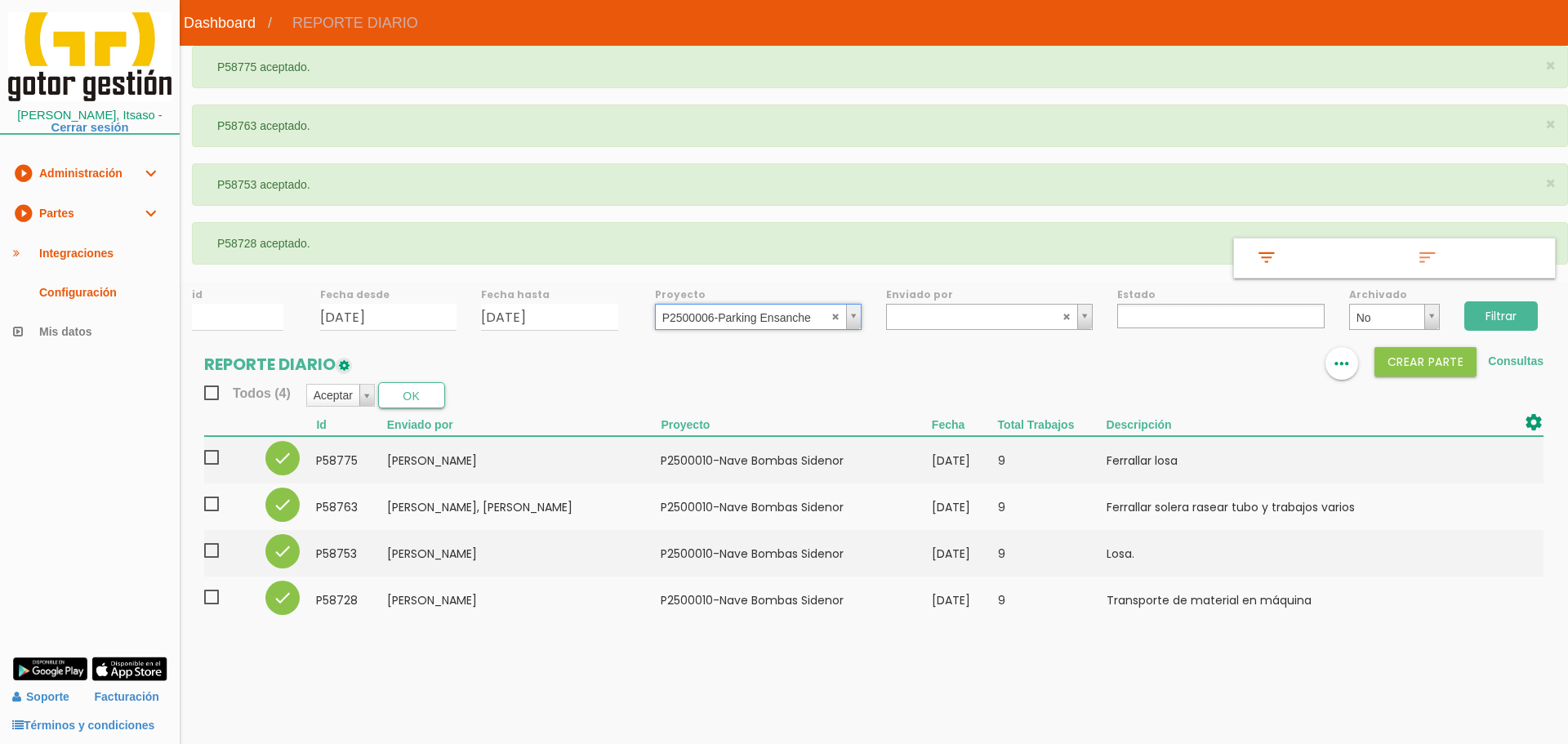
click at [1508, 316] on input "Filtrar" at bounding box center [1501, 316] width 74 height 30
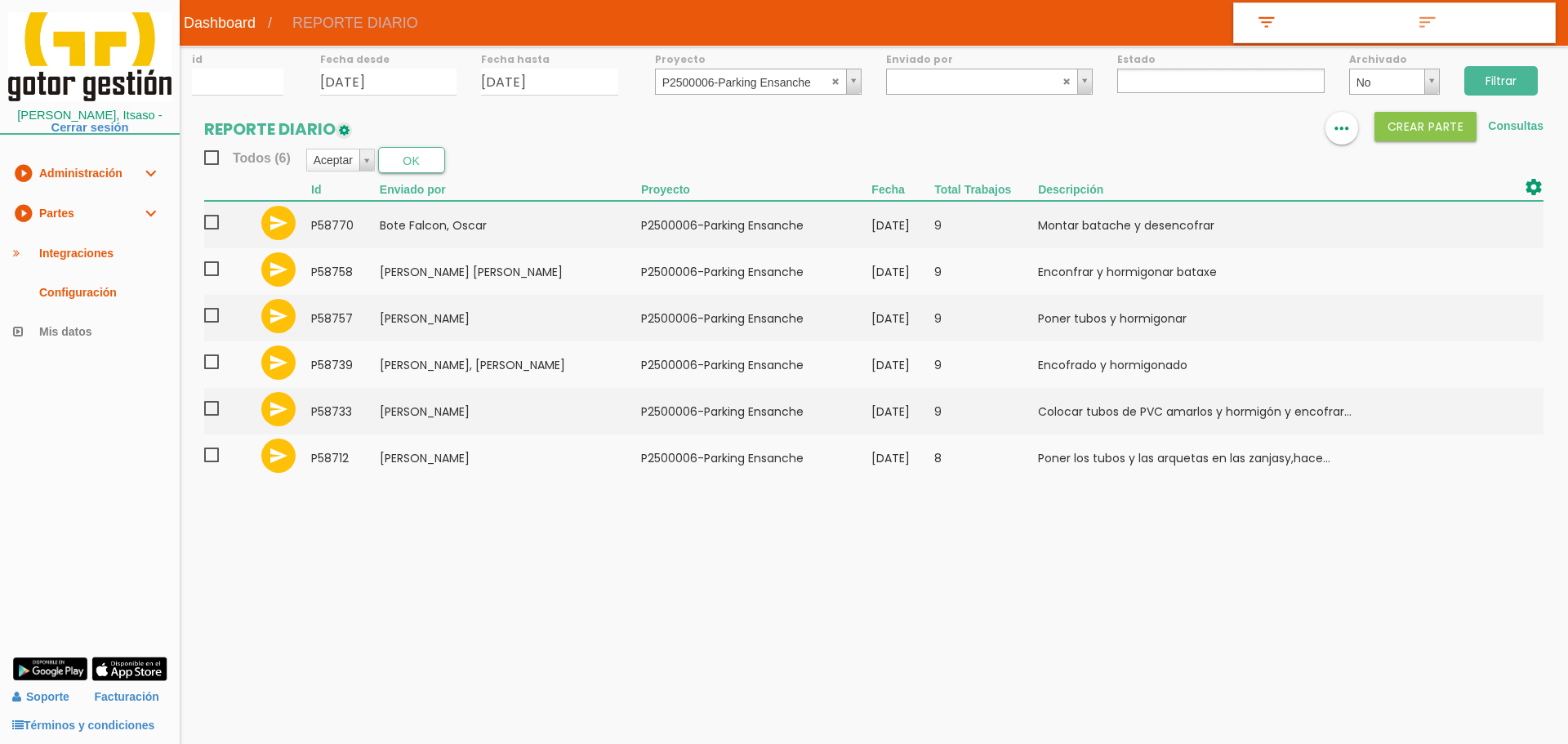
select select
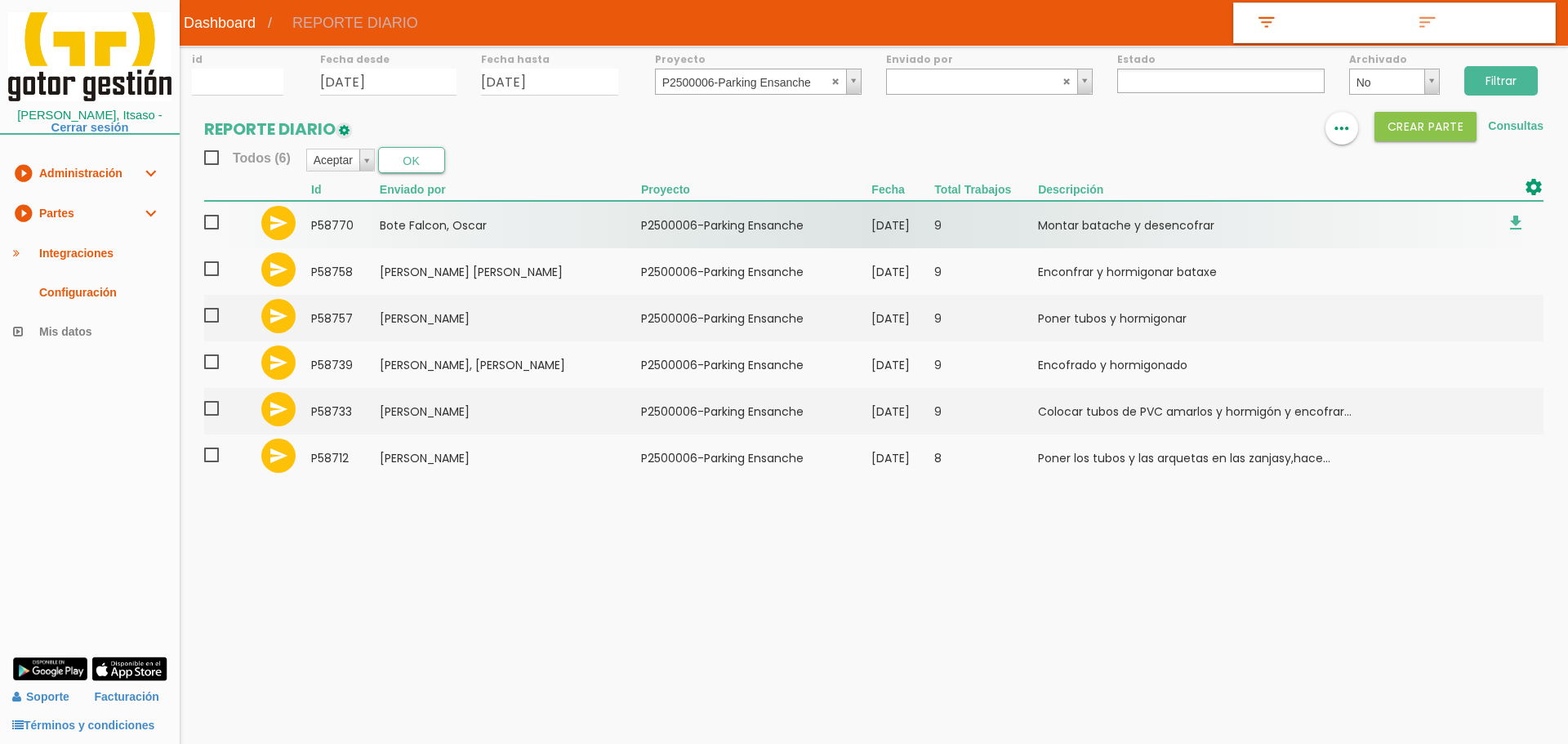
click at [212, 223] on span at bounding box center [218, 223] width 29 height 20
click at [0, 0] on input "checkbox" at bounding box center [0, 0] width 0 height 0
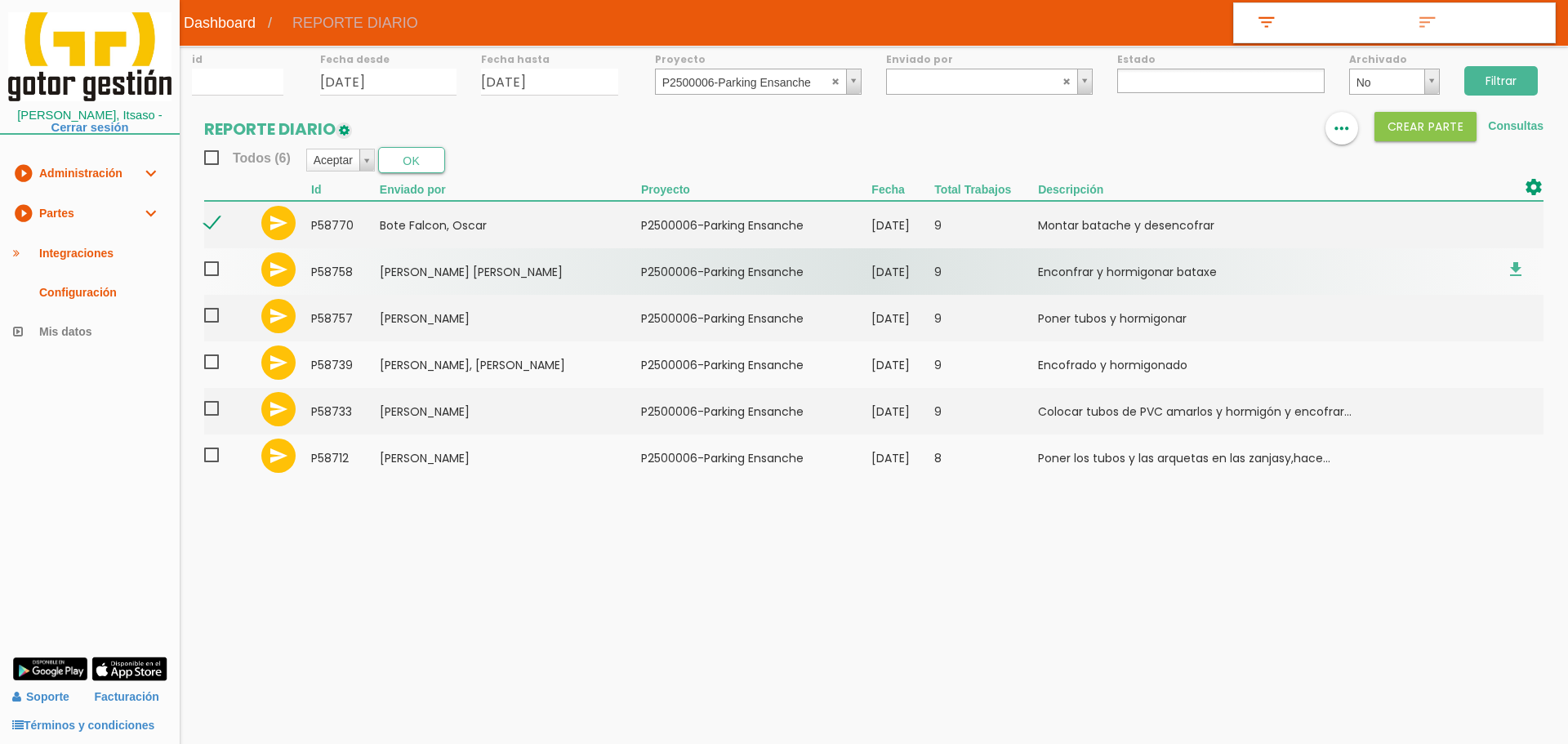
click at [211, 268] on span at bounding box center [218, 269] width 29 height 20
click at [0, 0] on input "checkbox" at bounding box center [0, 0] width 0 height 0
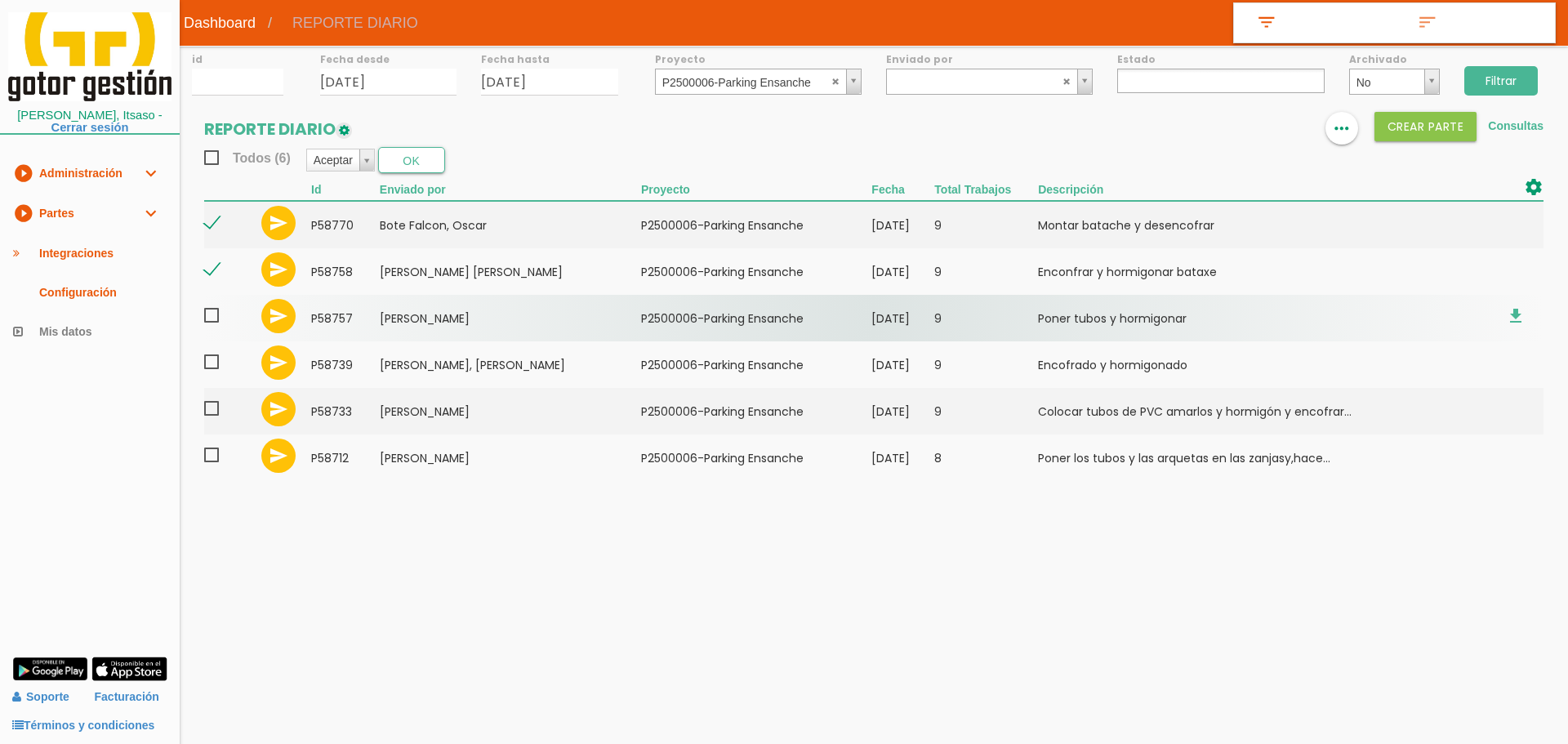
click at [216, 318] on span at bounding box center [218, 316] width 29 height 20
click at [0, 0] on input "checkbox" at bounding box center [0, 0] width 0 height 0
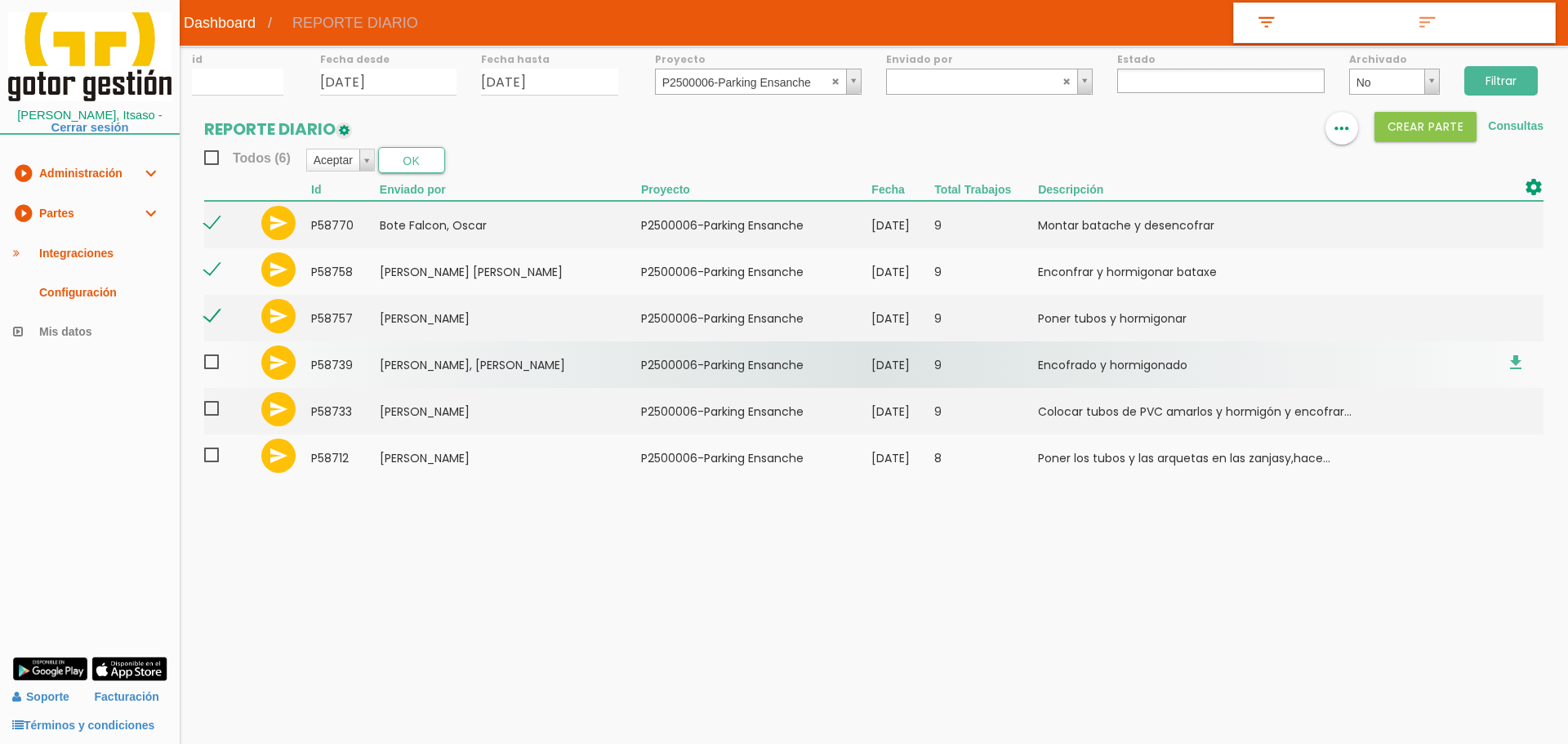
click at [206, 369] on span at bounding box center [218, 363] width 29 height 20
click at [0, 0] on input "checkbox" at bounding box center [0, 0] width 0 height 0
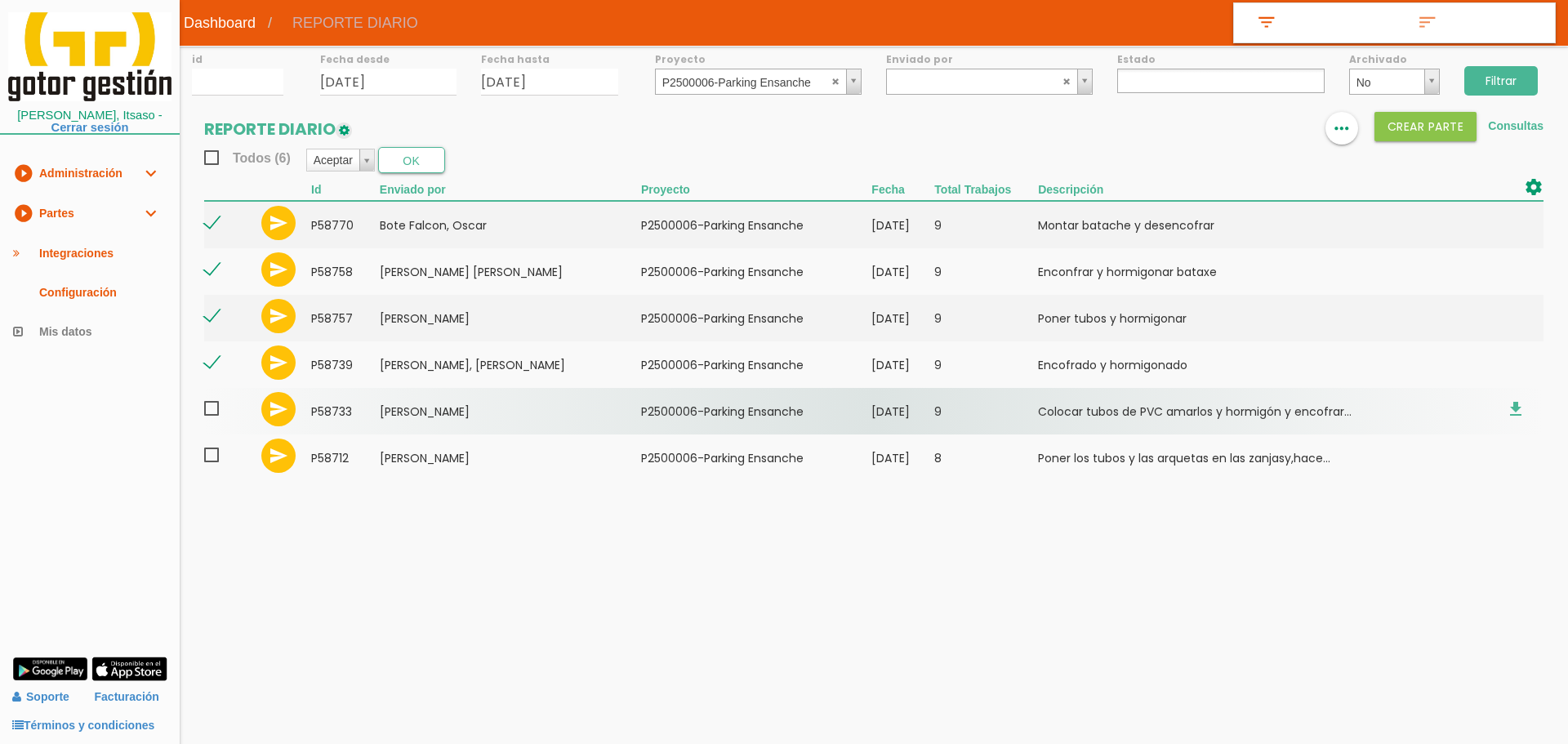
click at [215, 411] on span at bounding box center [218, 409] width 29 height 20
click at [0, 0] on input "checkbox" at bounding box center [0, 0] width 0 height 0
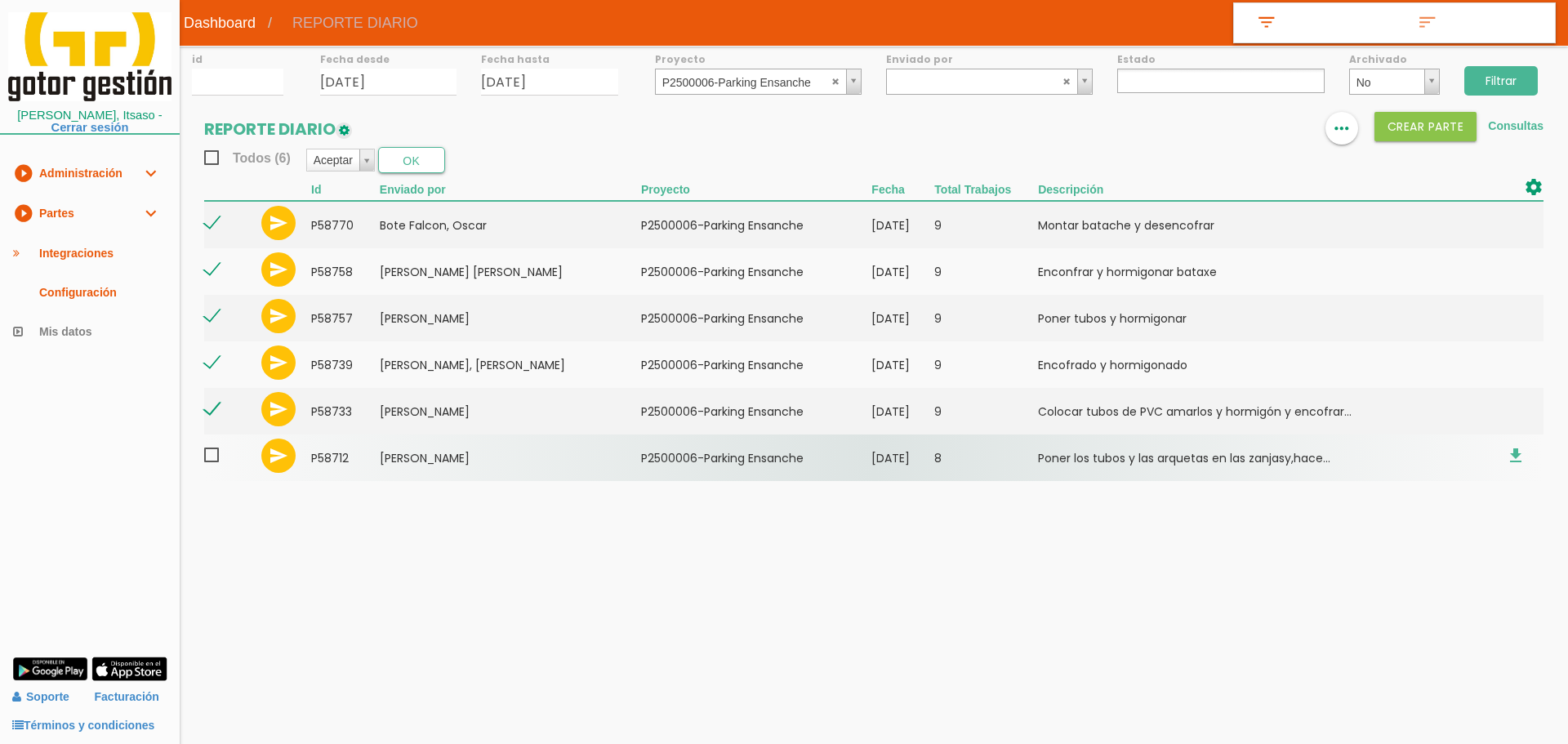
click at [212, 462] on span at bounding box center [218, 455] width 29 height 20
click at [0, 0] on input "checkbox" at bounding box center [0, 0] width 0 height 0
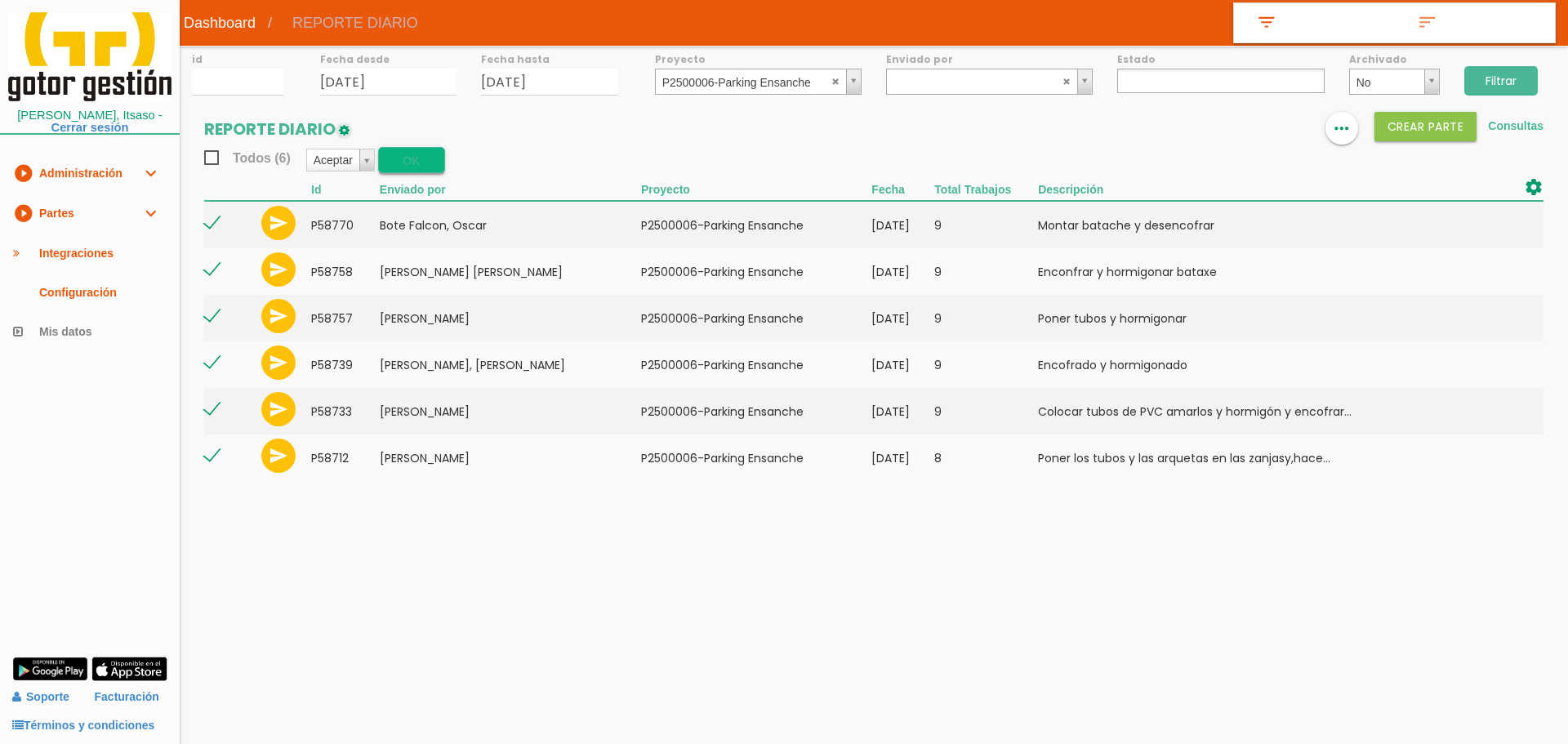
click at [433, 166] on button "OK" at bounding box center [411, 160] width 67 height 26
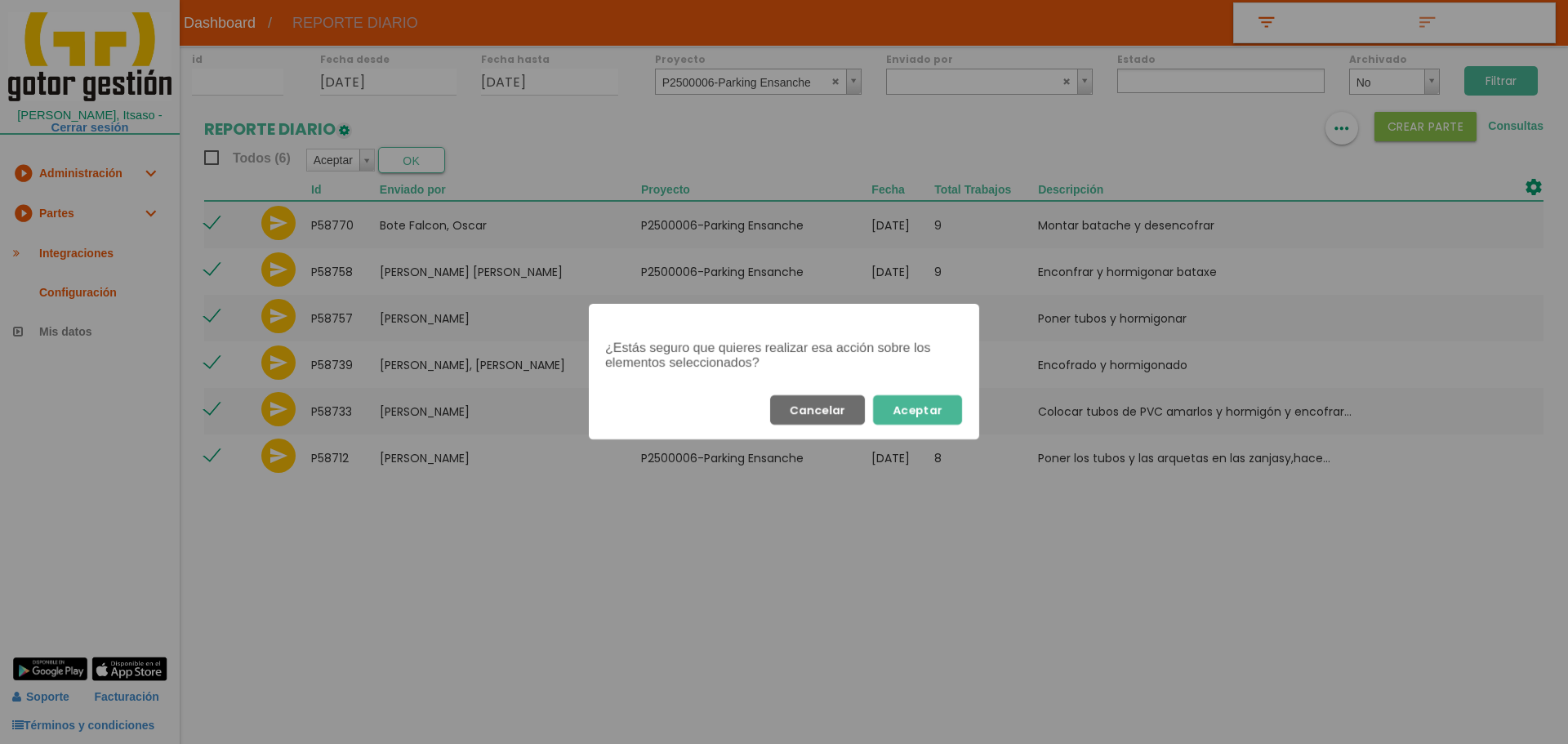
drag, startPoint x: 934, startPoint y: 416, endPoint x: 955, endPoint y: 374, distance: 47.0
click at [934, 414] on button "Aceptar" at bounding box center [917, 410] width 89 height 30
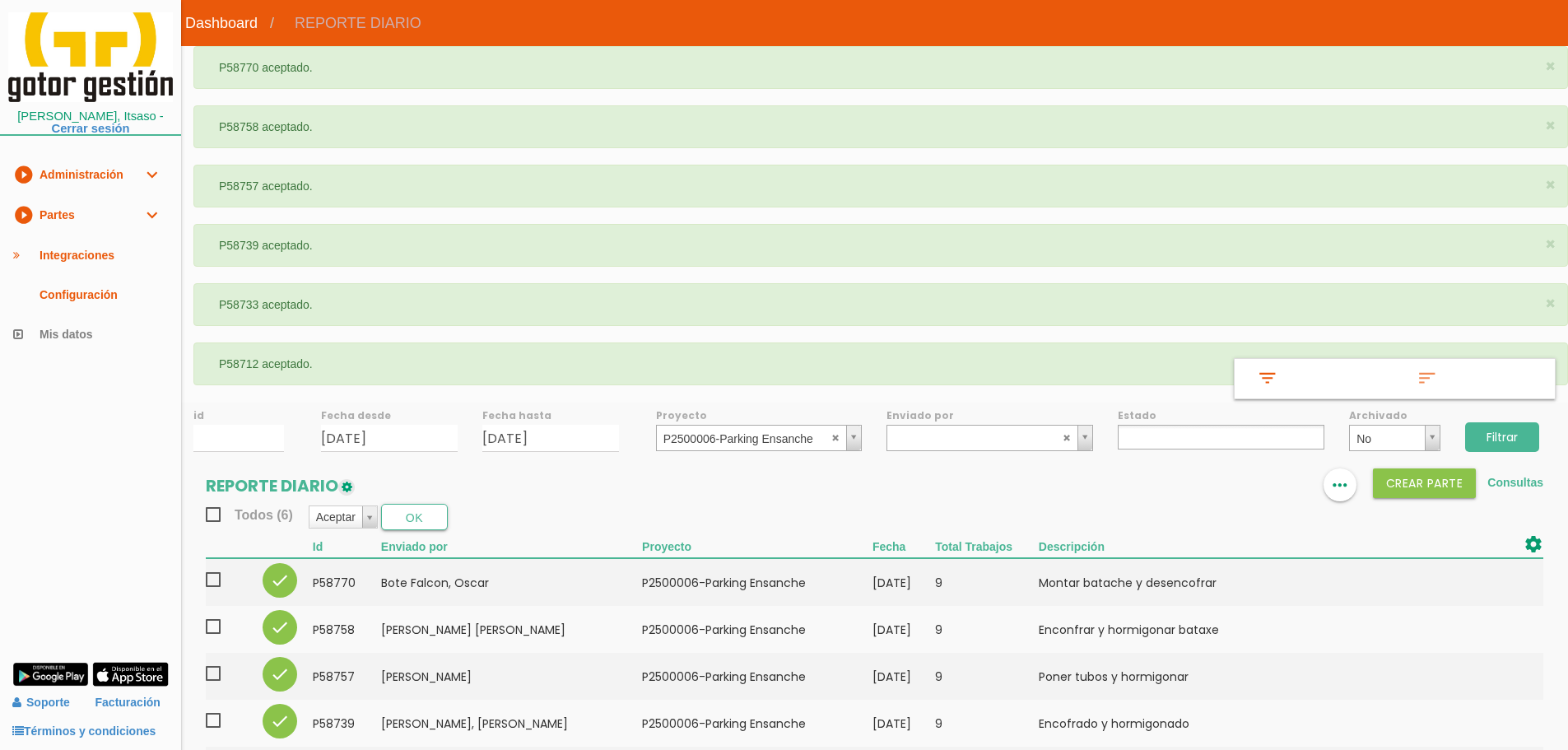
select select
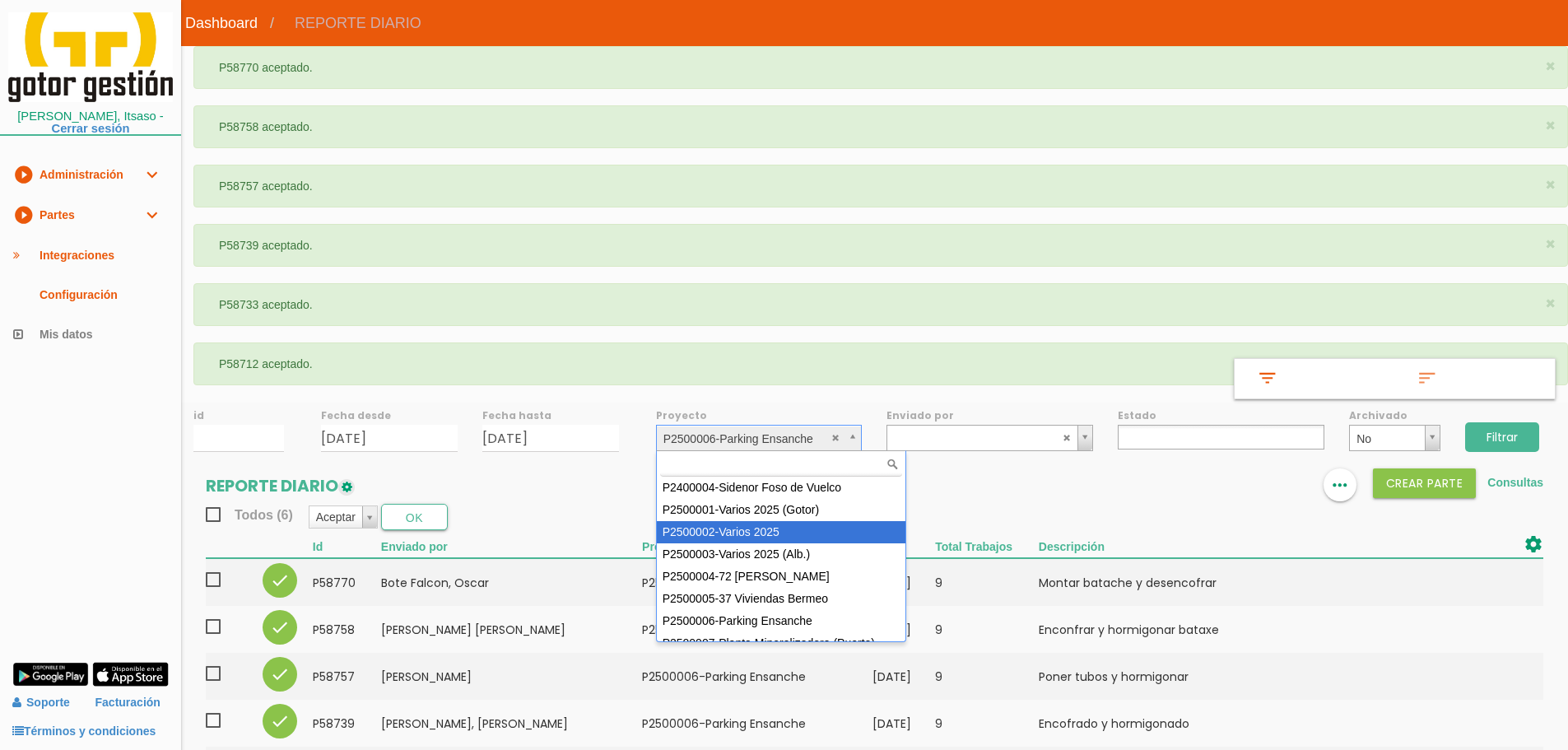
scroll to position [82, 0]
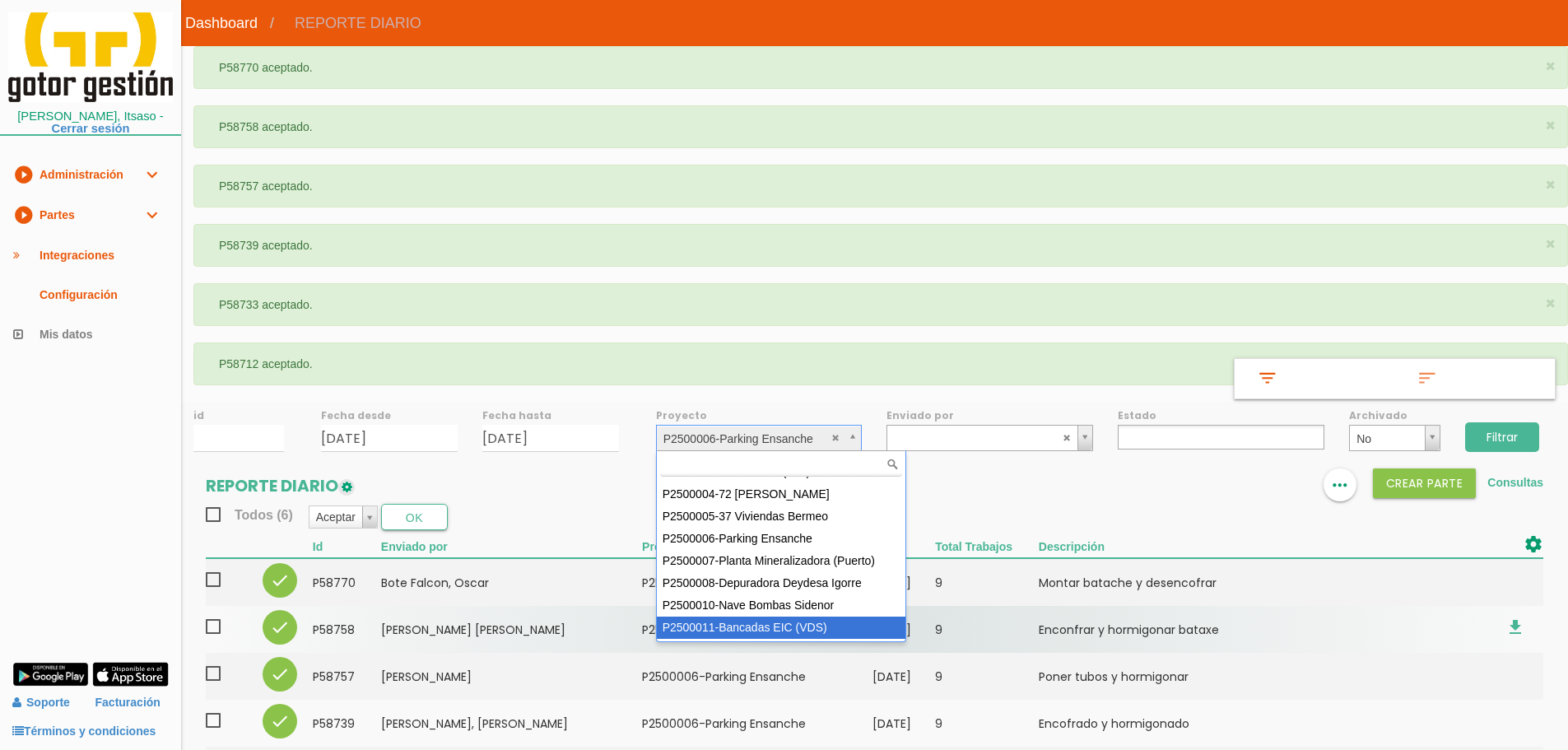
select select "93"
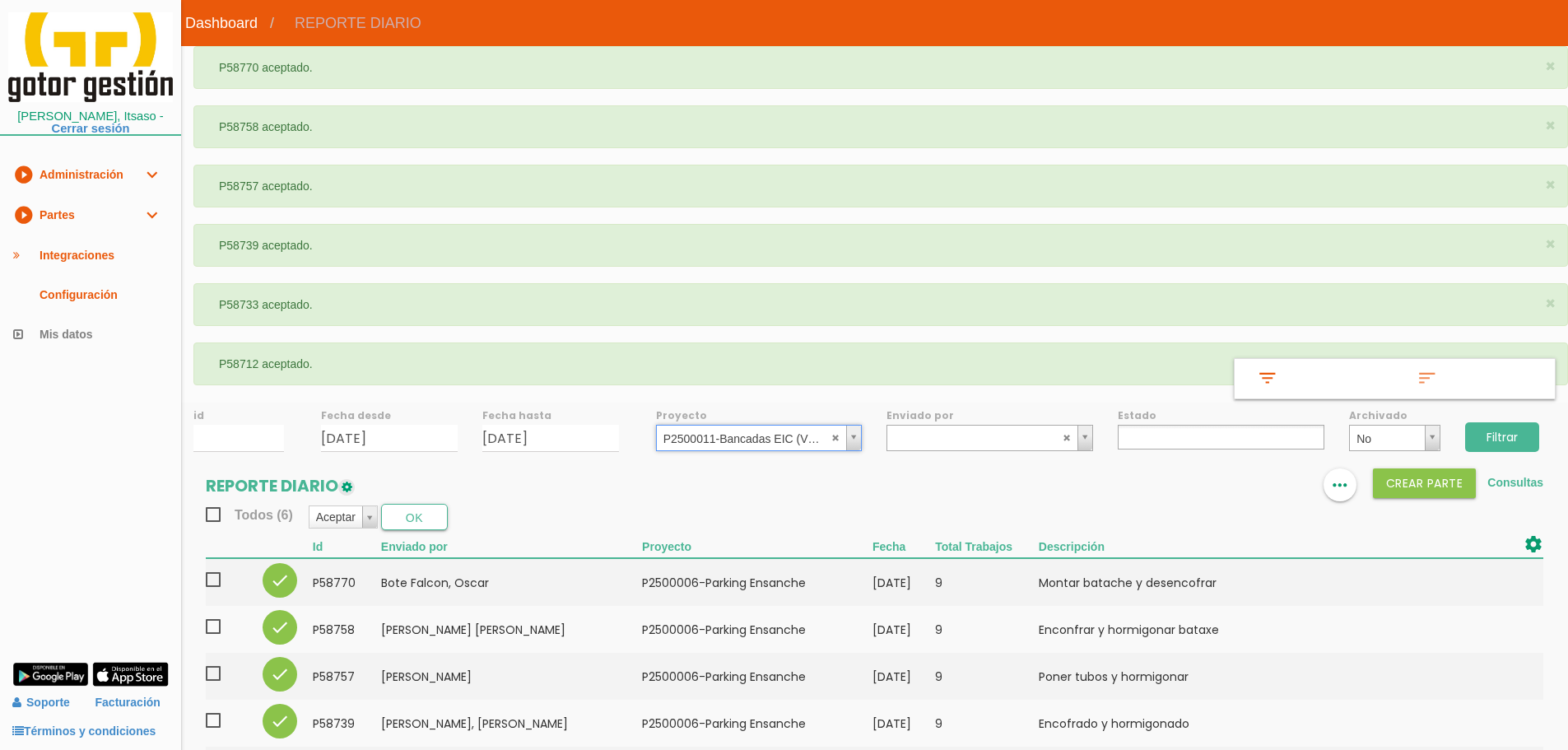
click at [1515, 446] on input "Filtrar" at bounding box center [1502, 437] width 74 height 30
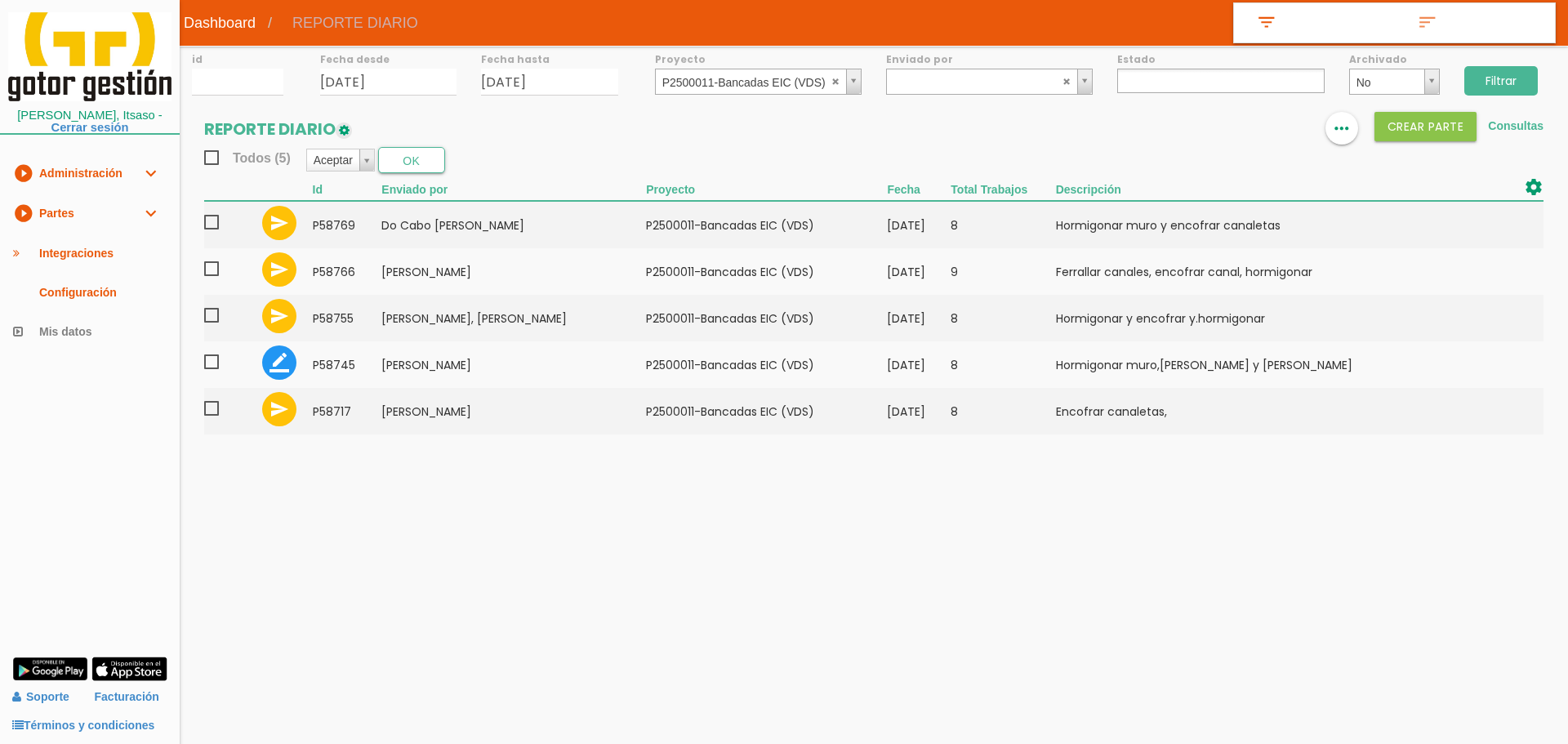
select select
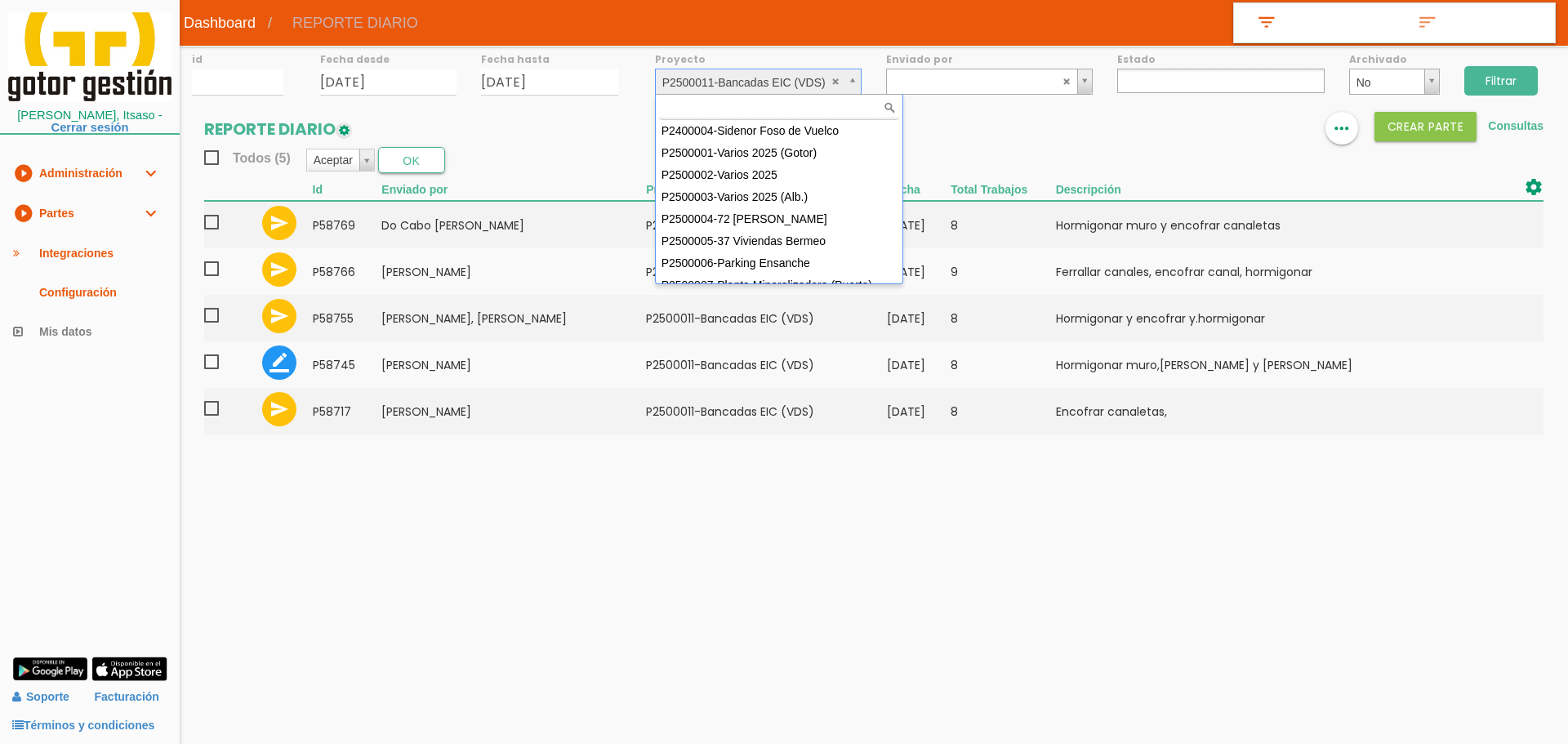
scroll to position [112, 0]
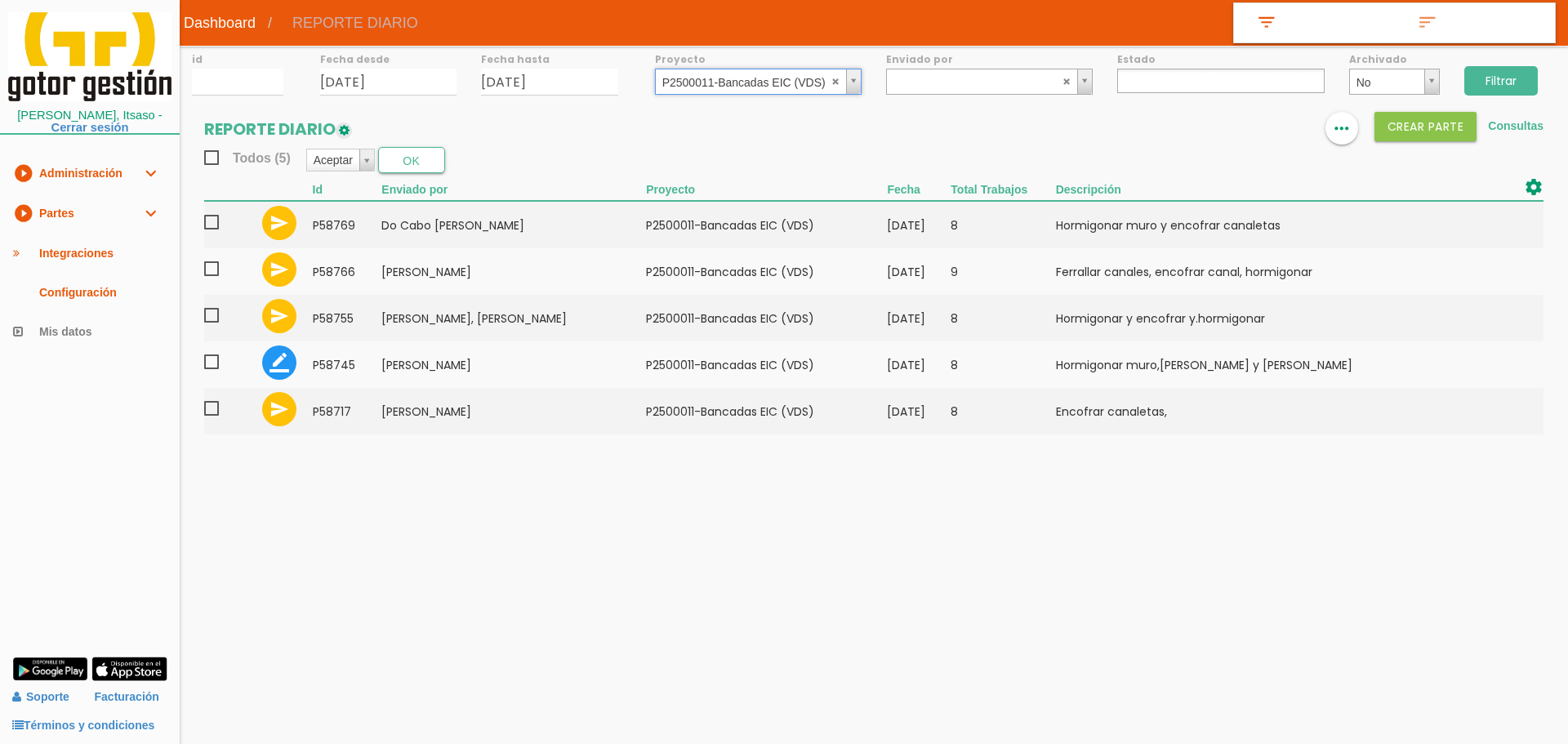
click at [68, 228] on link "play_circle_filled Partes expand_more" at bounding box center [90, 213] width 180 height 40
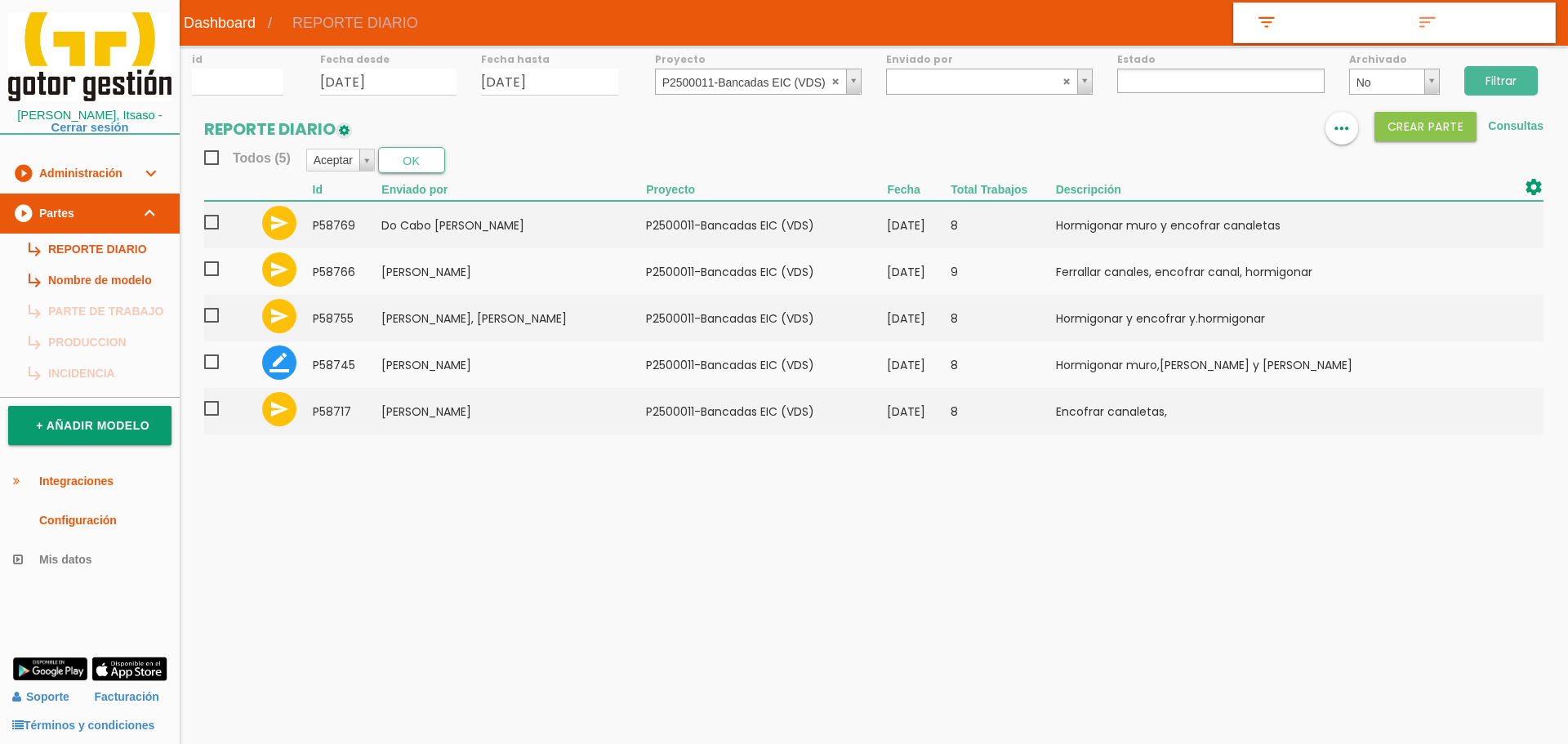
click at [80, 247] on link "subdirectory_arrow_right REPORTE DIARIO" at bounding box center [90, 249] width 180 height 31
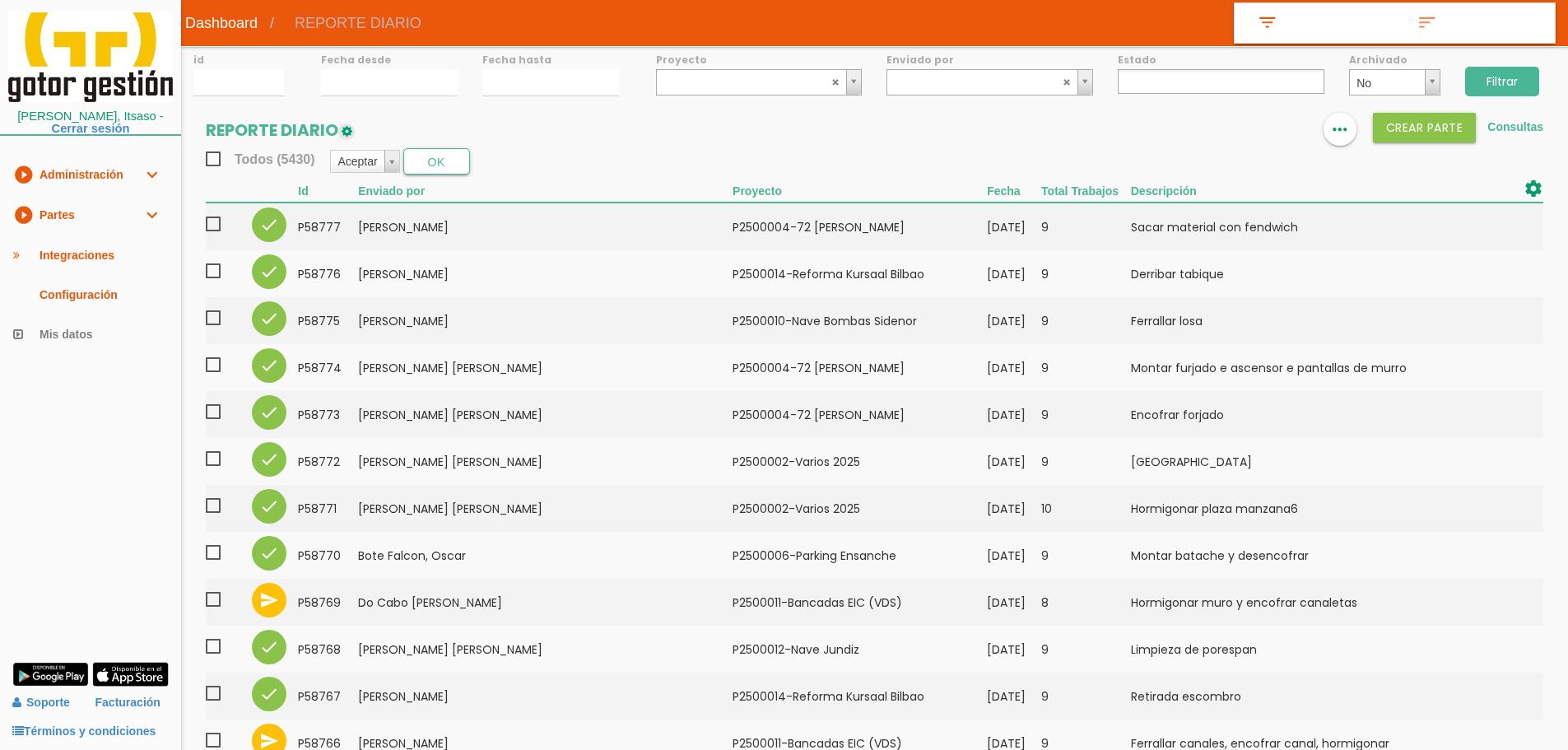
click at [1170, 84] on ul at bounding box center [1221, 81] width 206 height 25
select select "2"
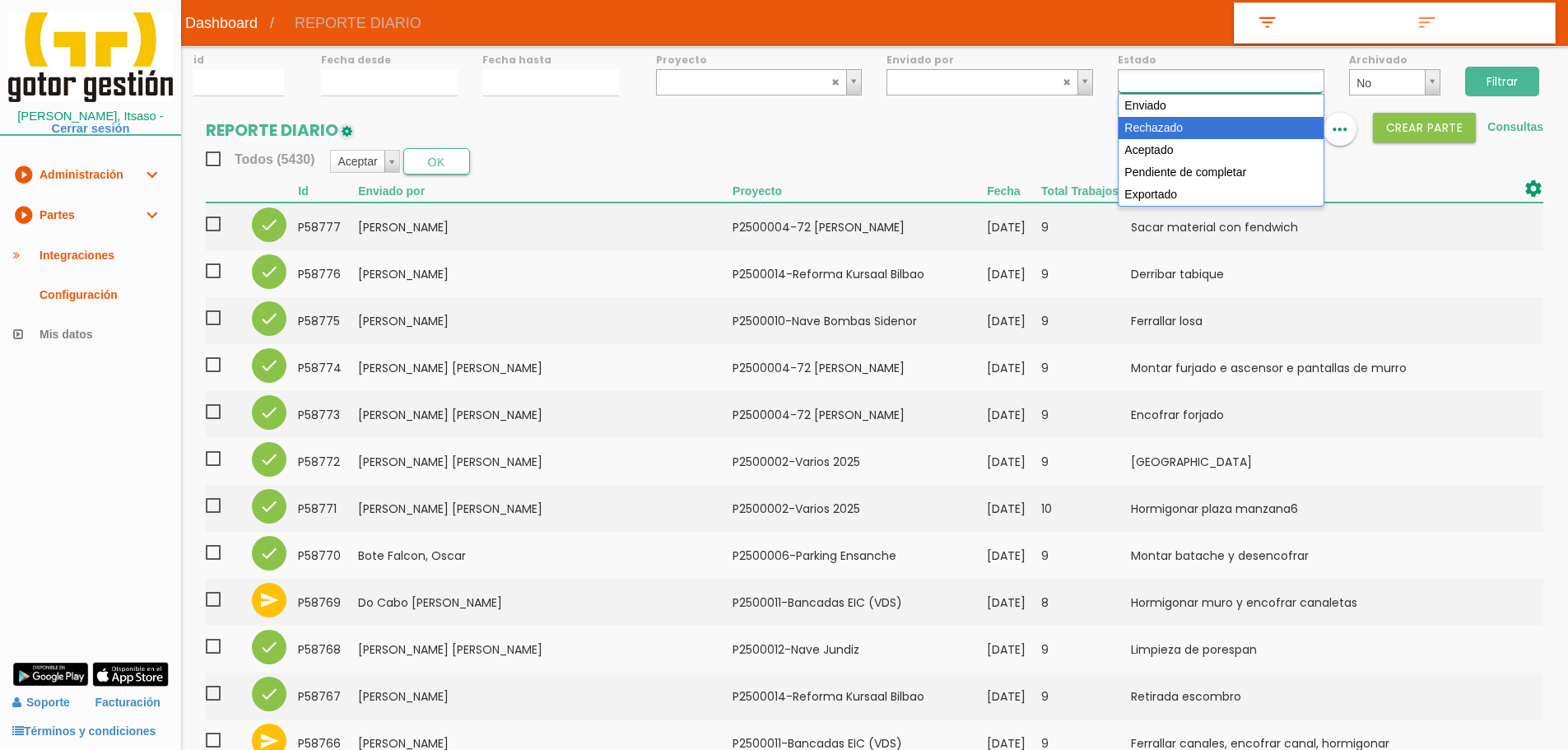
scroll to position [15, 0]
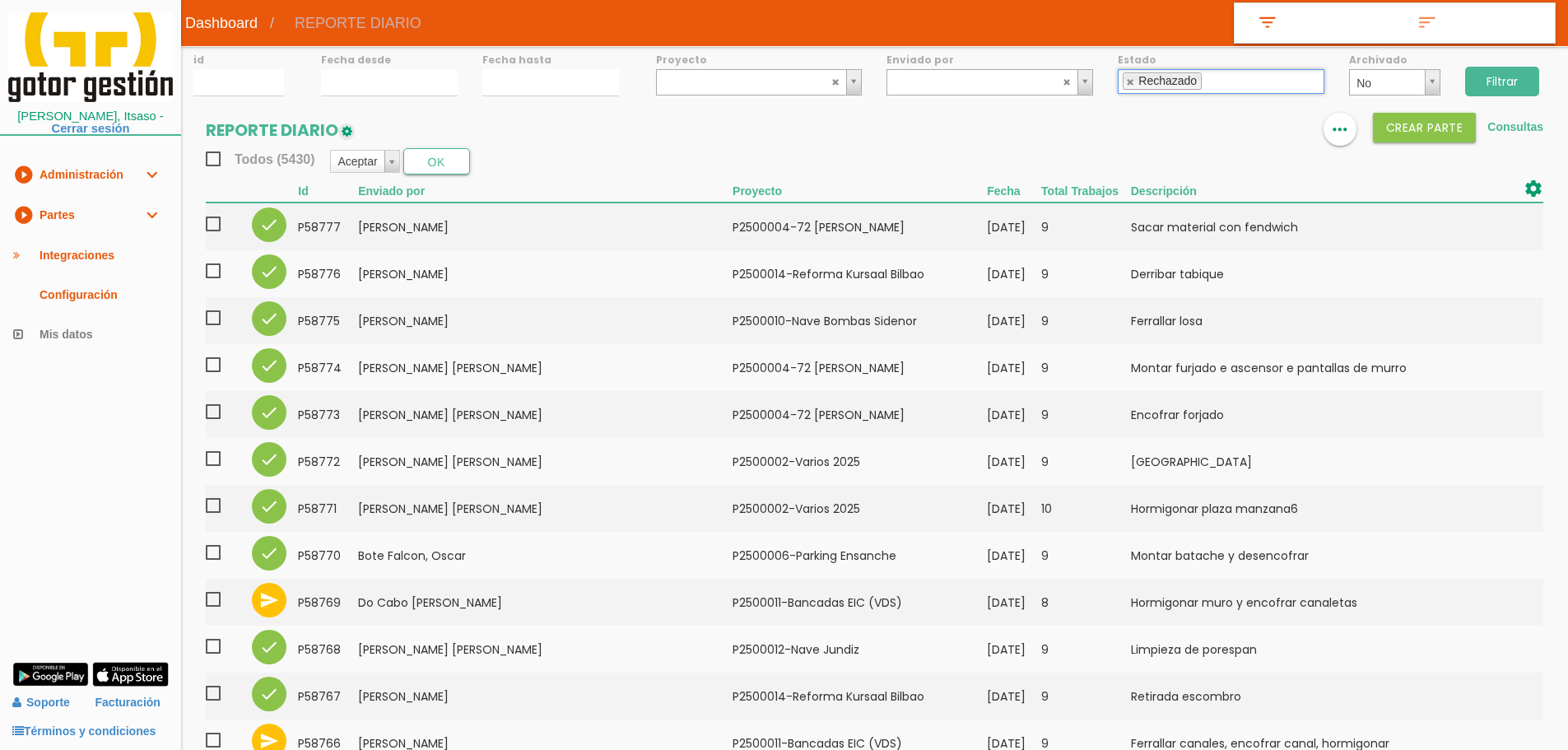
click at [1157, 83] on div "Rechazado" at bounding box center [1167, 80] width 58 height 11
click at [1134, 82] on link at bounding box center [1131, 81] width 10 height 11
click at [1140, 83] on ul at bounding box center [1221, 81] width 206 height 25
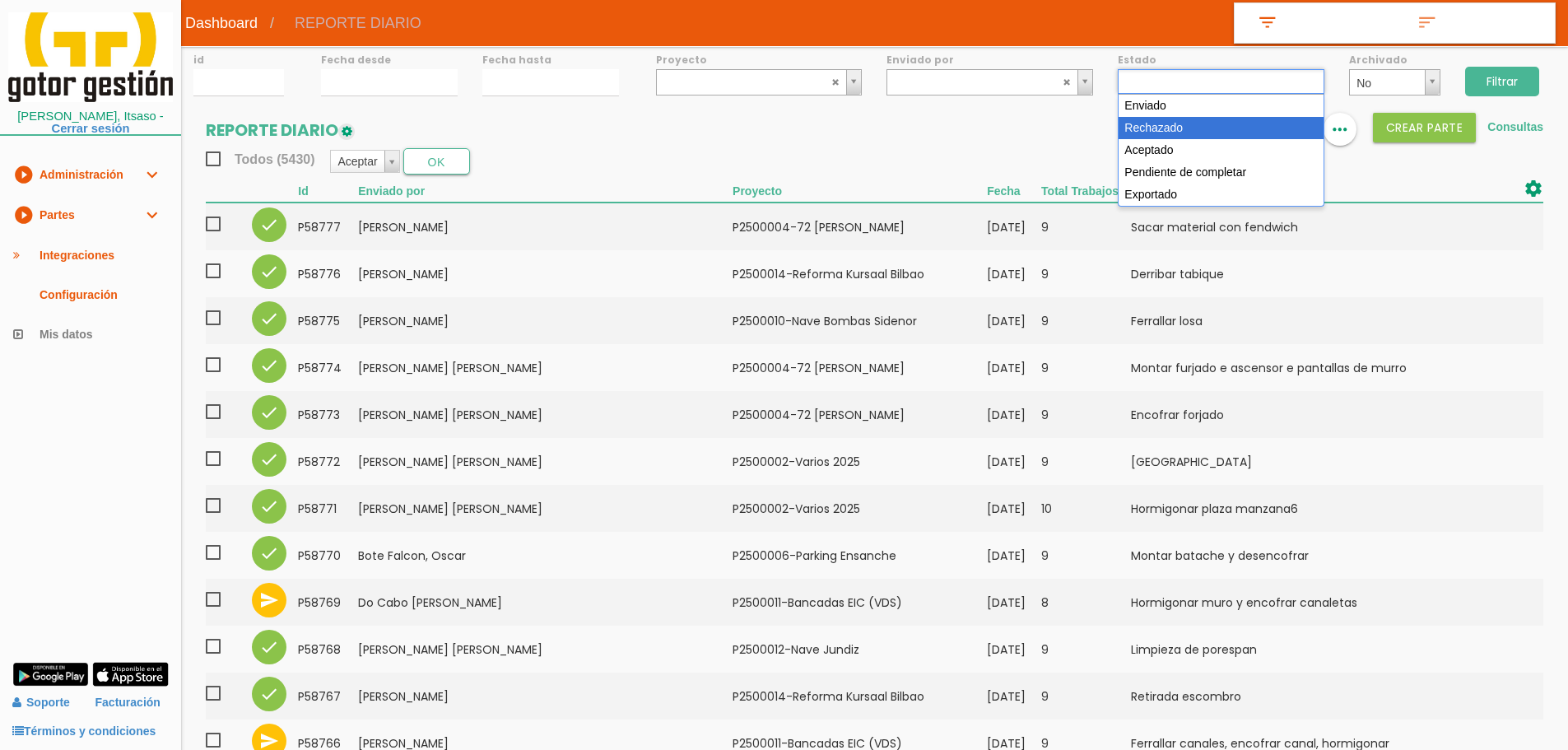
select select "3"
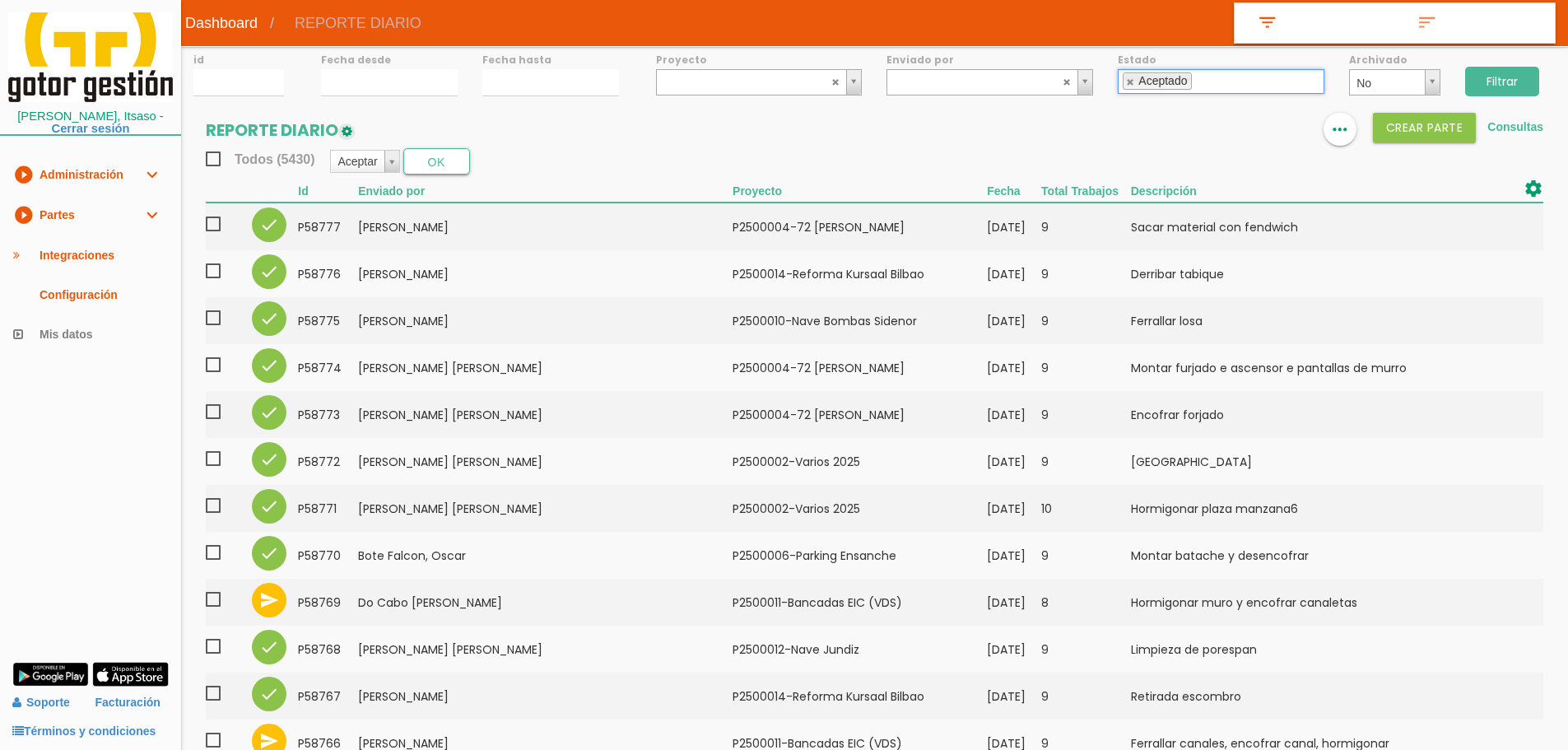
click at [1520, 71] on input "Filtrar" at bounding box center [1502, 81] width 74 height 30
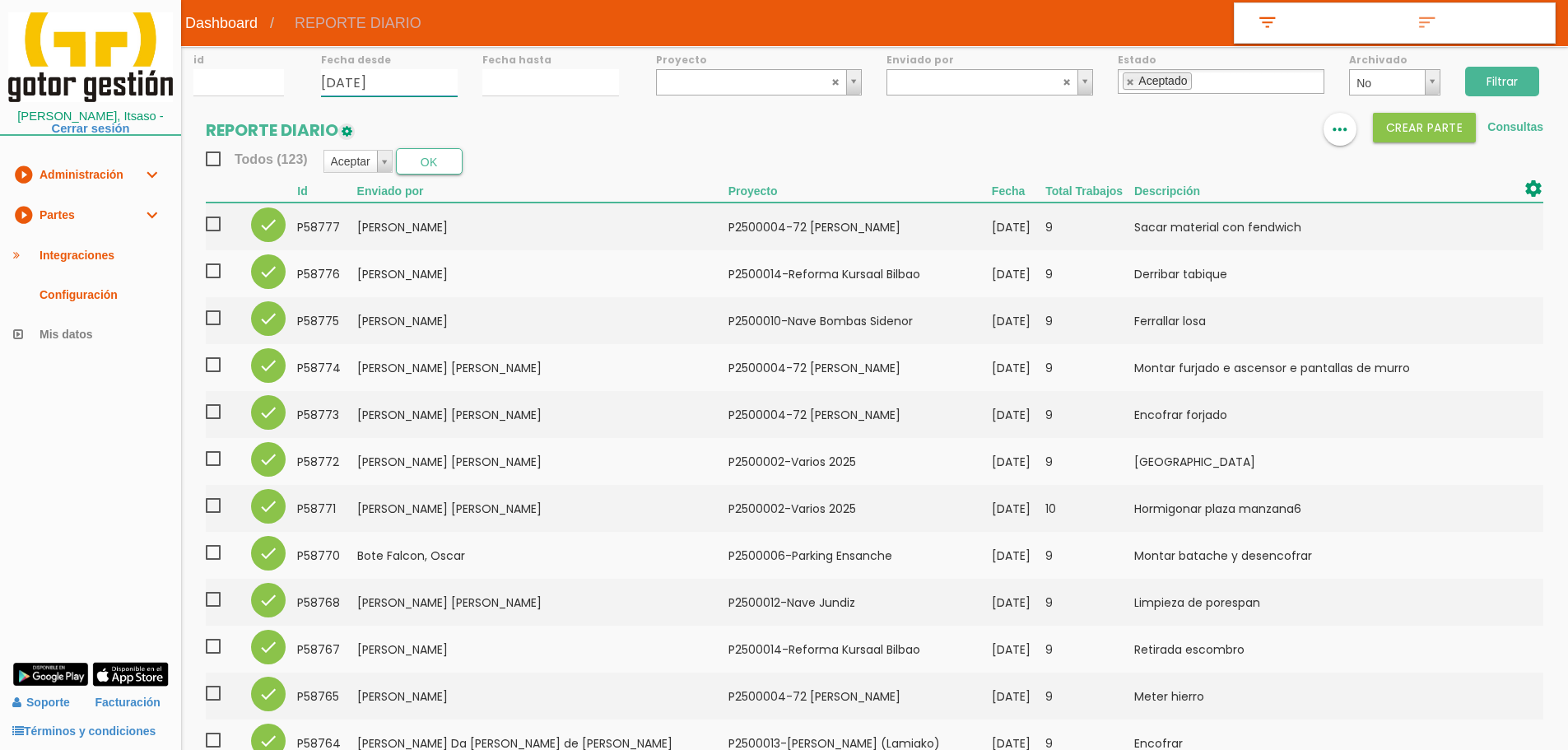
click at [399, 91] on input "28/08/2025" at bounding box center [389, 83] width 137 height 27
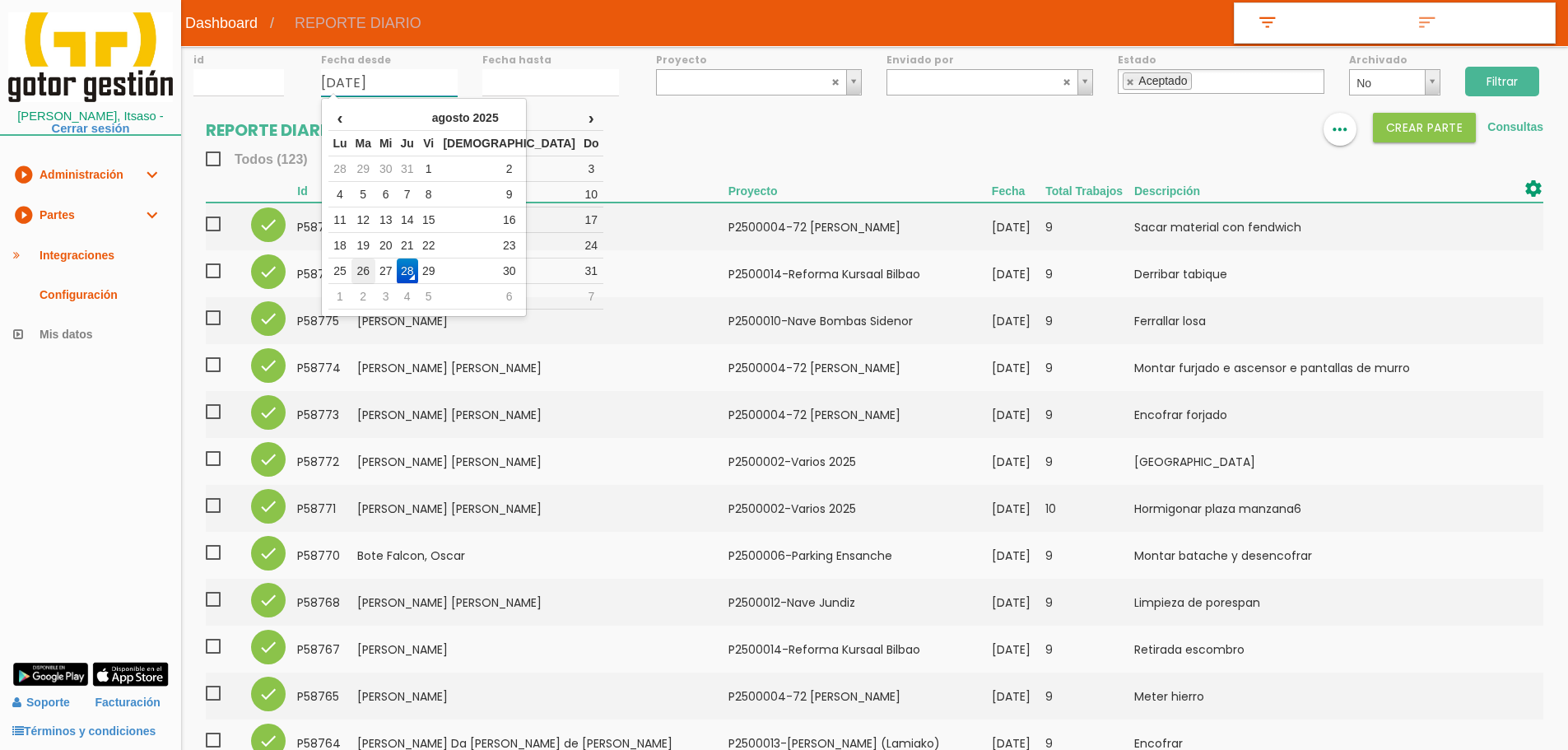
click at [375, 270] on td "26" at bounding box center [364, 271] width 24 height 26
type input "[DATE]"
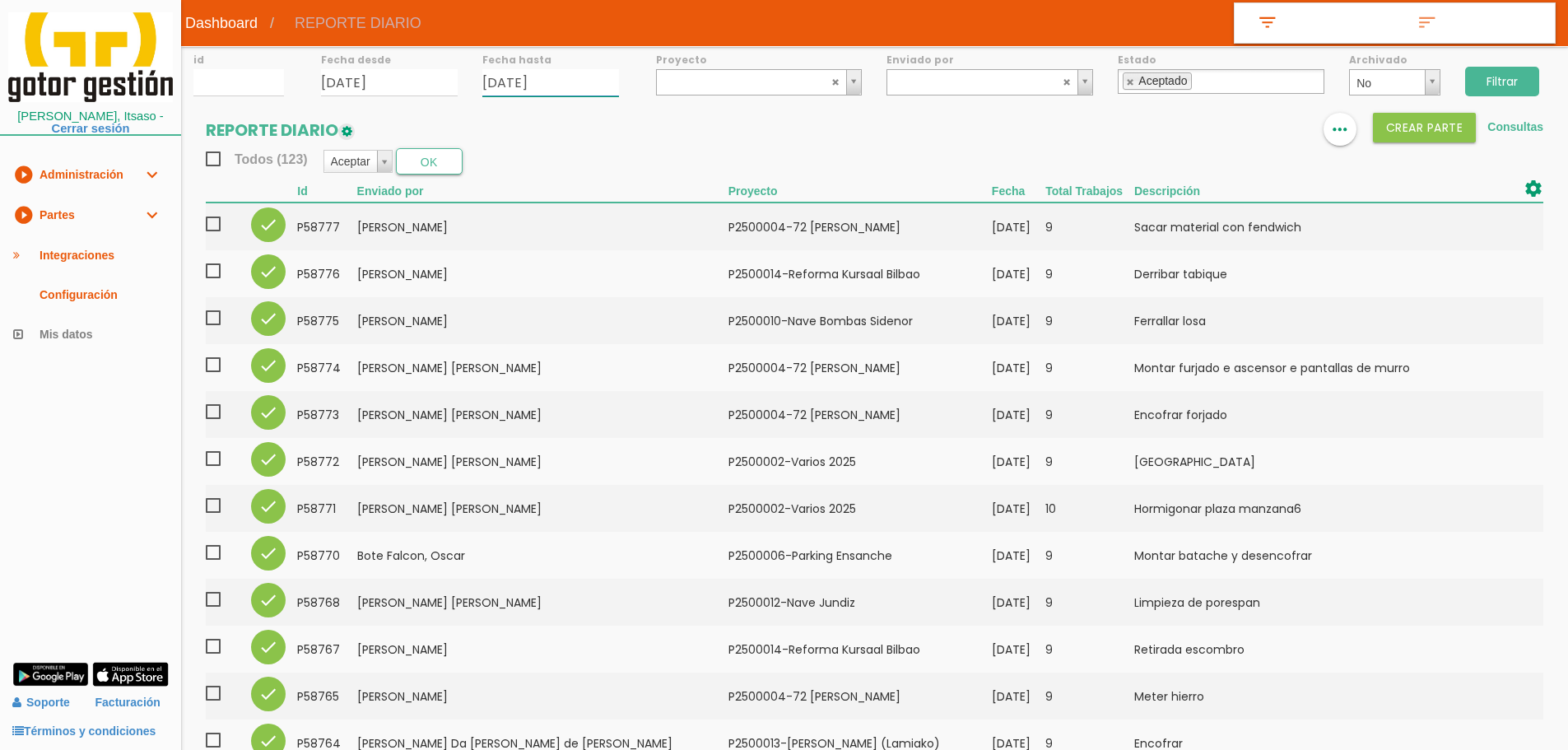
click at [534, 81] on input "28/08/2025" at bounding box center [551, 83] width 137 height 27
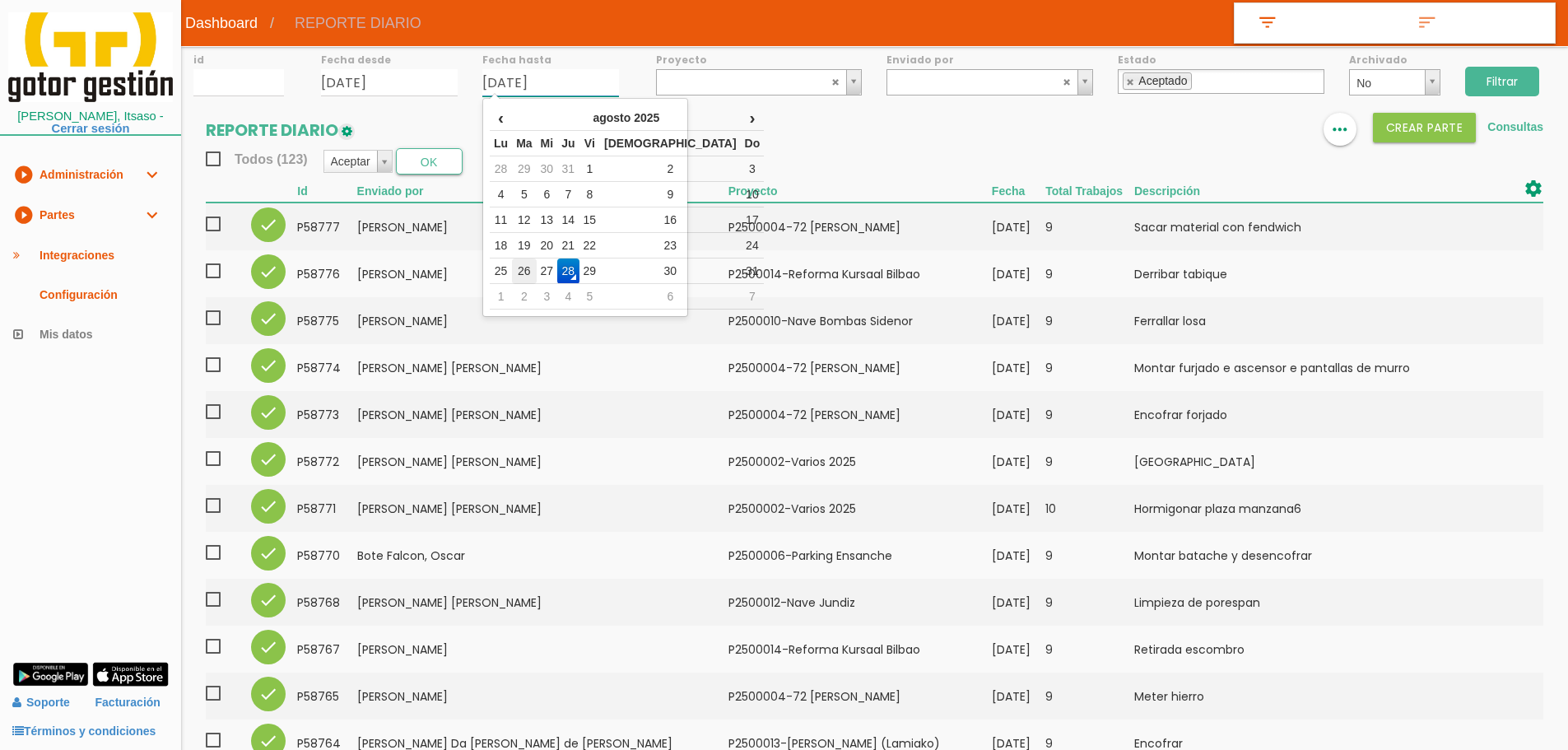
click at [527, 265] on td "26" at bounding box center [524, 271] width 24 height 26
type input "[DATE]"
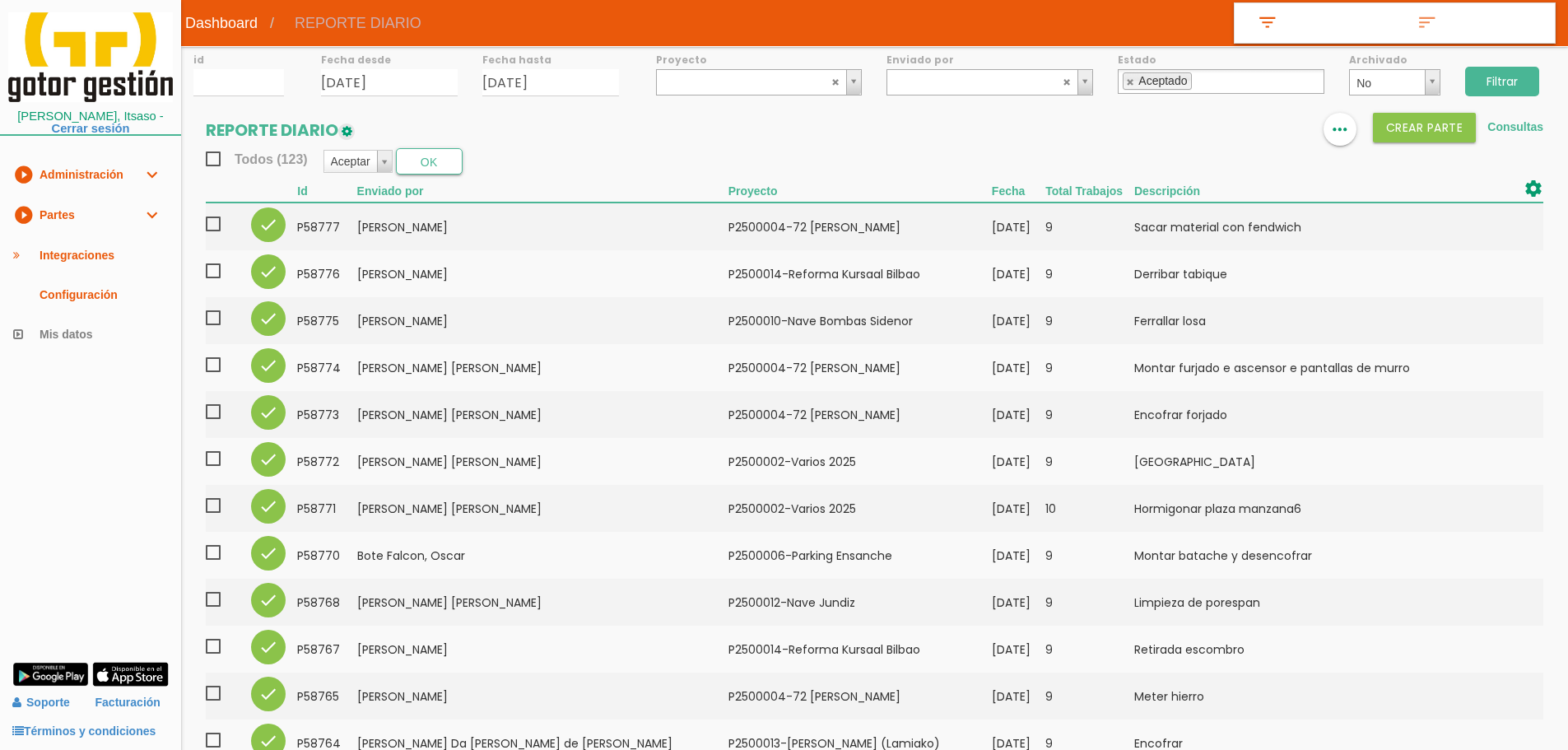
click at [1522, 80] on input "Filtrar" at bounding box center [1502, 81] width 74 height 30
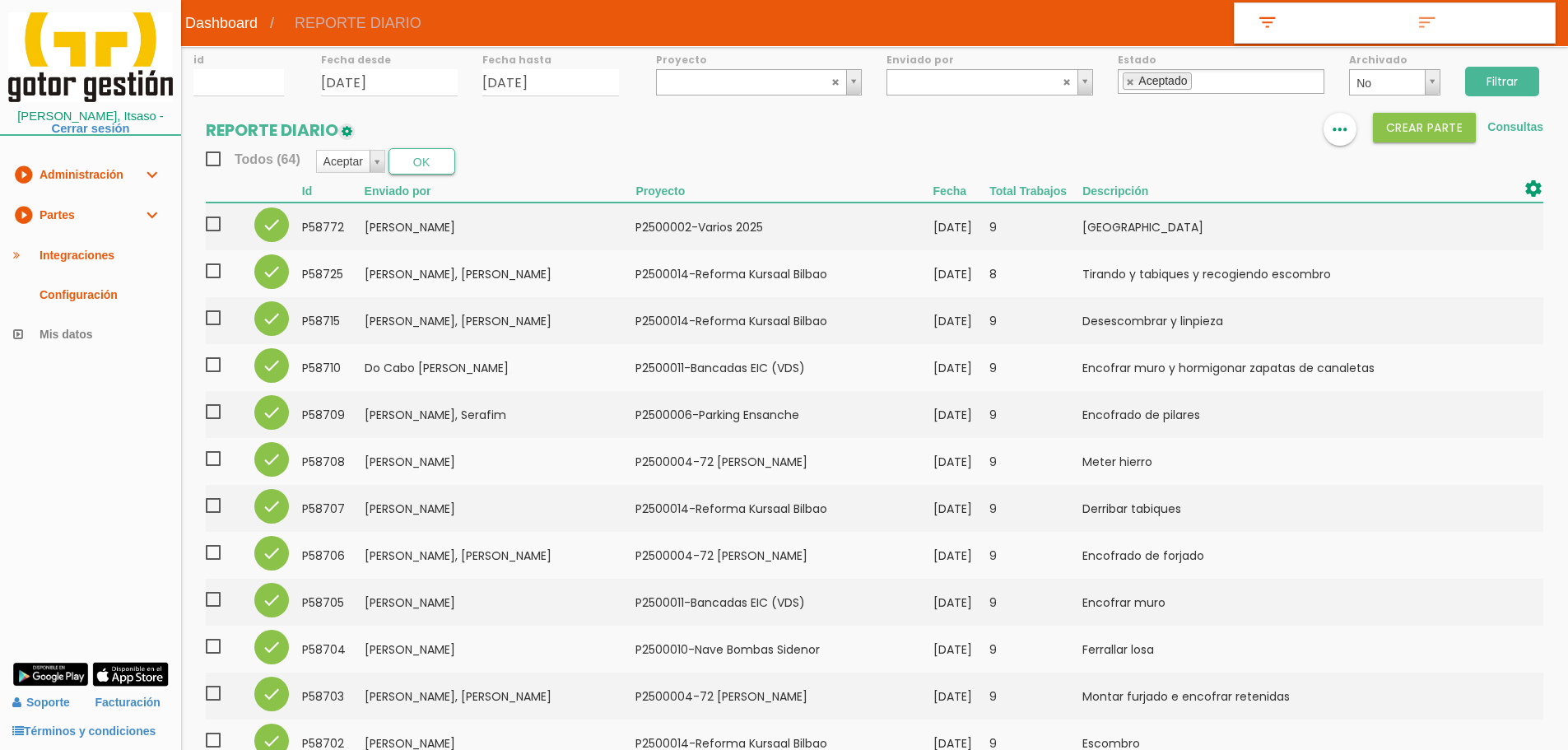
drag, startPoint x: 212, startPoint y: 163, endPoint x: 319, endPoint y: 159, distance: 107.1
click at [214, 162] on span "Todos (64)" at bounding box center [252, 159] width 95 height 21
click at [0, 0] on input "Todos (64)" at bounding box center [0, 0] width 0 height 0
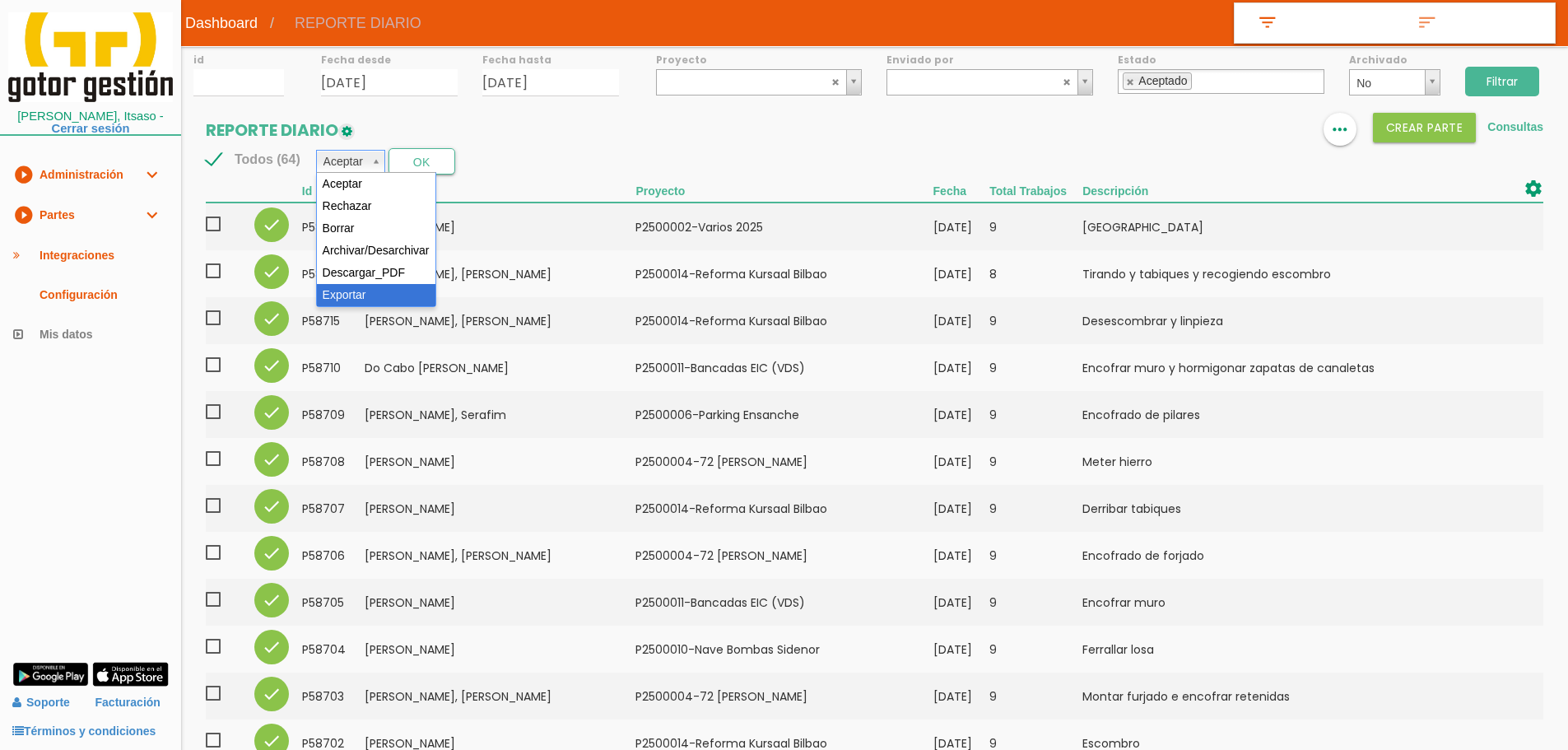
select select "6"
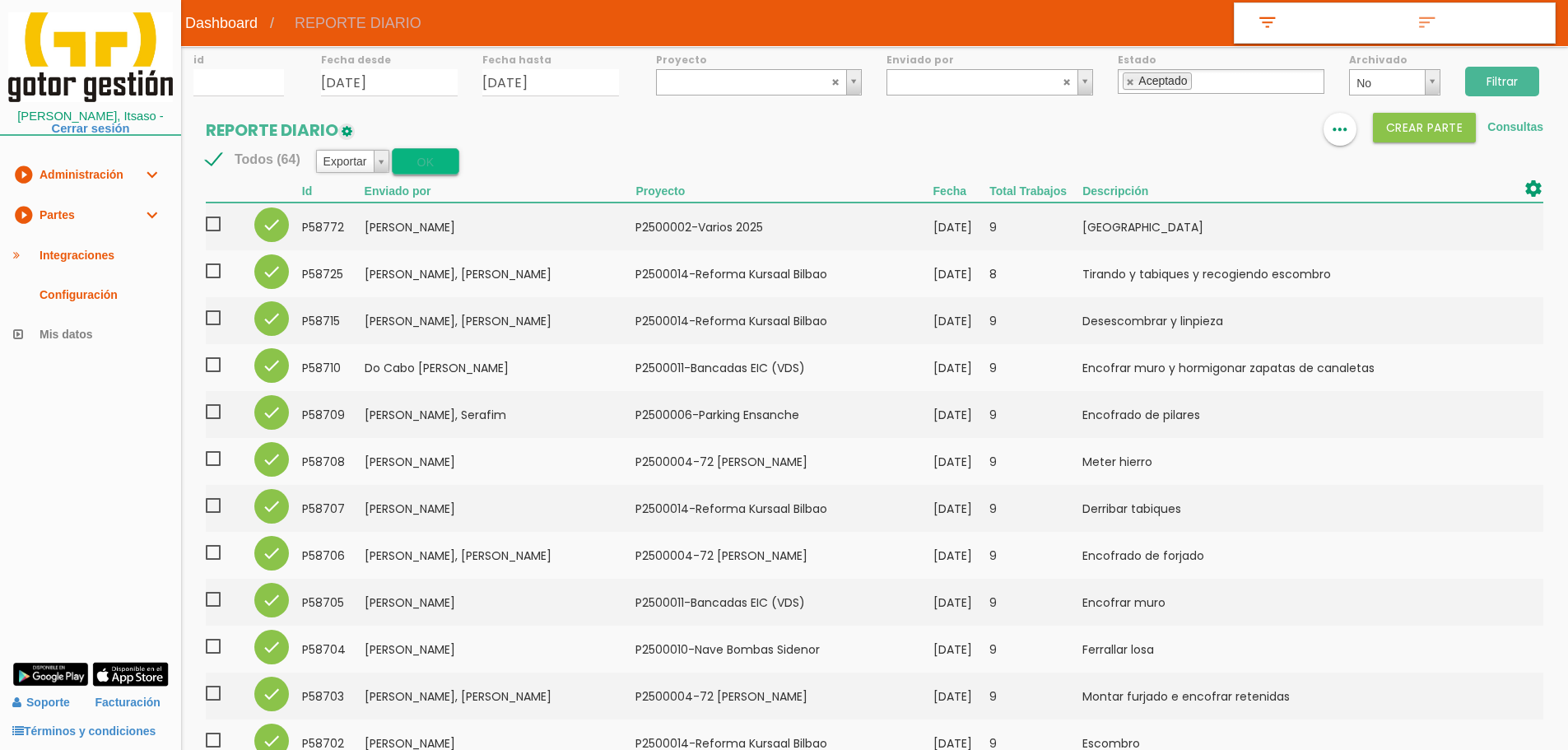
click at [441, 159] on button "OK" at bounding box center [425, 161] width 67 height 27
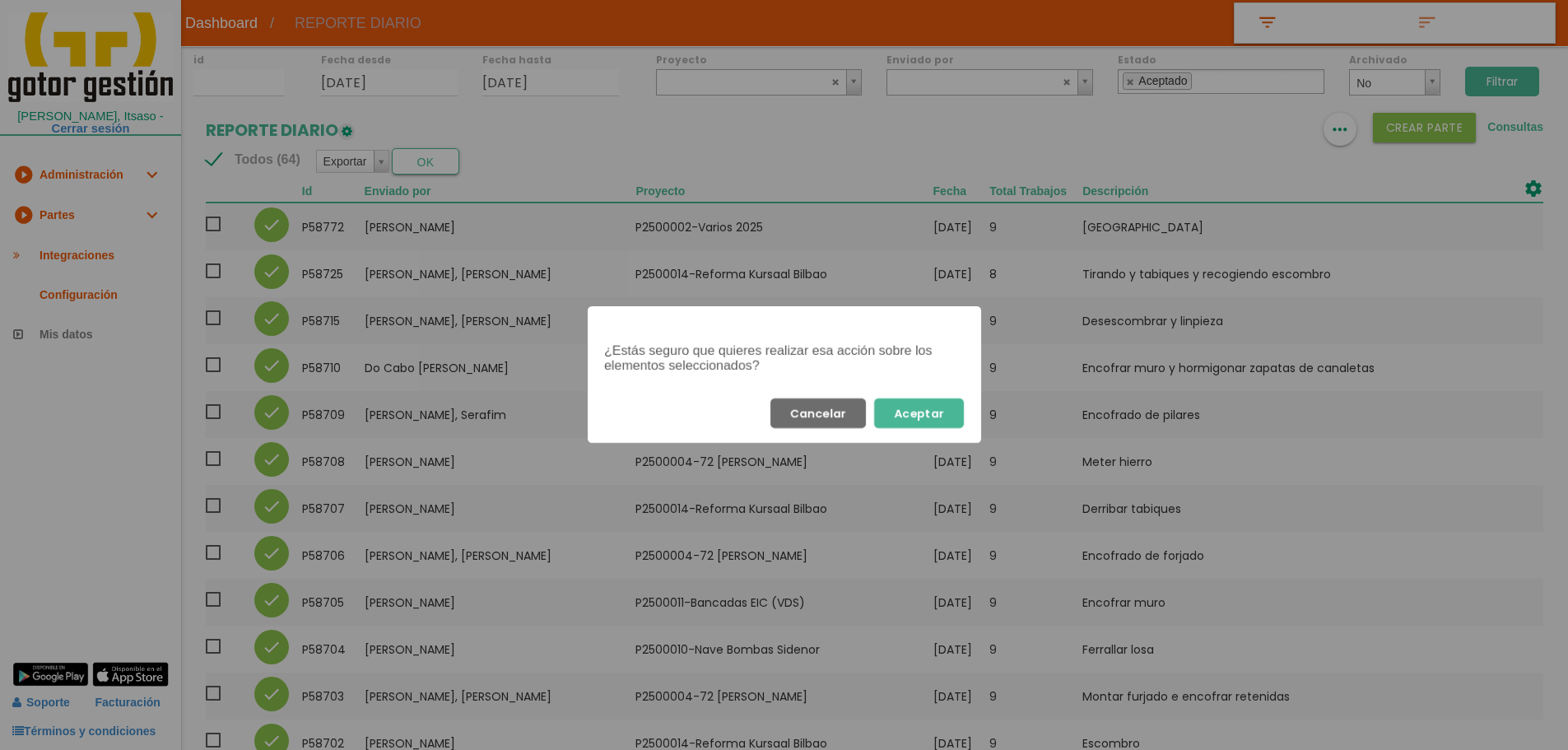
drag, startPoint x: 958, startPoint y: 393, endPoint x: 947, endPoint y: 402, distance: 14.2
click at [947, 402] on div "Cancelar Aceptar" at bounding box center [785, 413] width 394 height 59
click at [944, 408] on button "Aceptar" at bounding box center [918, 414] width 90 height 30
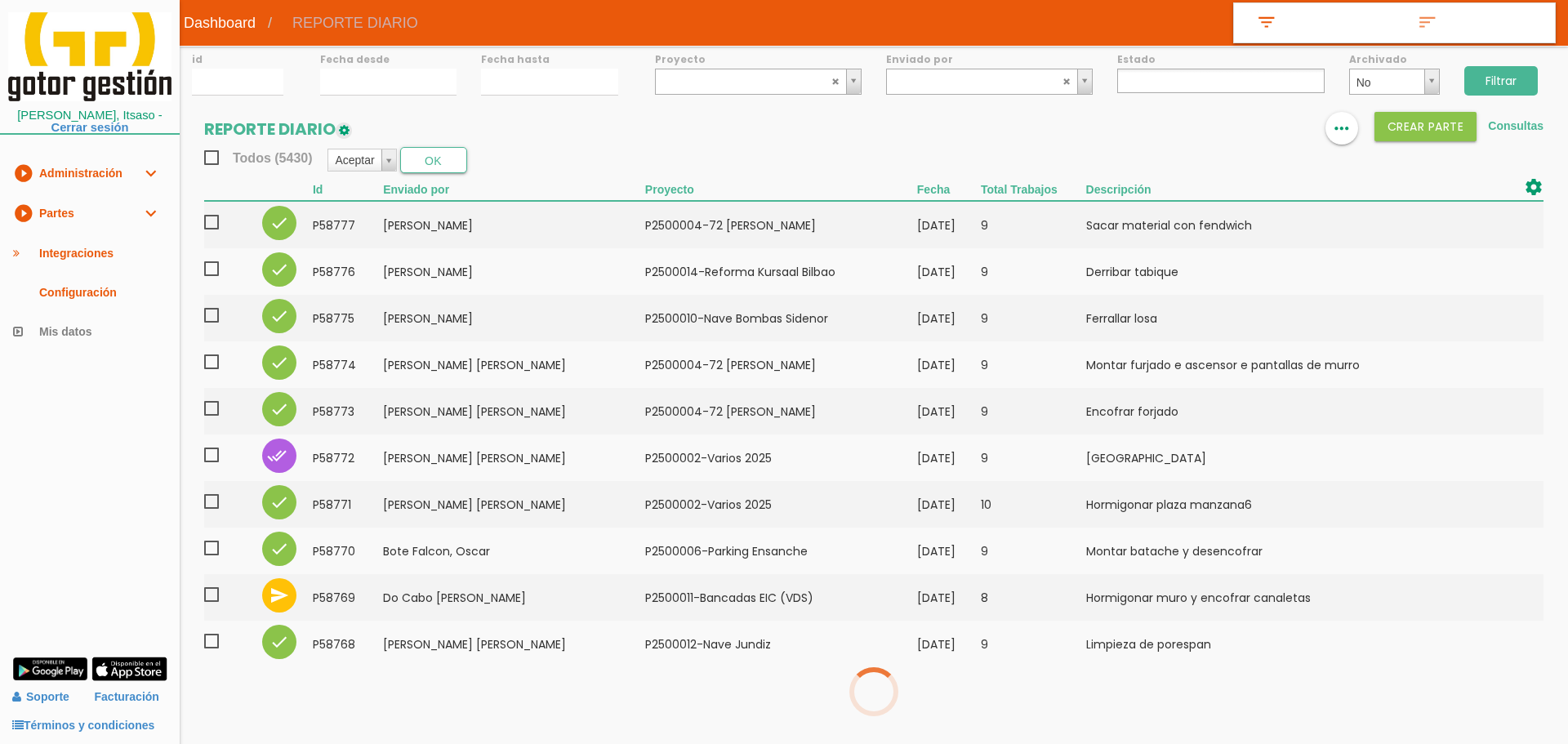
select select
